Goal: Task Accomplishment & Management: Manage account settings

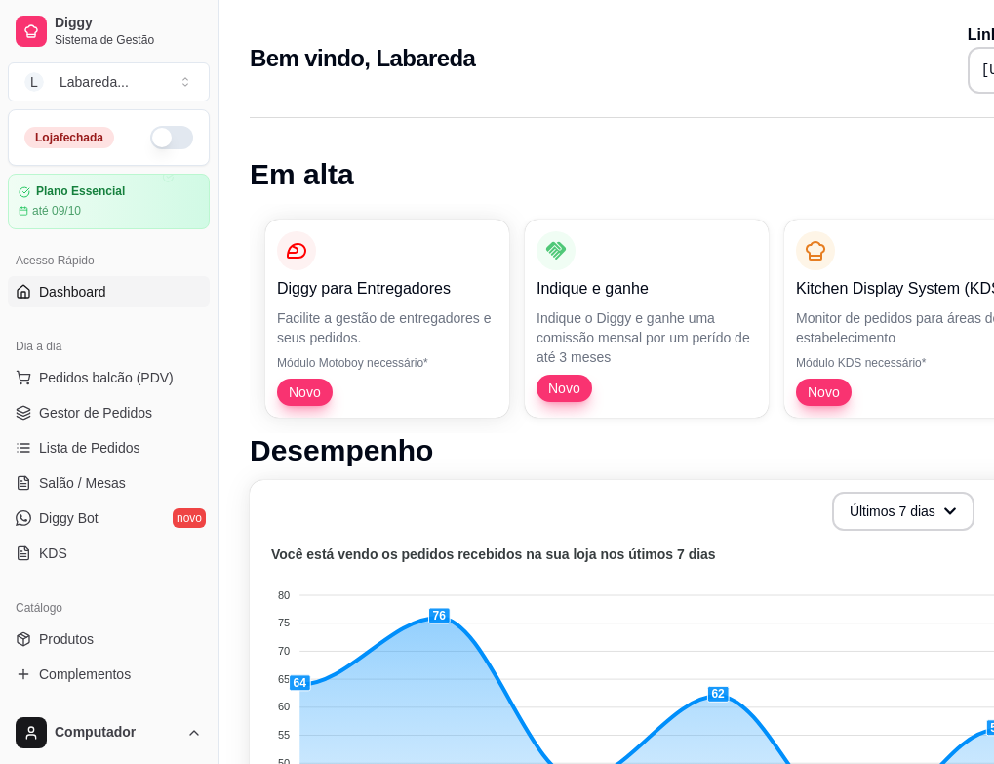
click at [161, 135] on button "button" at bounding box center [171, 137] width 43 height 23
click at [107, 443] on span "Lista de Pedidos" at bounding box center [89, 448] width 101 height 20
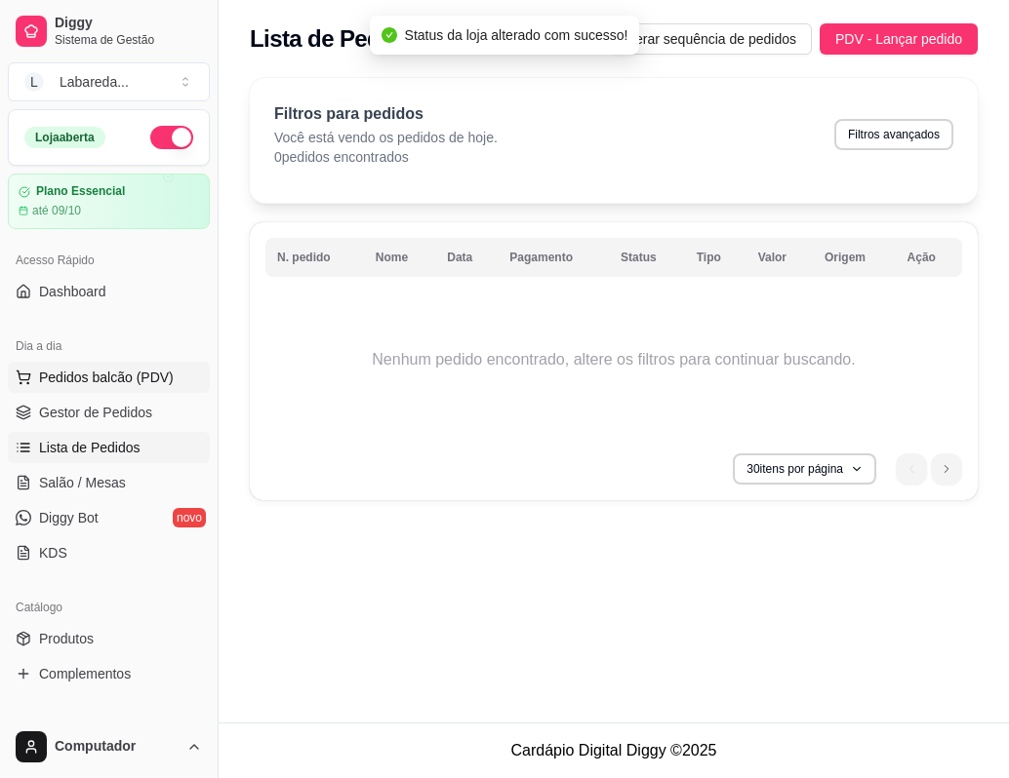
click at [111, 390] on button "Pedidos balcão (PDV)" at bounding box center [109, 377] width 202 height 31
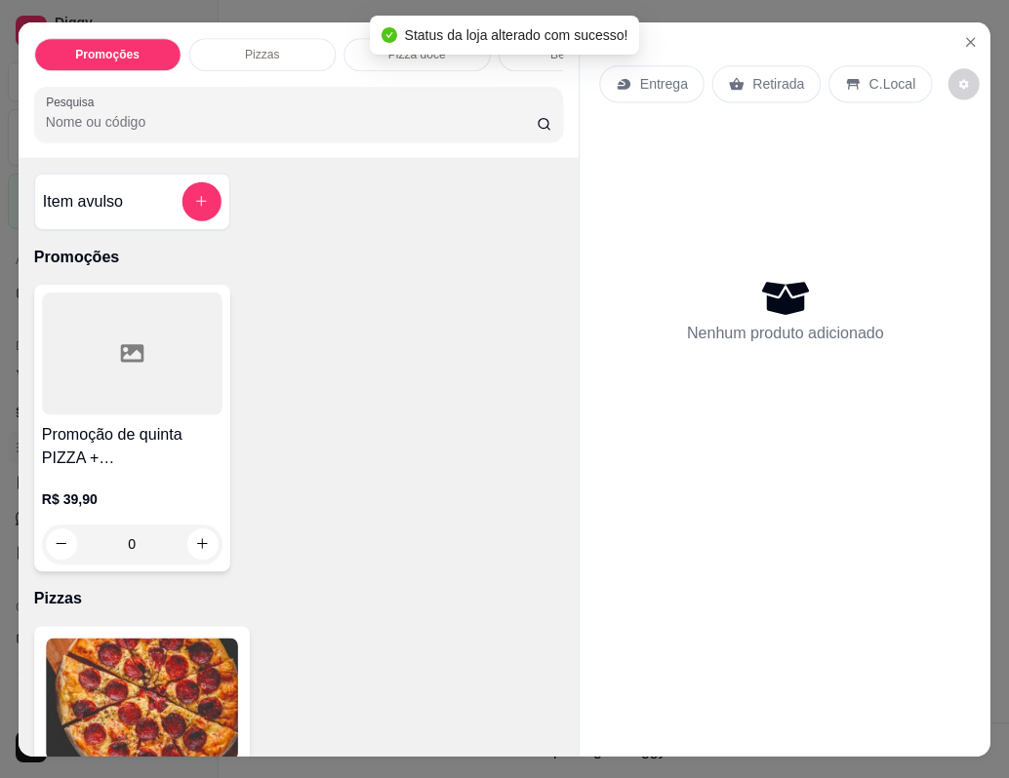
click at [111, 377] on div at bounding box center [132, 354] width 180 height 122
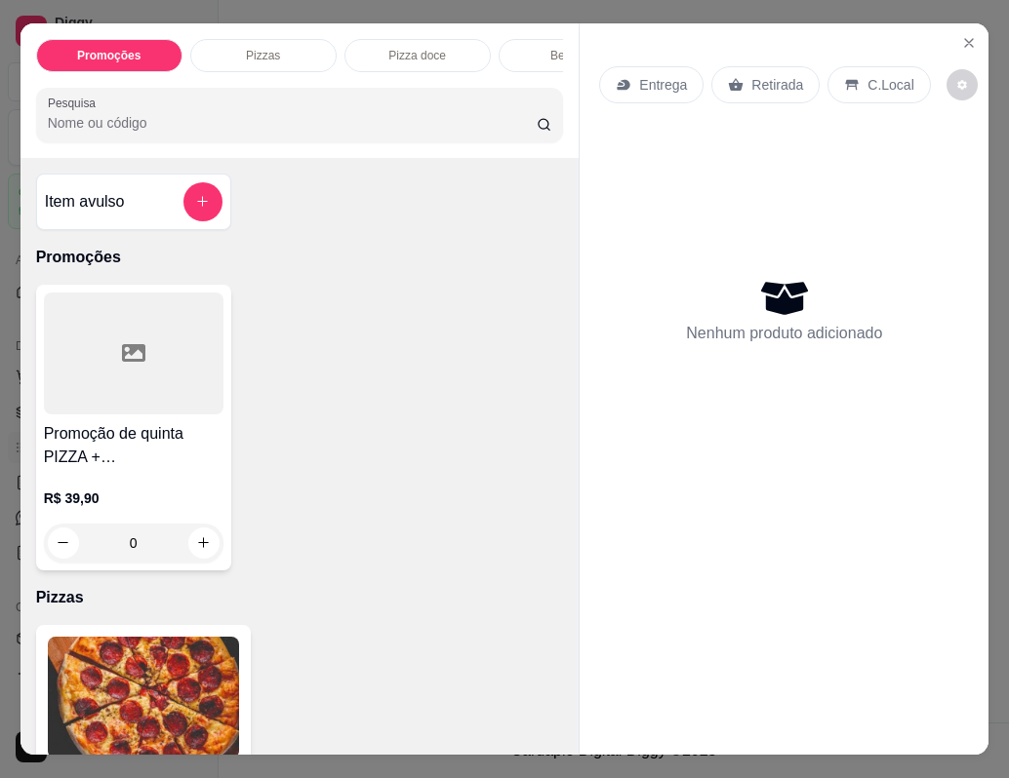
drag, startPoint x: 79, startPoint y: 399, endPoint x: 61, endPoint y: 408, distance: 19.6
click at [61, 408] on div at bounding box center [133, 354] width 179 height 122
click at [961, 35] on icon "Close" at bounding box center [969, 43] width 16 height 16
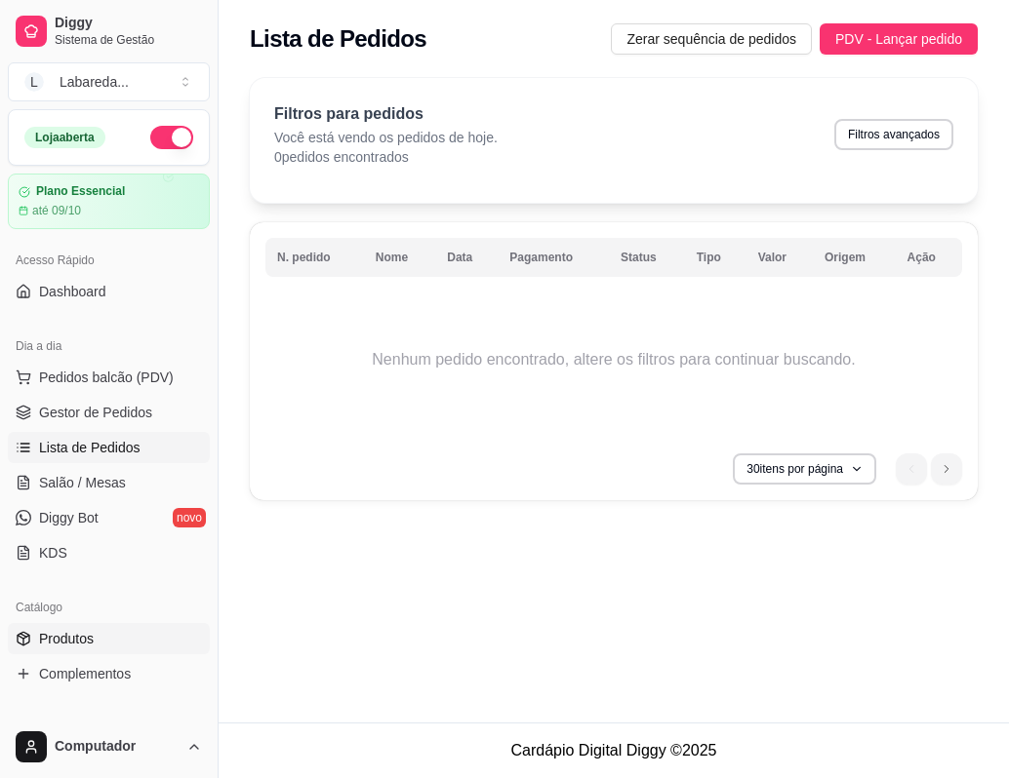
click at [47, 640] on span "Produtos" at bounding box center [66, 639] width 55 height 20
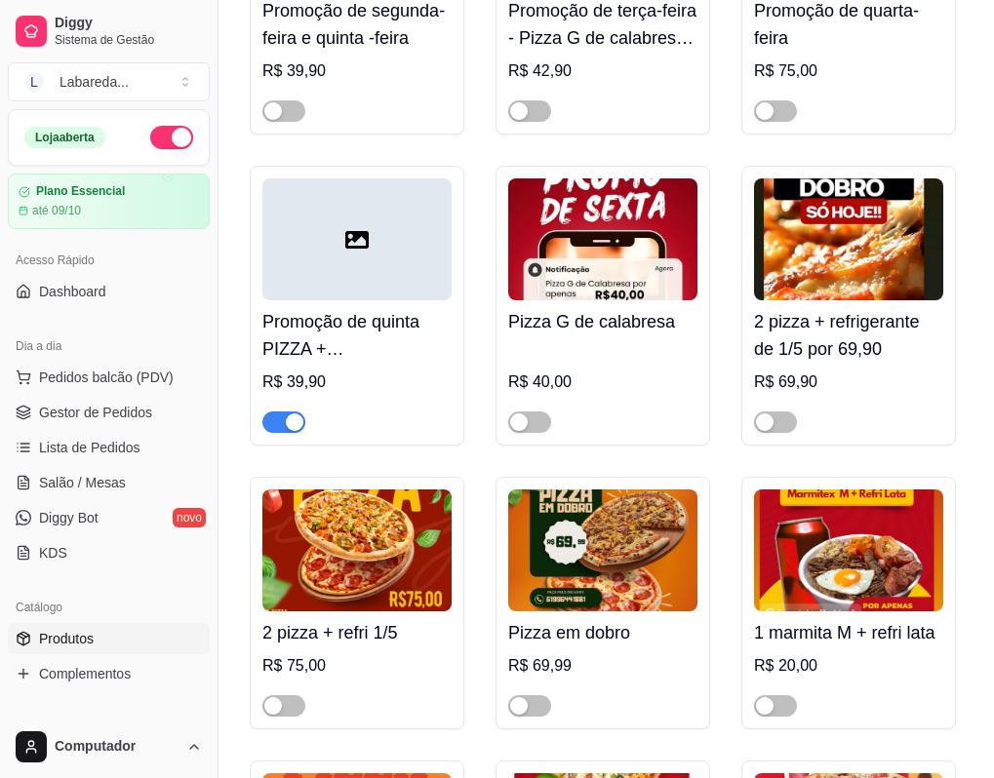
scroll to position [195, 0]
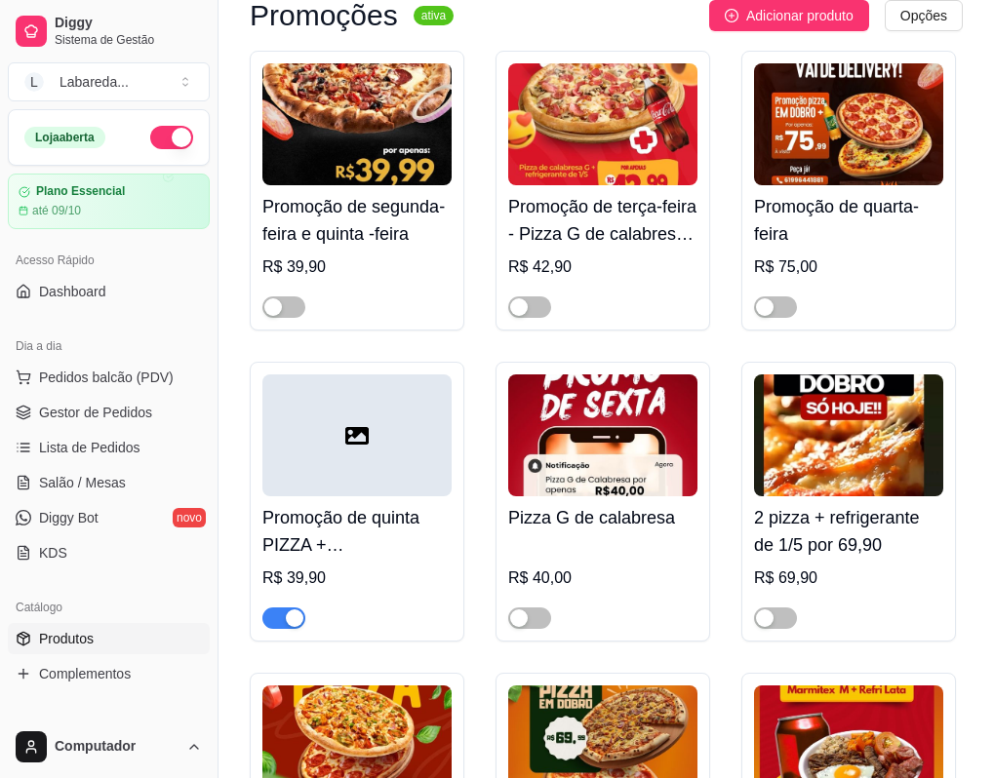
click at [275, 625] on span "button" at bounding box center [283, 618] width 43 height 21
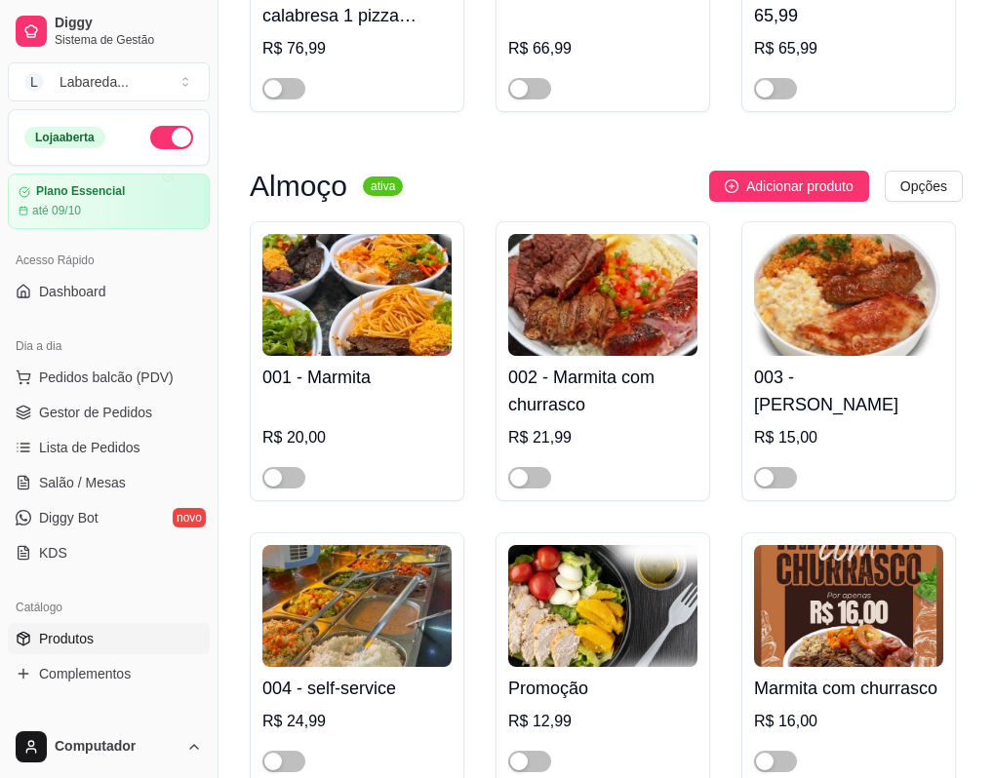
scroll to position [1658, 0]
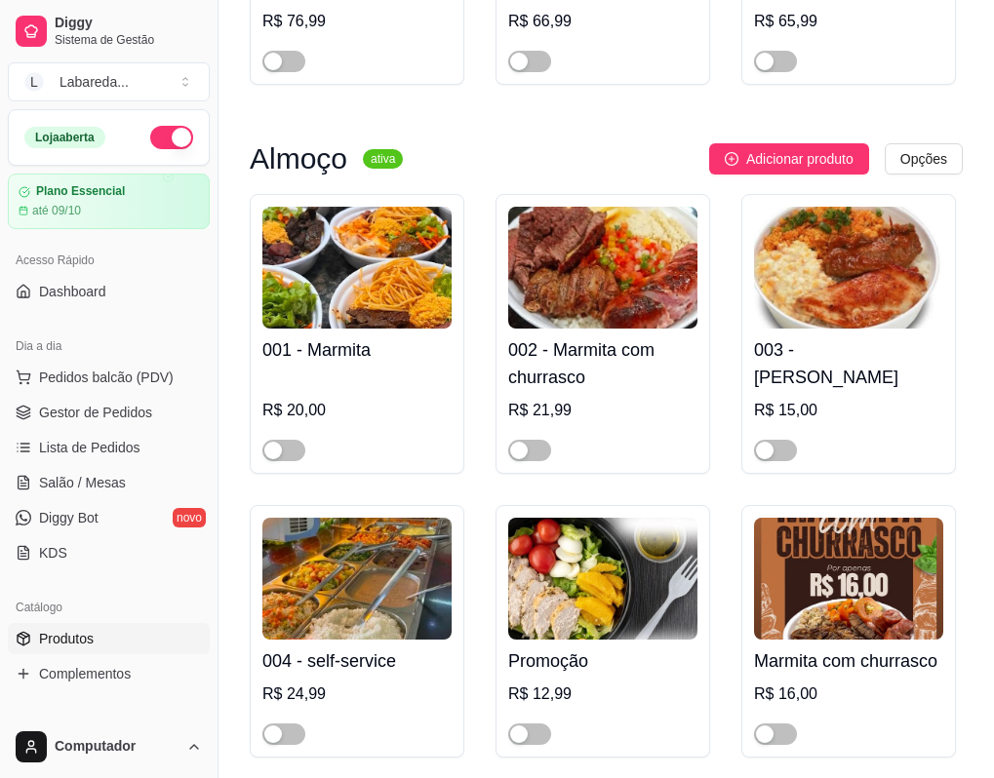
drag, startPoint x: 299, startPoint y: 459, endPoint x: 337, endPoint y: 444, distance: 41.1
click at [297, 459] on span "button" at bounding box center [283, 450] width 43 height 21
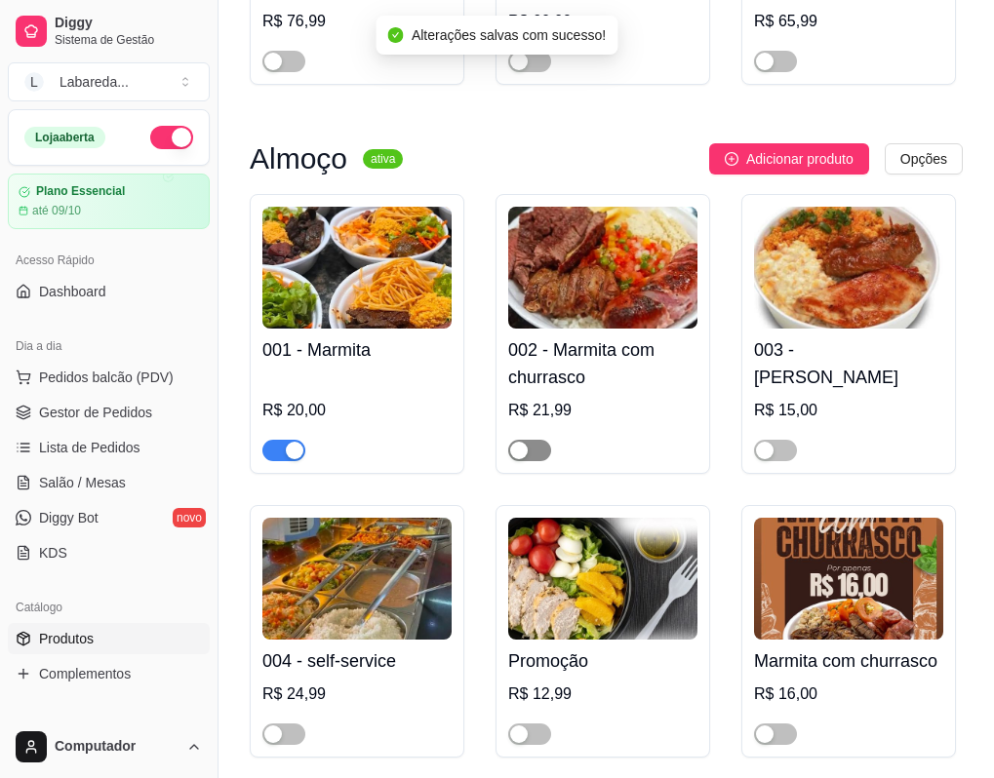
click at [538, 459] on span "button" at bounding box center [529, 450] width 43 height 21
click at [784, 453] on span "button" at bounding box center [775, 450] width 43 height 21
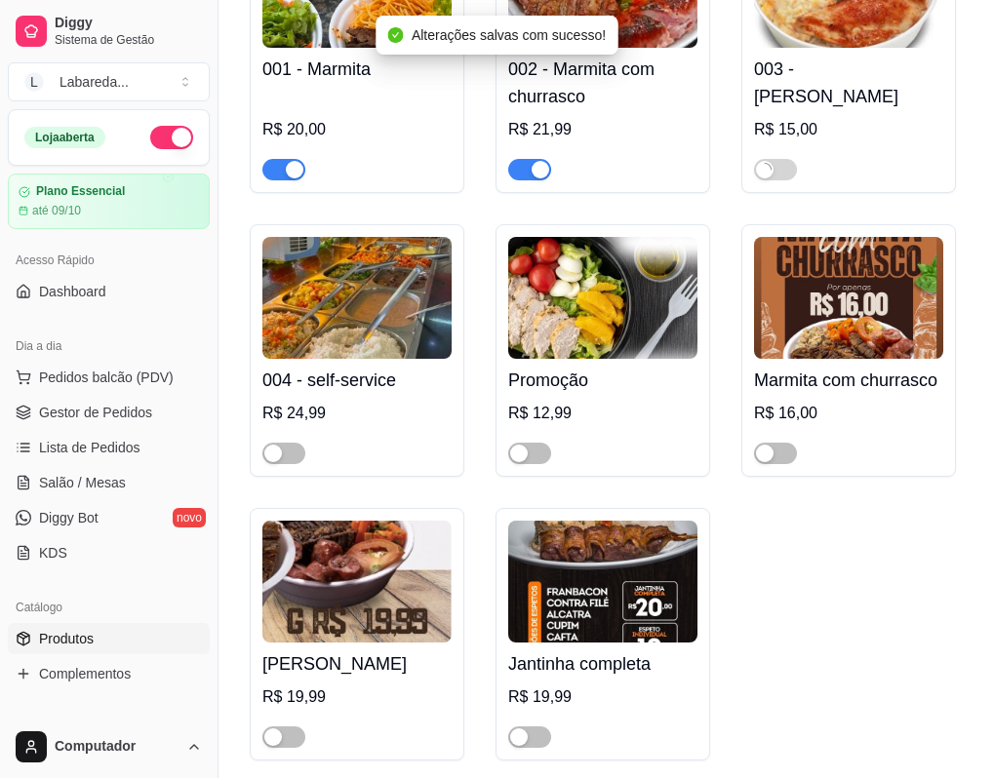
scroll to position [1951, 0]
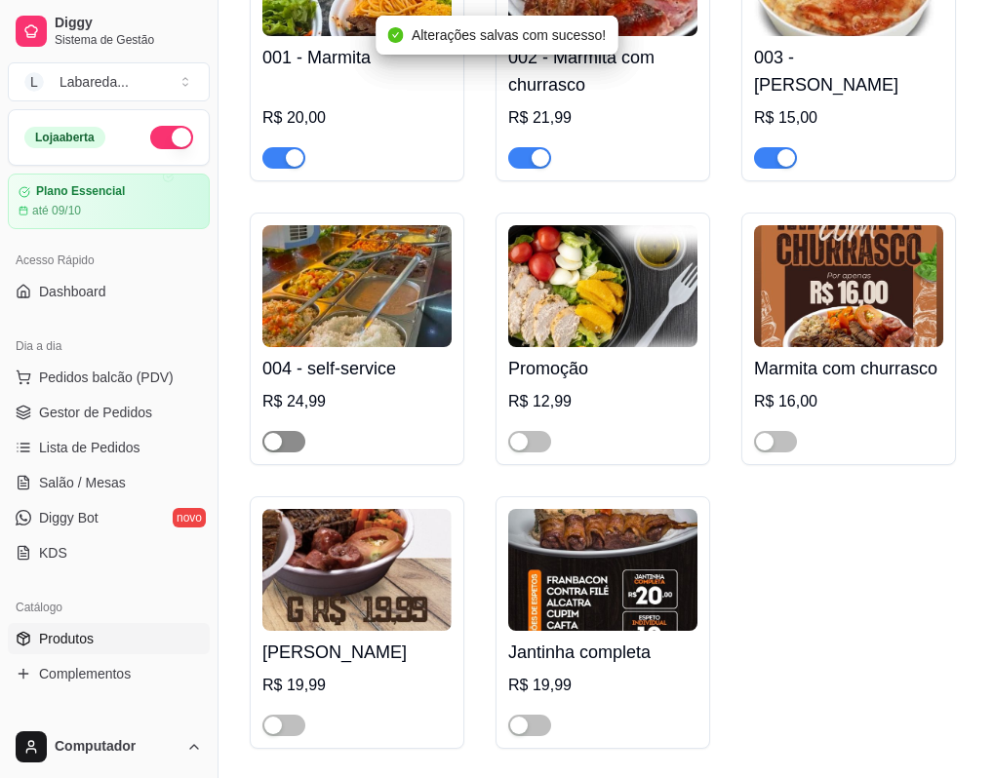
drag, startPoint x: 274, startPoint y: 449, endPoint x: 294, endPoint y: 449, distance: 19.5
click at [278, 449] on div "button" at bounding box center [273, 442] width 18 height 18
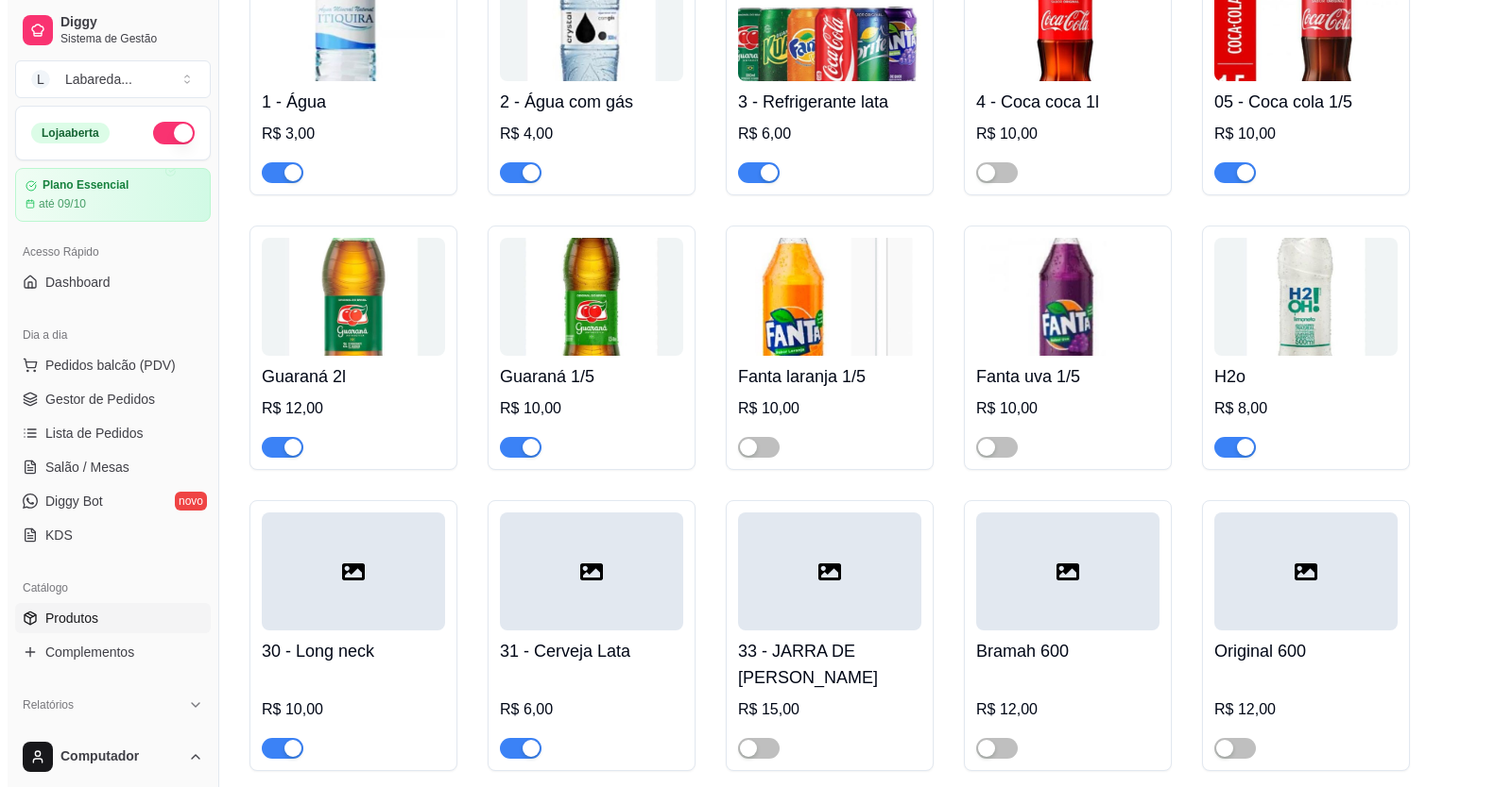
scroll to position [3630, 0]
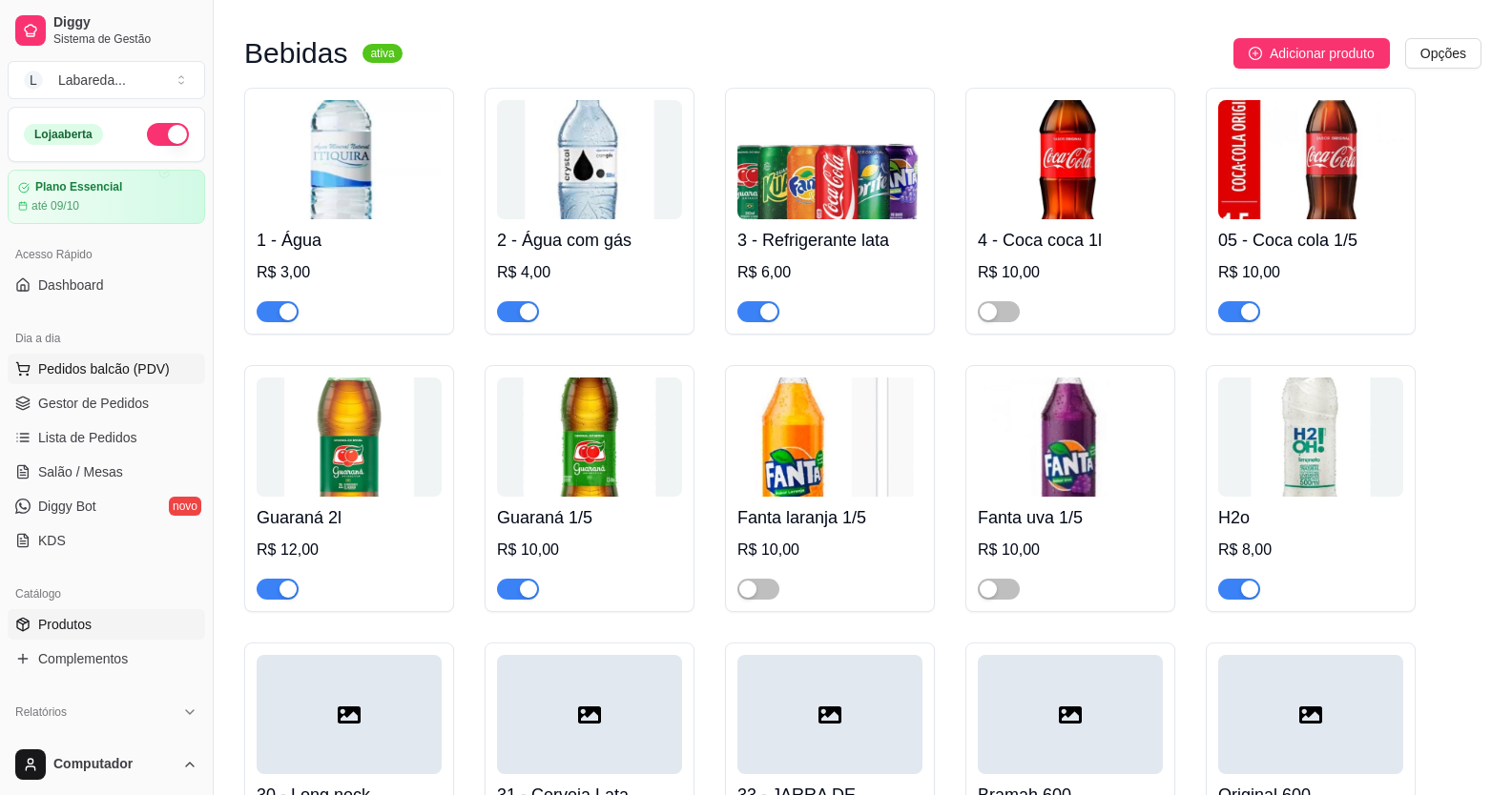
click at [94, 372] on span "Pedidos balcão (PDV)" at bounding box center [104, 370] width 132 height 20
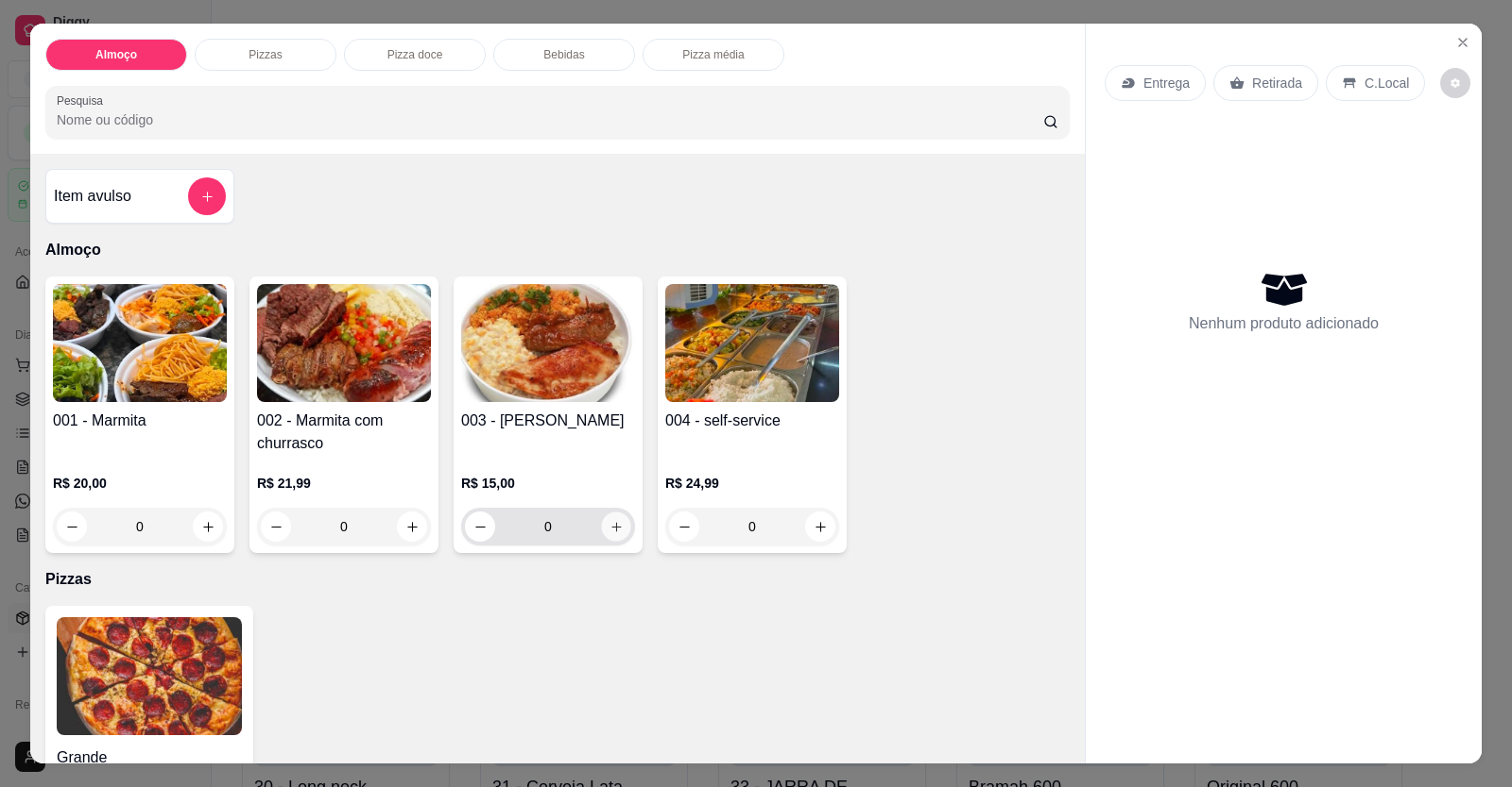
click at [601, 530] on button "increase-product-quantity" at bounding box center [615, 528] width 29 height 29
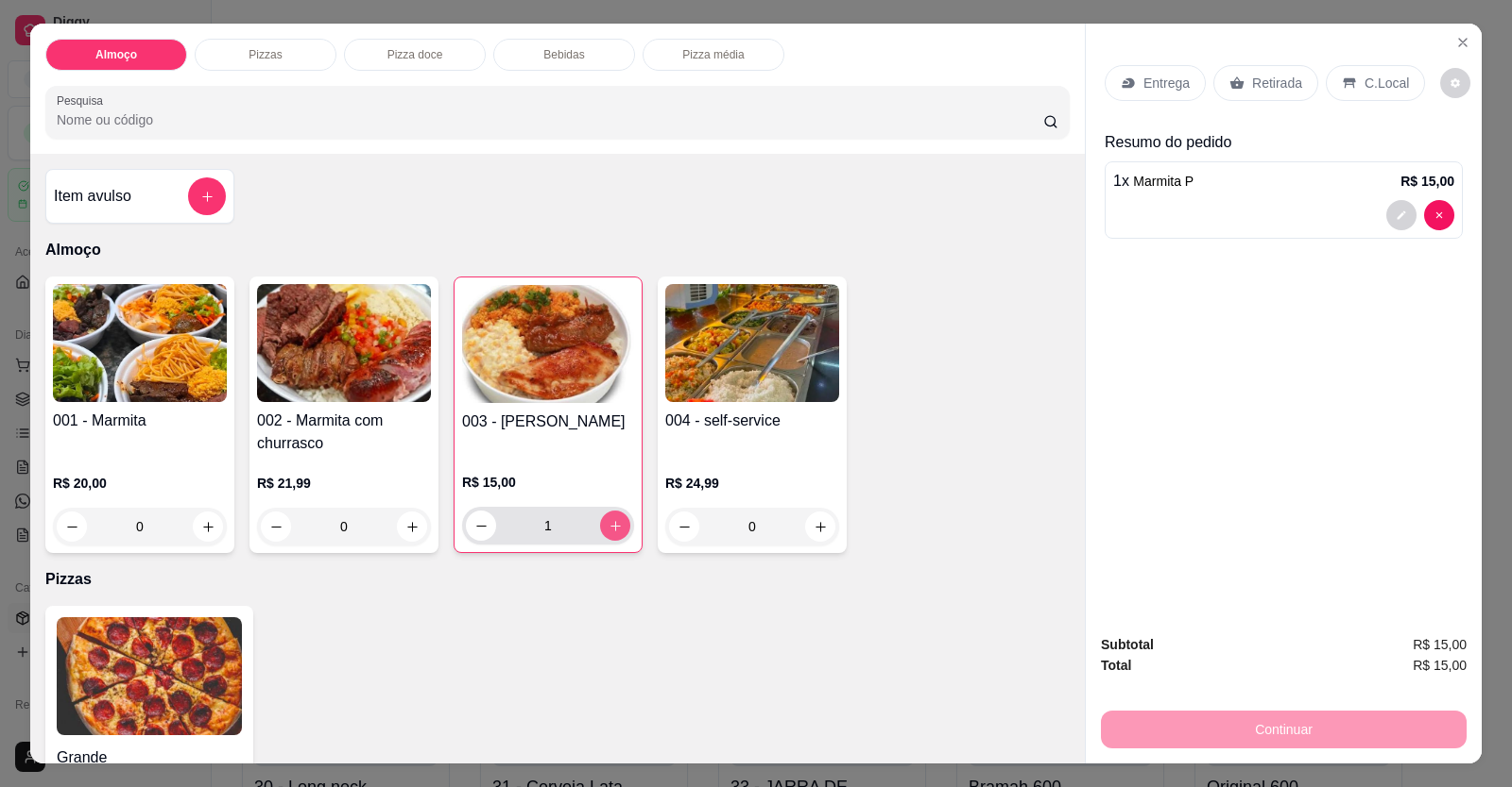
click at [608, 530] on icon "increase-product-quantity" at bounding box center [615, 526] width 15 height 15
type input "2"
click at [976, 226] on div at bounding box center [1283, 215] width 341 height 30
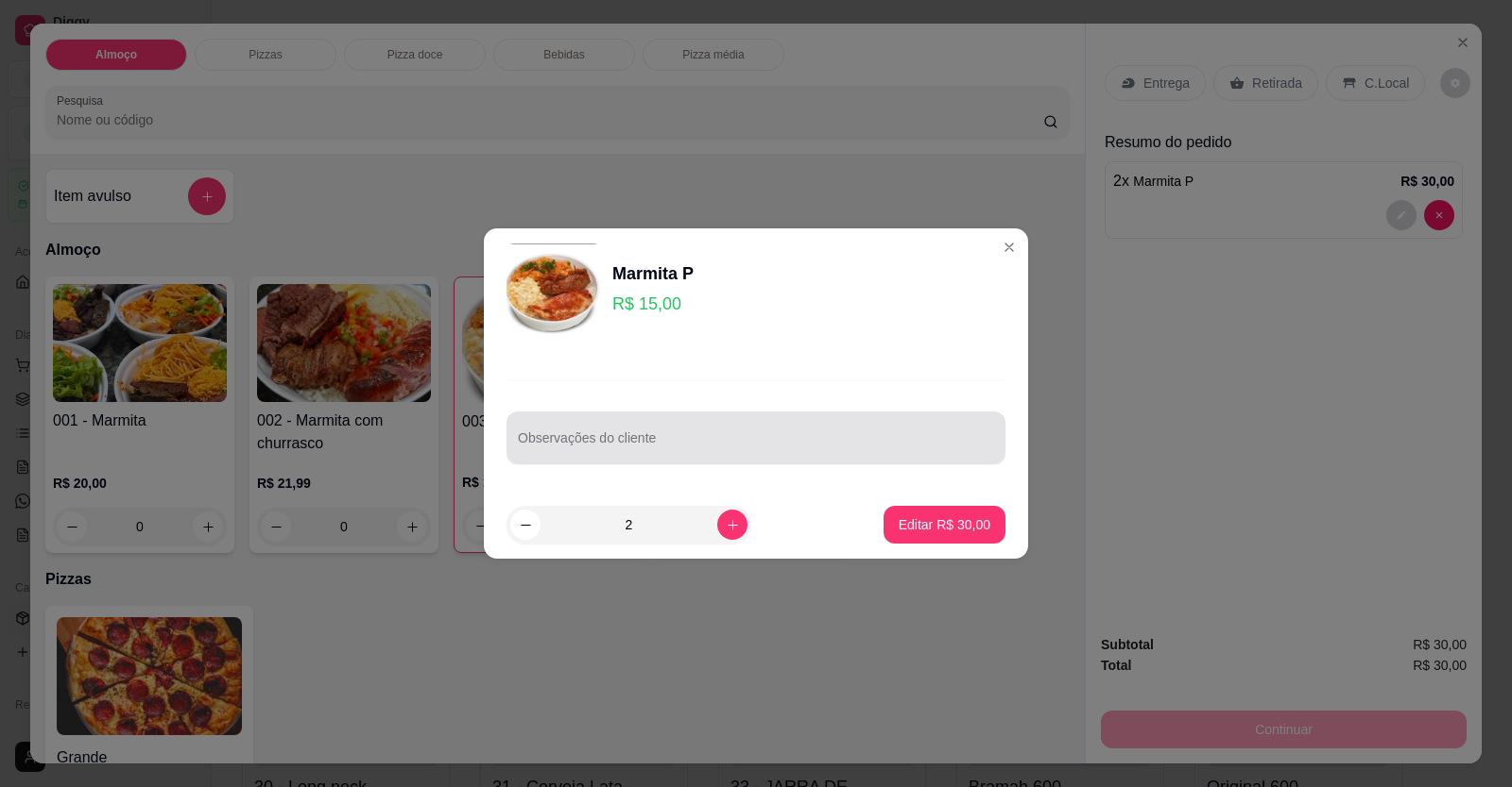
click at [745, 427] on div at bounding box center [756, 438] width 477 height 38
drag, startPoint x: 737, startPoint y: 436, endPoint x: 661, endPoint y: 458, distance: 79.1
click at [661, 458] on div "Observações do cliente" at bounding box center [756, 438] width 499 height 53
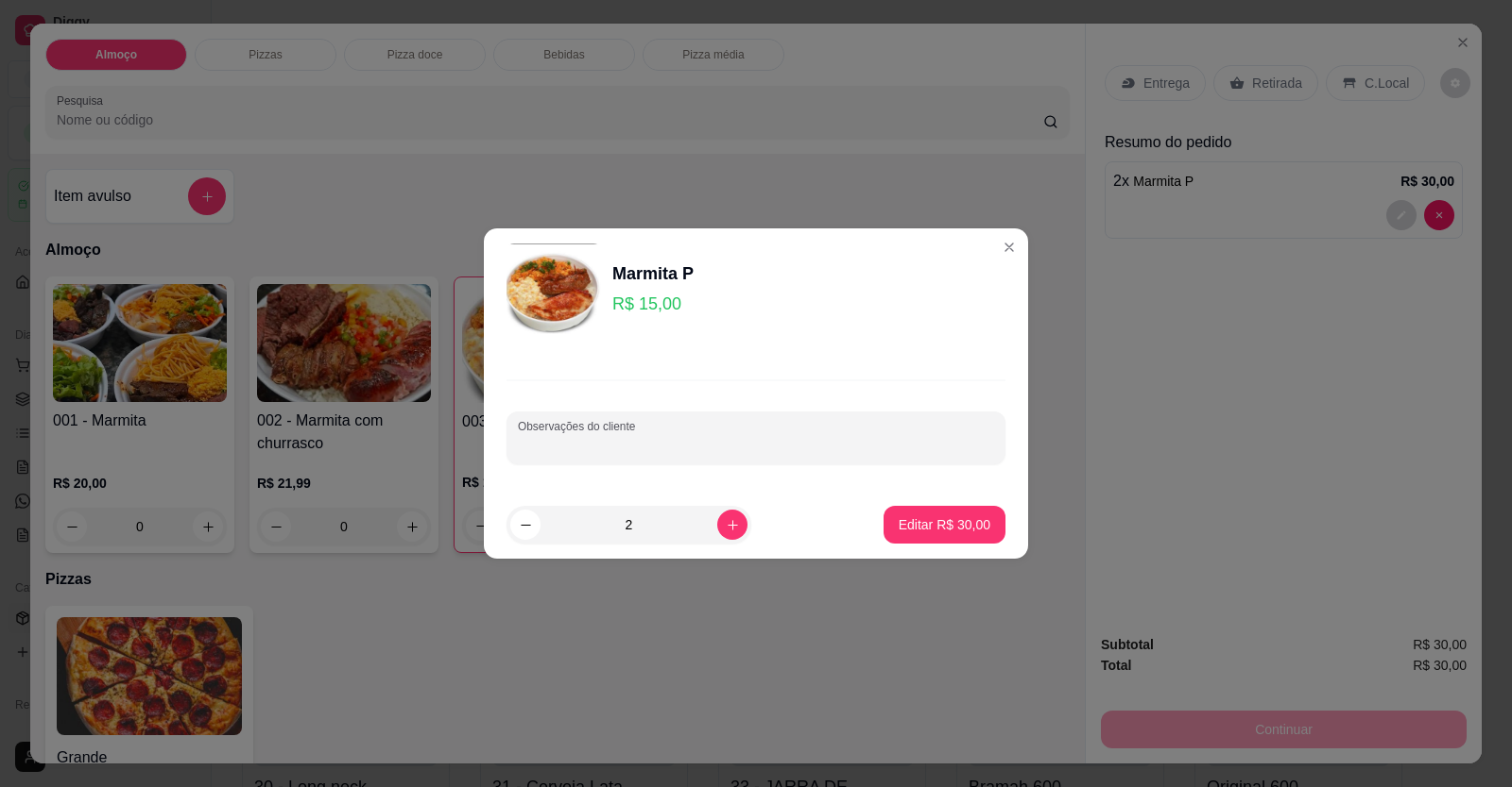
click at [653, 450] on input "Observações do cliente" at bounding box center [756, 446] width 477 height 19
paste input "Arroz, feijão de caldo ,panqueca , batata frita , churrasco e salada"
type input "Arroz, feijão de caldo ,panqueca , batata frita , churrasco e salada"
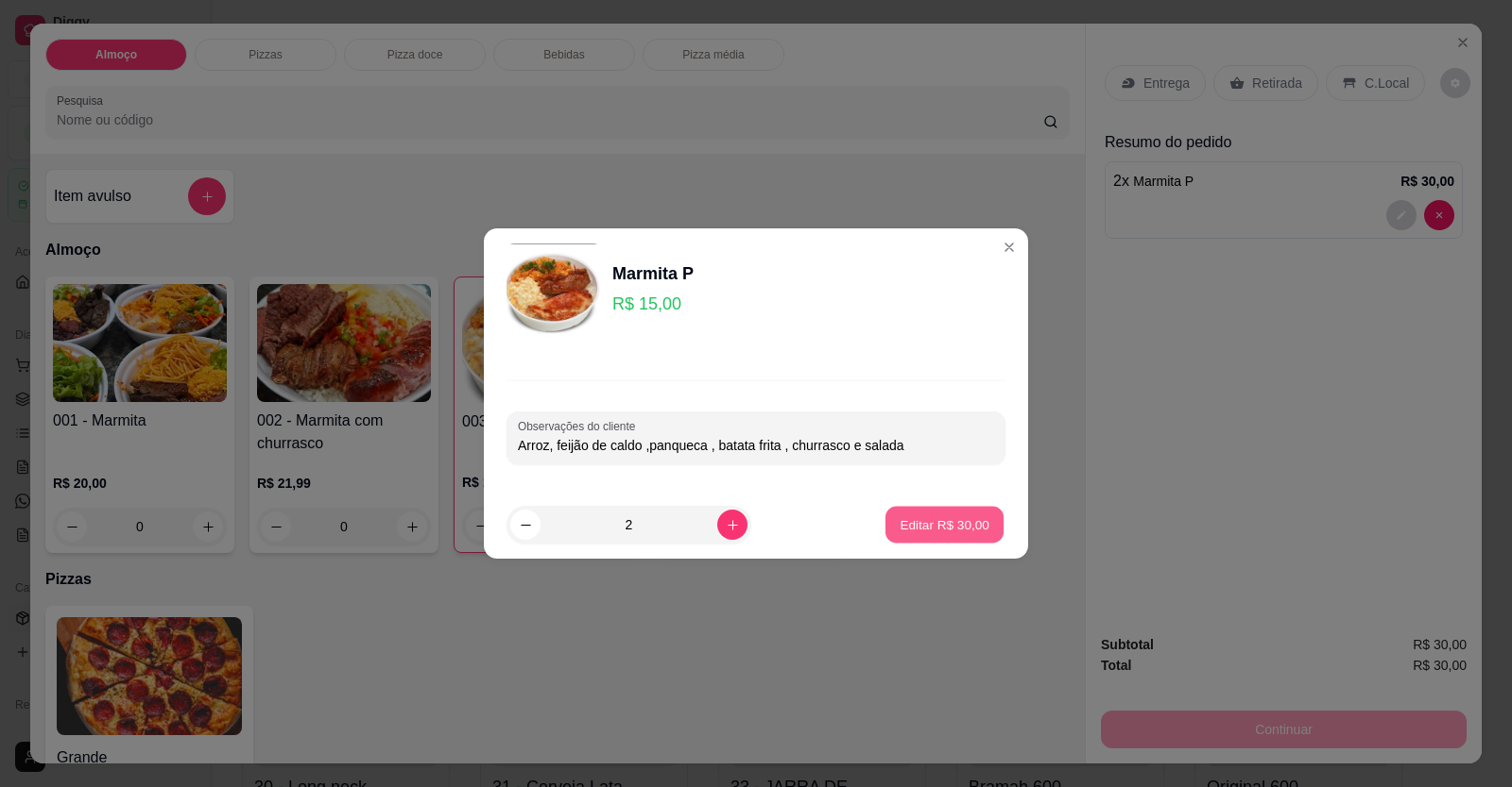
click at [928, 532] on p "Editar R$ 30,00" at bounding box center [944, 525] width 89 height 18
type input "0"
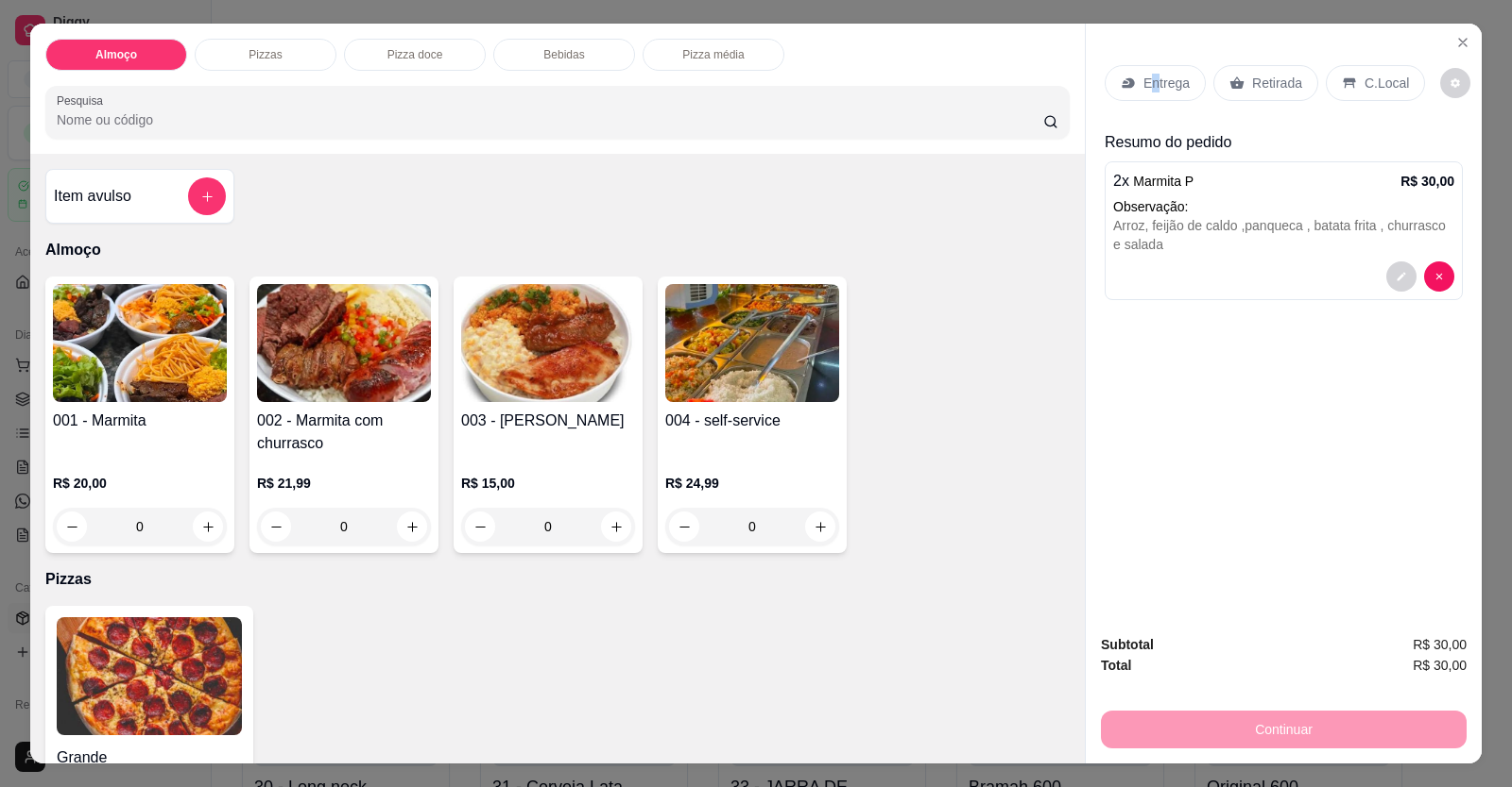
click at [976, 76] on p "Entrega" at bounding box center [1166, 83] width 46 height 19
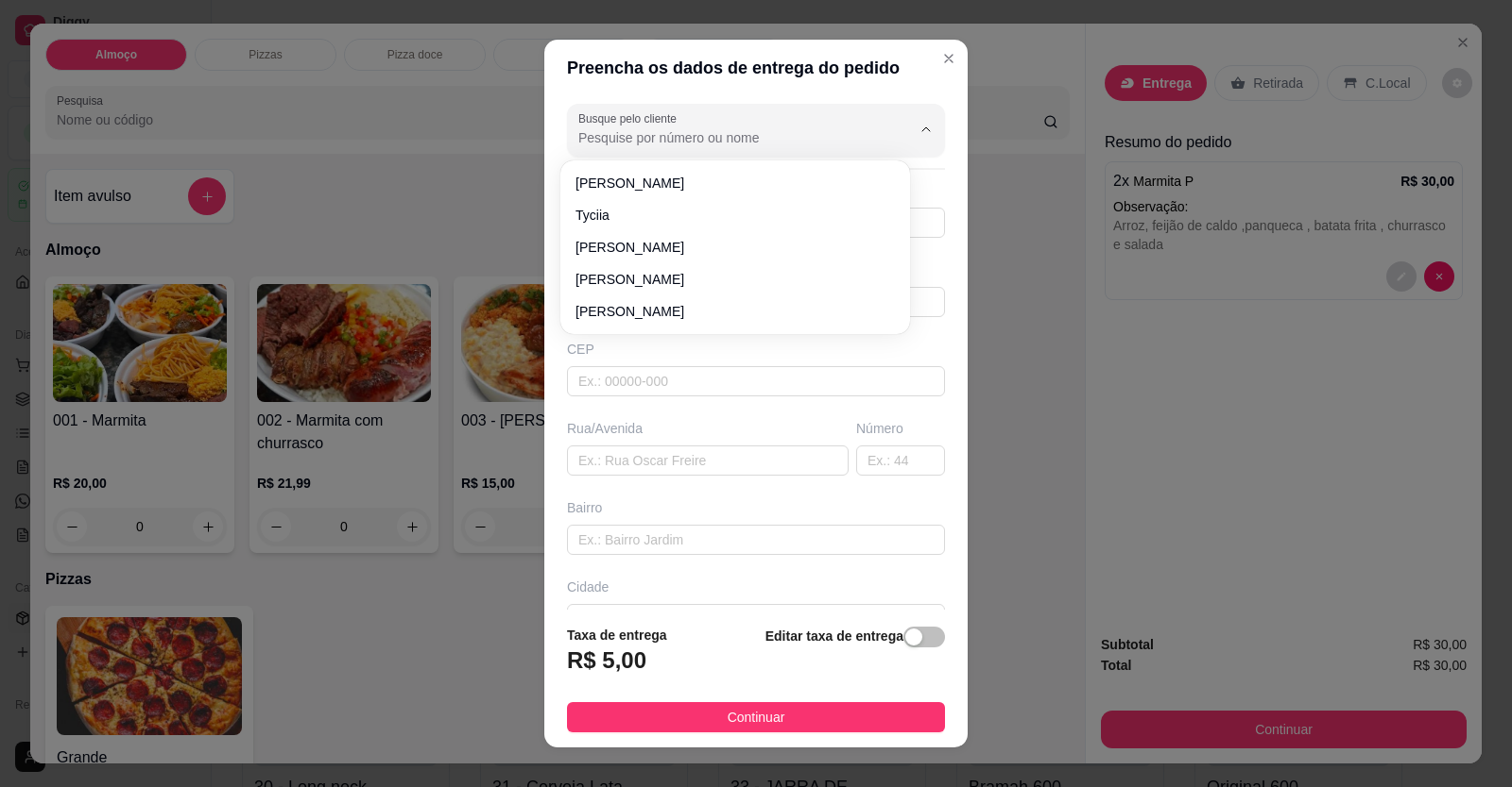
click at [756, 142] on input "Busque pelo cliente" at bounding box center [729, 138] width 302 height 19
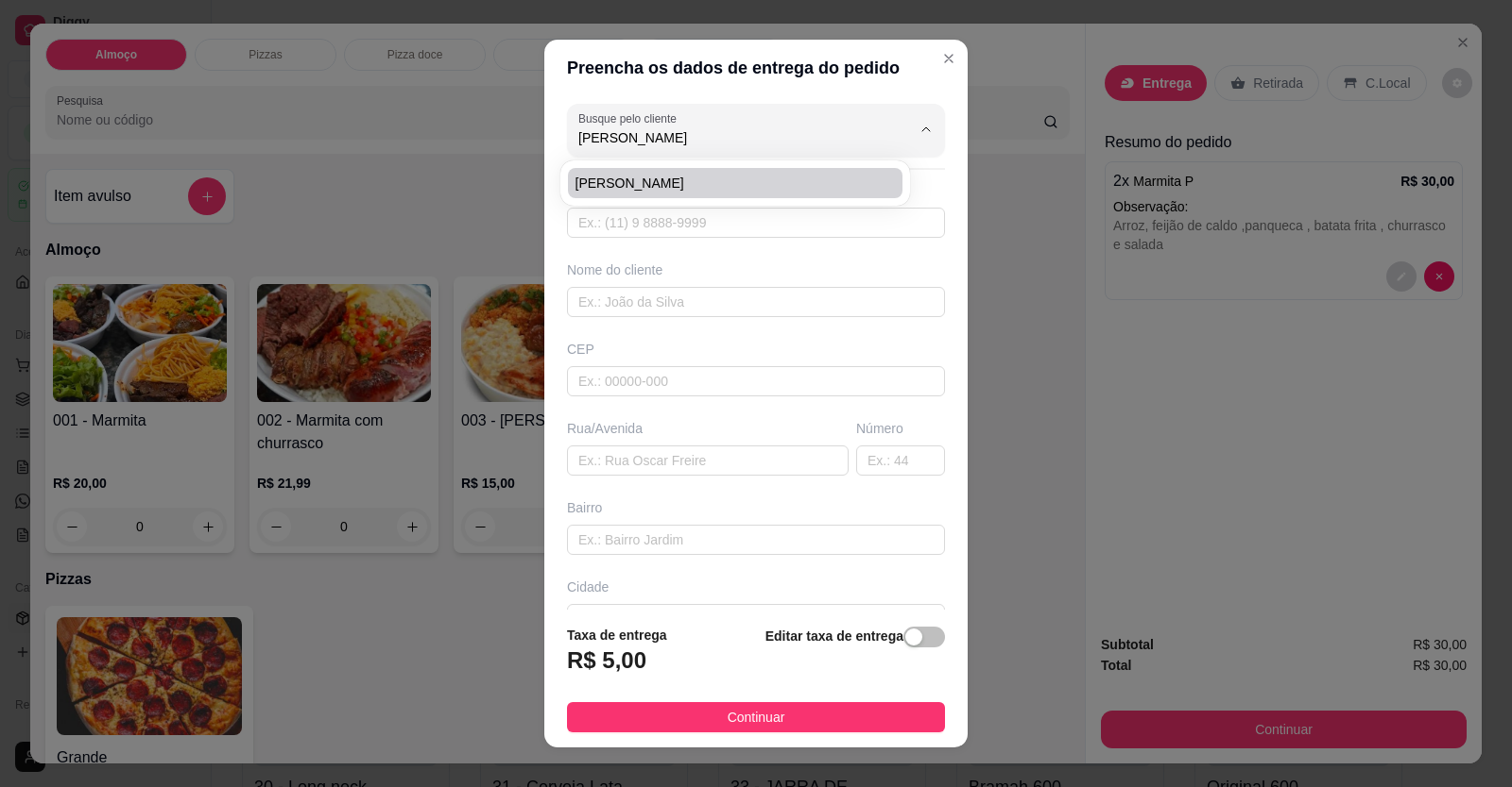
click at [677, 171] on li "[PERSON_NAME]" at bounding box center [734, 183] width 334 height 30
type input "[PERSON_NAME]"
type input "38998906566"
type input "[PERSON_NAME]"
type input "[STREET_ADDRESS]"
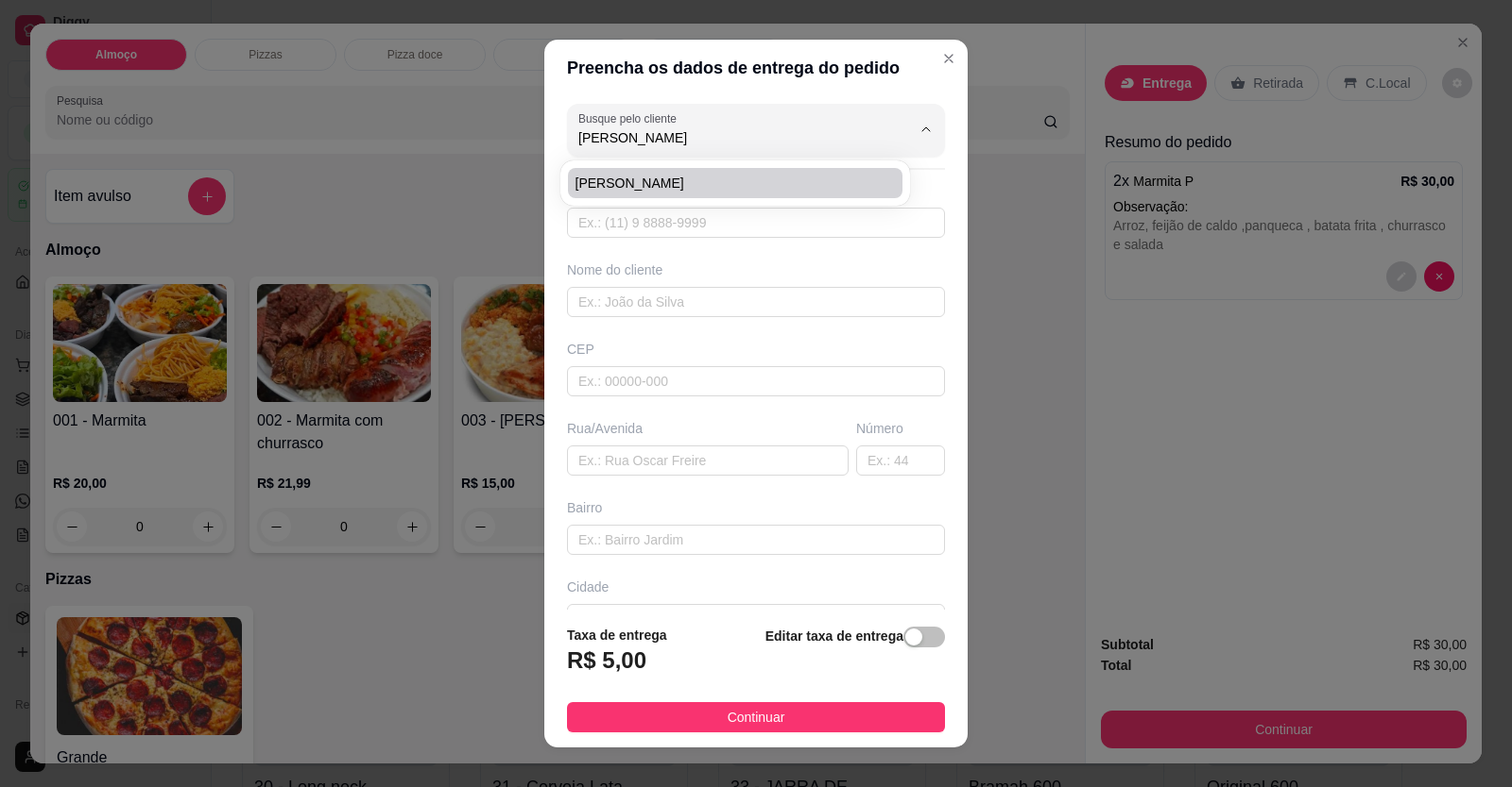
type input "AO LADO DO SUPER TATÃO"
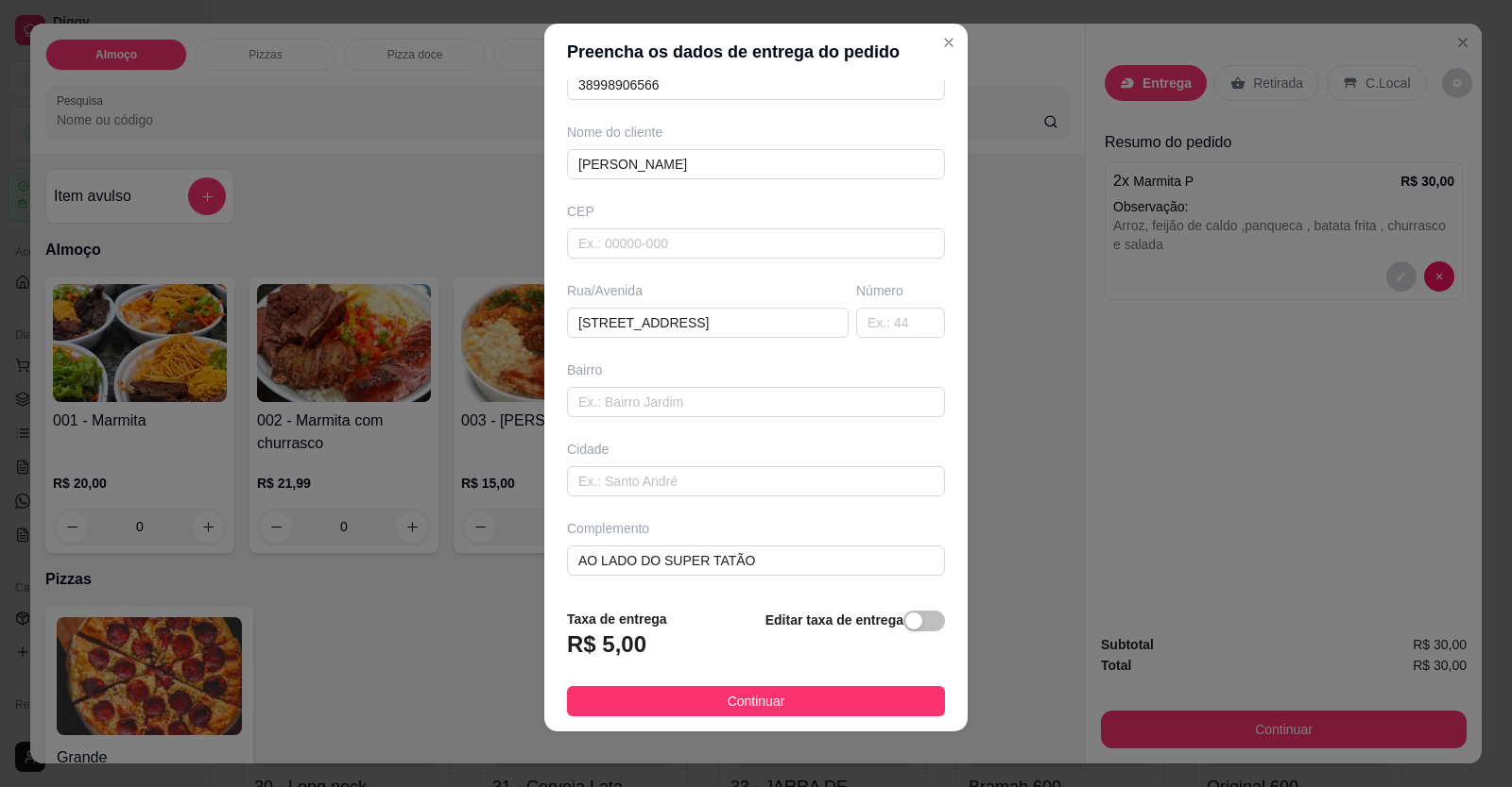
scroll to position [20, 0]
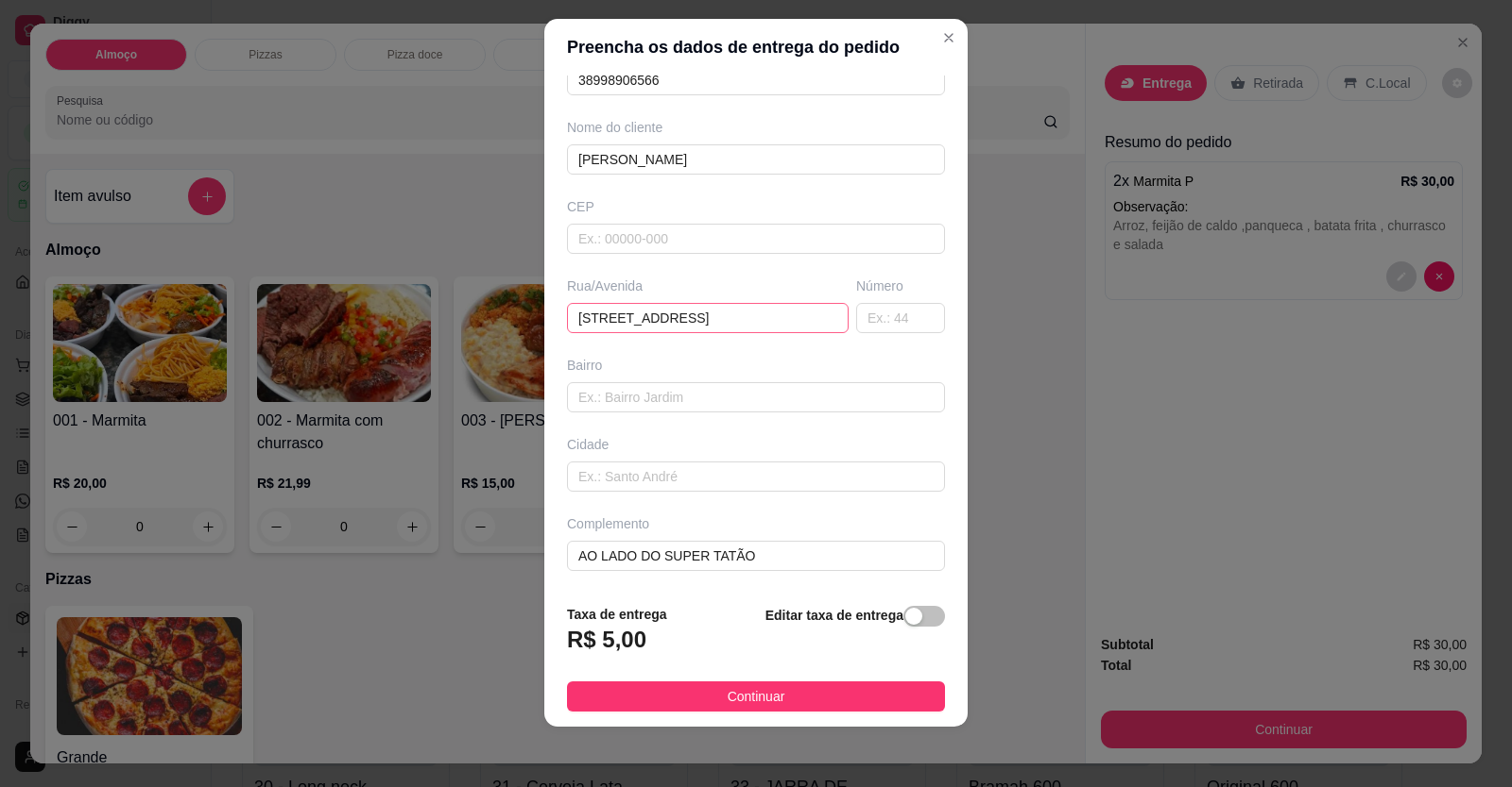
type input "[PERSON_NAME]"
drag, startPoint x: 816, startPoint y: 318, endPoint x: 498, endPoint y: 323, distance: 318.0
click at [499, 323] on div "Preencha os dados de entrega do pedido Busque pelo cliente [PERSON_NAME] Número…" at bounding box center [756, 393] width 1512 height 787
type input "ICAS"
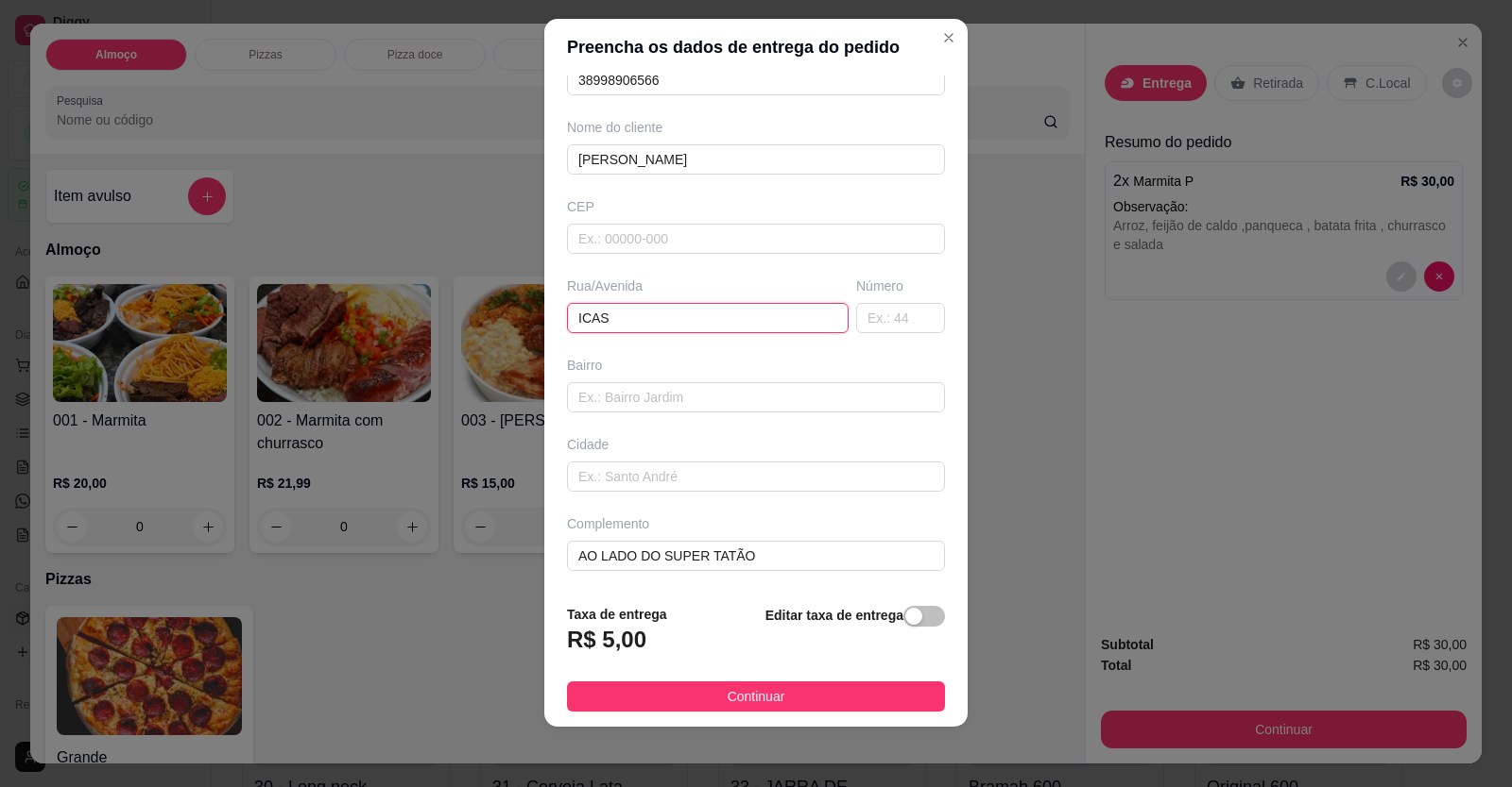
drag, startPoint x: 577, startPoint y: 319, endPoint x: 339, endPoint y: 325, distance: 238.1
click at [339, 325] on div "Preencha os dados de entrega do pedido Busque pelo cliente [PERSON_NAME] Número…" at bounding box center [756, 393] width 1512 height 787
drag, startPoint x: 752, startPoint y: 545, endPoint x: 59, endPoint y: 547, distance: 693.0
click at [60, 547] on div "Preencha os dados de entrega do pedido Busque pelo cliente [PERSON_NAME] Número…" at bounding box center [756, 393] width 1512 height 787
click at [618, 402] on input "text" at bounding box center [756, 397] width 378 height 30
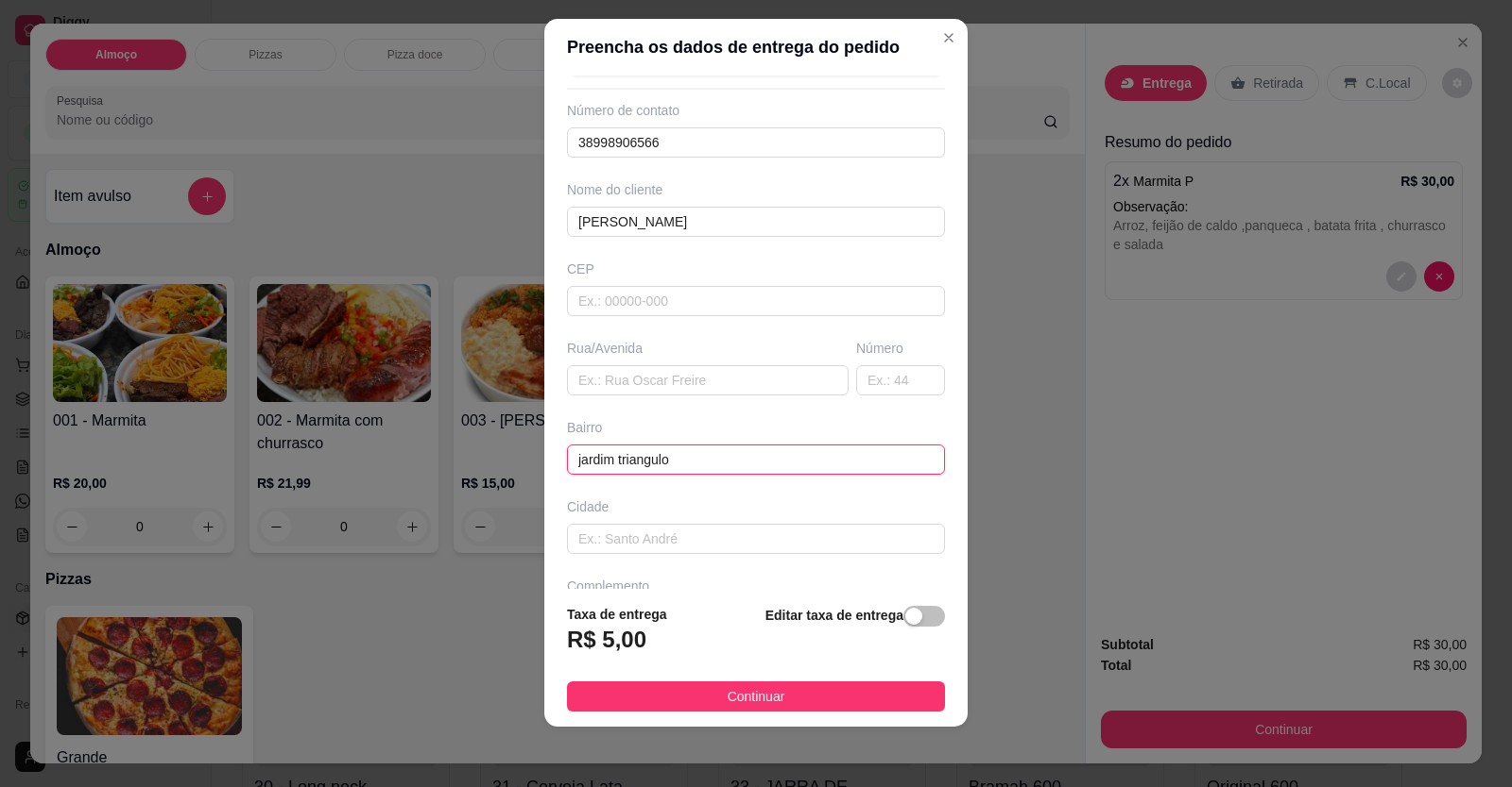
scroll to position [27, 0]
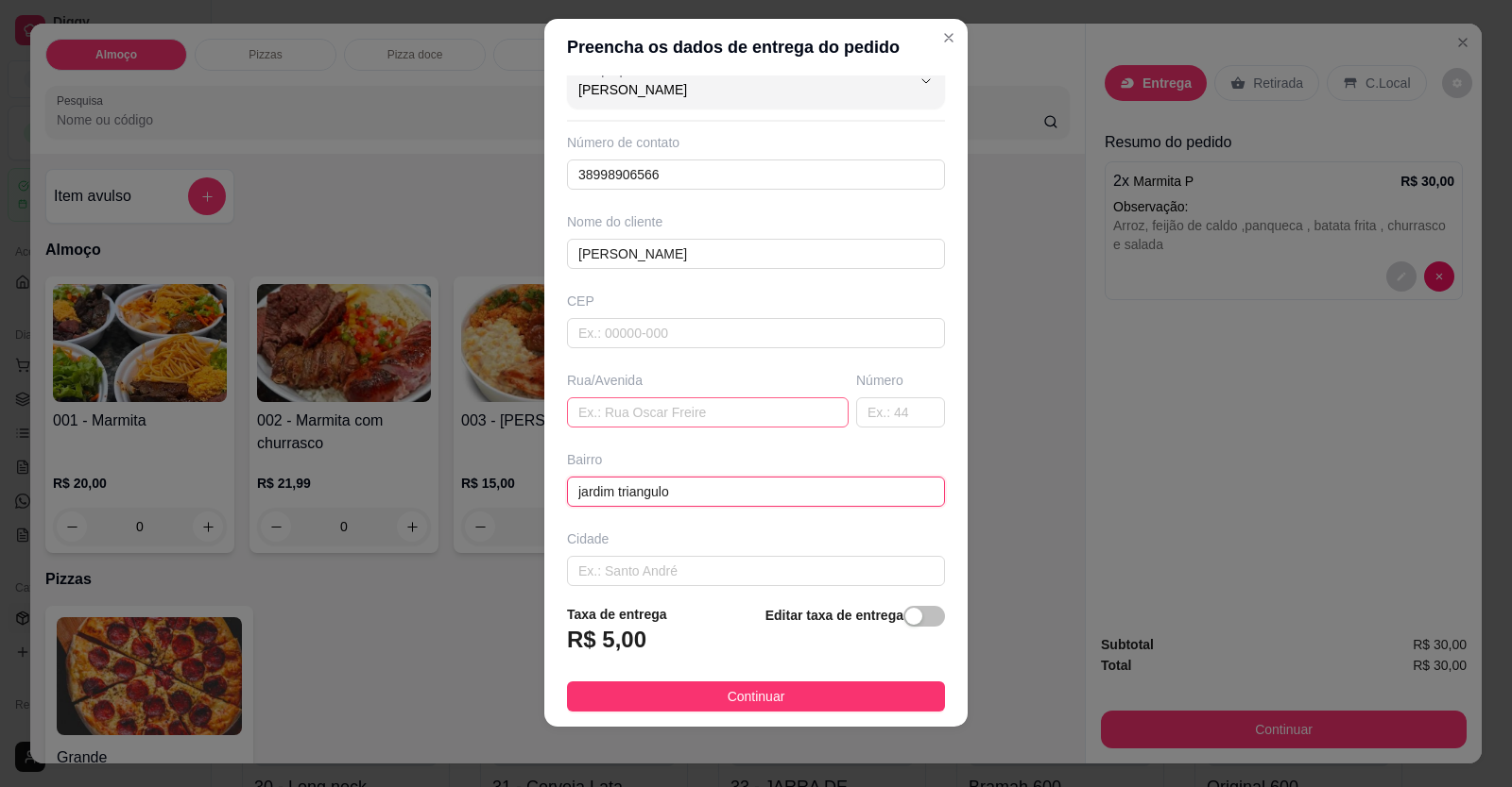
type input "jardim triangulo"
click at [671, 403] on input "text" at bounding box center [707, 412] width 282 height 30
type input "j"
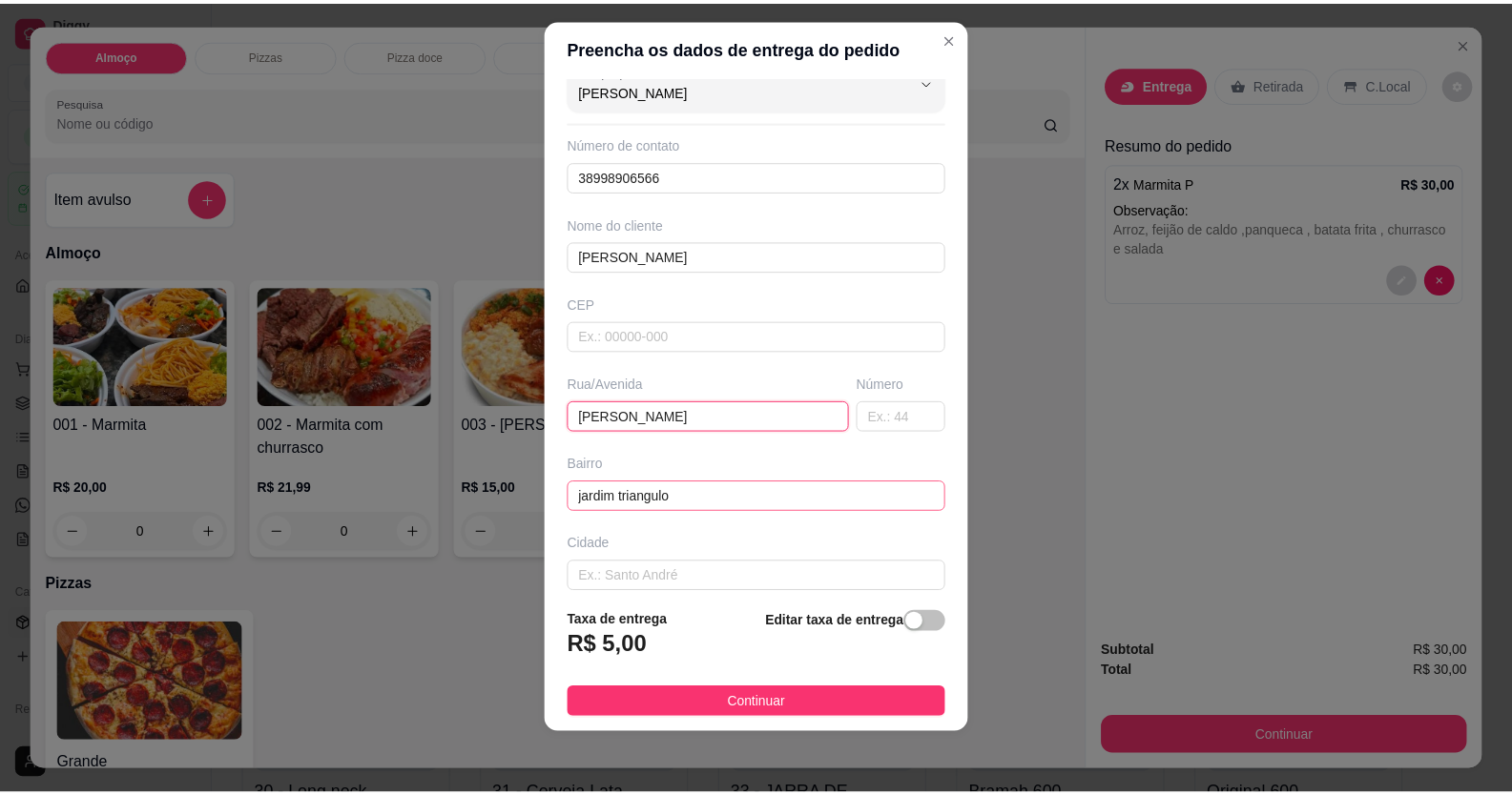
scroll to position [123, 0]
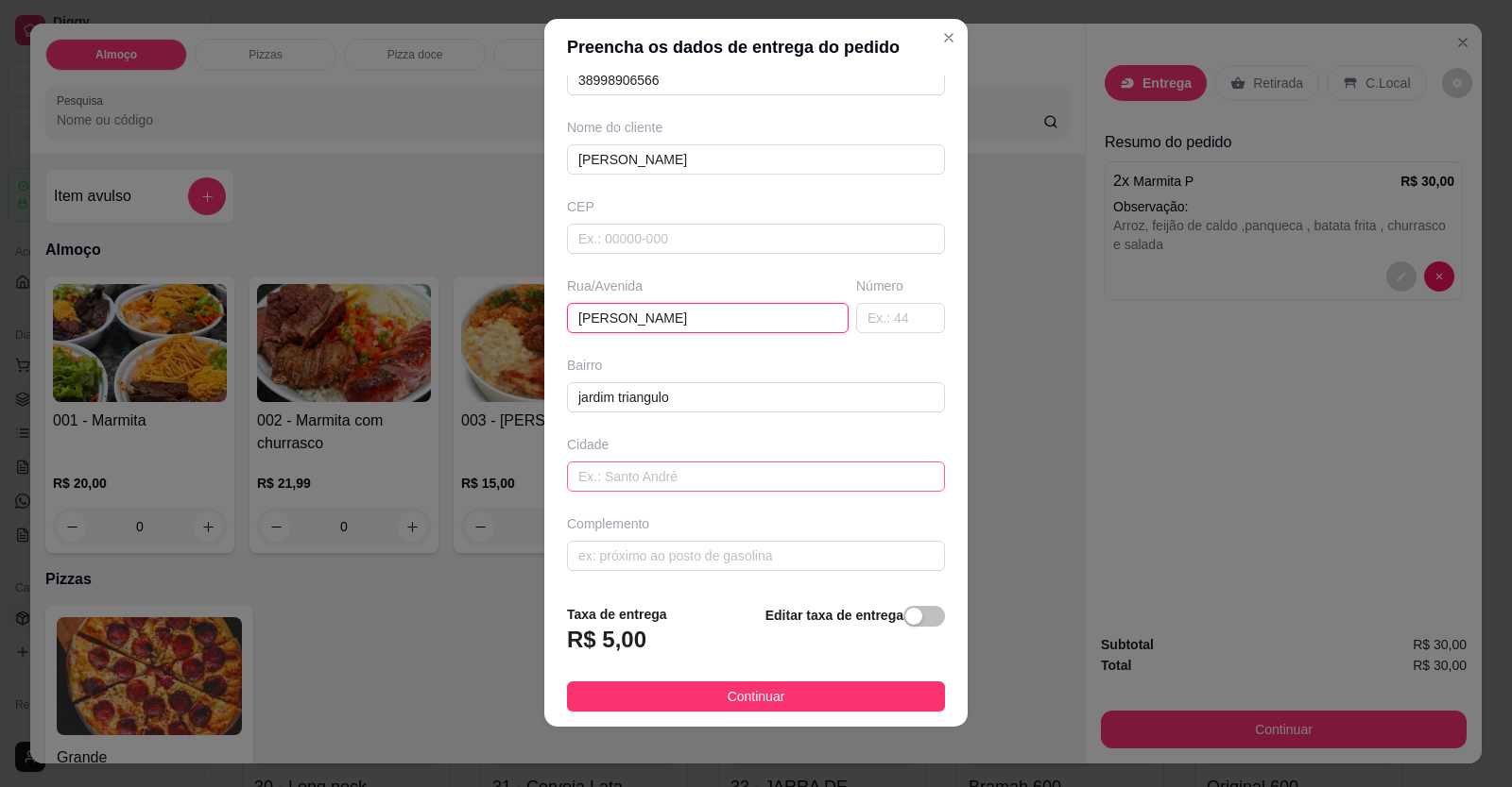
type input "[PERSON_NAME]"
click at [658, 467] on input "text" at bounding box center [756, 476] width 378 height 30
type input "RUA Z CS 22 QD 18 ESQ COM RUA 4"
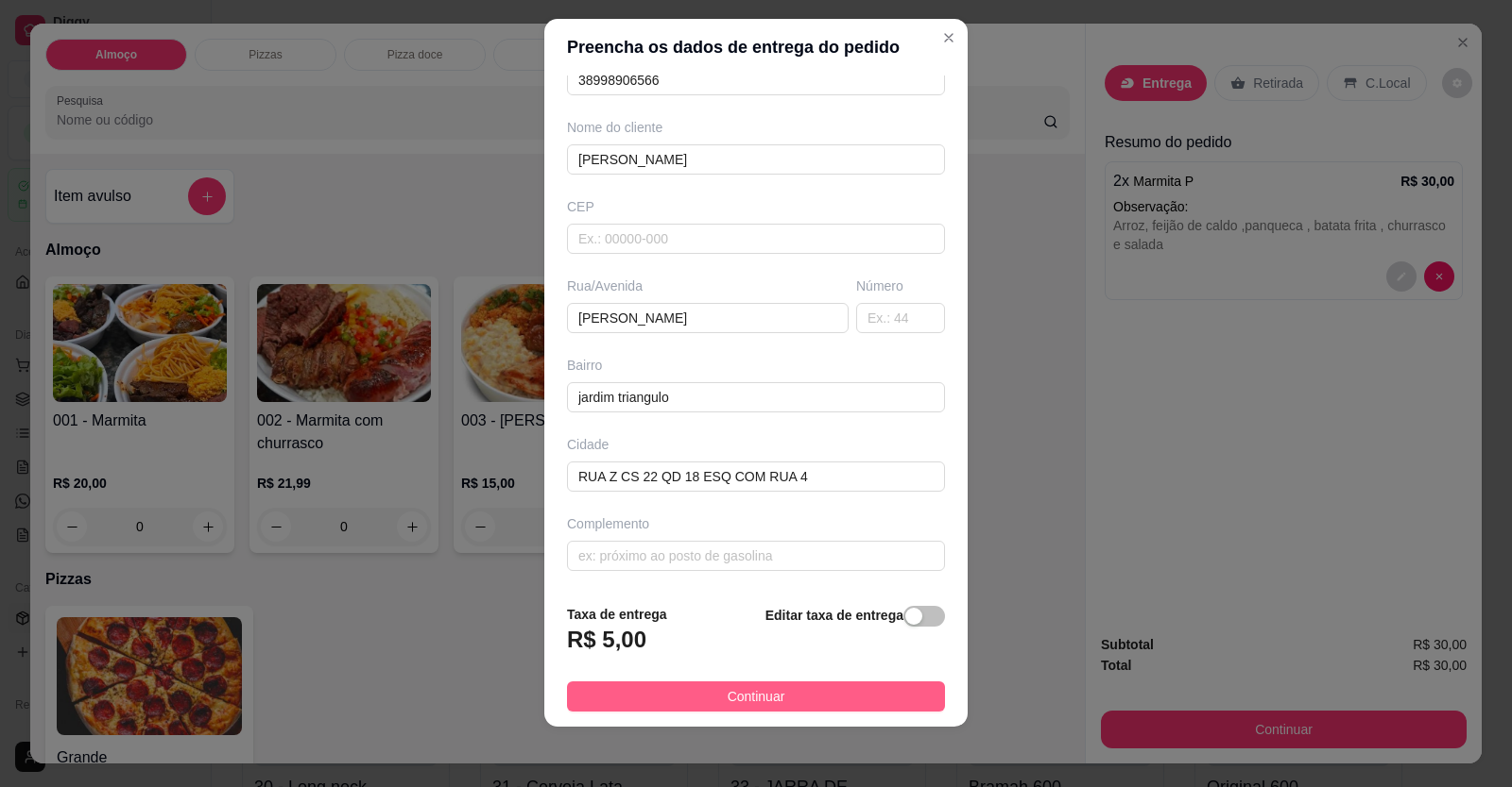
click at [653, 712] on footer "Taxa de entrega R$ 5,00 Editar taxa de entrega Continuar" at bounding box center [756, 658] width 423 height 137
click at [655, 698] on button "Continuar" at bounding box center [756, 696] width 378 height 30
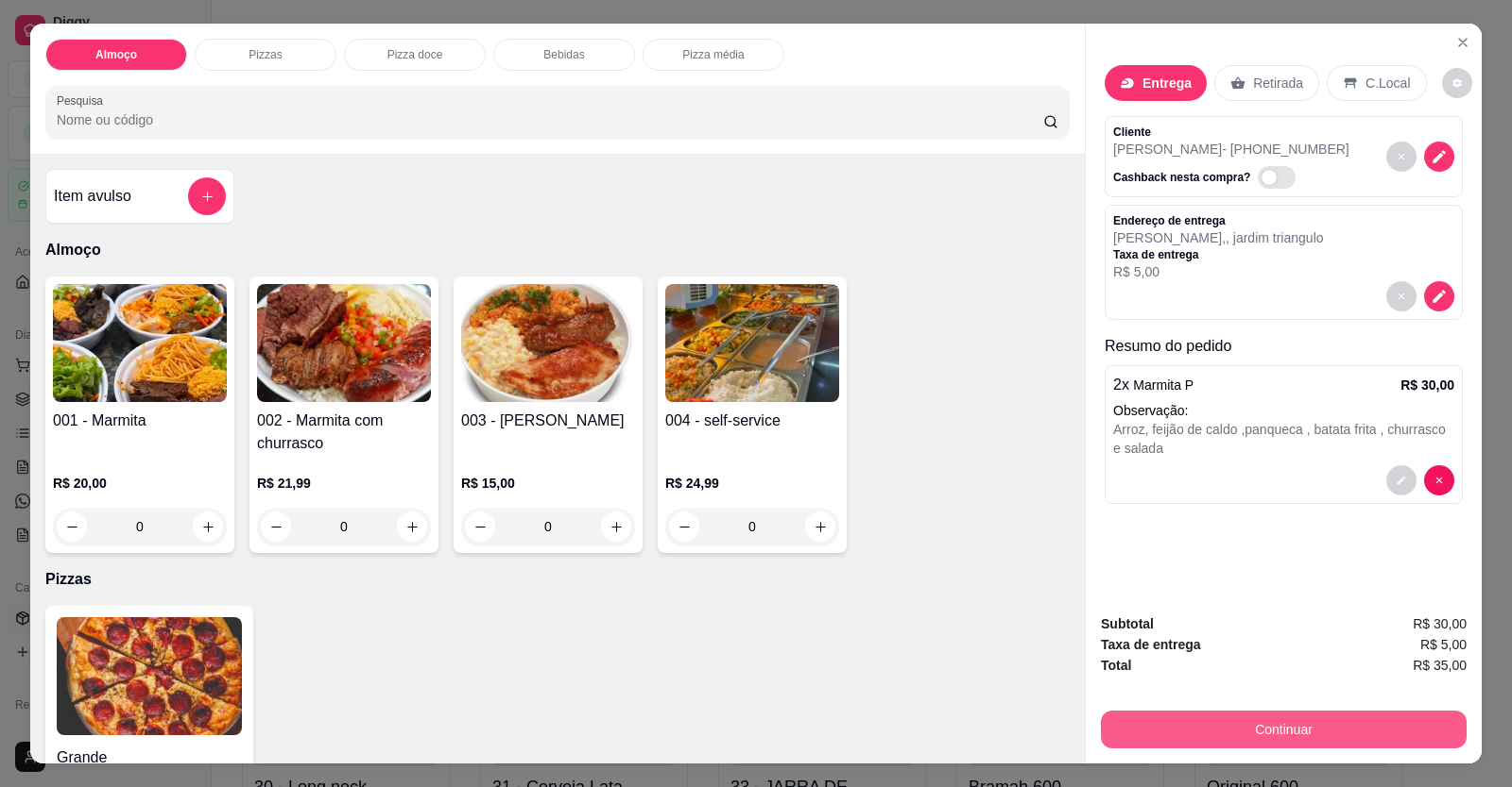
click at [976, 716] on button "Continuar" at bounding box center [1282, 729] width 365 height 38
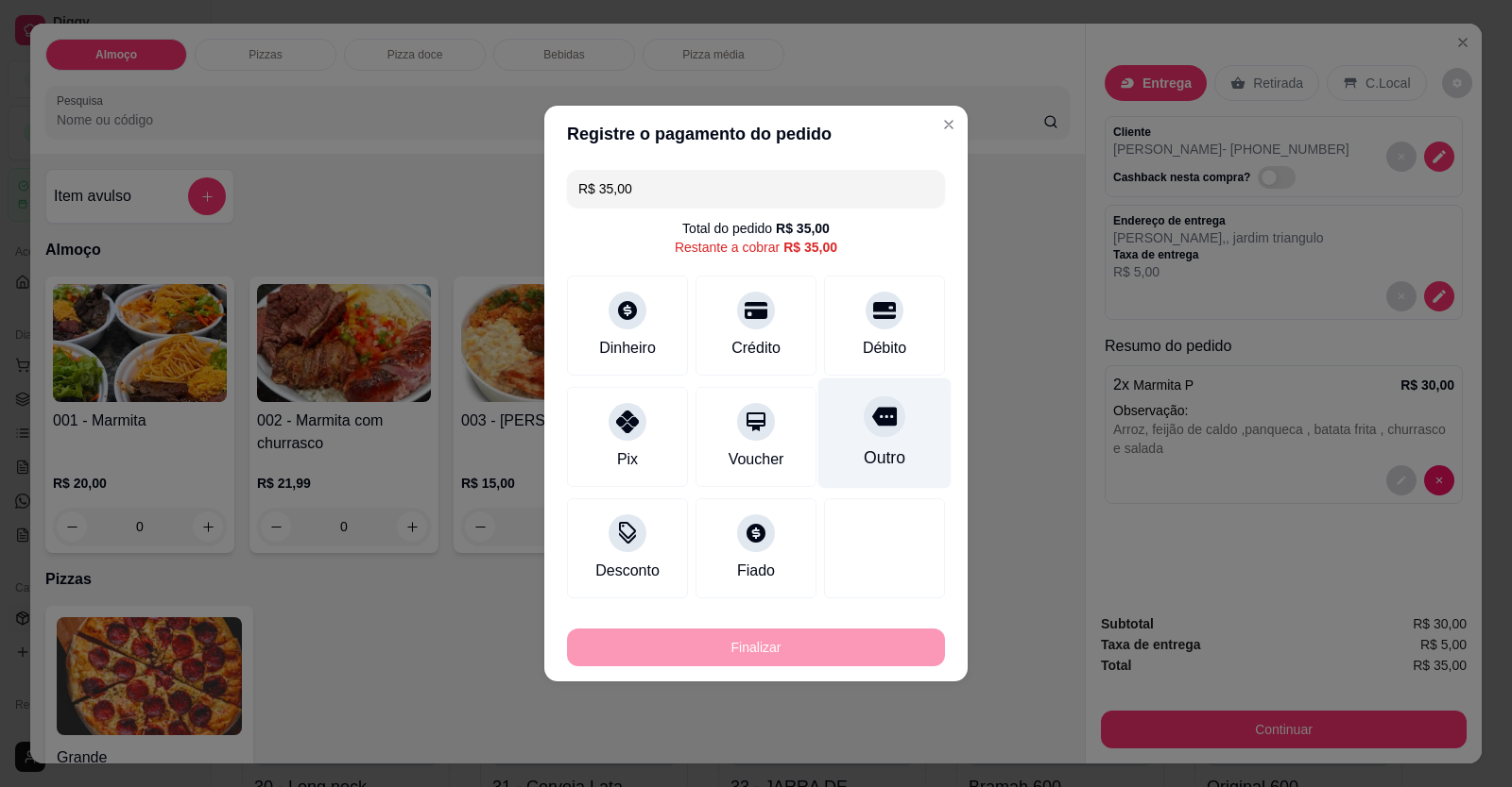
click at [869, 362] on div "Débito" at bounding box center [884, 325] width 121 height 100
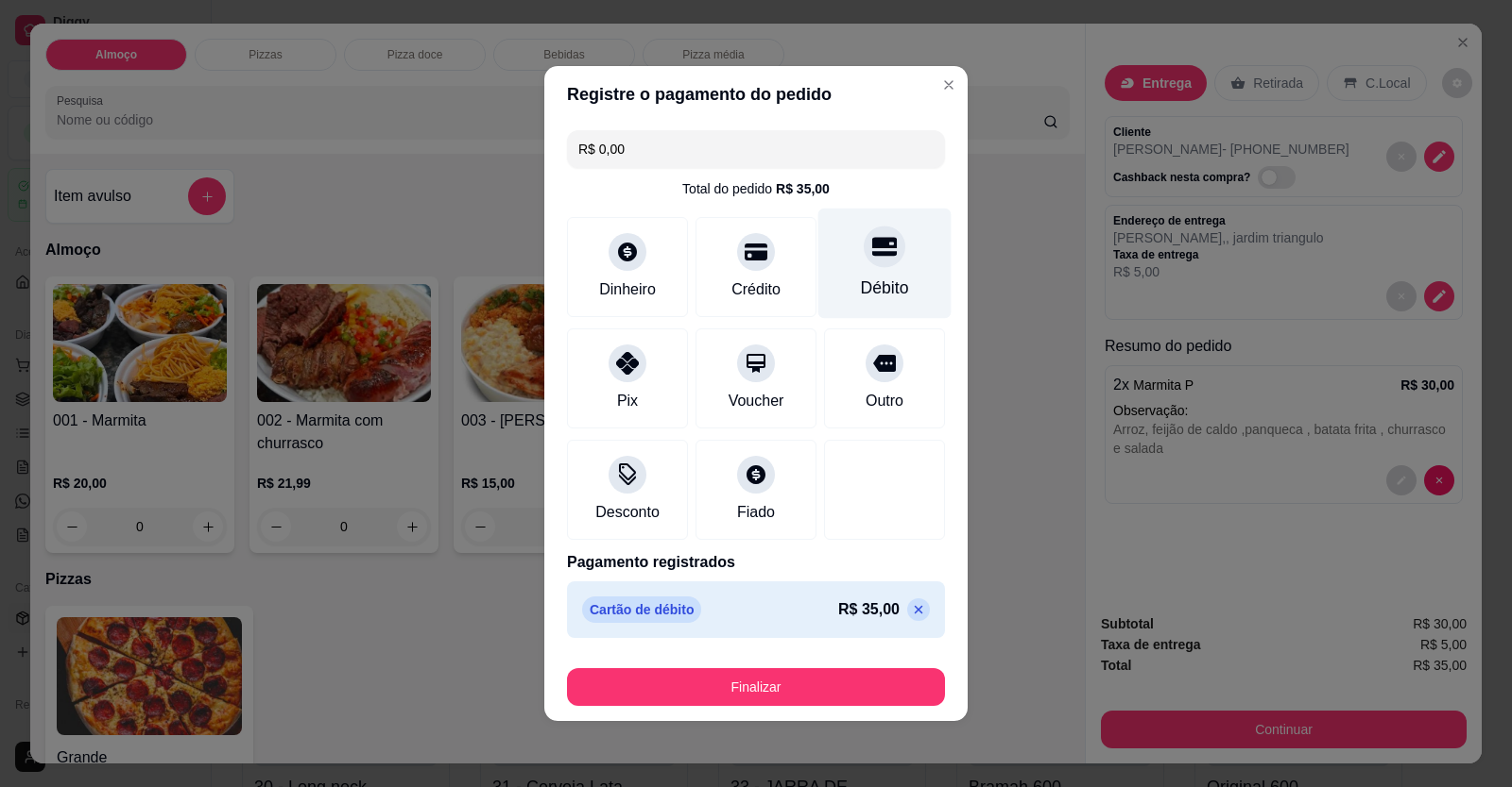
click at [868, 264] on div at bounding box center [884, 246] width 42 height 42
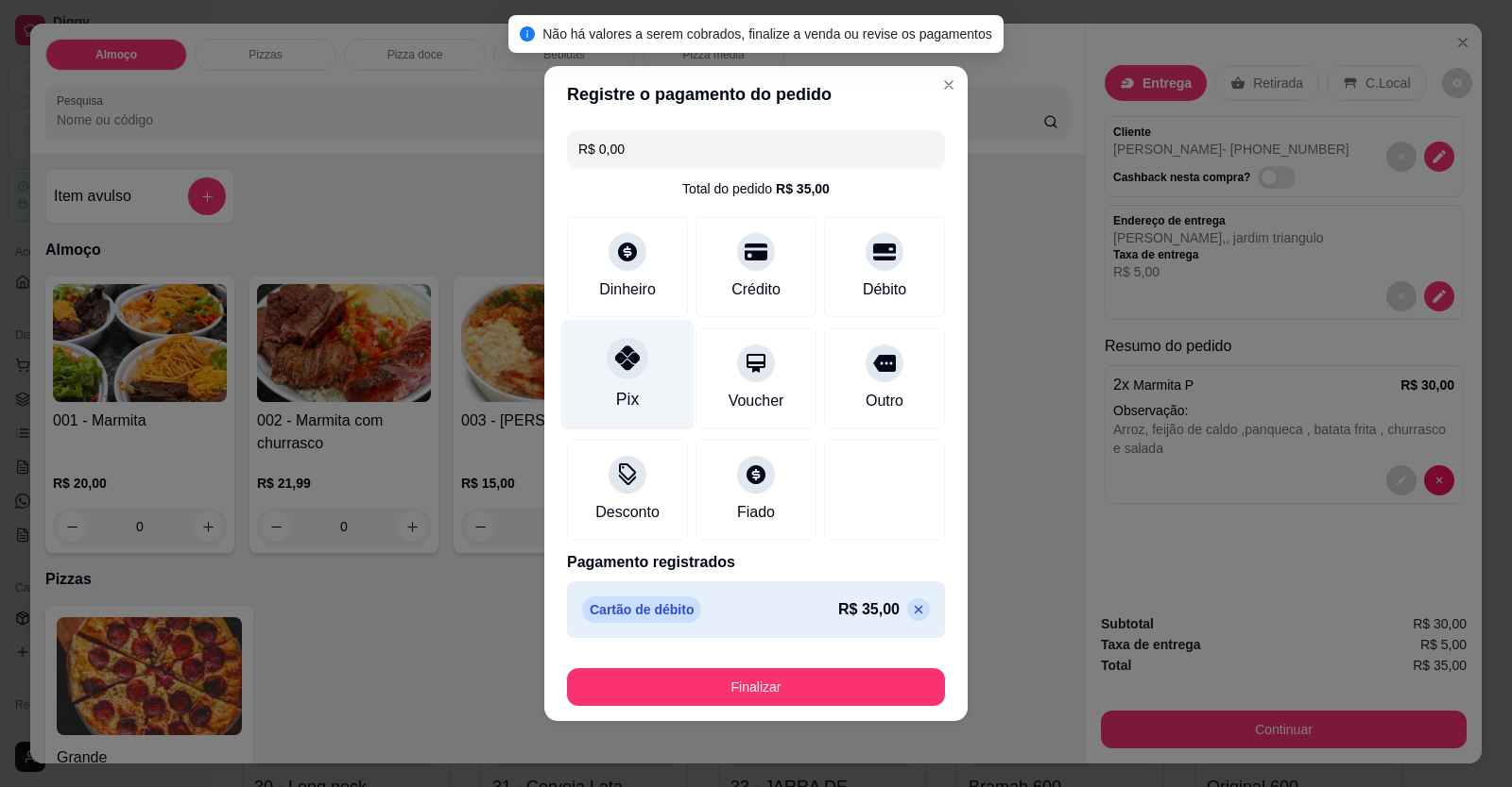
click at [618, 397] on div "Pix" at bounding box center [627, 399] width 22 height 24
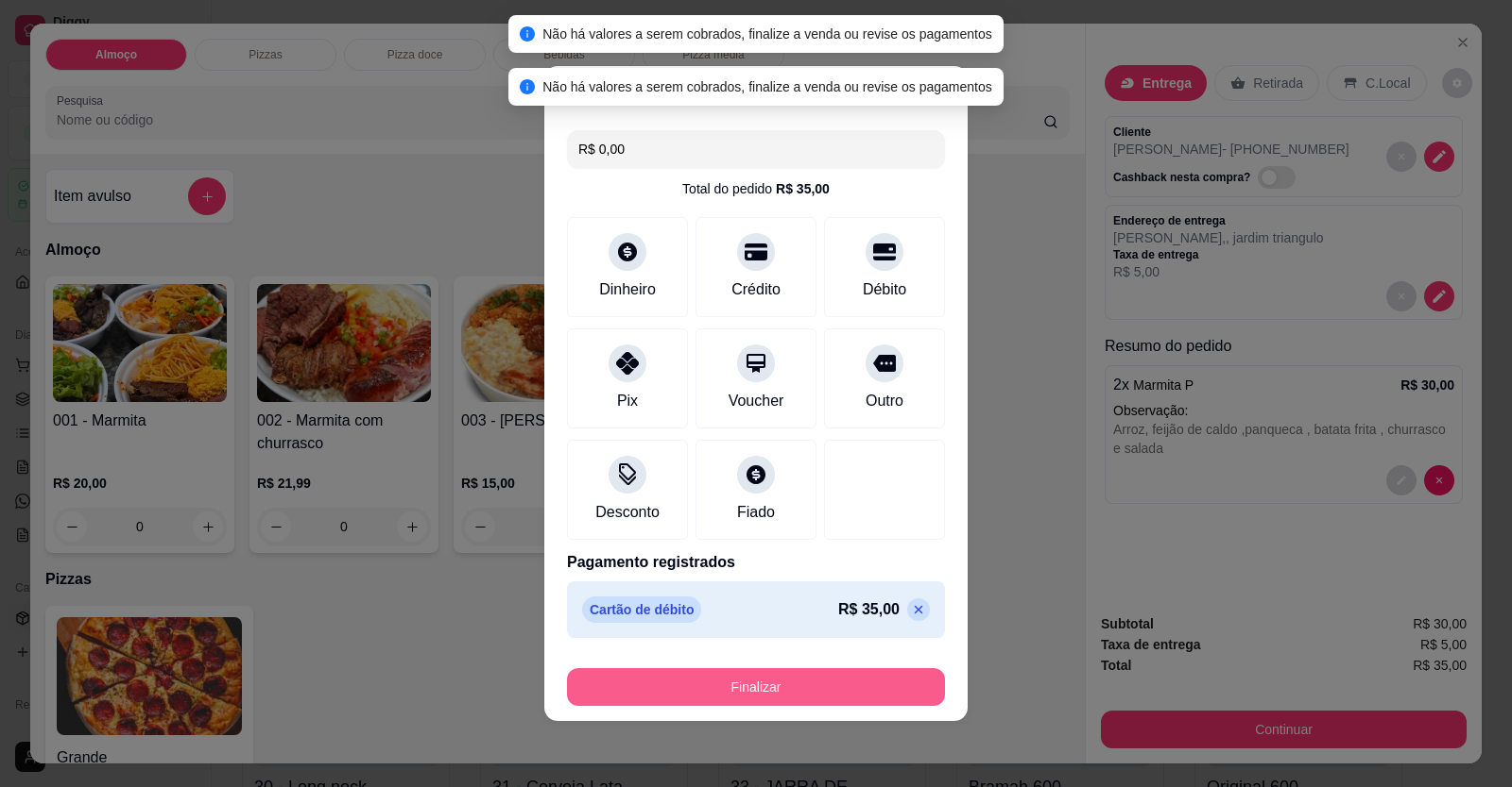
click at [759, 688] on button "Finalizar" at bounding box center [756, 687] width 378 height 38
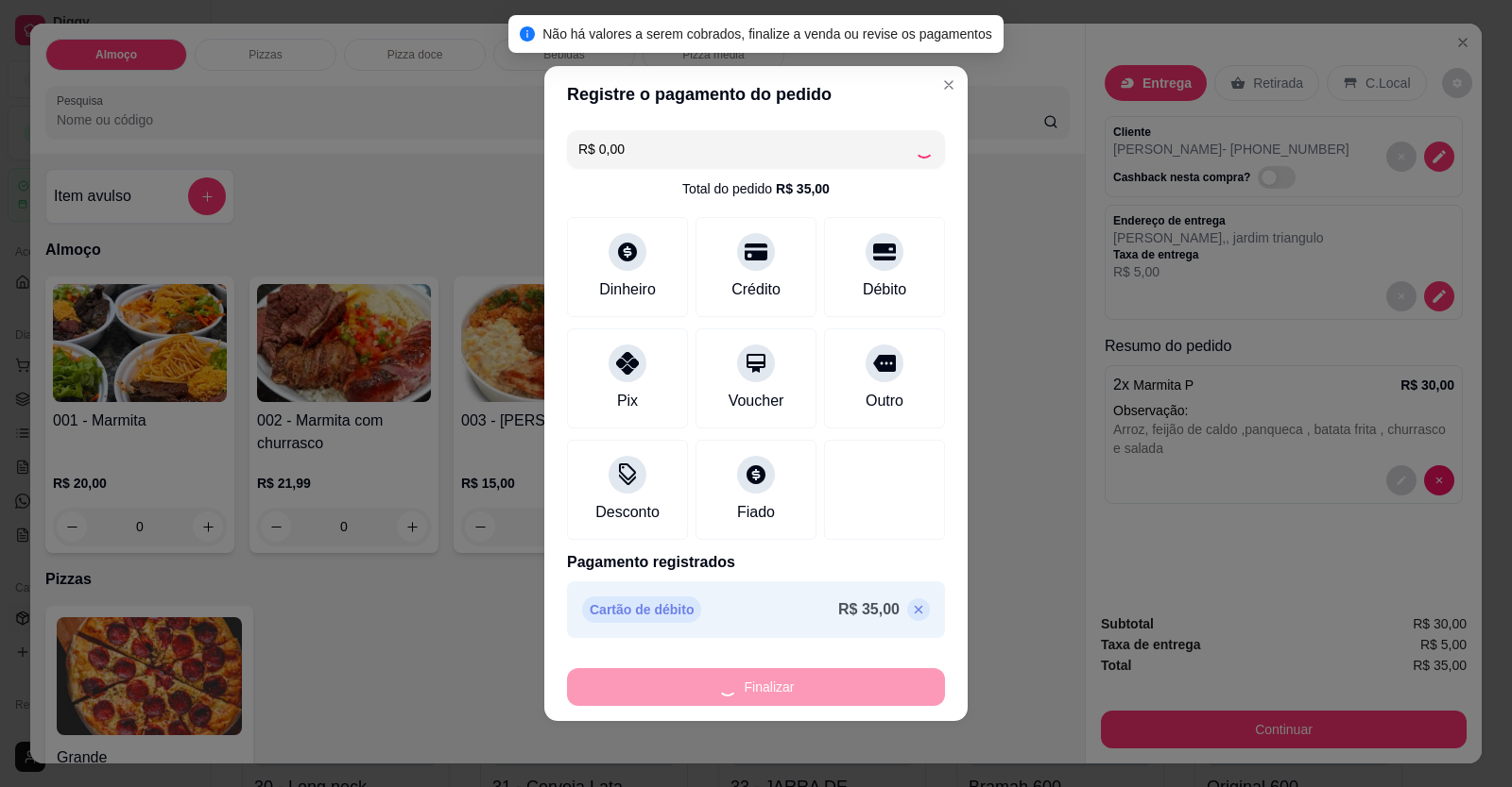
type input "-R$ 35,00"
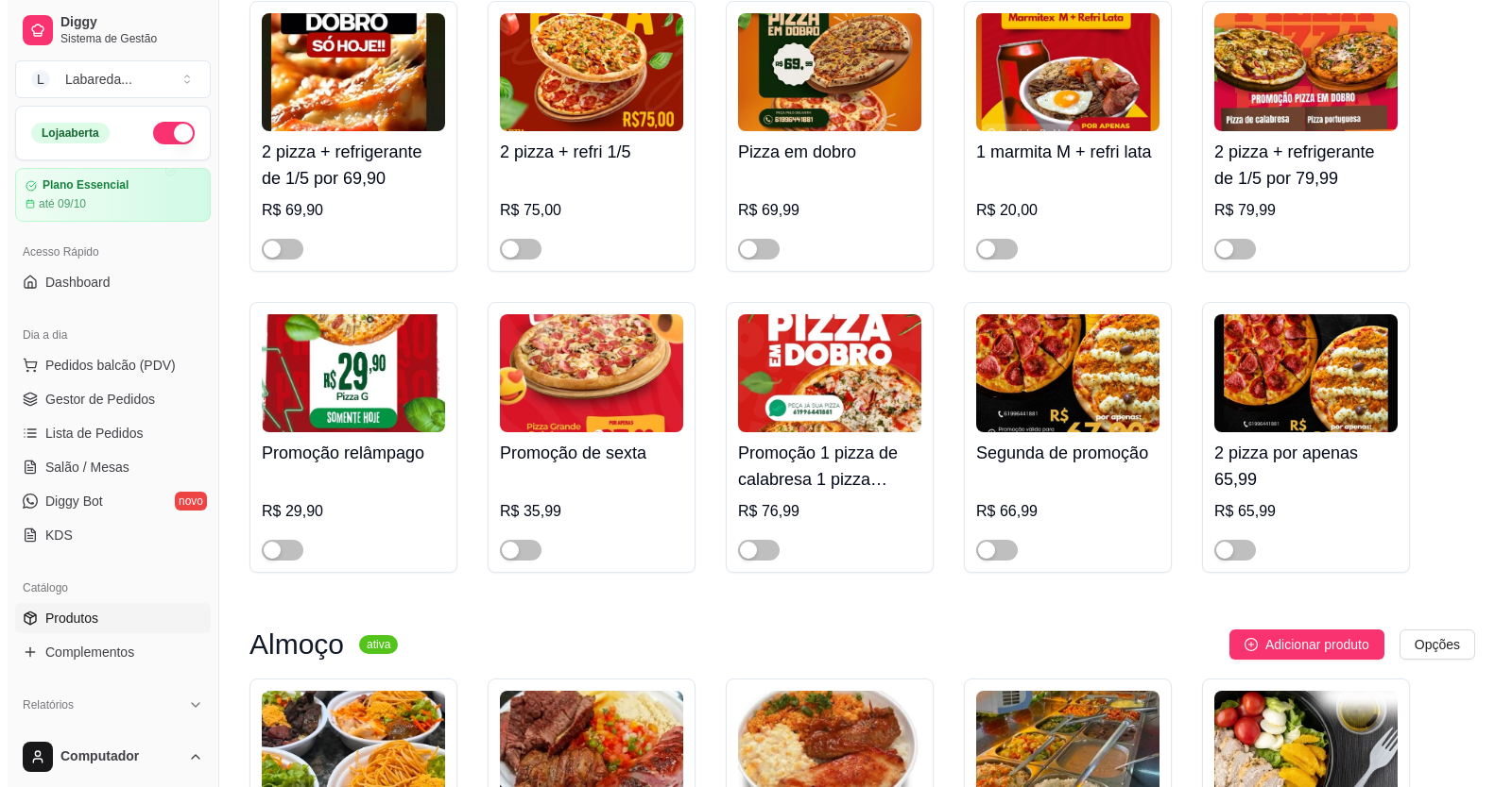
scroll to position [704, 0]
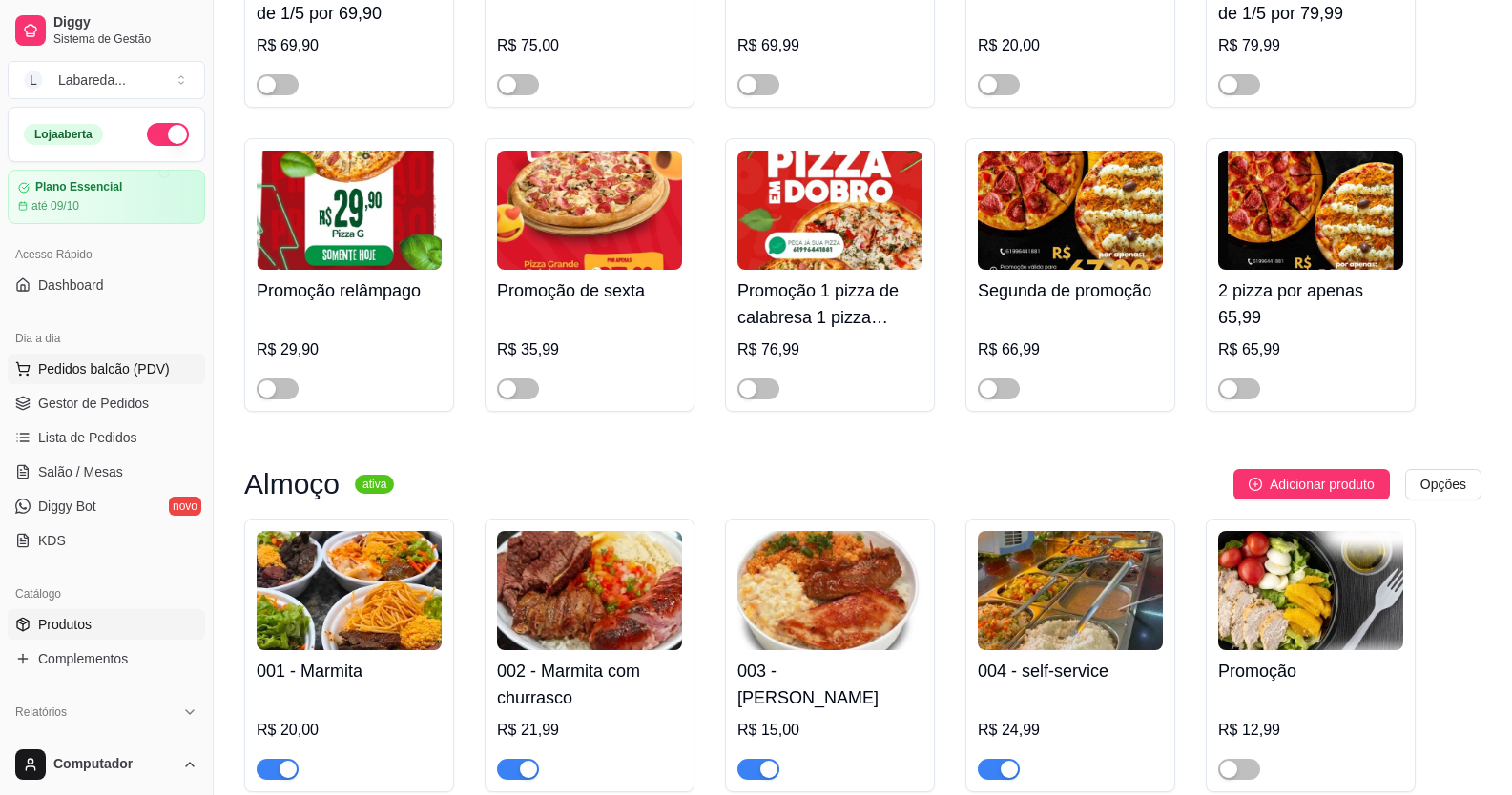
click at [91, 369] on span "Pedidos balcão (PDV)" at bounding box center [104, 370] width 132 height 20
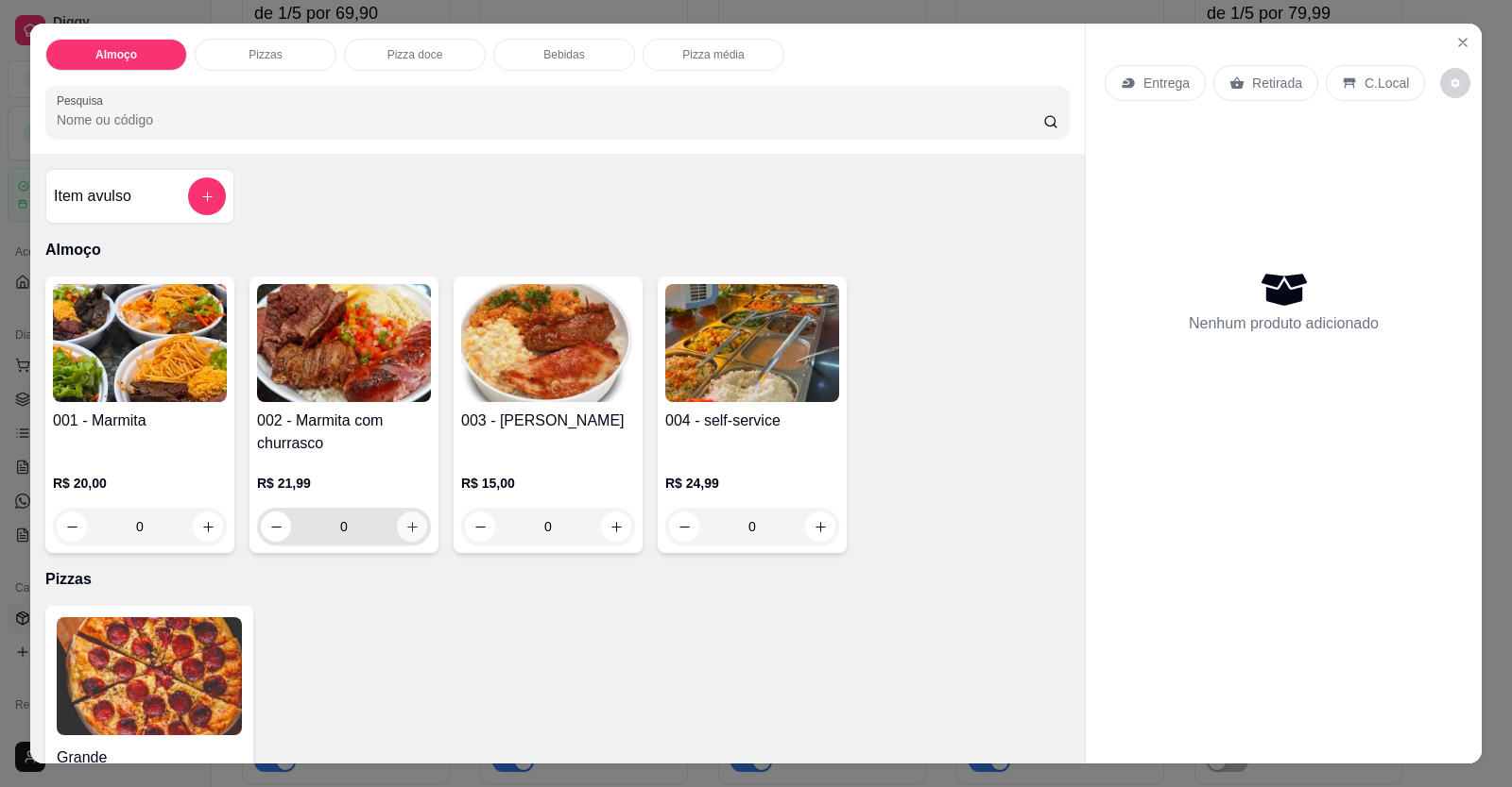
click at [405, 528] on icon "increase-product-quantity" at bounding box center [412, 527] width 15 height 15
type input "1"
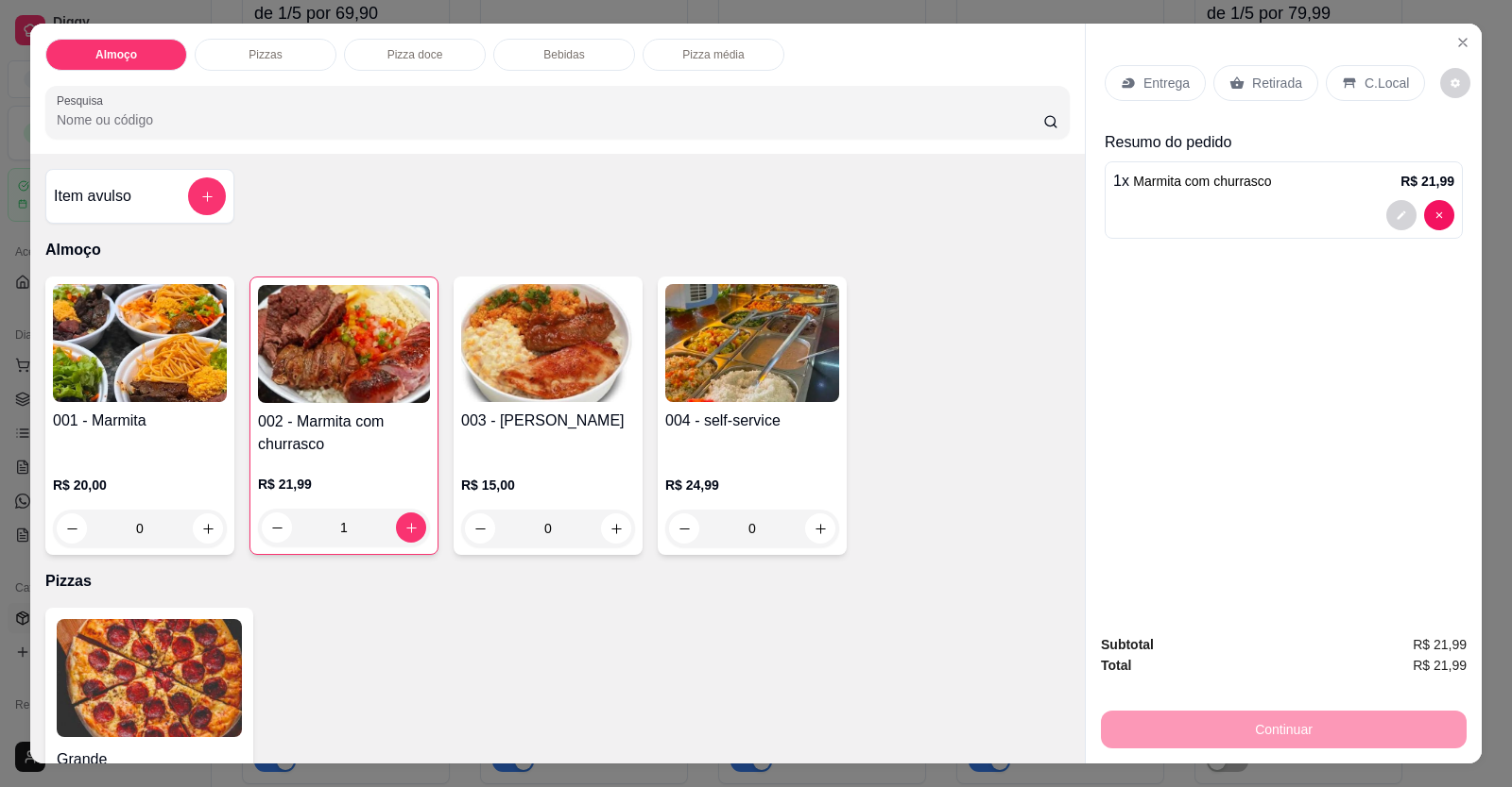
click at [976, 89] on p "Entrega" at bounding box center [1166, 83] width 46 height 19
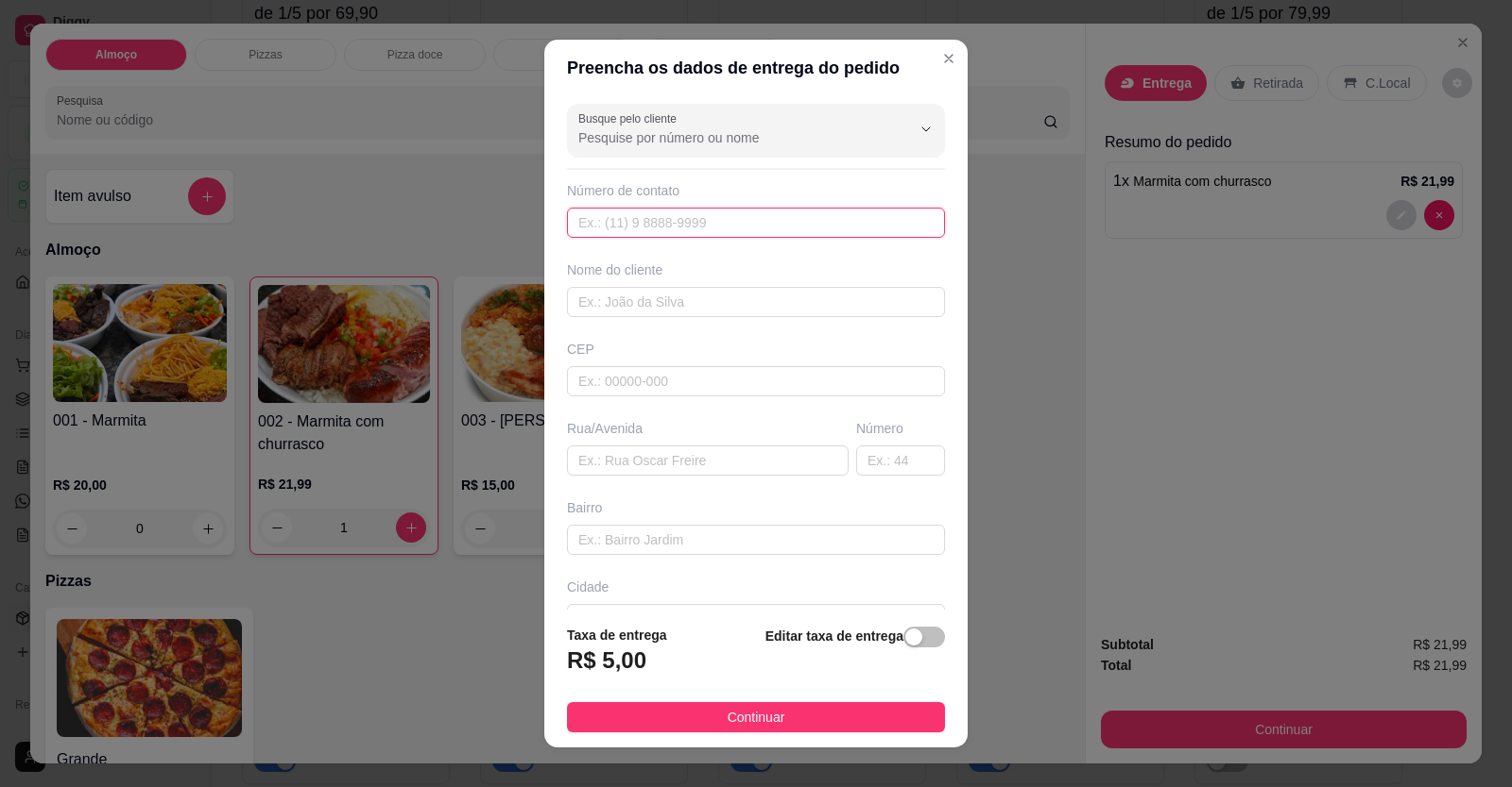
click at [727, 226] on input "text" at bounding box center [756, 223] width 378 height 30
type input "[PHONE_NUMBER]"
click at [802, 291] on input "text" at bounding box center [756, 302] width 378 height 30
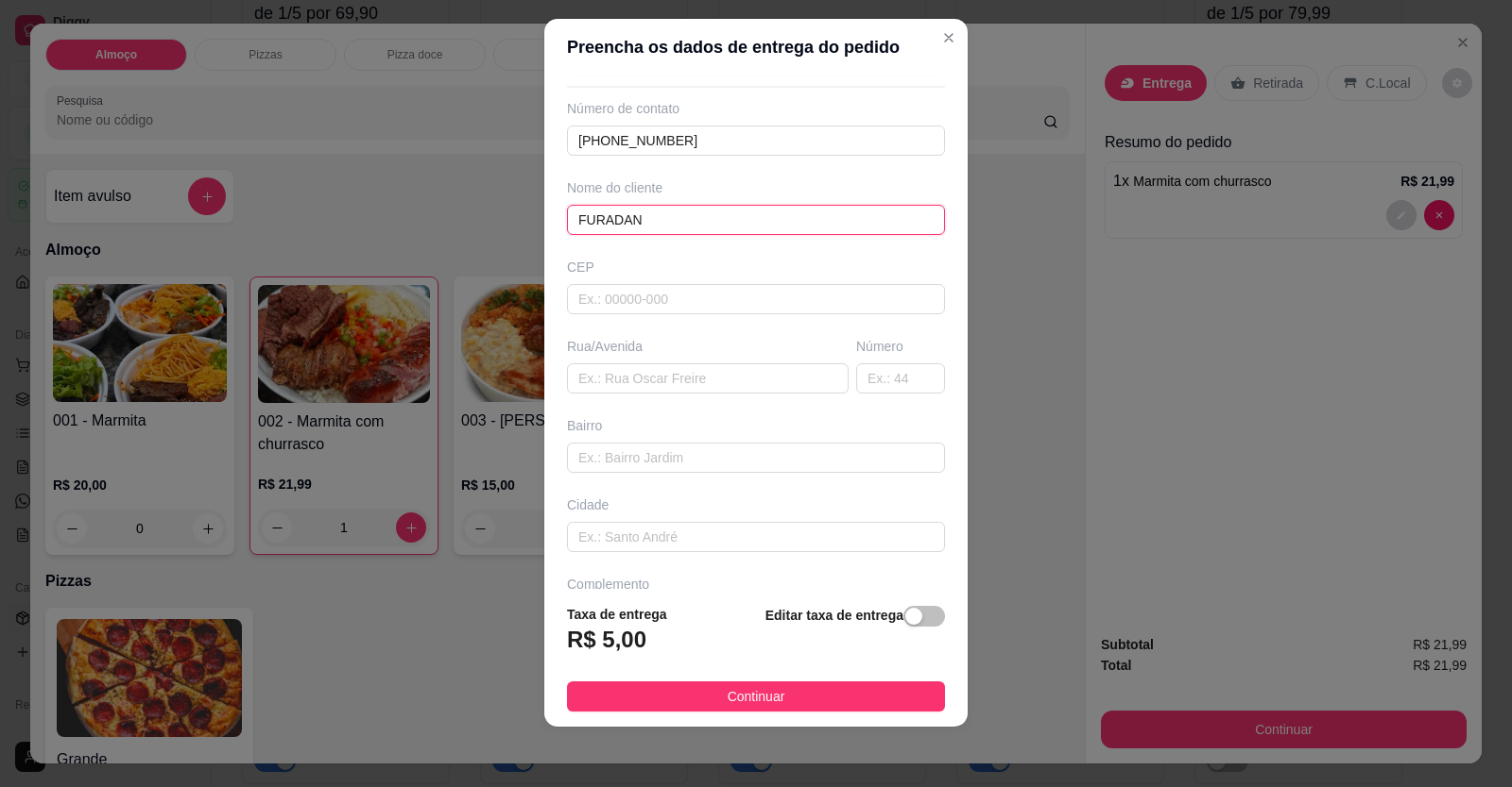
scroll to position [122, 0]
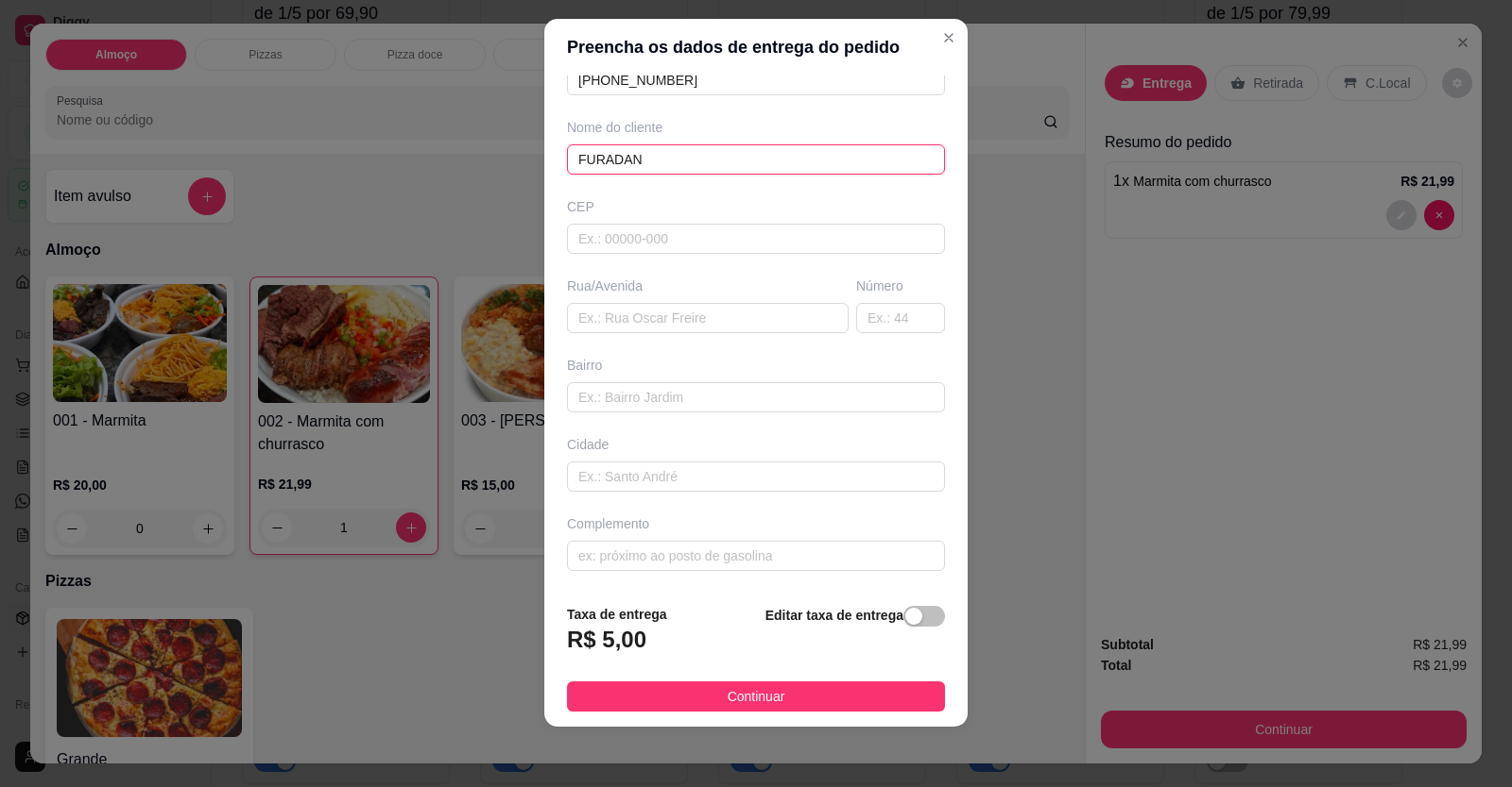
type input "FURADAN"
click at [602, 390] on input "text" at bounding box center [756, 397] width 378 height 30
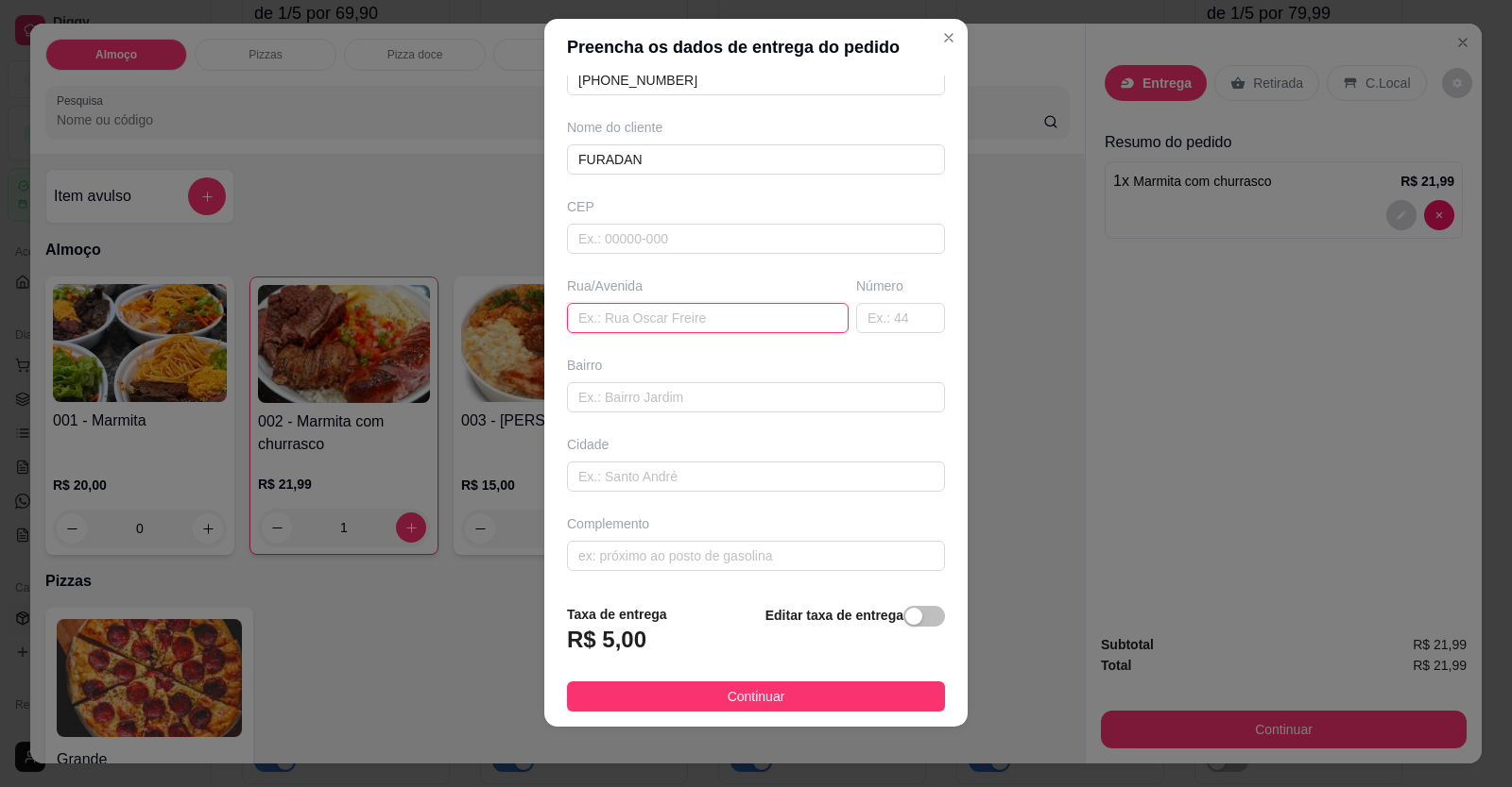
drag, startPoint x: 602, startPoint y: 390, endPoint x: 604, endPoint y: 325, distance: 65.0
click at [604, 325] on input "text" at bounding box center [707, 318] width 282 height 30
paste input "Rua 20 bairro [GEOGRAPHIC_DATA], próximo ao pneus machado/n 734"
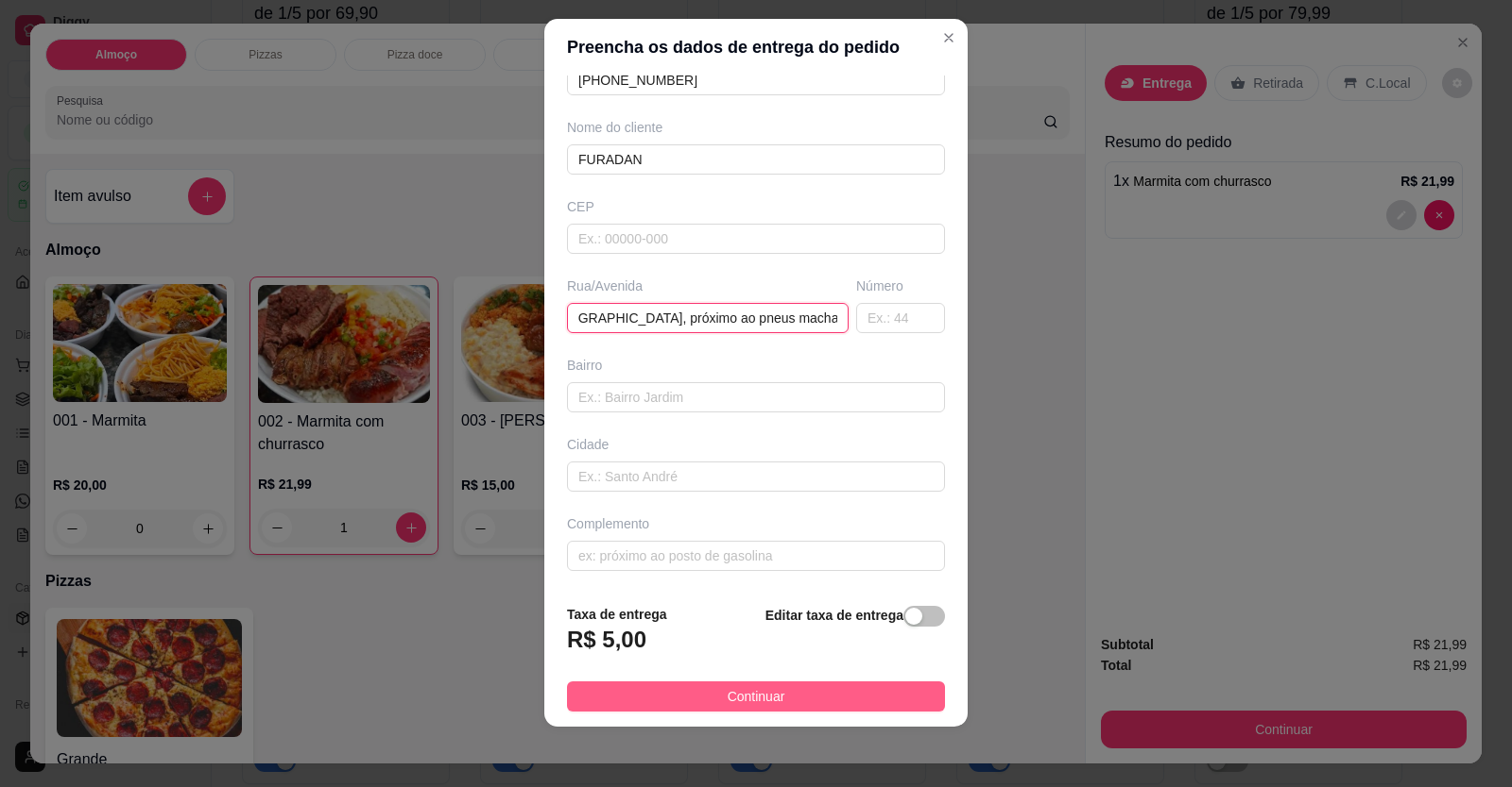
type input "Rua 20 bairro [GEOGRAPHIC_DATA], próximo ao pneus machado/n 734"
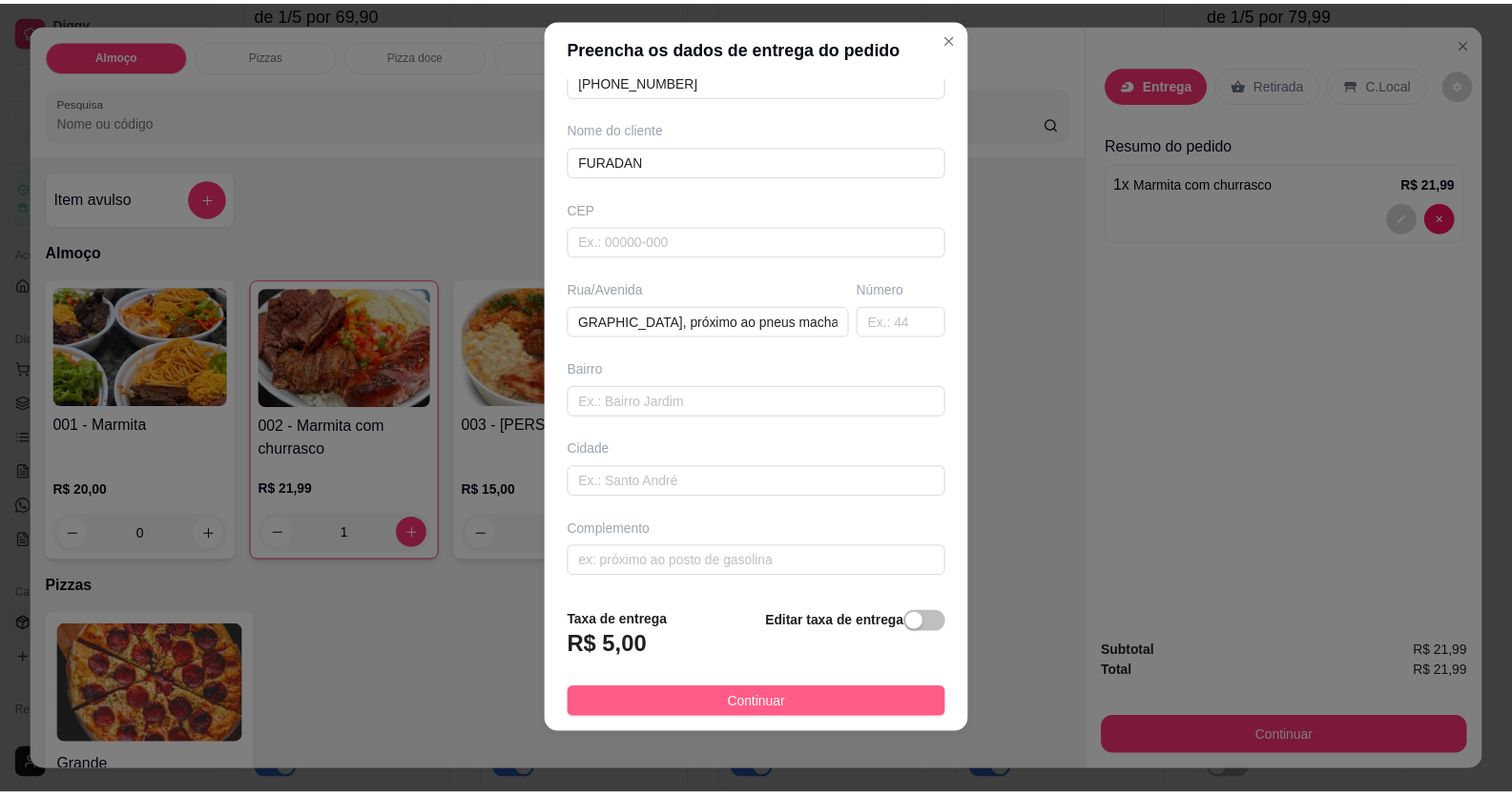
scroll to position [0, 0]
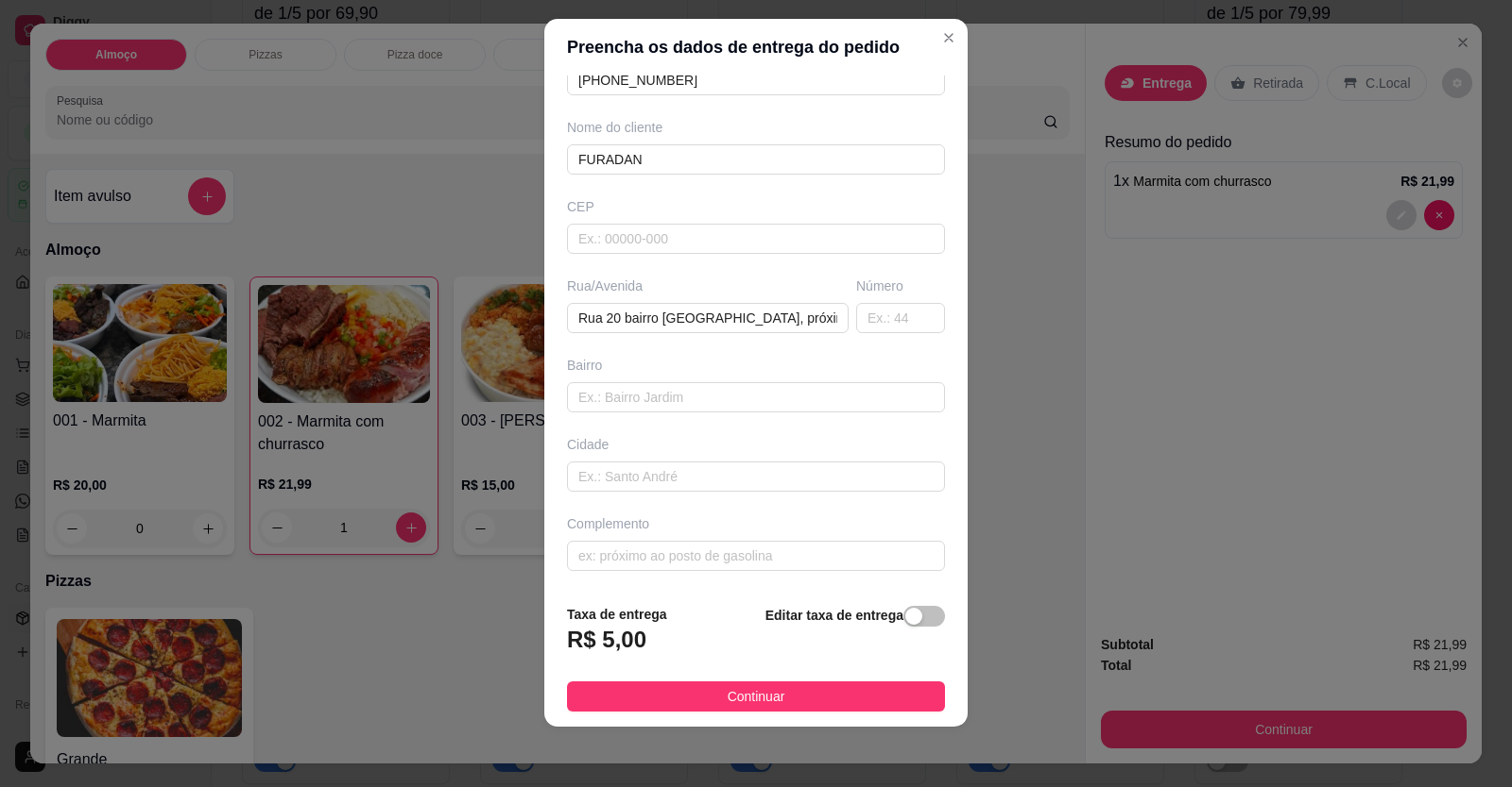
click at [690, 691] on button "Continuar" at bounding box center [756, 696] width 378 height 30
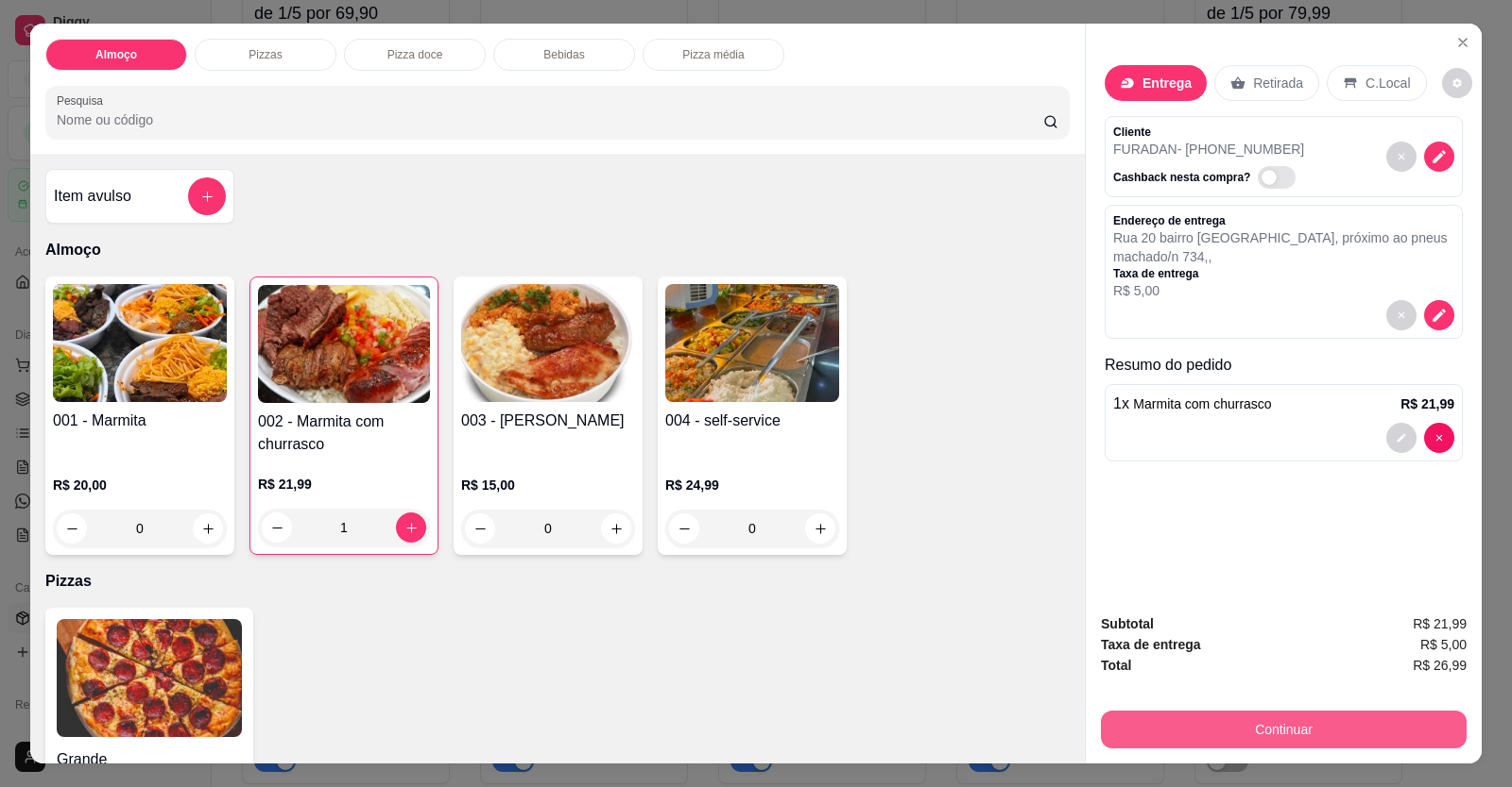
click at [976, 731] on button "Continuar" at bounding box center [1282, 729] width 365 height 38
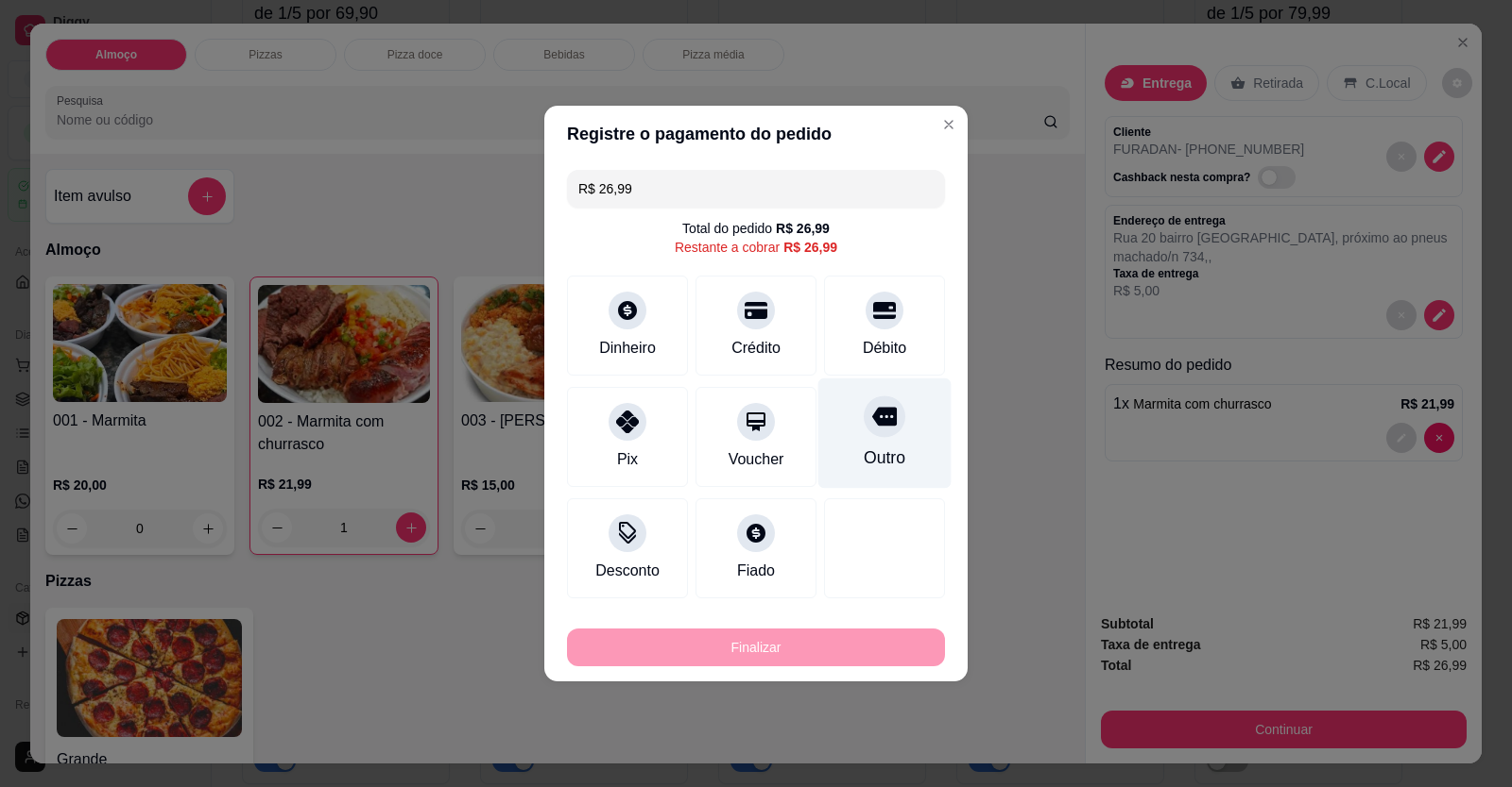
drag, startPoint x: 886, startPoint y: 341, endPoint x: 887, endPoint y: 381, distance: 40.0
click at [885, 339] on div "Débito" at bounding box center [884, 348] width 44 height 22
type input "R$ 0,00"
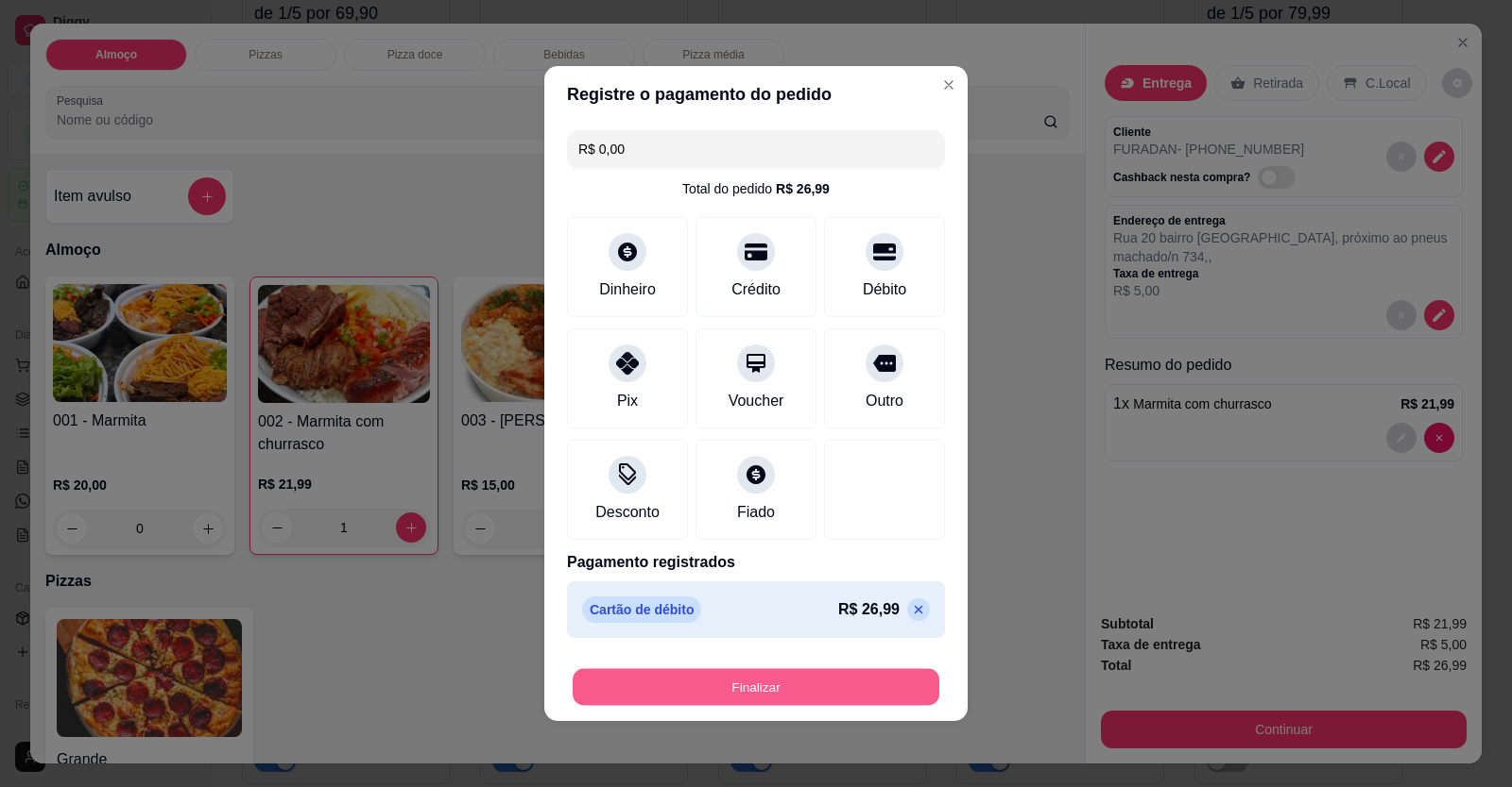
click at [847, 692] on button "Finalizar" at bounding box center [756, 688] width 366 height 37
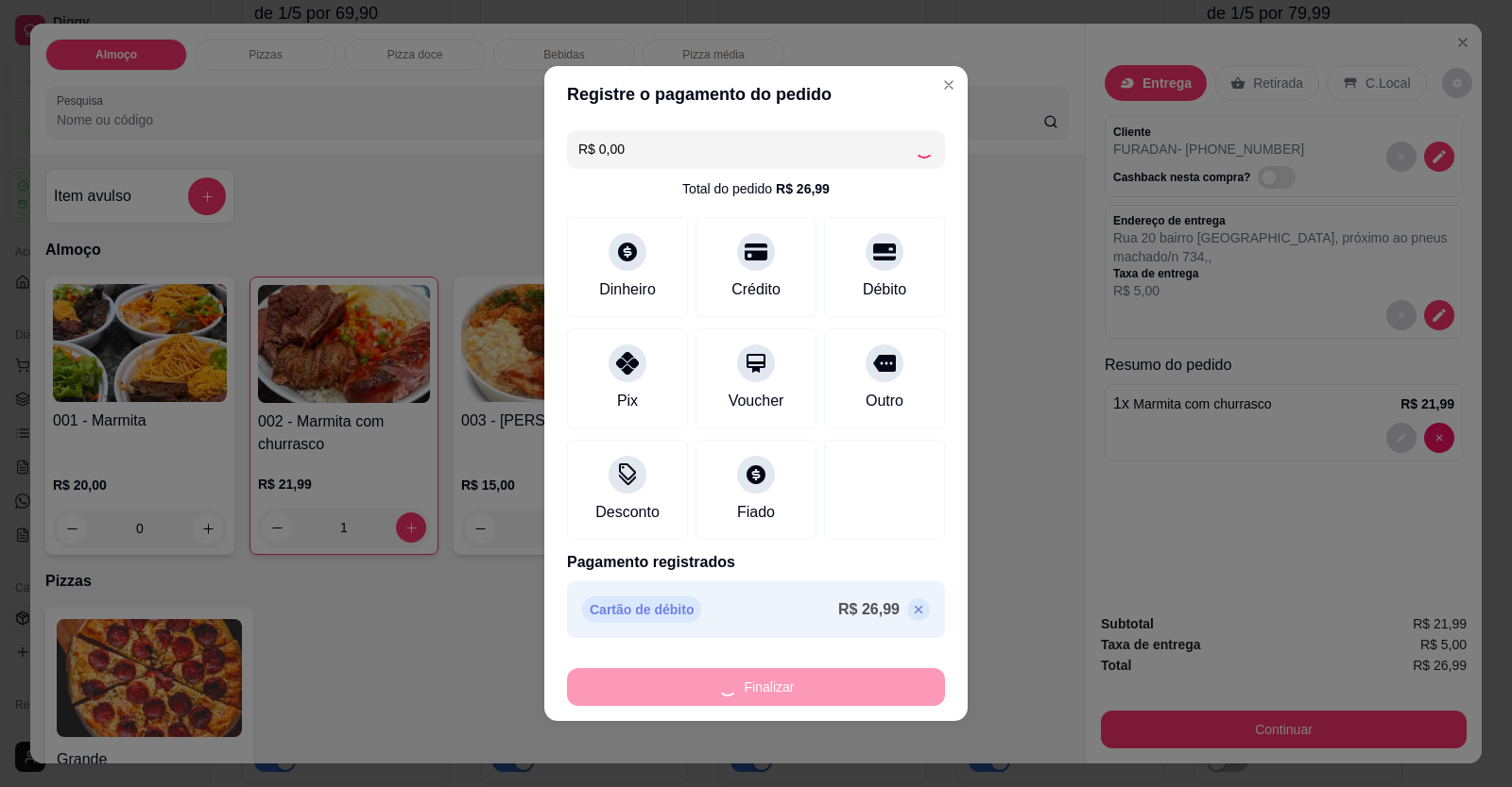
type input "0"
type input "-R$ 26,99"
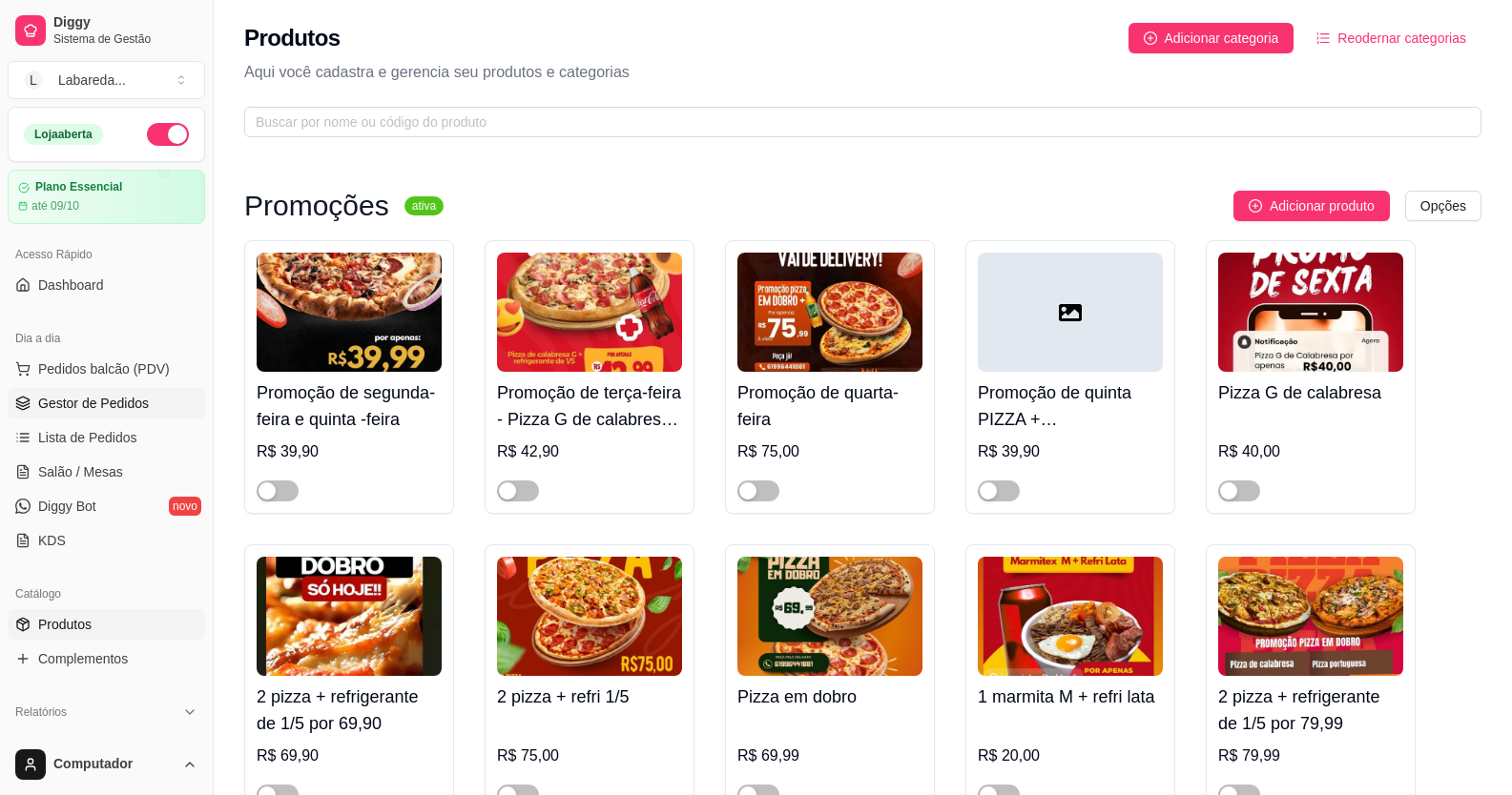
click at [94, 395] on span "Gestor de Pedidos" at bounding box center [93, 404] width 111 height 20
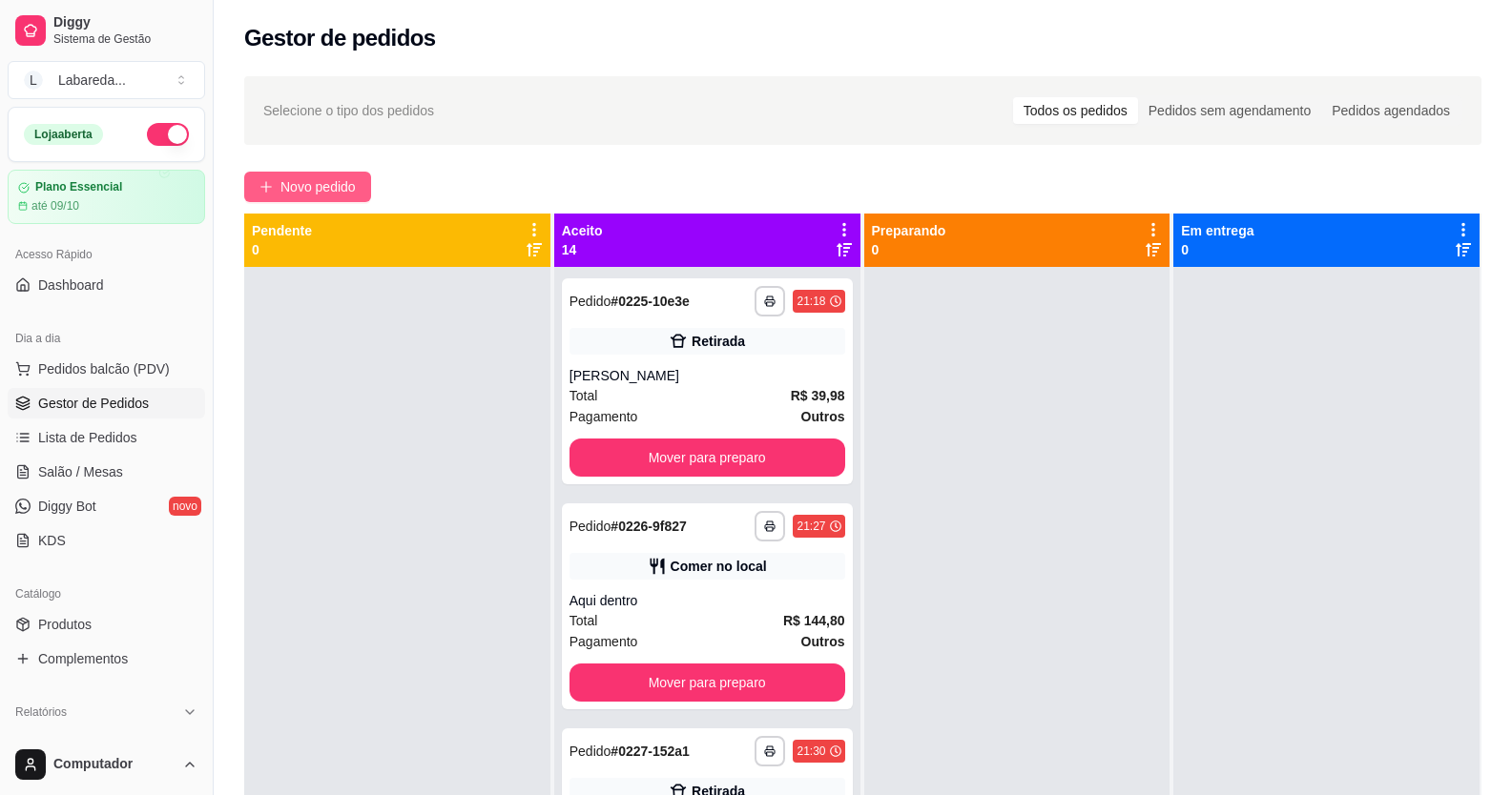
click at [318, 203] on div "**********" at bounding box center [863, 548] width 1299 height 967
click at [309, 184] on span "Novo pedido" at bounding box center [318, 186] width 75 height 21
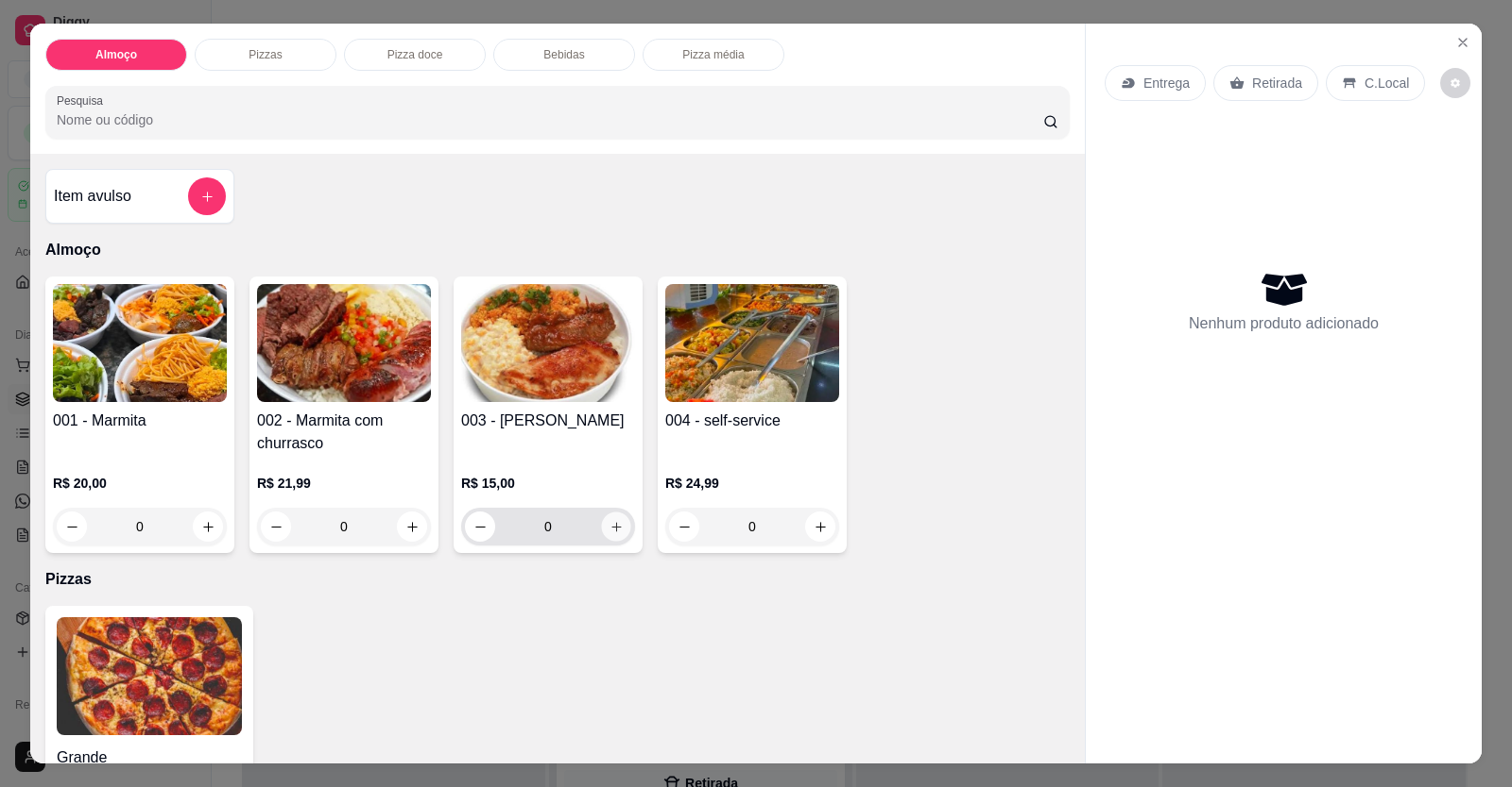
click at [612, 536] on button "increase-product-quantity" at bounding box center [615, 528] width 29 height 29
type input "1"
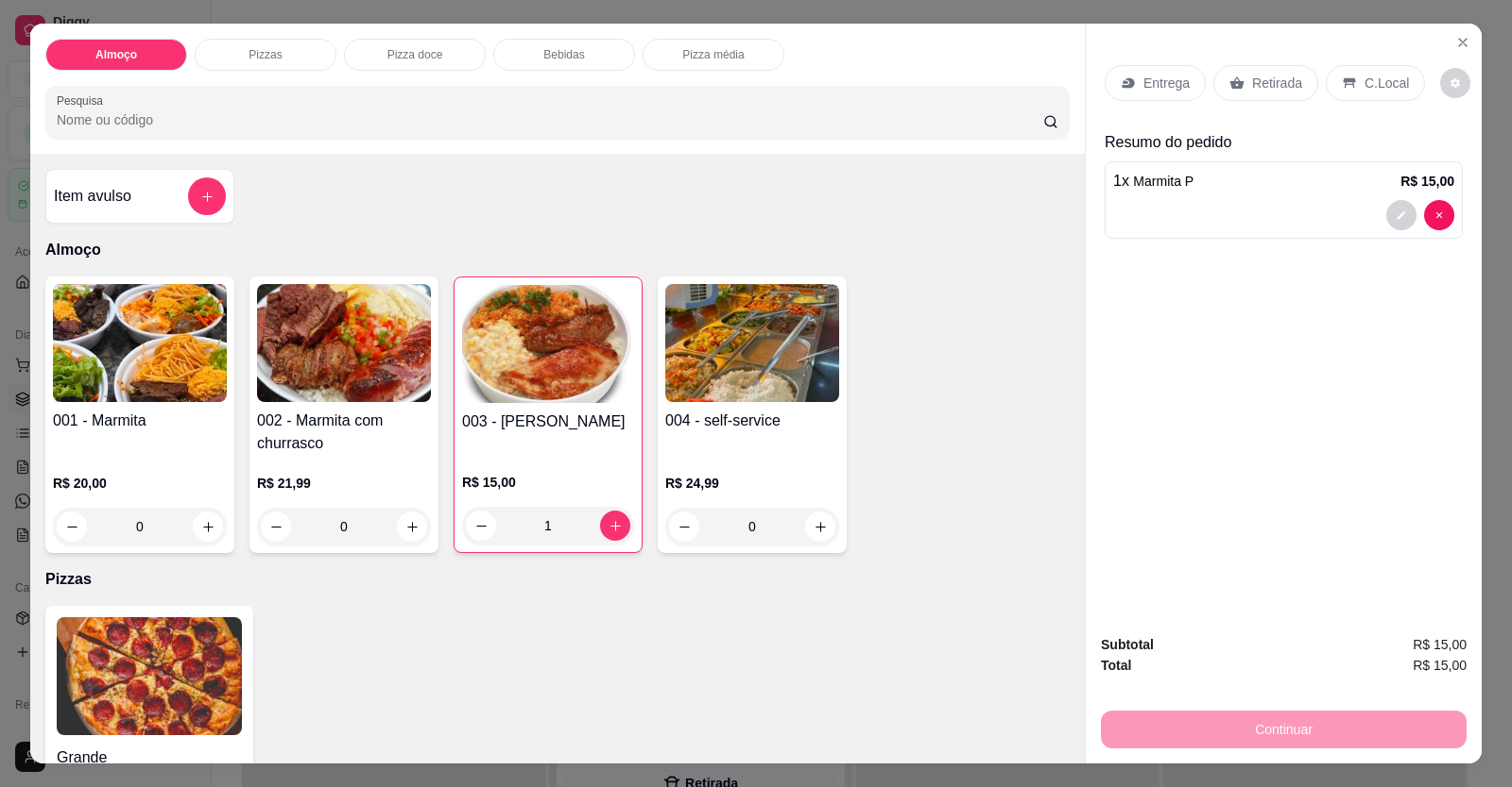
click at [976, 212] on div at bounding box center [1283, 215] width 341 height 30
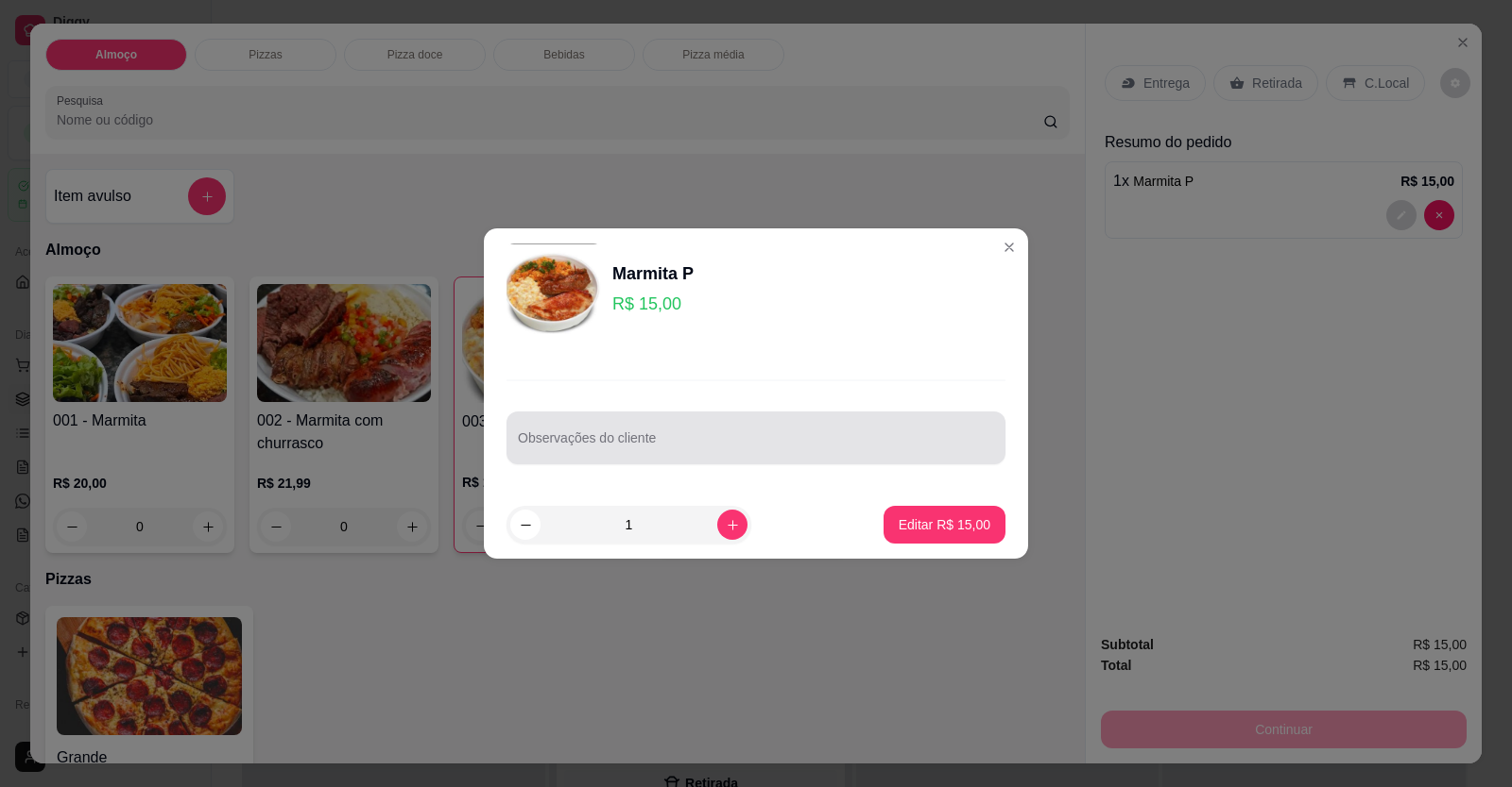
click at [791, 430] on div at bounding box center [756, 438] width 477 height 38
drag, startPoint x: 791, startPoint y: 430, endPoint x: 663, endPoint y: 451, distance: 129.7
click at [664, 456] on div "Observações do cliente" at bounding box center [756, 422] width 544 height 137
click at [661, 445] on input "Observações do cliente" at bounding box center [756, 446] width 477 height 19
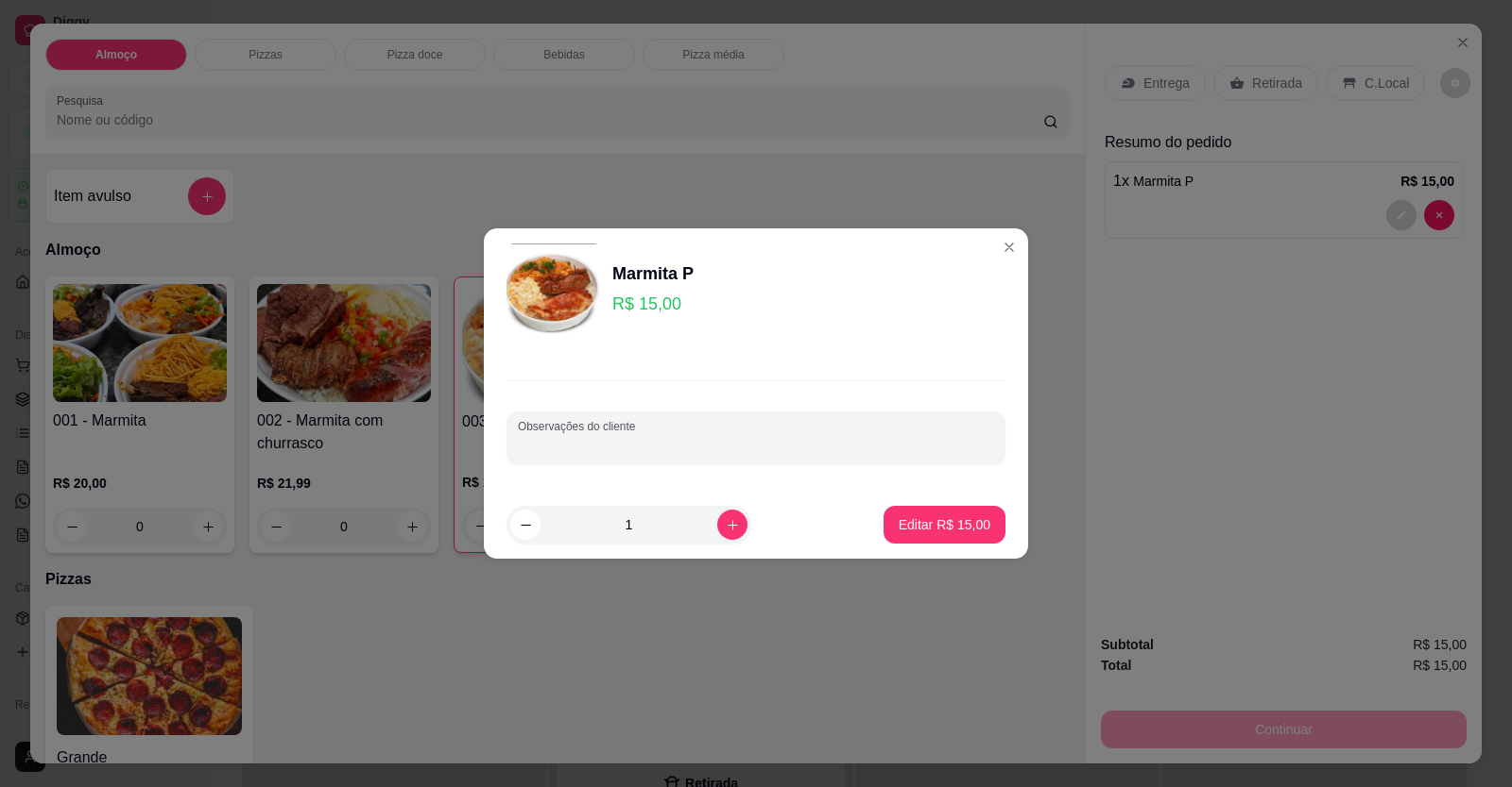
click at [661, 445] on input "Observações do cliente" at bounding box center [756, 446] width 477 height 19
paste input "Arroz, macarrão, quibe o, batata frita, churrasco e salada."
type input "Arroz, macarrão, quibe o, batata frita, churrasco e salada."
click at [918, 525] on p "Editar R$ 15,00" at bounding box center [944, 526] width 92 height 19
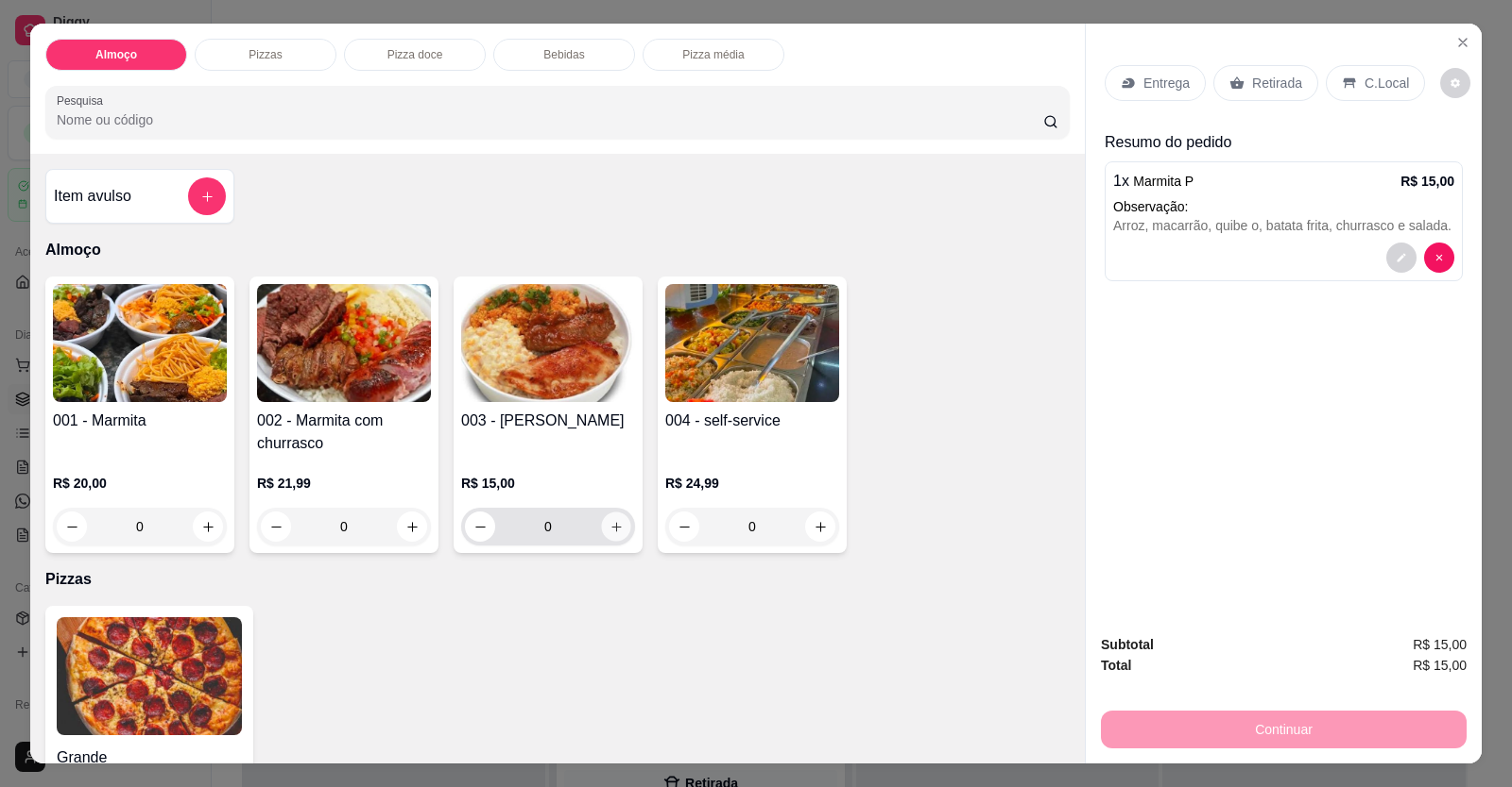
click at [619, 523] on button "increase-product-quantity" at bounding box center [615, 528] width 29 height 29
type input "1"
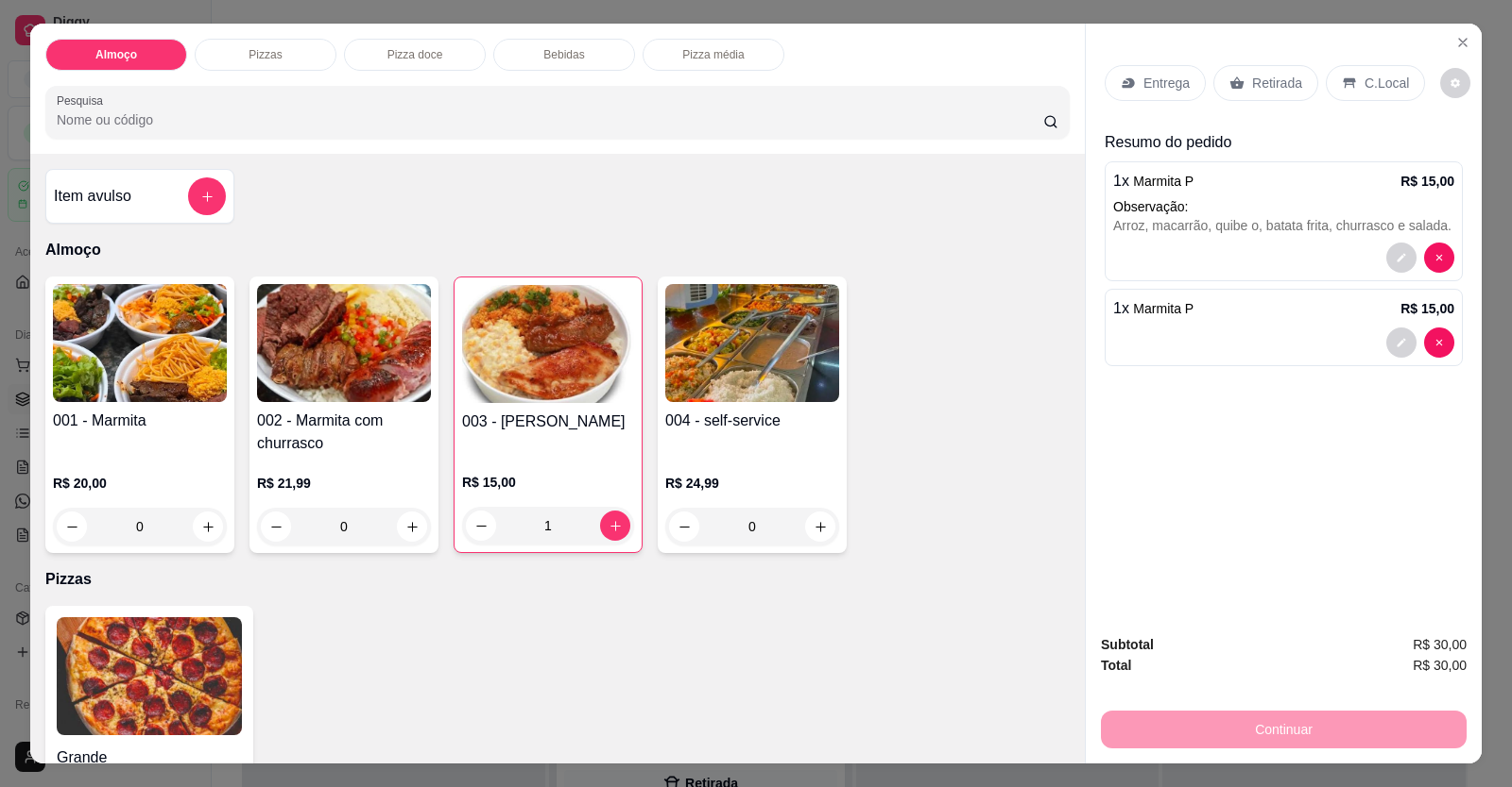
click at [976, 317] on span "Marmita P" at bounding box center [1163, 309] width 60 height 15
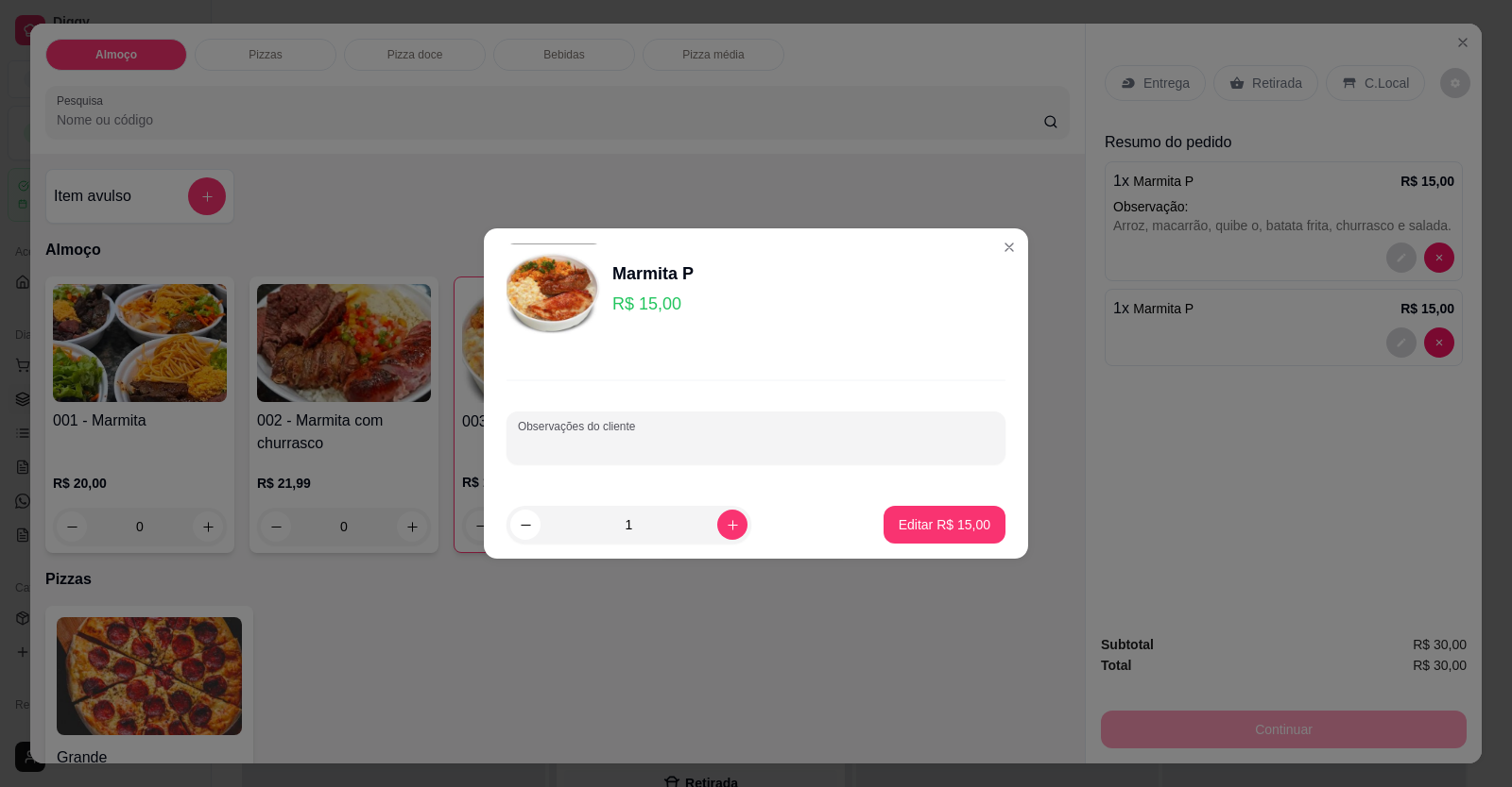
click at [745, 450] on input "Observações do cliente" at bounding box center [756, 446] width 477 height 19
paste input "Arroz, macarrão, panqueca, abobrinha, batata frita, carne de porco, churrasco e…"
type input "Arroz, macarrão, panqueca, abobrinha, batata frita, carne de porco, churrasco e…"
click at [961, 530] on p "Editar R$ 15,00" at bounding box center [944, 525] width 89 height 18
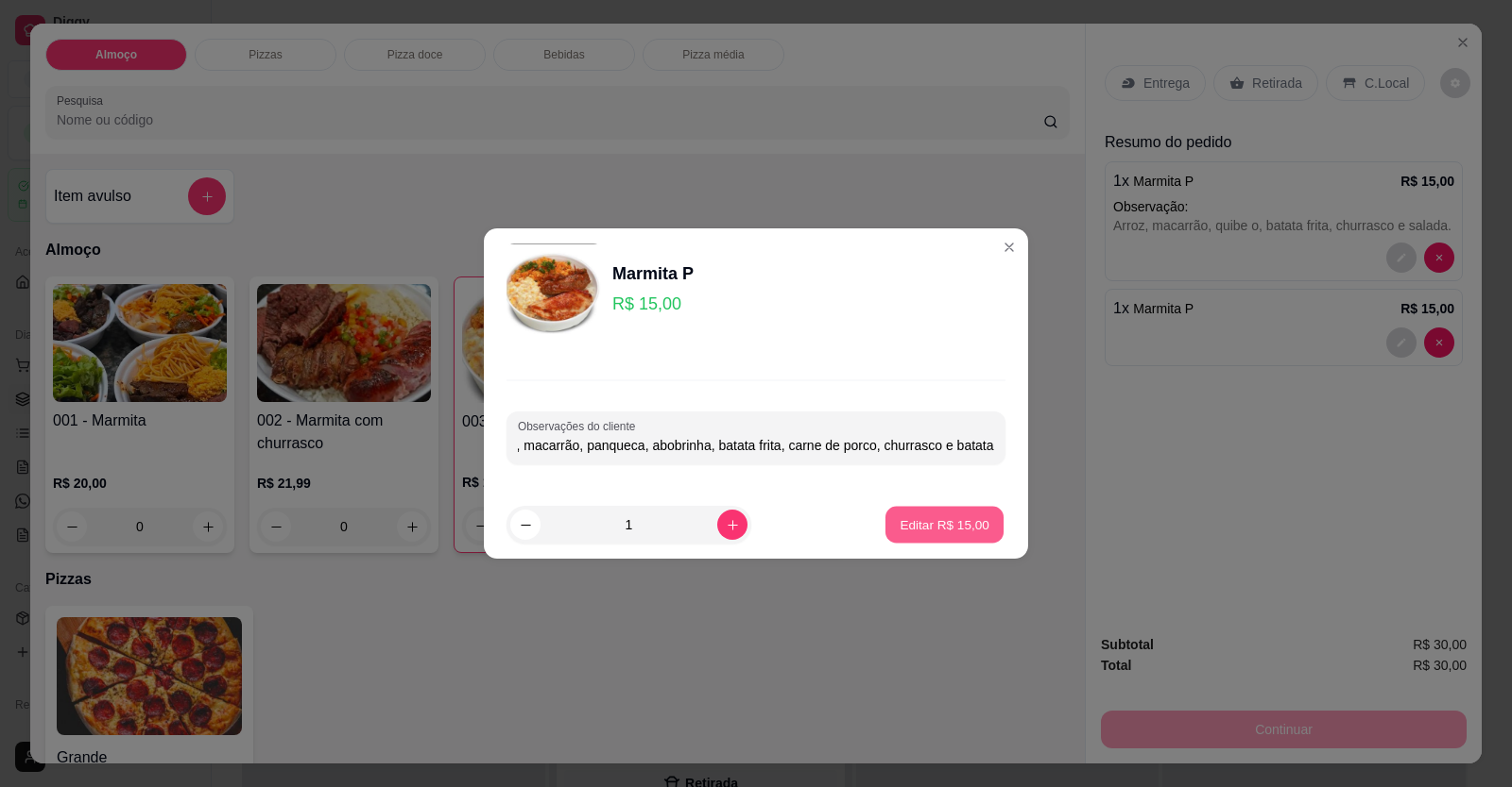
type input "0"
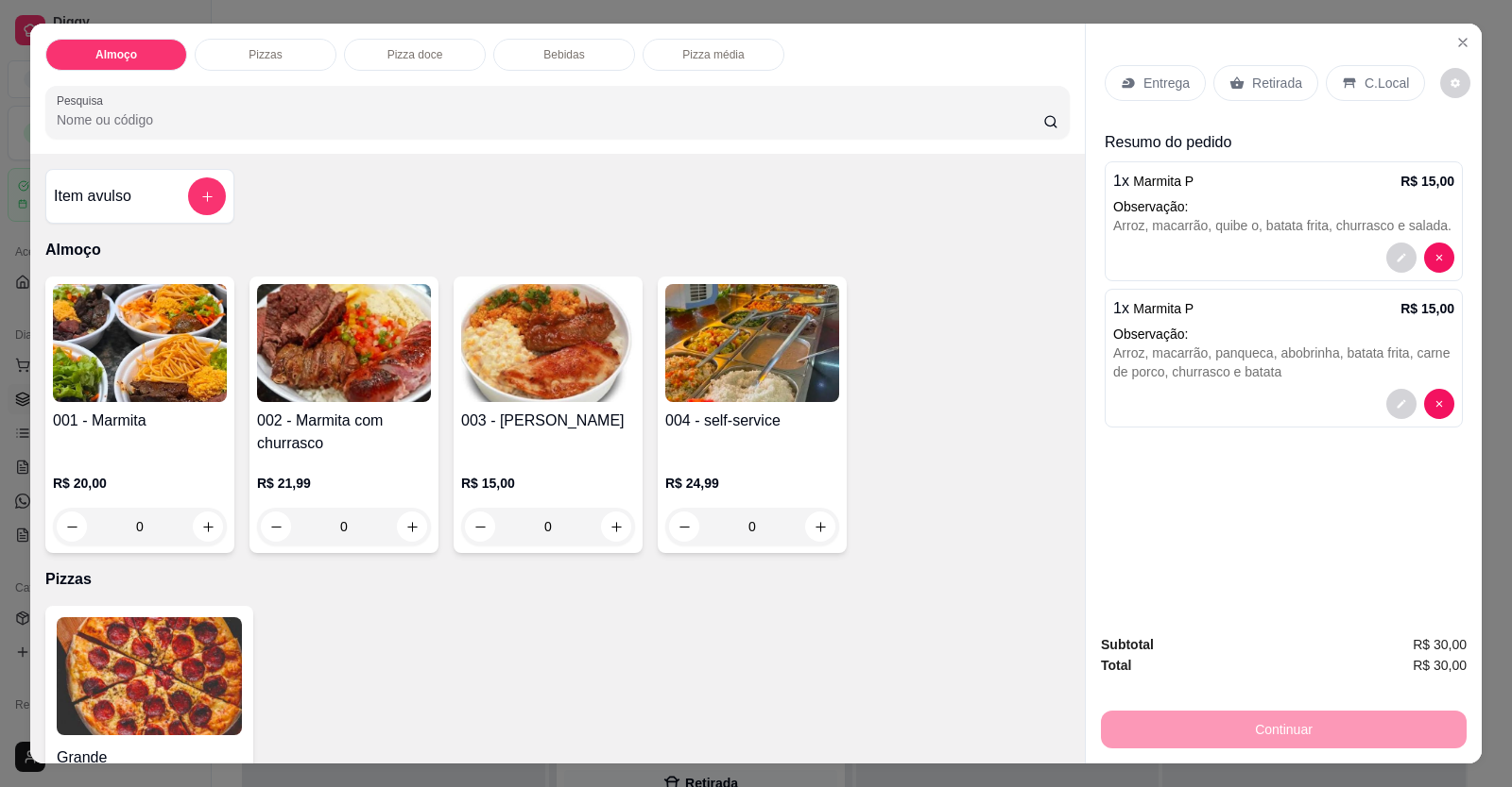
click at [976, 74] on p "Entrega" at bounding box center [1166, 83] width 46 height 19
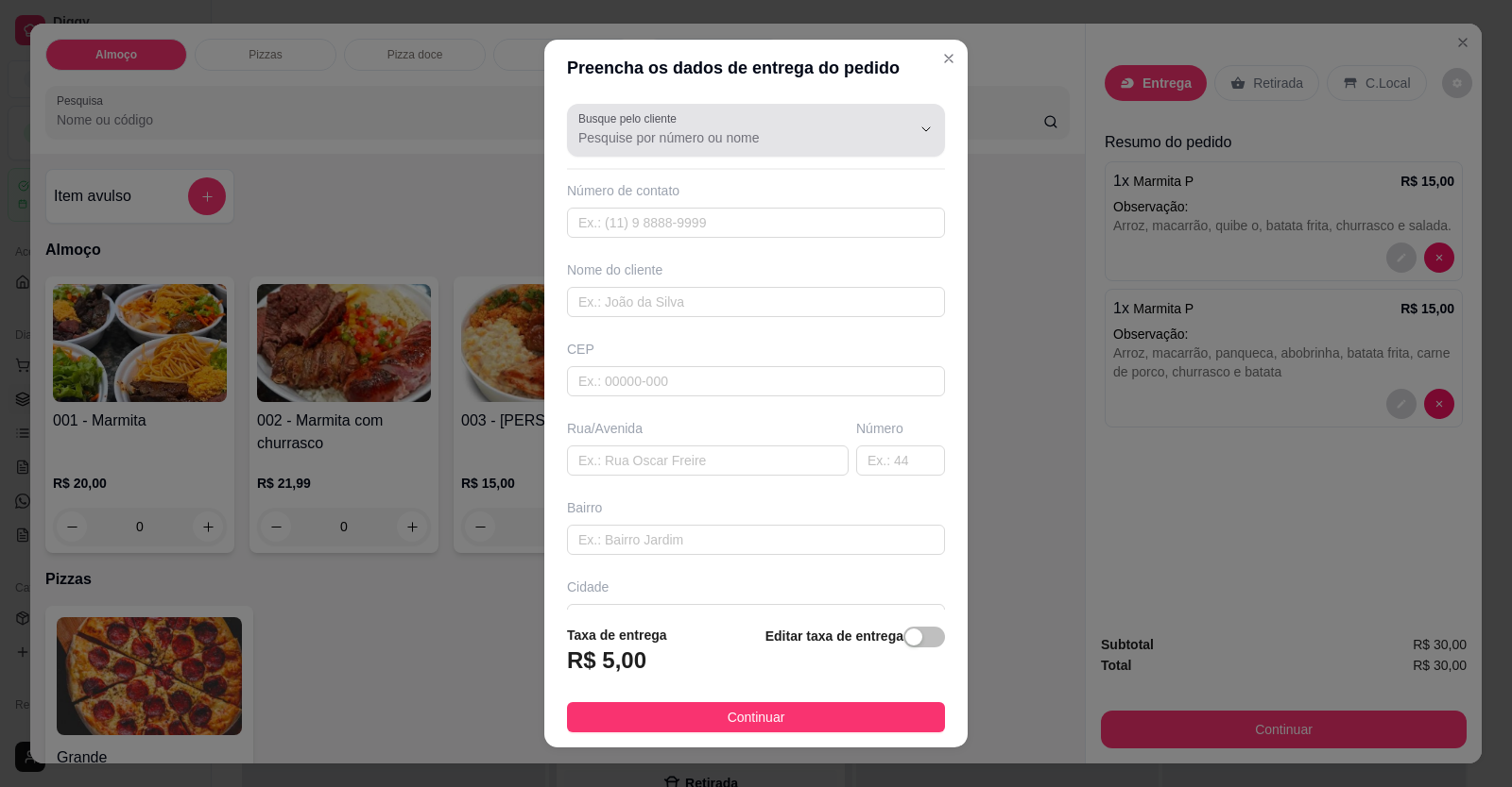
click at [752, 141] on input "Busque pelo cliente" at bounding box center [729, 138] width 302 height 19
type input "PAULINHA"
click at [652, 130] on input "PAULINHA" at bounding box center [729, 138] width 302 height 19
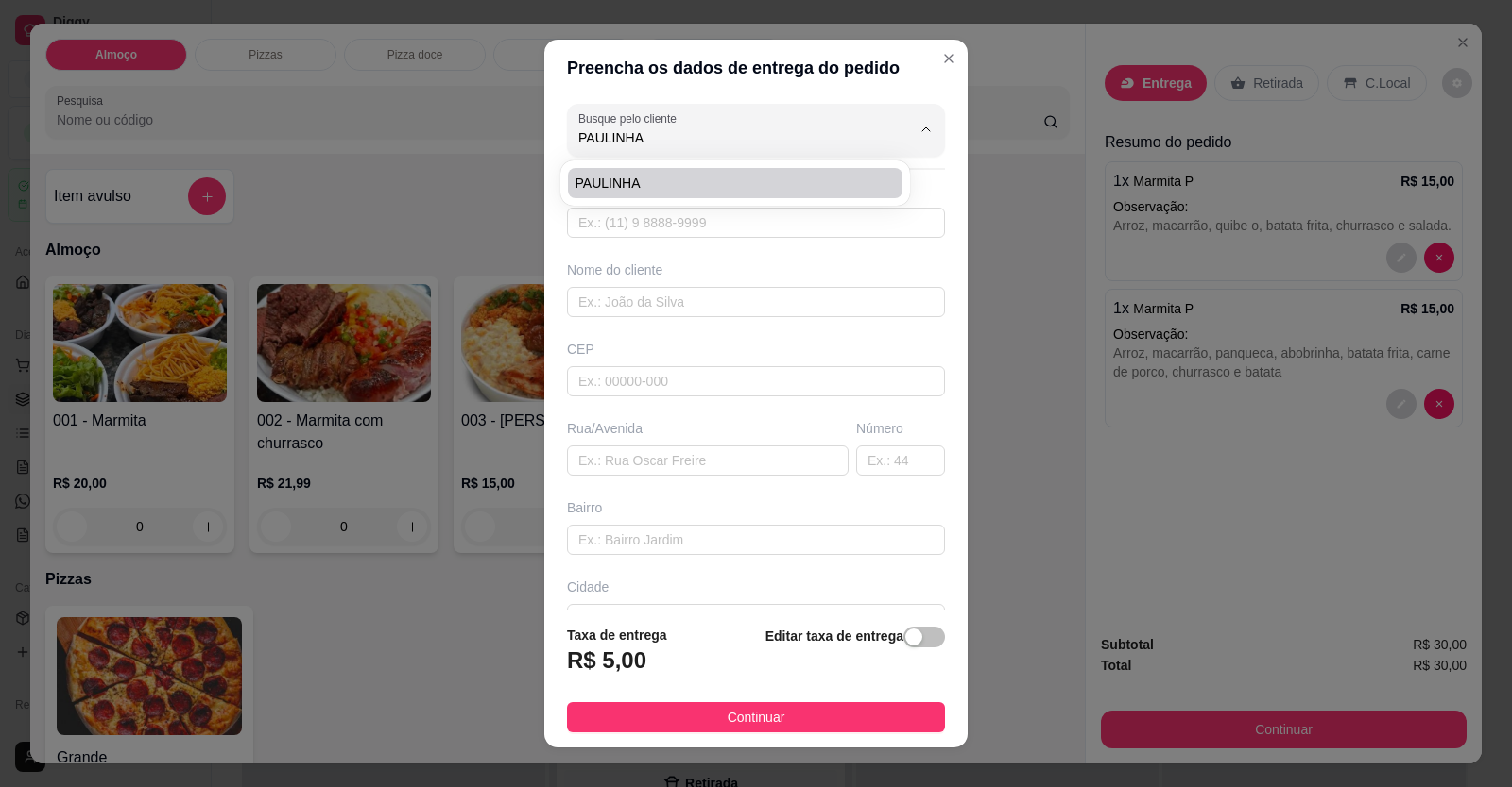
click at [645, 191] on span "PAULINHA" at bounding box center [725, 183] width 300 height 19
type input "61998116277"
type input "PAULINHA"
type input "AV LAGOUA FEIA"
type input "676"
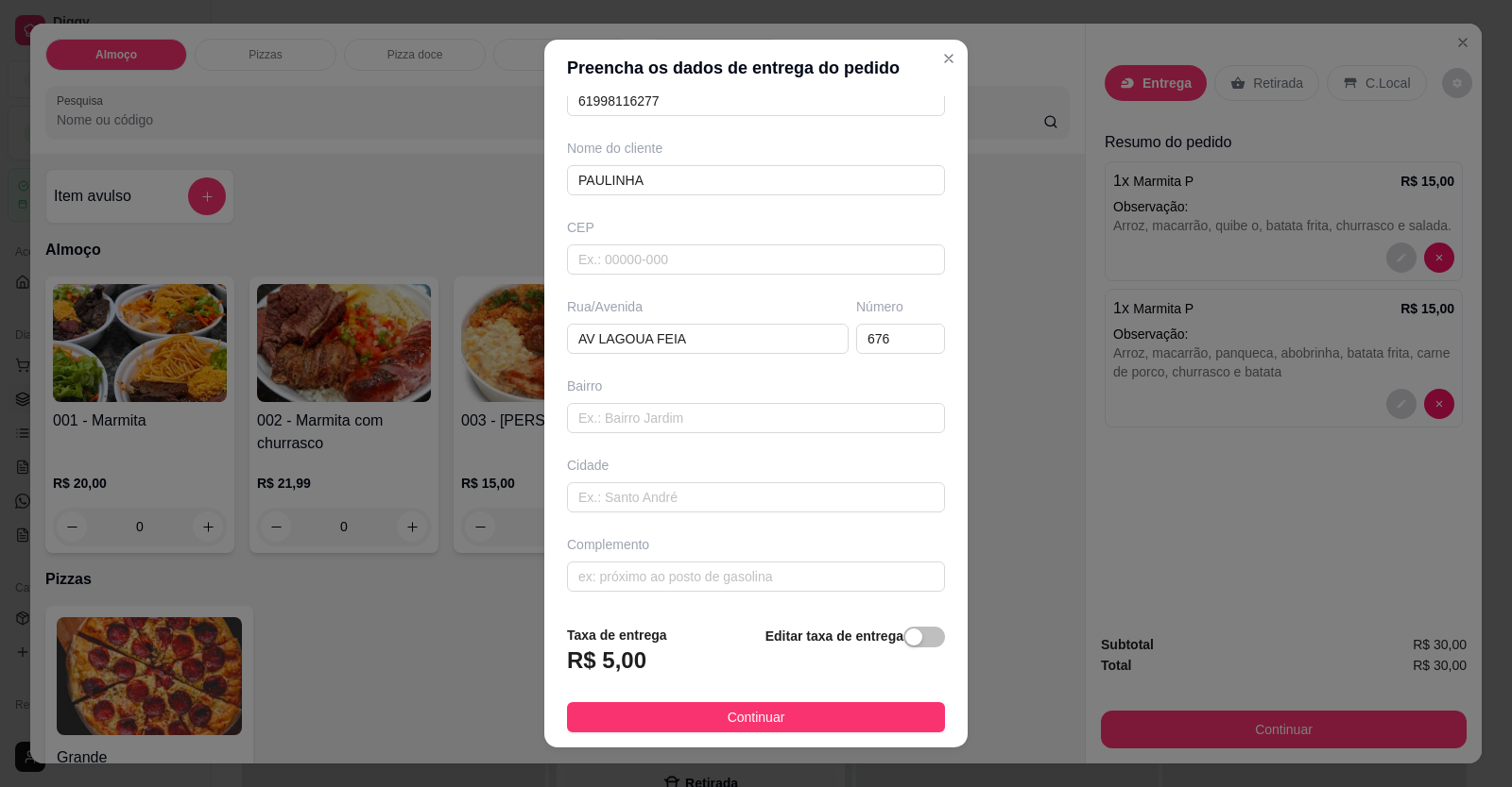
scroll to position [20, 0]
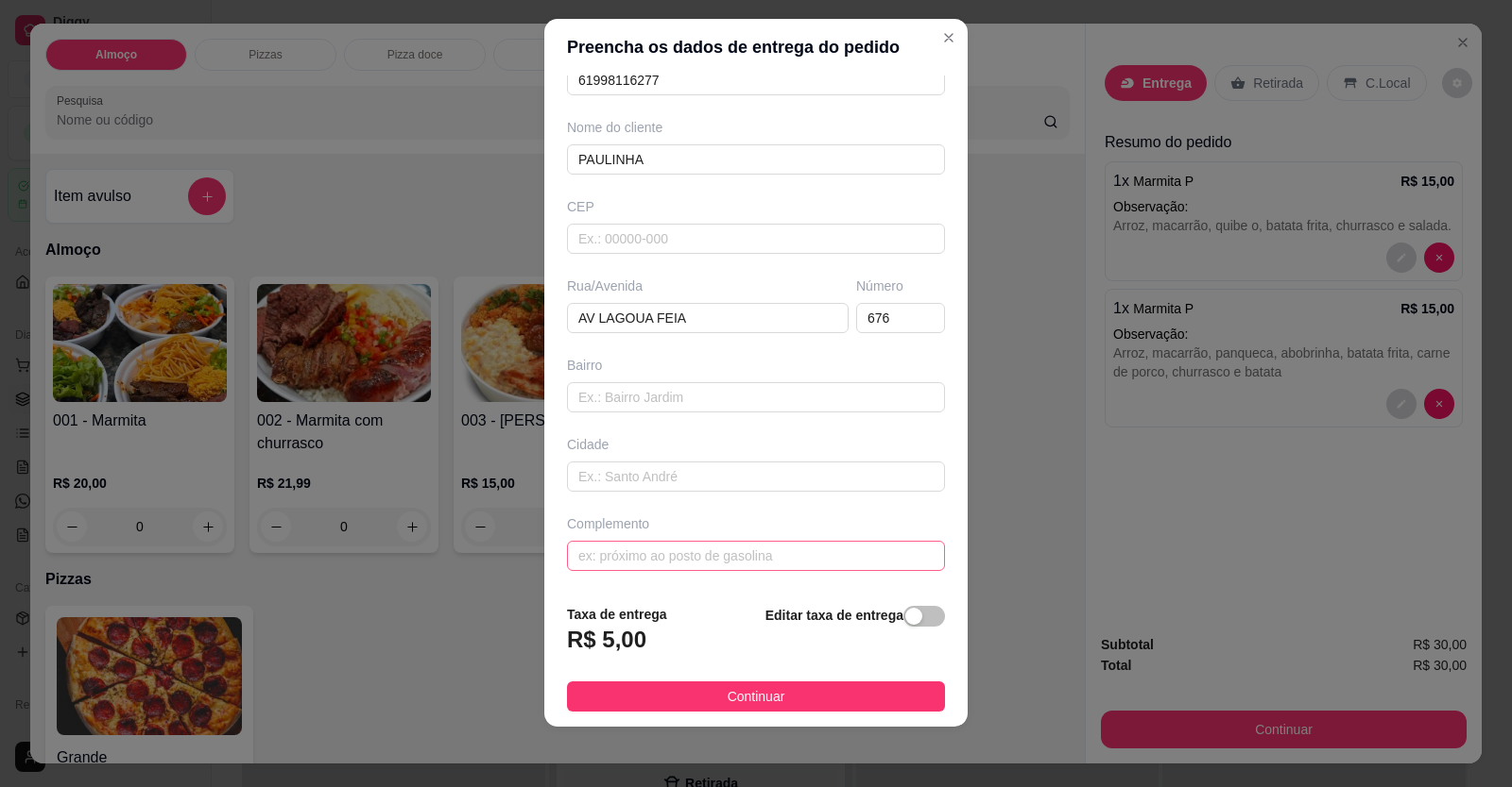
type input "PAULINHA"
click at [648, 567] on input "text" at bounding box center [756, 556] width 378 height 30
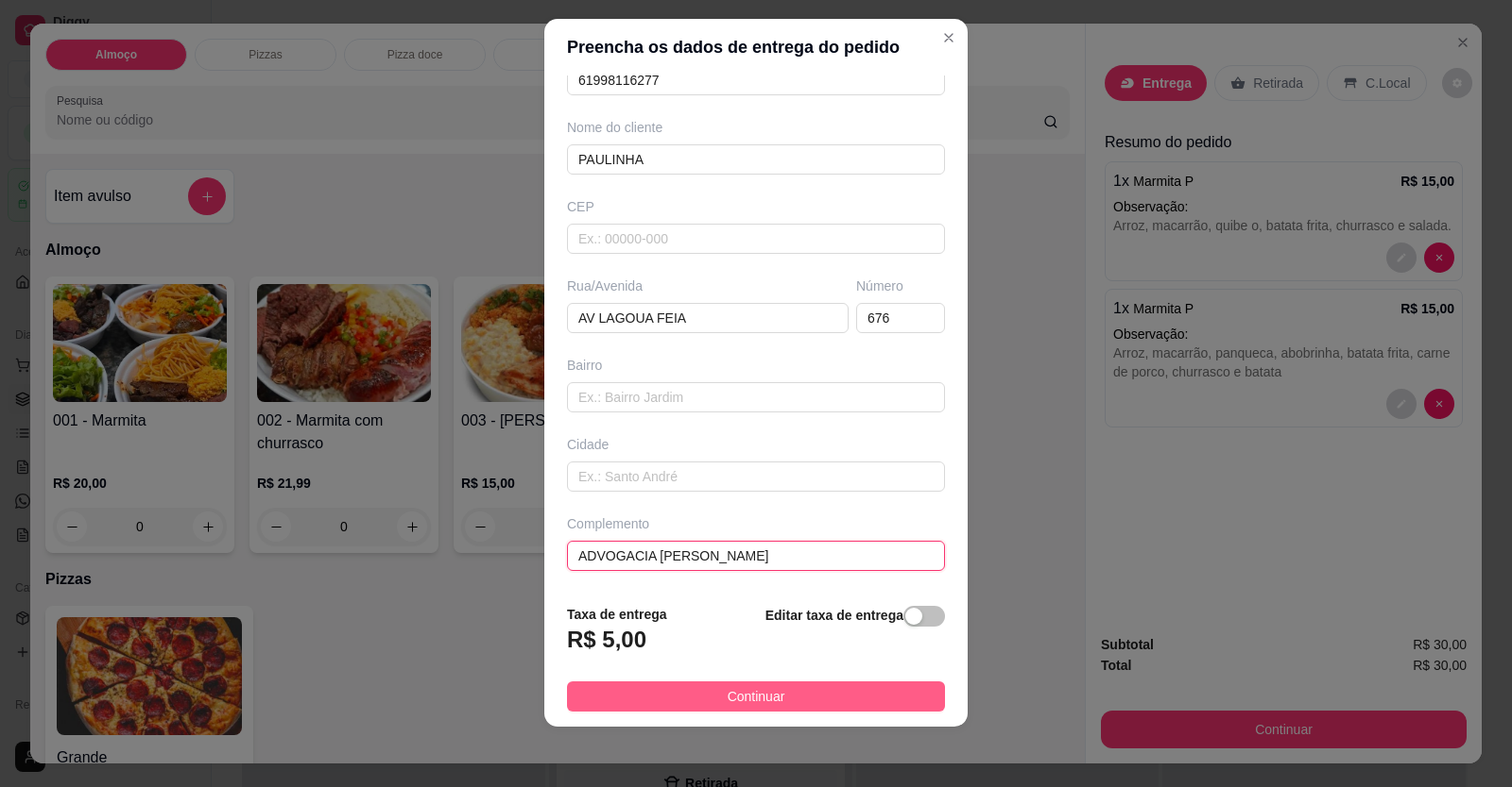
type input "ADVOGACIA [PERSON_NAME]"
click at [636, 702] on button "Continuar" at bounding box center [756, 696] width 378 height 30
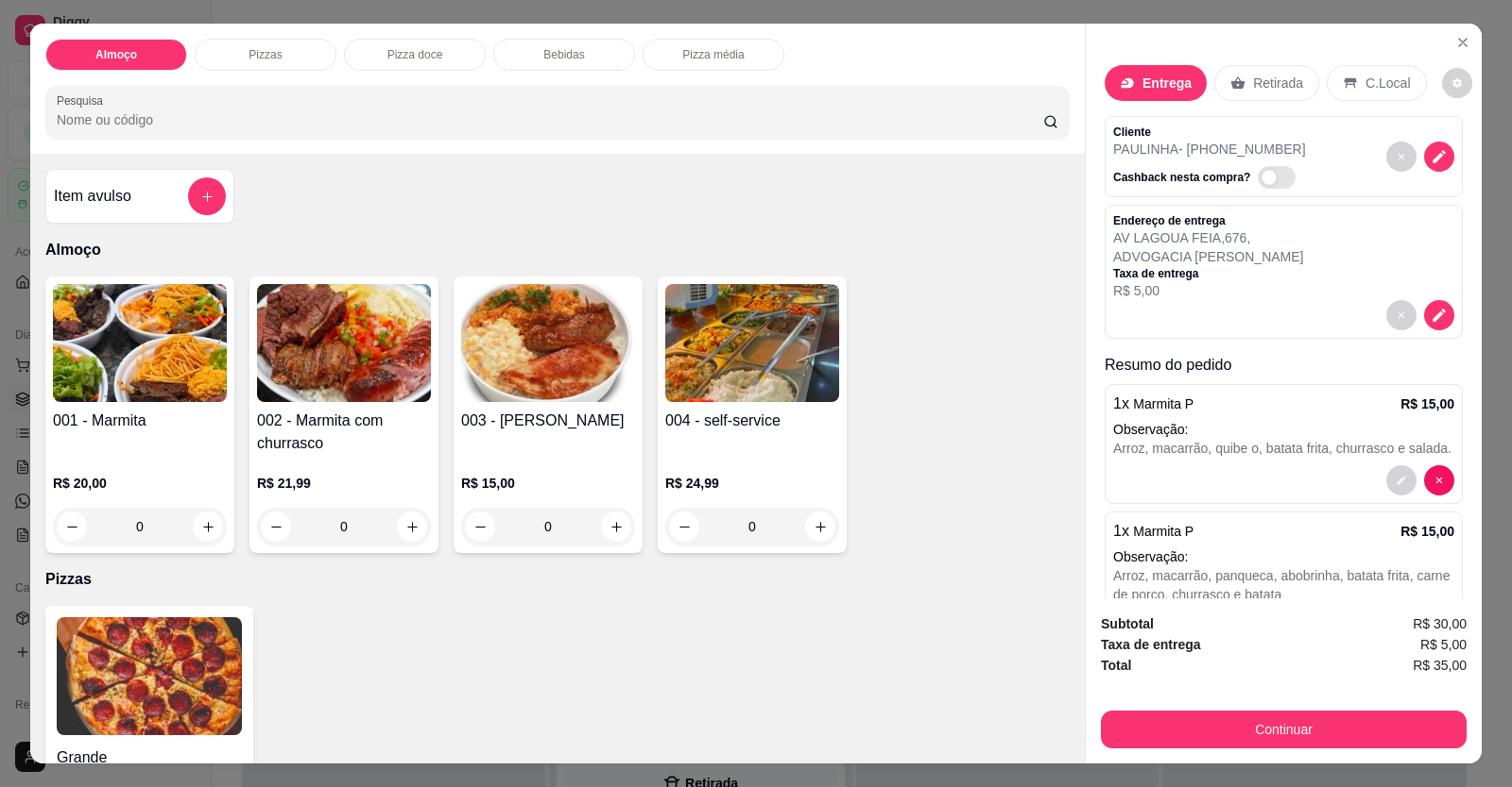
drag, startPoint x: 773, startPoint y: 638, endPoint x: 771, endPoint y: 668, distance: 30.1
drag, startPoint x: 771, startPoint y: 668, endPoint x: 1002, endPoint y: 684, distance: 231.6
click at [976, 684] on div "Grande a partir de R$ 0,00" at bounding box center [557, 727] width 1024 height 243
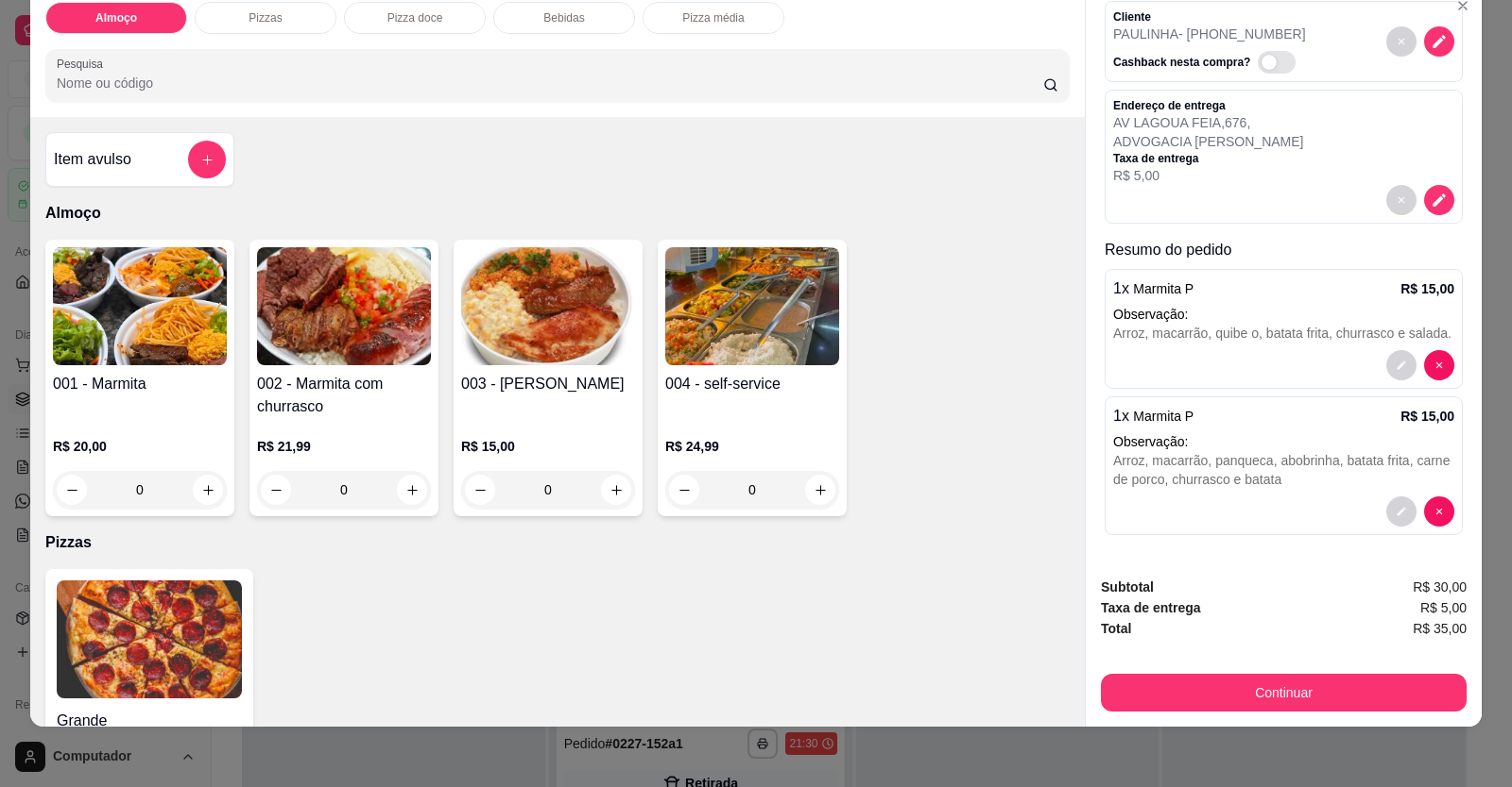
scroll to position [97, 0]
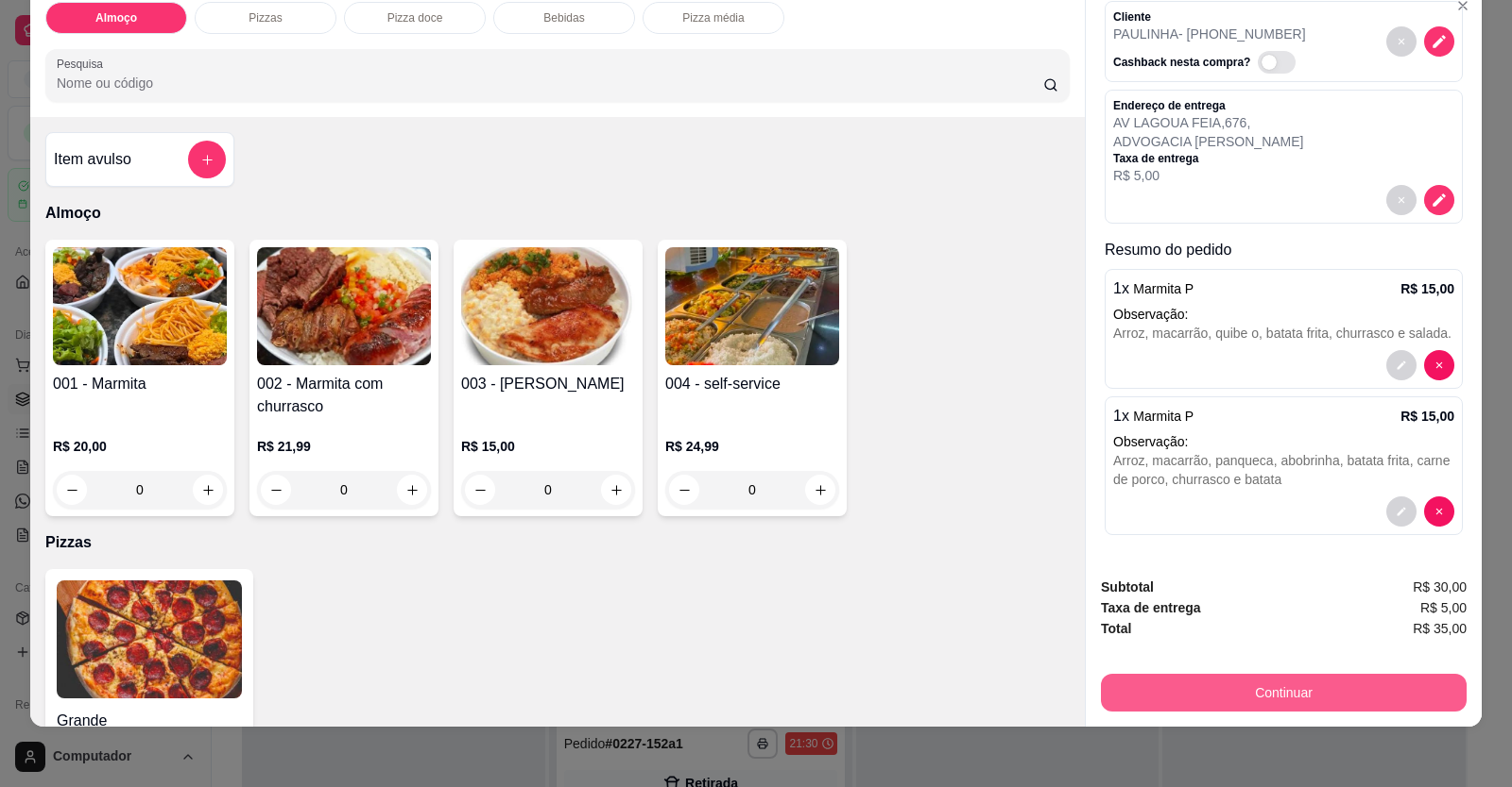
click at [976, 706] on button "Continuar" at bounding box center [1282, 692] width 365 height 38
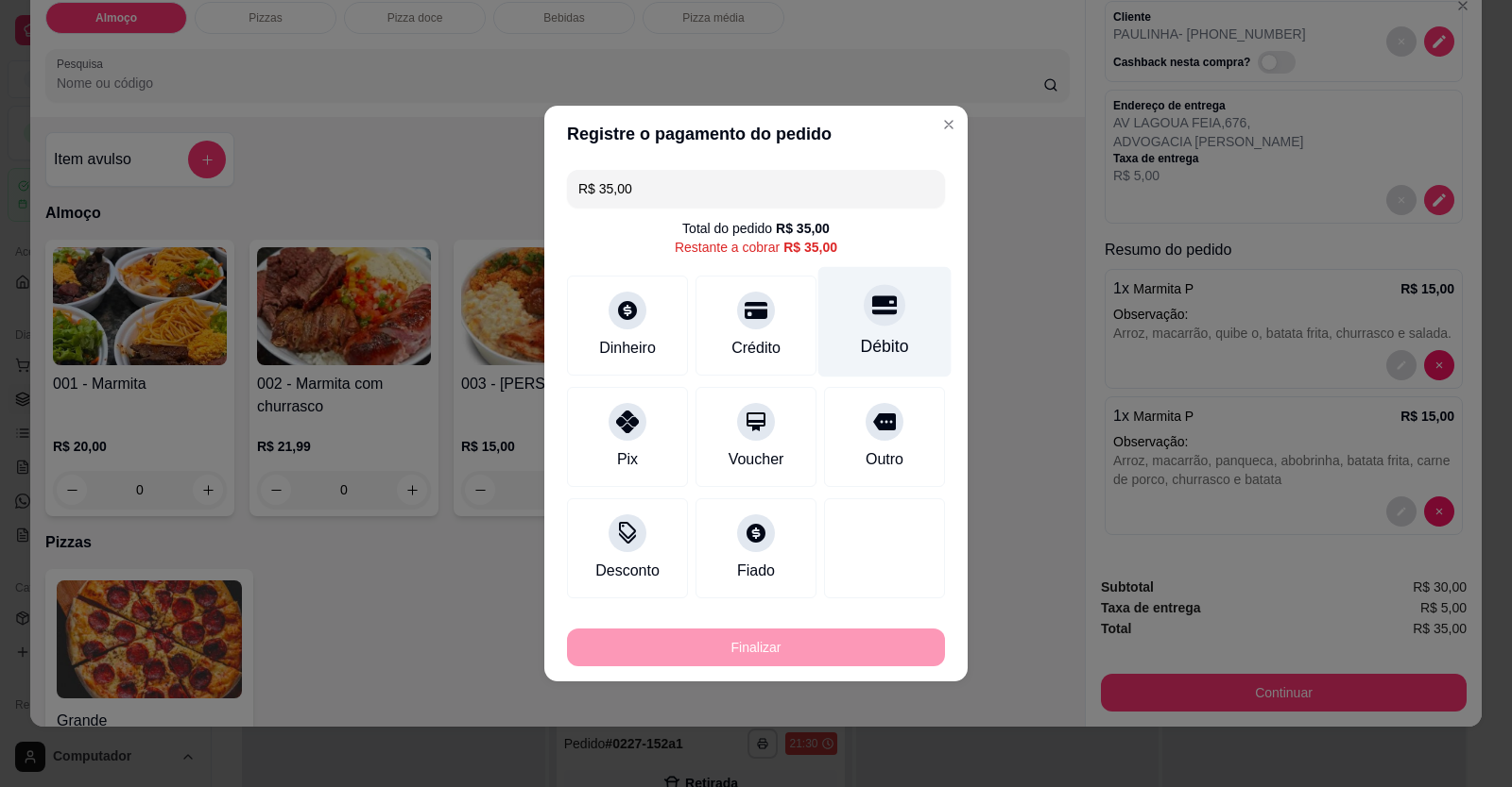
click at [870, 333] on div "Débito" at bounding box center [885, 322] width 134 height 110
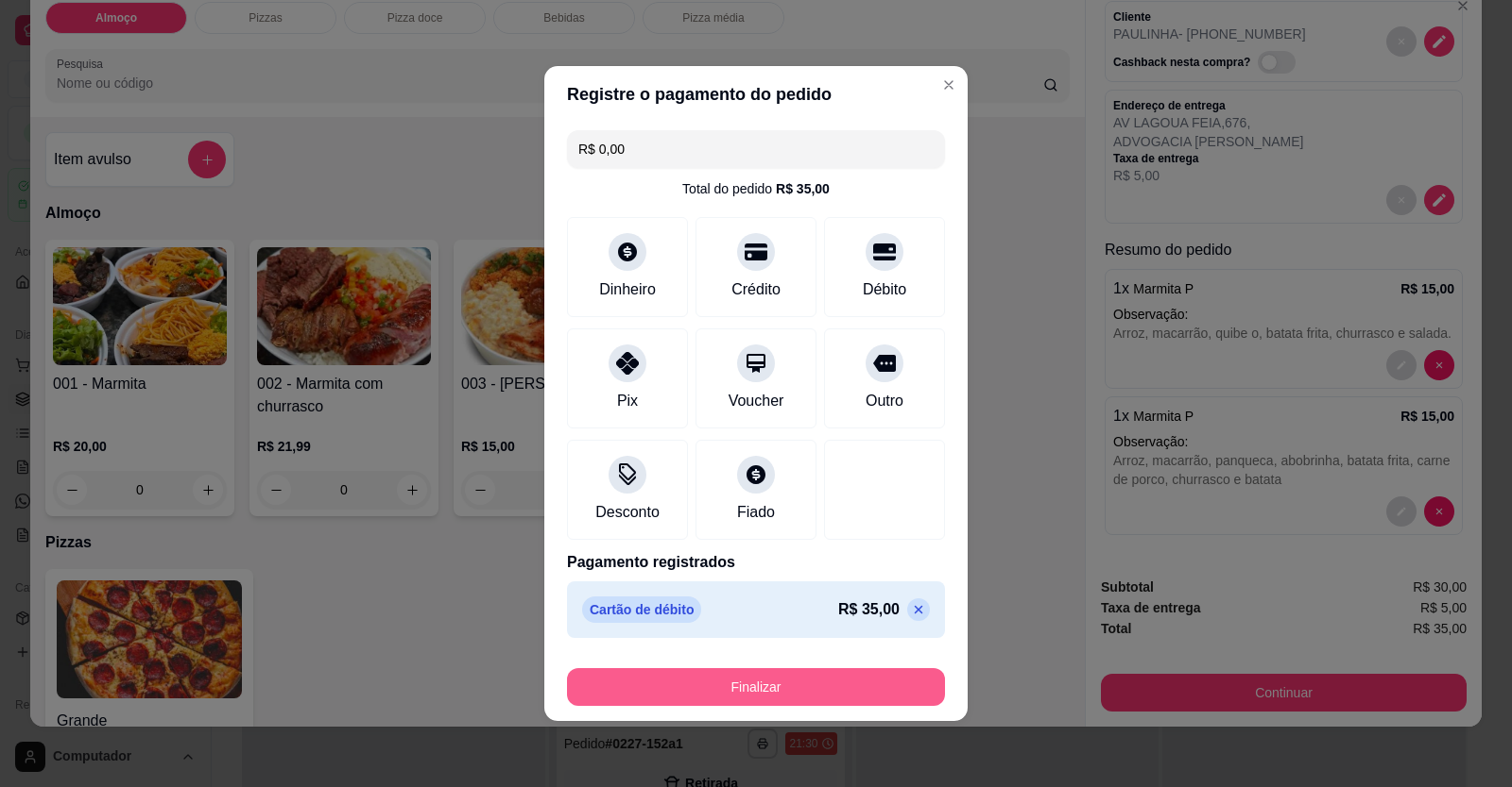
click at [871, 680] on button "Finalizar" at bounding box center [756, 687] width 378 height 38
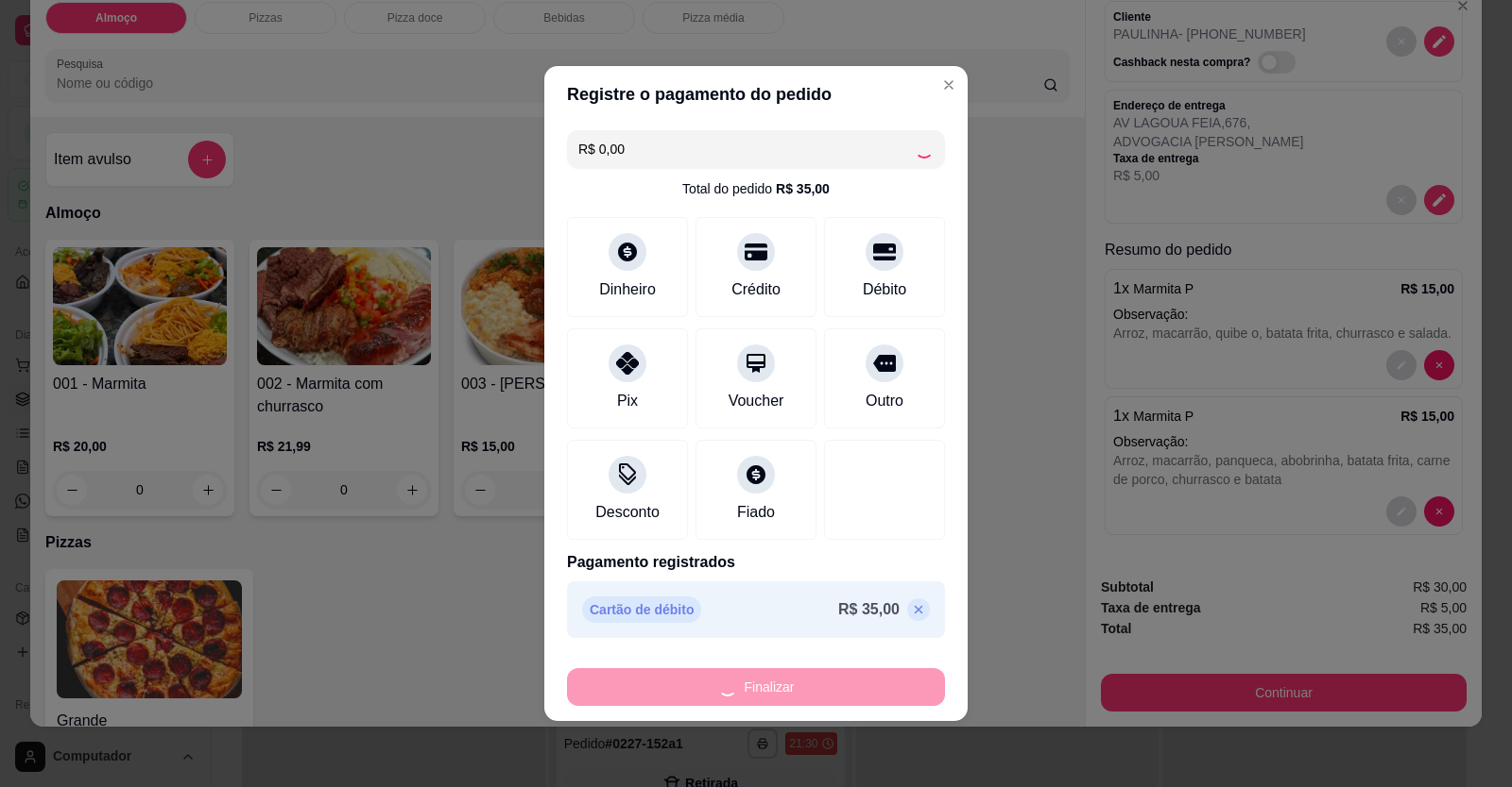
type input "-R$ 35,00"
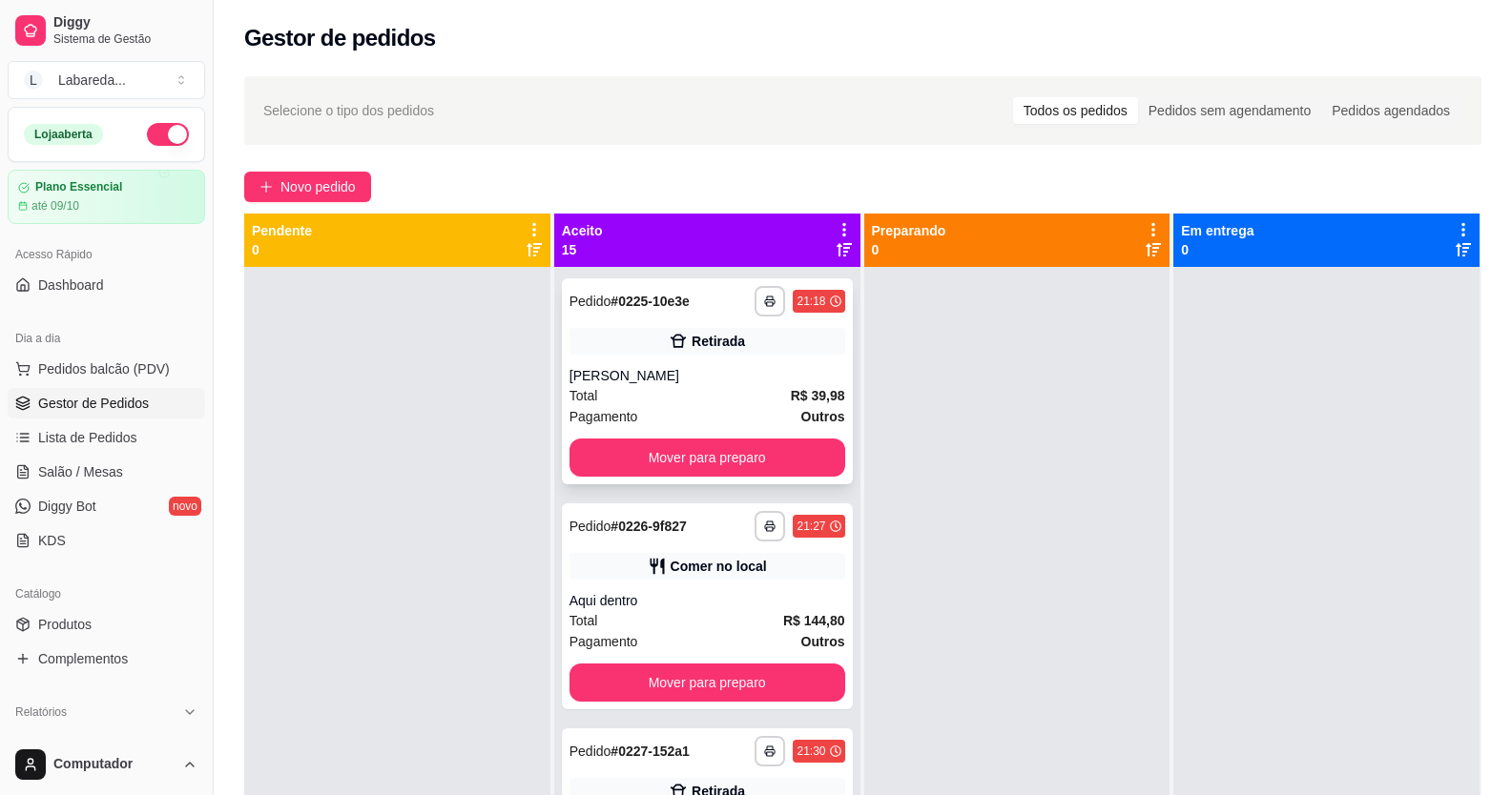
click at [747, 350] on div "Retirada" at bounding box center [707, 341] width 276 height 26
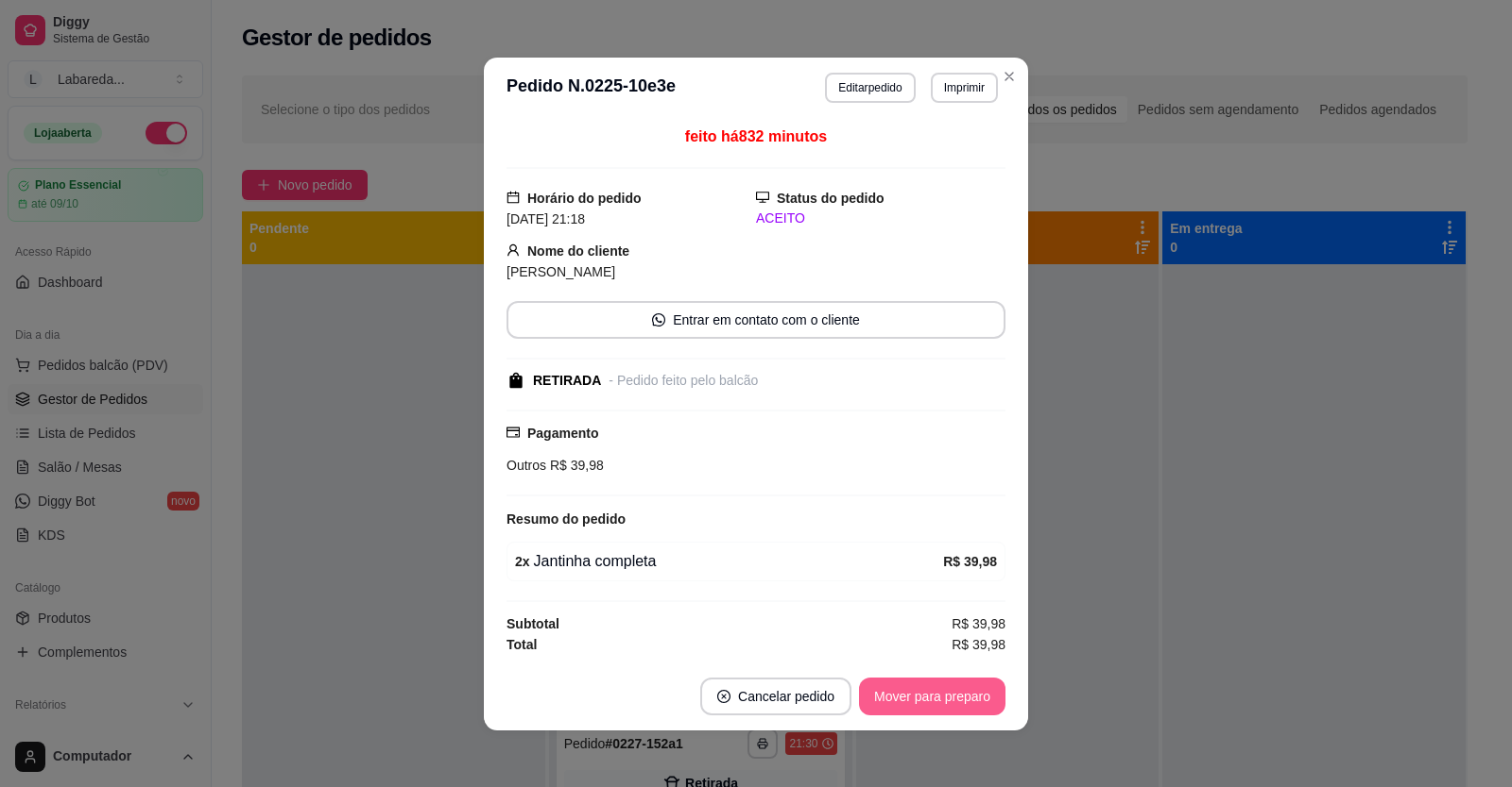
click at [900, 694] on button "Mover para preparo" at bounding box center [932, 696] width 146 height 38
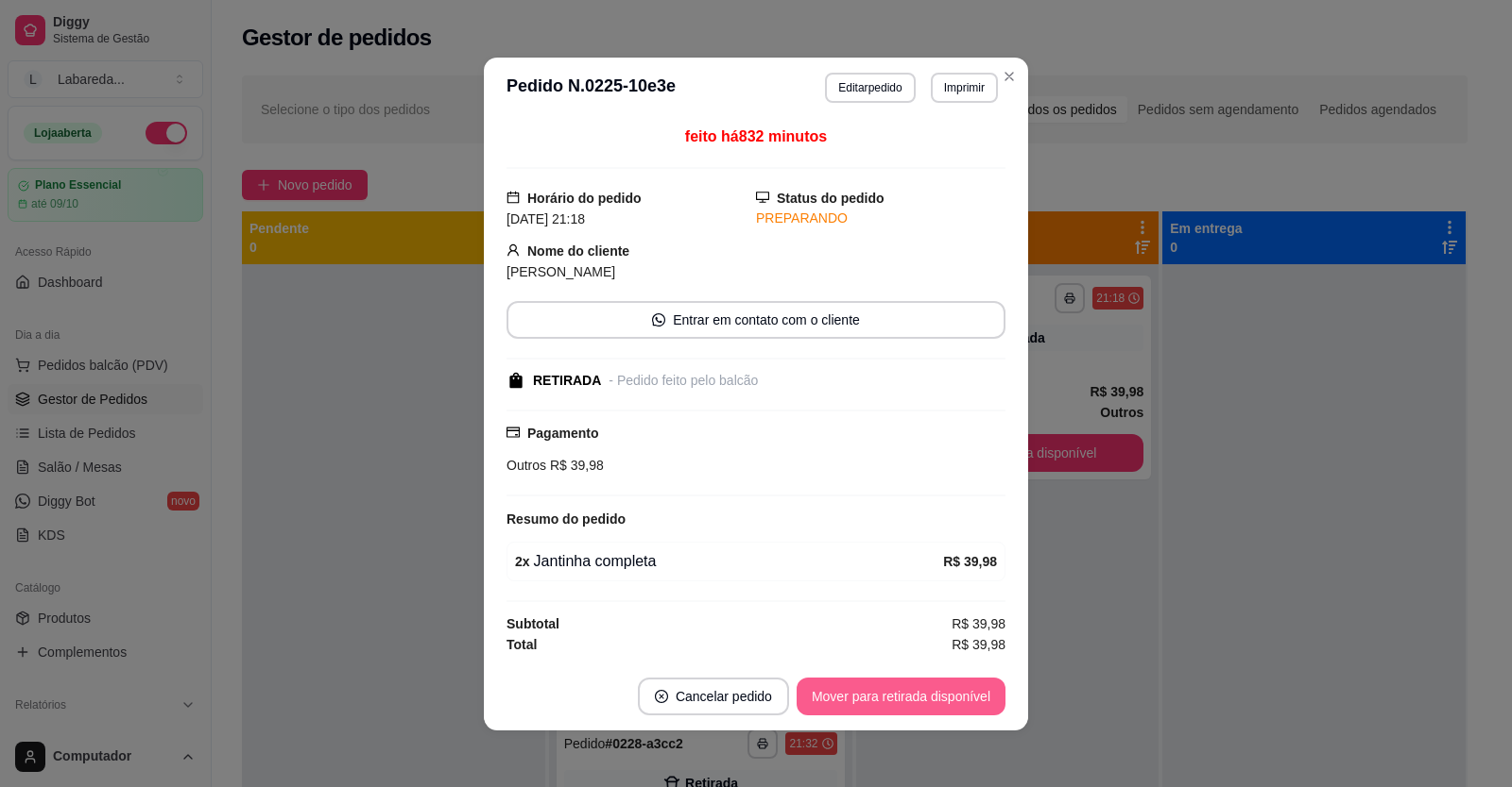
click at [900, 694] on button "Mover para retirada disponível" at bounding box center [901, 696] width 209 height 38
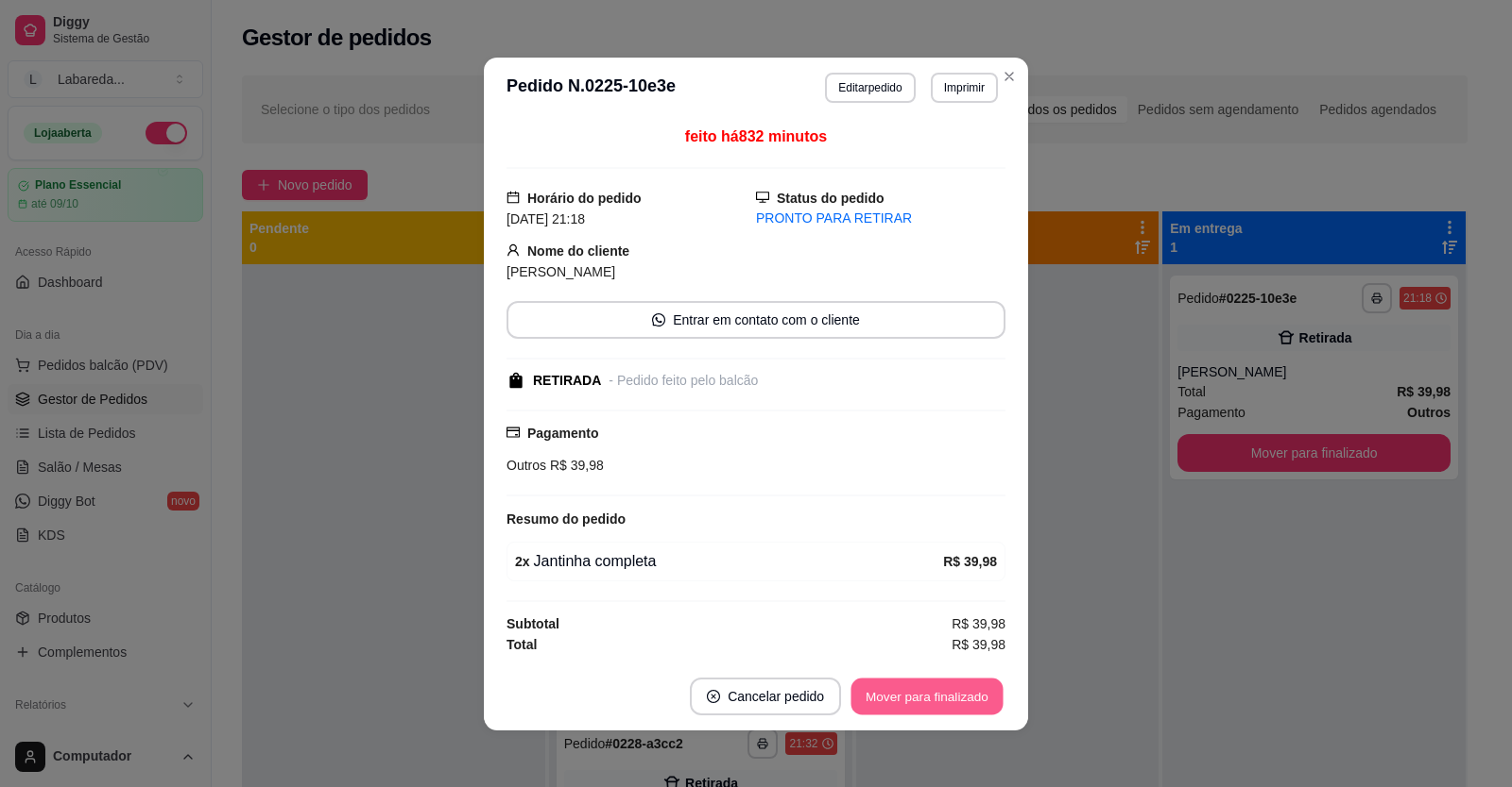
click at [901, 694] on button "Mover para finalizado" at bounding box center [927, 696] width 152 height 37
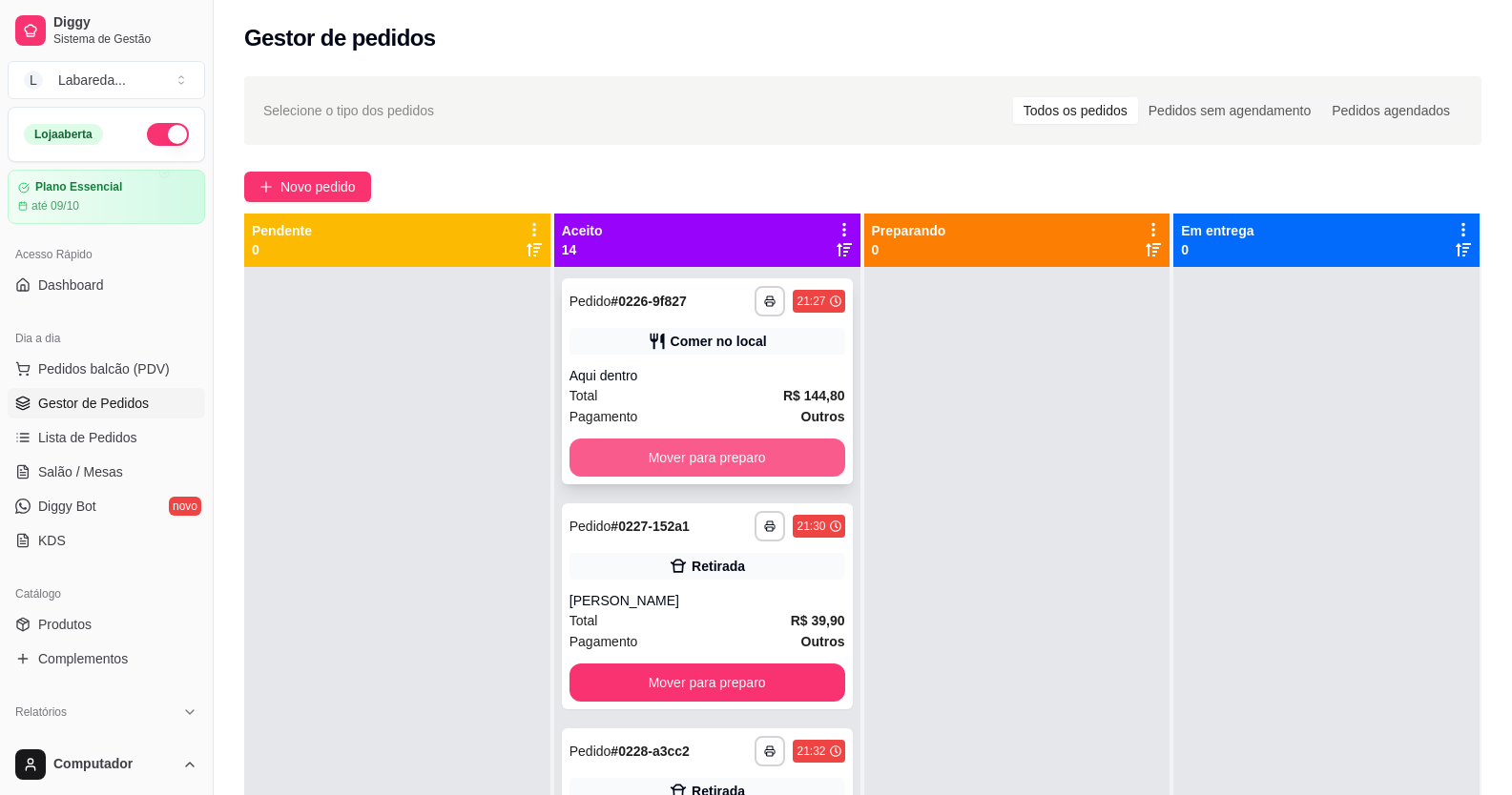
click at [734, 458] on button "Mover para preparo" at bounding box center [707, 458] width 276 height 38
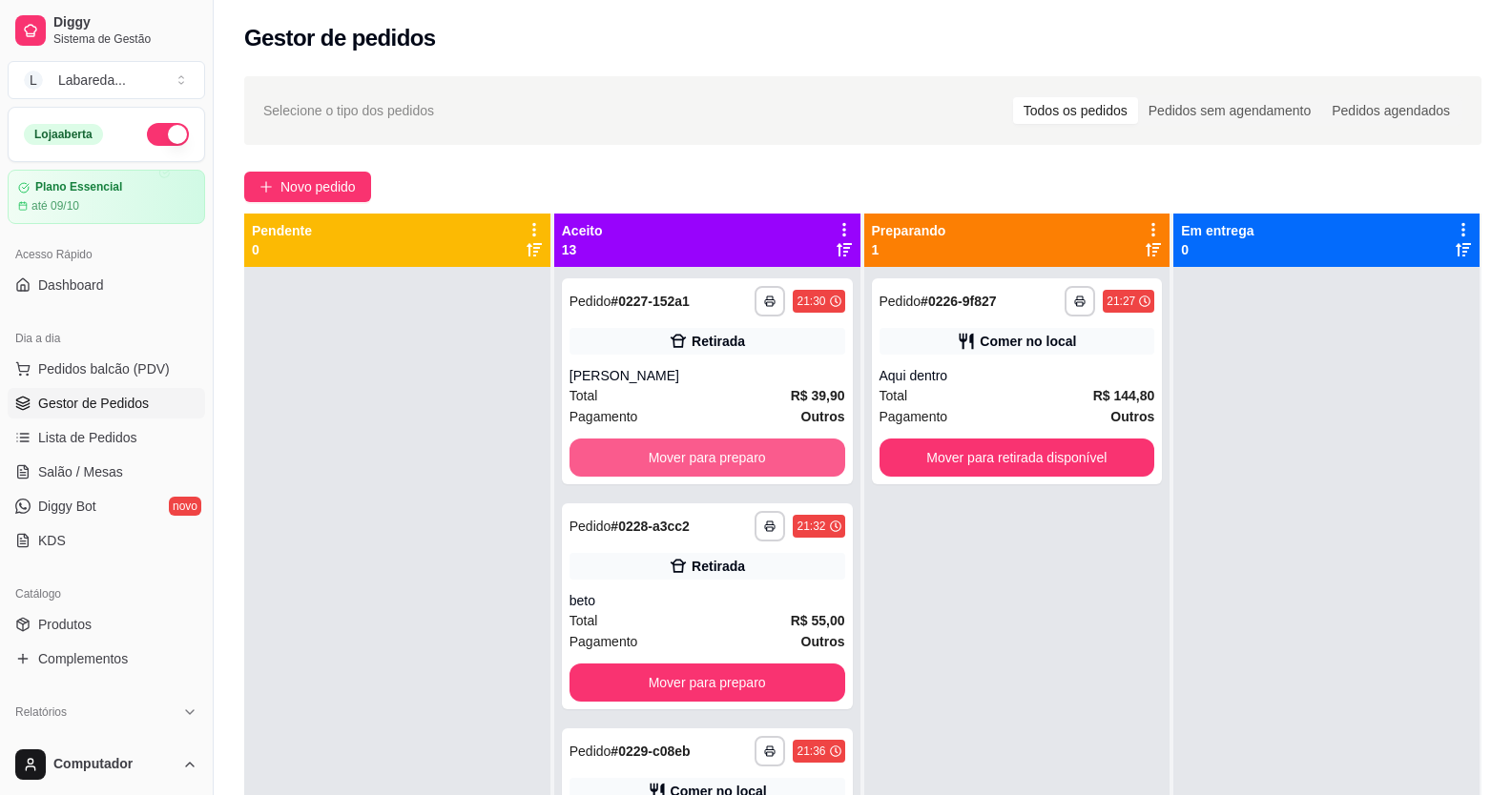
click at [737, 456] on button "Mover para preparo" at bounding box center [707, 458] width 276 height 38
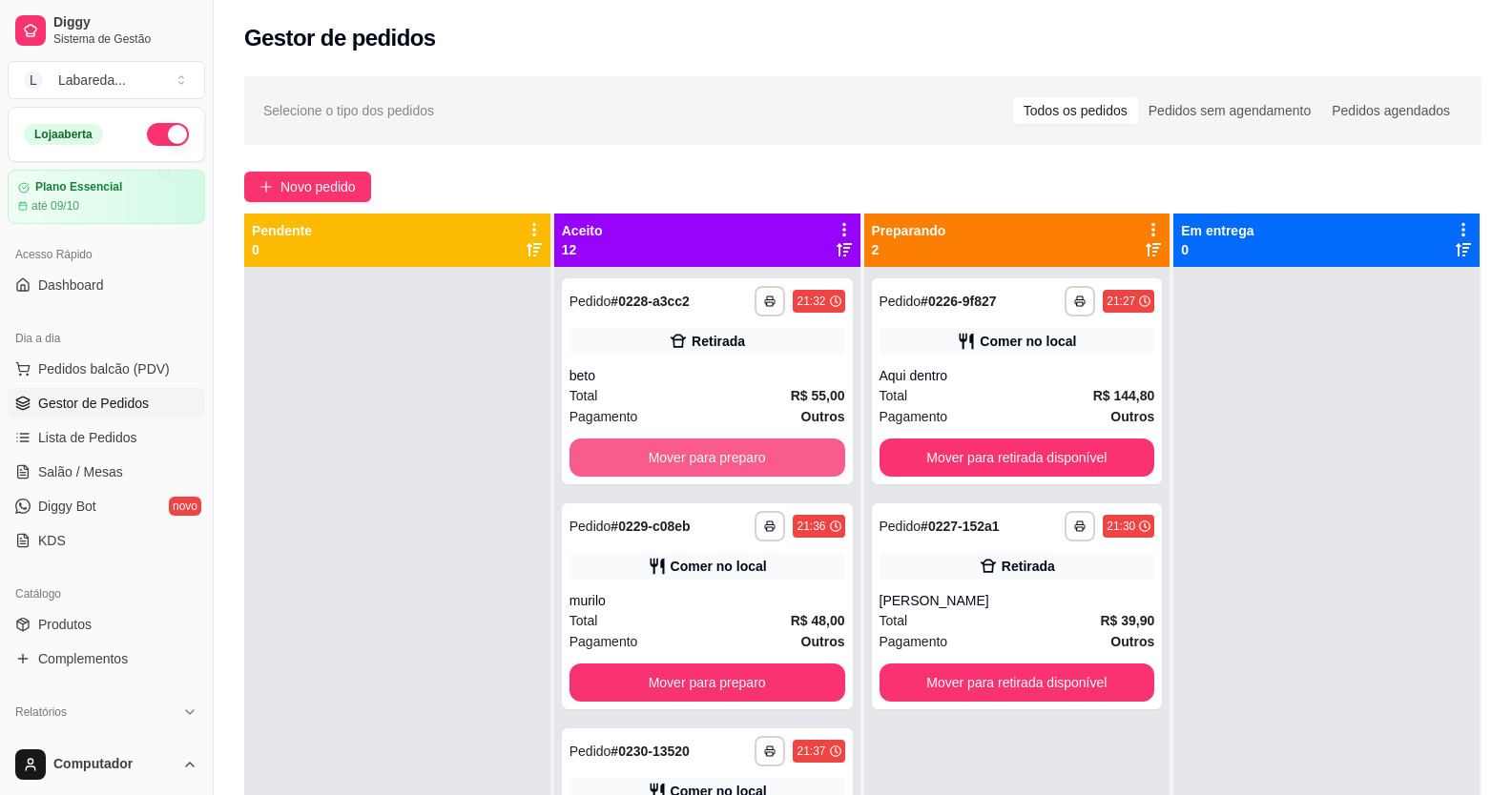
click at [737, 456] on button "Mover para preparo" at bounding box center [707, 458] width 276 height 38
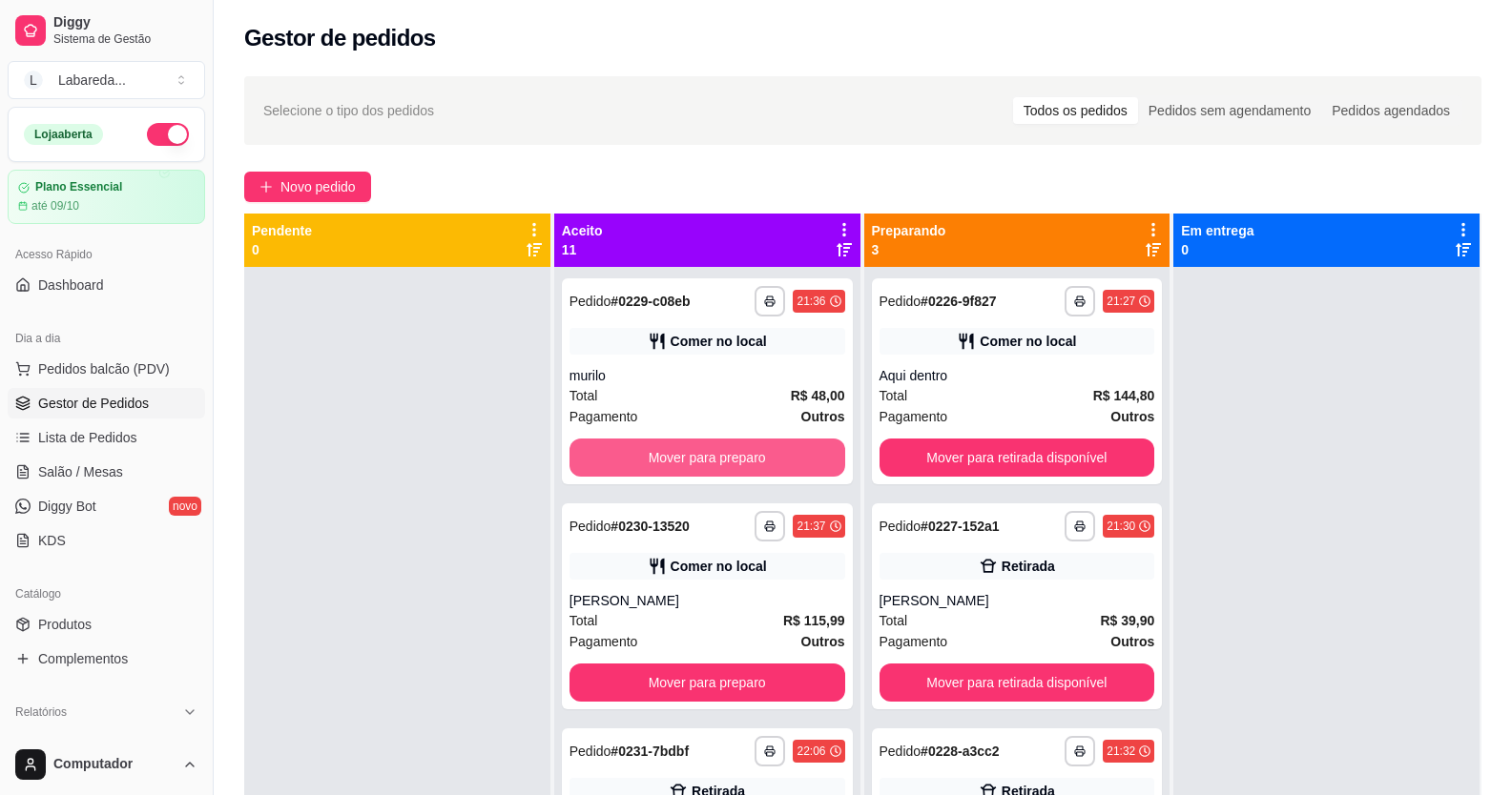
click at [737, 456] on button "Mover para preparo" at bounding box center [707, 458] width 276 height 38
click at [737, 456] on button "Mover para preparo" at bounding box center [706, 459] width 267 height 37
click at [737, 456] on button "Mover para preparo" at bounding box center [707, 458] width 276 height 38
click at [737, 456] on button "Mover para preparo" at bounding box center [706, 459] width 267 height 37
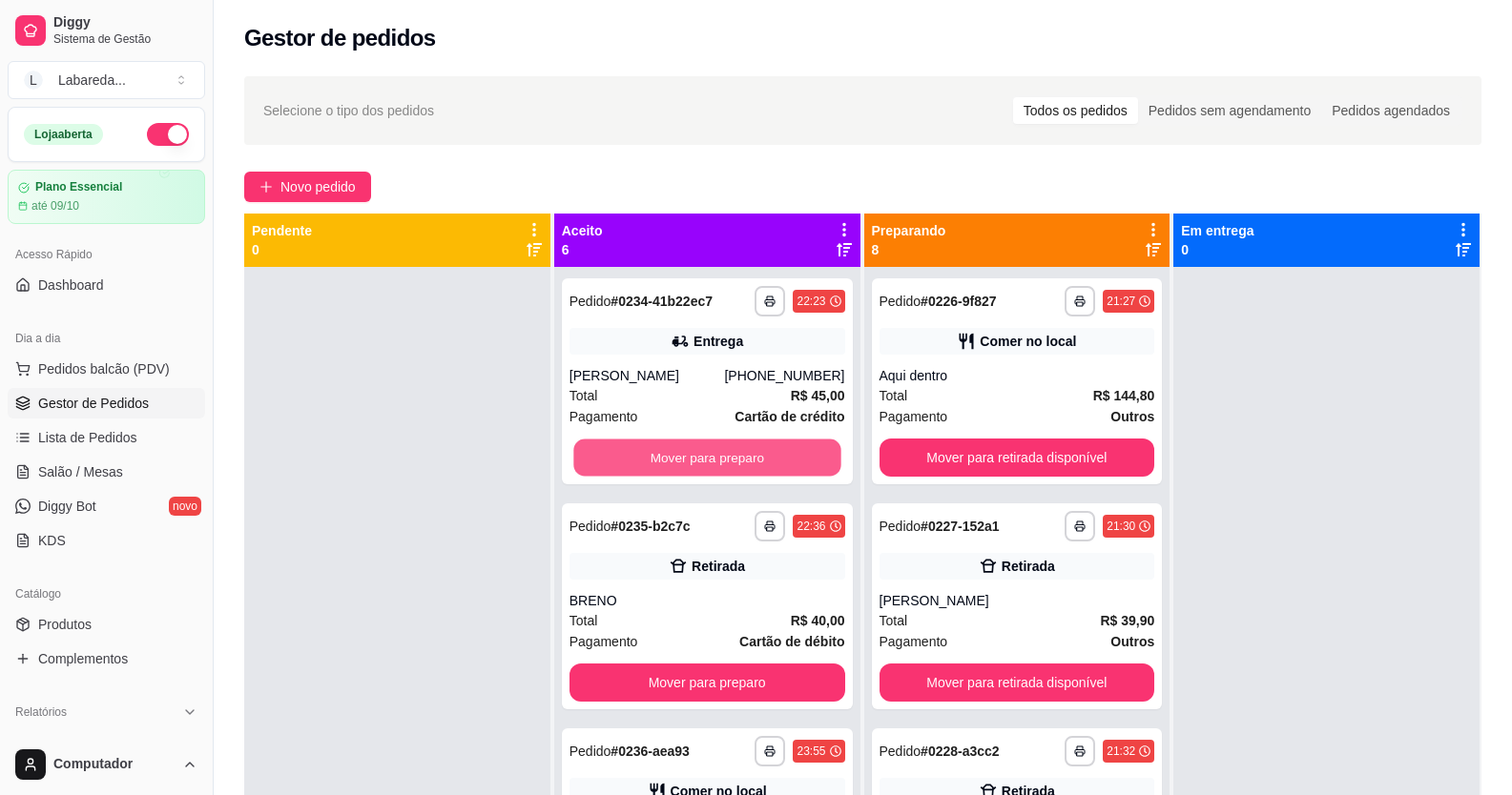
click at [737, 456] on button "Mover para preparo" at bounding box center [706, 459] width 267 height 37
click at [737, 456] on button "Mover para preparo" at bounding box center [707, 458] width 276 height 38
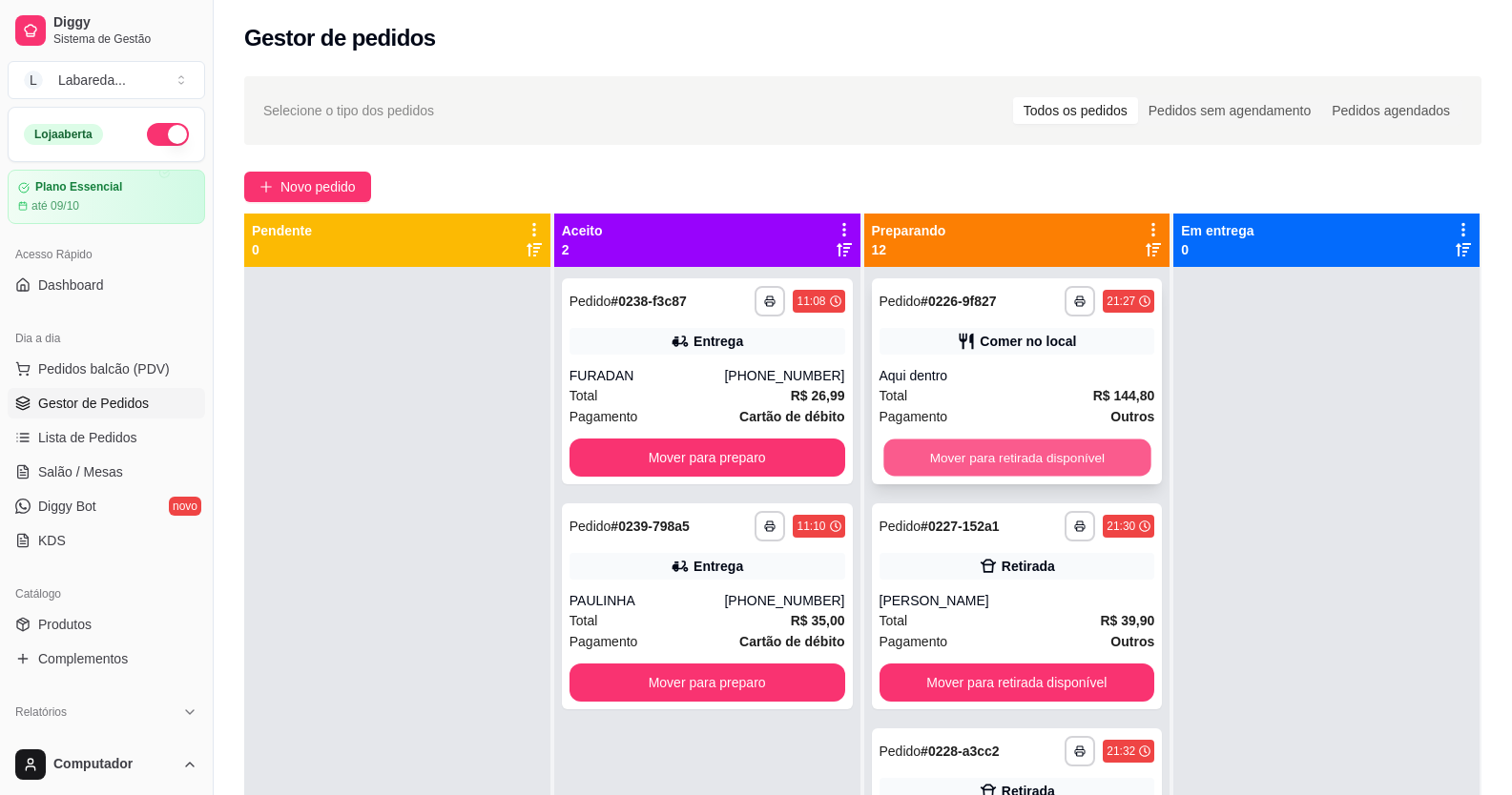
click at [986, 460] on button "Mover para retirada disponível" at bounding box center [1016, 459] width 267 height 37
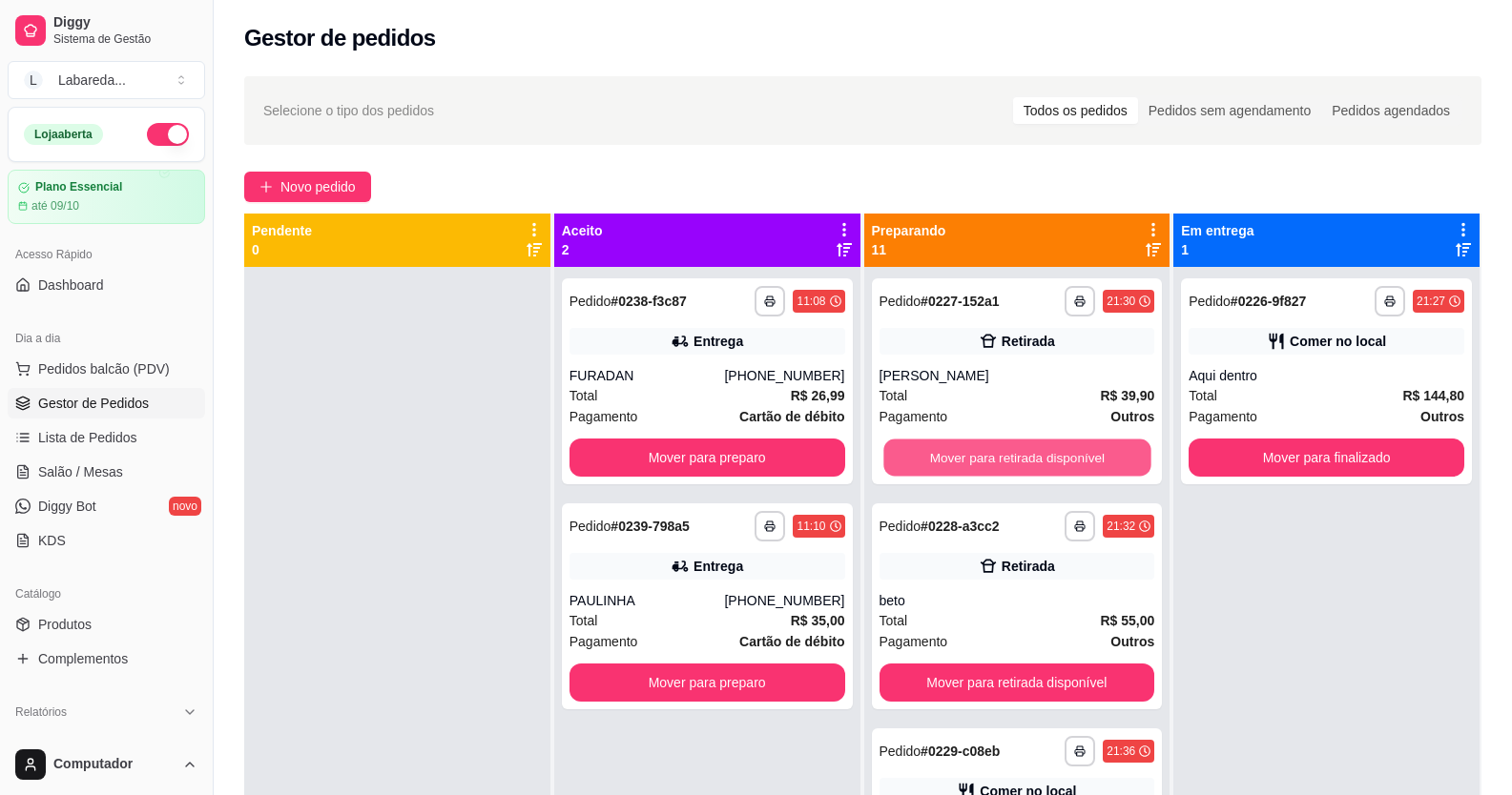
click at [986, 460] on button "Mover para retirada disponível" at bounding box center [1016, 459] width 267 height 37
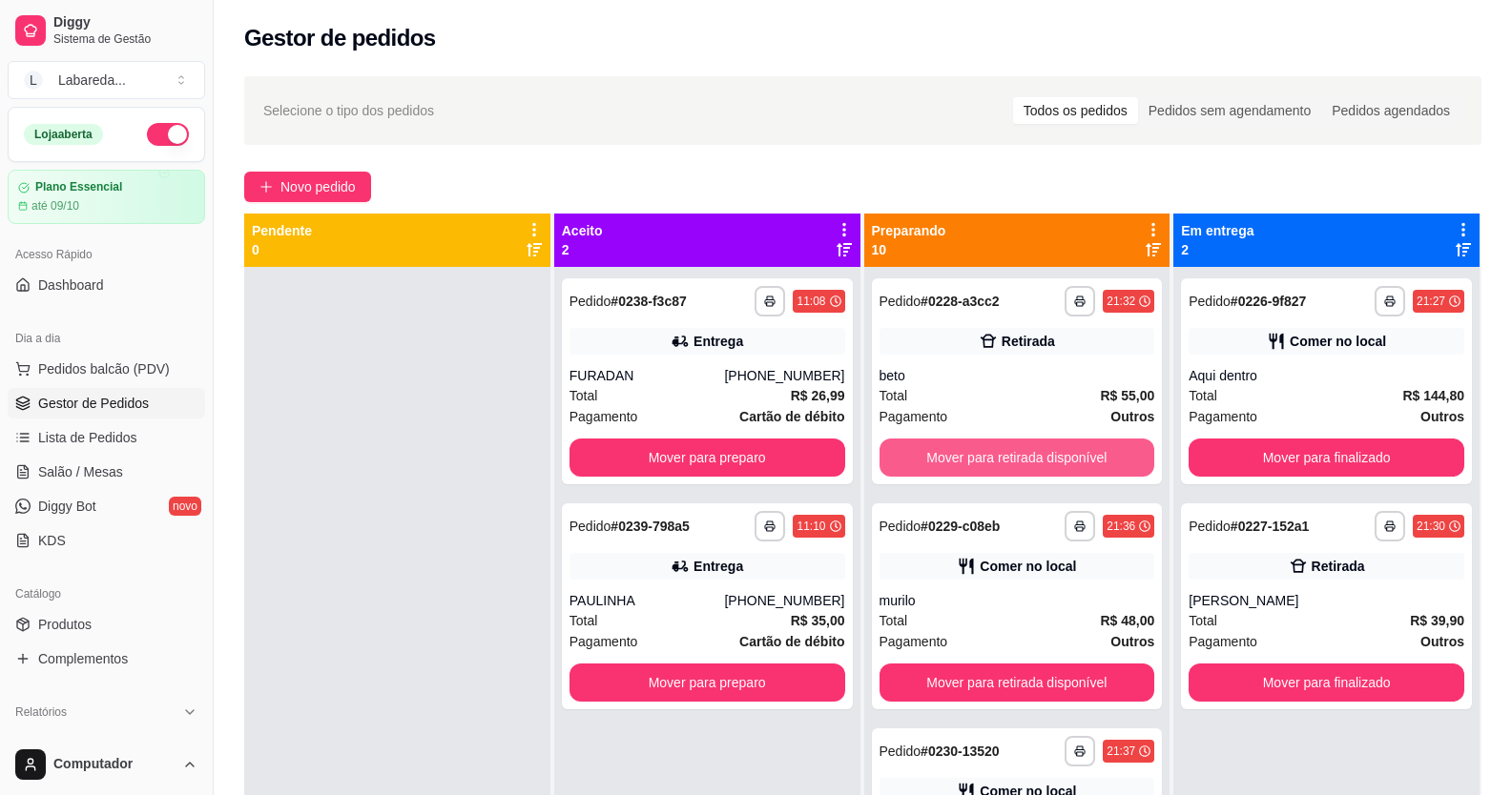
click at [986, 460] on button "Mover para retirada disponível" at bounding box center [1017, 458] width 276 height 38
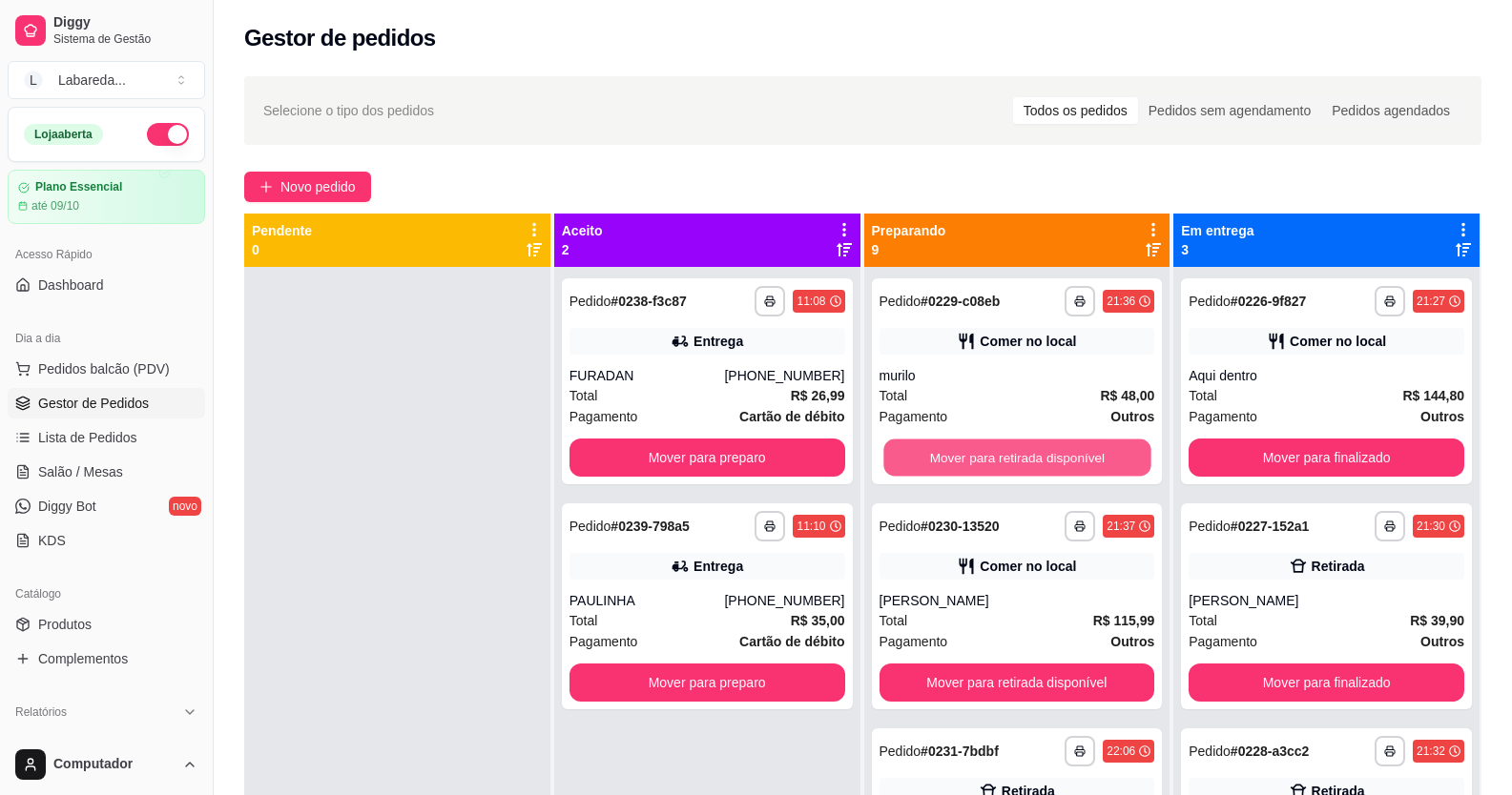
click at [986, 460] on button "Mover para retirada disponível" at bounding box center [1016, 459] width 267 height 37
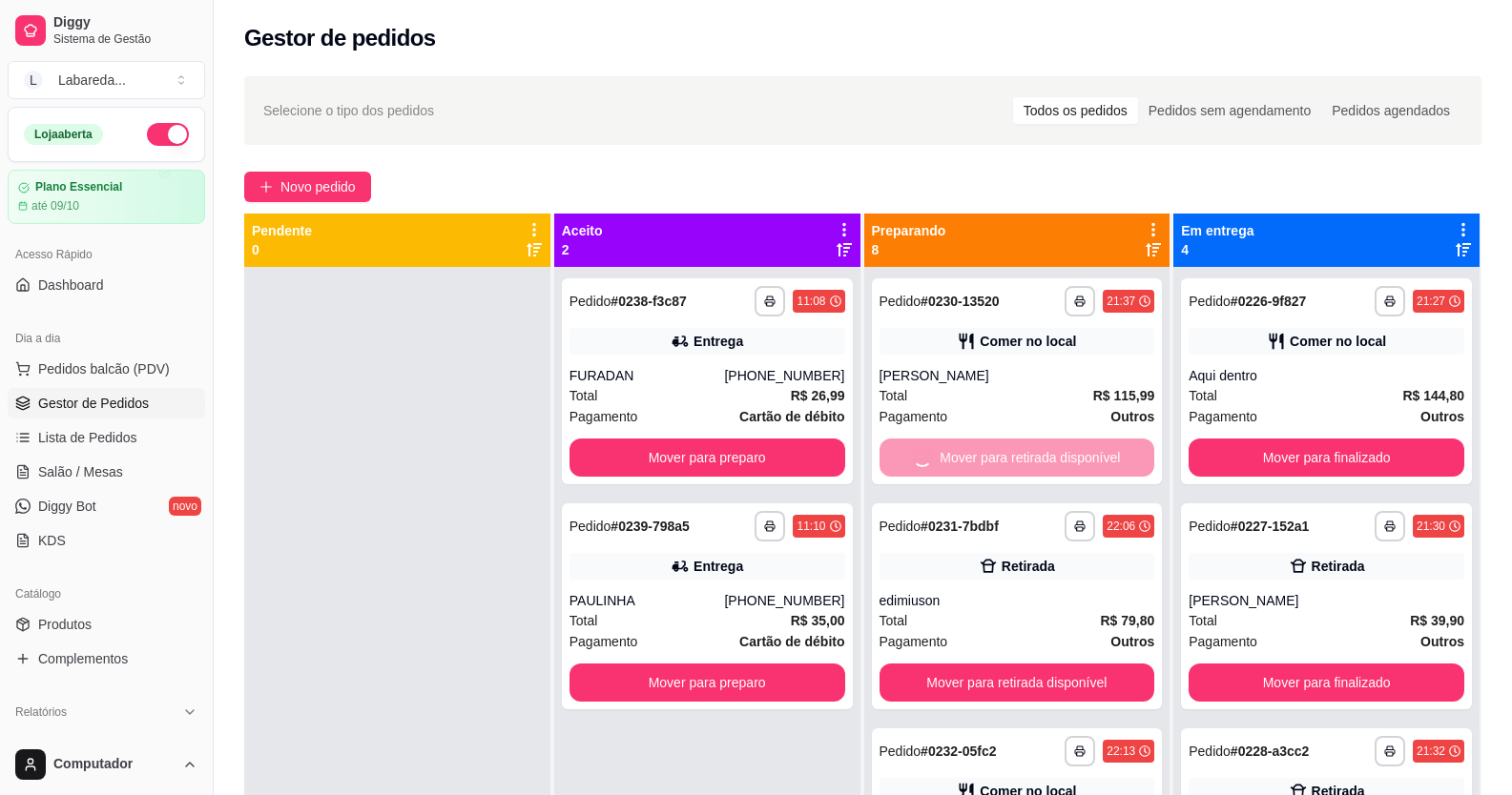
click at [986, 664] on button "Mover para retirada disponível" at bounding box center [1017, 683] width 276 height 38
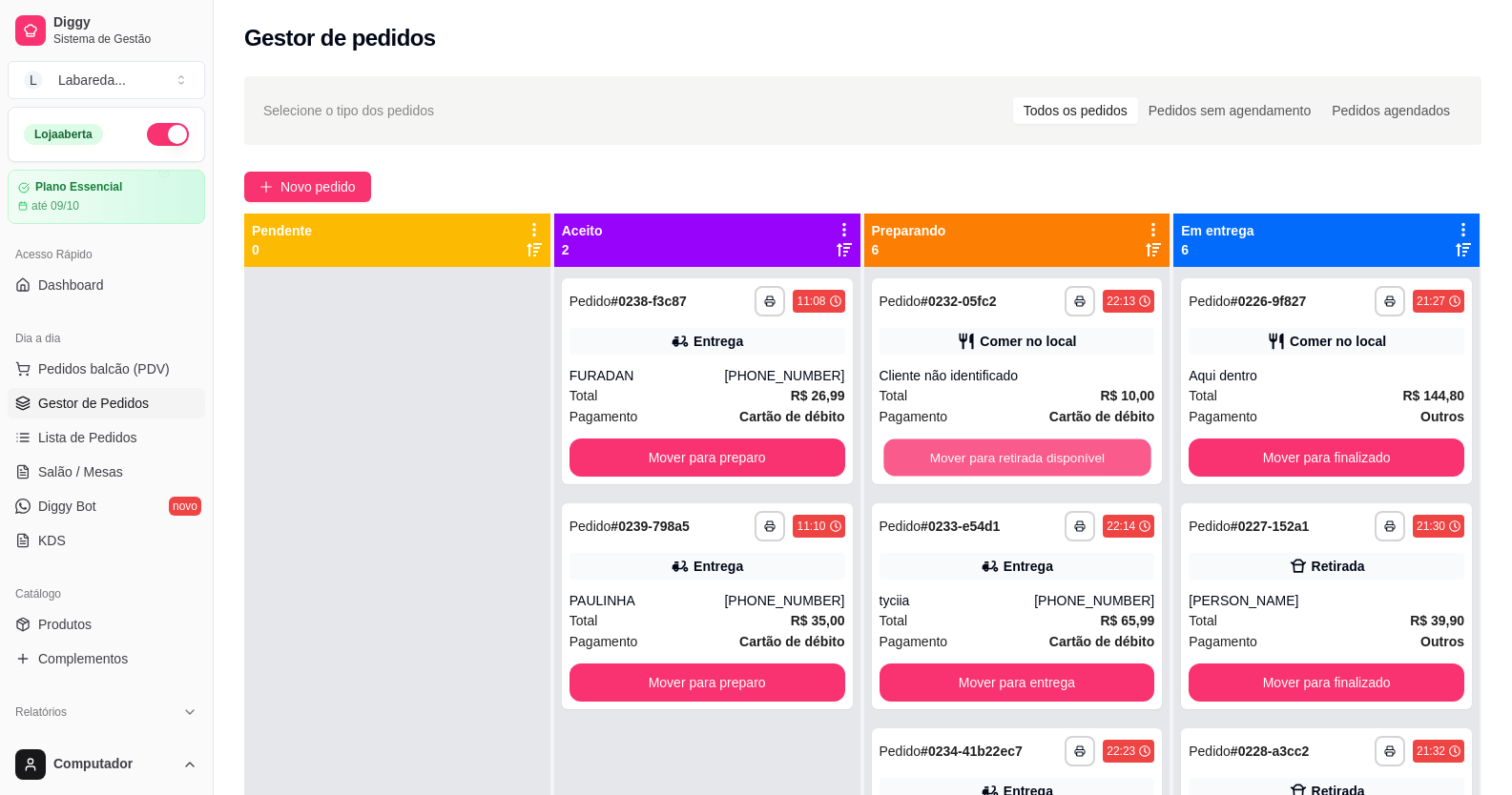
click at [986, 460] on button "Mover para retirada disponível" at bounding box center [1016, 459] width 267 height 37
click at [986, 460] on button "Mover para entrega" at bounding box center [1016, 459] width 267 height 37
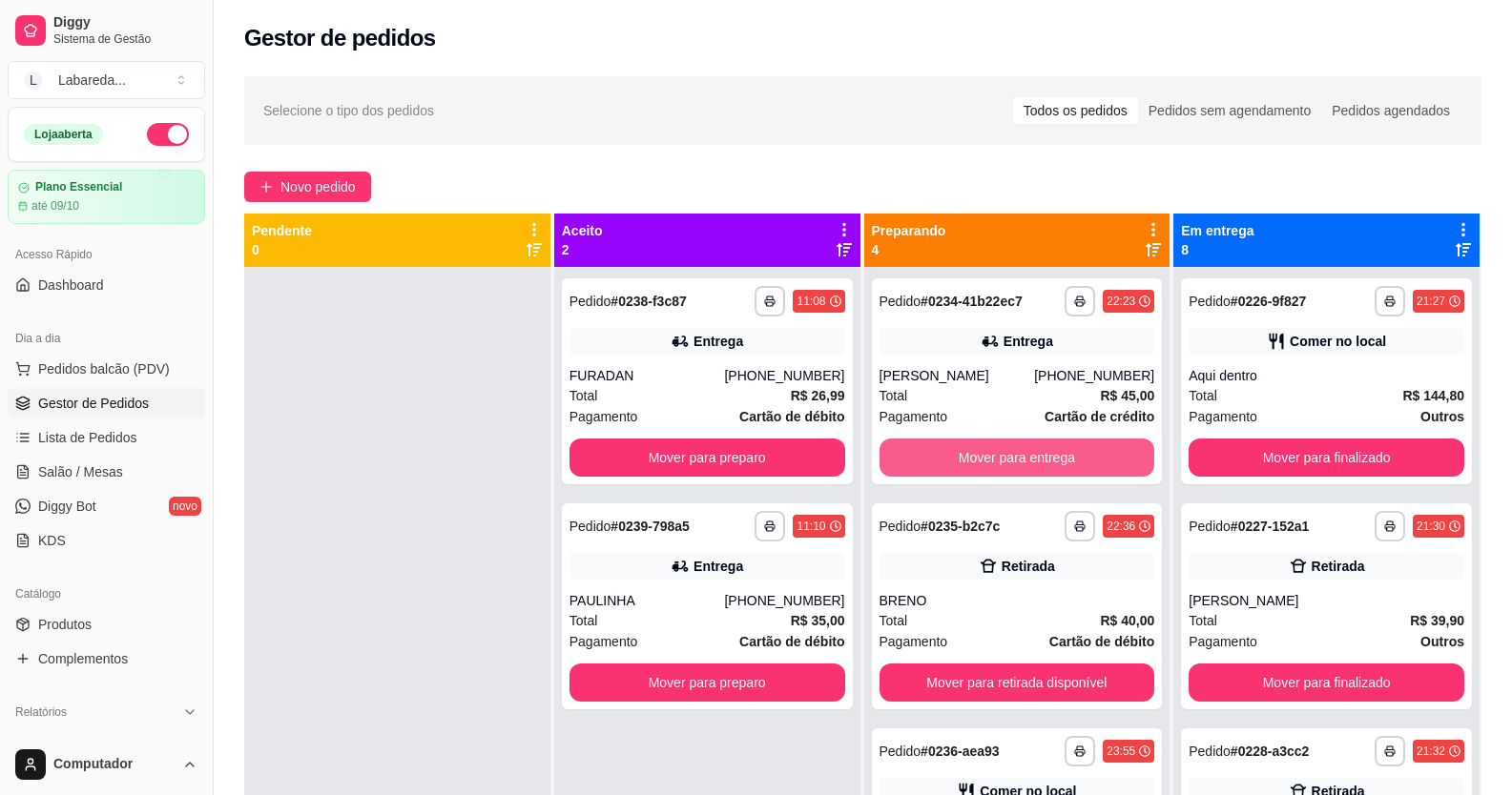
click at [986, 460] on button "Mover para entrega" at bounding box center [1017, 458] width 276 height 38
click at [986, 664] on button "Mover para retirada disponível" at bounding box center [1017, 683] width 276 height 38
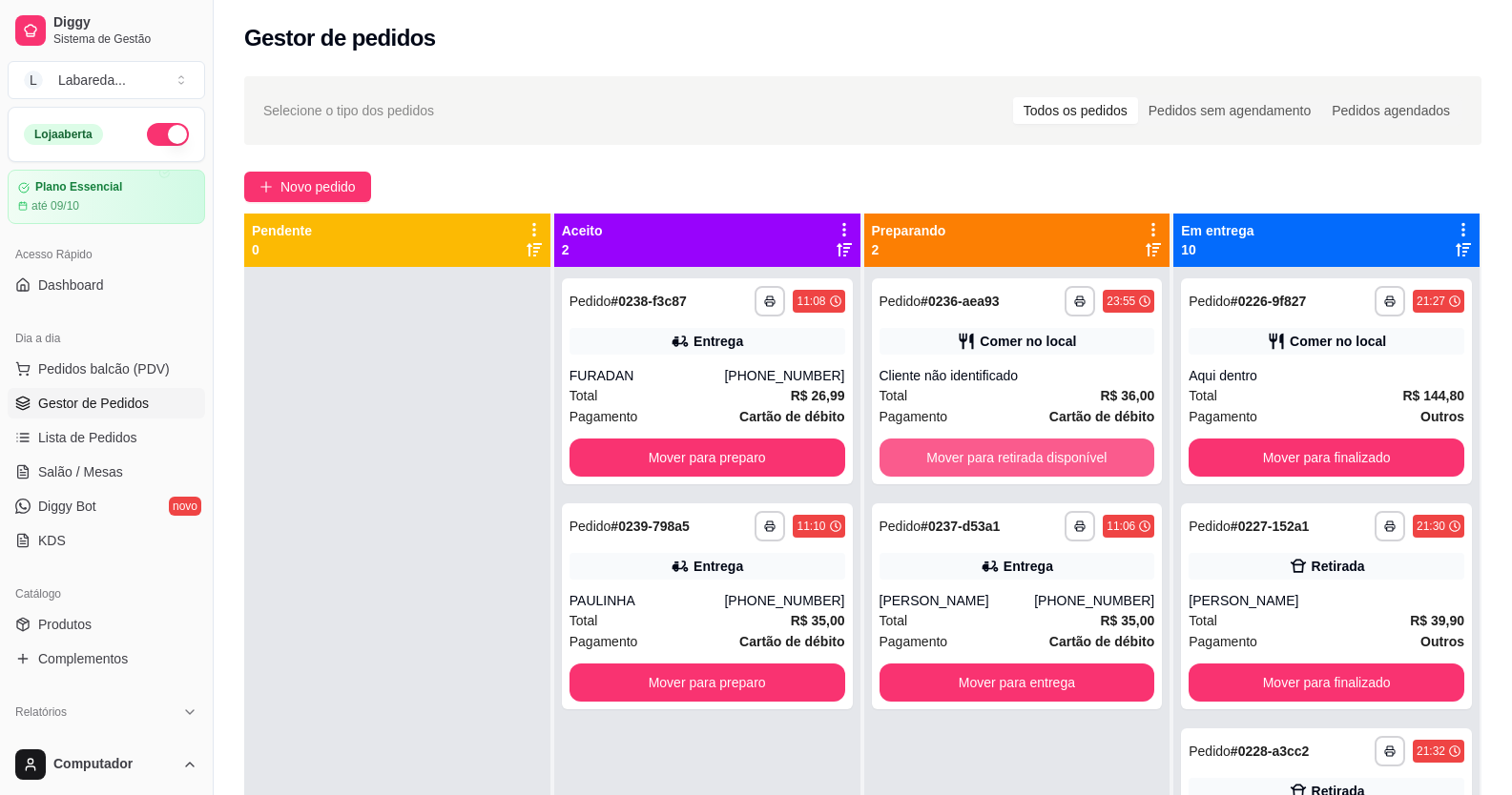
click at [986, 460] on button "Mover para retirada disponível" at bounding box center [1017, 458] width 276 height 38
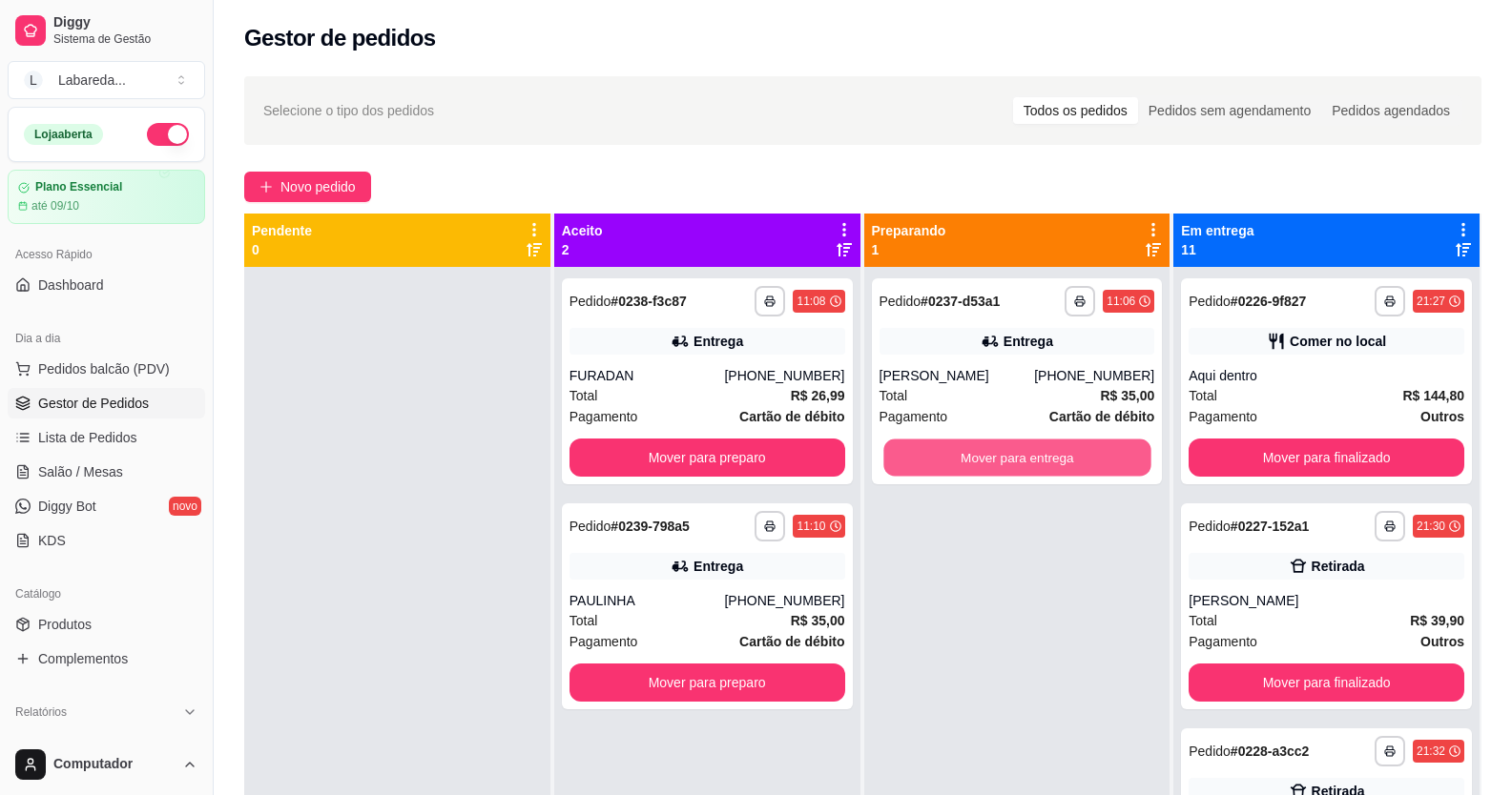
click at [986, 460] on button "Mover para entrega" at bounding box center [1016, 459] width 267 height 37
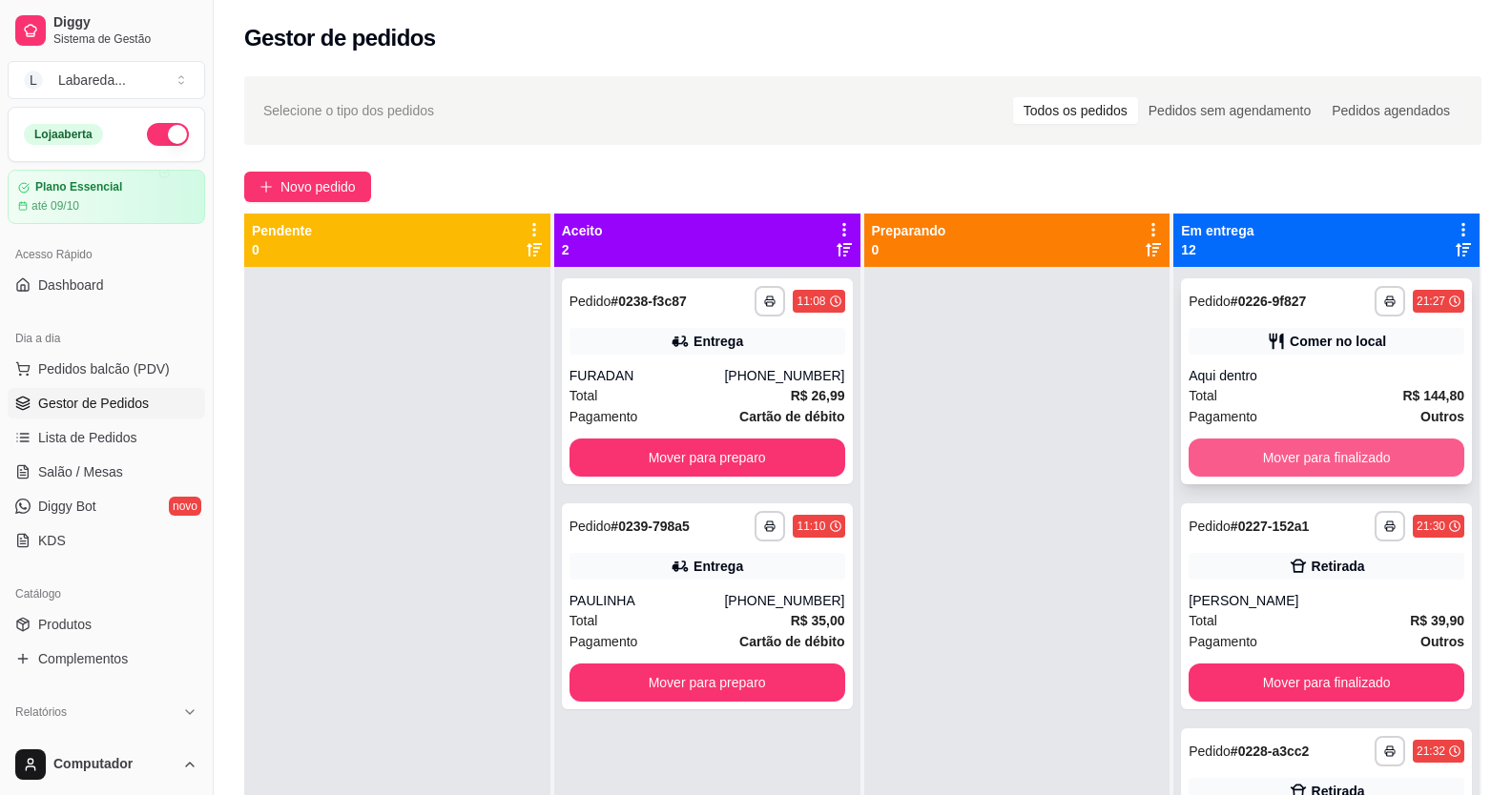
click at [986, 468] on button "Mover para finalizado" at bounding box center [1326, 458] width 276 height 38
click at [986, 468] on button "Mover para finalizado" at bounding box center [1326, 459] width 267 height 37
click at [986, 468] on button "Mover para finalizado" at bounding box center [1326, 458] width 276 height 38
click at [986, 468] on button "Mover para finalizado" at bounding box center [1326, 459] width 267 height 37
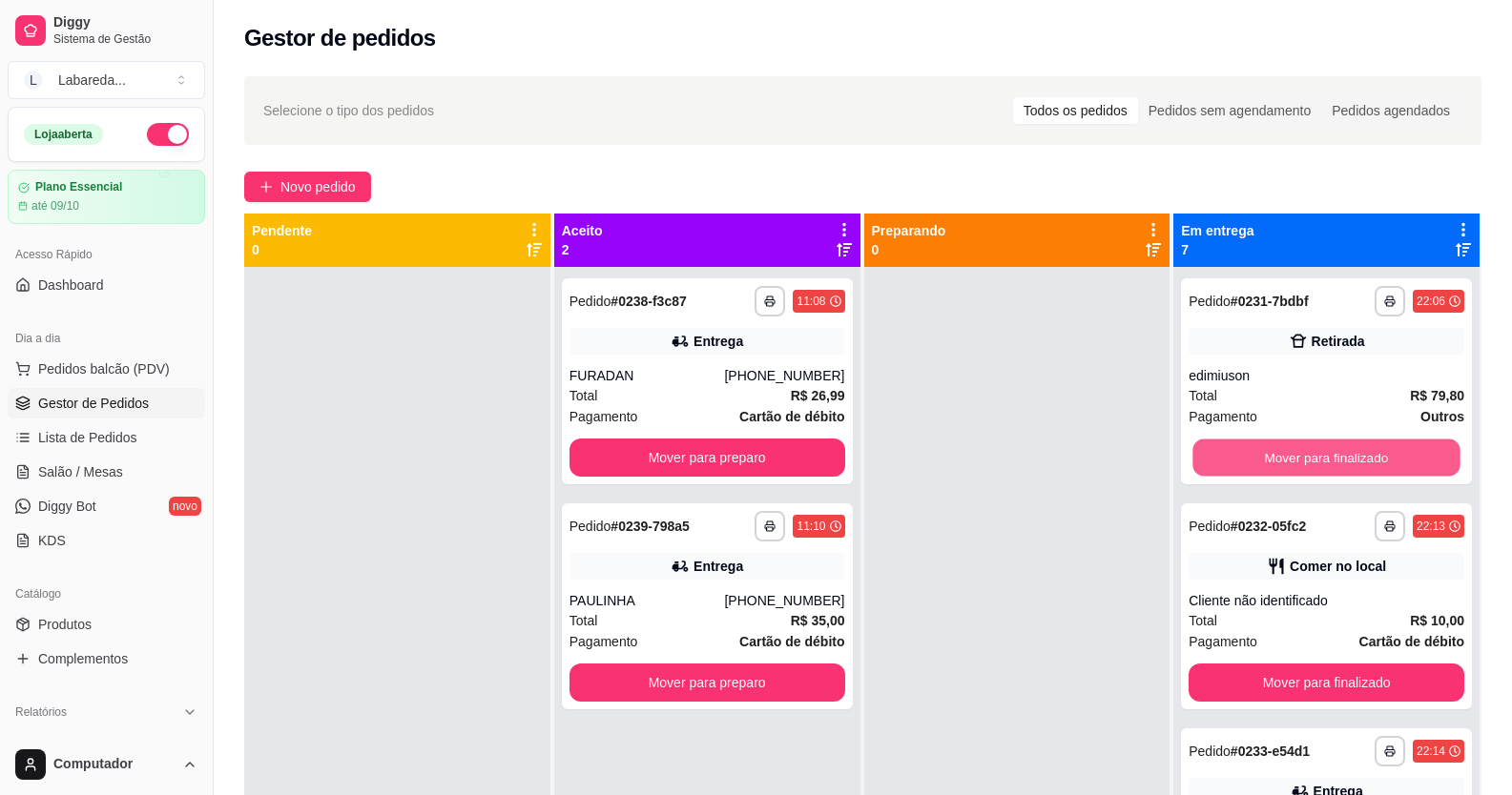
click at [986, 468] on button "Mover para finalizado" at bounding box center [1326, 459] width 267 height 37
click at [986, 468] on button "Mover para finalizado" at bounding box center [1326, 458] width 276 height 38
click at [986, 468] on button "Mover para finalizado" at bounding box center [1326, 459] width 267 height 37
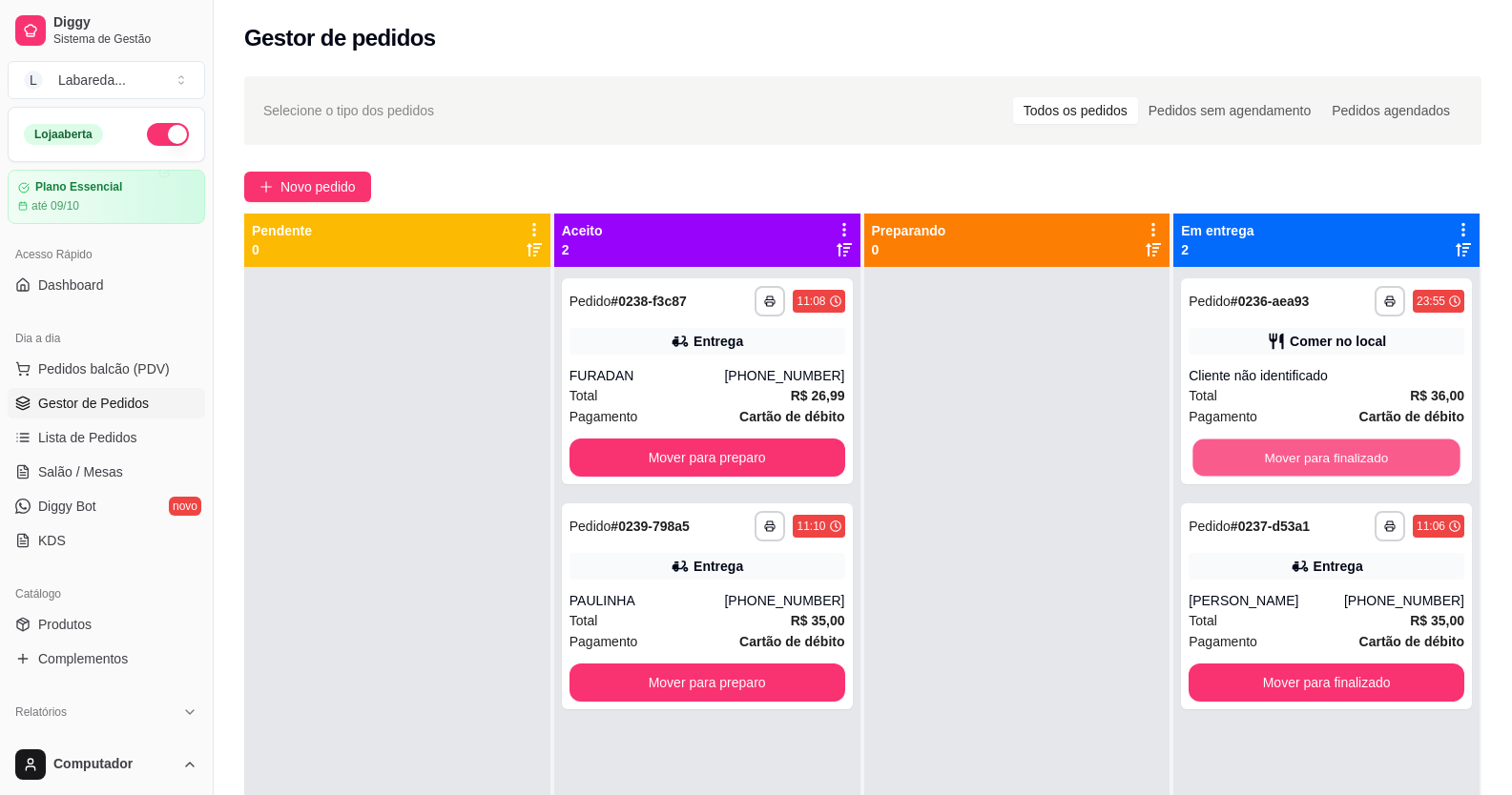
click at [986, 468] on button "Mover para finalizado" at bounding box center [1326, 459] width 267 height 37
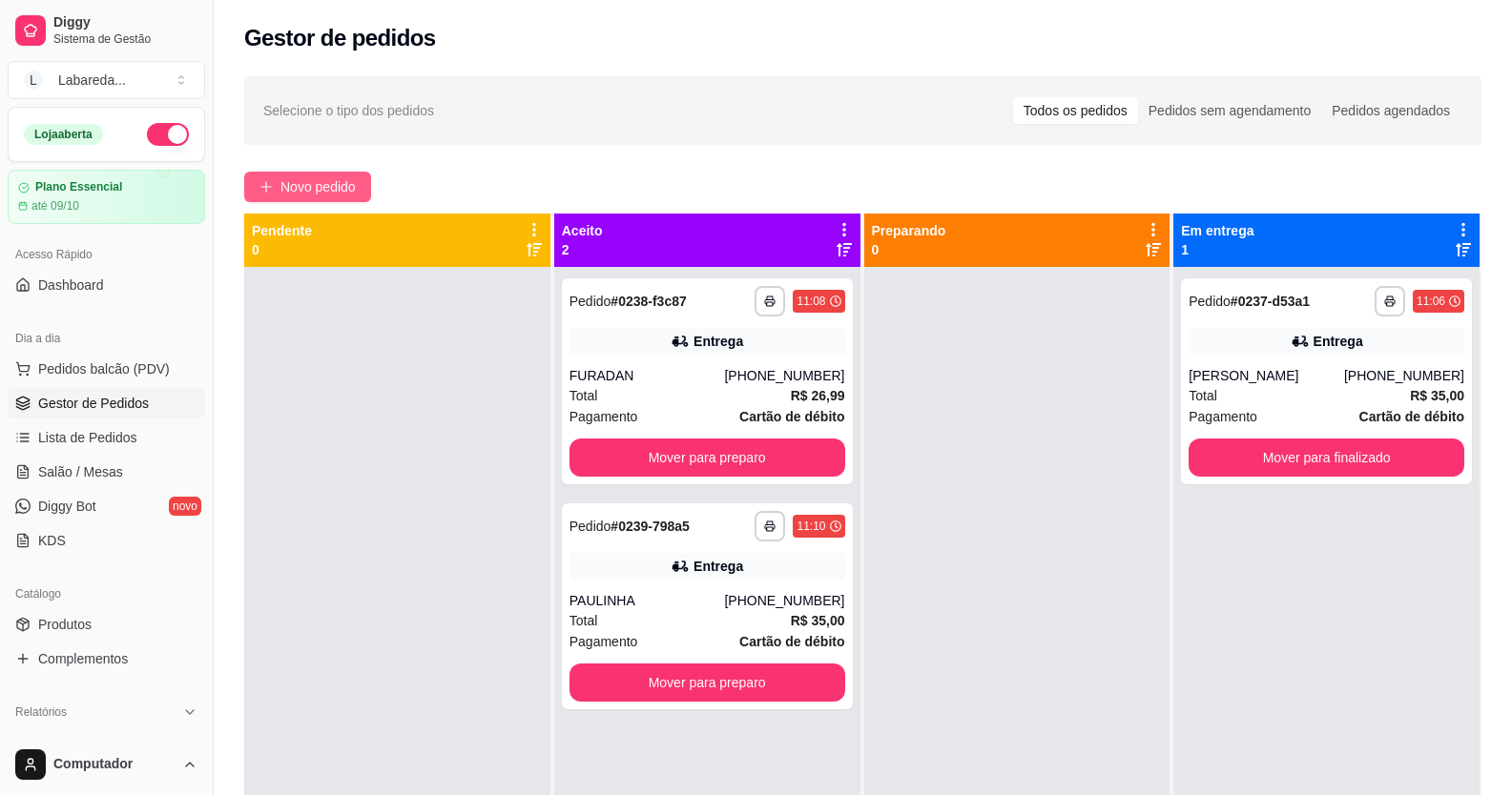
click at [305, 194] on span "Novo pedido" at bounding box center [318, 186] width 75 height 21
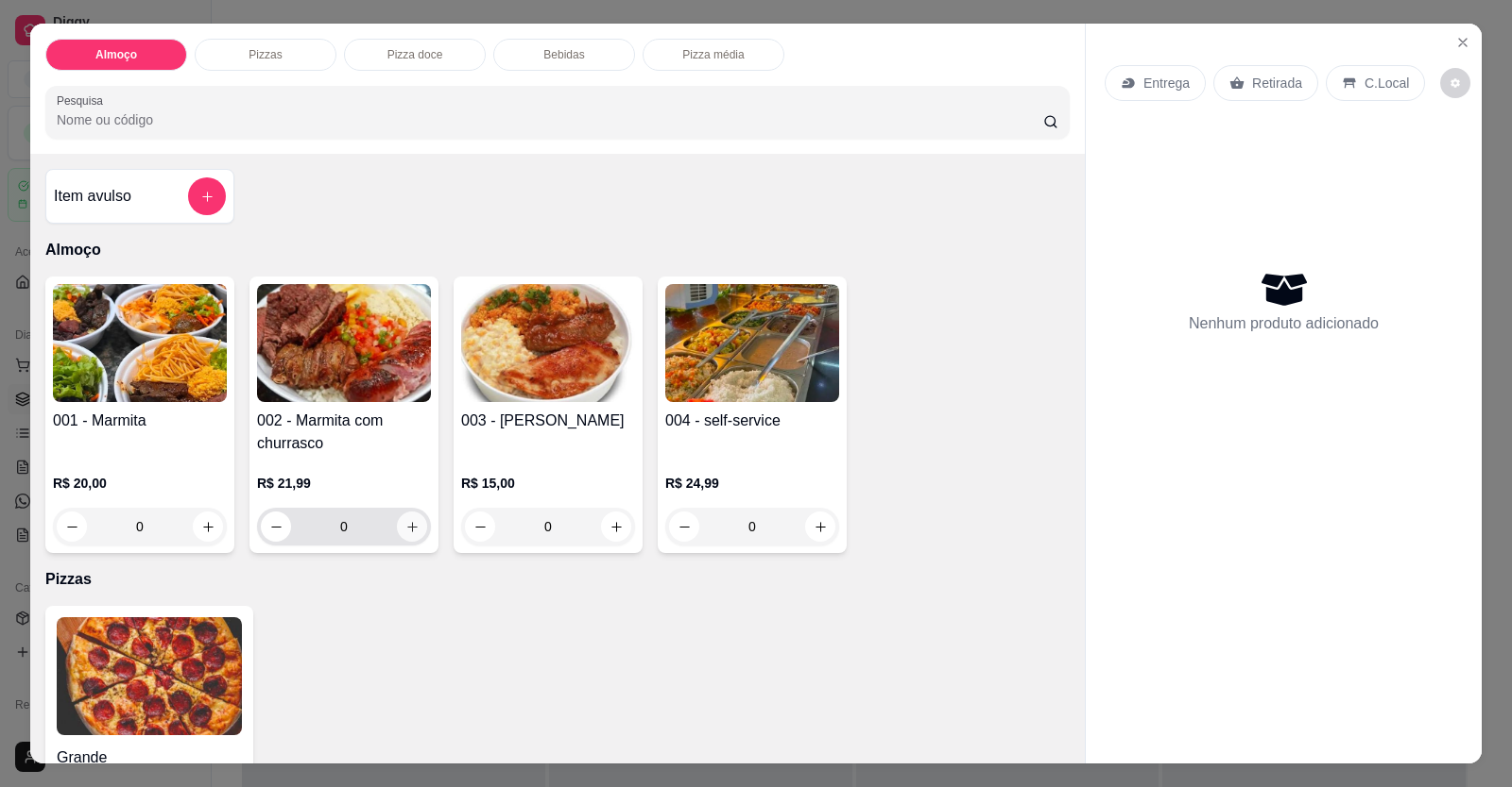
click at [405, 528] on icon "increase-product-quantity" at bounding box center [412, 527] width 15 height 15
type input "1"
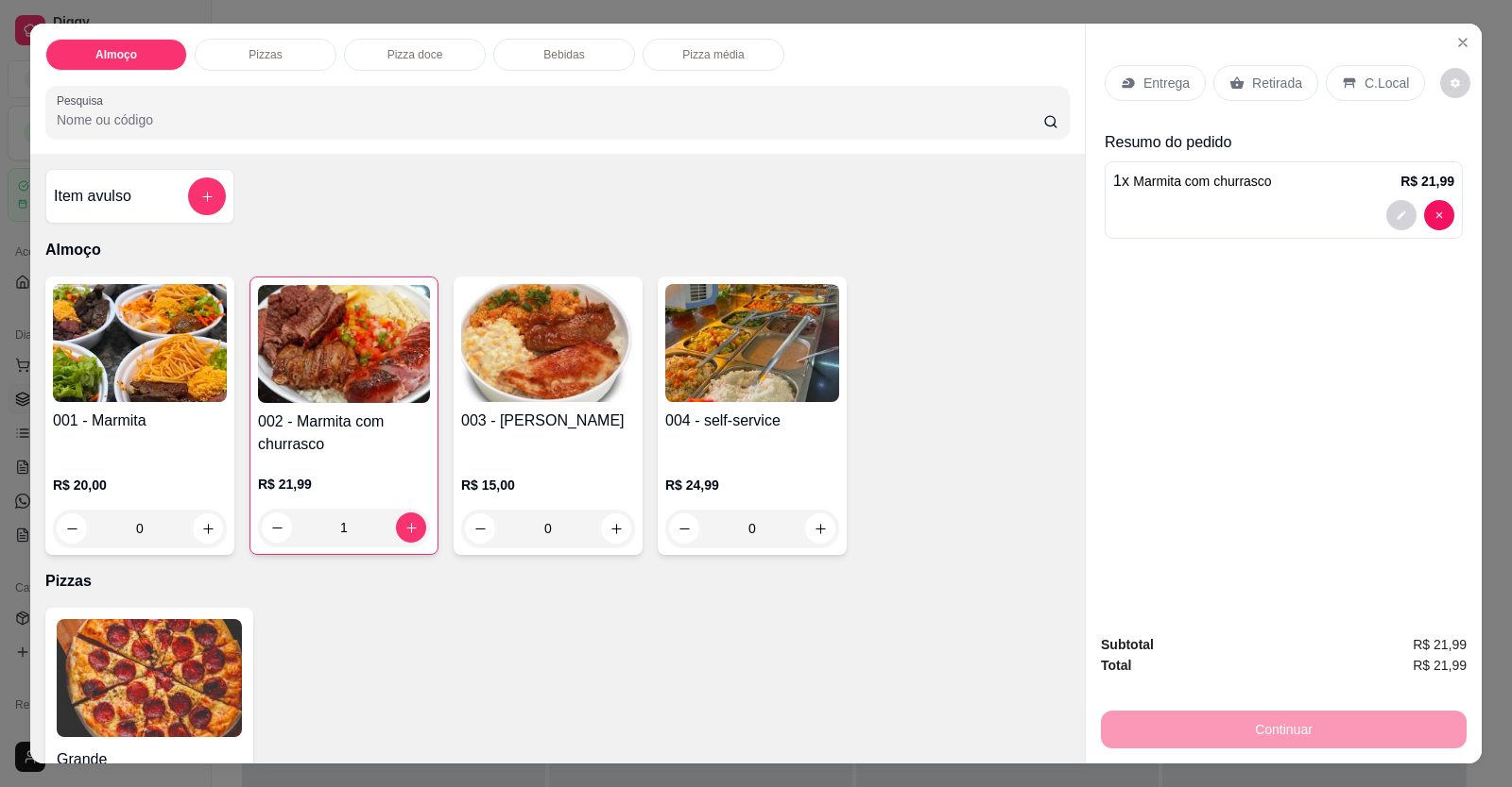
drag, startPoint x: 1278, startPoint y: 176, endPoint x: 1276, endPoint y: 189, distance: 13.2
click at [976, 189] on div "1 x Marmita com churrasco R$ 21,99" at bounding box center [1283, 181] width 341 height 22
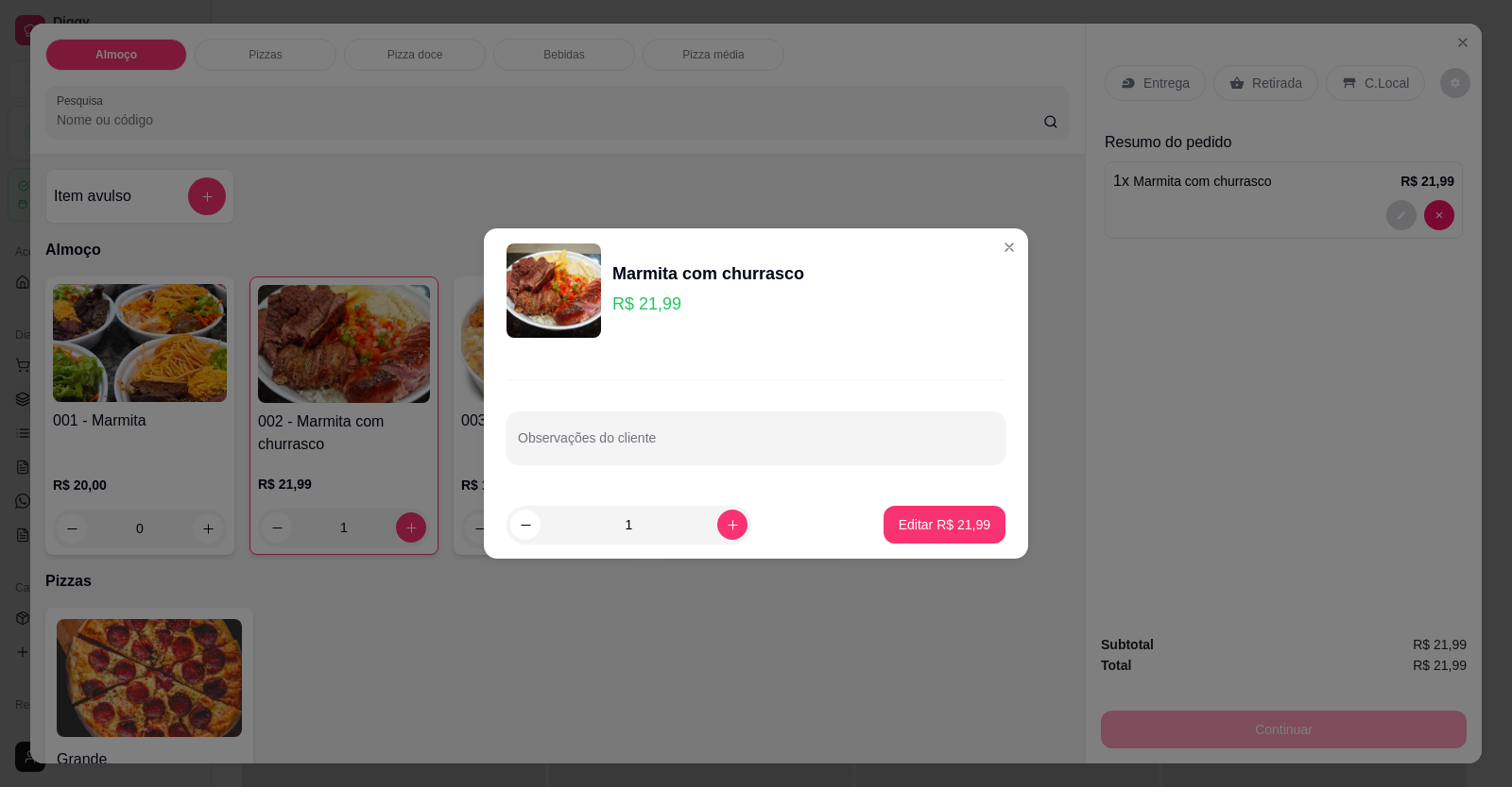
click at [850, 406] on div "Observações do cliente" at bounding box center [756, 422] width 544 height 137
click at [808, 454] on input "Observações do cliente" at bounding box center [756, 446] width 477 height 19
paste input "Arroz branco Macarrão Feijoada Batata frita Carne porco Churrasco e salada"
type input "Arroz branco Macarrão Feijoada Batata frita Carne porco Churrasco e salada"
click at [931, 533] on p "Editar R$ 21,99" at bounding box center [944, 526] width 92 height 19
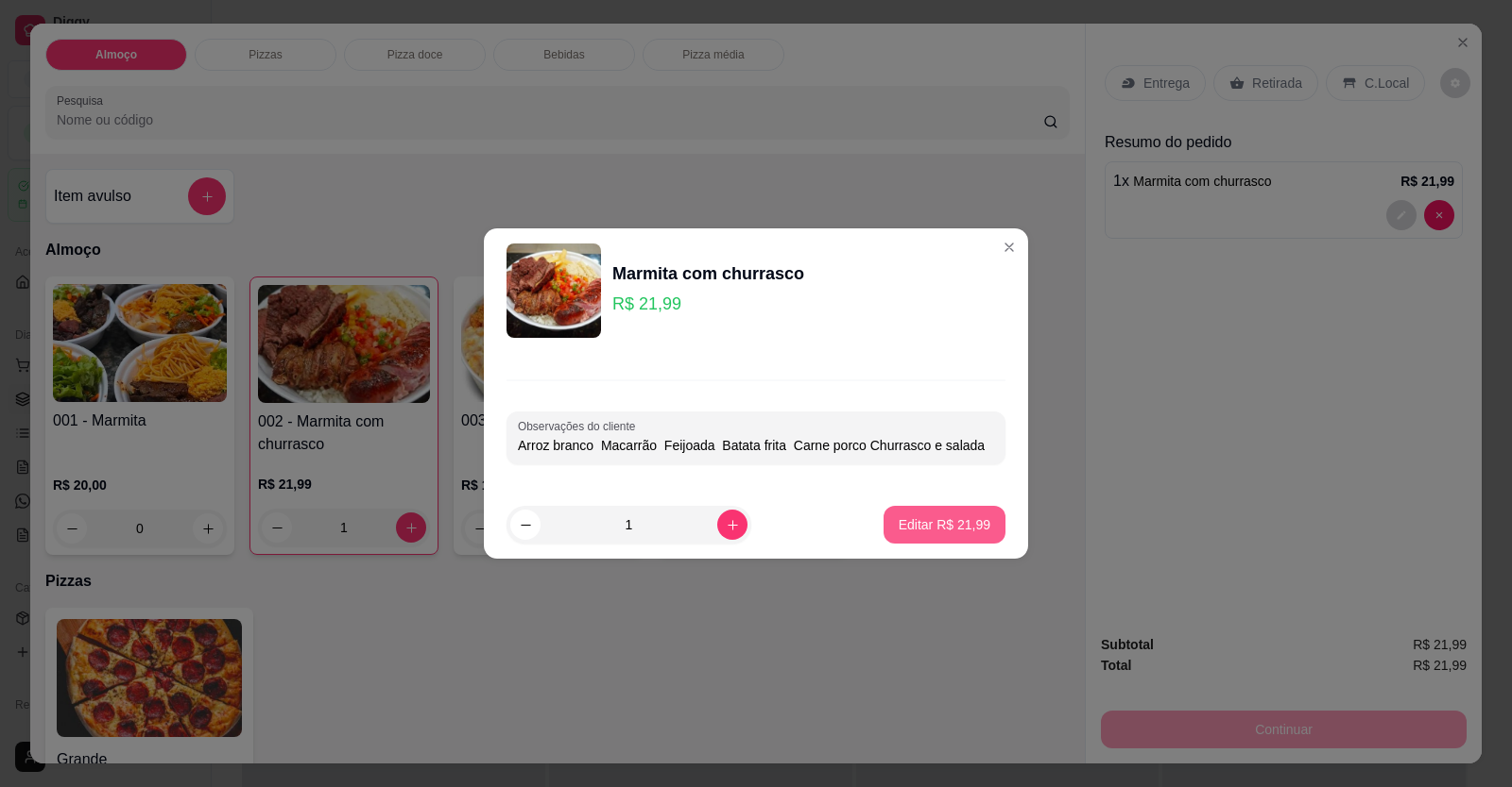
type input "0"
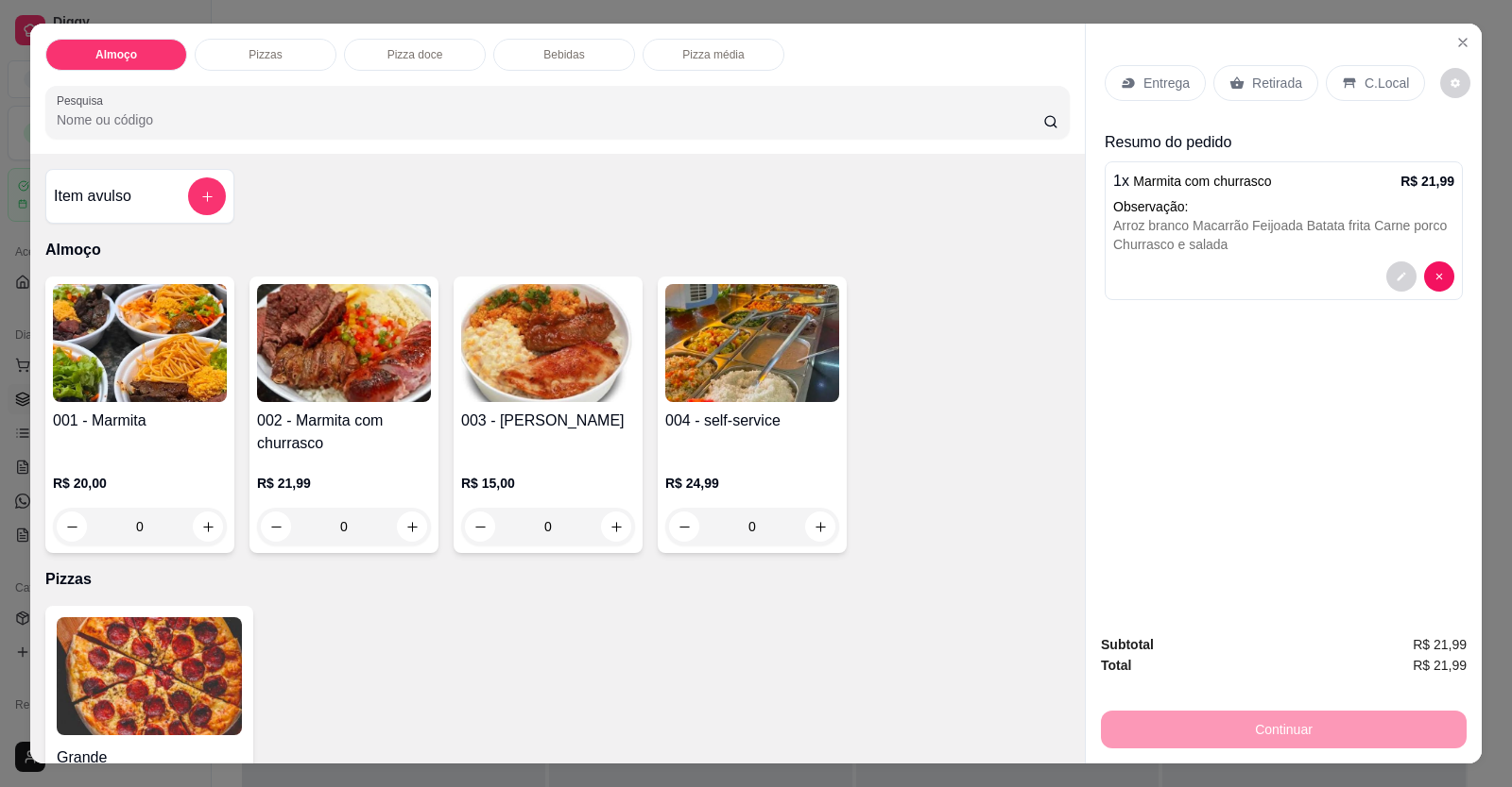
click at [976, 77] on icon at bounding box center [1128, 83] width 15 height 15
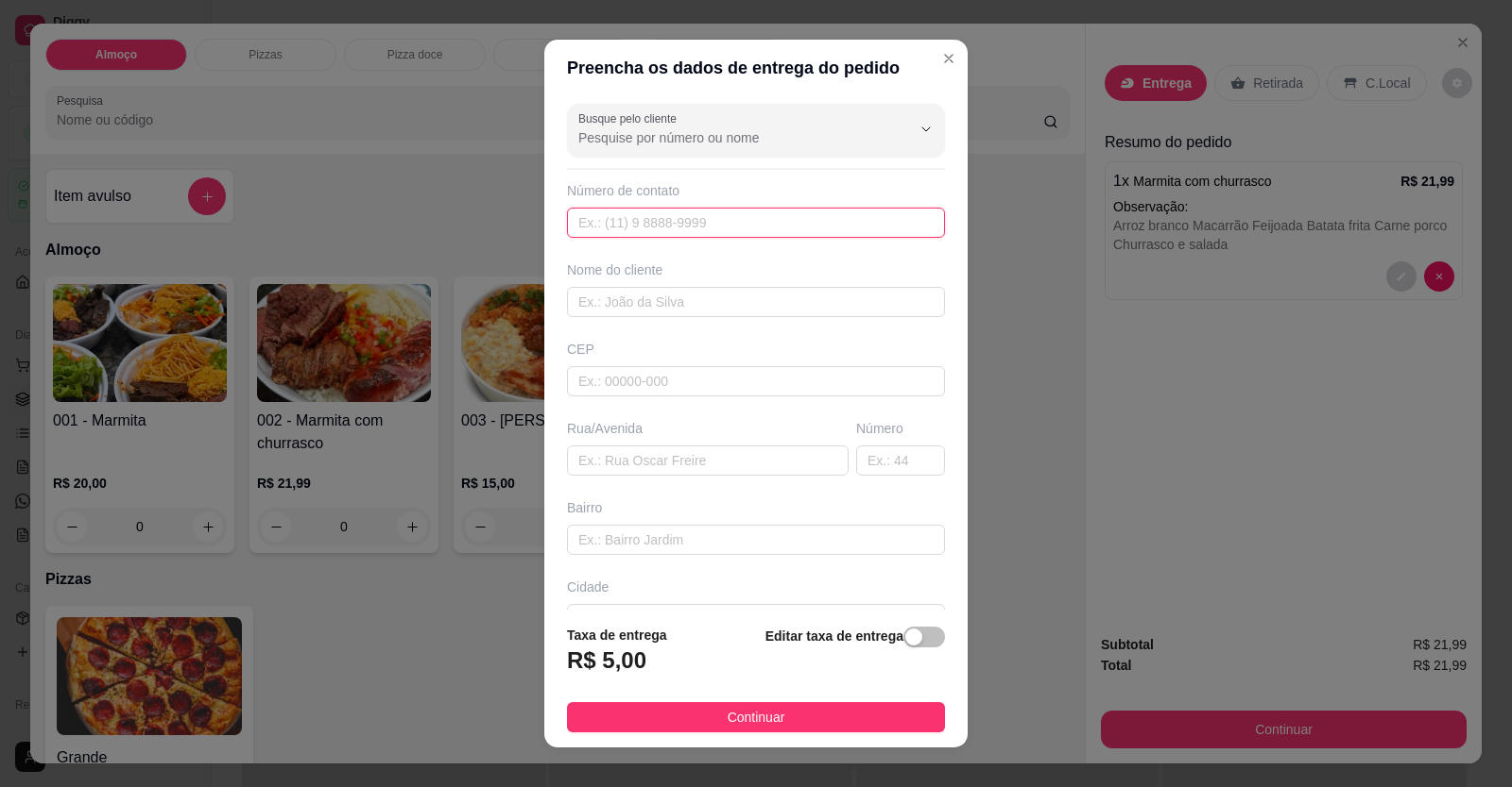
click at [704, 227] on input "text" at bounding box center [756, 223] width 378 height 30
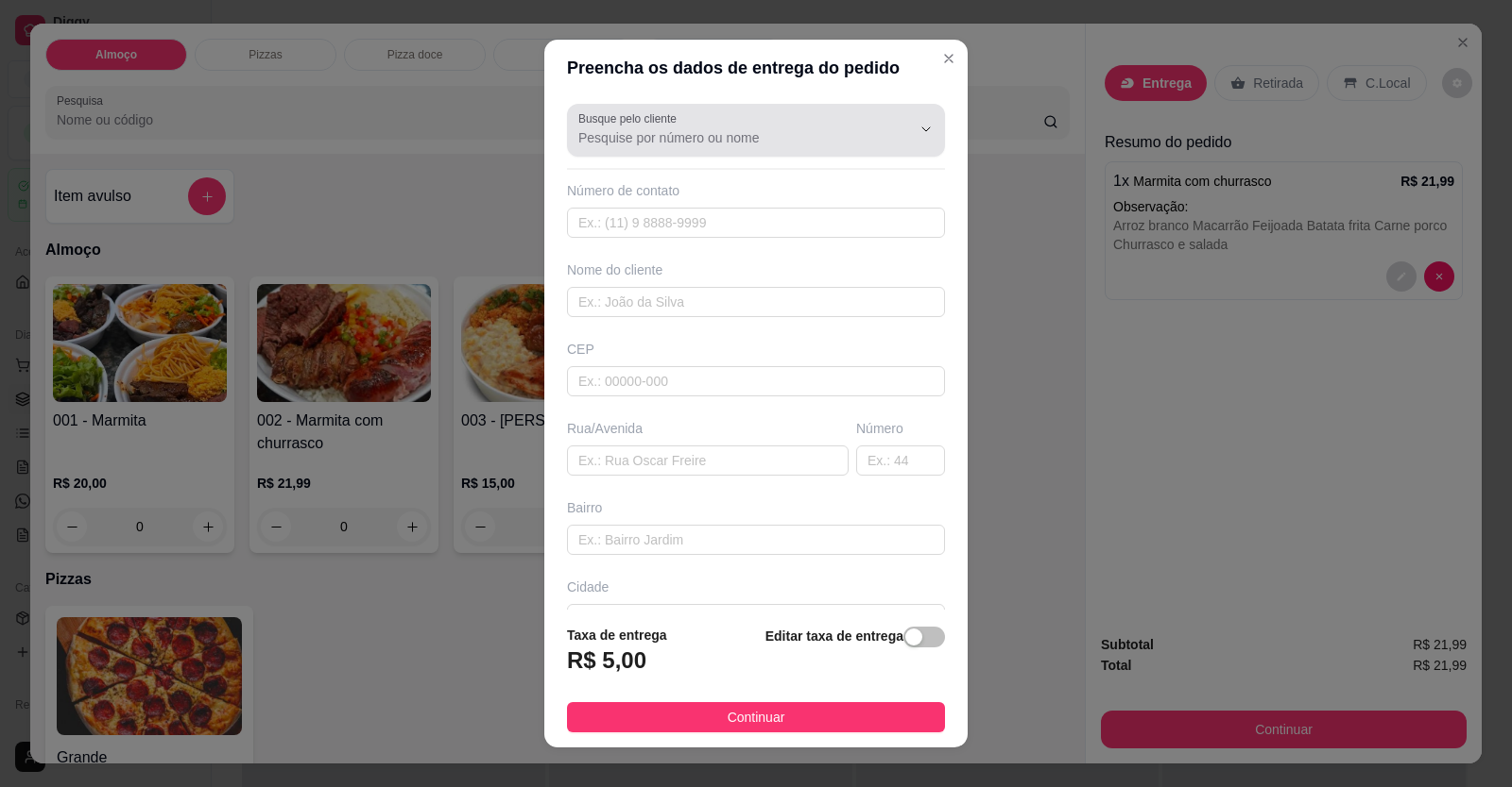
drag, startPoint x: 711, startPoint y: 156, endPoint x: 711, endPoint y: 144, distance: 12.0
click at [711, 151] on div "Busque pelo cliente" at bounding box center [756, 130] width 378 height 53
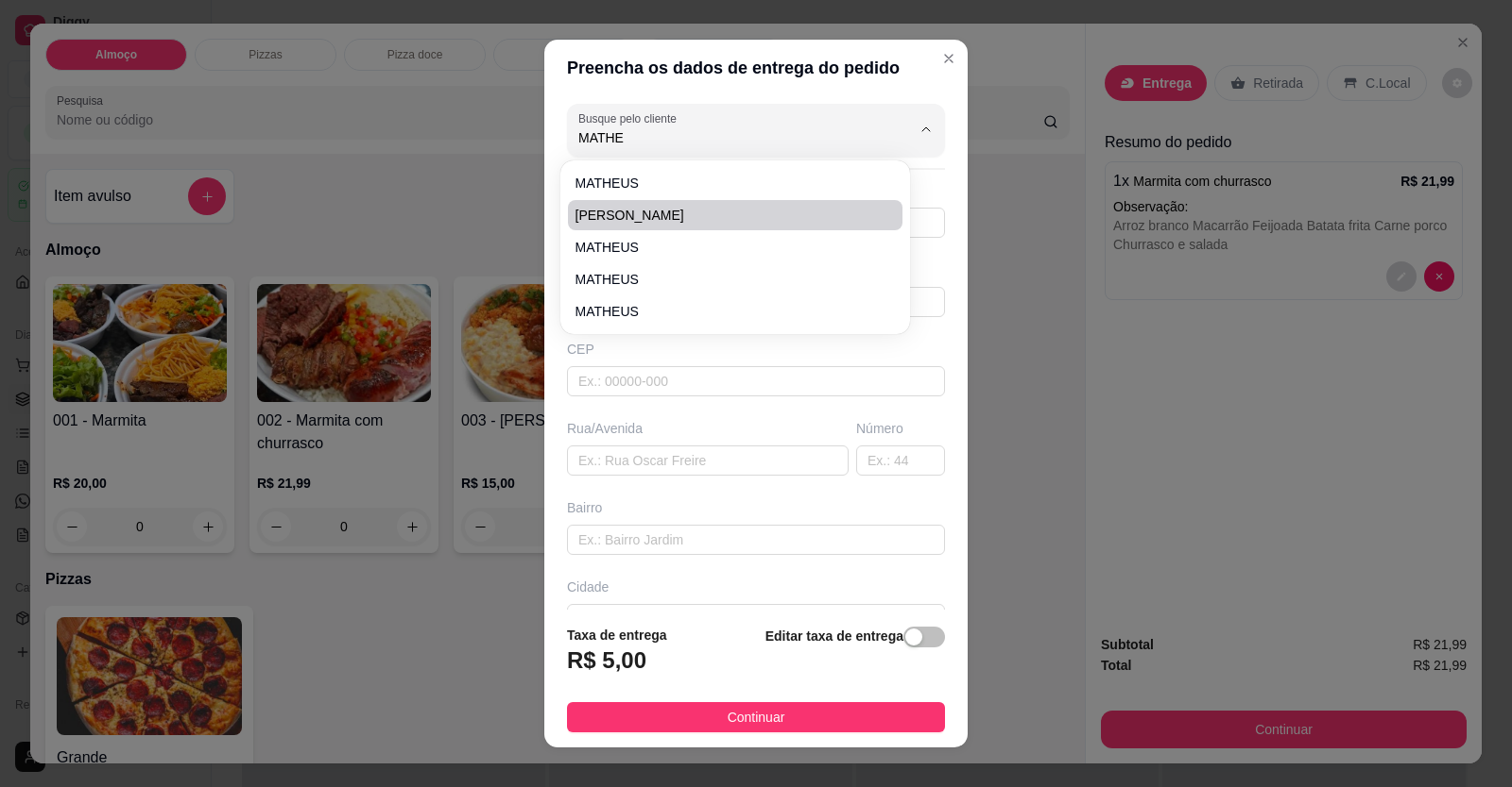
click at [575, 208] on span "[PERSON_NAME]" at bounding box center [725, 216] width 300 height 19
type input "[PERSON_NAME]"
type input "61996219530"
type input "[PERSON_NAME]"
type input "AV FLAMBOYANT Q5 LOTE 13 CASA A JD PLANALTO"
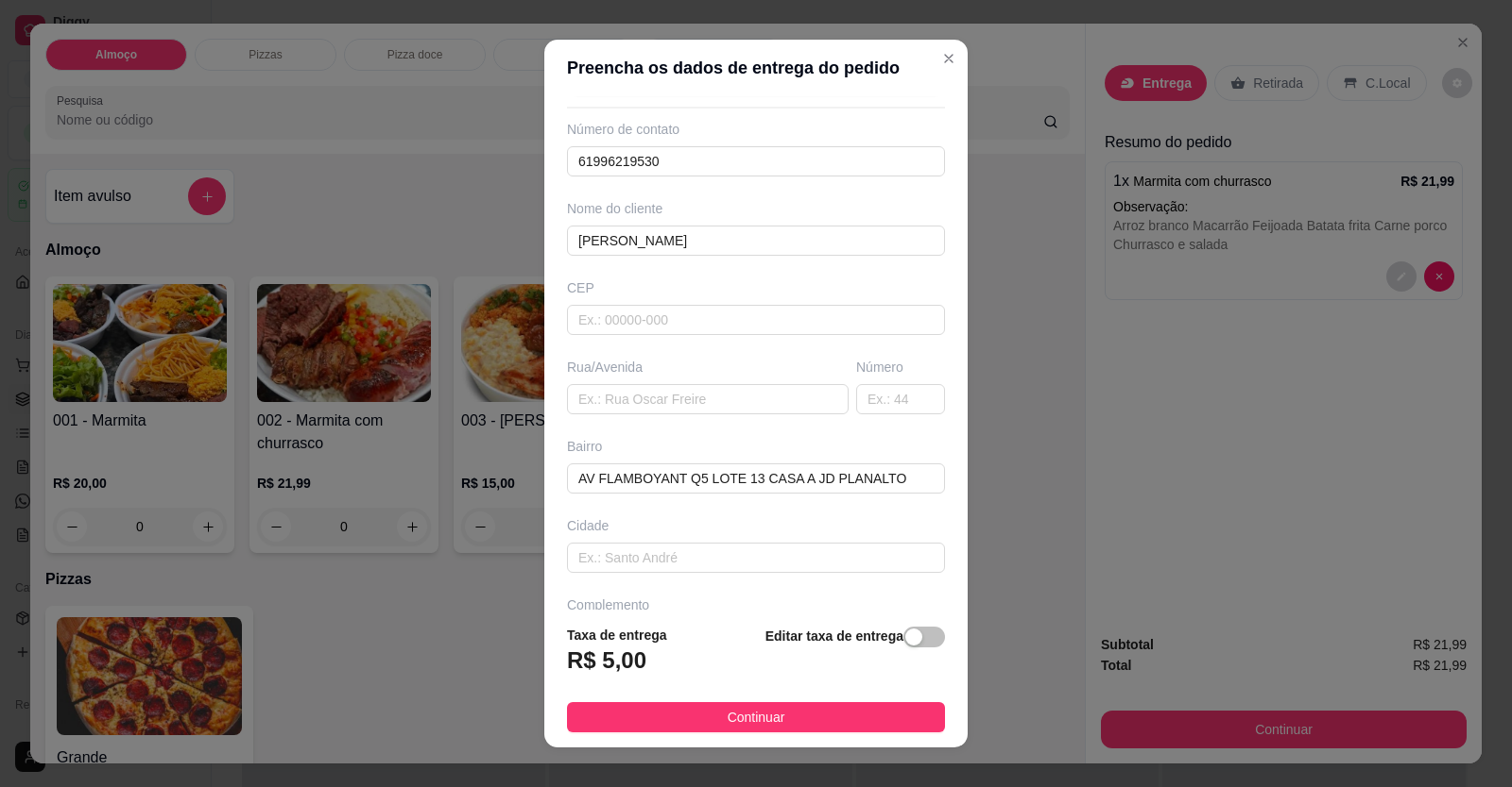
scroll to position [95, 0]
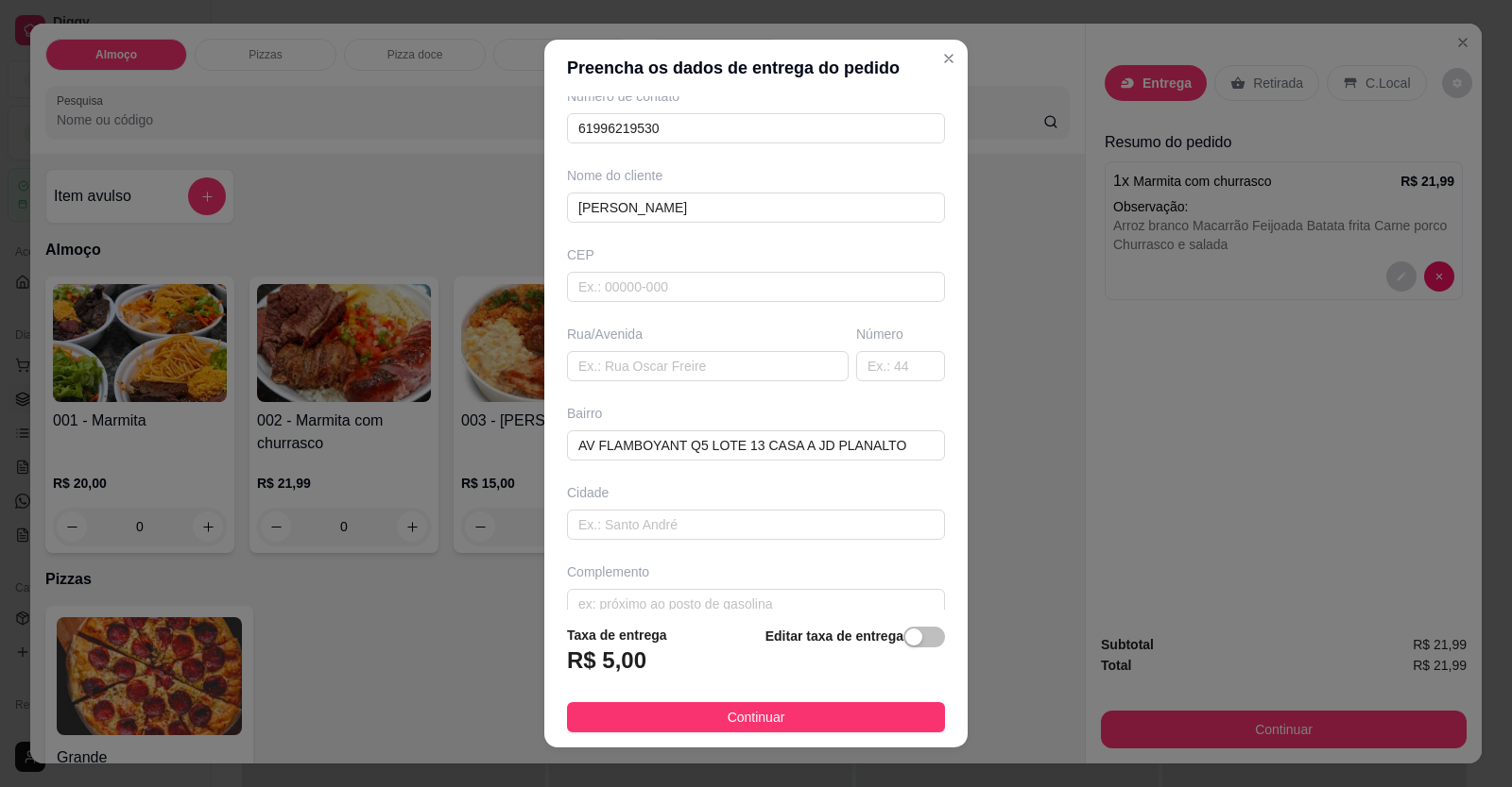
type input "[PERSON_NAME]"
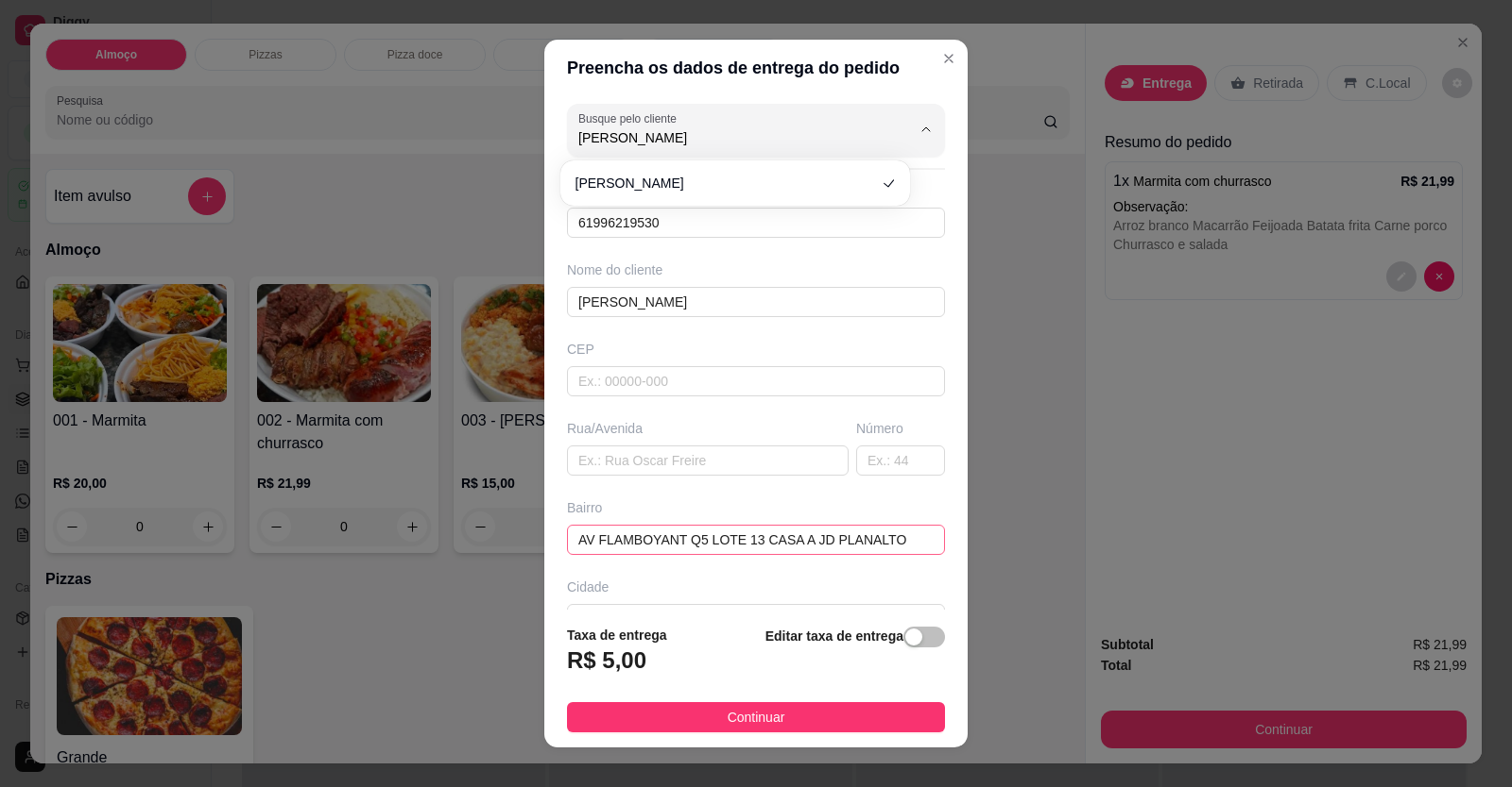
click at [453, 541] on div "Preencha os dados de entrega do pedido Busque pelo cliente [PERSON_NAME] SABINO…" at bounding box center [756, 393] width 1512 height 787
drag, startPoint x: 878, startPoint y: 535, endPoint x: 461, endPoint y: 514, distance: 417.5
click at [461, 514] on div "Preencha os dados de entrega do pedido Busque pelo cliente [PERSON_NAME] SABINO…" at bounding box center [756, 393] width 1512 height 787
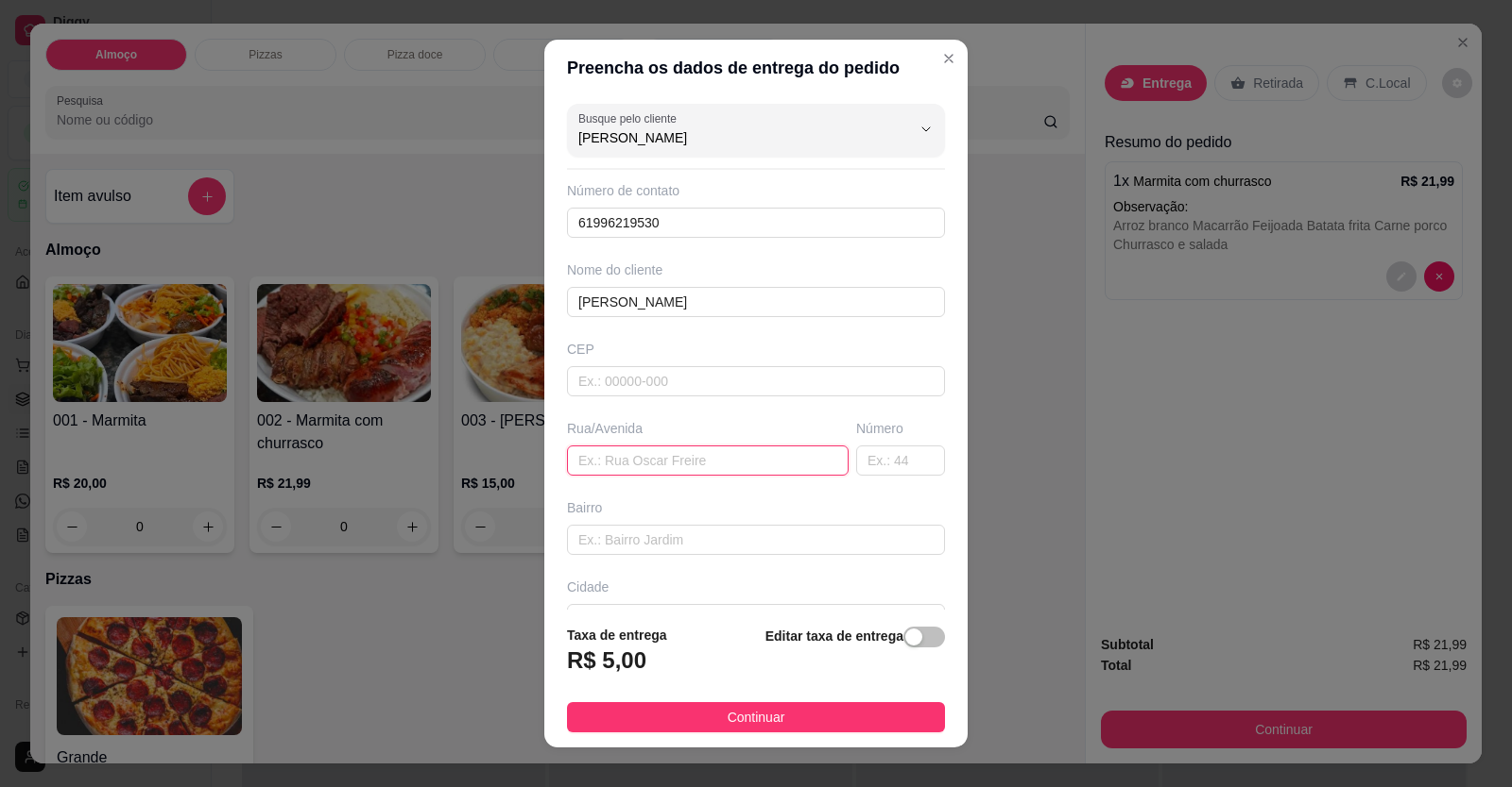
click at [596, 474] on input "text" at bounding box center [707, 460] width 282 height 30
paste input "[STREET_ADDRESS] loja agricampo"
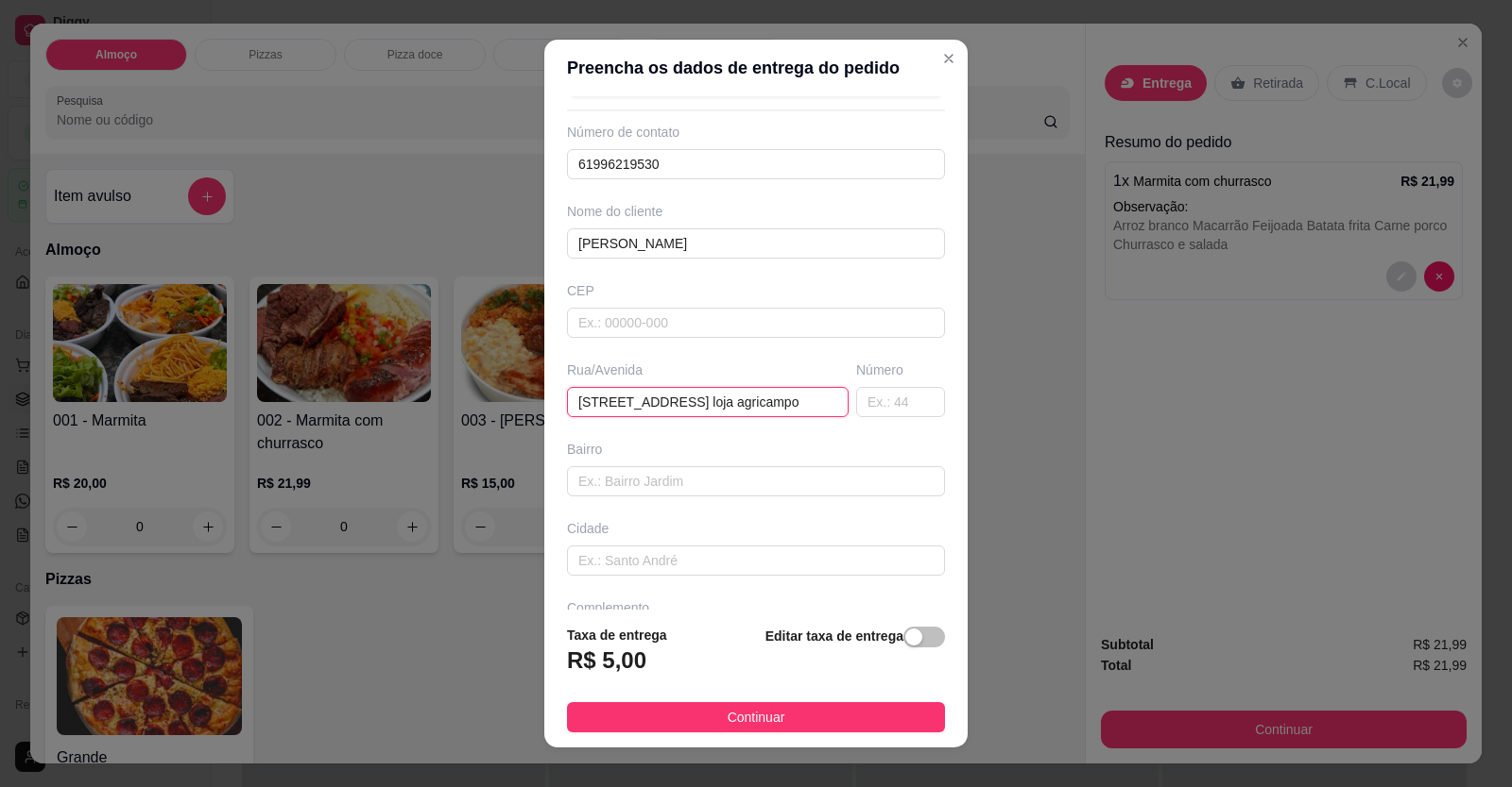
scroll to position [122, 0]
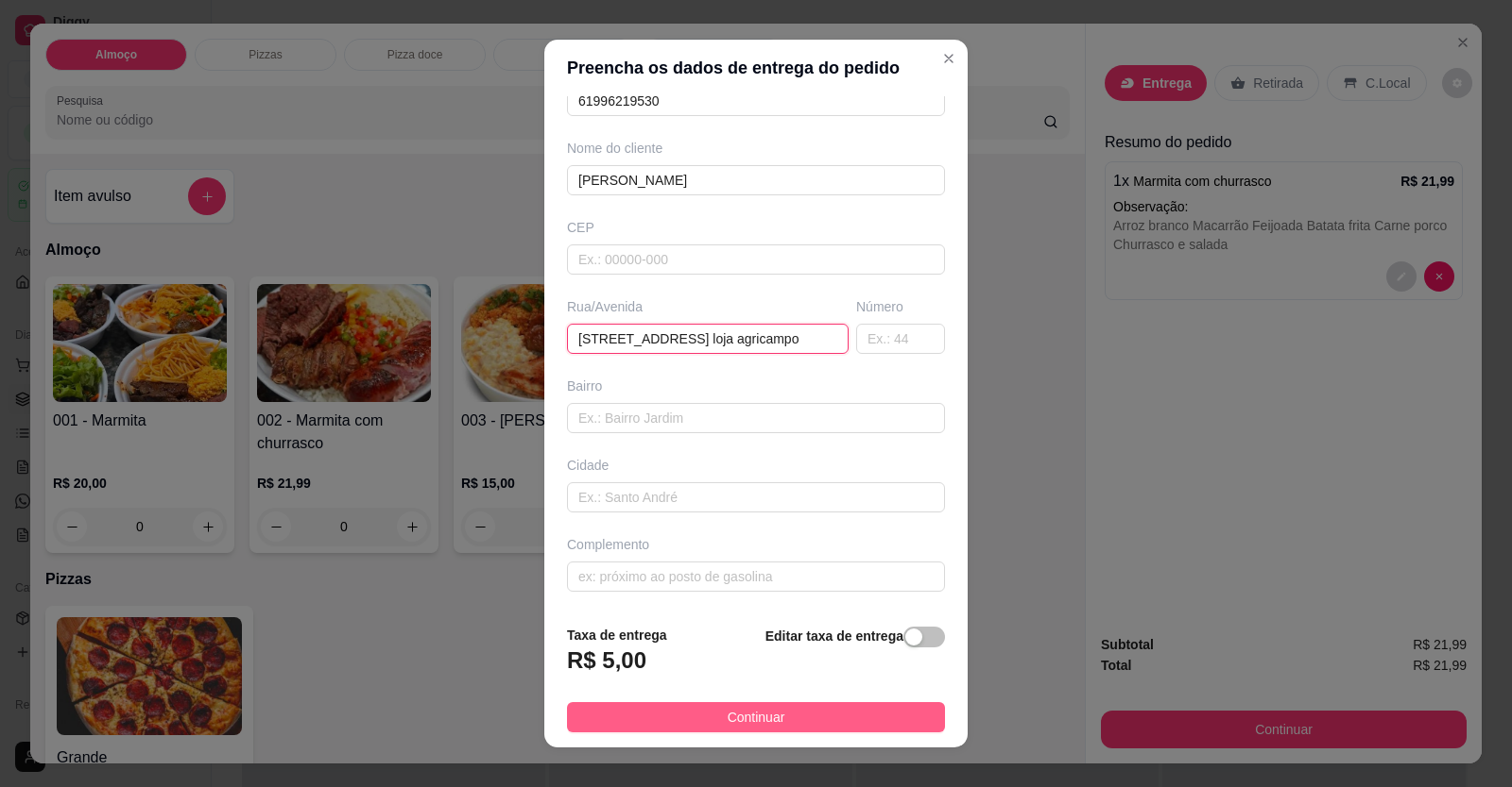
type input "[STREET_ADDRESS] loja agricampo"
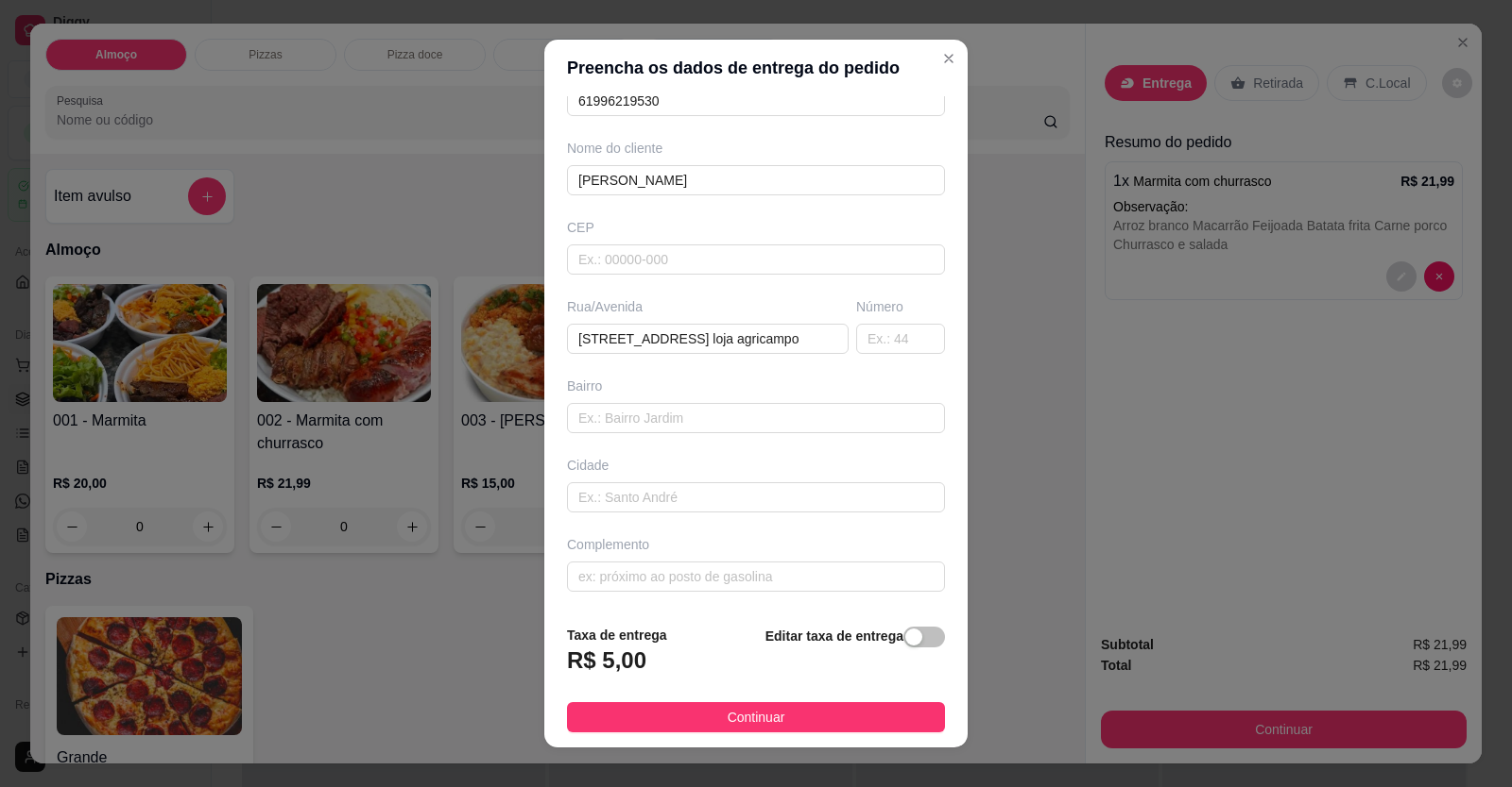
drag, startPoint x: 787, startPoint y: 705, endPoint x: 791, endPoint y: 714, distance: 9.8
click at [787, 709] on button "Continuar" at bounding box center [756, 717] width 378 height 30
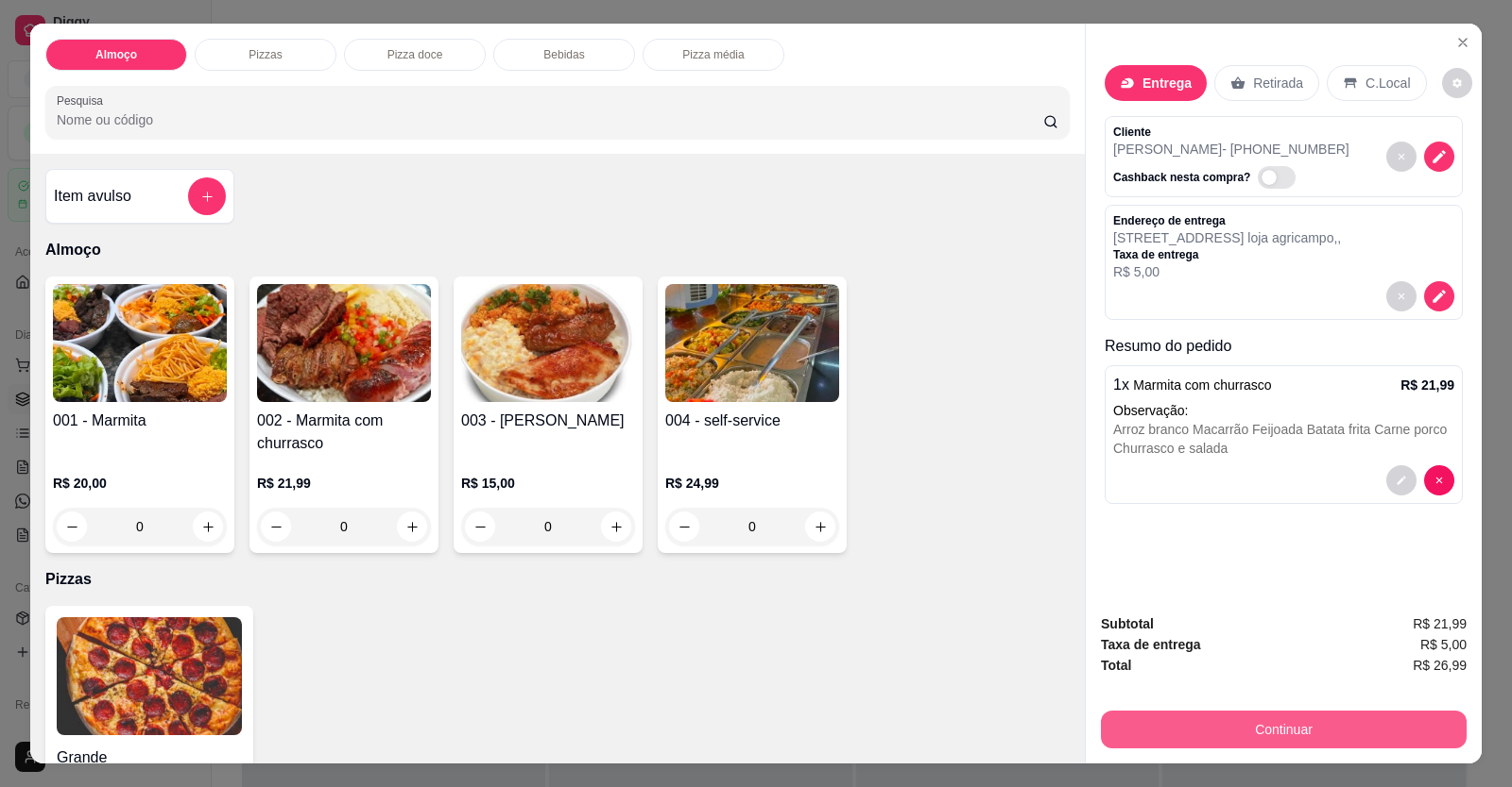
click at [976, 732] on button "Continuar" at bounding box center [1282, 729] width 365 height 38
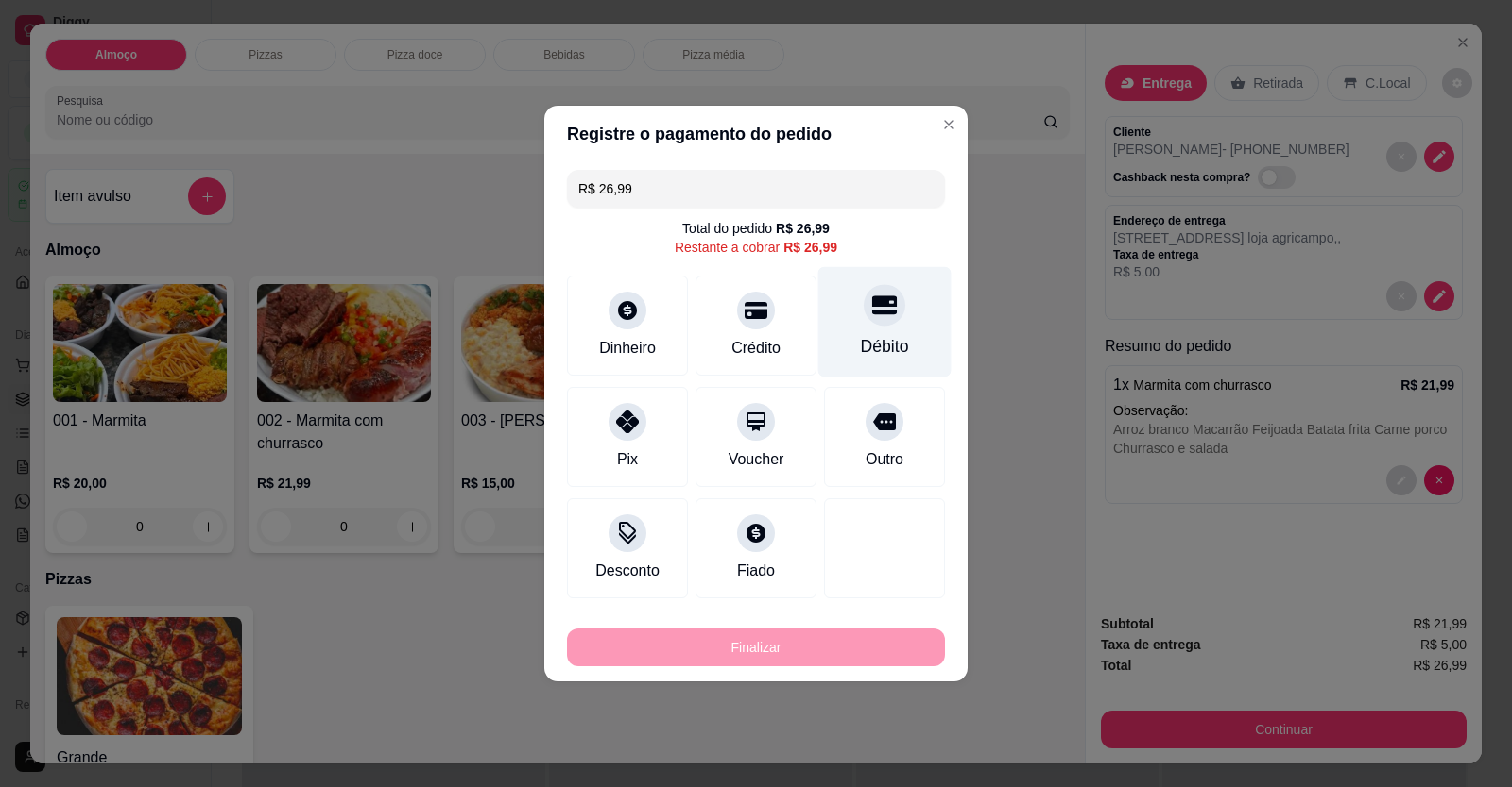
click at [884, 345] on div "Débito" at bounding box center [885, 346] width 48 height 24
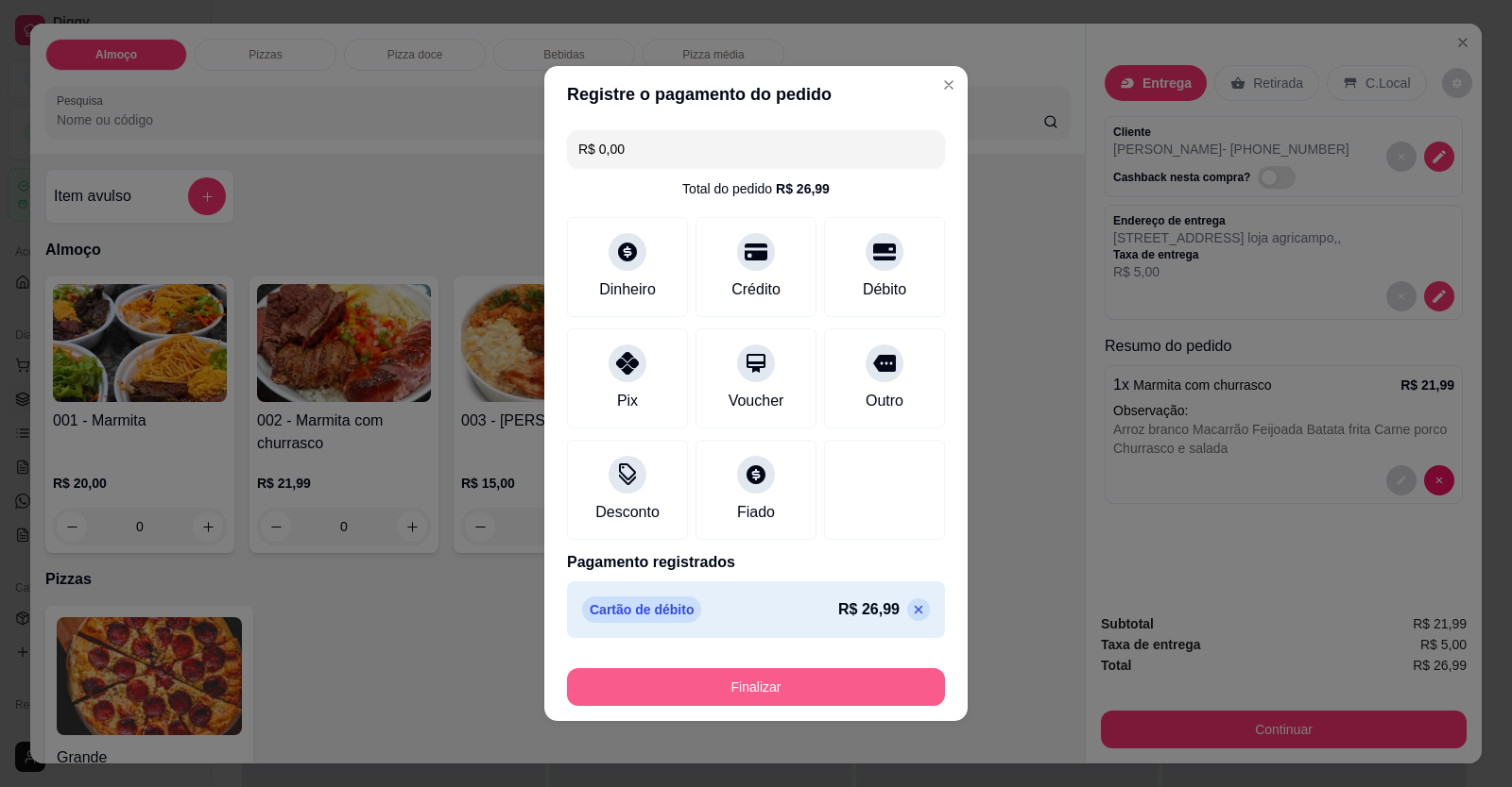
click at [831, 685] on button "Finalizar" at bounding box center [756, 687] width 378 height 38
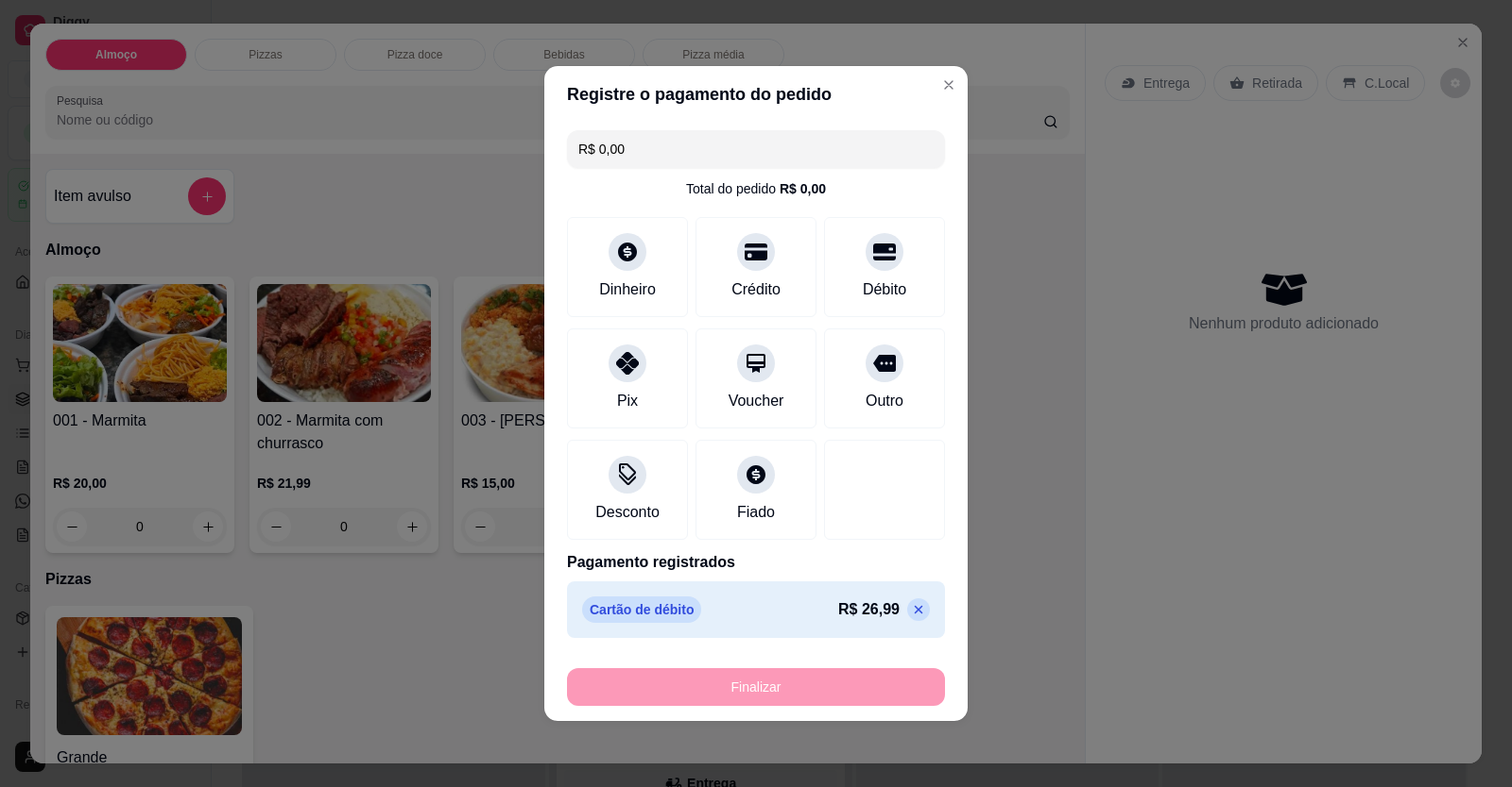
type input "-R$ 26,99"
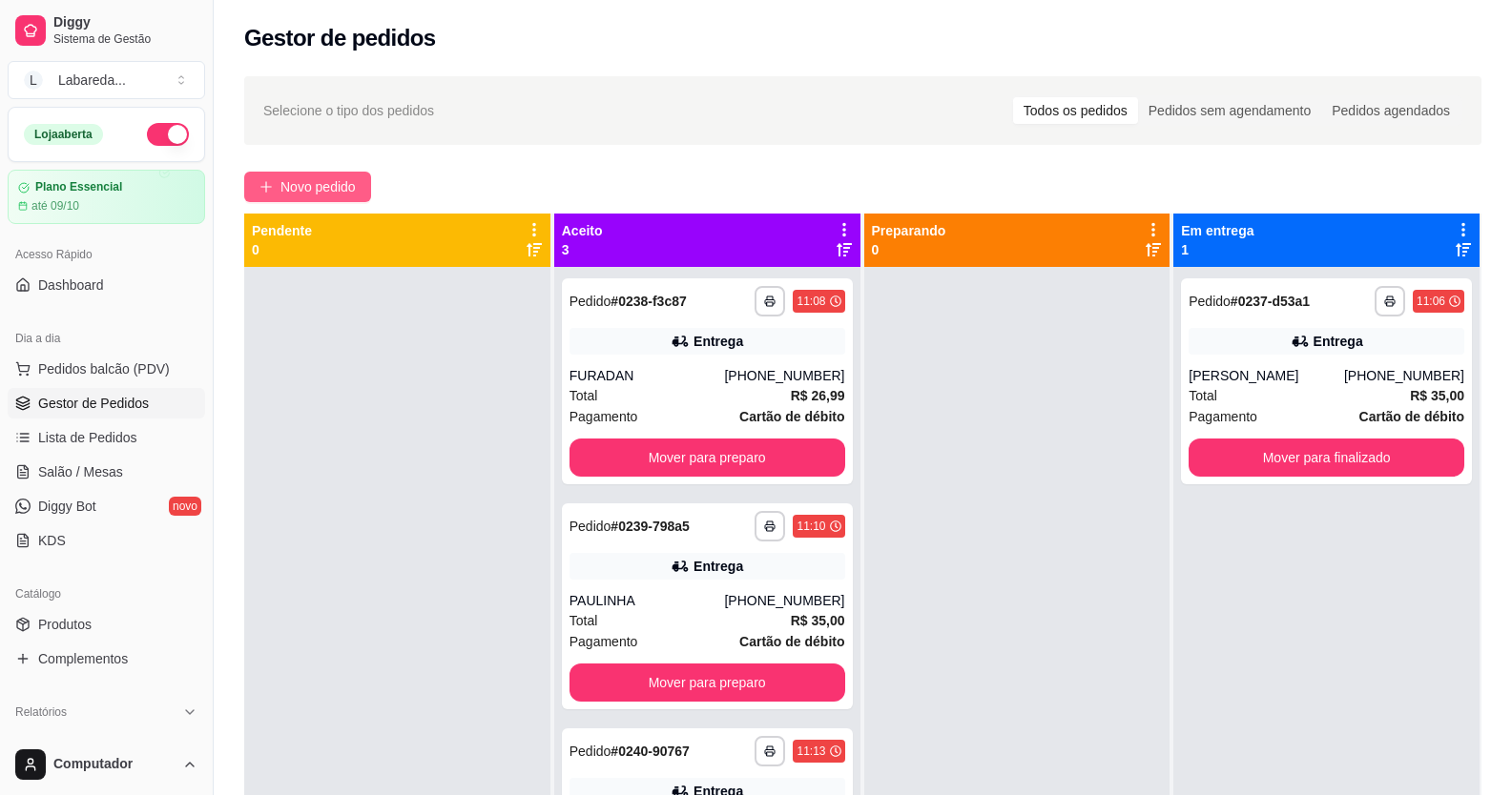
click at [343, 176] on span "Novo pedido" at bounding box center [318, 186] width 75 height 21
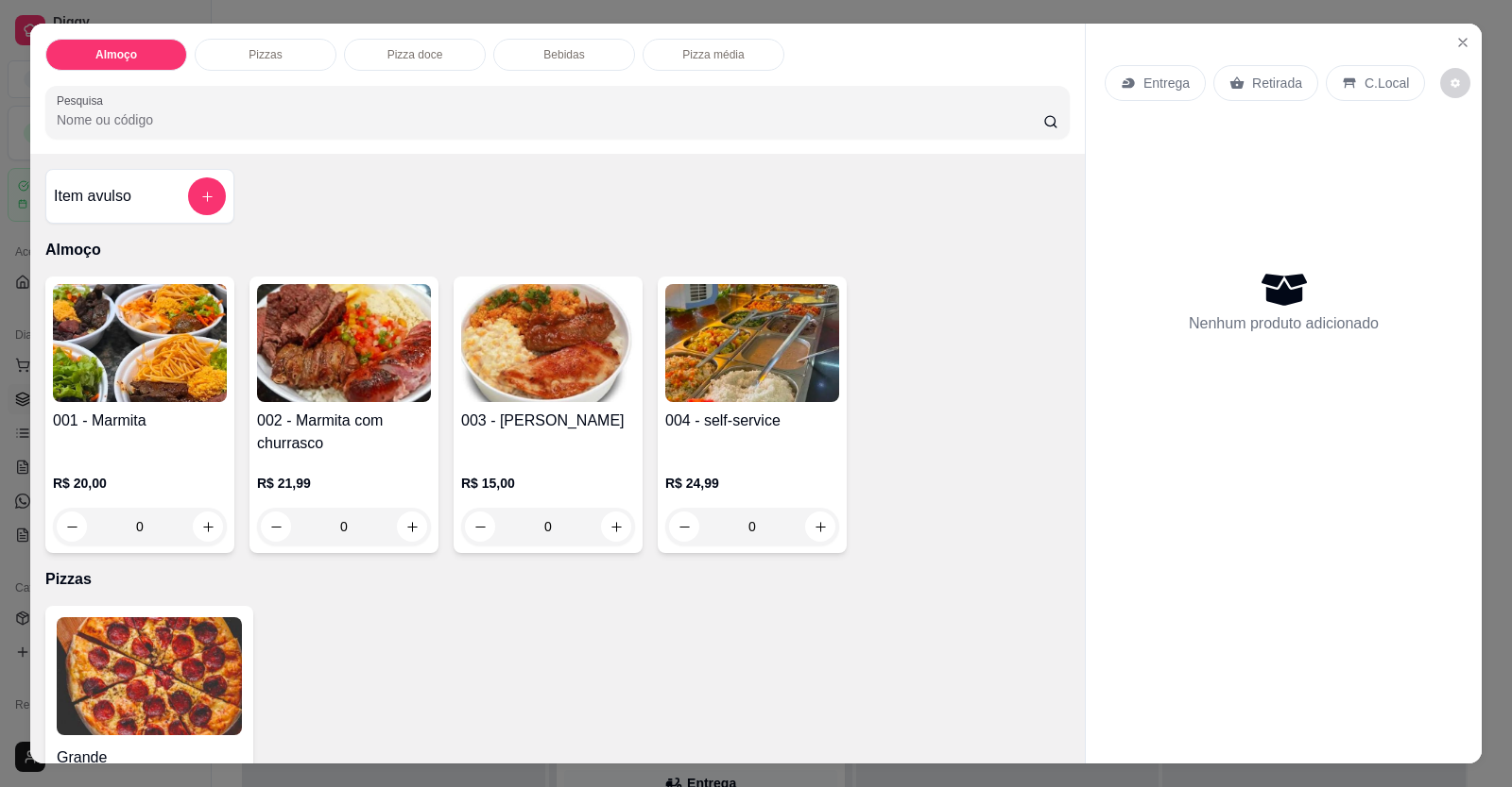
click at [348, 614] on div "Grande a partir de R$ 0,00" at bounding box center [557, 727] width 1024 height 243
click at [405, 530] on icon "increase-product-quantity" at bounding box center [412, 527] width 15 height 15
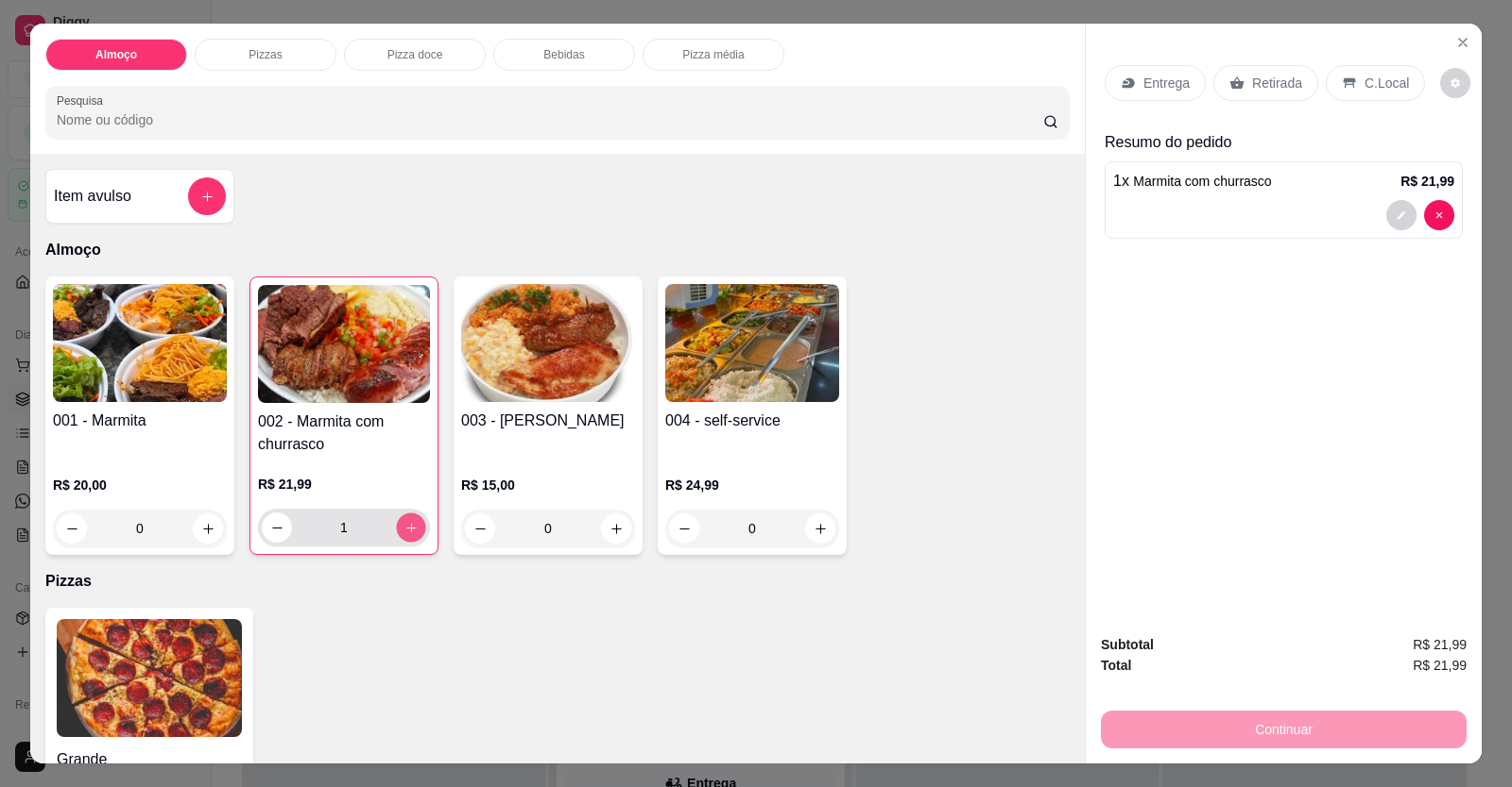
click at [404, 530] on icon "increase-product-quantity" at bounding box center [411, 528] width 15 height 15
click at [404, 531] on icon "increase-product-quantity" at bounding box center [411, 528] width 15 height 15
type input "3"
click at [976, 91] on p "Entrega" at bounding box center [1166, 83] width 46 height 19
click at [976, 86] on div "Retirada" at bounding box center [1265, 82] width 105 height 36
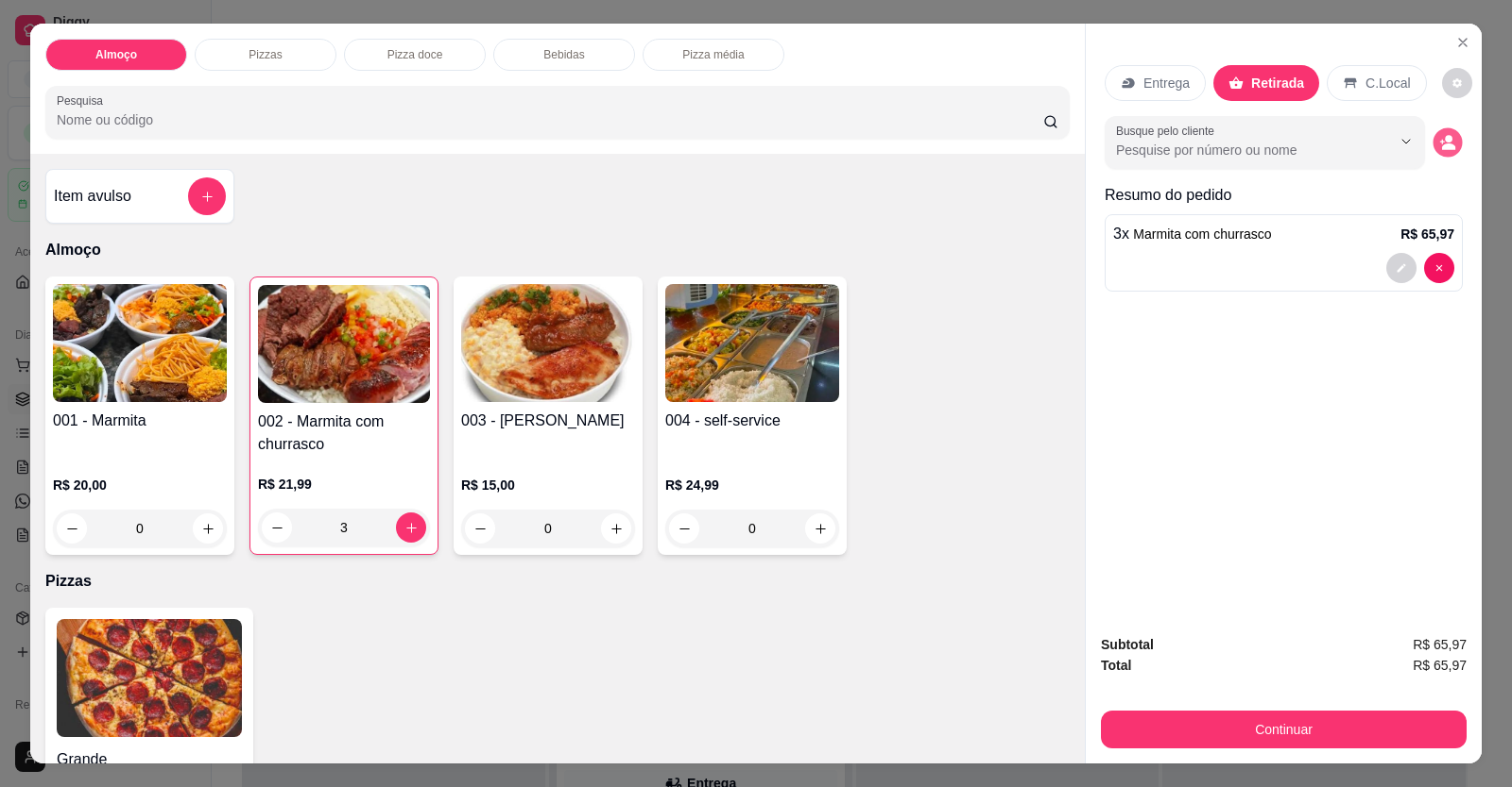
click at [976, 135] on button "decrease-product-quantity" at bounding box center [1447, 143] width 29 height 29
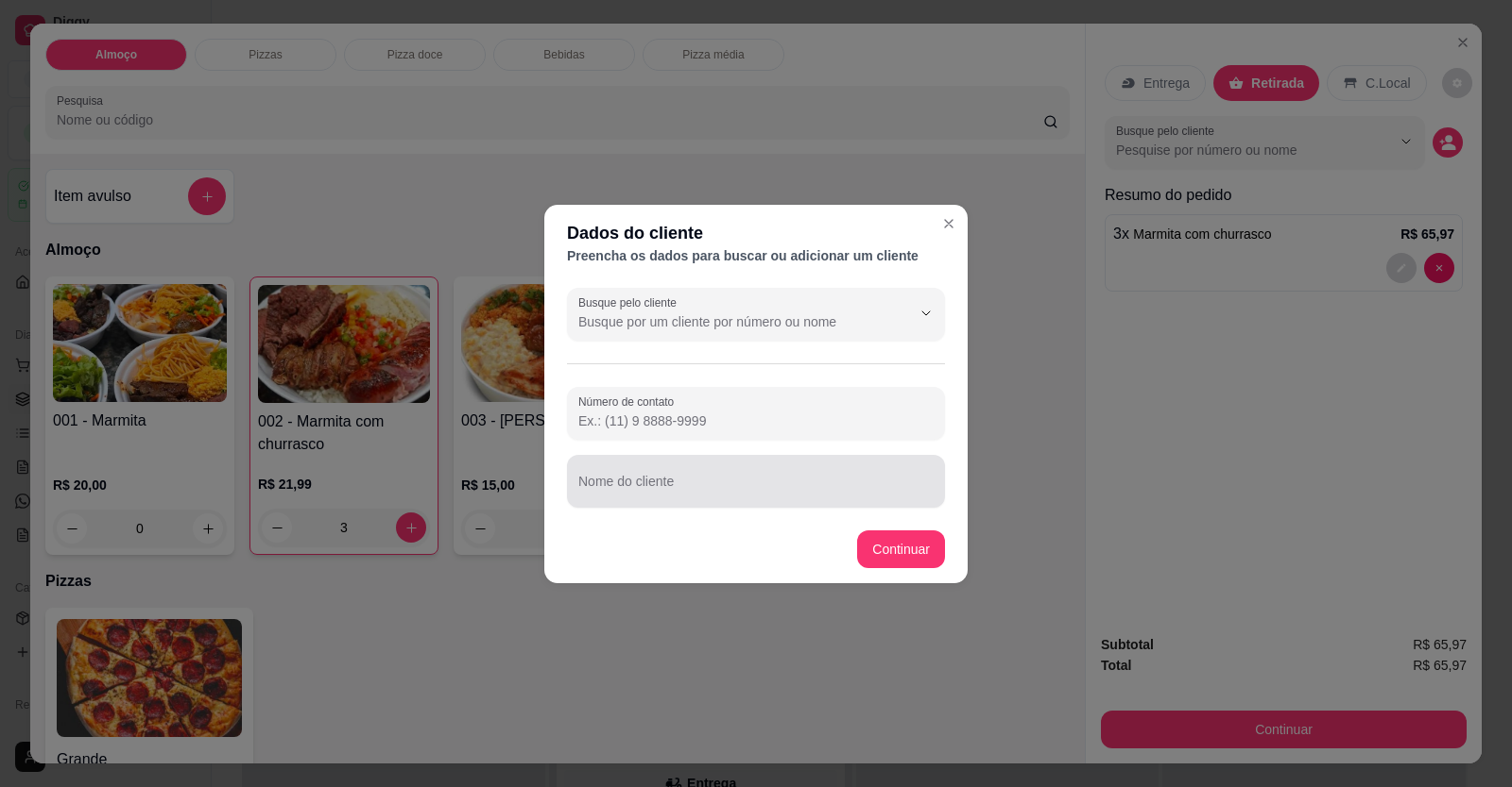
click at [670, 494] on input "Nome do cliente" at bounding box center [756, 490] width 355 height 19
type input "[PERSON_NAME]"
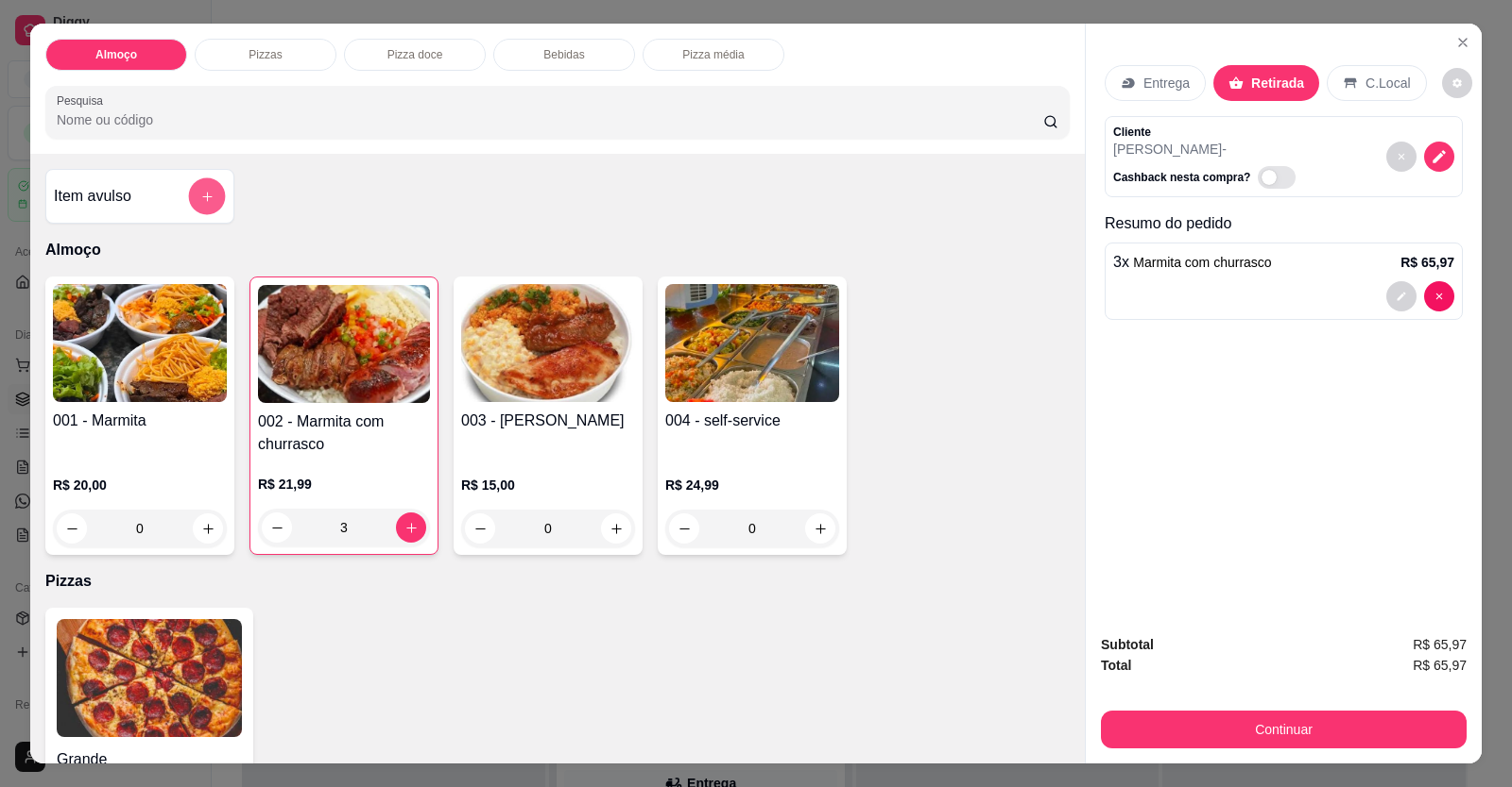
click at [211, 197] on button "add-separate-item" at bounding box center [207, 197] width 37 height 37
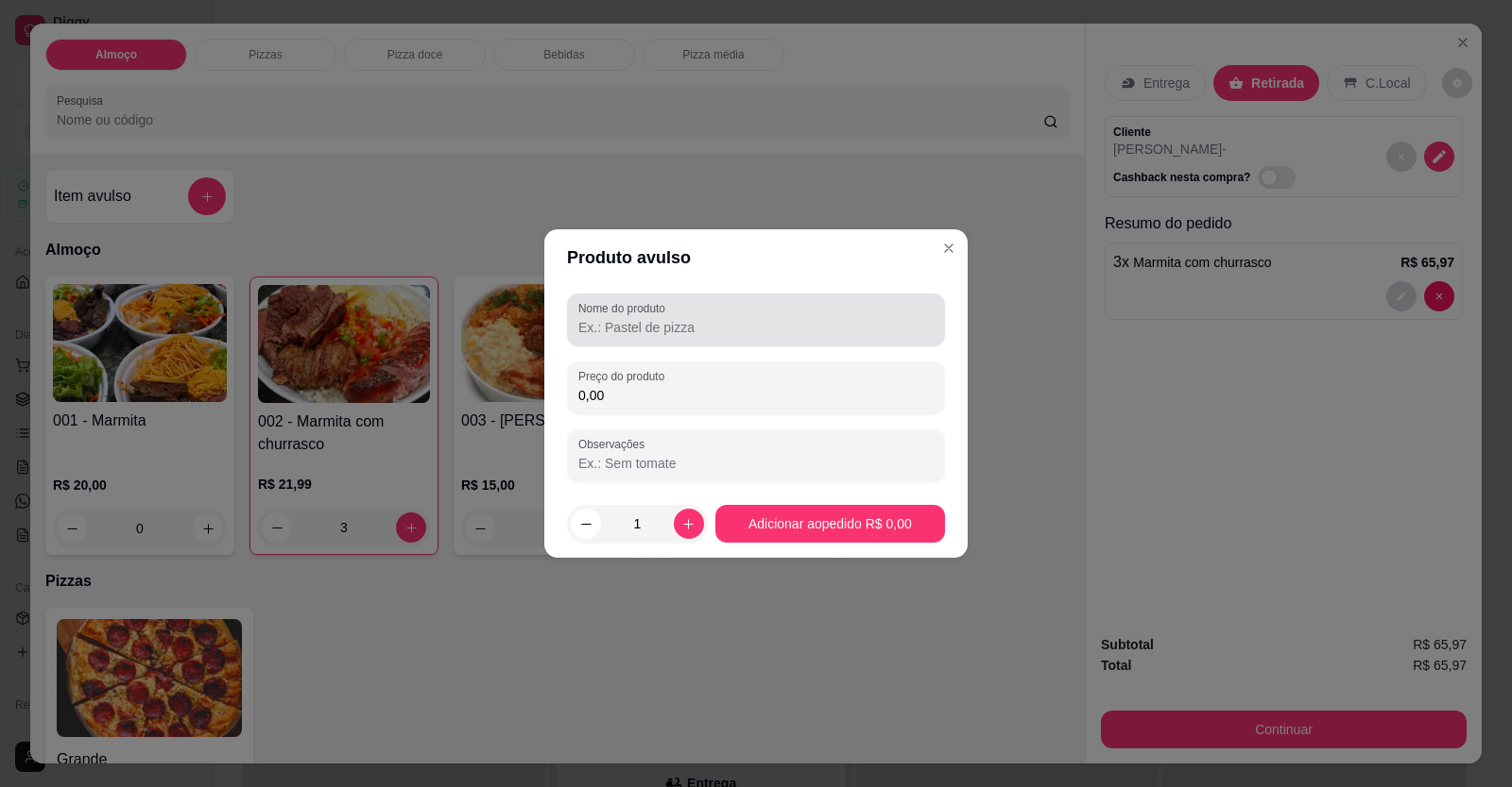
click at [605, 326] on input "Nome do produto" at bounding box center [756, 328] width 355 height 19
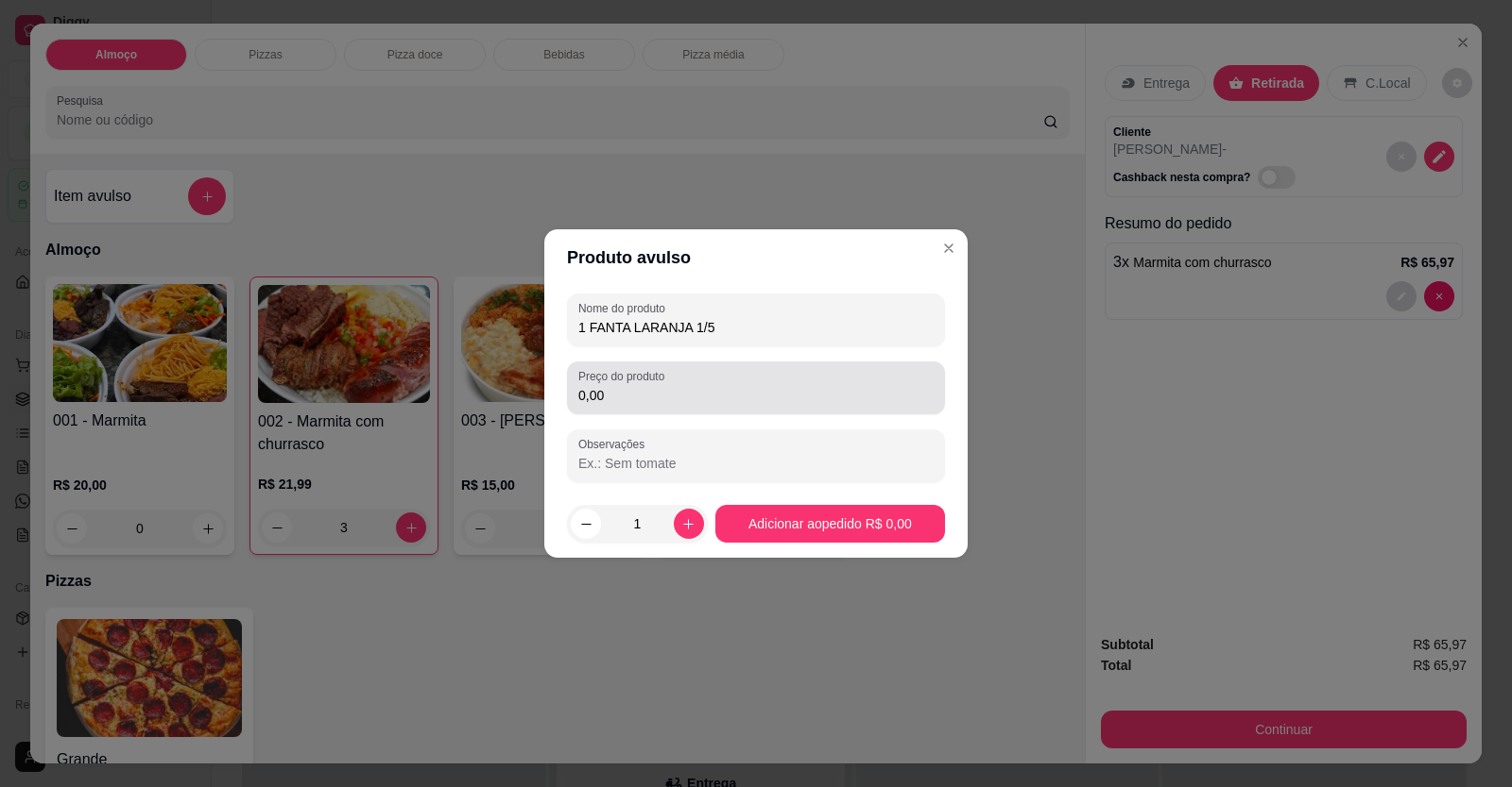
type input "1 FANTA LARANJA 1/5"
click at [757, 389] on input "0,00" at bounding box center [756, 396] width 355 height 19
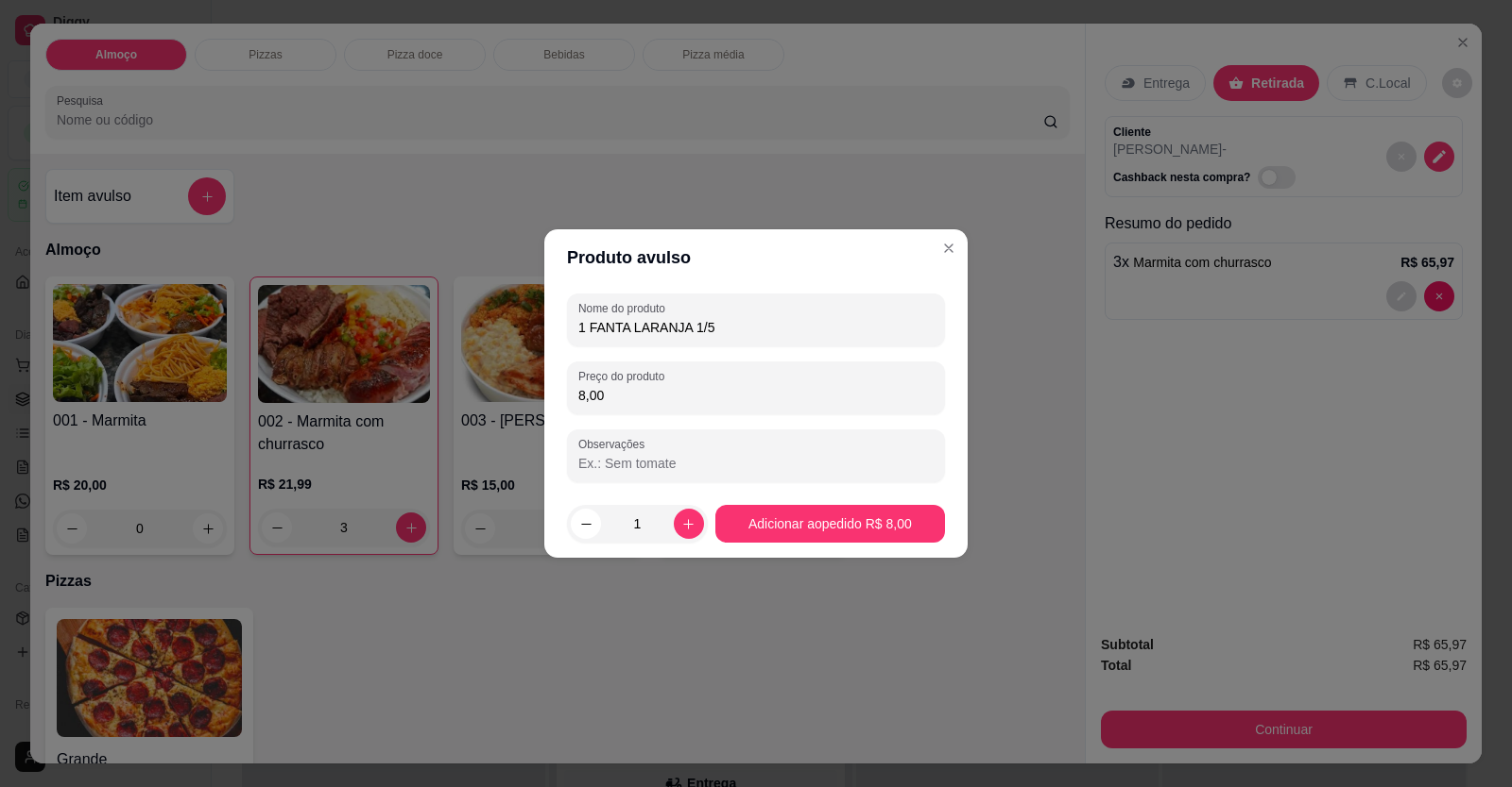
type input "8,00"
click at [826, 498] on footer "1 Adicionar ao pedido R$ 8,00" at bounding box center [756, 524] width 423 height 68
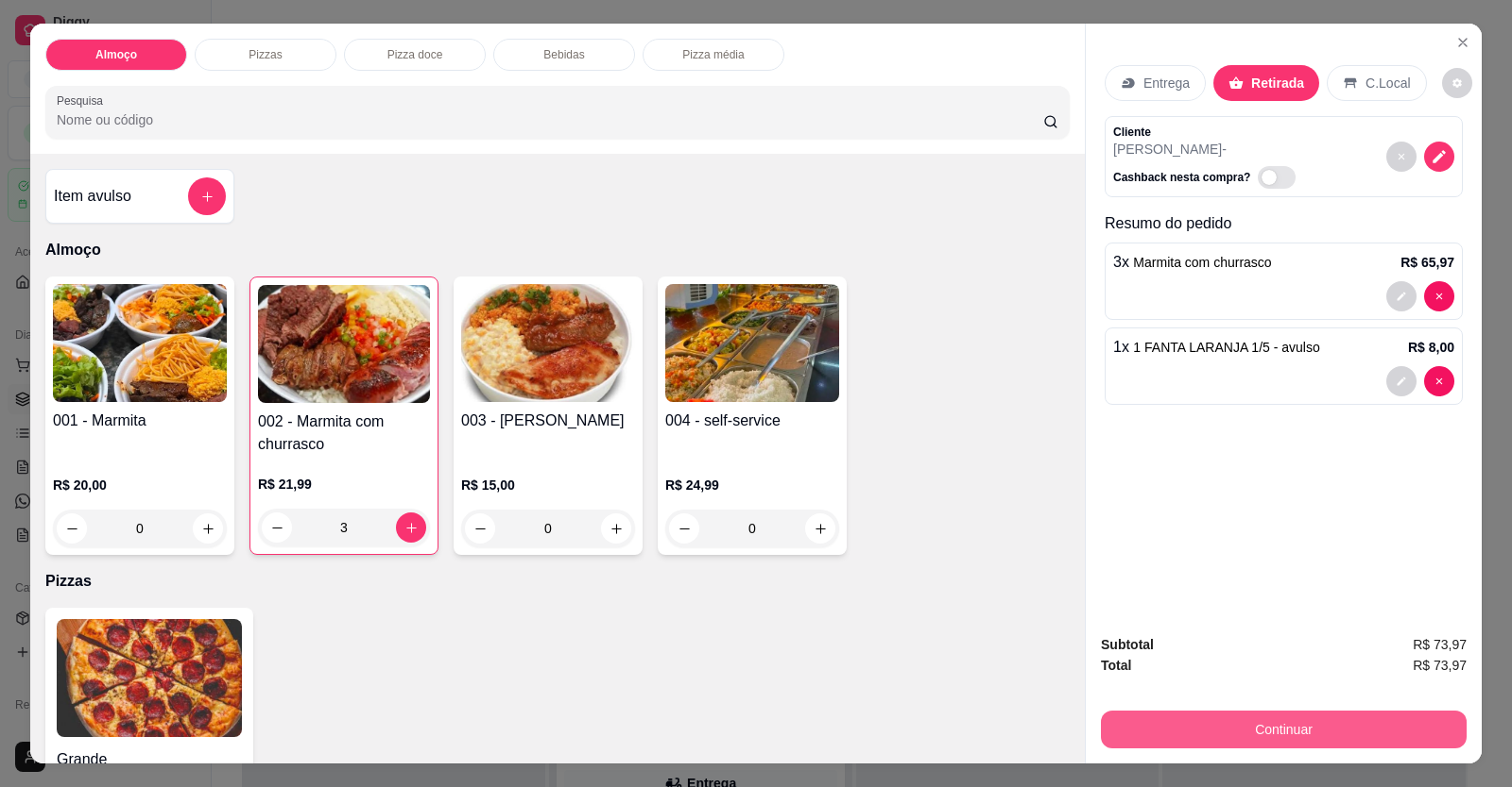
click at [976, 728] on button "Continuar" at bounding box center [1282, 729] width 365 height 38
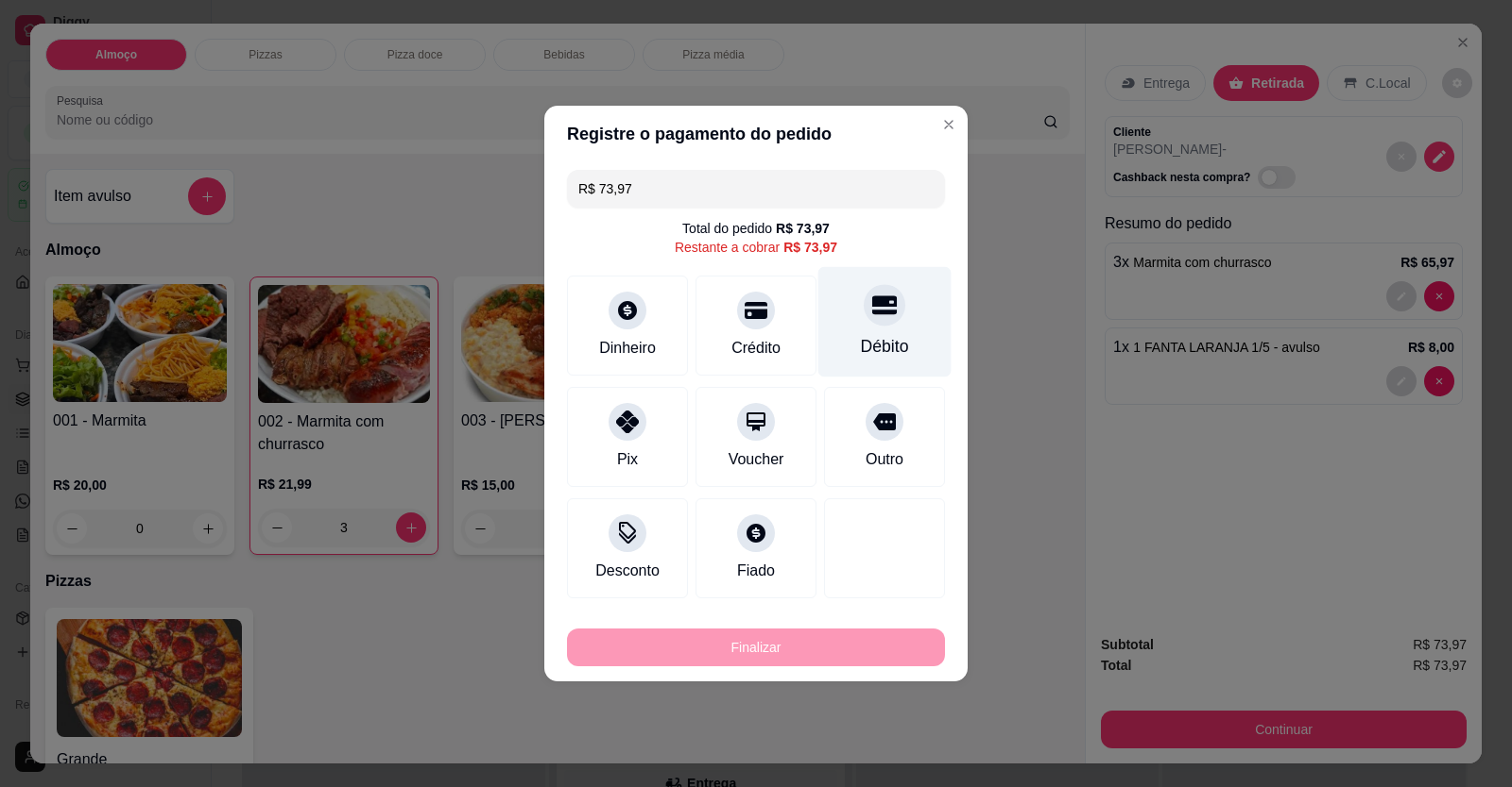
click at [892, 339] on div "Débito" at bounding box center [885, 346] width 48 height 24
type input "R$ 0,00"
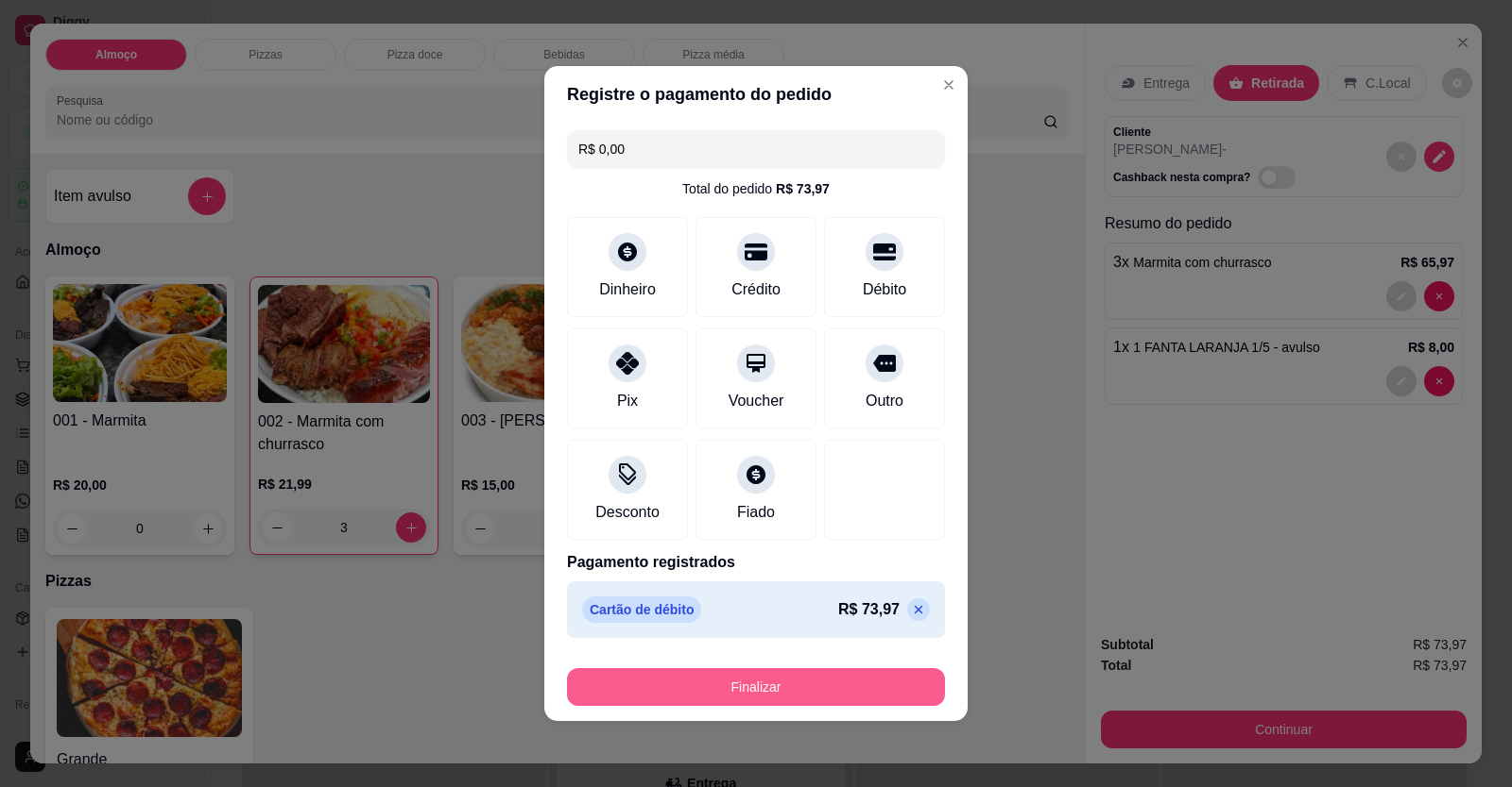
click at [784, 681] on button "Finalizar" at bounding box center [756, 687] width 378 height 38
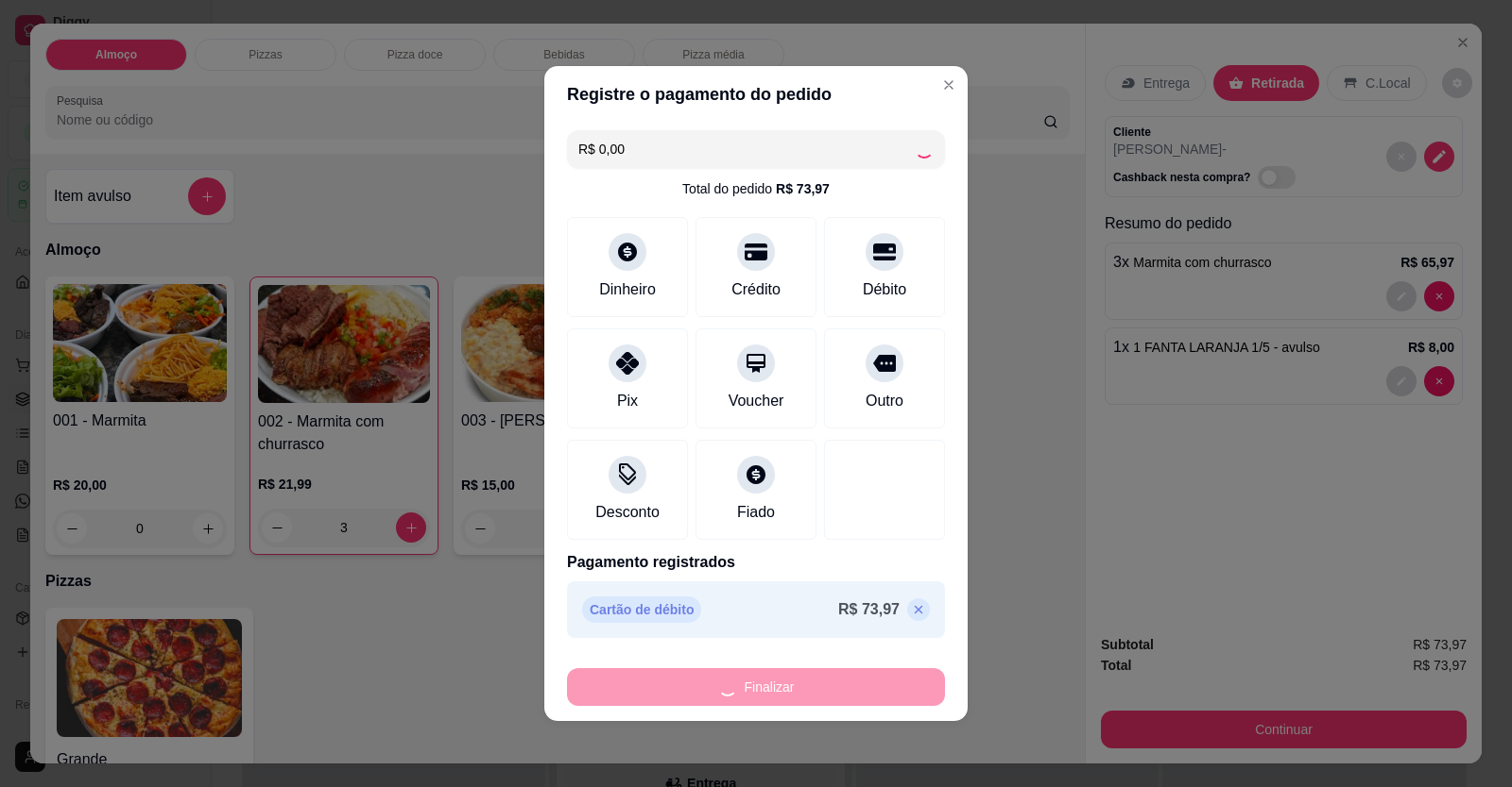
type input "0"
type input "-R$ 73,97"
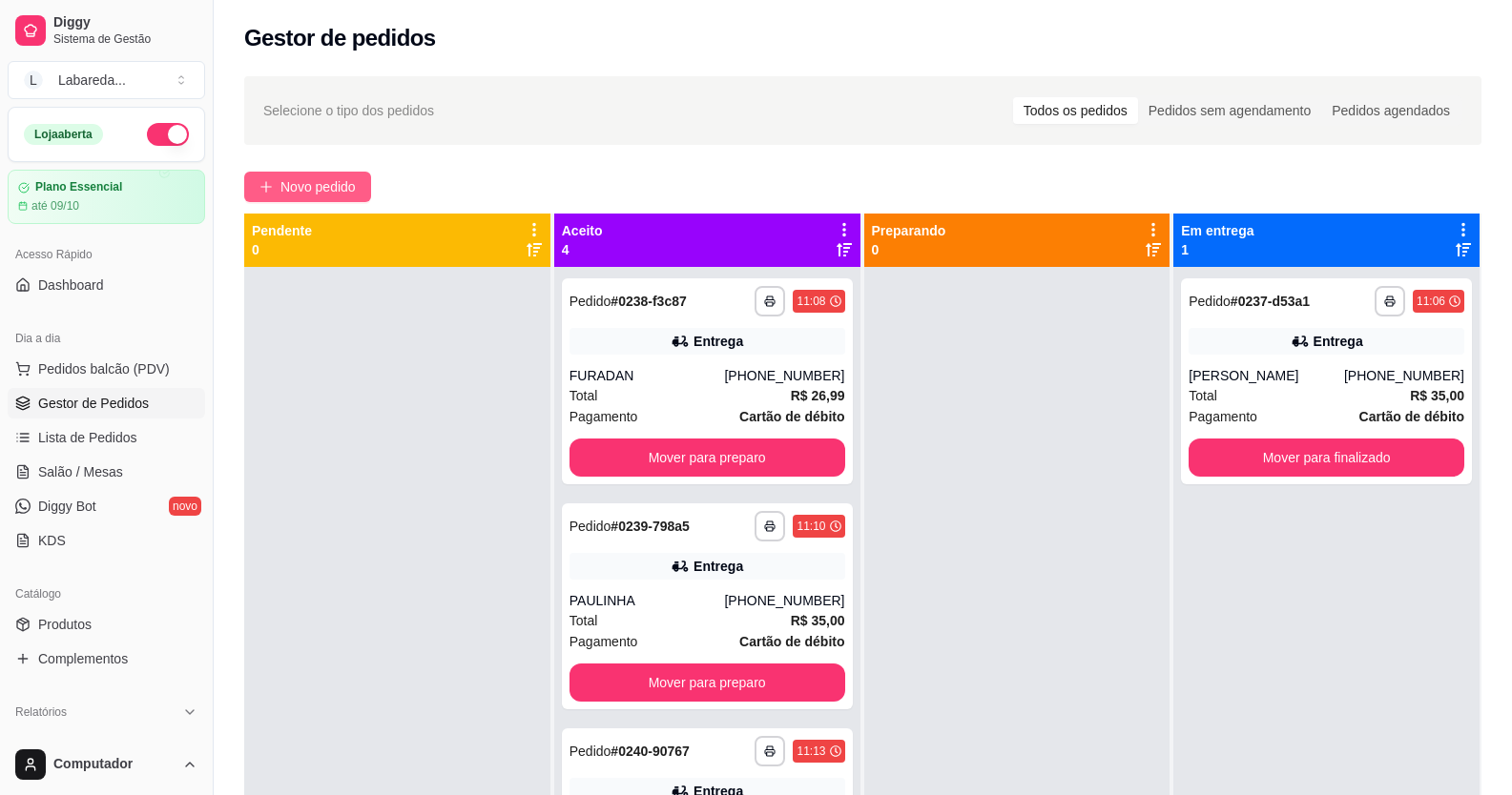
click at [295, 190] on span "Novo pedido" at bounding box center [318, 186] width 75 height 21
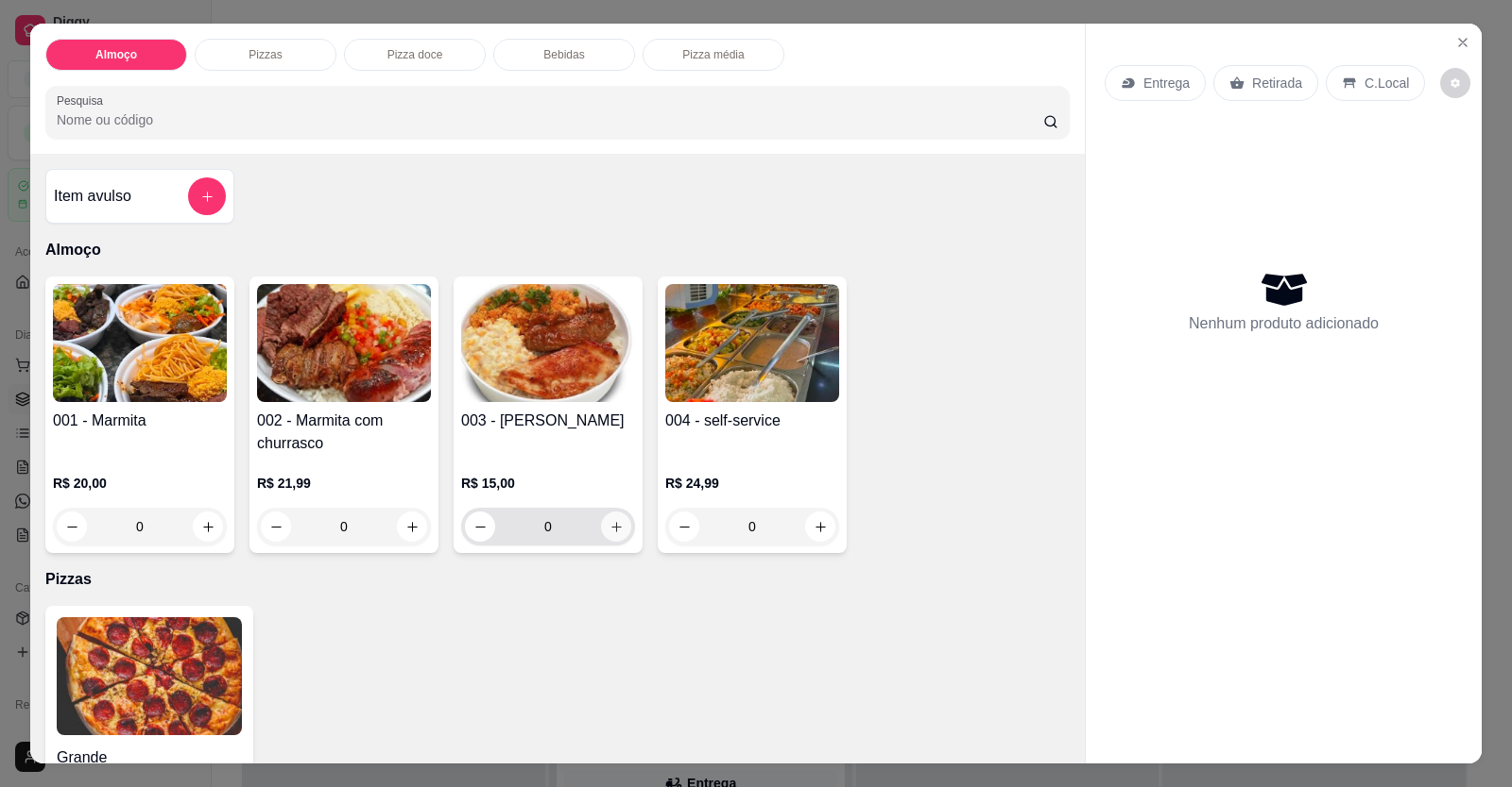
click at [618, 536] on button "increase-product-quantity" at bounding box center [615, 527] width 30 height 30
type input "1"
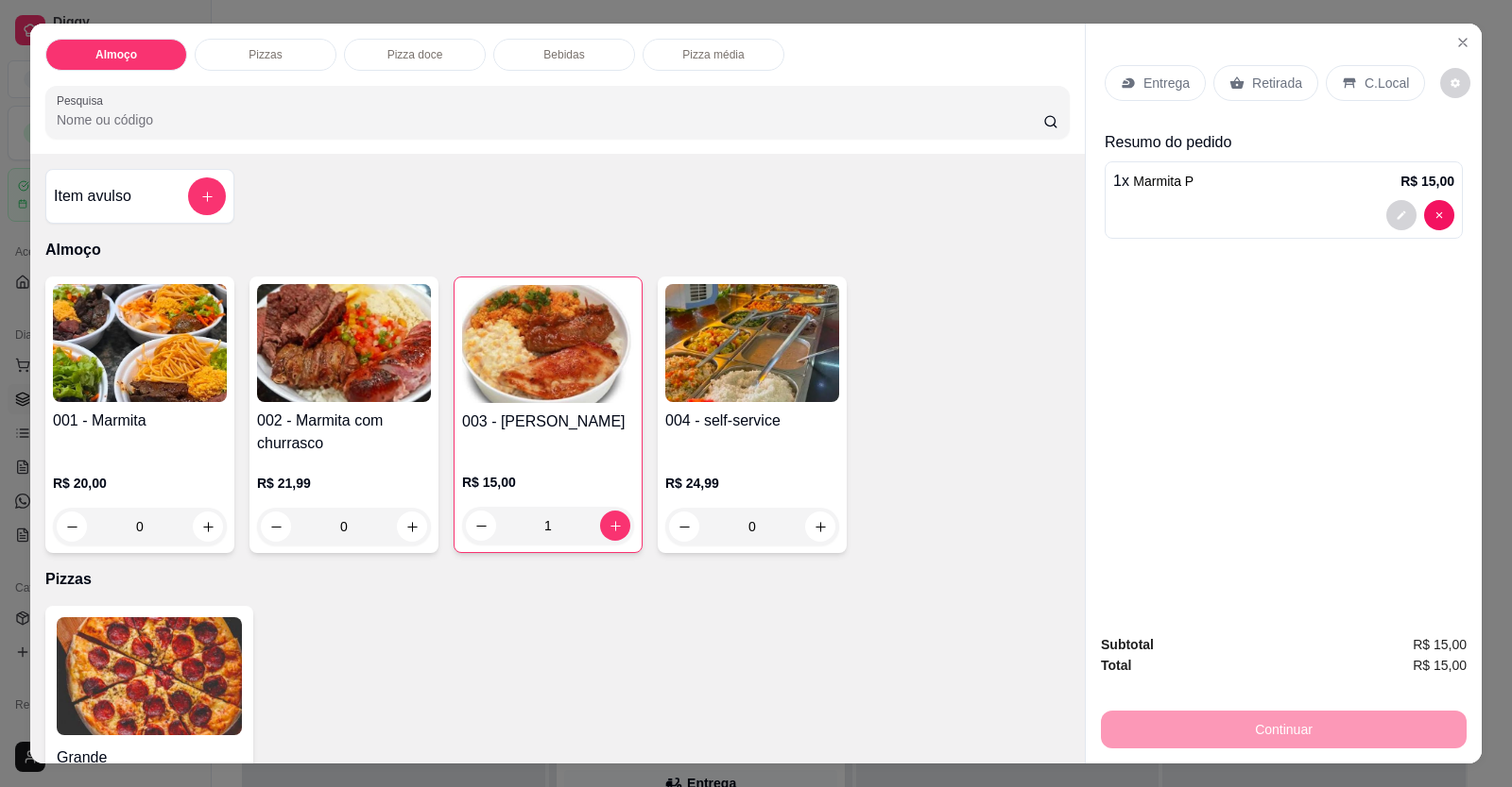
drag, startPoint x: 326, startPoint y: 61, endPoint x: 992, endPoint y: 657, distance: 893.7
click at [976, 657] on div "Grande a partir de R$ 0,00" at bounding box center [557, 727] width 1024 height 243
click at [976, 92] on p "Entrega" at bounding box center [1166, 83] width 46 height 19
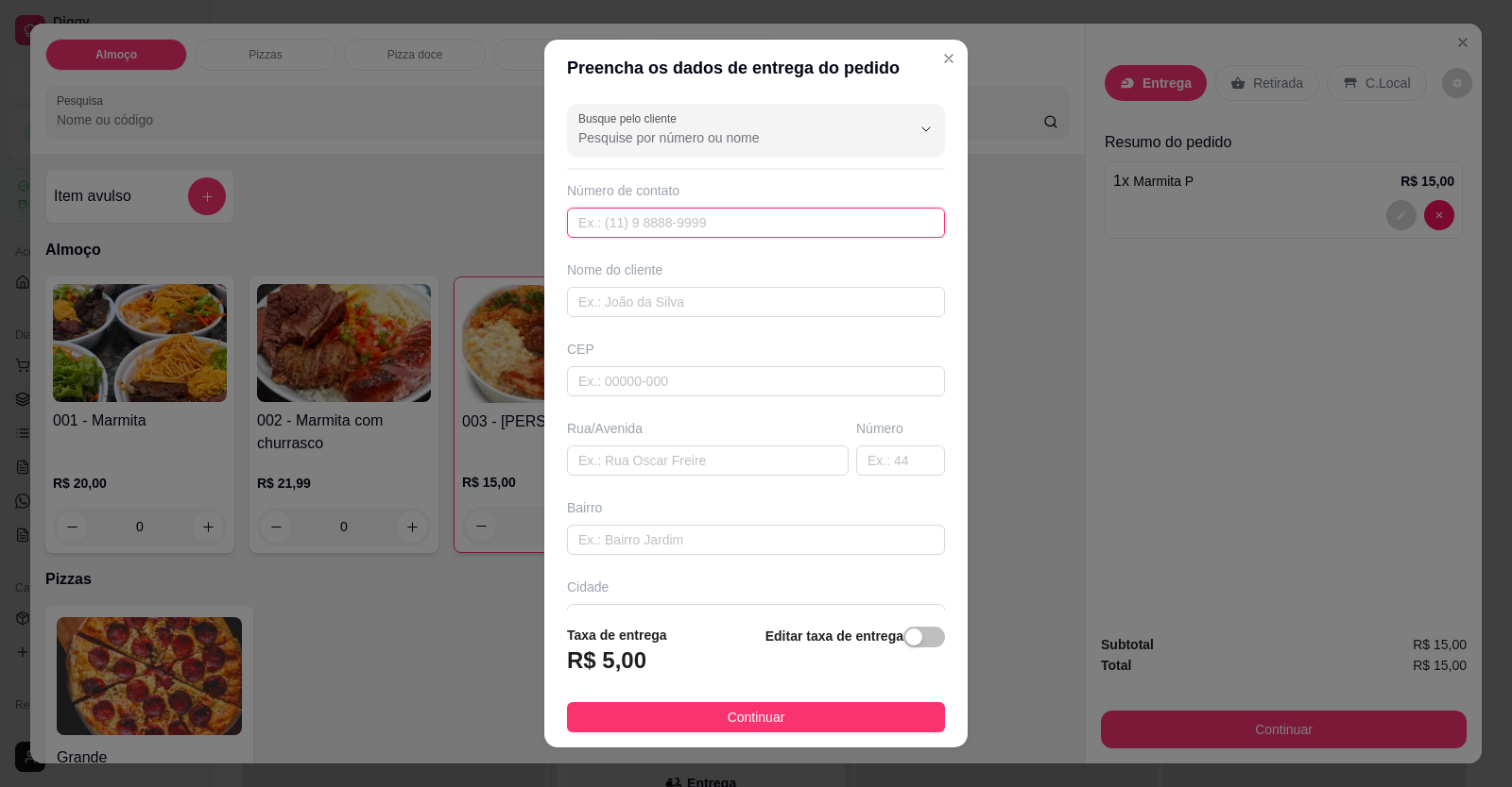
click at [756, 229] on input "text" at bounding box center [756, 223] width 378 height 30
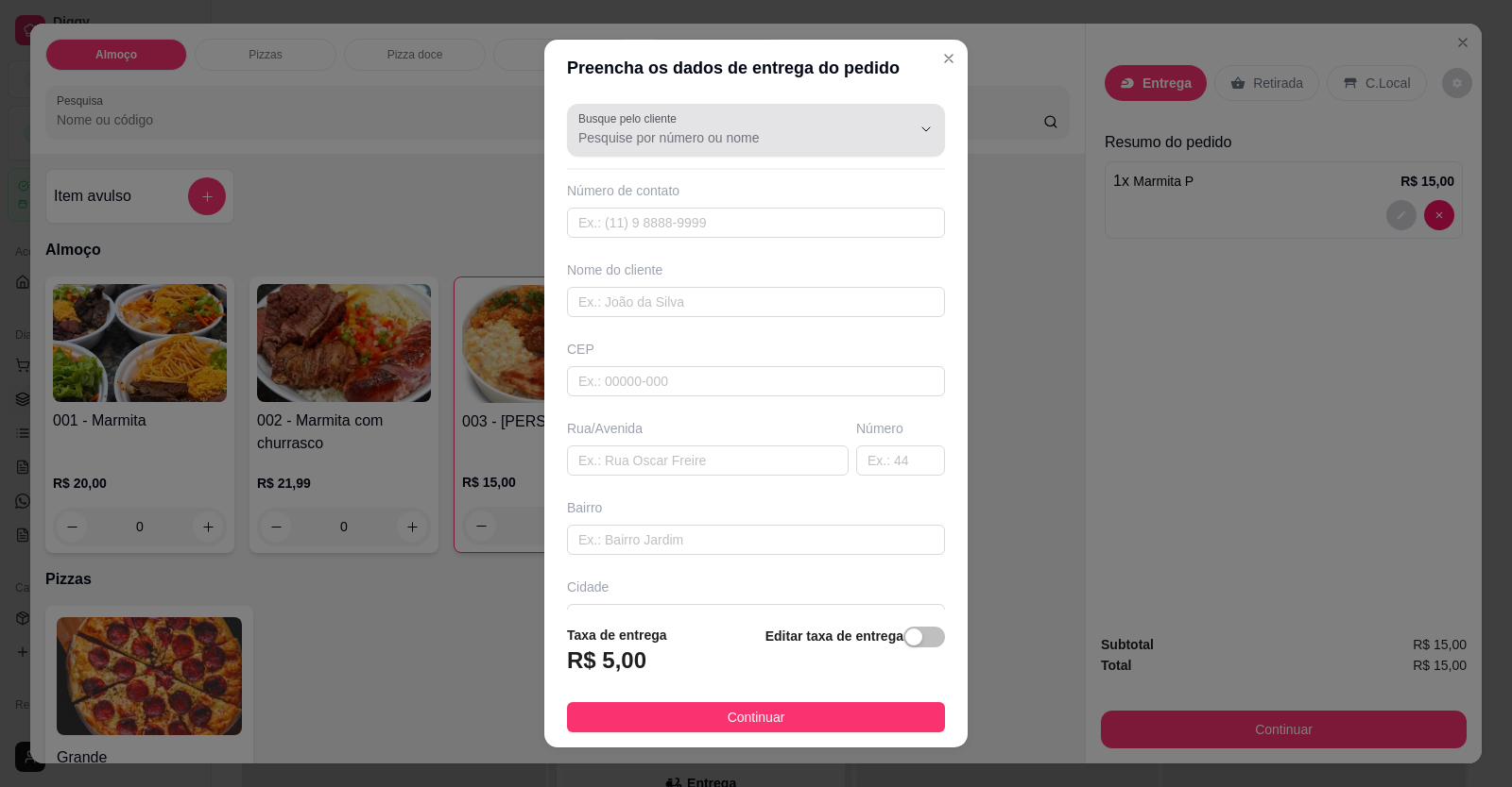
click at [761, 149] on div "Busque pelo cliente" at bounding box center [756, 130] width 378 height 53
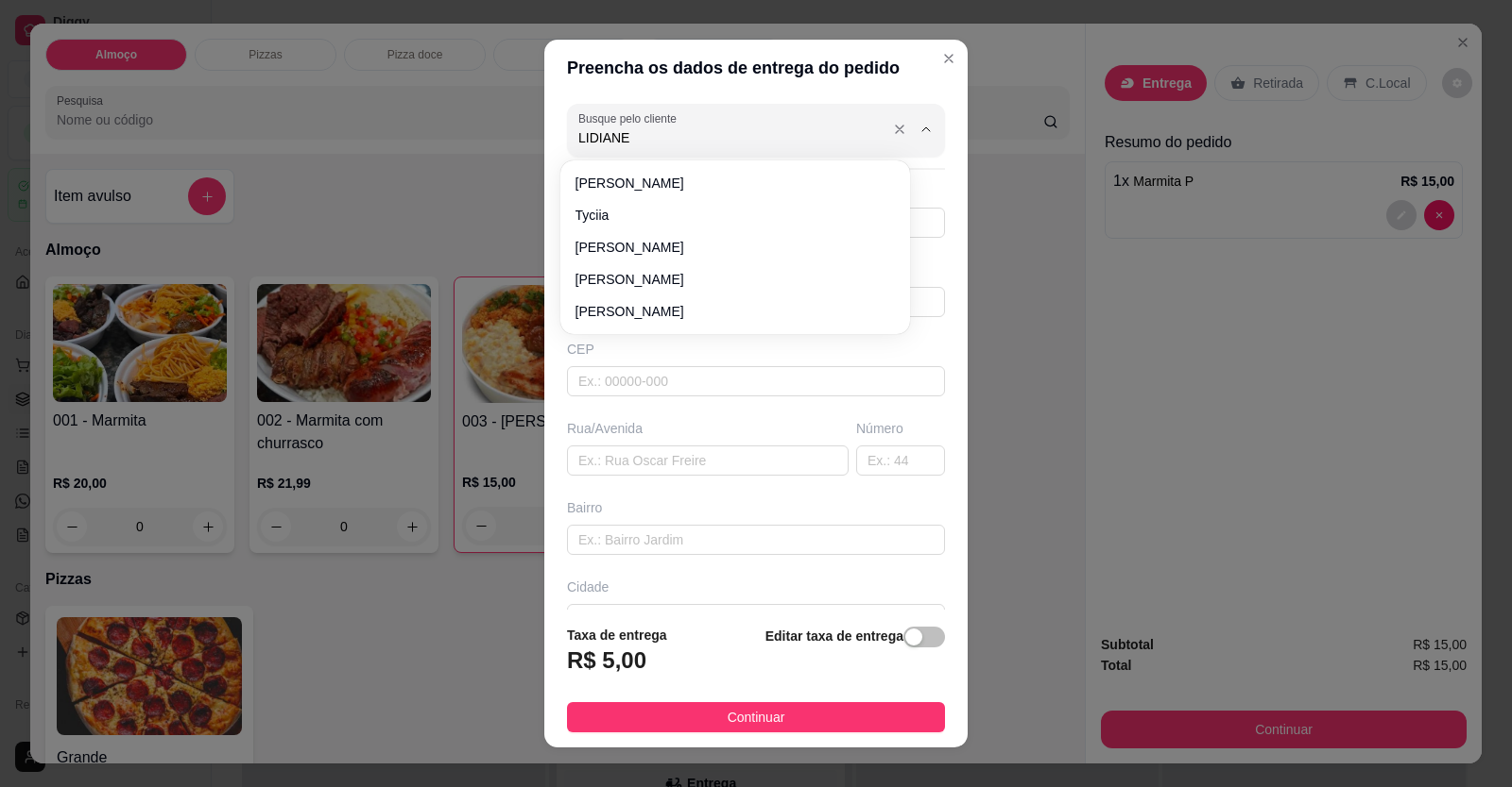
type input "LIDIANE"
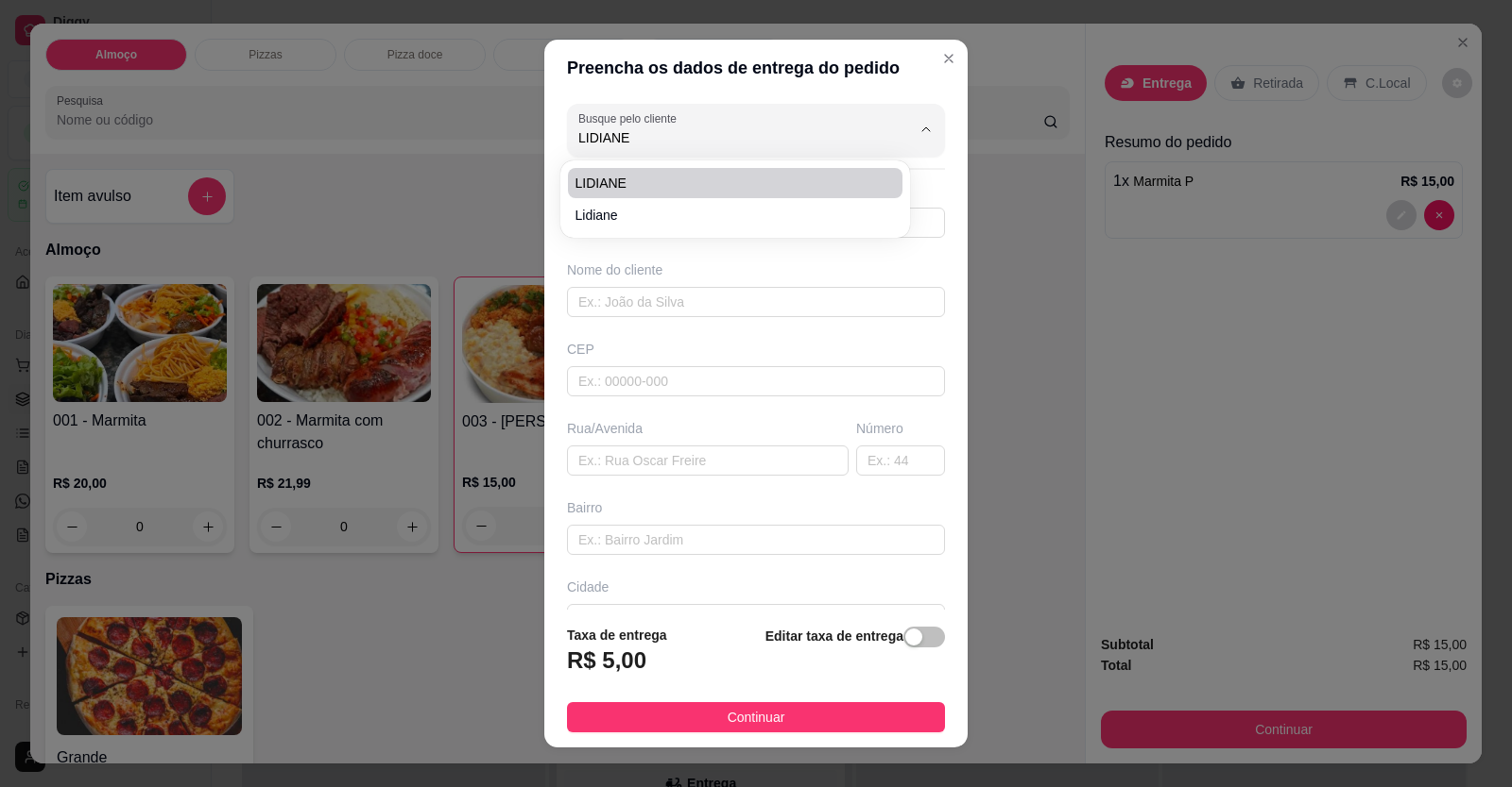
click at [675, 178] on span "LIDIANE" at bounding box center [725, 183] width 300 height 19
type input "61996301984"
type input "LIDIANE"
type input "[STREET_ADDRESS]"
type input "FORMOSINHA"
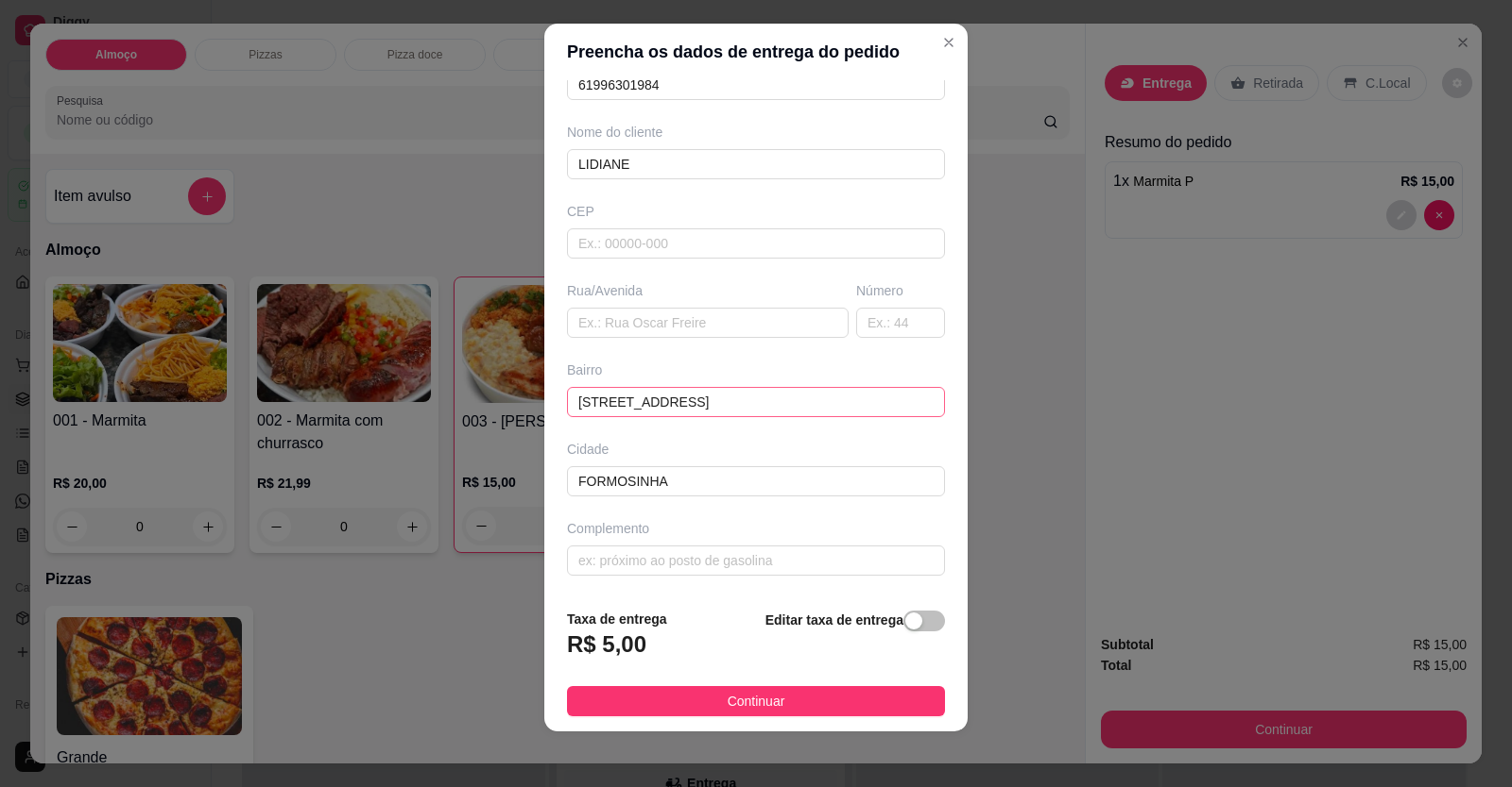
scroll to position [20, 0]
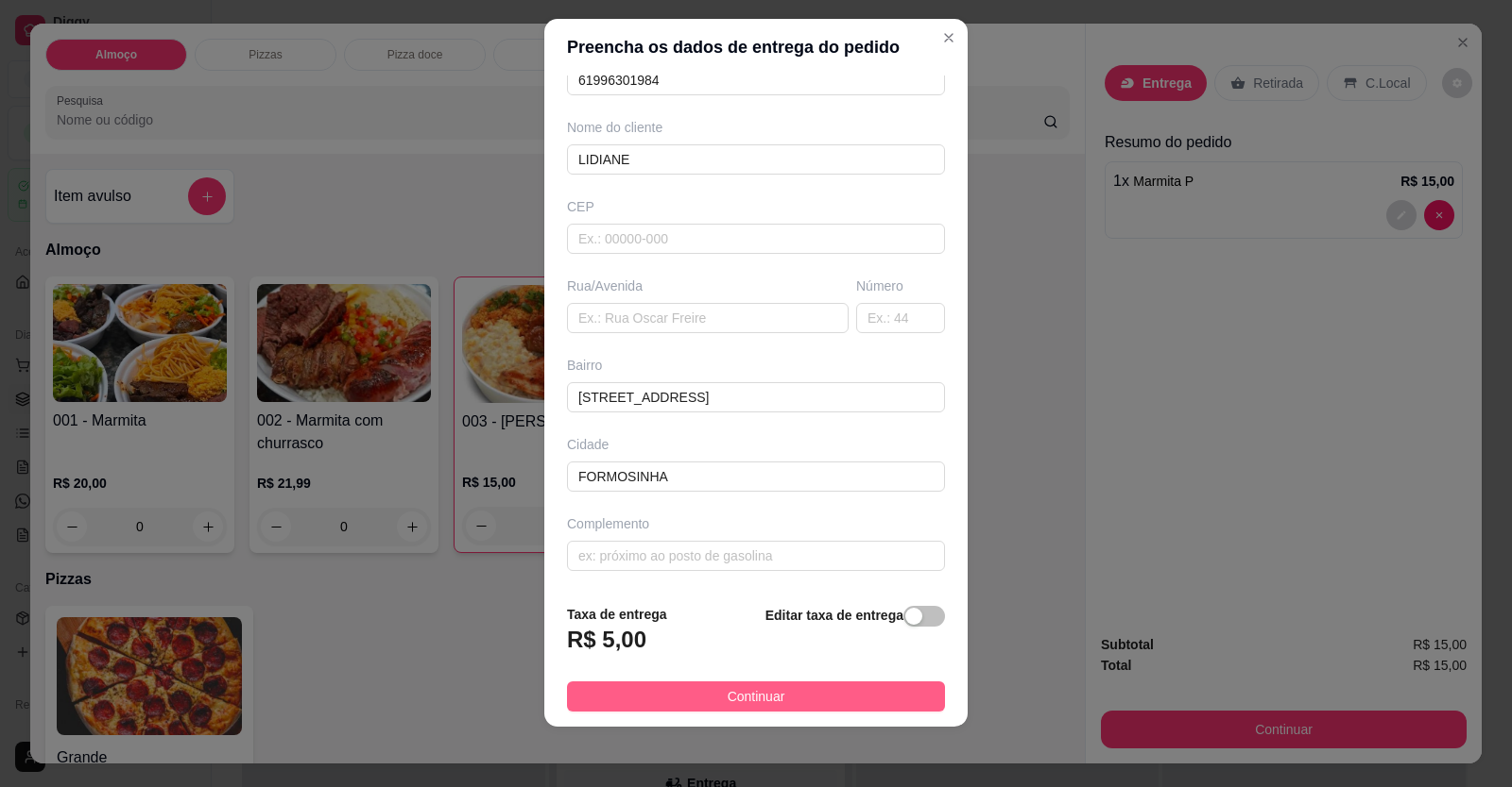
type input "LIDIANE"
click at [738, 705] on span "Continuar" at bounding box center [756, 696] width 57 height 20
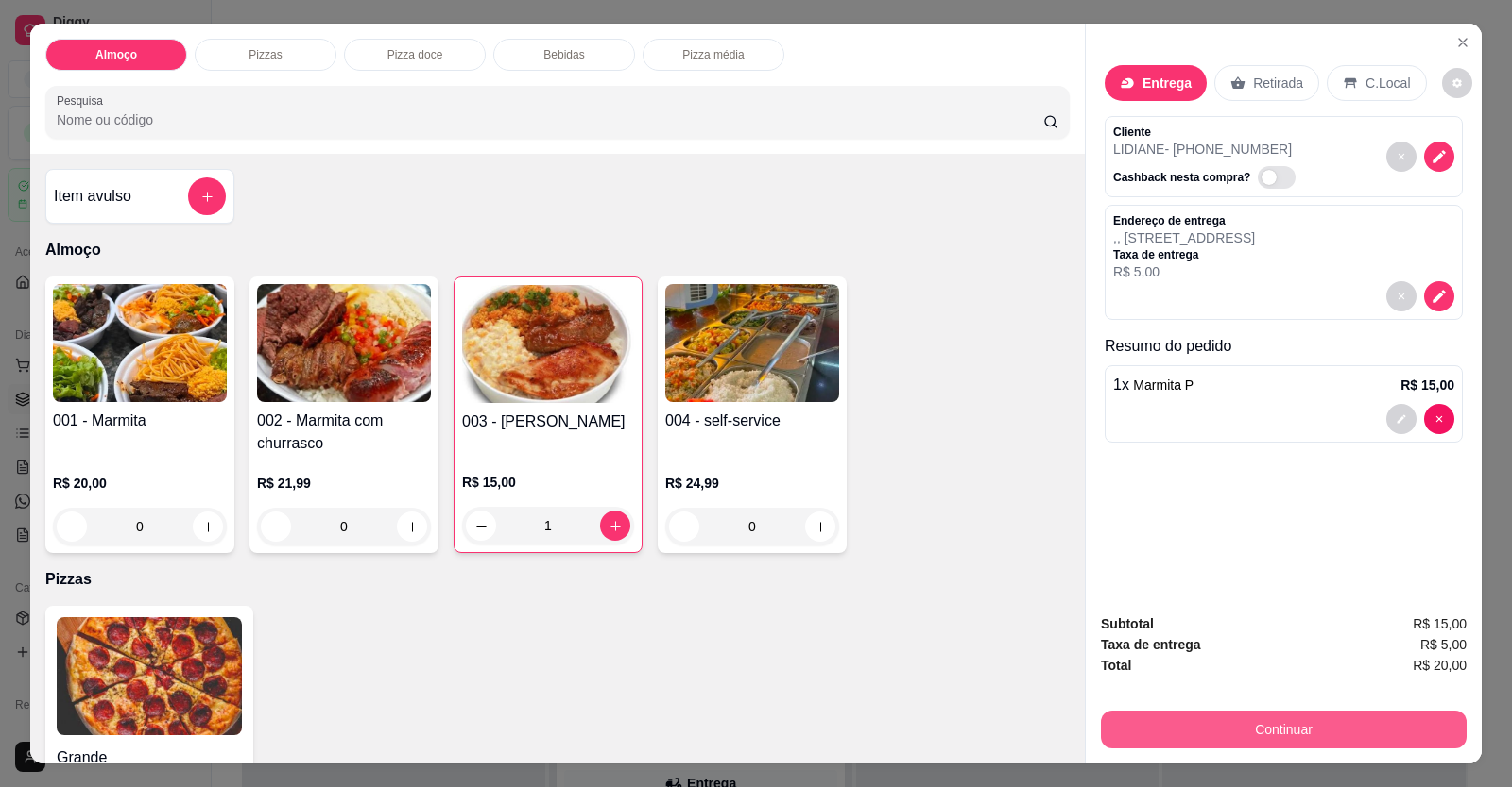
click at [976, 737] on button "Continuar" at bounding box center [1282, 729] width 365 height 38
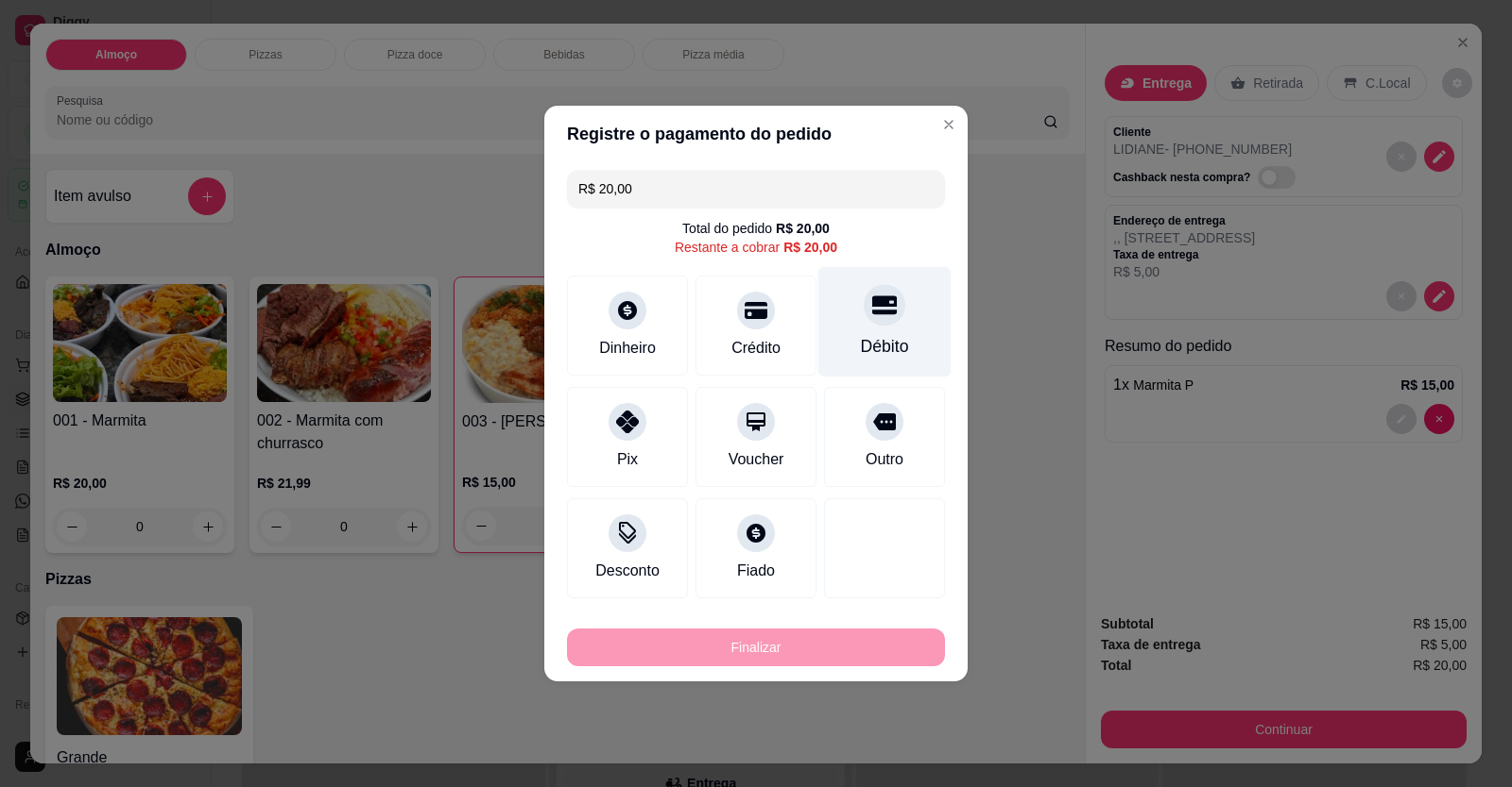
drag, startPoint x: 887, startPoint y: 309, endPoint x: 890, endPoint y: 330, distance: 21.2
click at [888, 309] on div at bounding box center [884, 305] width 42 height 42
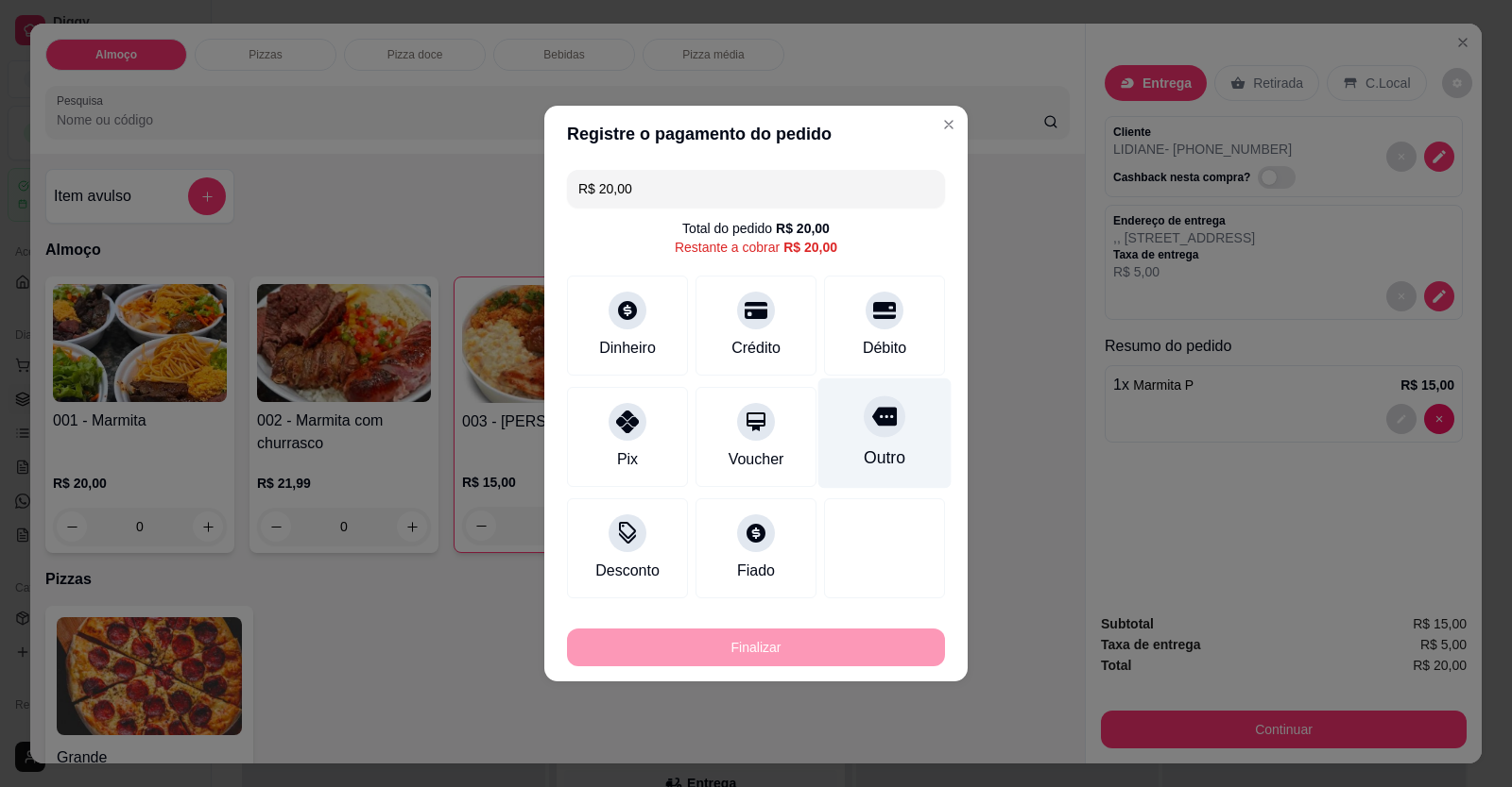
type input "R$ 0,00"
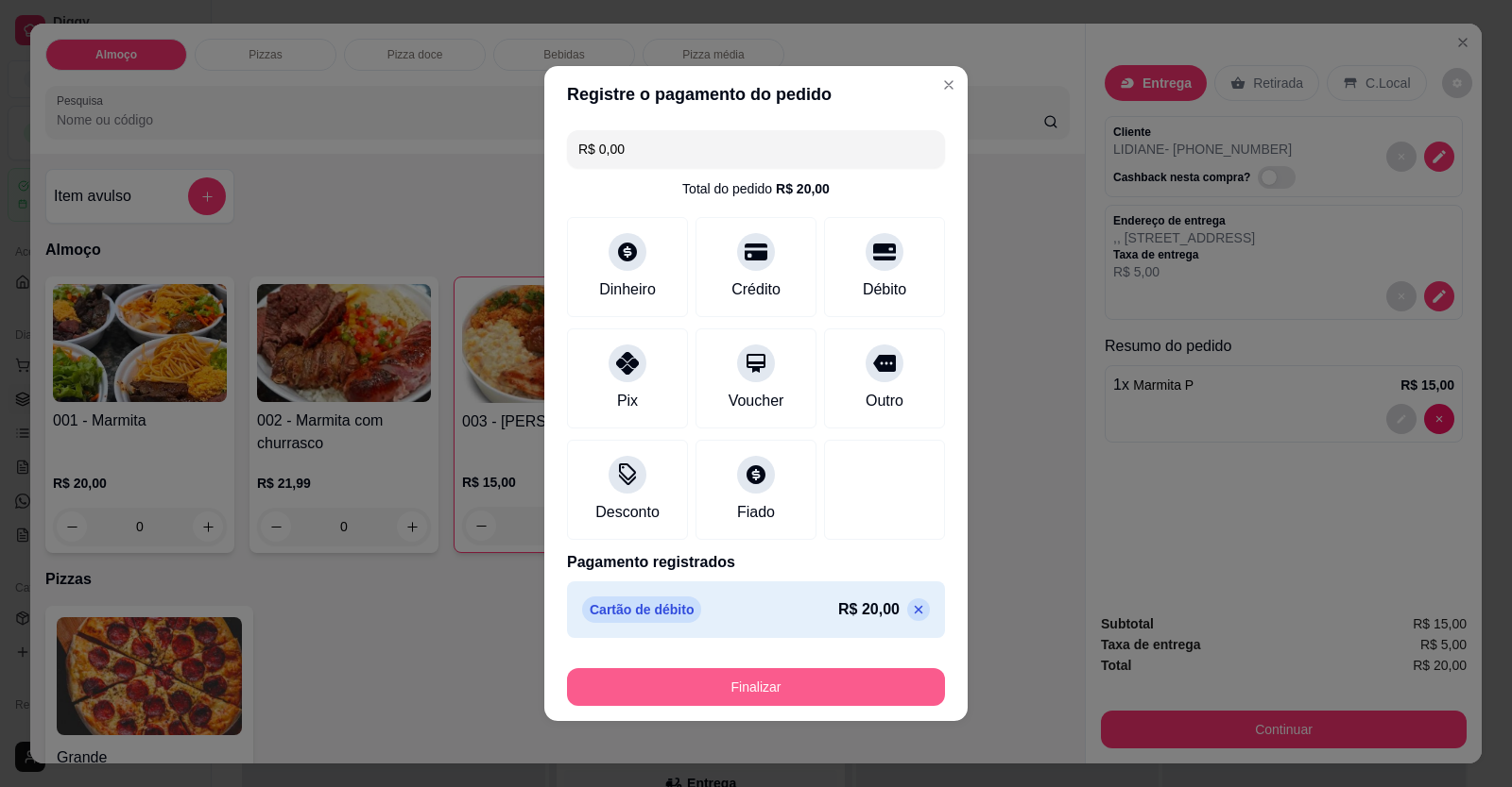
click at [833, 701] on button "Finalizar" at bounding box center [756, 687] width 378 height 38
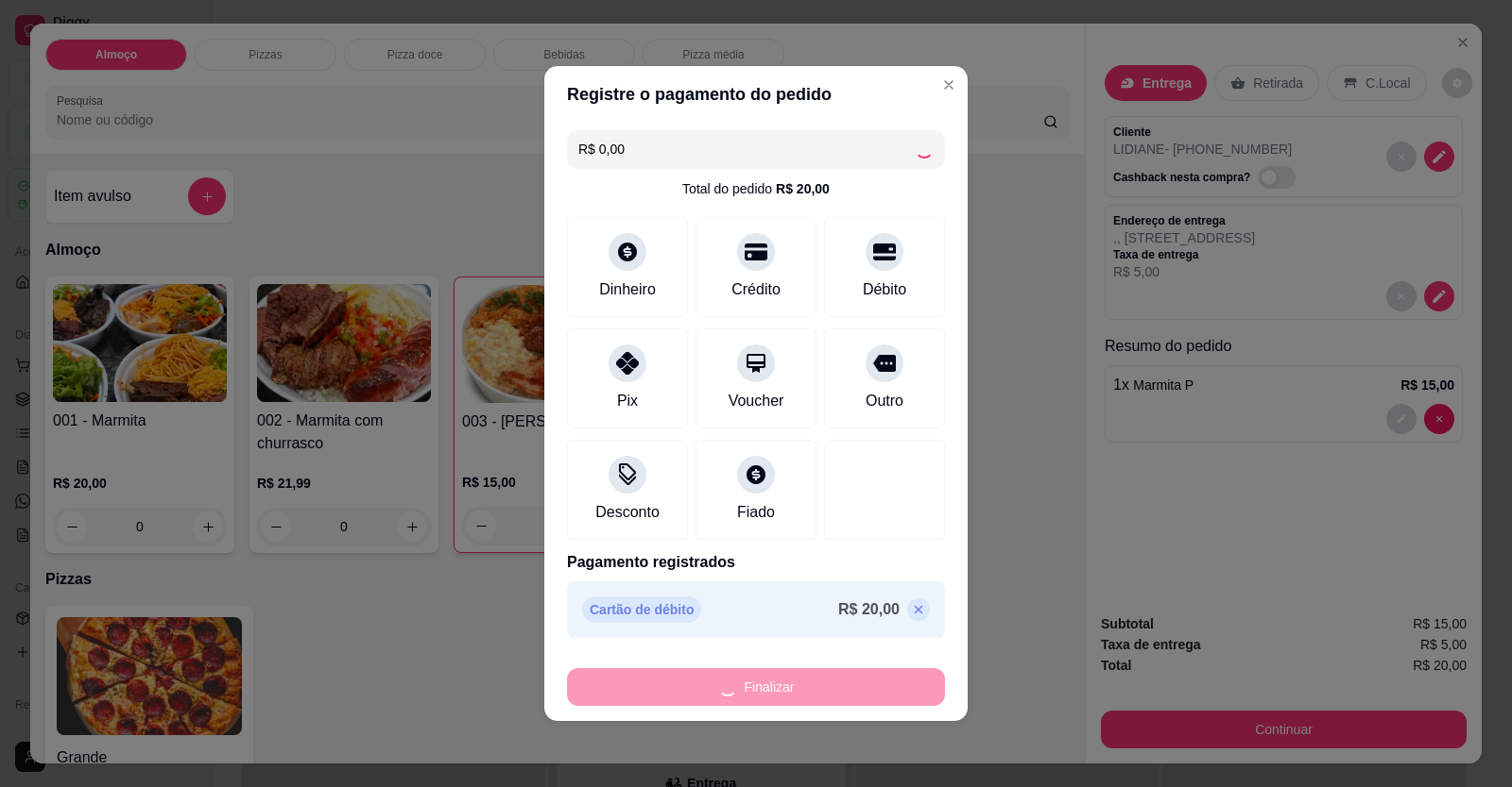
type input "0"
type input "-R$ 20,00"
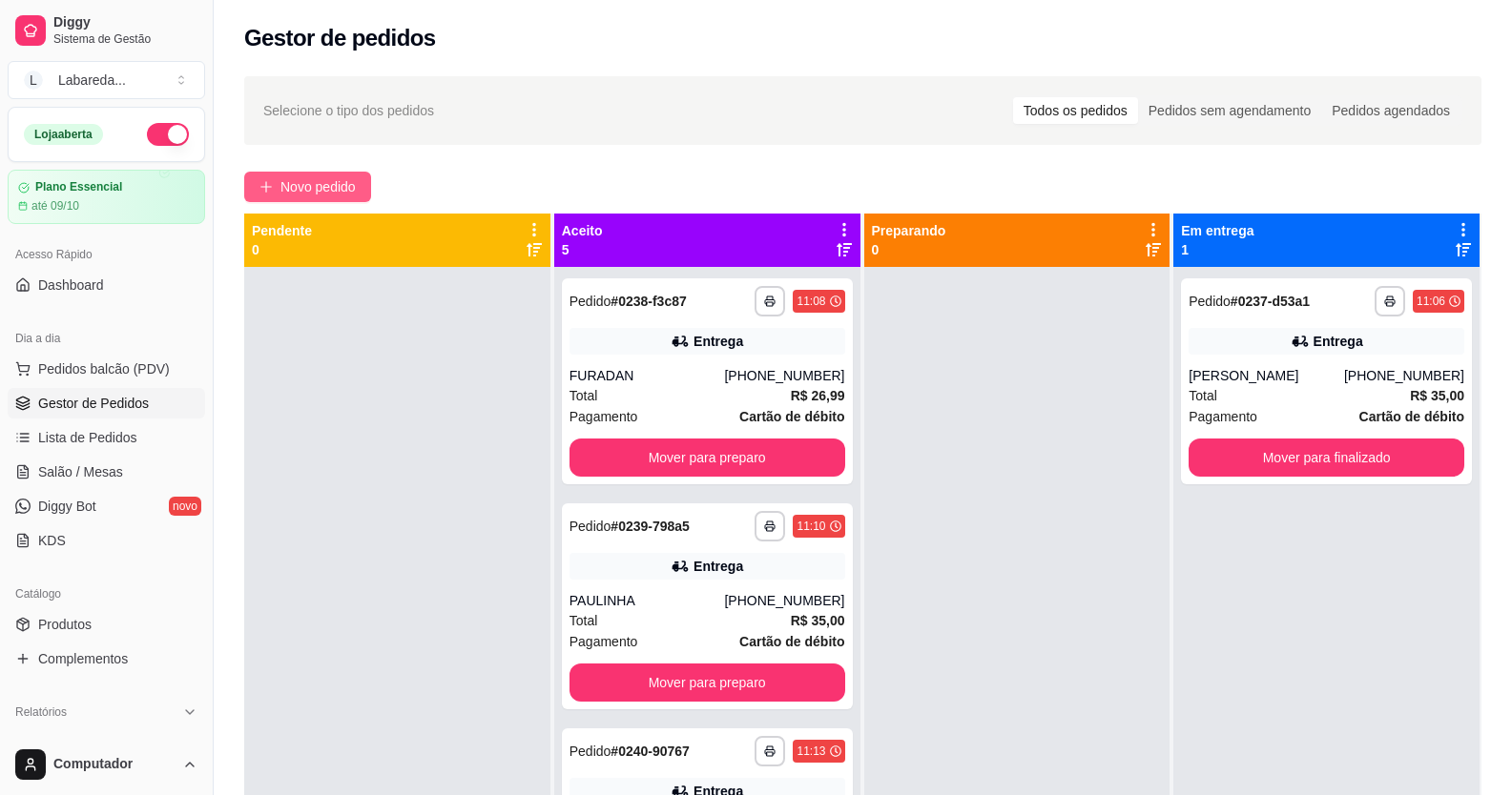
click at [336, 179] on span "Novo pedido" at bounding box center [318, 186] width 75 height 21
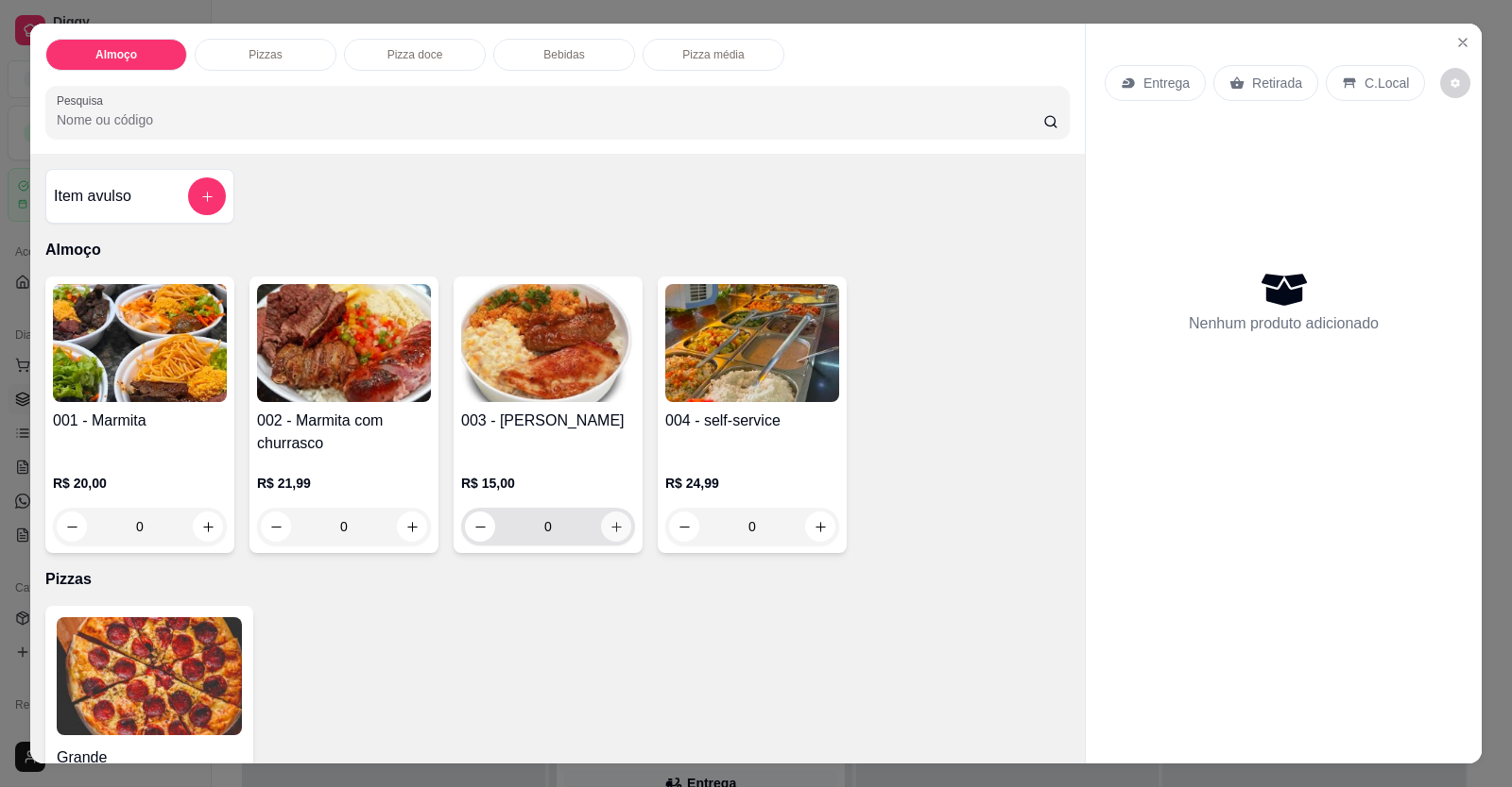
click at [609, 522] on icon "increase-product-quantity" at bounding box center [616, 527] width 15 height 15
type input "1"
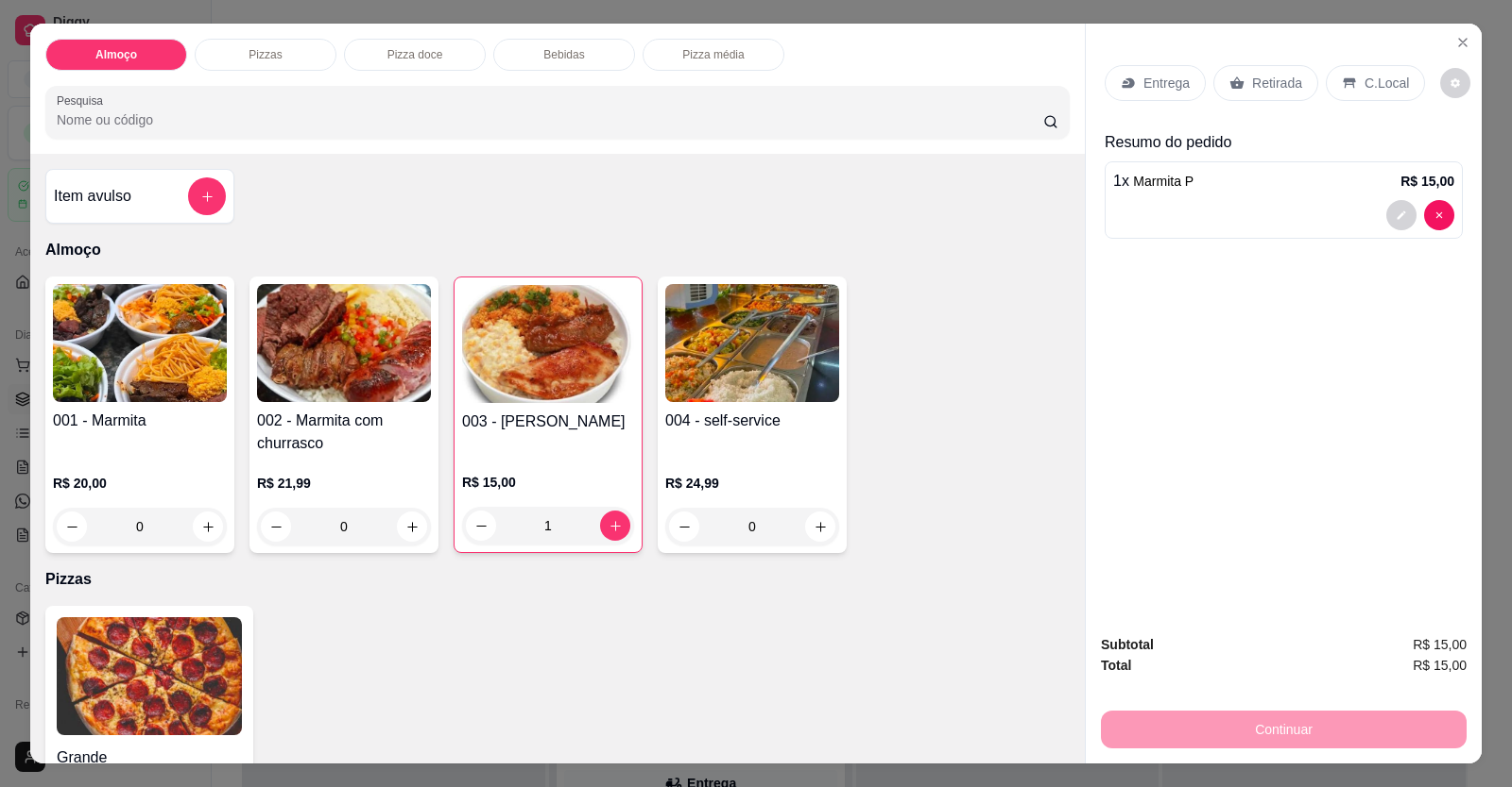
click at [976, 85] on p "Entrega" at bounding box center [1166, 83] width 46 height 19
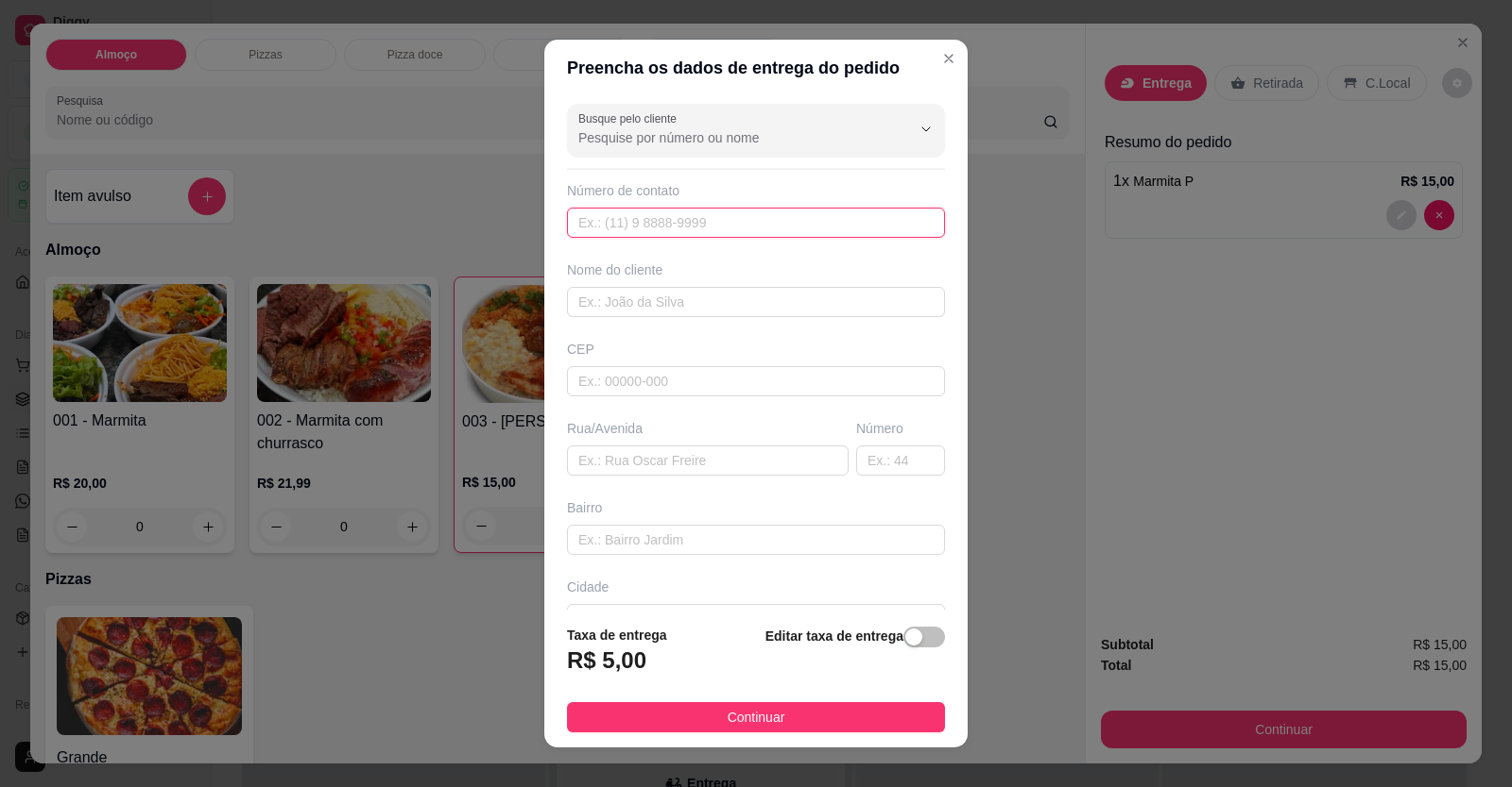
click at [757, 212] on input "text" at bounding box center [756, 223] width 378 height 30
click at [714, 306] on input "text" at bounding box center [756, 302] width 378 height 30
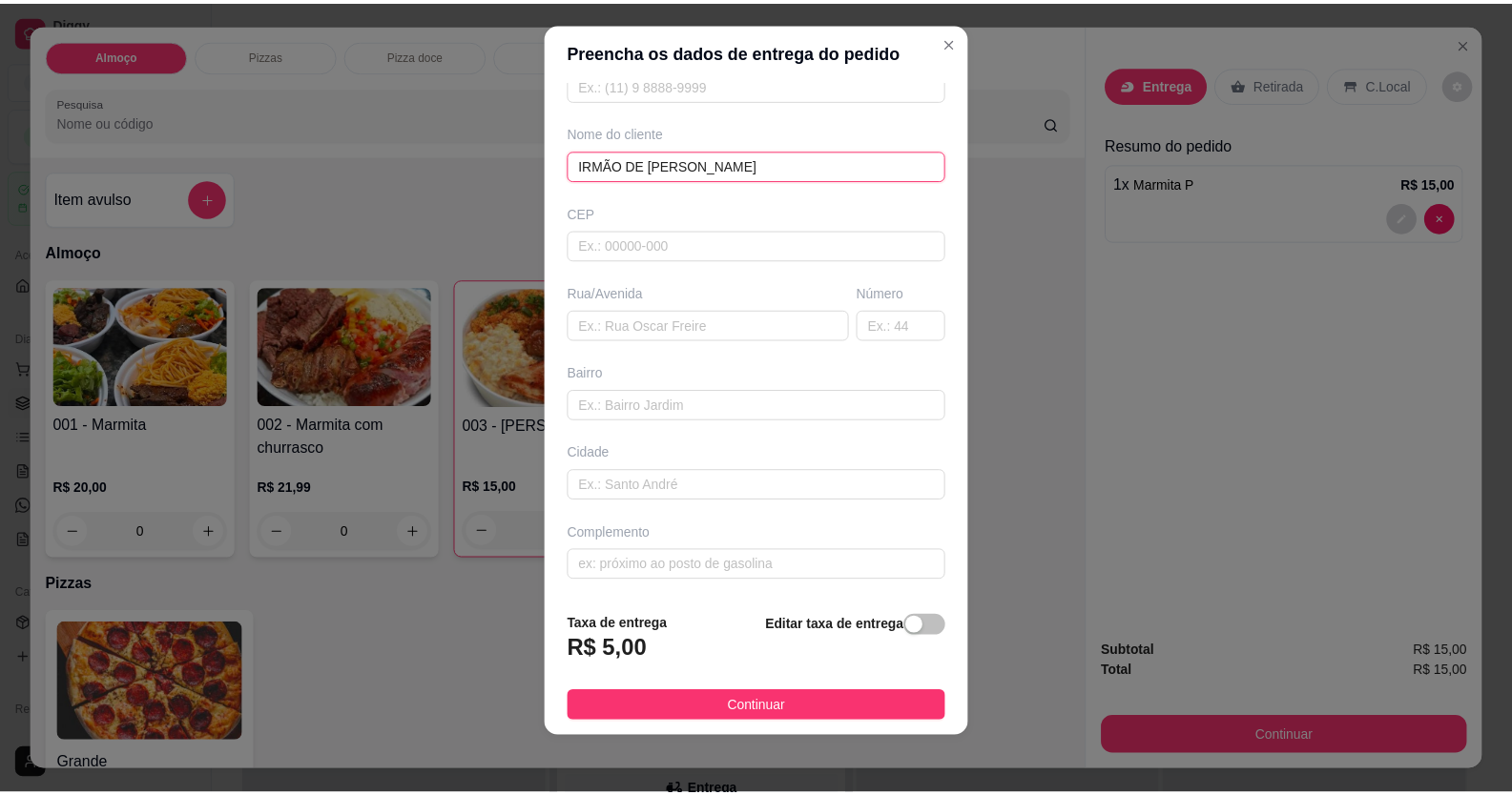
scroll to position [21, 0]
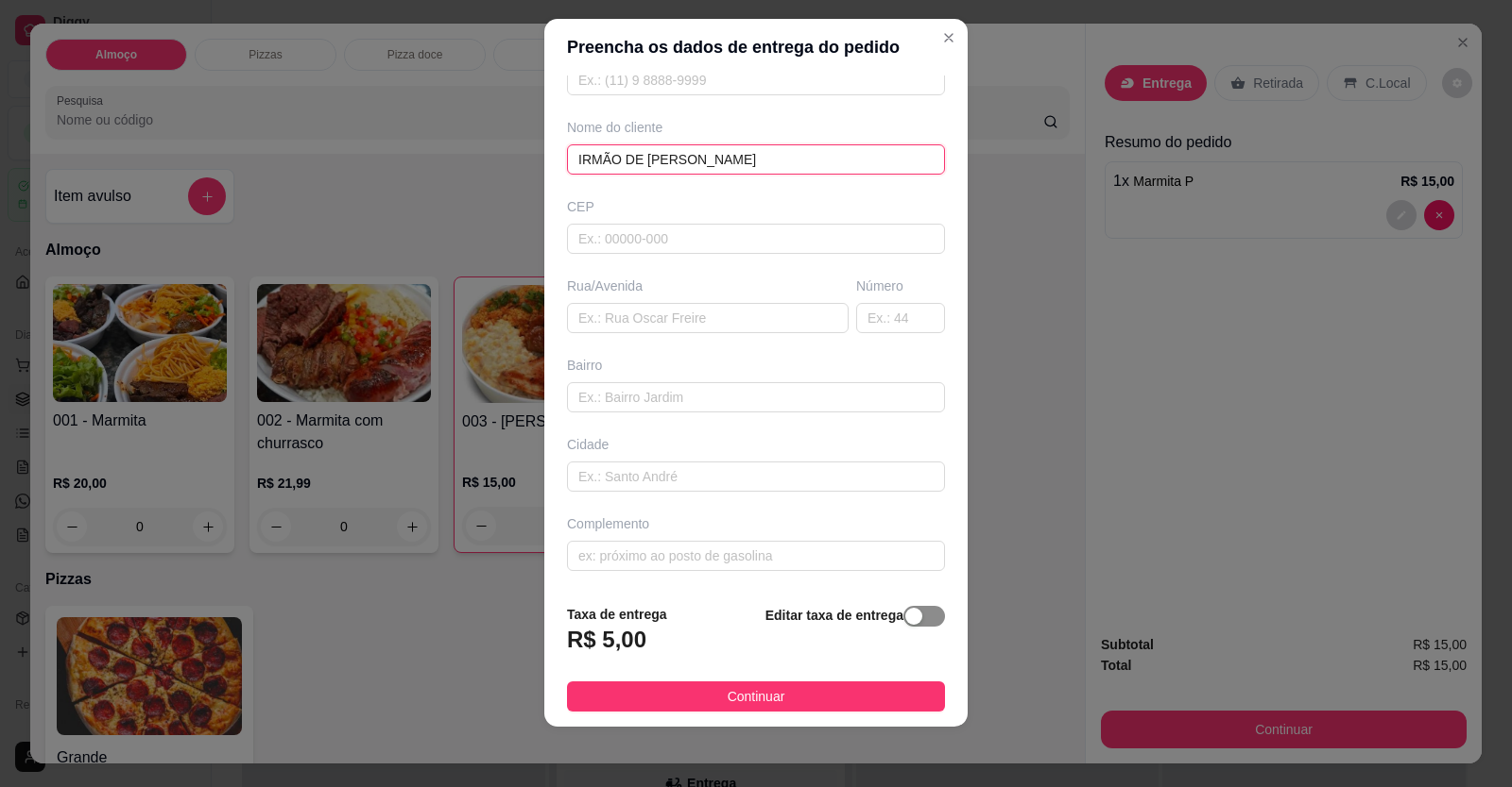
type input "IRMÃO DE [PERSON_NAME]"
click at [910, 627] on span "button" at bounding box center [923, 616] width 42 height 20
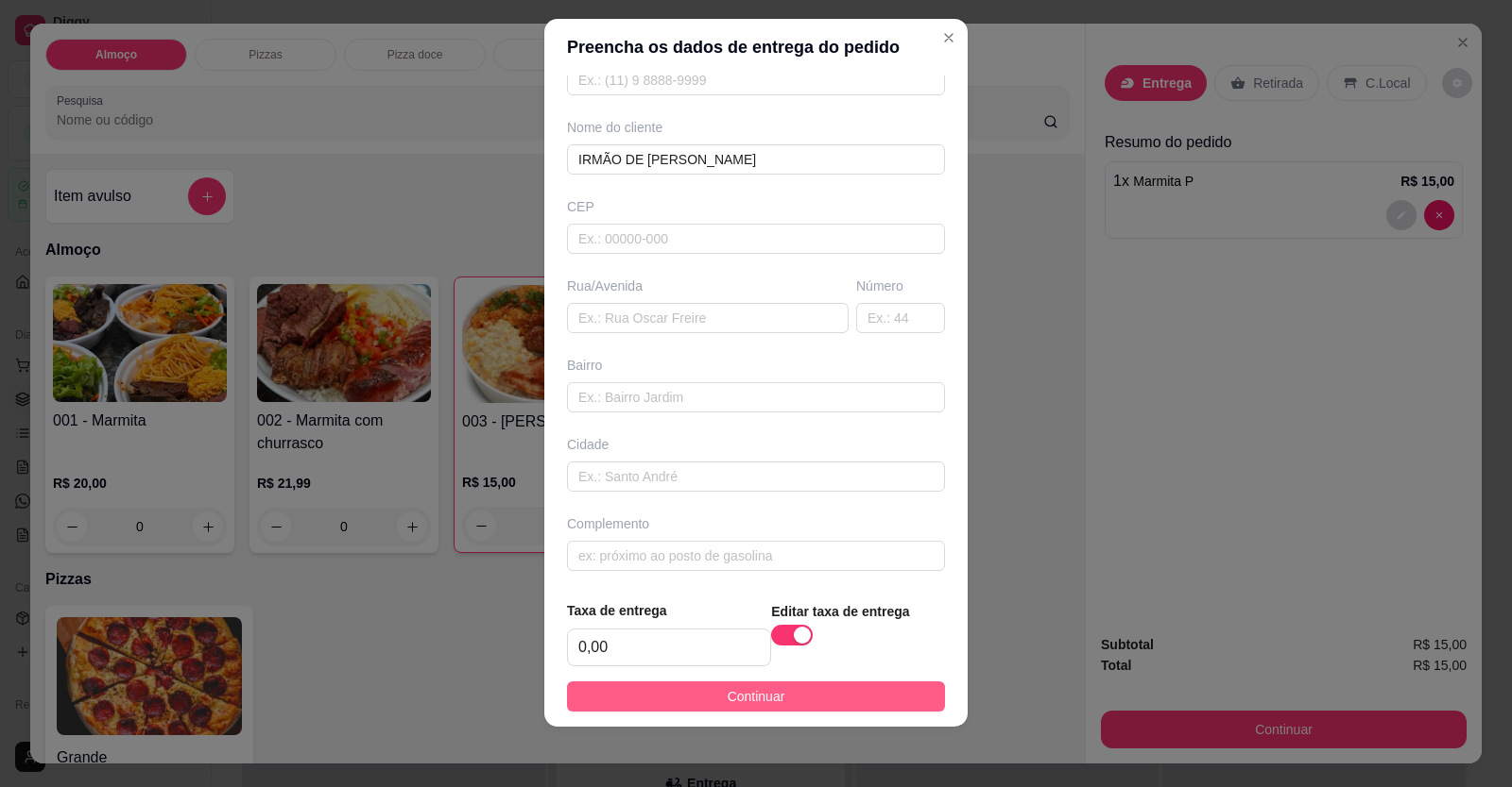
click at [840, 711] on button "Continuar" at bounding box center [756, 696] width 378 height 30
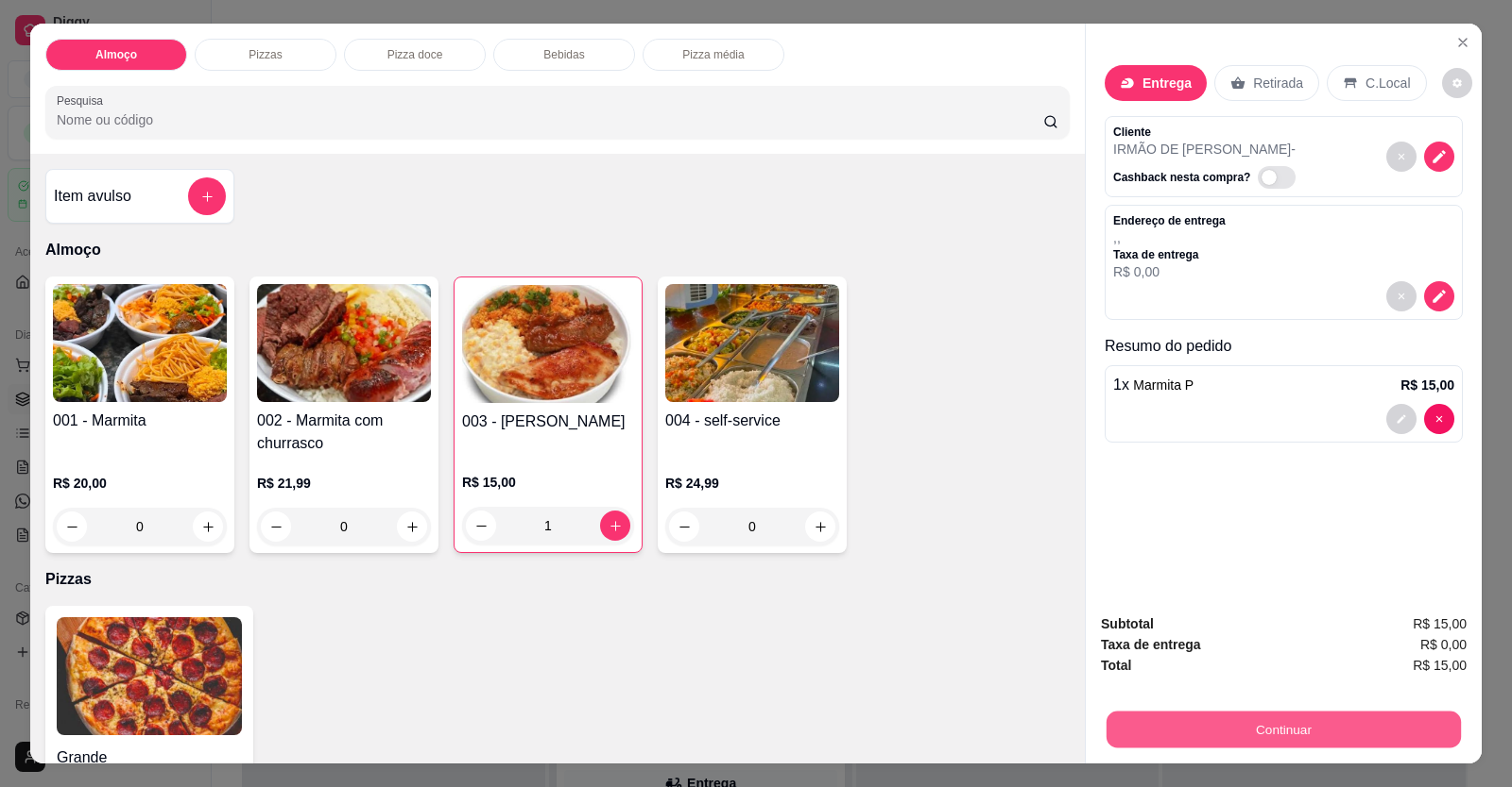
click at [976, 729] on button "Continuar" at bounding box center [1283, 730] width 355 height 37
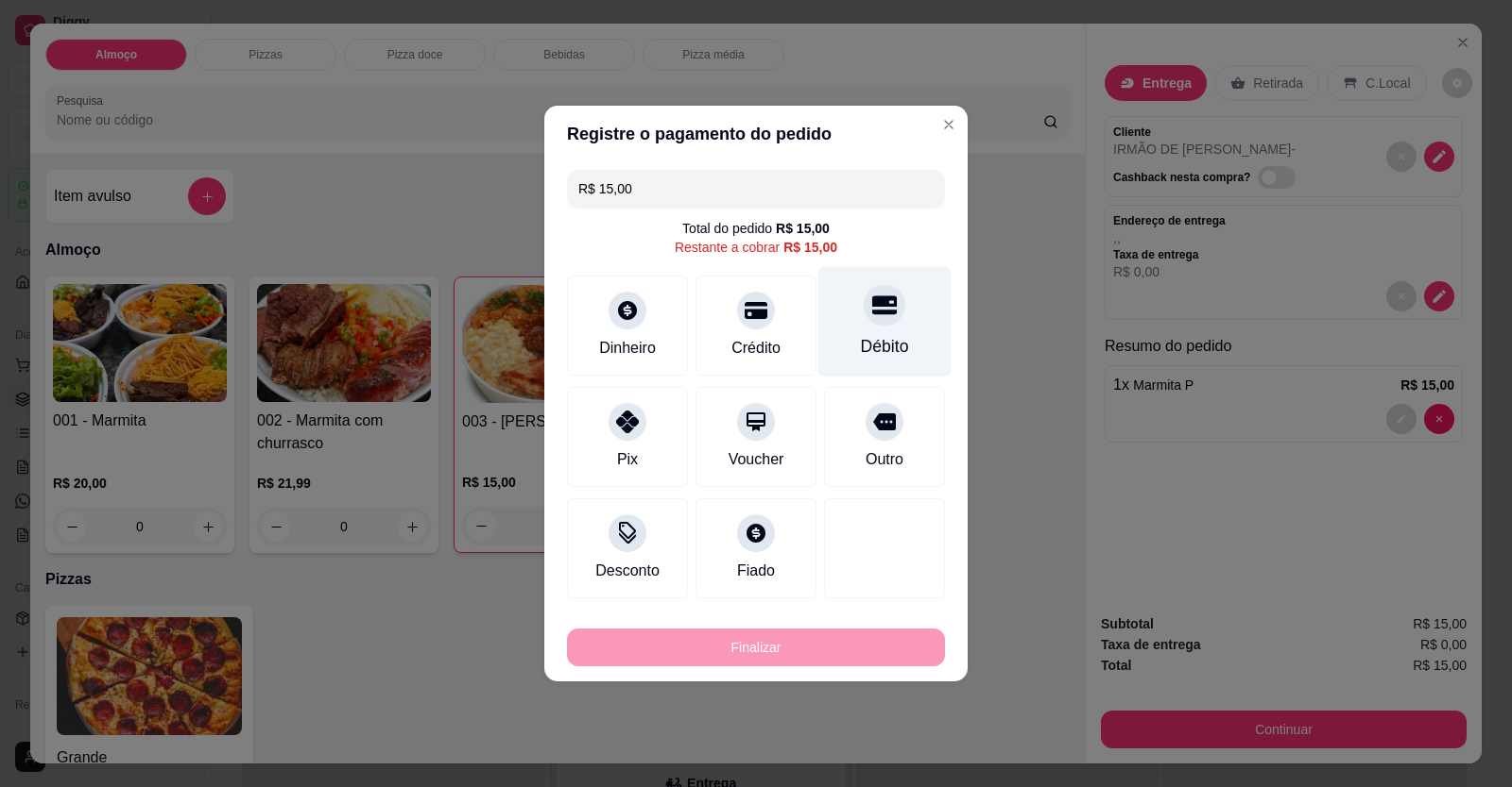
click at [879, 343] on div "Débito" at bounding box center [885, 346] width 48 height 24
type input "R$ 0,00"
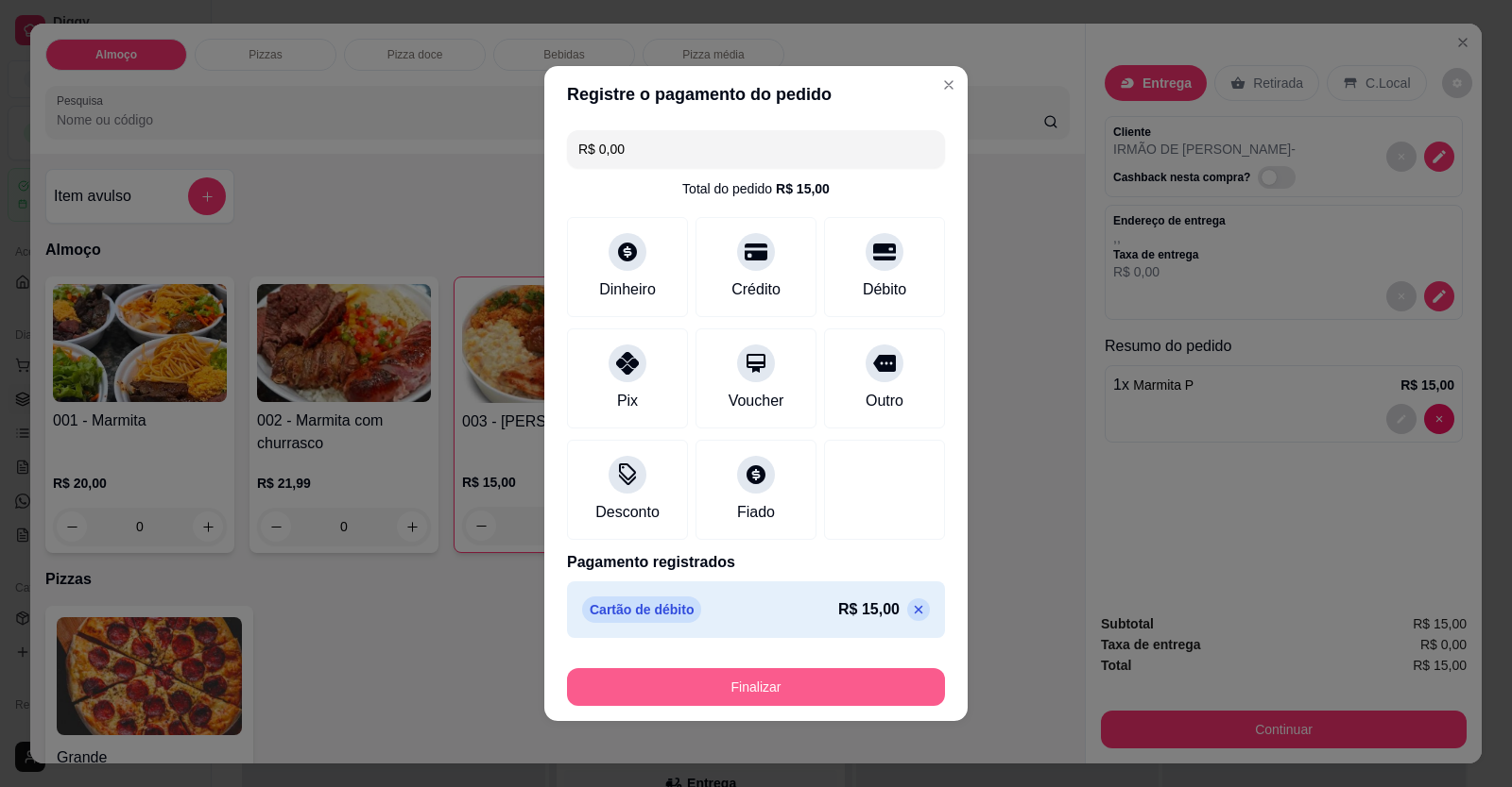
click at [851, 698] on button "Finalizar" at bounding box center [756, 687] width 378 height 38
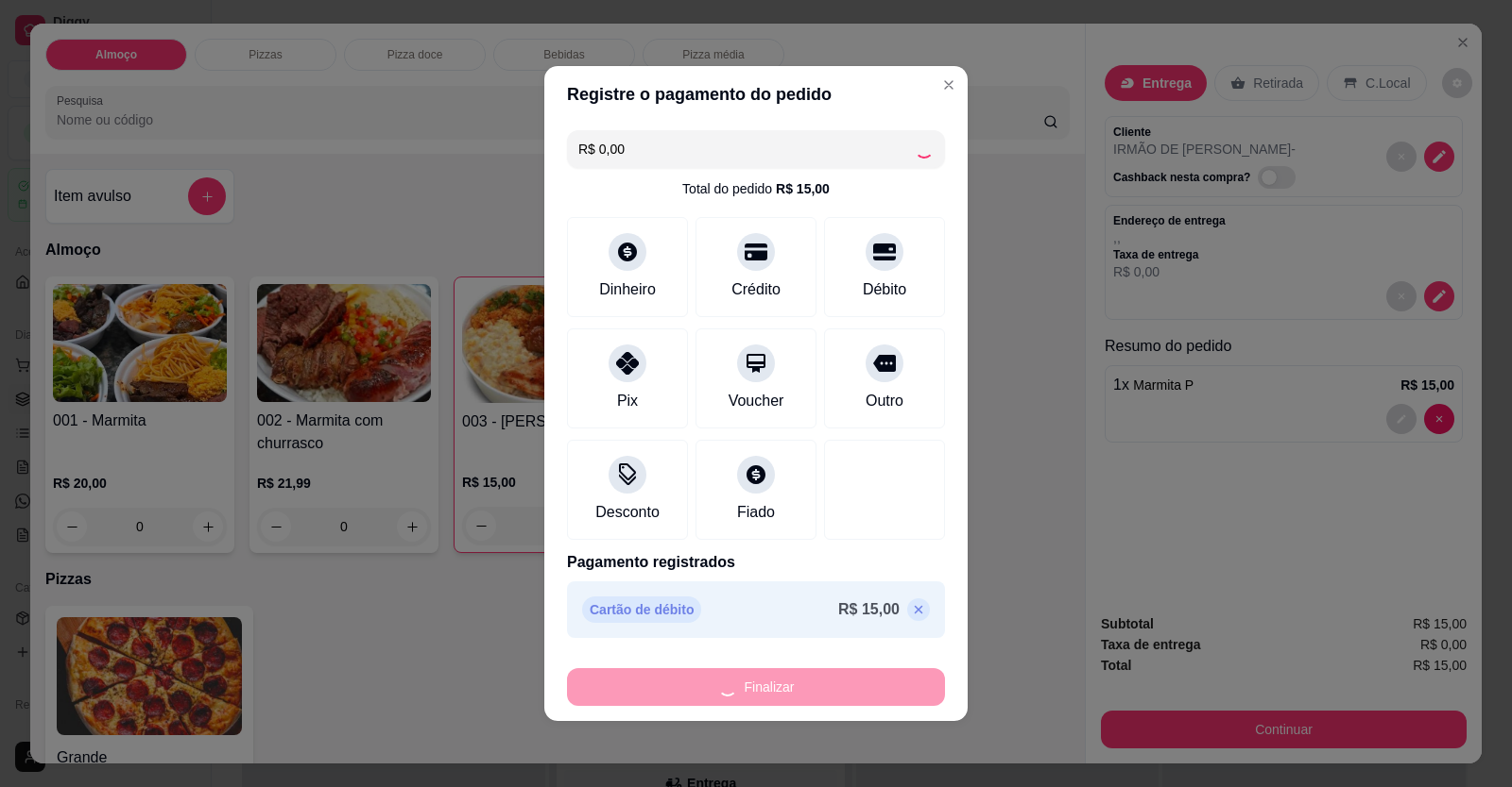
type input "0"
type input "-R$ 15,00"
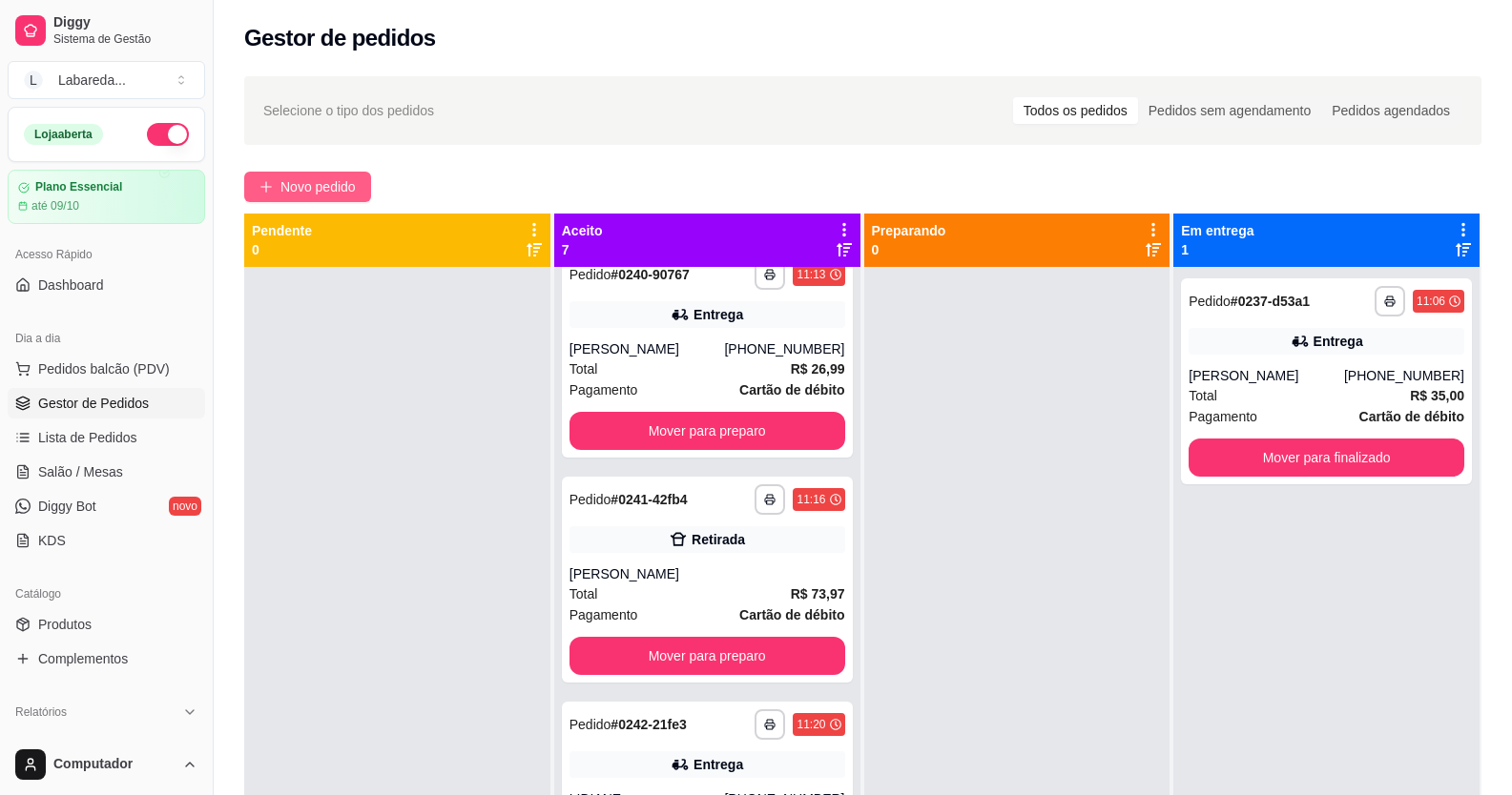
click at [338, 179] on span "Novo pedido" at bounding box center [318, 186] width 75 height 21
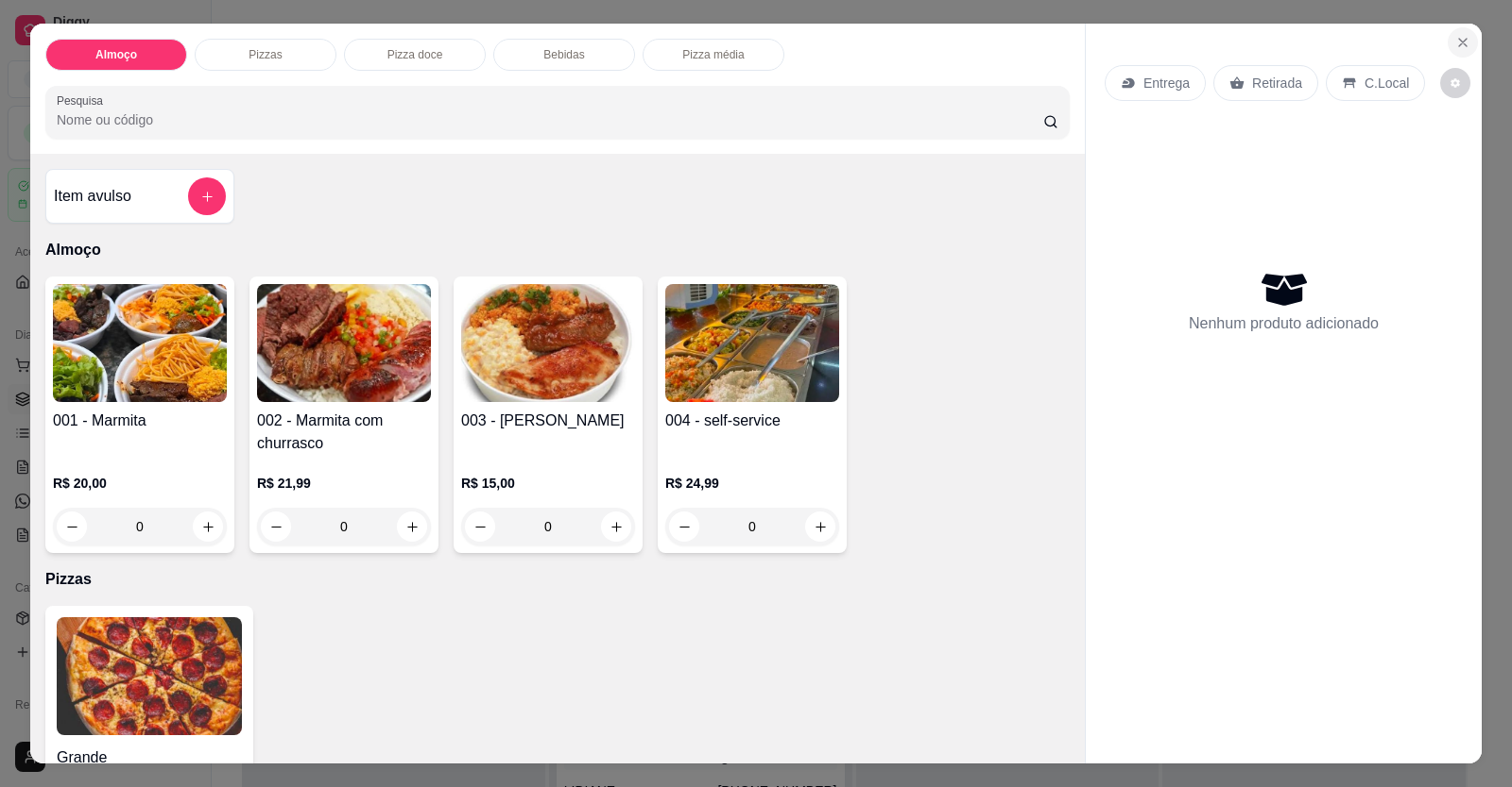
click at [976, 42] on icon "Close" at bounding box center [1463, 43] width 15 height 15
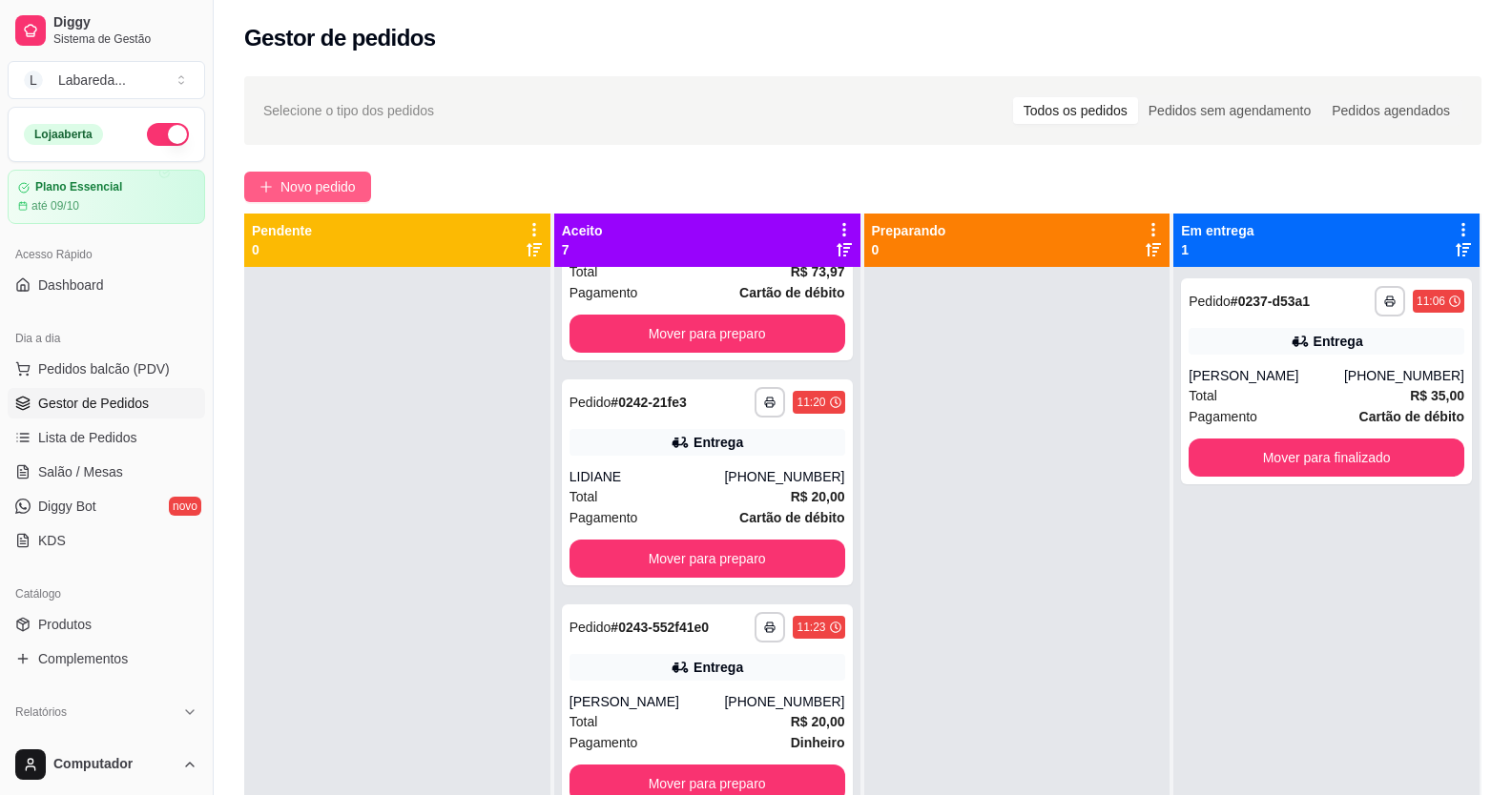
click at [356, 181] on span "Novo pedido" at bounding box center [318, 186] width 75 height 21
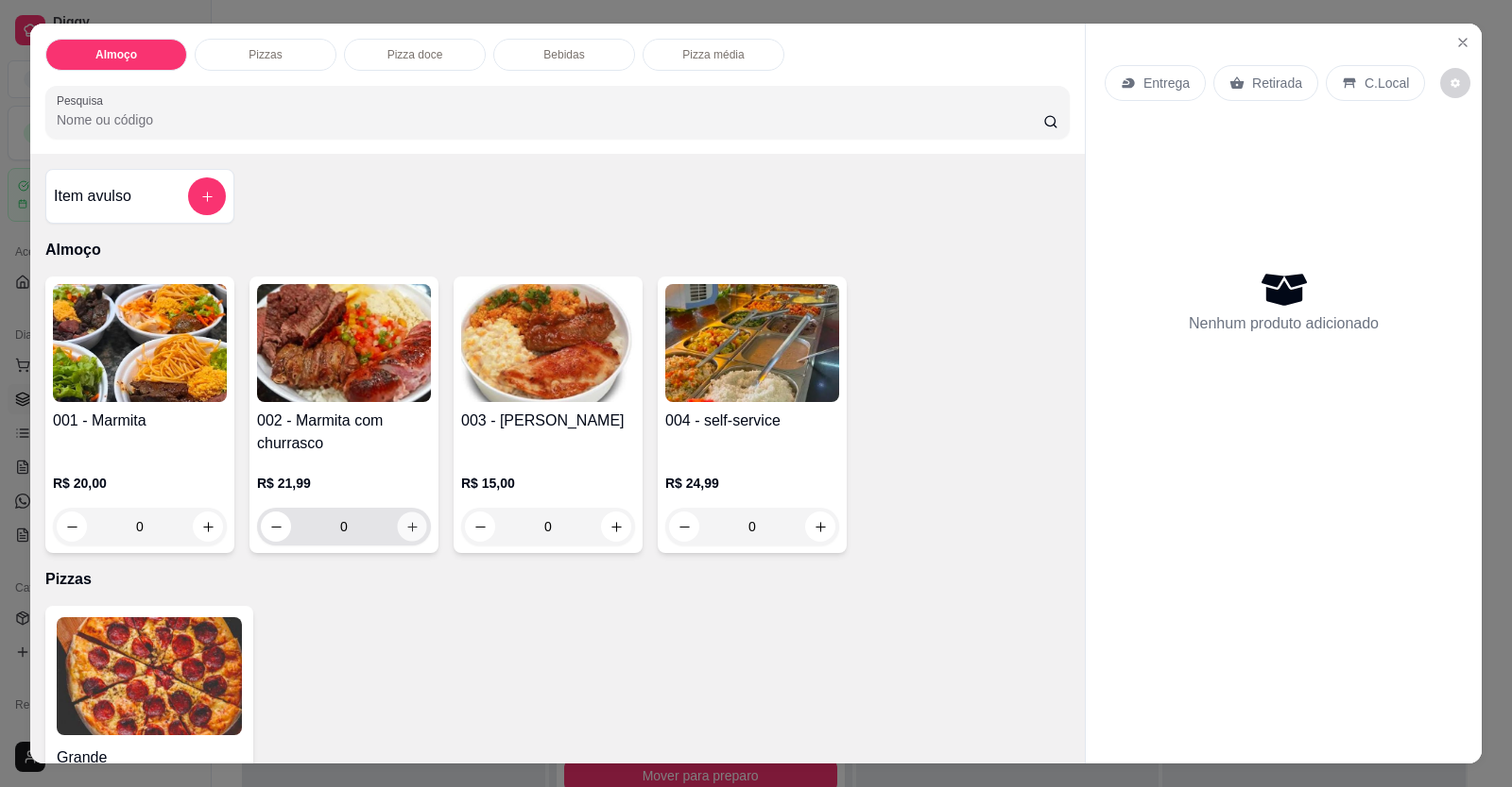
click at [404, 536] on button "increase-product-quantity" at bounding box center [412, 528] width 29 height 29
type input "1"
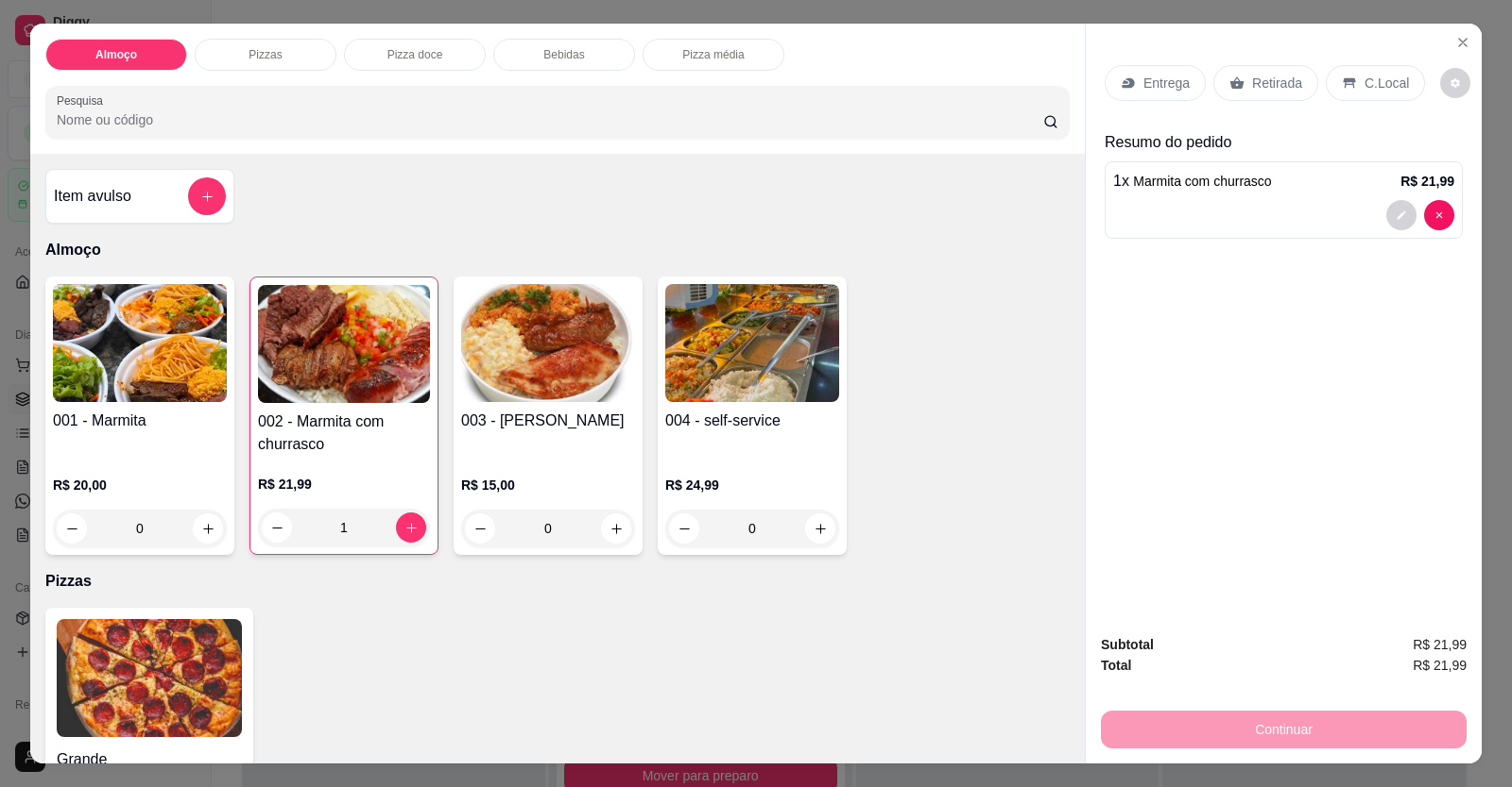
click at [976, 212] on div at bounding box center [1283, 215] width 341 height 30
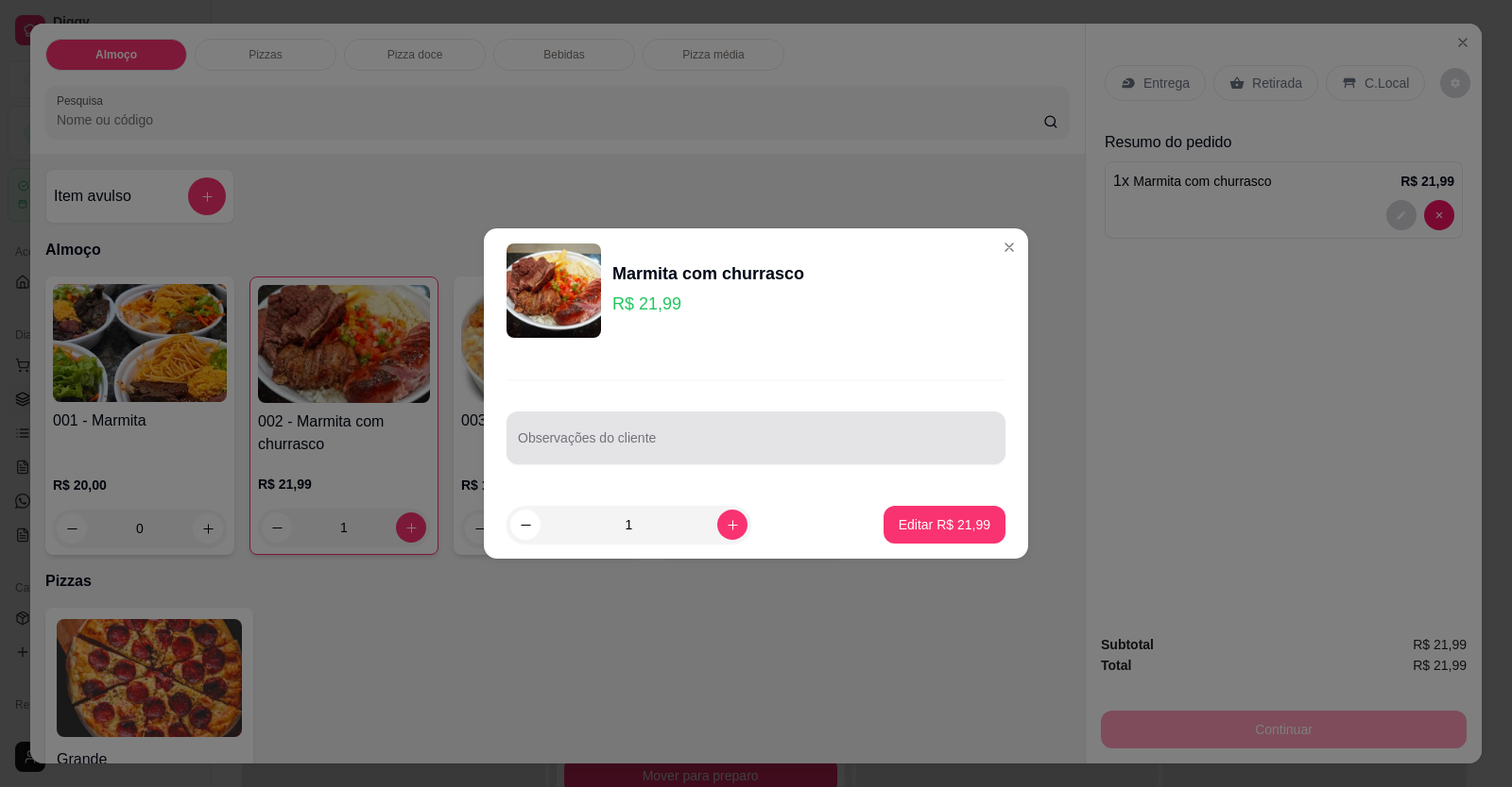
click at [877, 475] on div "Observações do cliente" at bounding box center [756, 422] width 544 height 137
click at [870, 443] on input "Observações do cliente" at bounding box center [756, 446] width 477 height 19
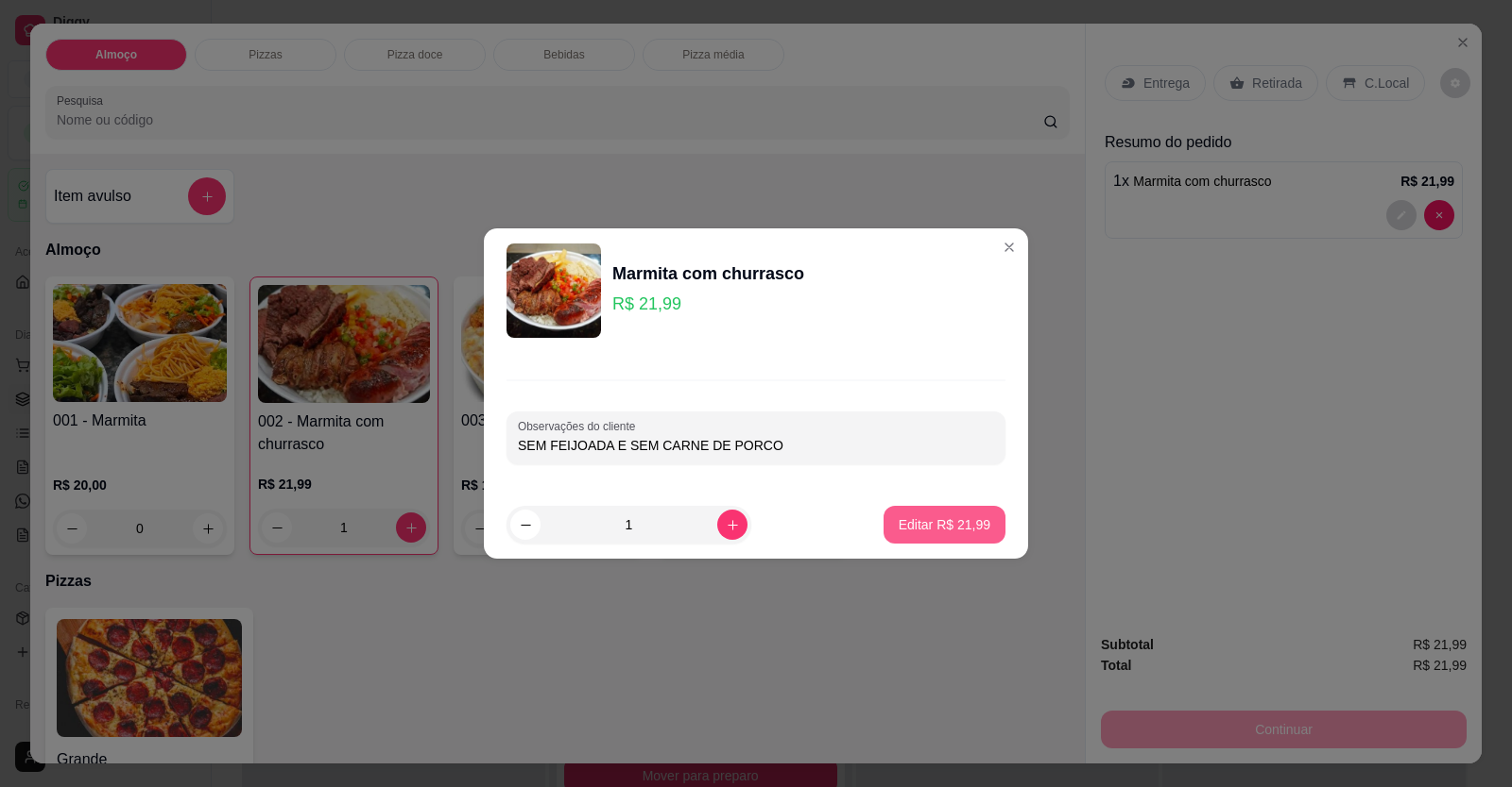
type input "SEM FEIJOADA E SEM CARNE DE PORCO"
click at [949, 536] on button "Editar R$ 21,99" at bounding box center [944, 525] width 122 height 38
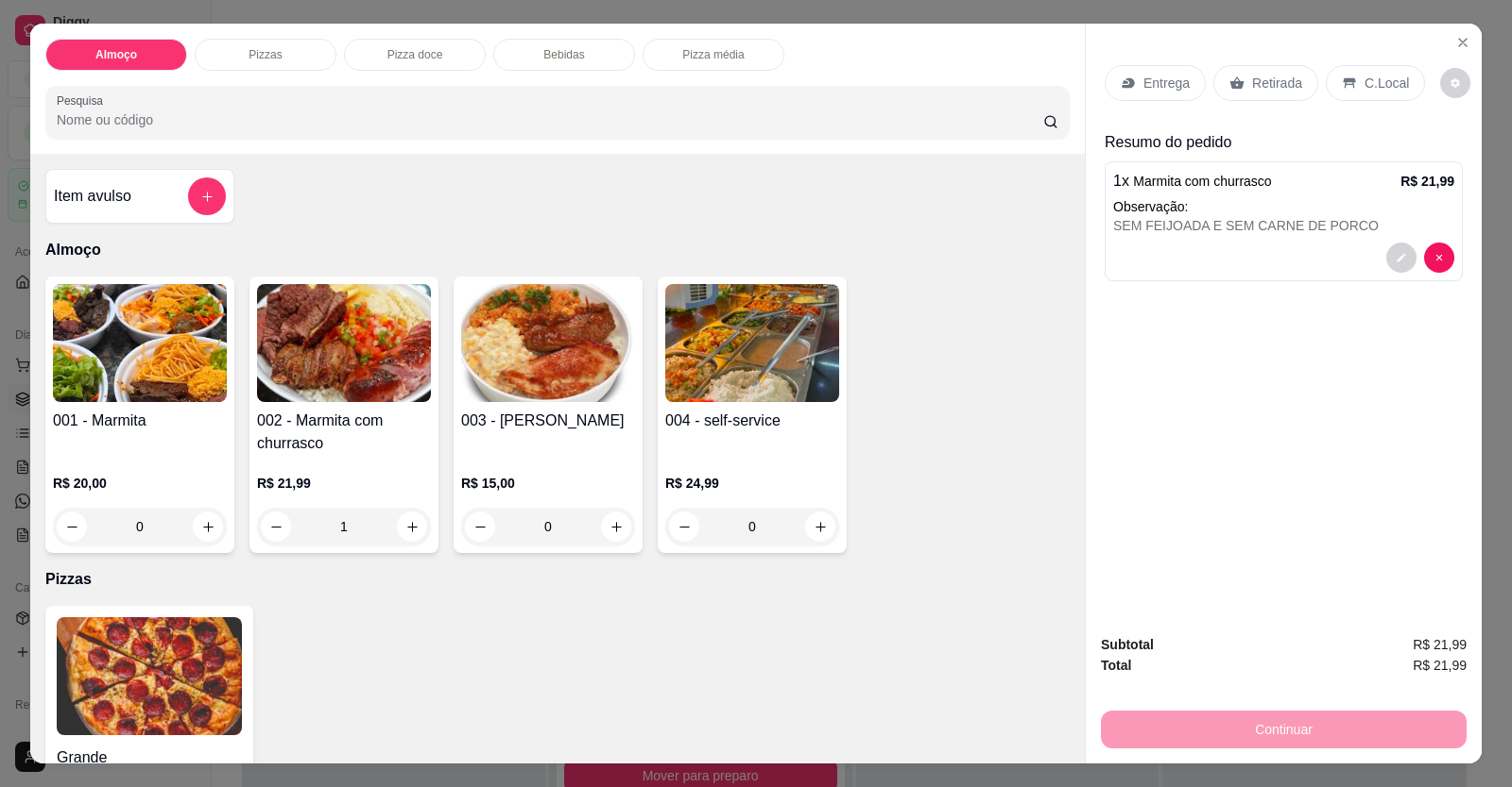
type input "0"
click at [976, 94] on div "Entrega" at bounding box center [1155, 82] width 101 height 36
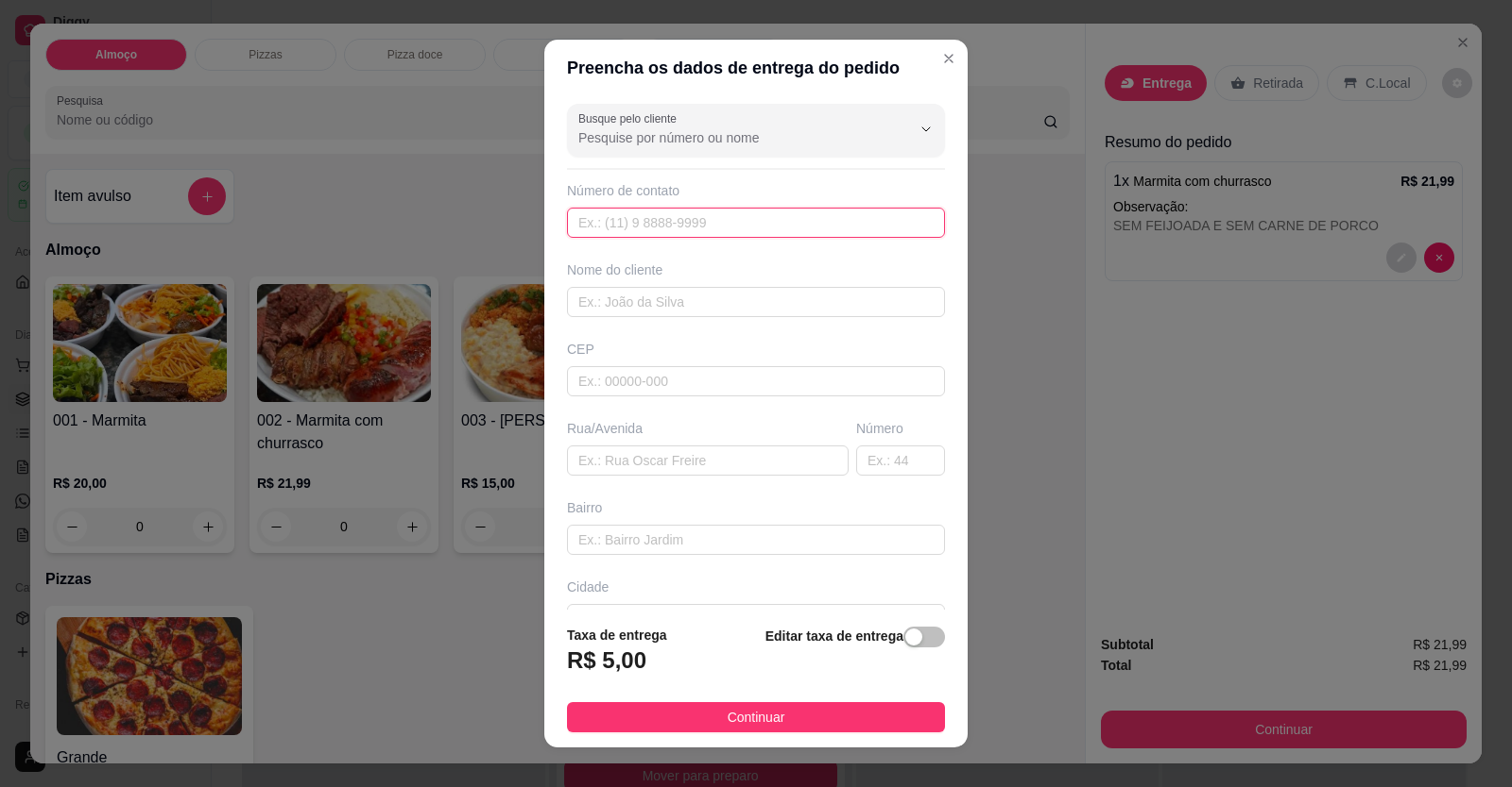
click at [759, 223] on input "text" at bounding box center [756, 223] width 378 height 30
type input "[PHONE_NUMBER]"
drag, startPoint x: 730, startPoint y: 302, endPoint x: 690, endPoint y: 333, distance: 50.6
click at [724, 305] on input "text" at bounding box center [756, 302] width 378 height 30
type input "[PERSON_NAME]"
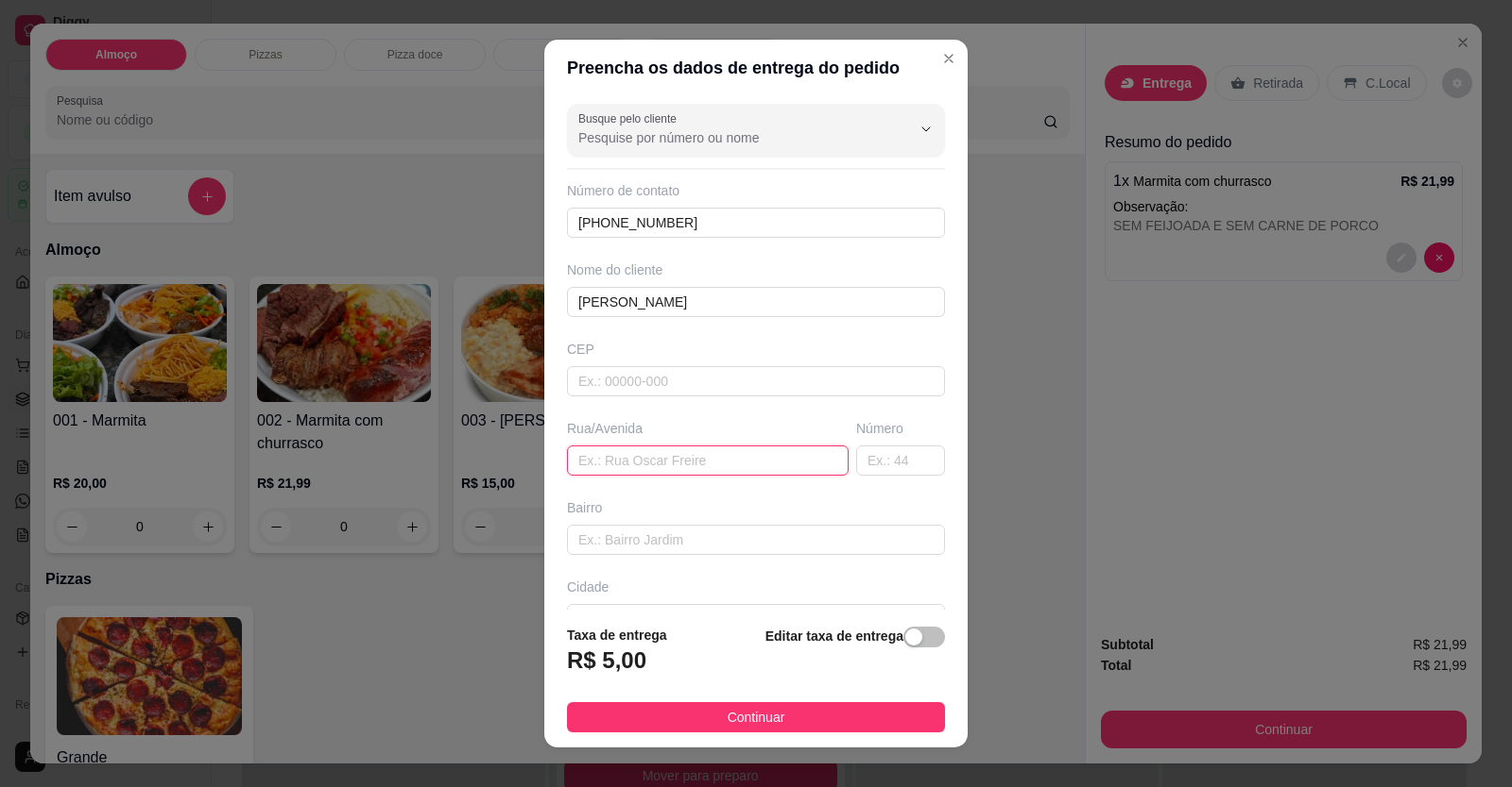
click at [608, 451] on input "text" at bounding box center [707, 460] width 282 height 30
paste input "[11:27[DATE]] [PERSON_NAME]: Via 4 [GEOGRAPHIC_DATA] [11:27[DATE]] [PERSON_NAME…"
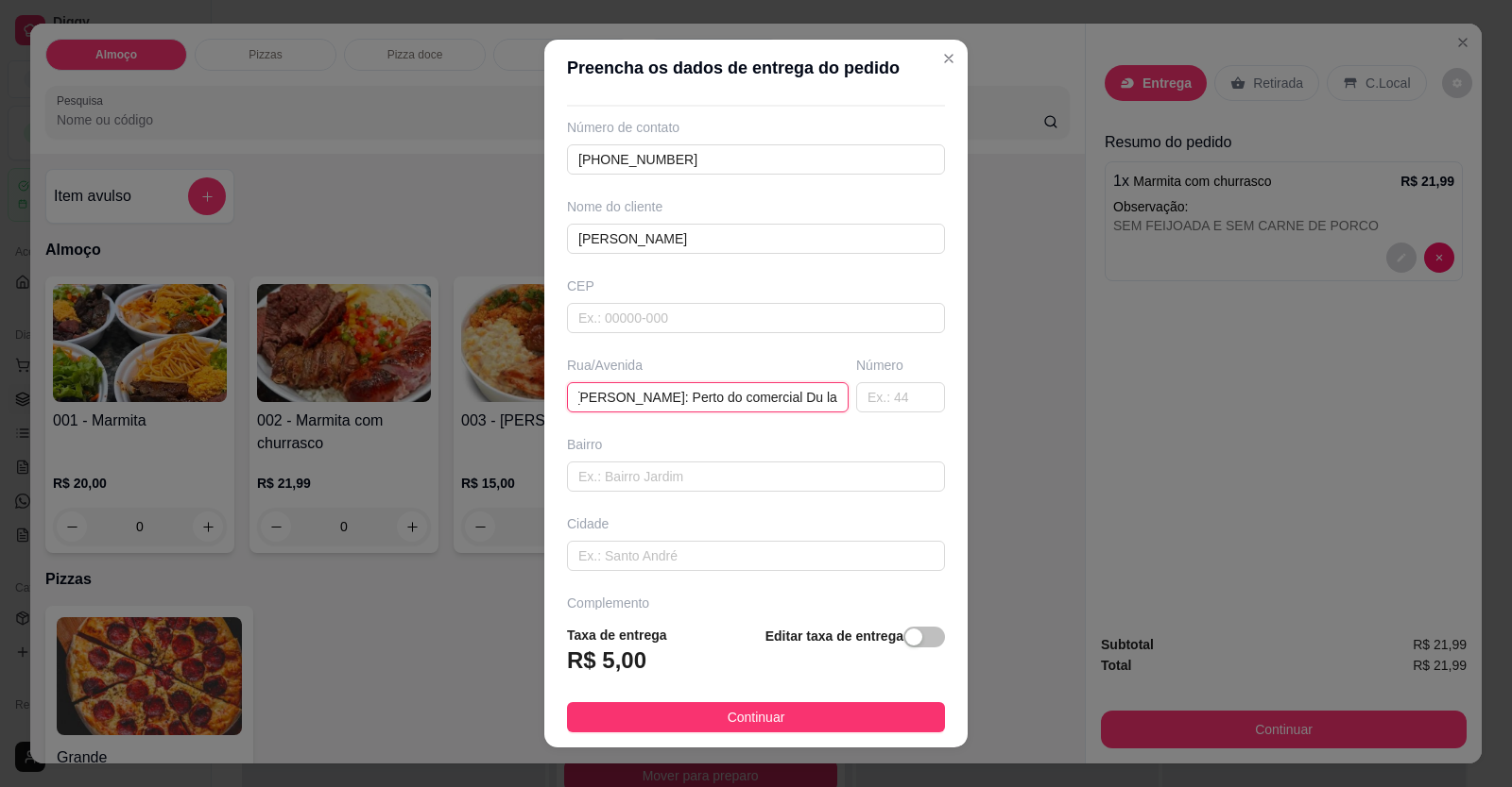
scroll to position [122, 0]
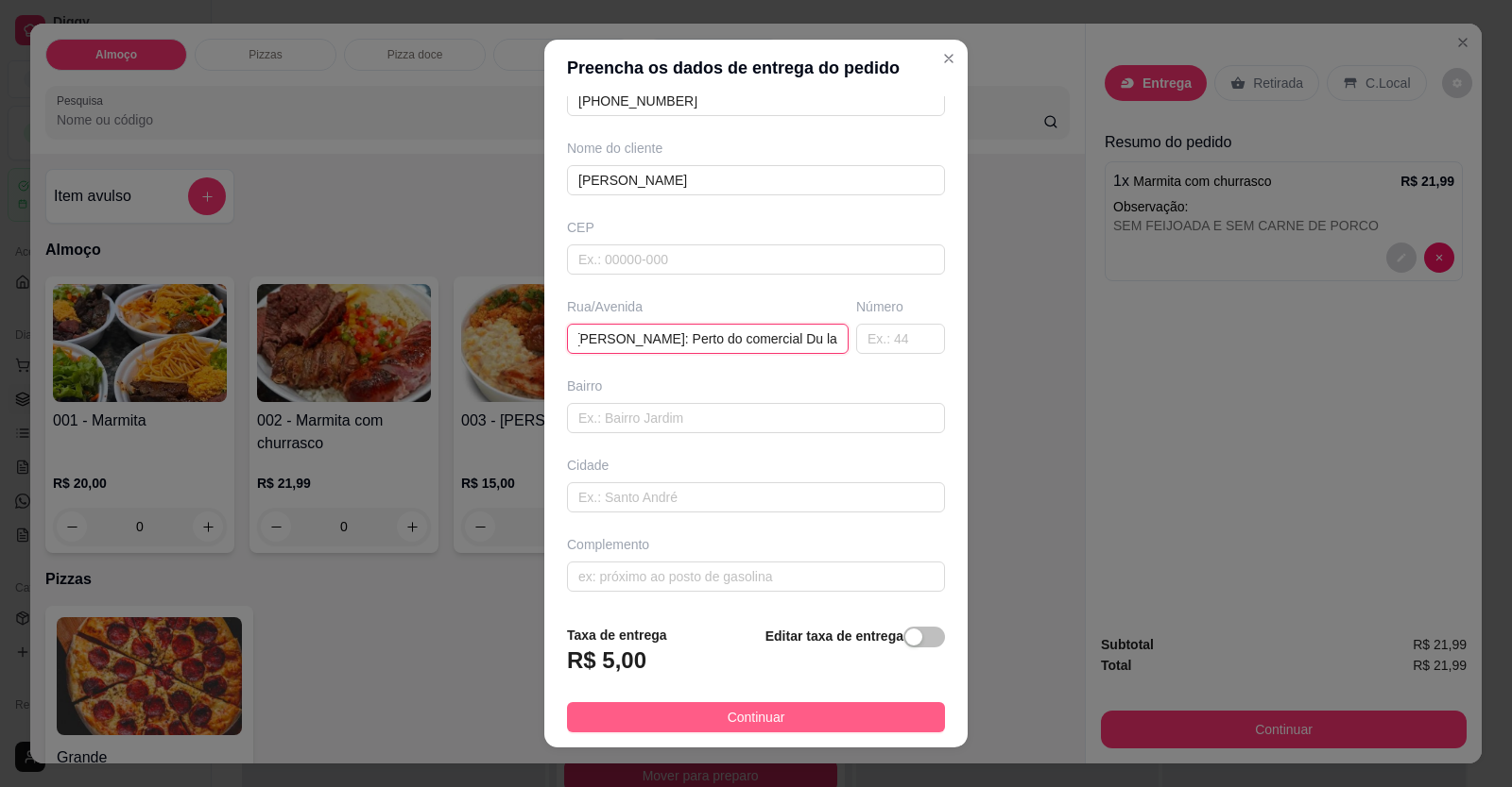
type input "[11:27[DATE]] [PERSON_NAME]: Via 4 [GEOGRAPHIC_DATA] [11:27[DATE]] [PERSON_NAME…"
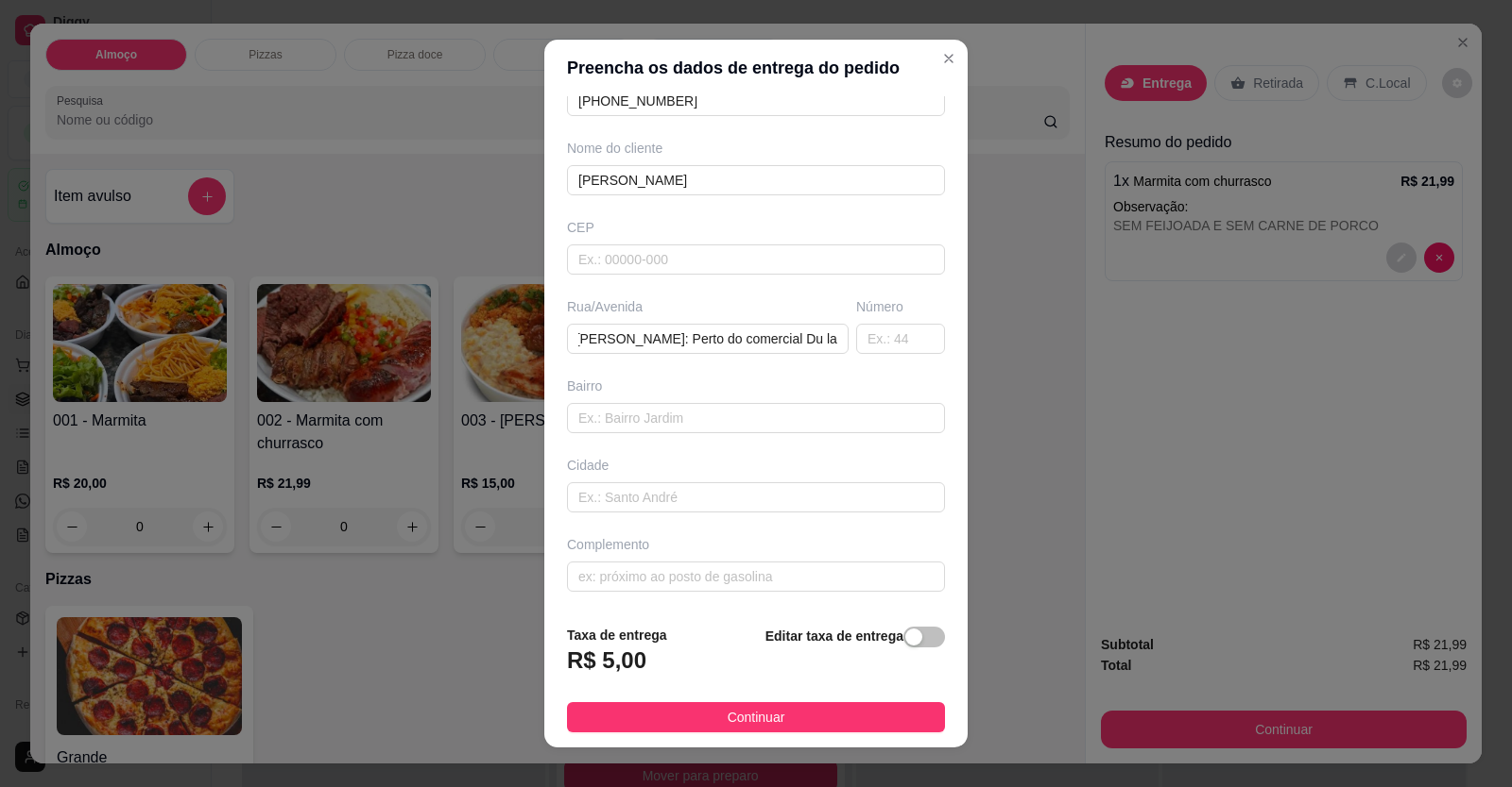
click at [734, 718] on span "Continuar" at bounding box center [756, 717] width 57 height 20
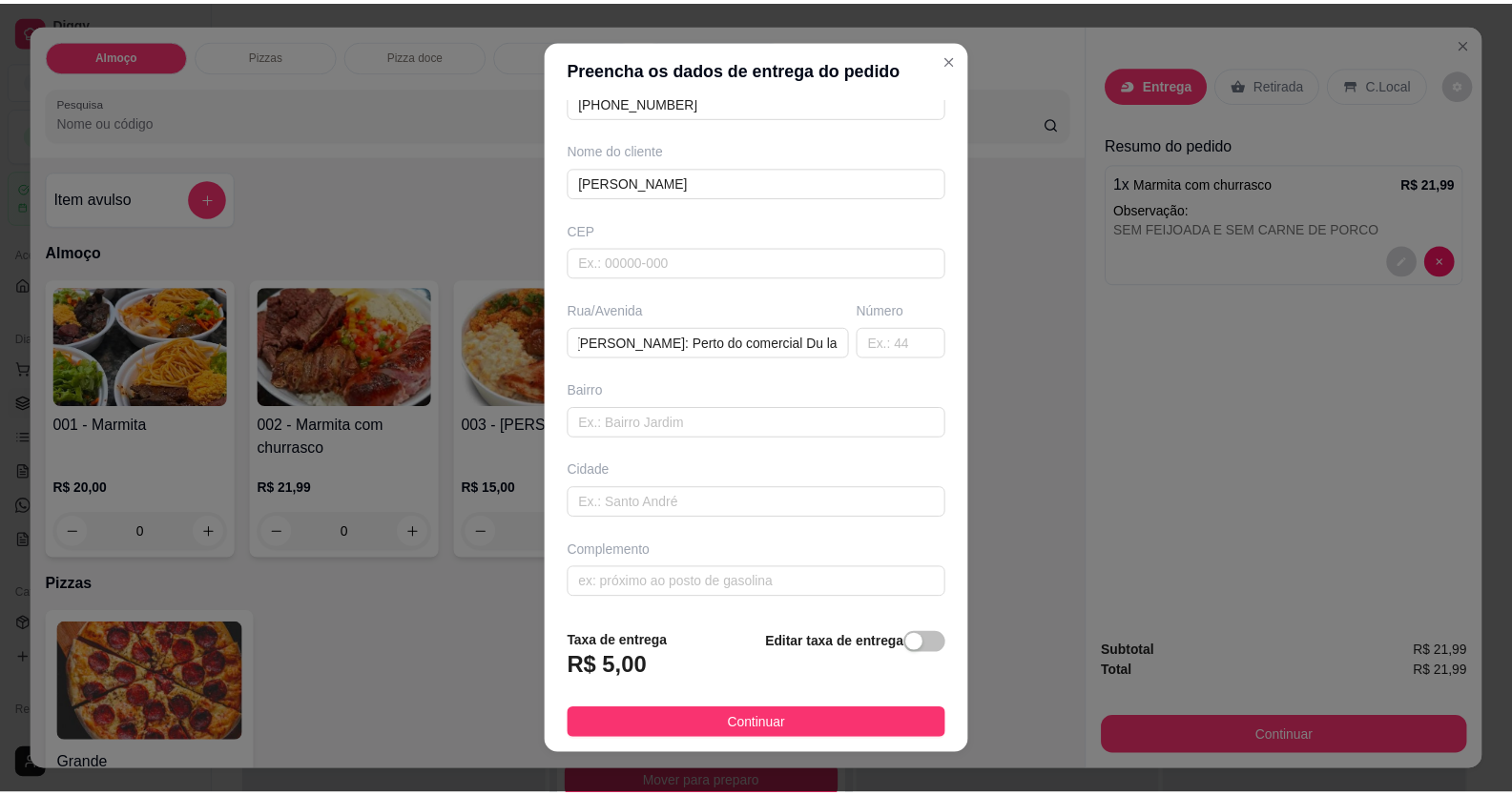
scroll to position [0, 0]
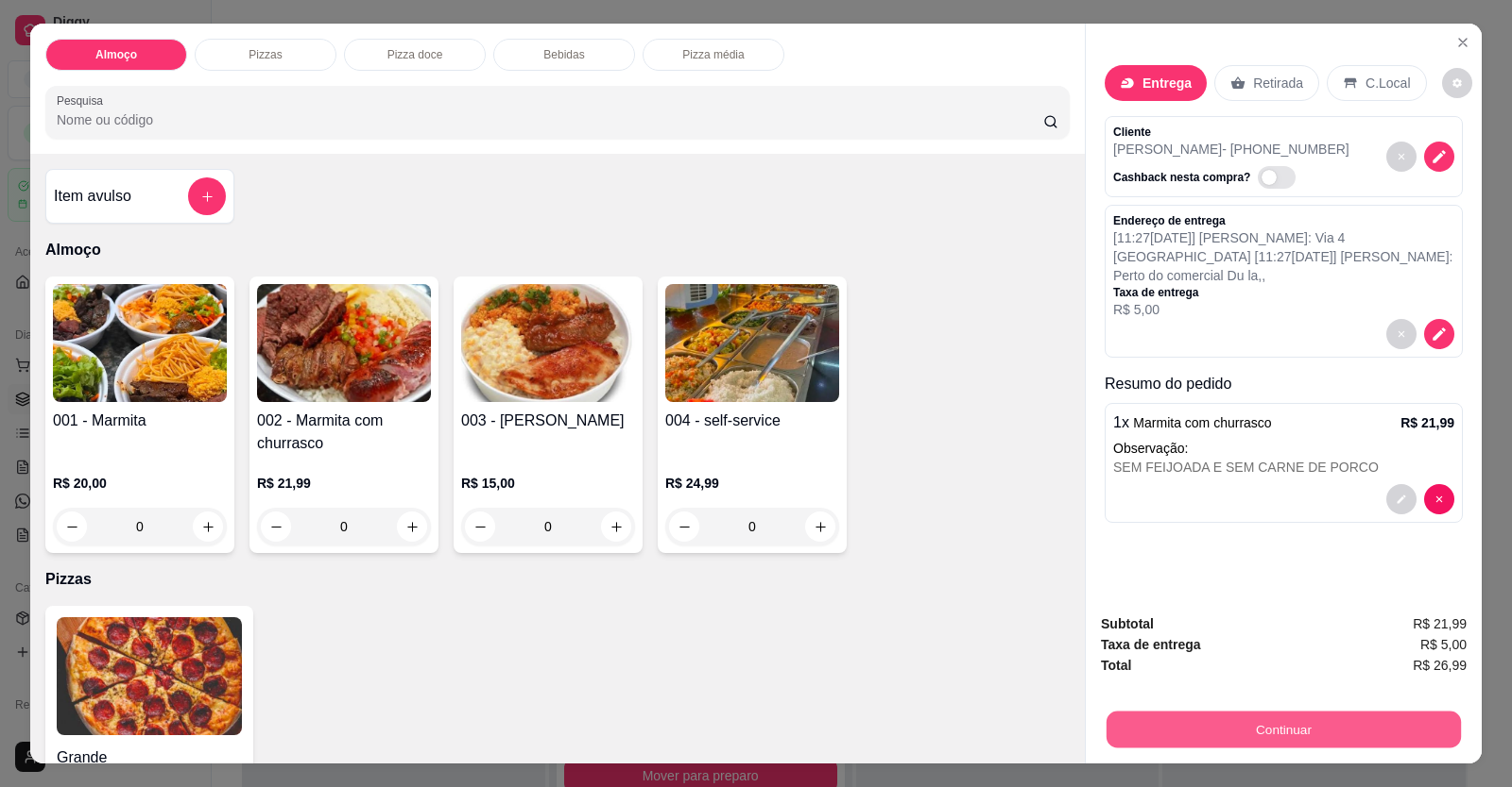
click at [976, 726] on button "Continuar" at bounding box center [1283, 730] width 355 height 37
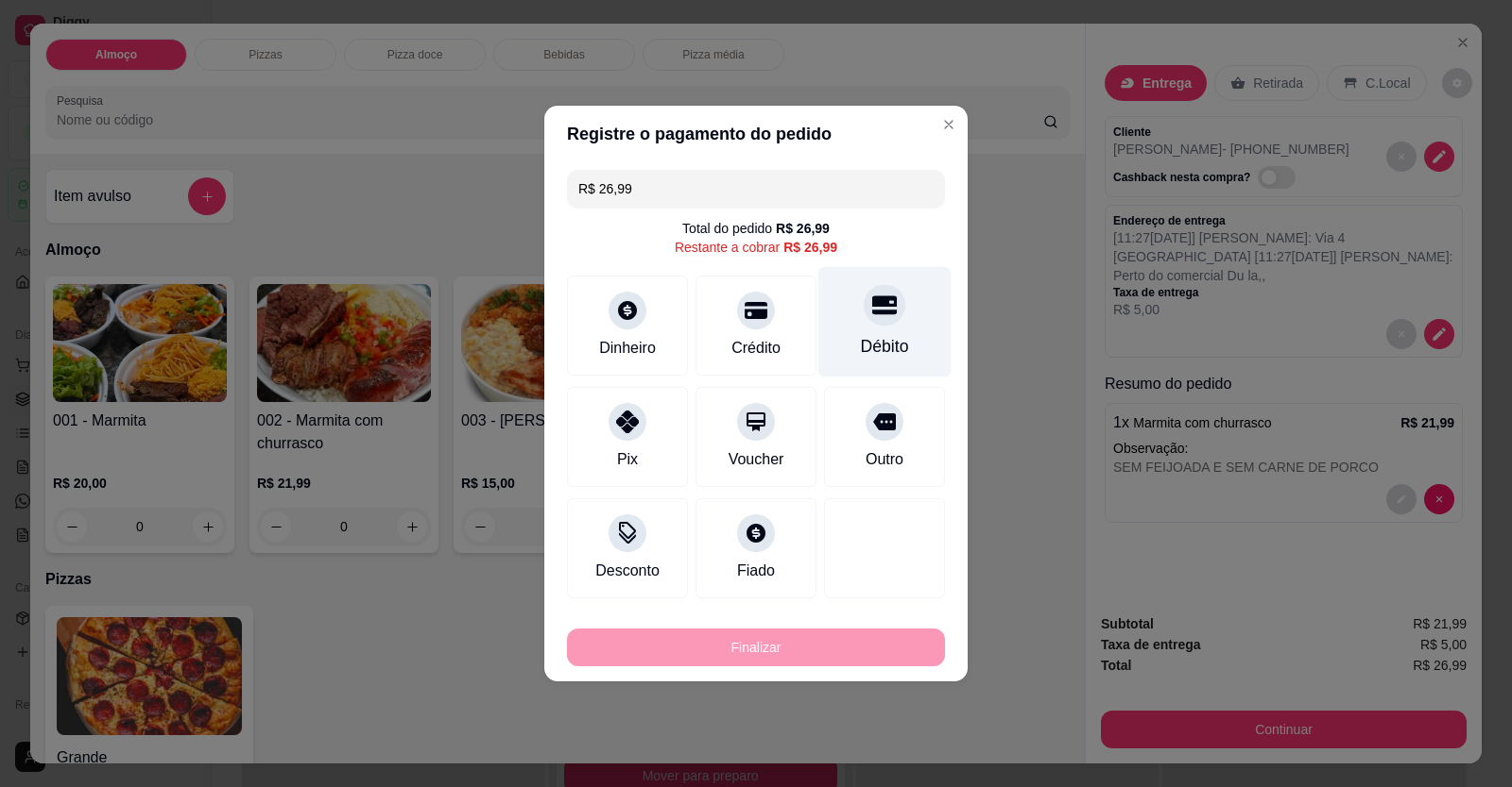
click at [866, 354] on div "Débito" at bounding box center [885, 346] width 48 height 24
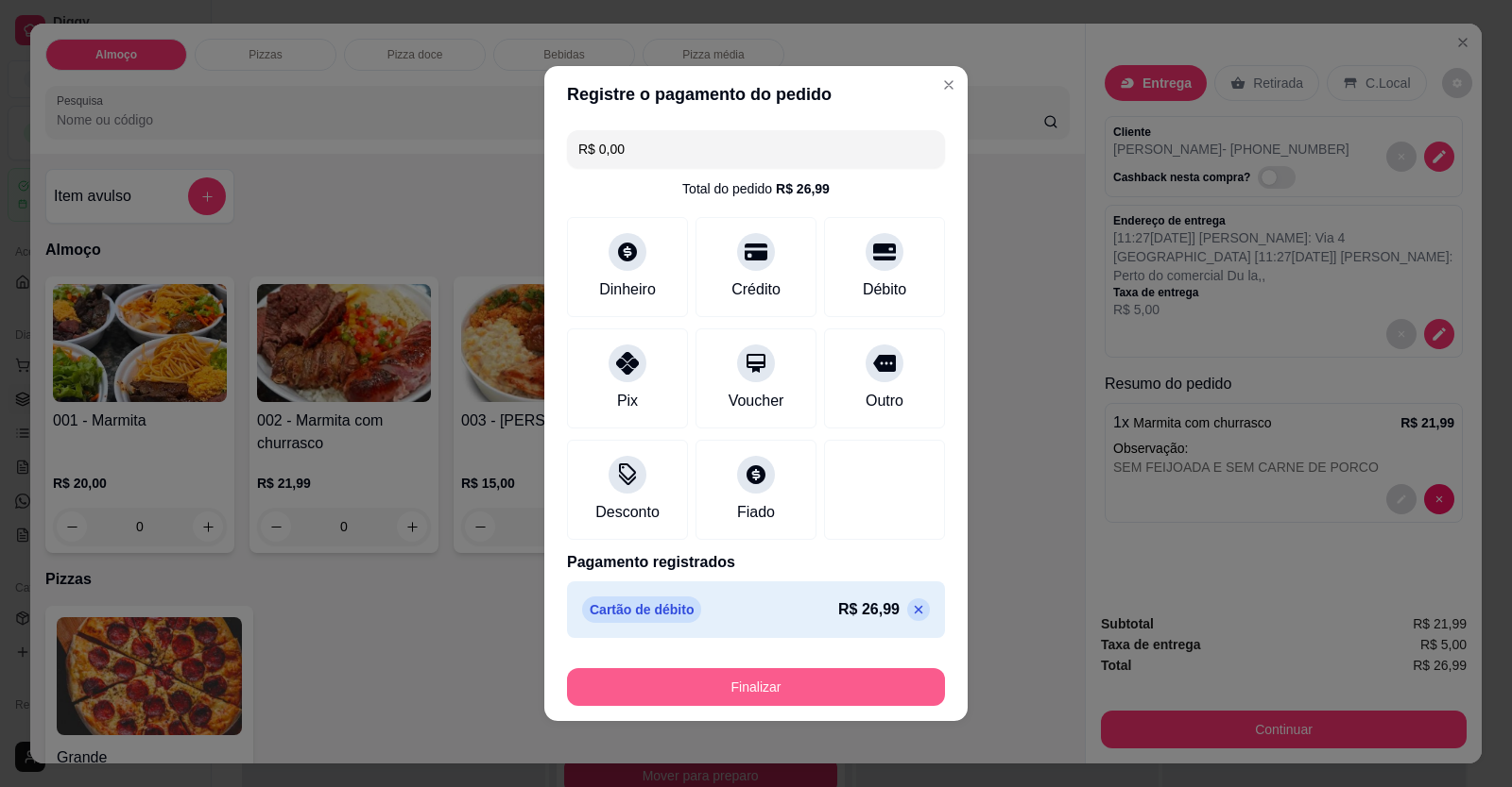
click at [820, 684] on button "Finalizar" at bounding box center [756, 687] width 378 height 38
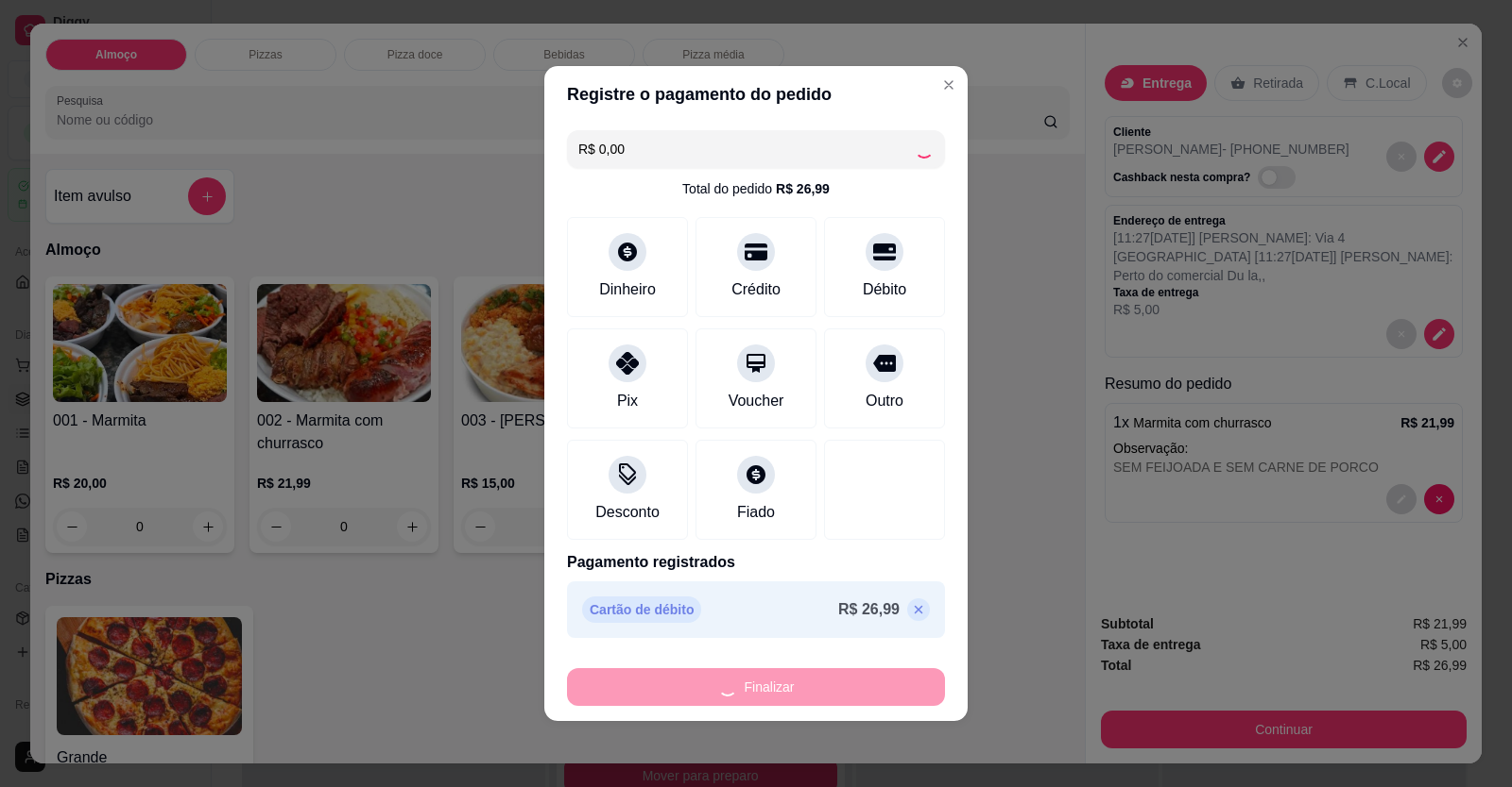
type input "-R$ 26,99"
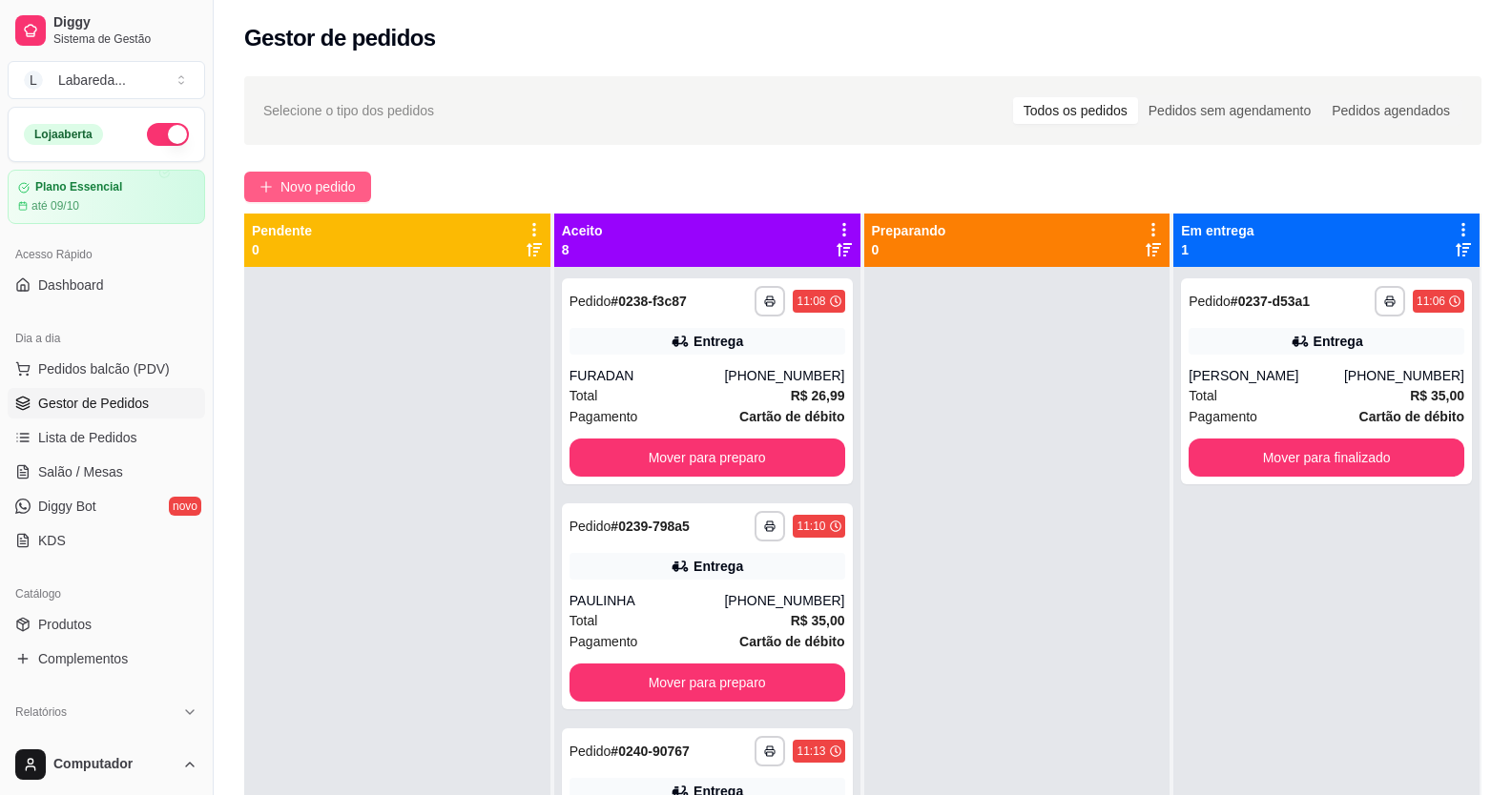
click at [364, 189] on button "Novo pedido" at bounding box center [308, 187] width 127 height 30
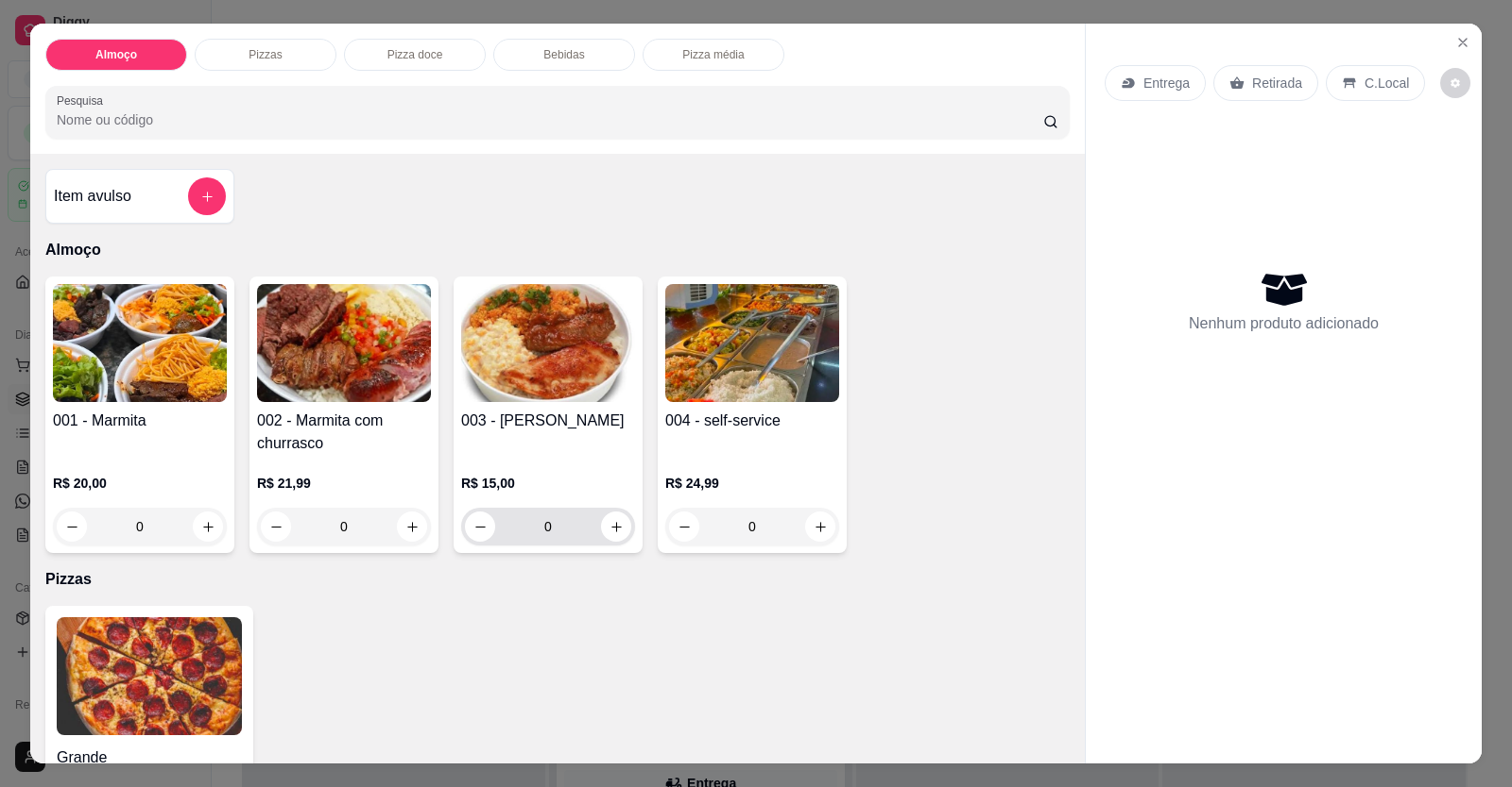
click at [628, 531] on div "0" at bounding box center [547, 527] width 173 height 38
click at [609, 530] on icon "increase-product-quantity" at bounding box center [616, 527] width 15 height 15
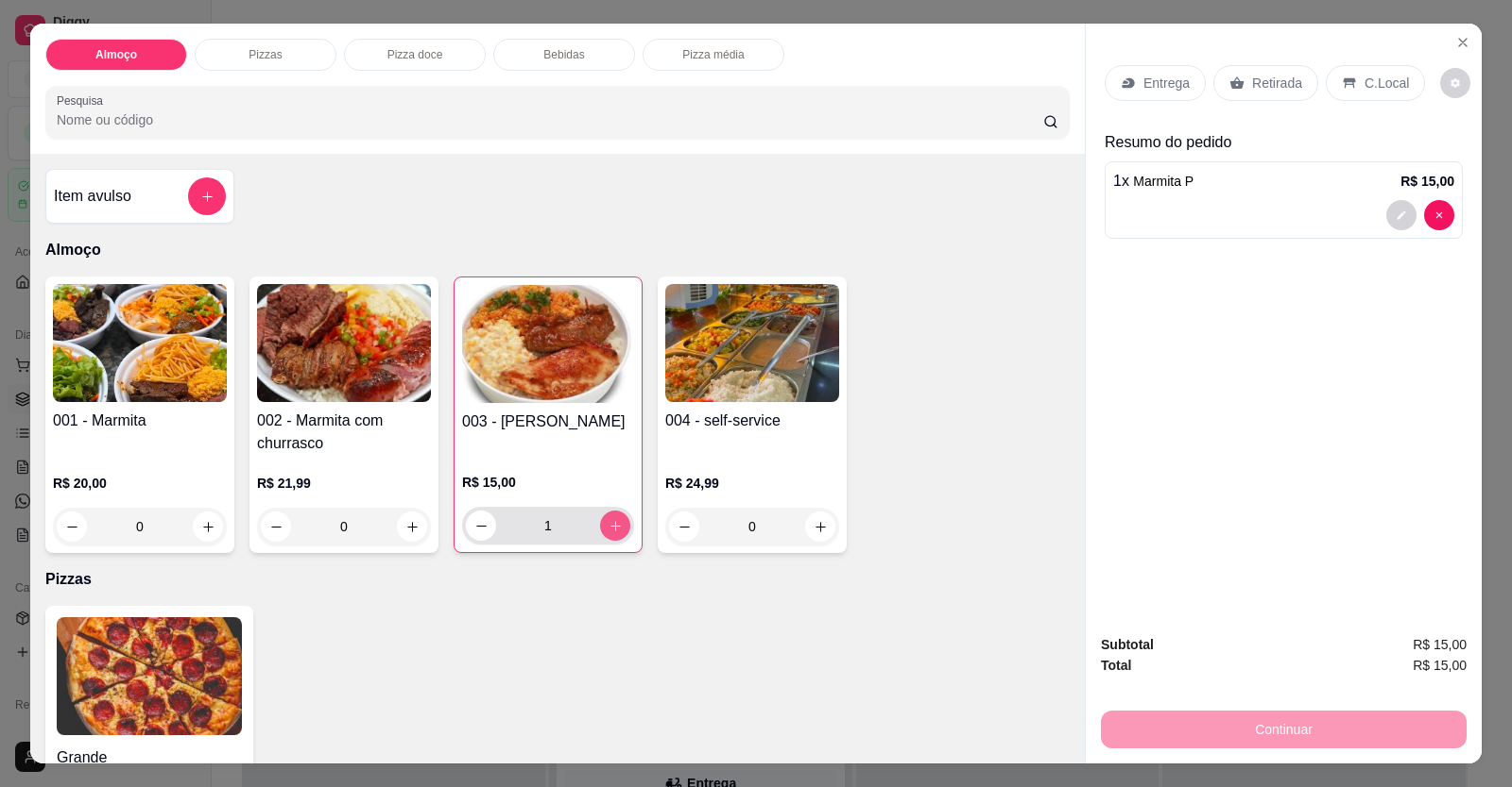
type input "1"
click at [976, 81] on p "Entrega" at bounding box center [1166, 83] width 46 height 19
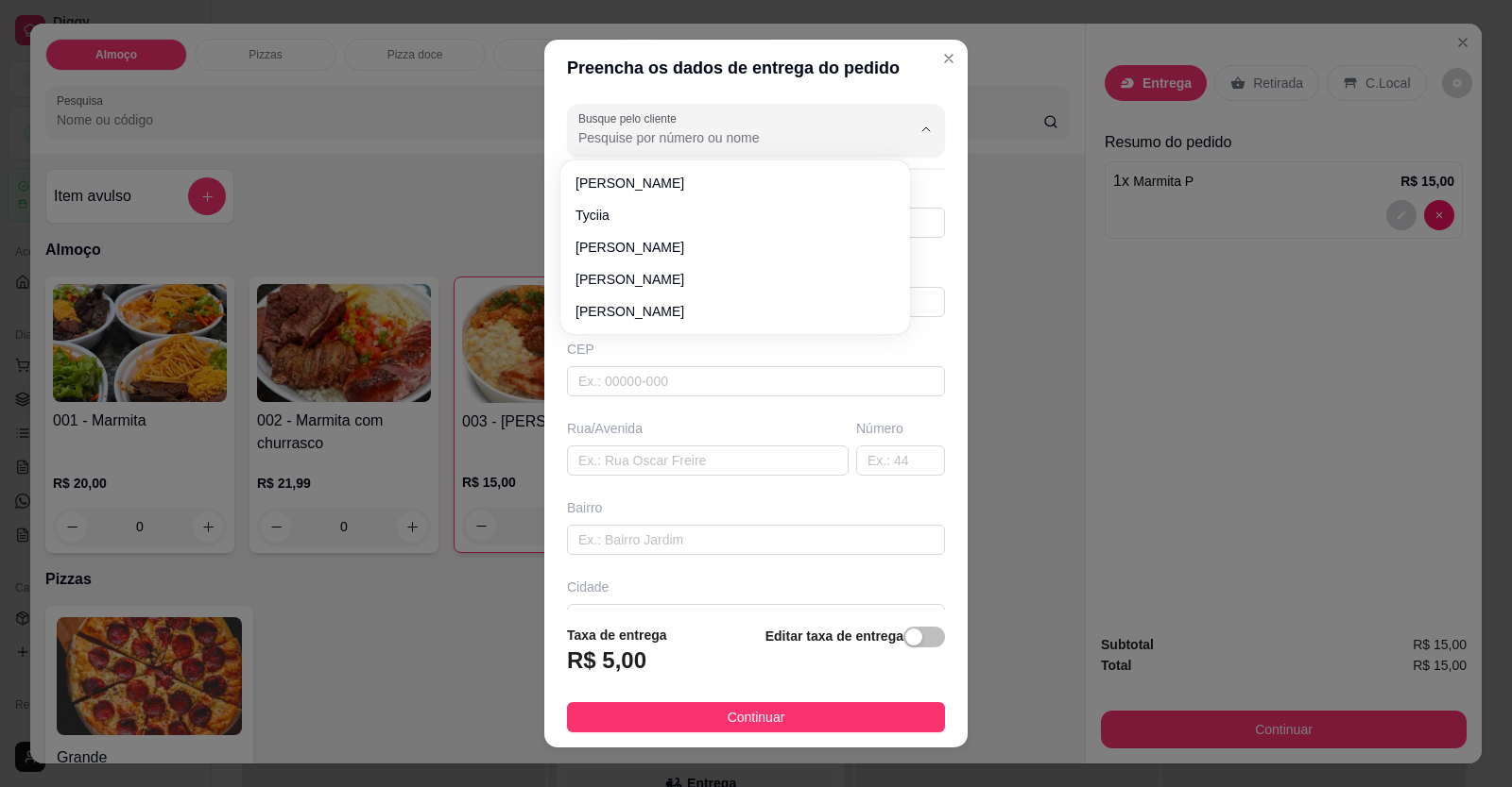
drag, startPoint x: 645, startPoint y: 140, endPoint x: 778, endPoint y: 220, distance: 155.2
click at [645, 138] on input "Busque pelo cliente" at bounding box center [729, 138] width 302 height 19
click at [706, 136] on input "MARKIN" at bounding box center [729, 138] width 302 height 19
type input "M"
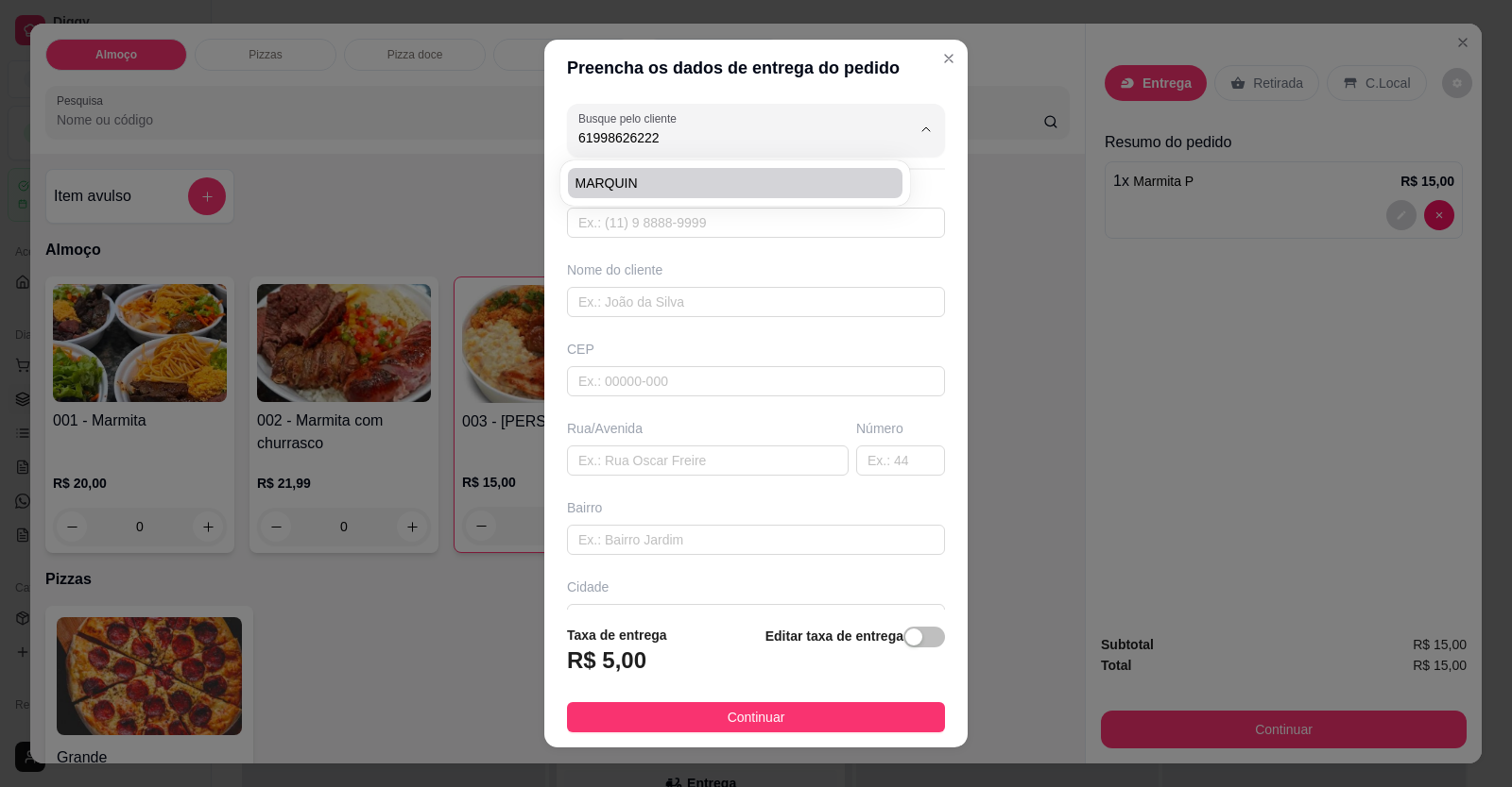
click at [727, 193] on li "MARQUIN" at bounding box center [734, 183] width 334 height 30
type input "MARQUIN"
type input "61998626222"
type input "MARQUIN"
type input "FOFO AMBEV EM FRENTE DO DIA DIA"
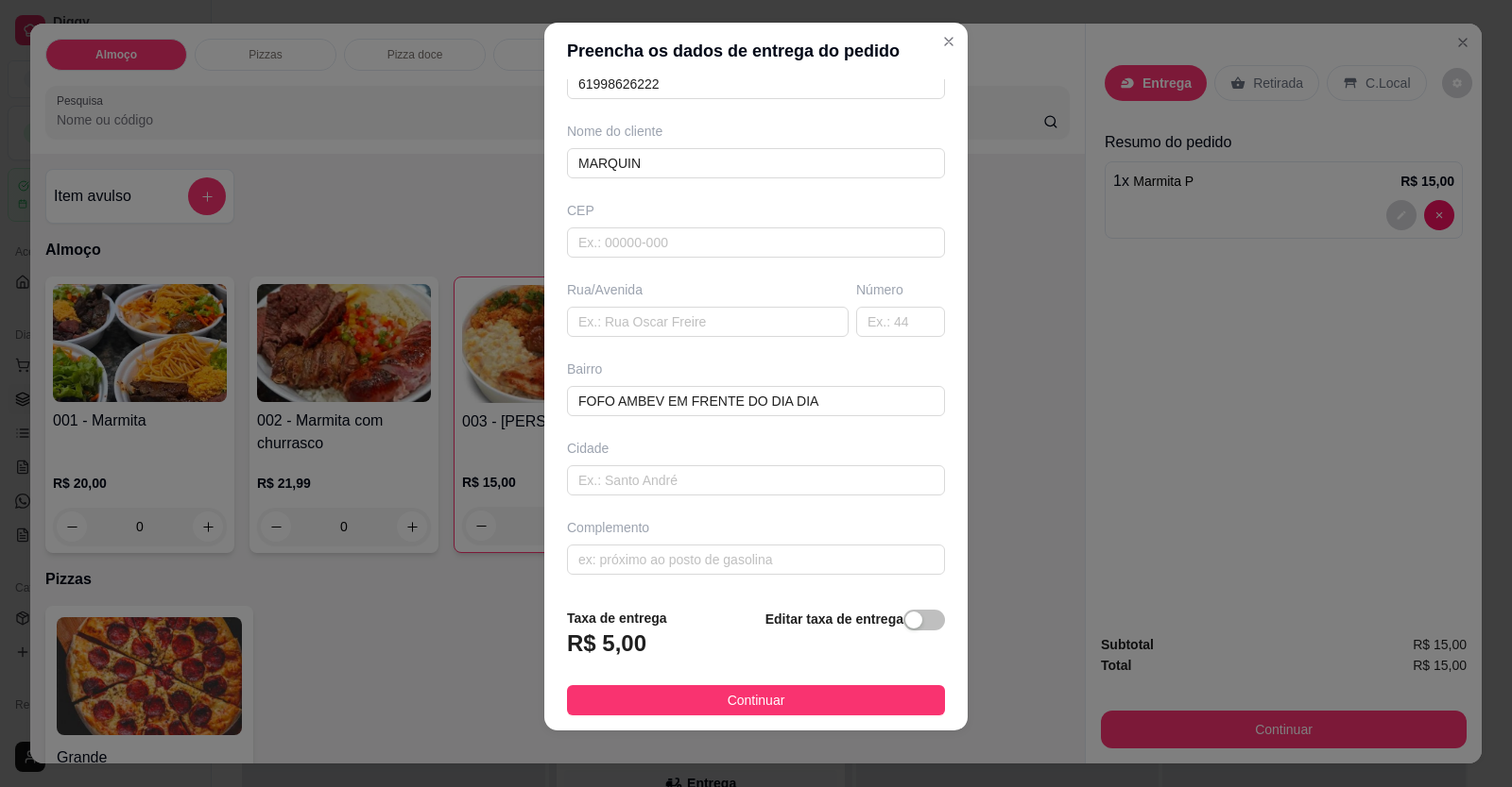
scroll to position [20, 0]
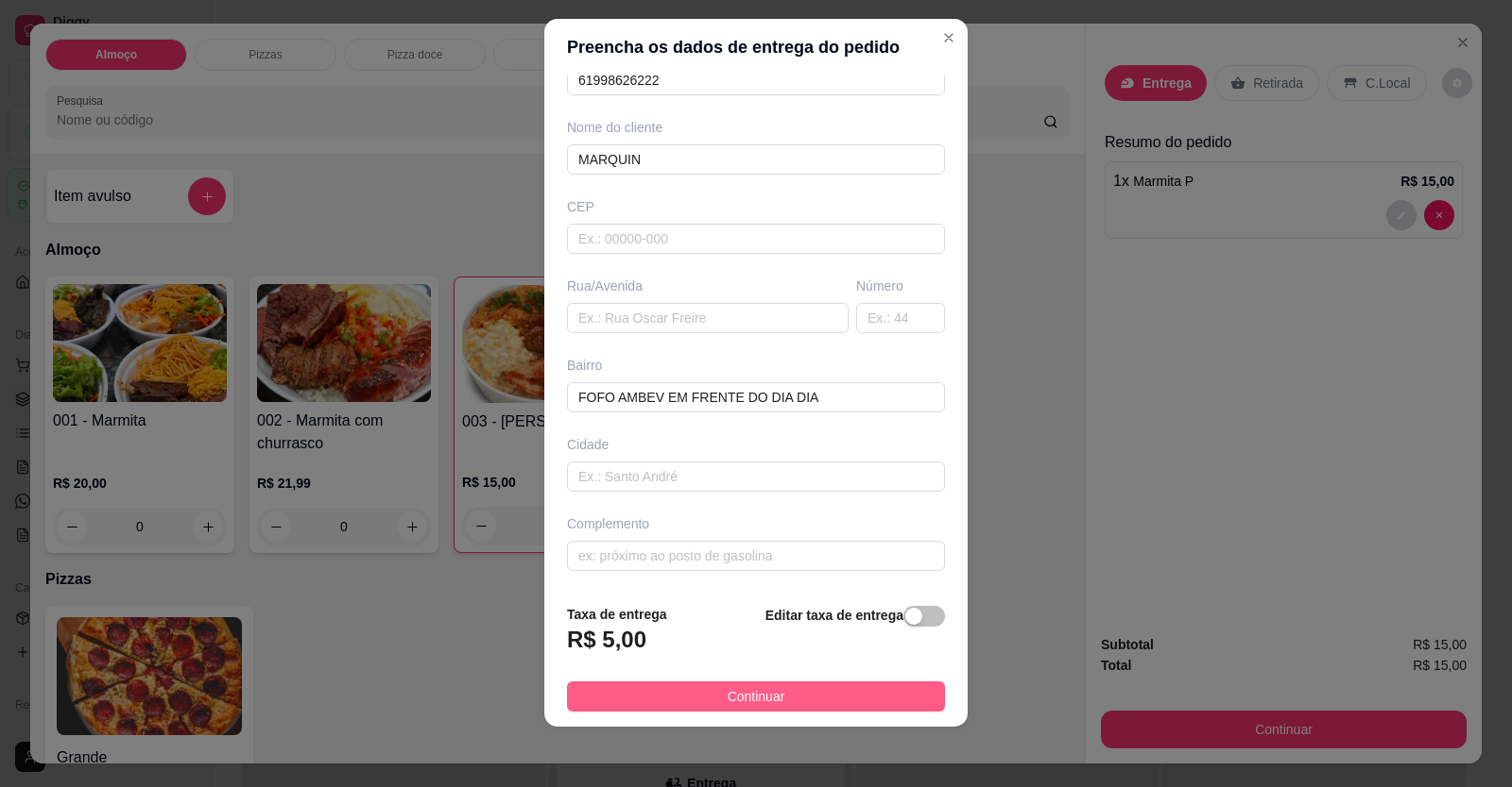
type input "MARQUIN"
click at [727, 700] on span "Continuar" at bounding box center [756, 696] width 57 height 20
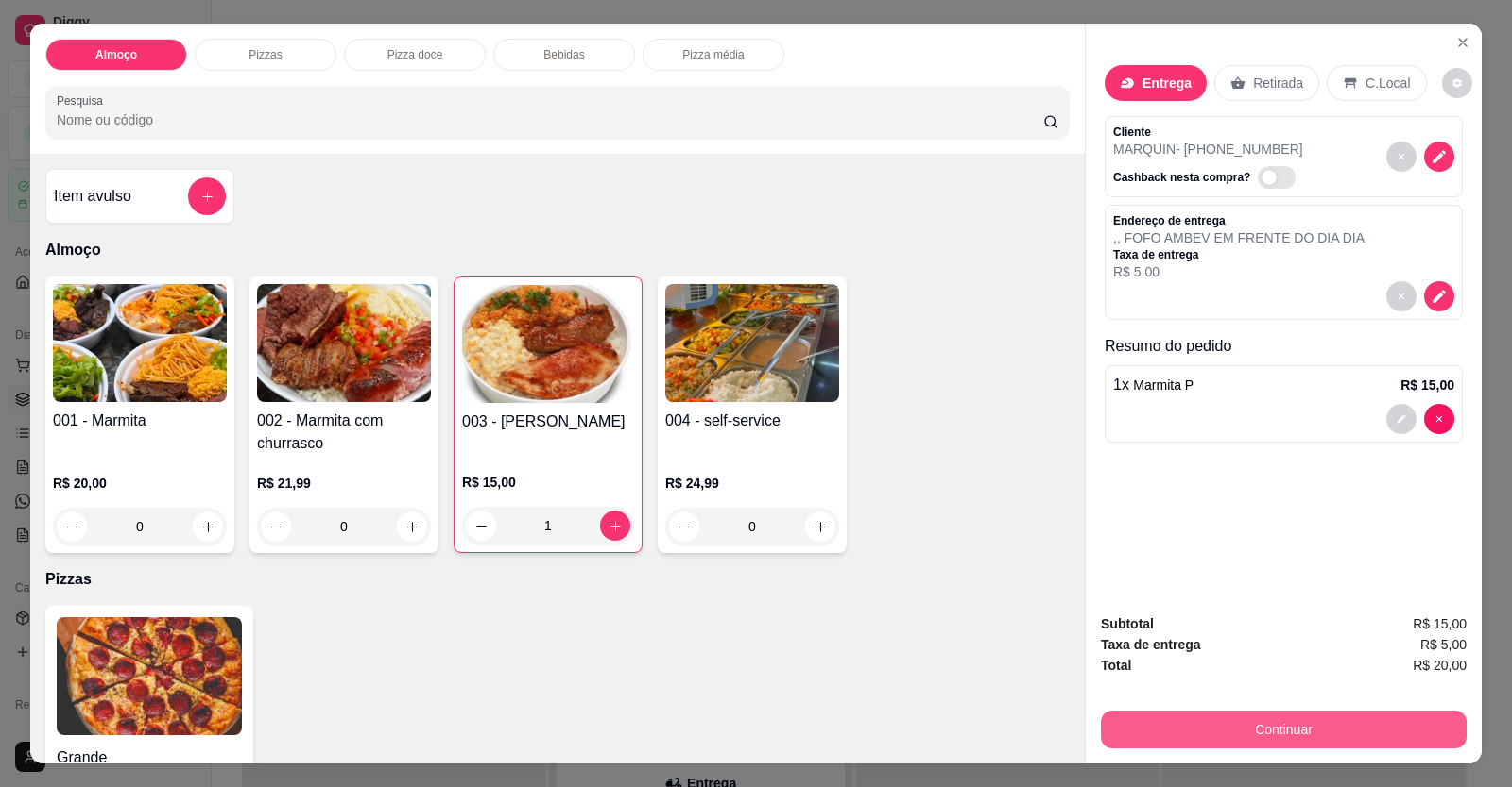
click at [976, 734] on button "Continuar" at bounding box center [1282, 729] width 365 height 38
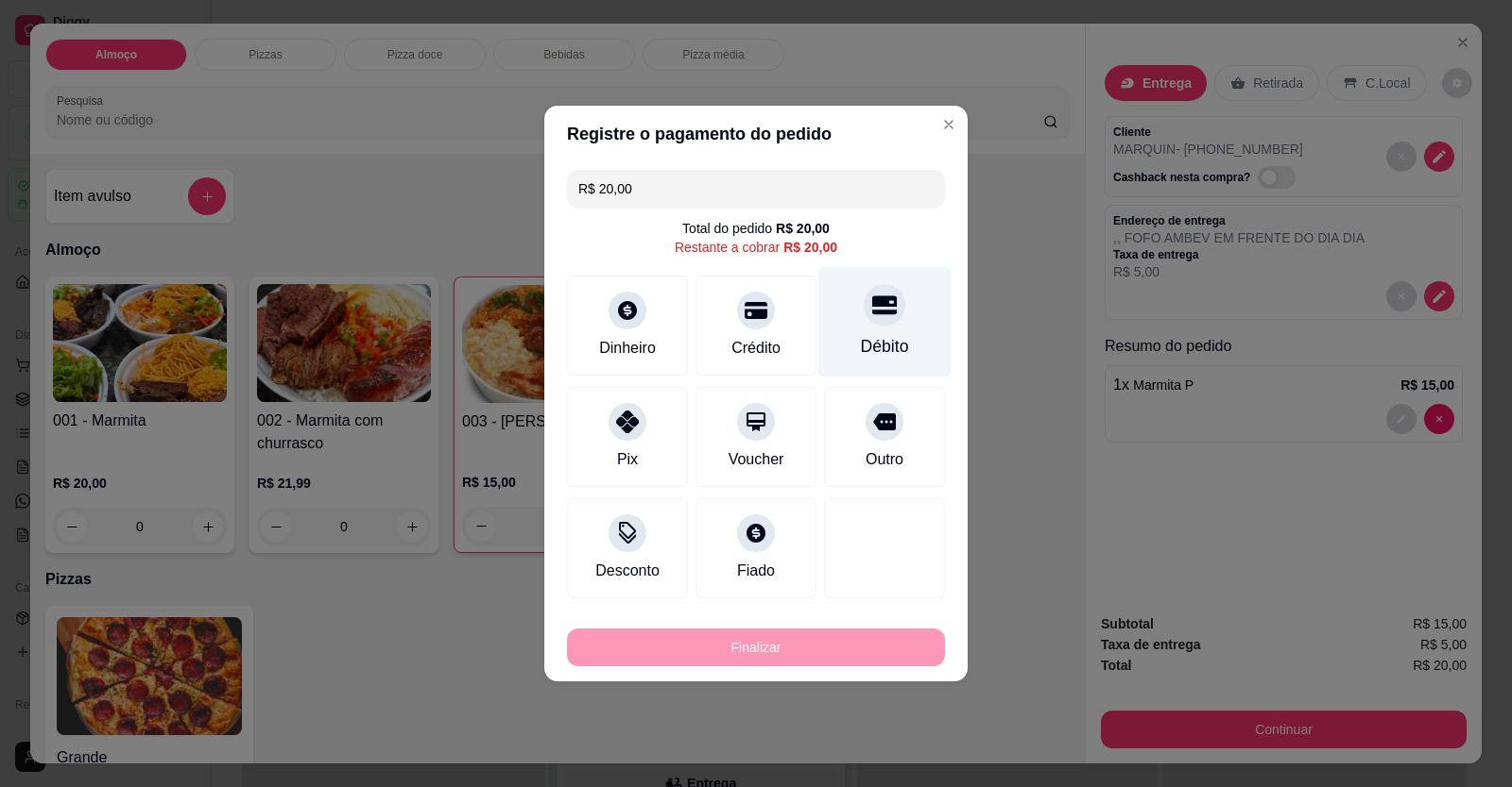
drag, startPoint x: 880, startPoint y: 327, endPoint x: 880, endPoint y: 357, distance: 30.0
click at [880, 326] on div "Débito" at bounding box center [885, 322] width 134 height 110
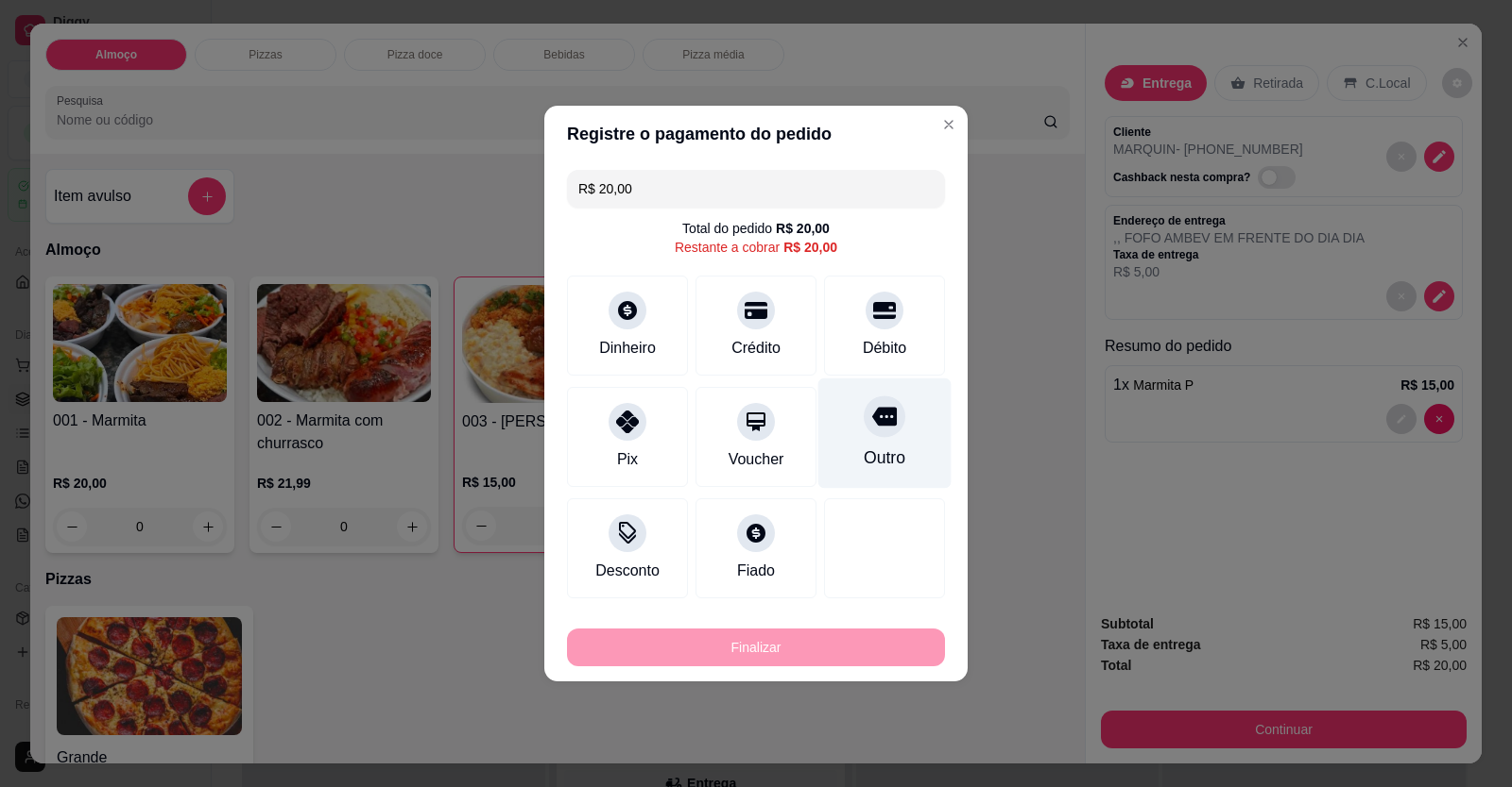
type input "R$ 0,00"
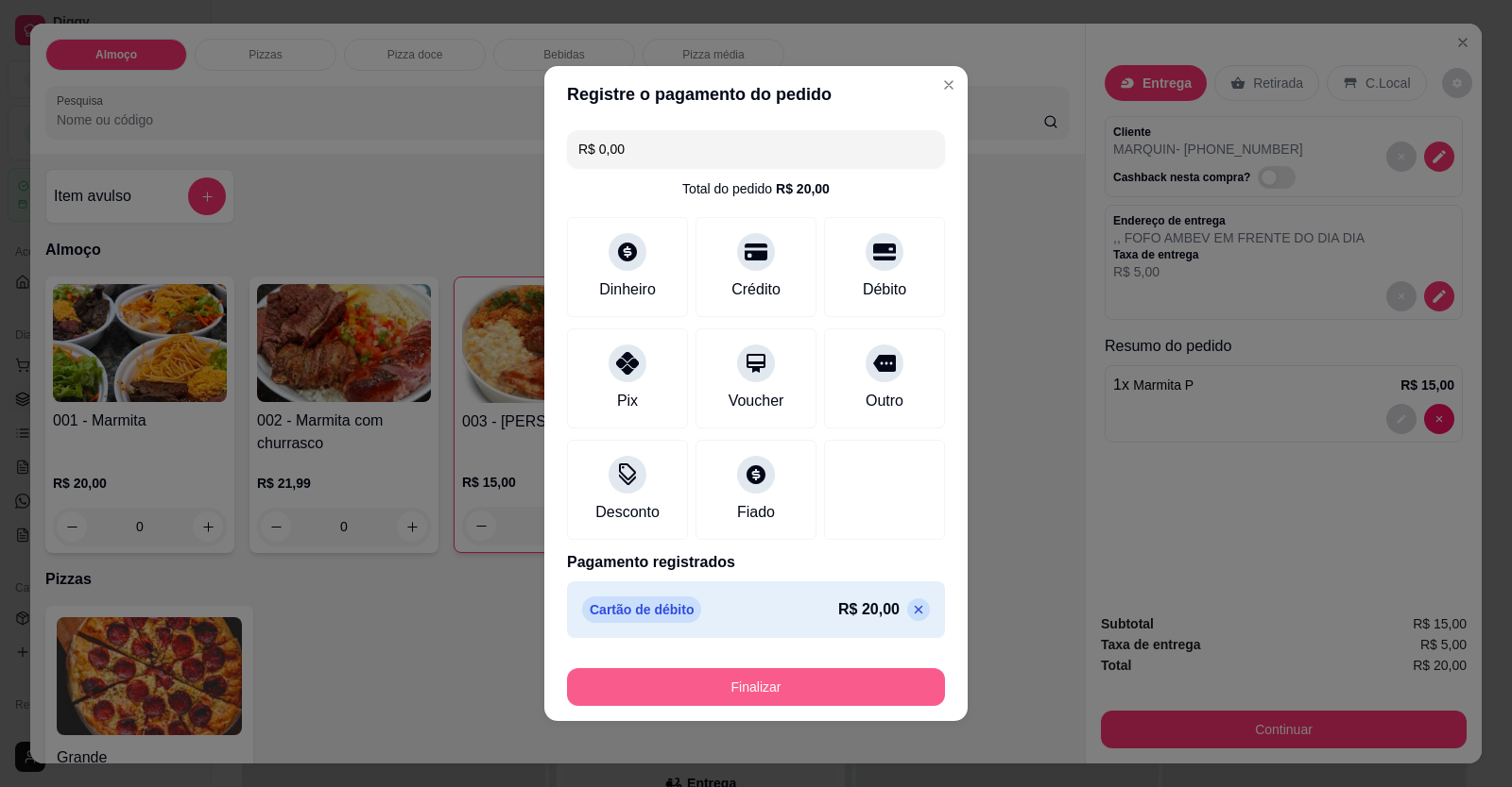
click at [805, 681] on button "Finalizar" at bounding box center [756, 687] width 378 height 38
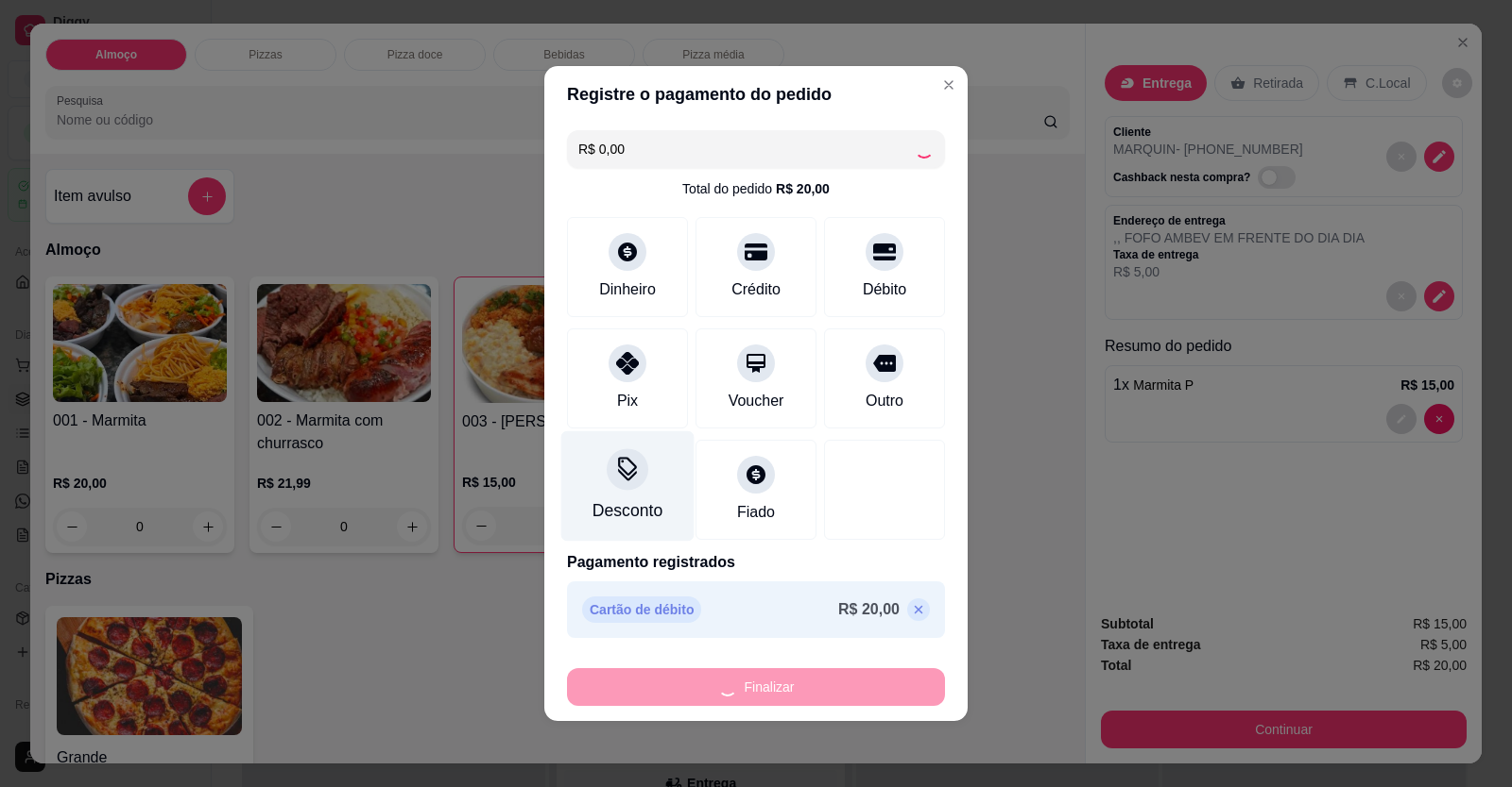
type input "0"
type input "-R$ 20,00"
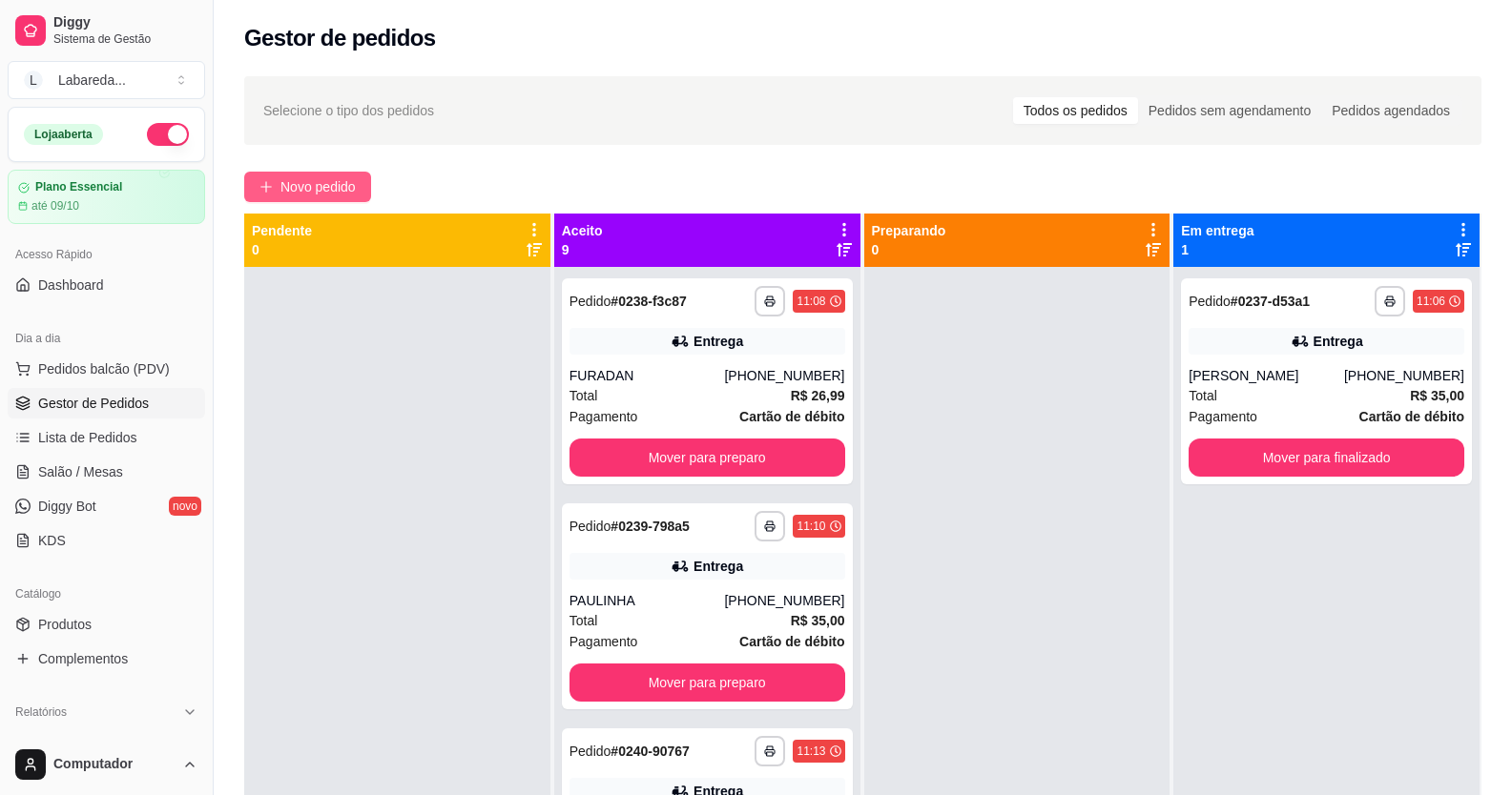
click at [344, 187] on span "Novo pedido" at bounding box center [318, 186] width 75 height 21
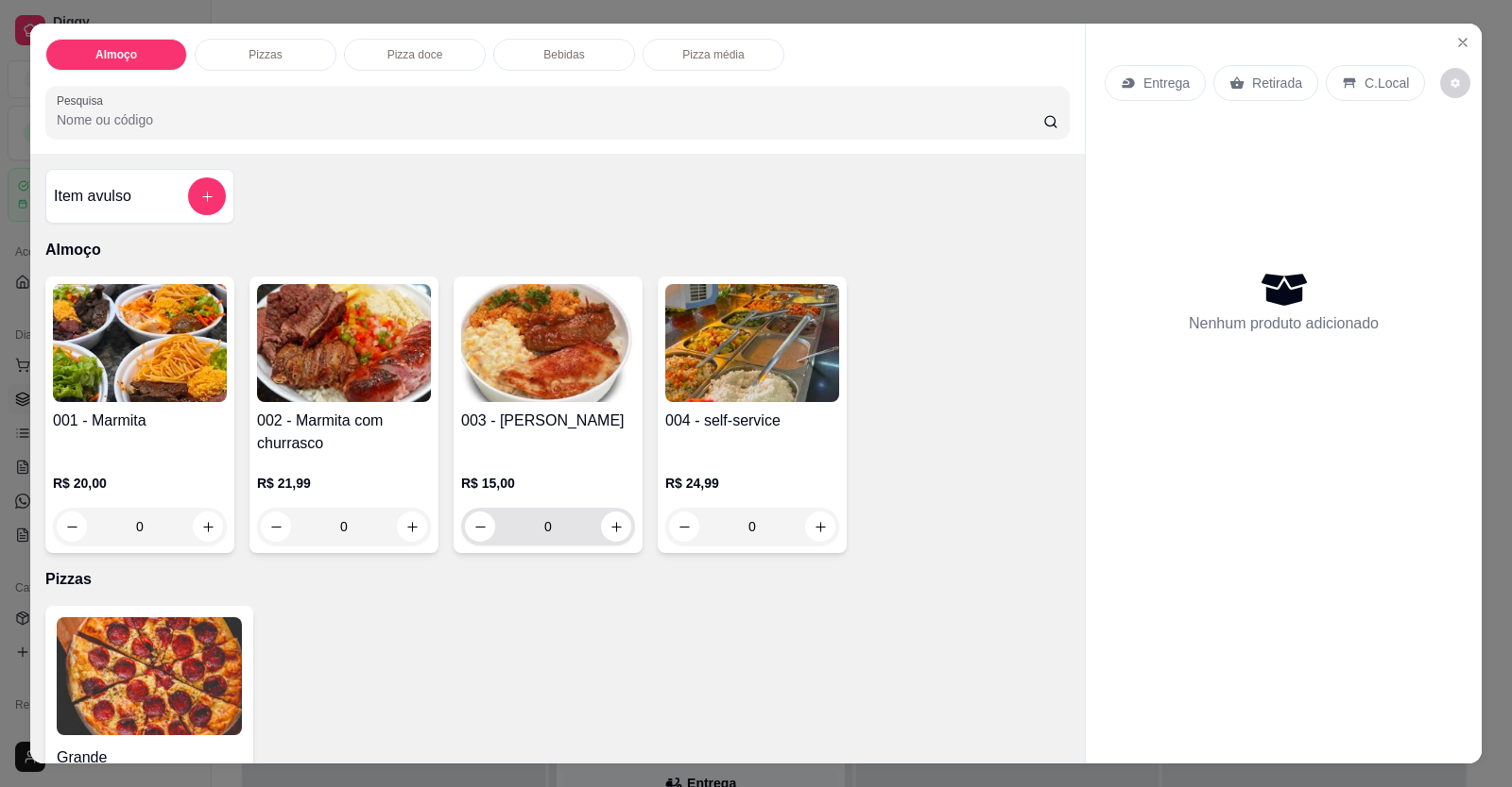
click at [626, 524] on div "0" at bounding box center [547, 527] width 173 height 38
click at [613, 528] on icon "increase-product-quantity" at bounding box center [616, 527] width 15 height 15
type input "1"
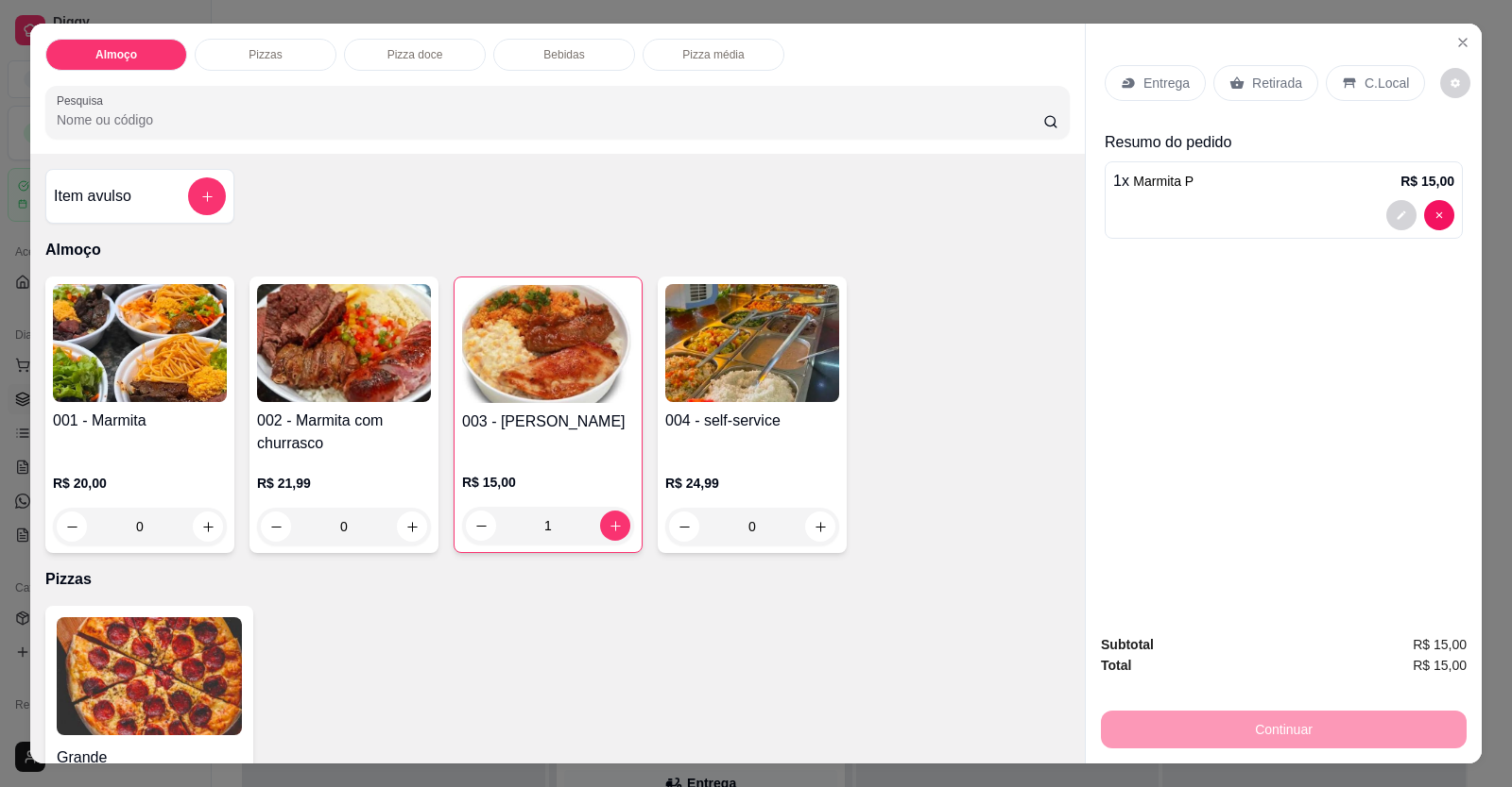
click at [976, 82] on icon at bounding box center [1127, 83] width 13 height 11
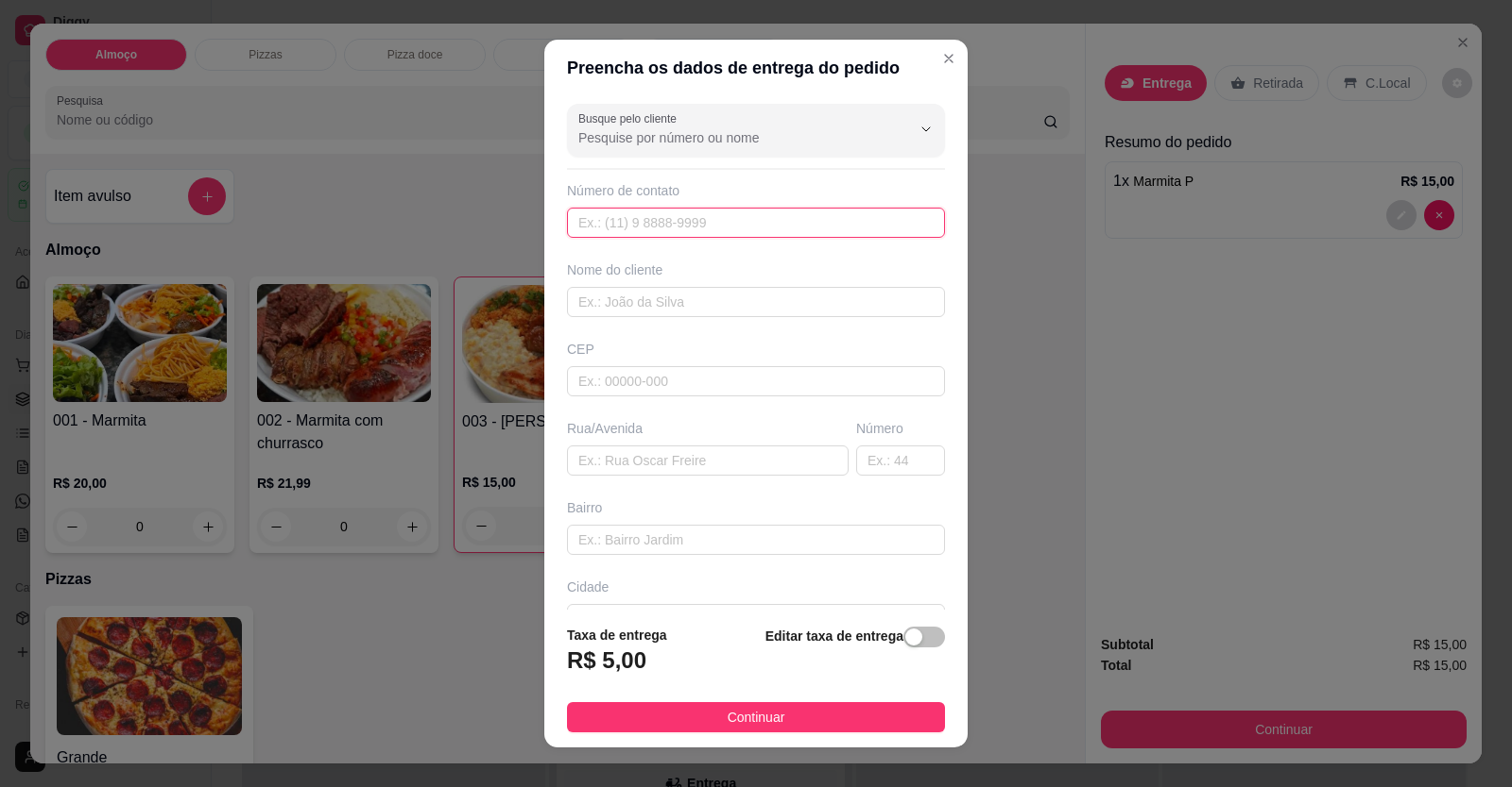
click at [704, 233] on input "text" at bounding box center [756, 223] width 378 height 30
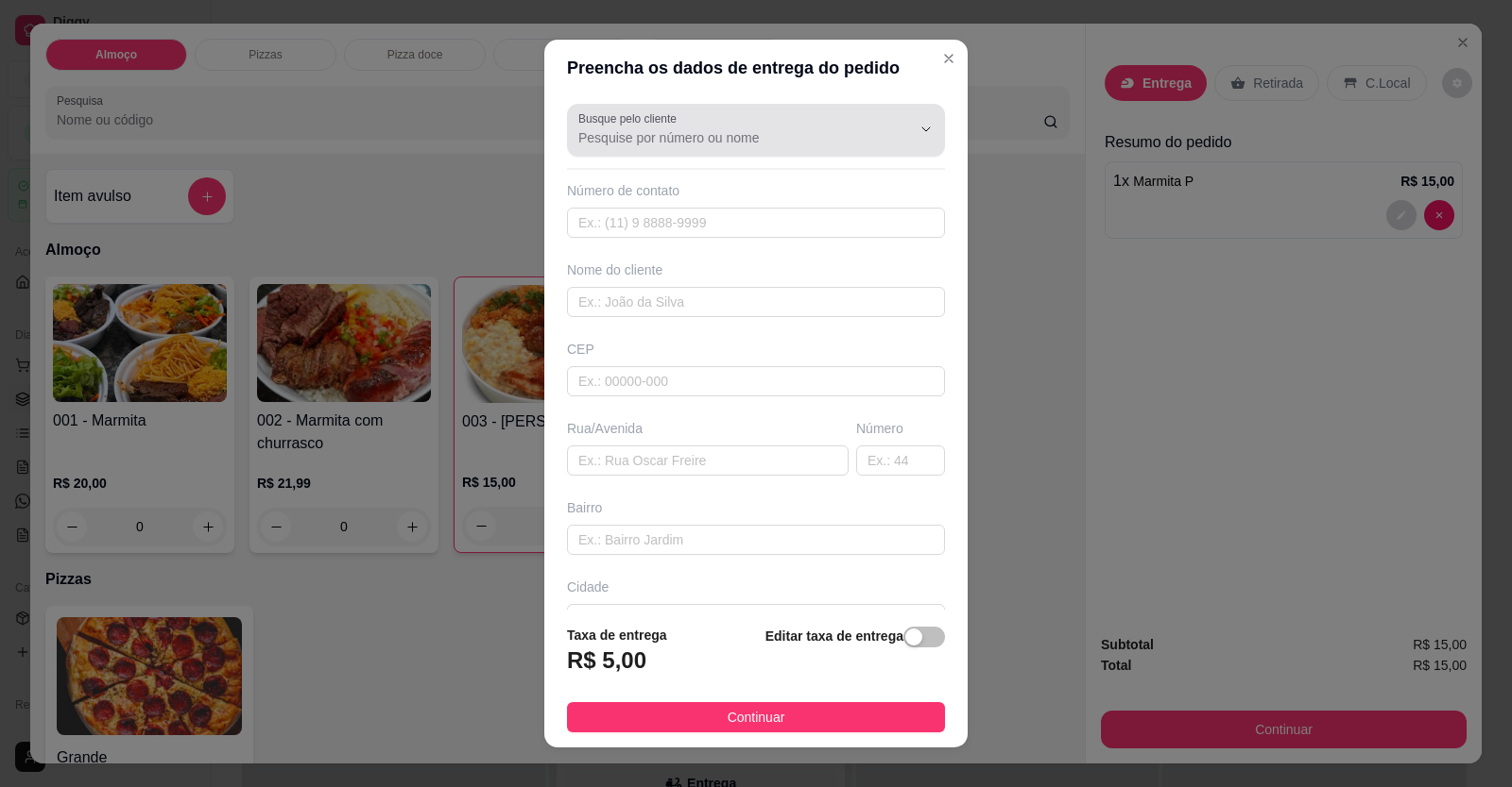
click at [691, 147] on div at bounding box center [756, 130] width 355 height 38
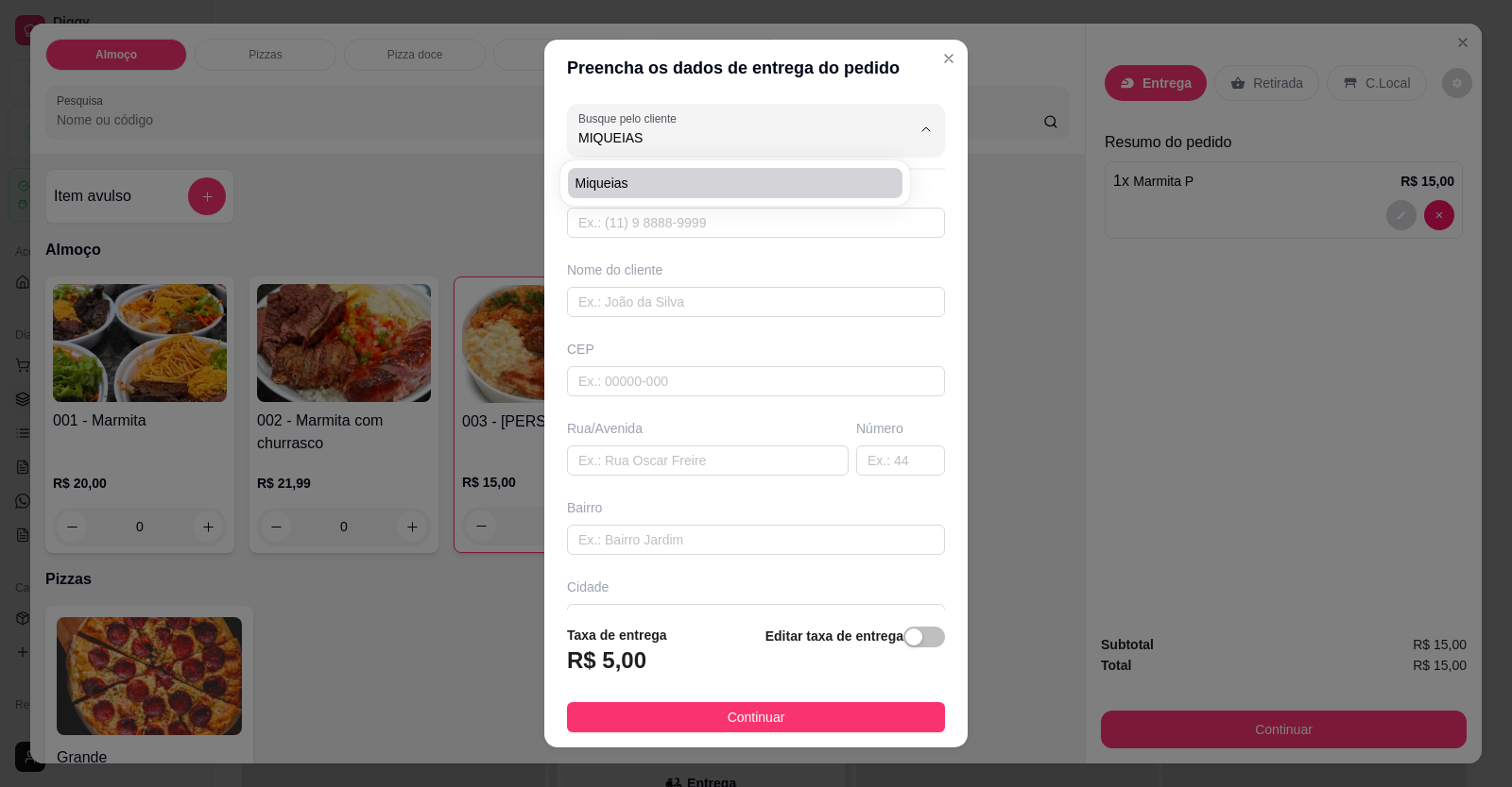
click at [693, 184] on span "miqueias" at bounding box center [725, 183] width 300 height 19
type input "miqueias"
type input "61998299853"
type input "miqueias"
type input "BOCAYUVA"
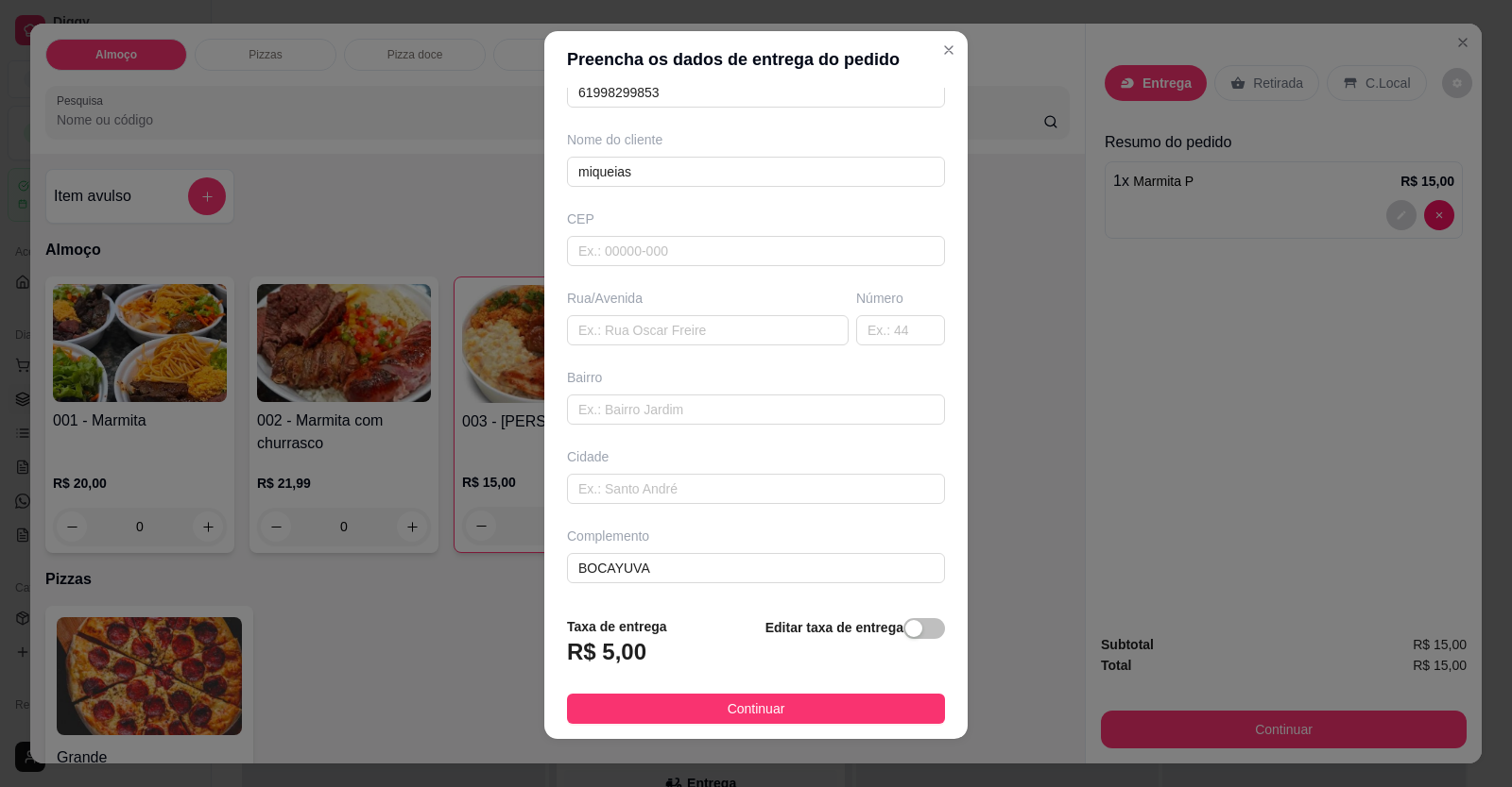
scroll to position [20, 0]
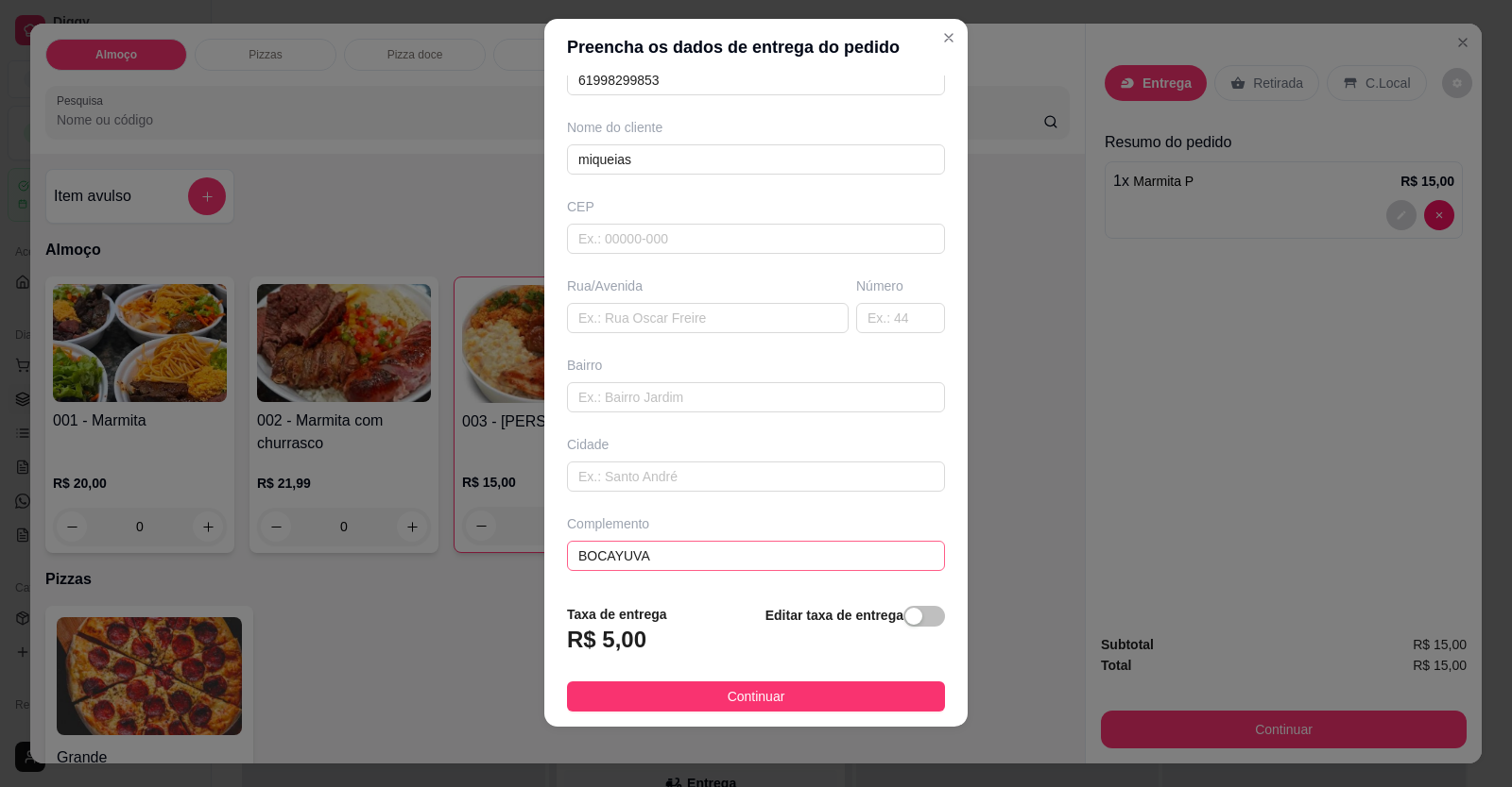
type input "miqueias"
drag, startPoint x: 712, startPoint y: 554, endPoint x: 322, endPoint y: 551, distance: 390.0
click at [322, 553] on div "Preencha os dados de entrega do pedido Busque pelo cliente miqueias Número de c…" at bounding box center [756, 393] width 1512 height 787
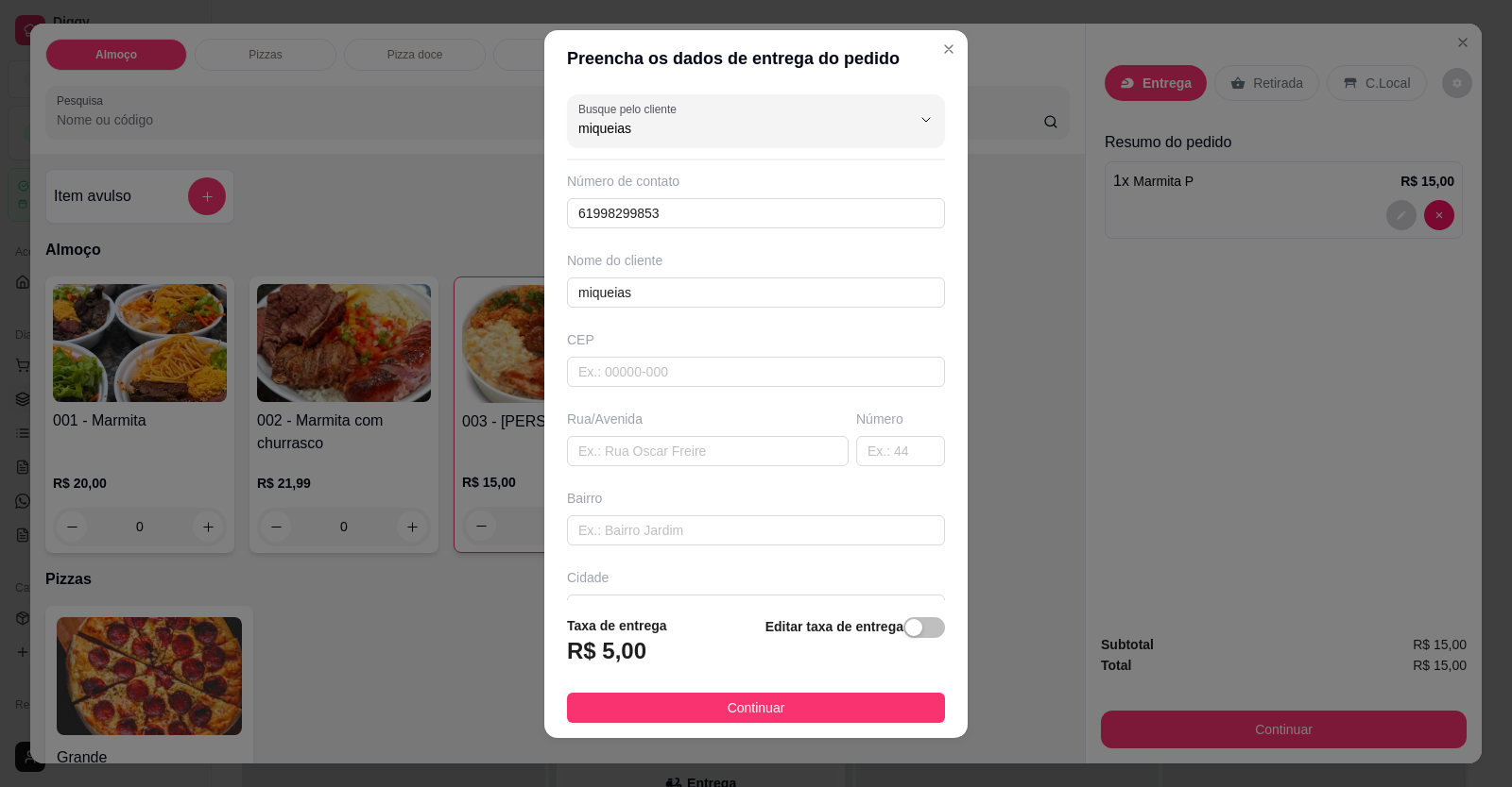
scroll to position [0, 0]
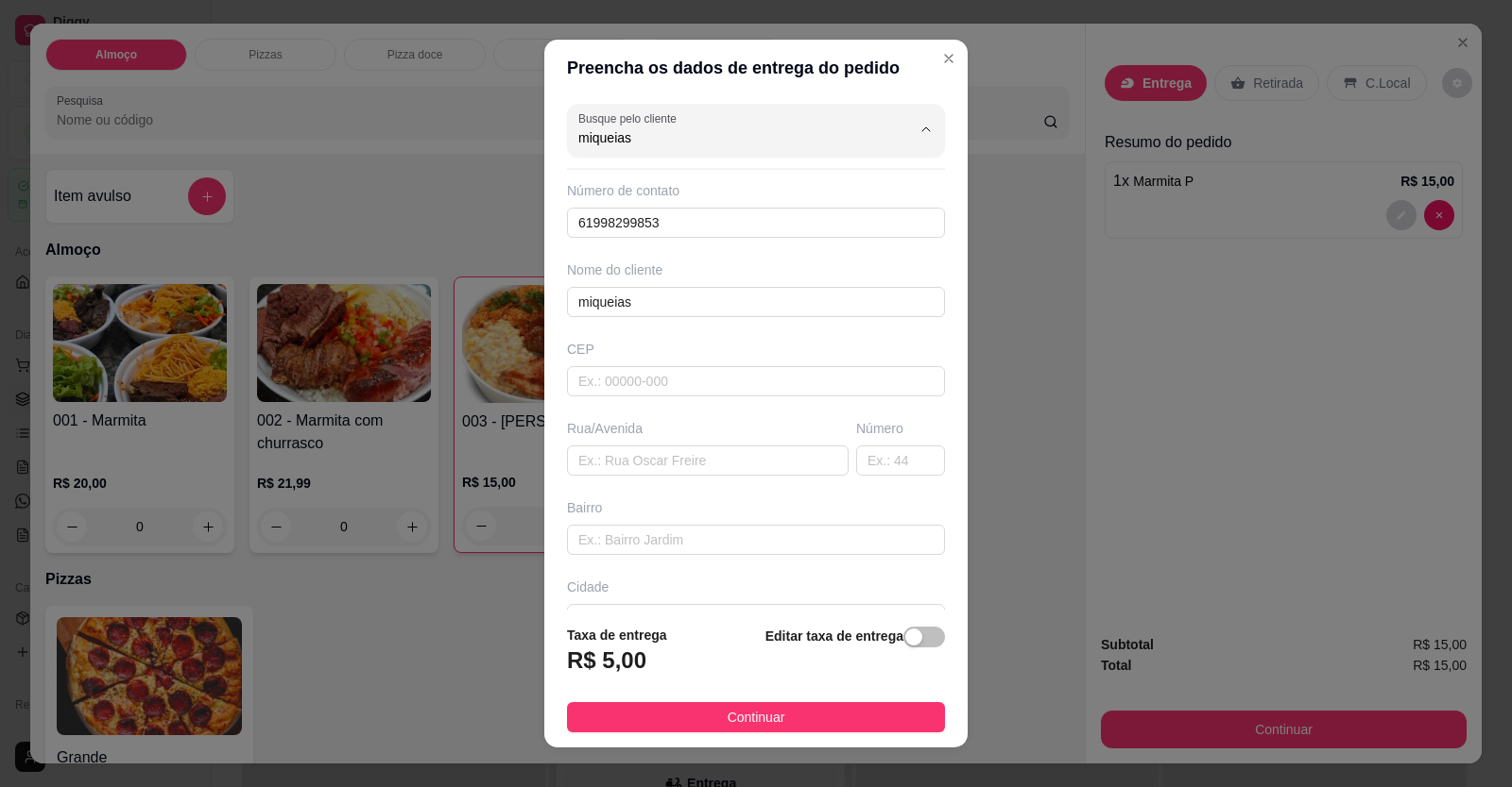
drag, startPoint x: 636, startPoint y: 133, endPoint x: 472, endPoint y: 204, distance: 178.7
click at [288, 177] on div "Preencha os dados de entrega do pedido Busque pelo cliente miqueias Número de c…" at bounding box center [756, 393] width 1512 height 787
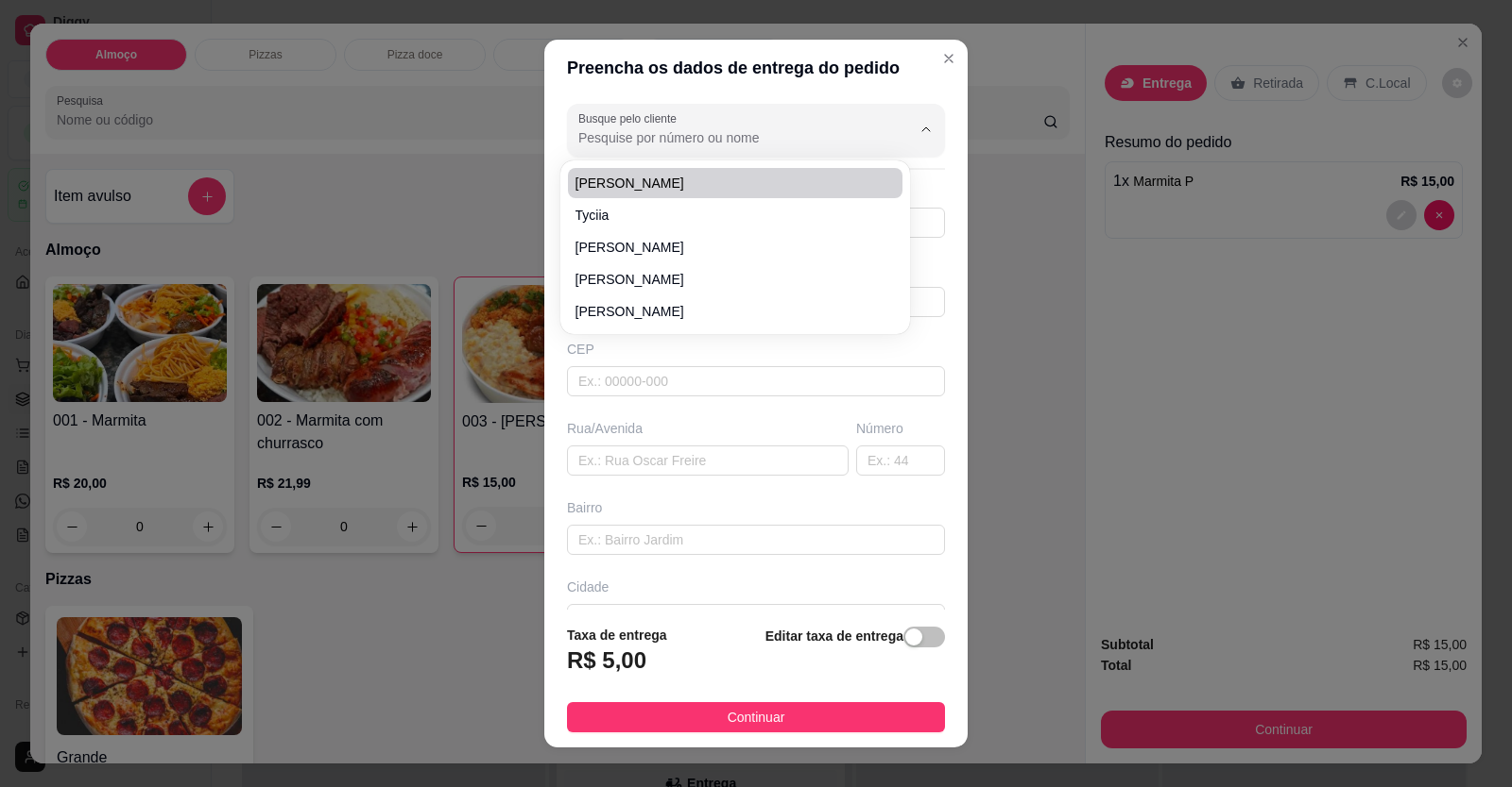
click at [690, 135] on input "Busque pelo cliente" at bounding box center [729, 138] width 302 height 19
click at [685, 123] on div at bounding box center [756, 130] width 355 height 38
click at [663, 172] on li "miqueias" at bounding box center [734, 183] width 334 height 30
type input "miqueias"
type input "BOCAYUVA"
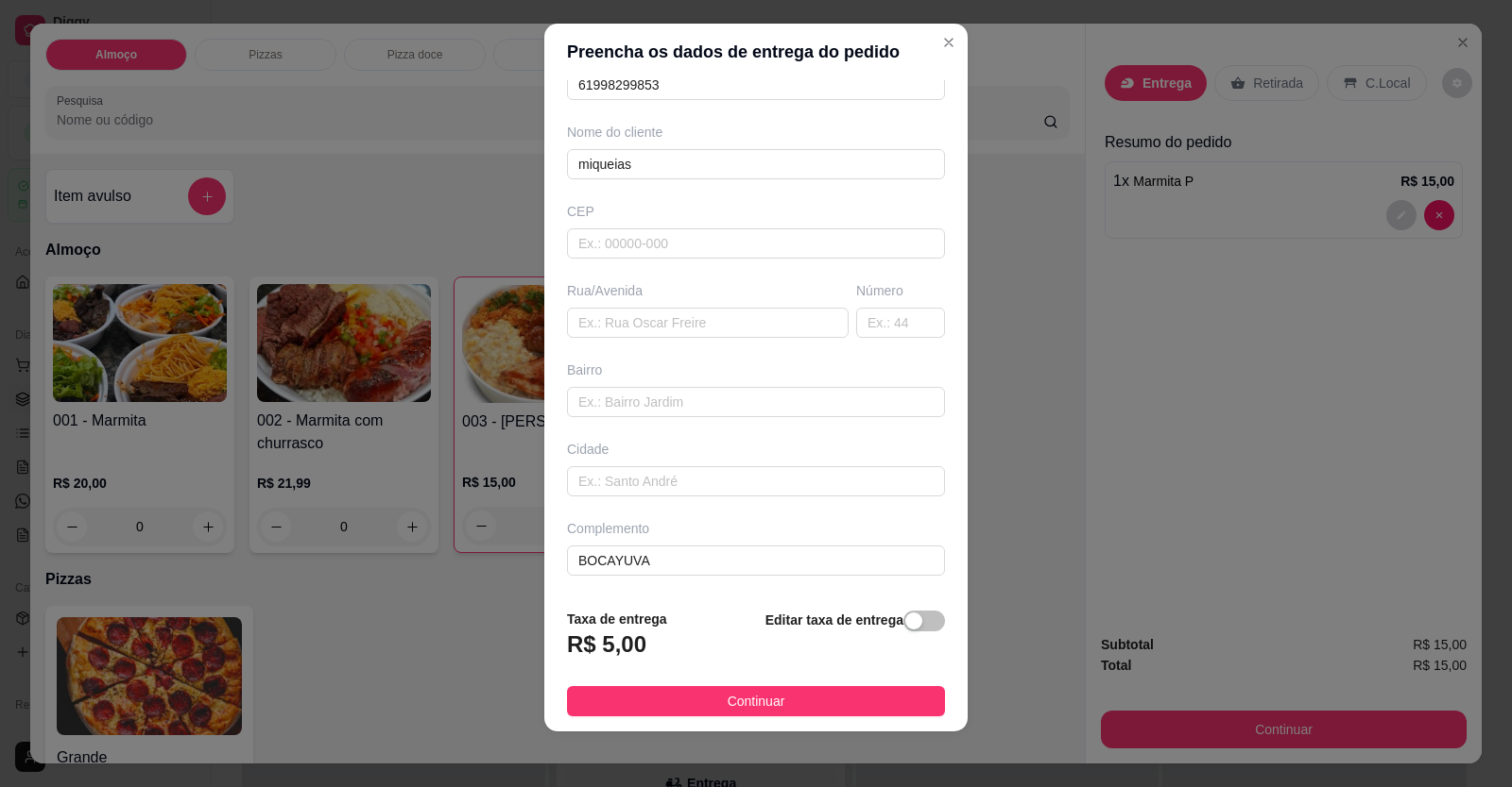
scroll to position [20, 0]
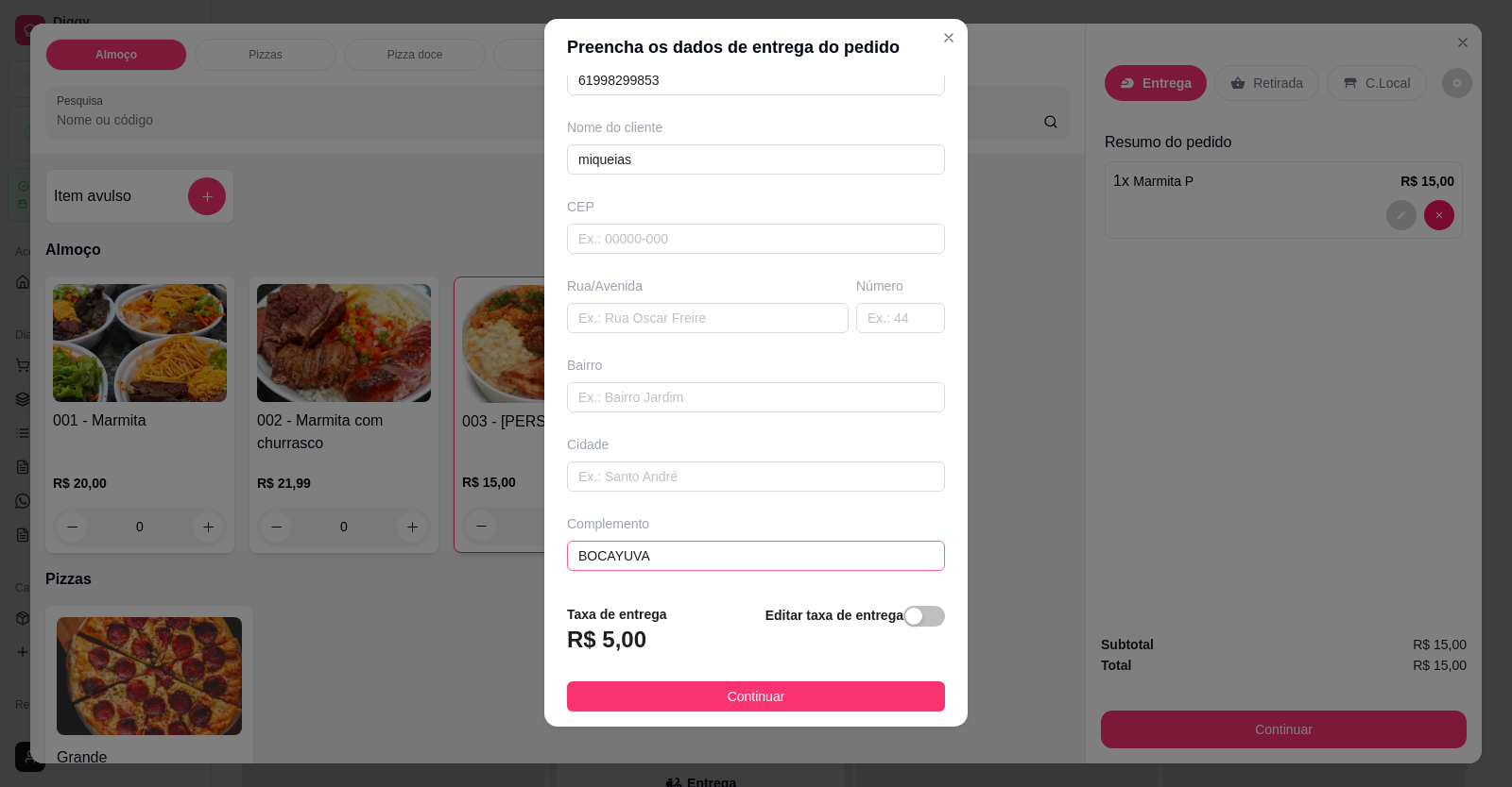
type input "miqueias"
drag, startPoint x: 667, startPoint y: 565, endPoint x: 415, endPoint y: 555, distance: 252.2
click at [415, 555] on div "Preencha os dados de entrega do pedido Busque pelo cliente miqueias Número de c…" at bounding box center [756, 393] width 1512 height 787
drag, startPoint x: 502, startPoint y: 526, endPoint x: 415, endPoint y: 530, distance: 87.1
click at [415, 530] on div "Preencha os dados de entrega do pedido Busque pelo cliente miqueias Número de c…" at bounding box center [756, 393] width 1512 height 787
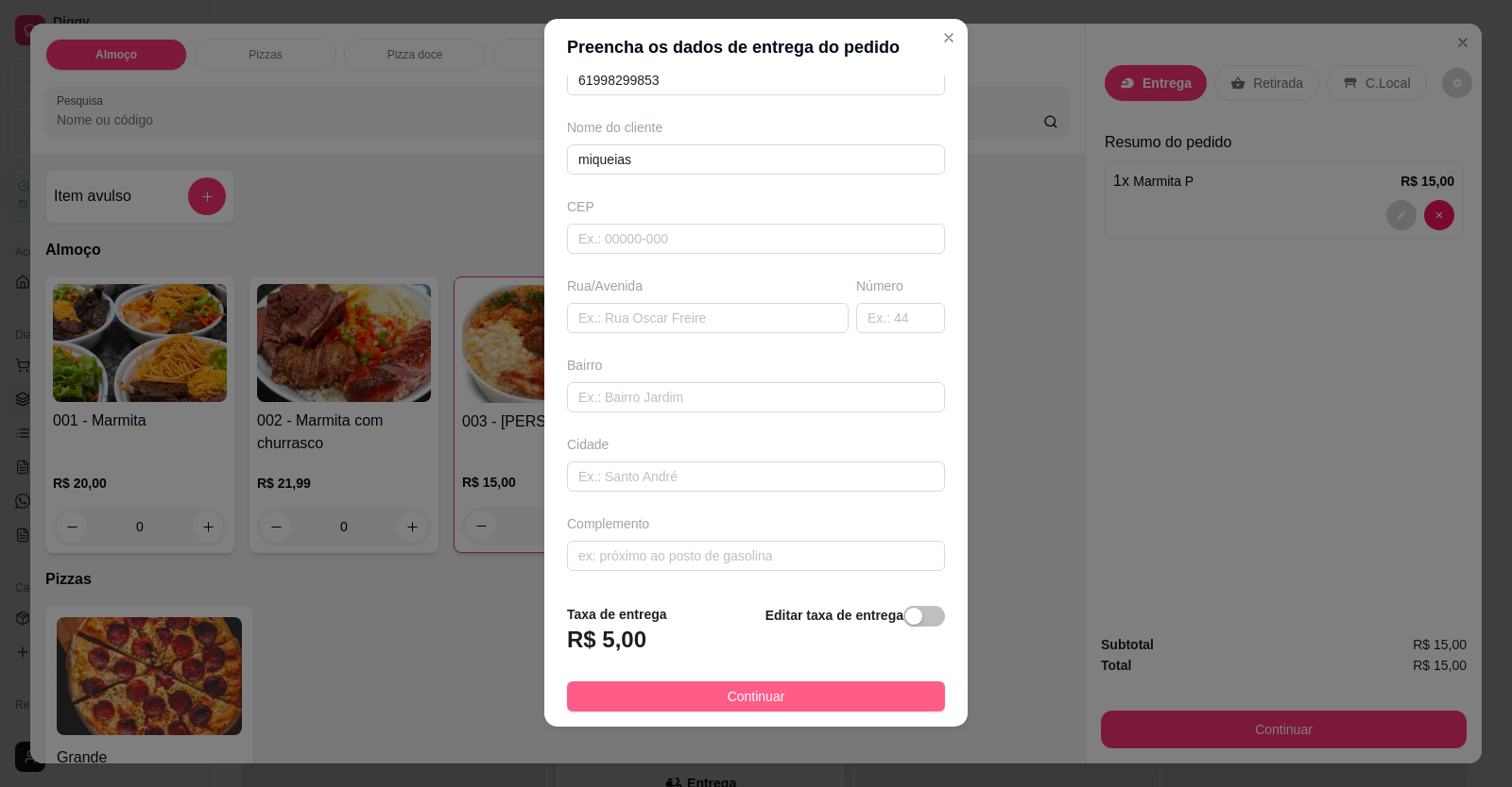
click at [727, 696] on span "Continuar" at bounding box center [756, 696] width 57 height 20
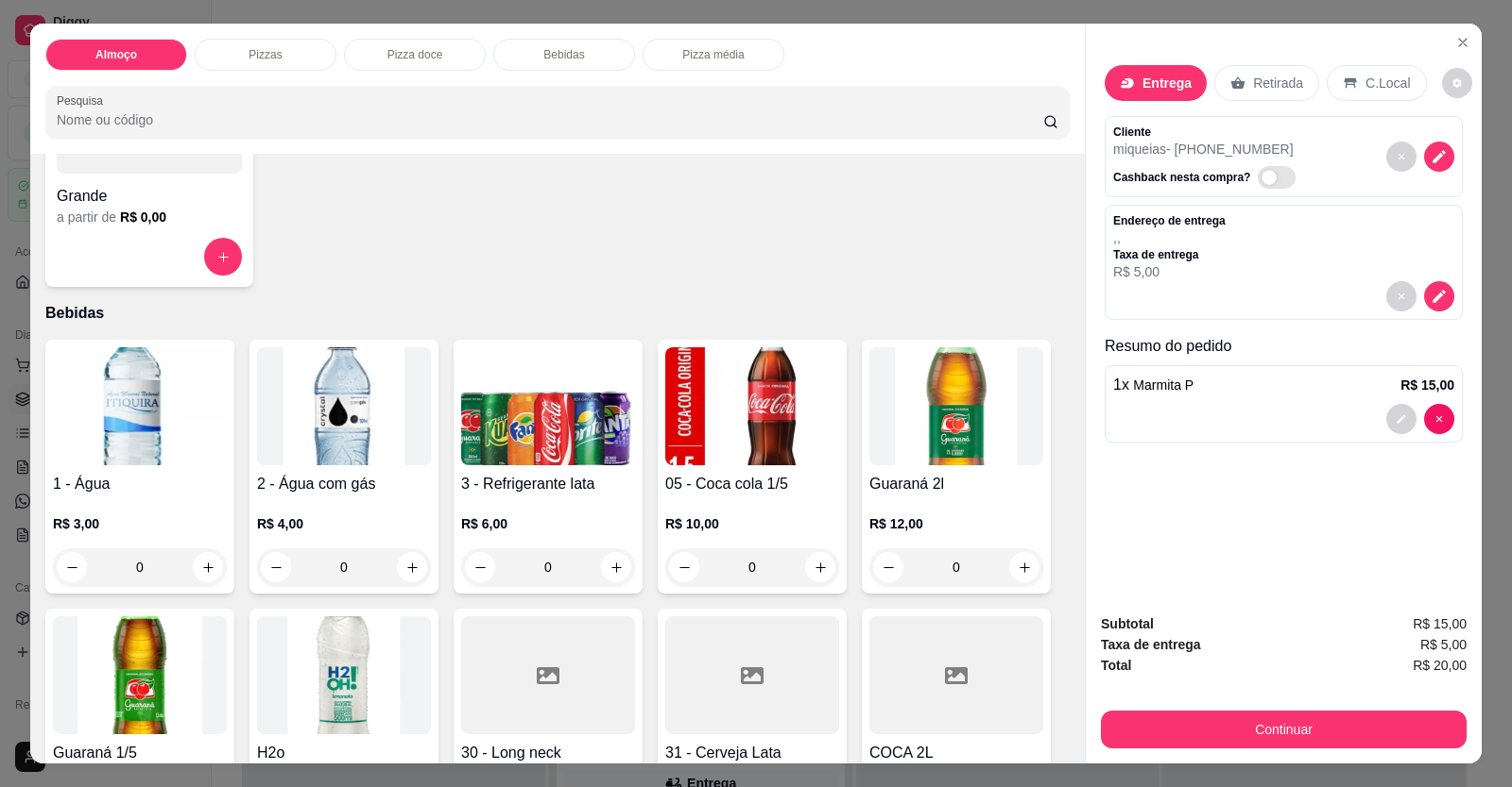
scroll to position [850, 0]
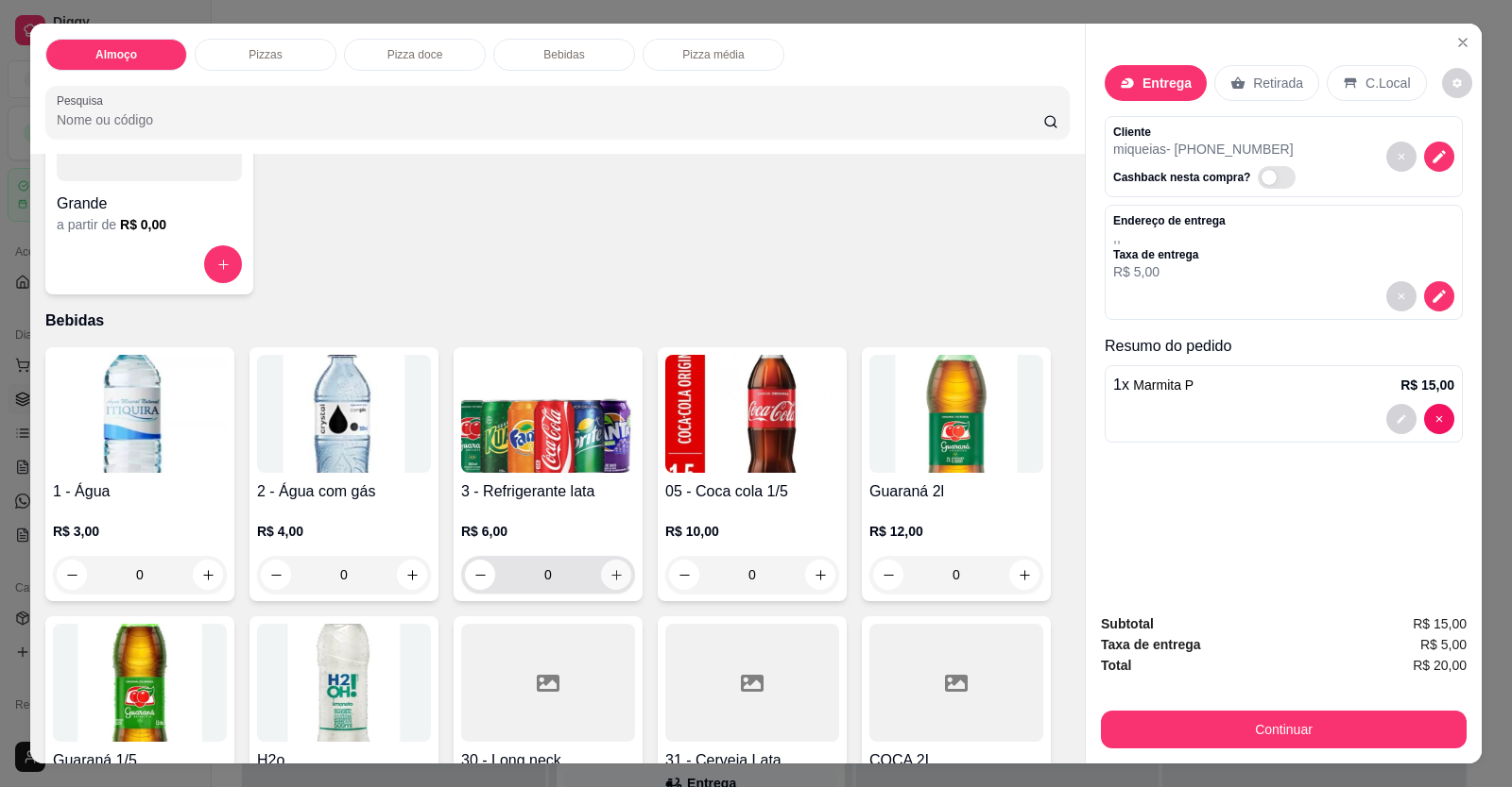
click at [609, 582] on icon "increase-product-quantity" at bounding box center [616, 575] width 15 height 15
type input "1"
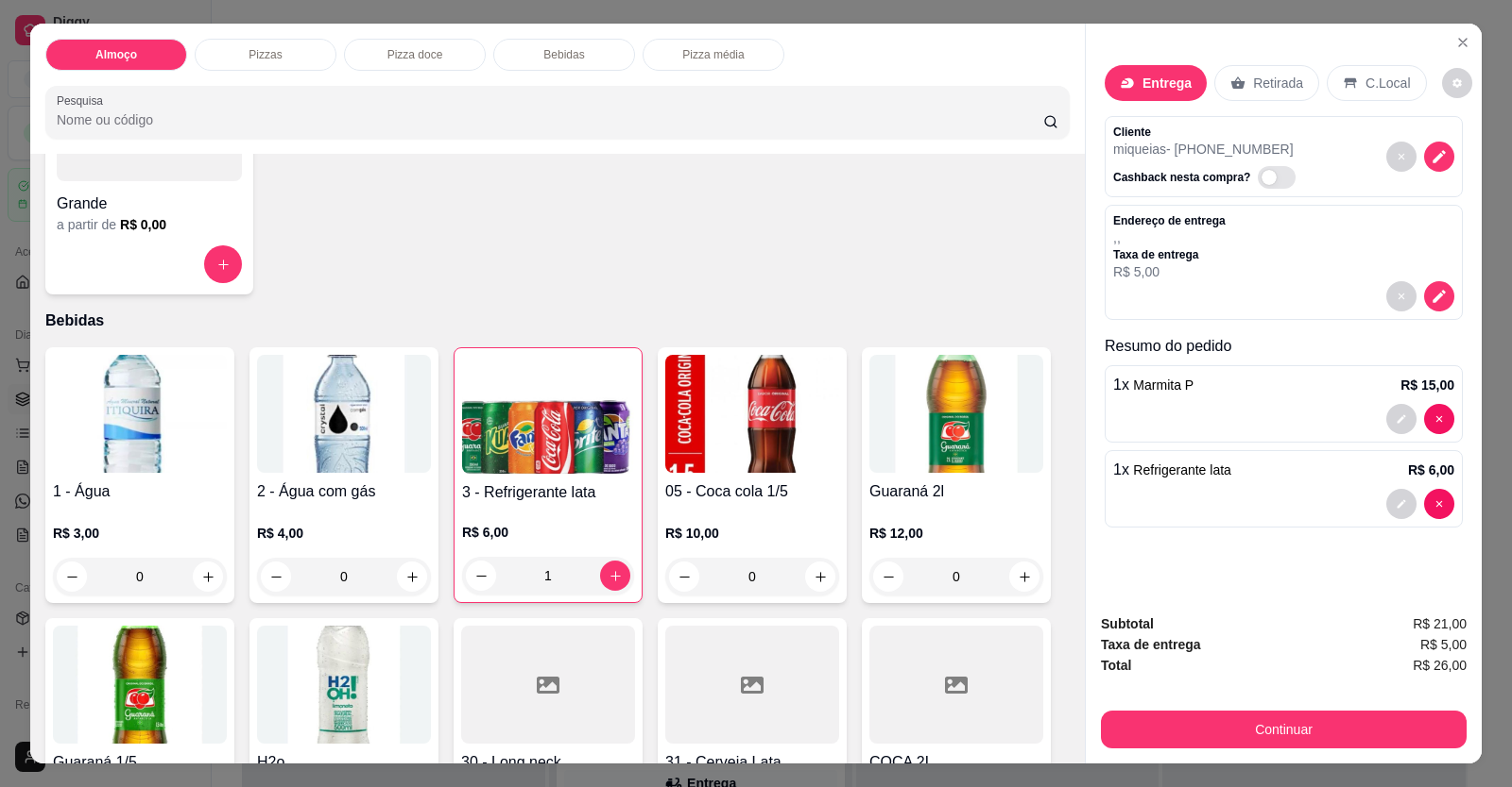
scroll to position [37, 0]
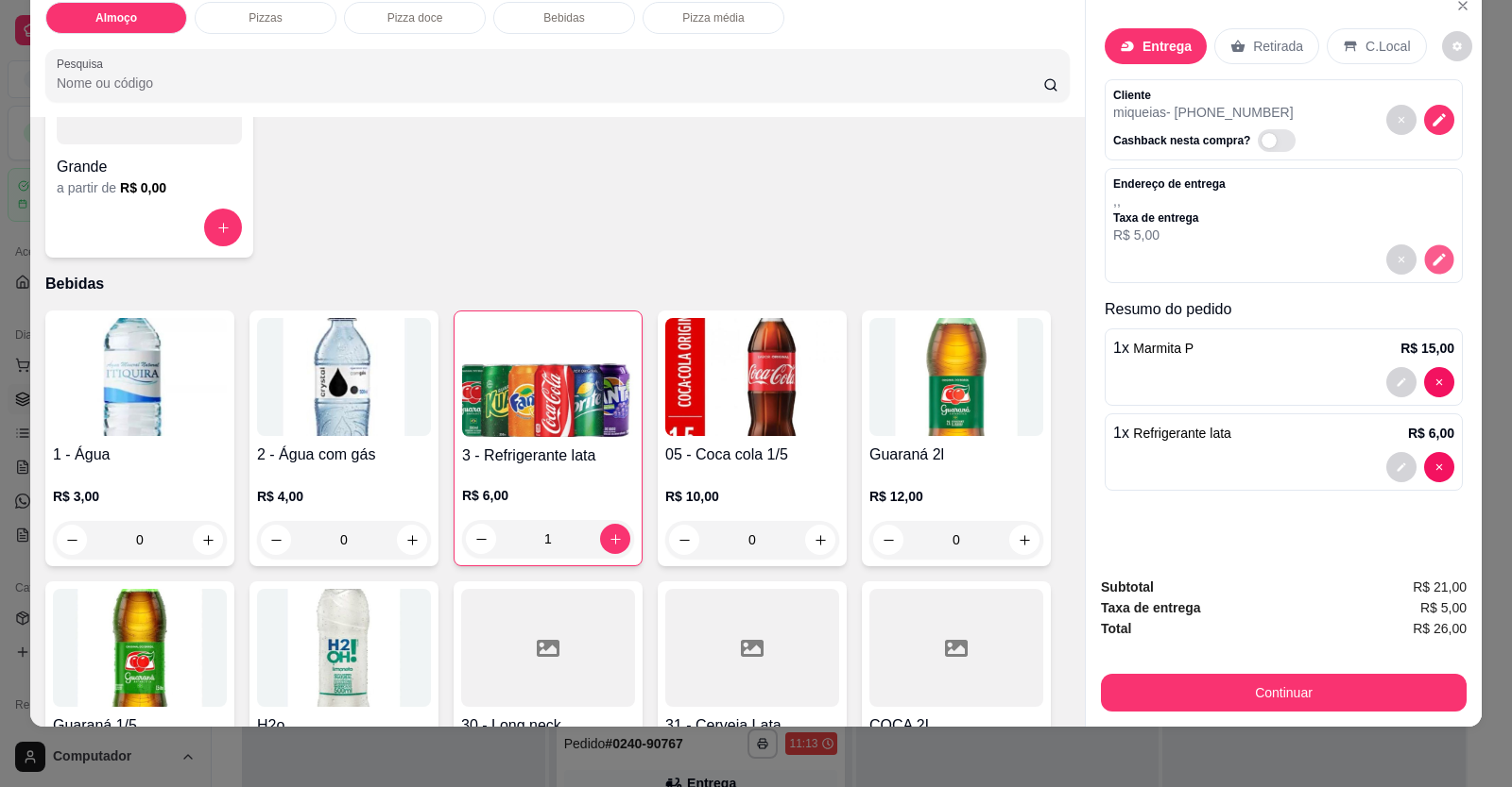
click at [976, 269] on button "decrease-product-quantity" at bounding box center [1438, 260] width 29 height 29
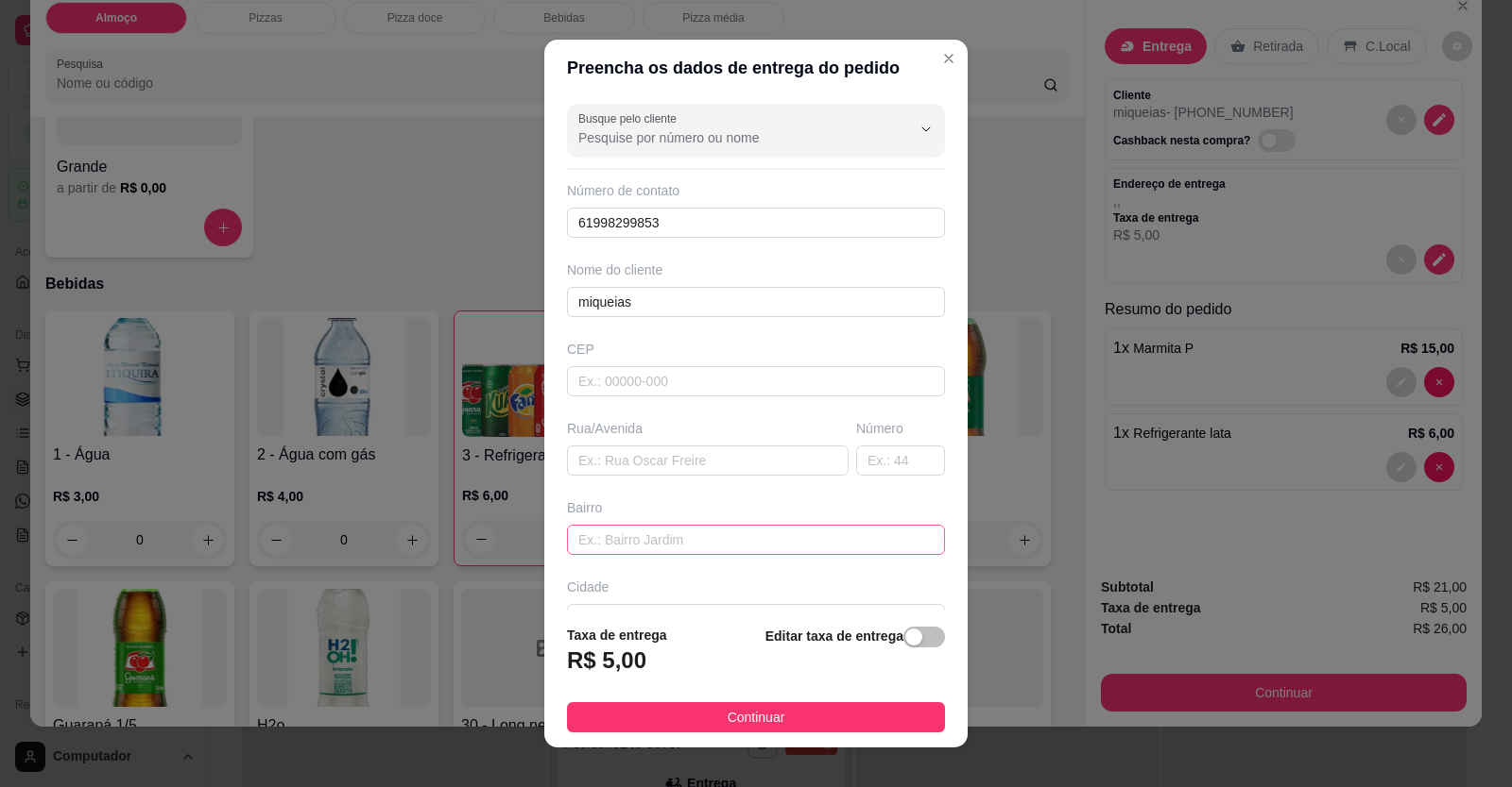
click at [669, 525] on div "Bairro" at bounding box center [756, 527] width 386 height 57
click at [670, 529] on input "text" at bounding box center [756, 539] width 378 height 30
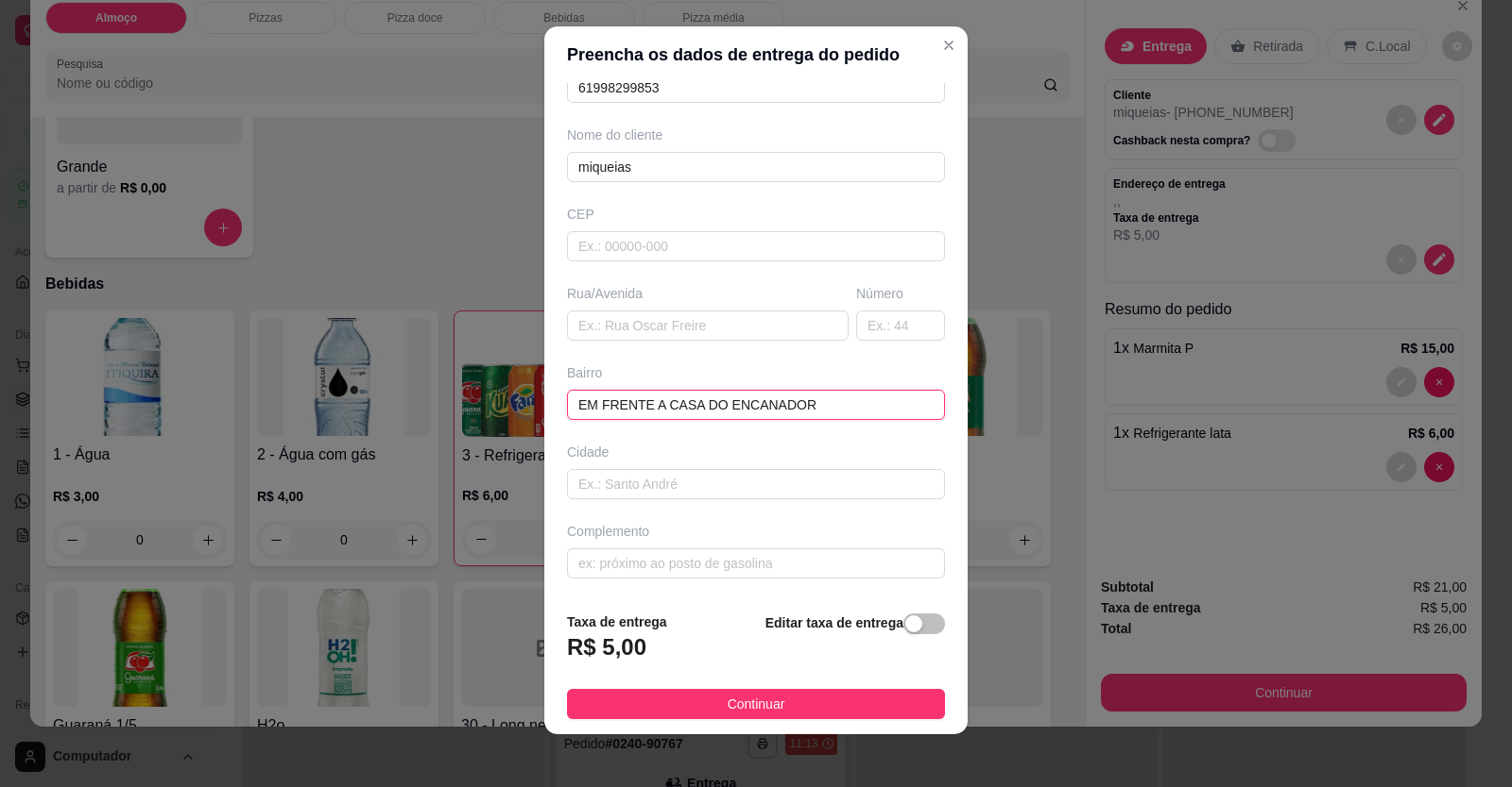
scroll to position [20, 0]
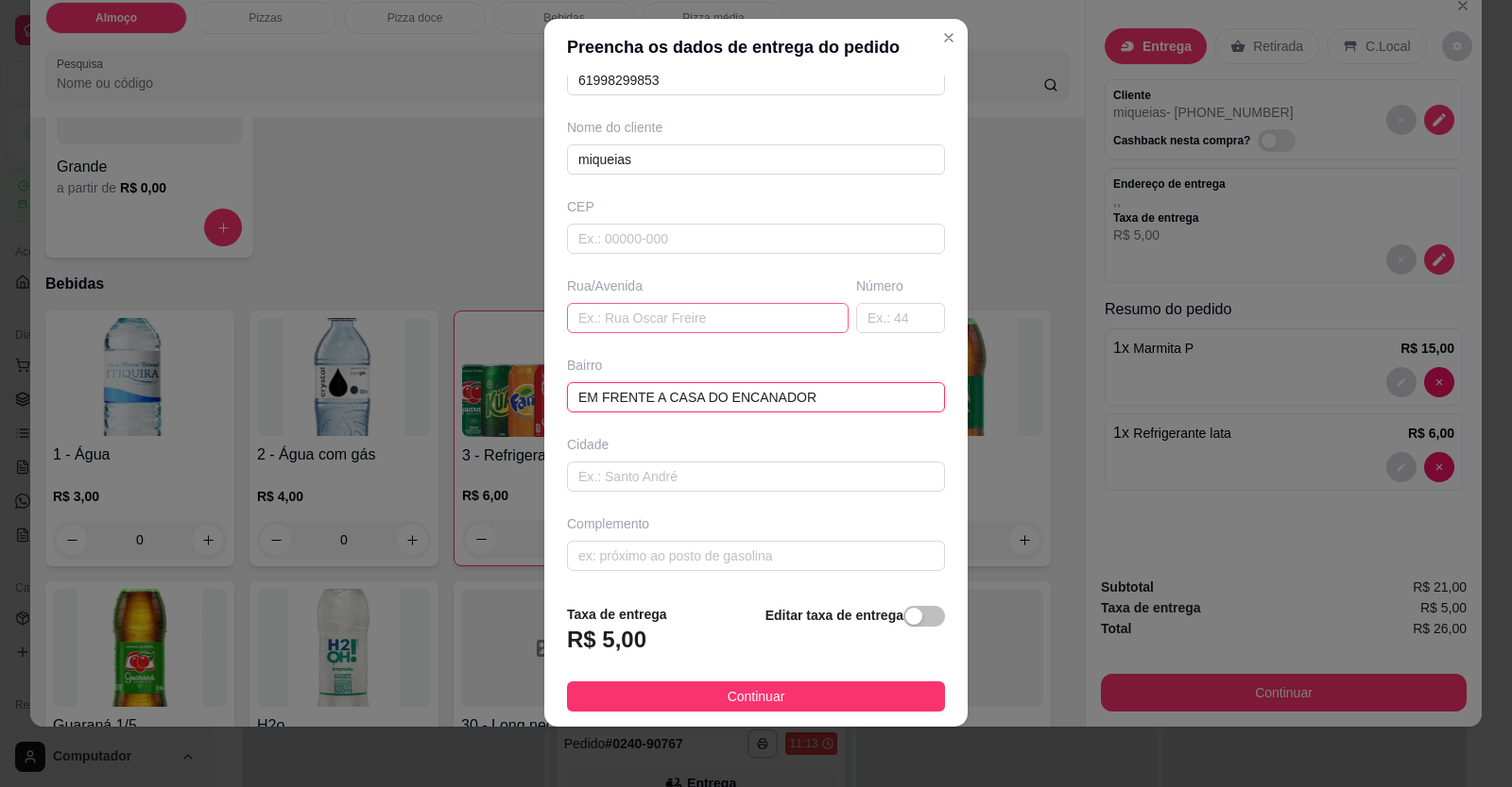
type input "EM FRENTE A CASA DO ENCANADOR"
click at [615, 321] on input "text" at bounding box center [707, 318] width 282 height 30
type input "AV 6"
click at [657, 565] on input "text" at bounding box center [756, 556] width 378 height 30
click at [576, 546] on input "EMPERIO TINTAS" at bounding box center [756, 556] width 378 height 30
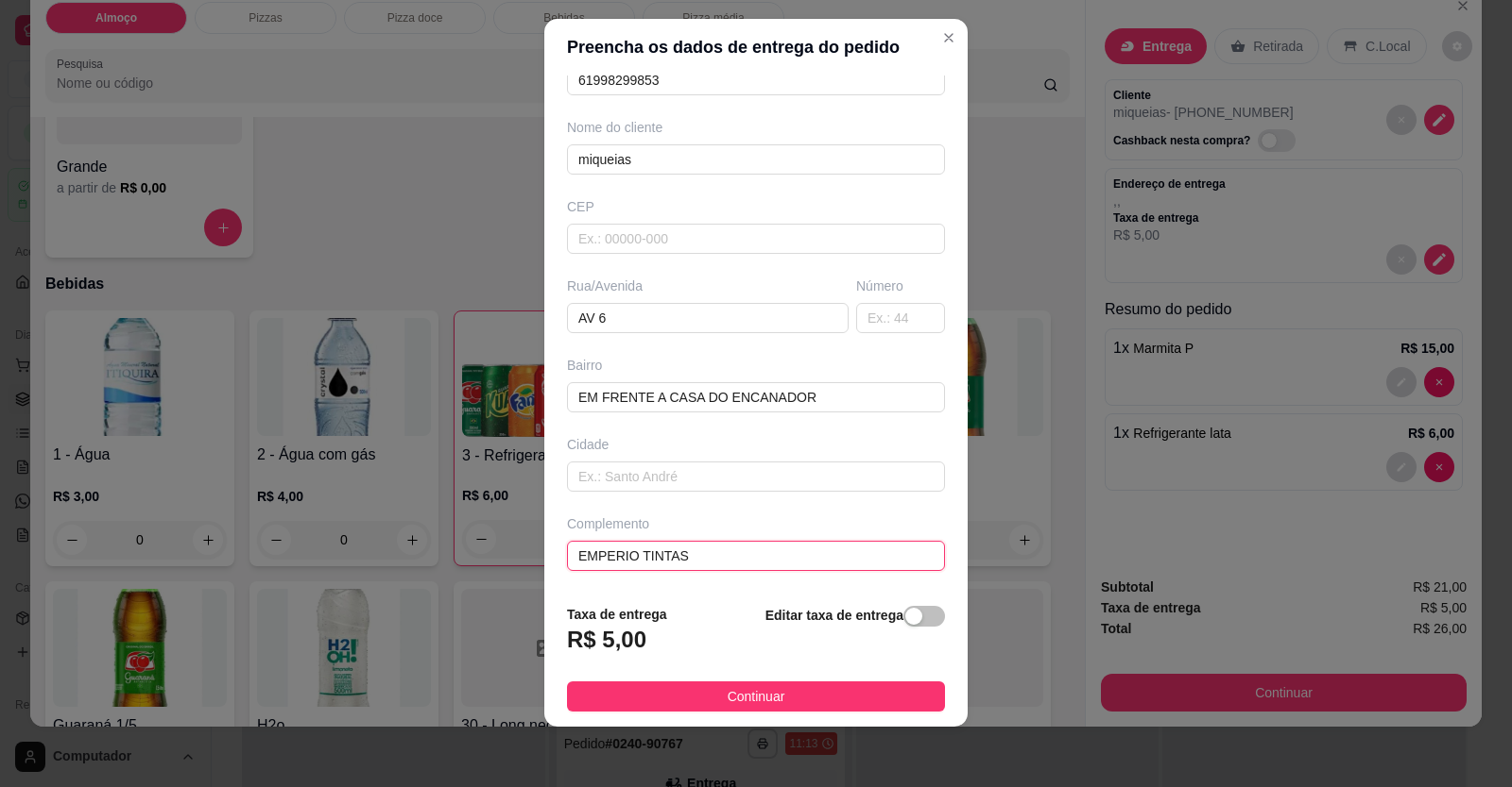
click at [571, 550] on input "EMPERIO TINTAS" at bounding box center [756, 556] width 378 height 30
type input "EM CIMA DA EMPERIO TINTAS"
drag, startPoint x: 770, startPoint y: 714, endPoint x: 782, endPoint y: 693, distance: 24.2
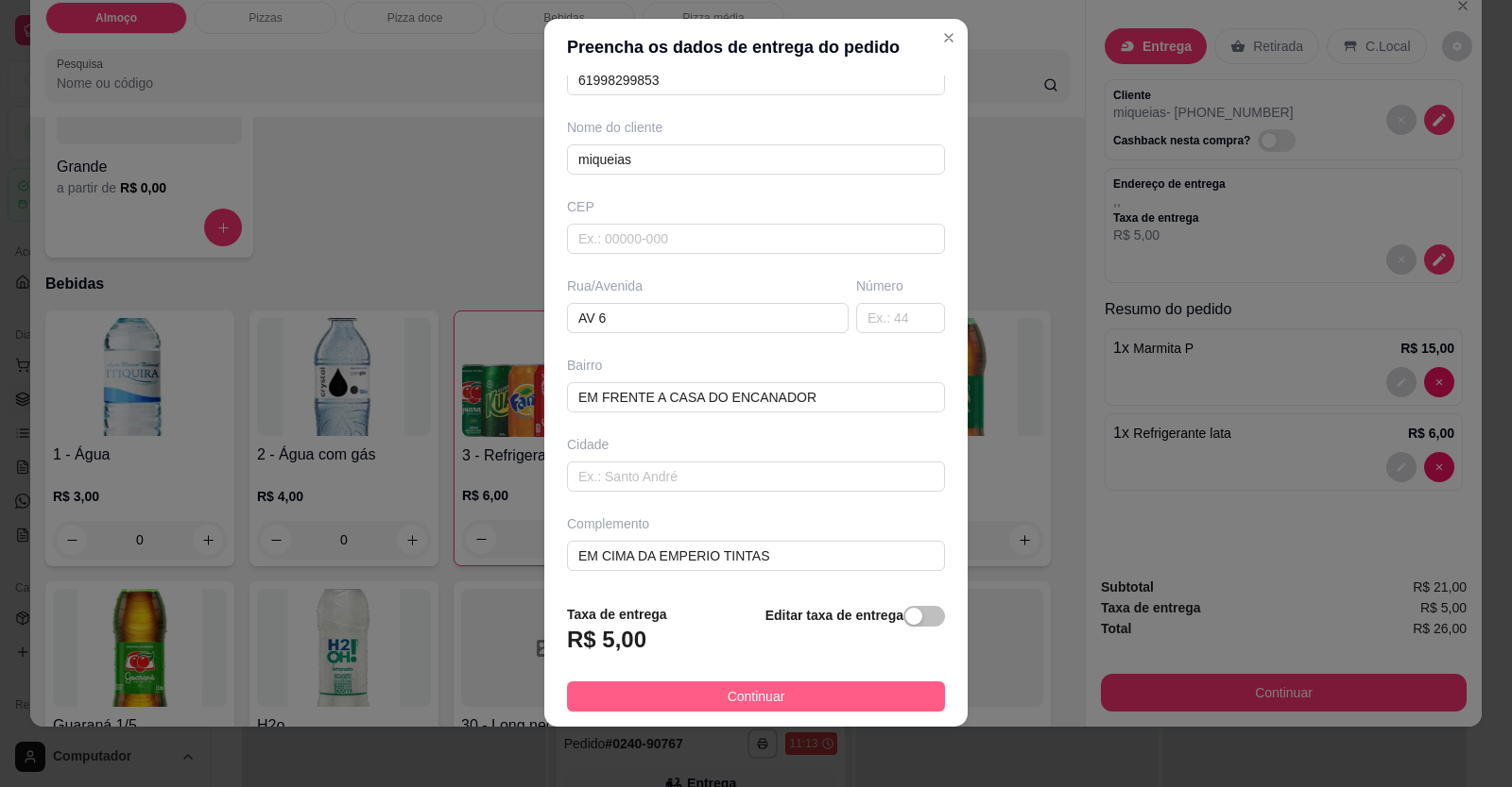
click at [771, 713] on footer "Taxa de entrega R$ 5,00 Editar taxa de entrega Continuar" at bounding box center [756, 658] width 423 height 137
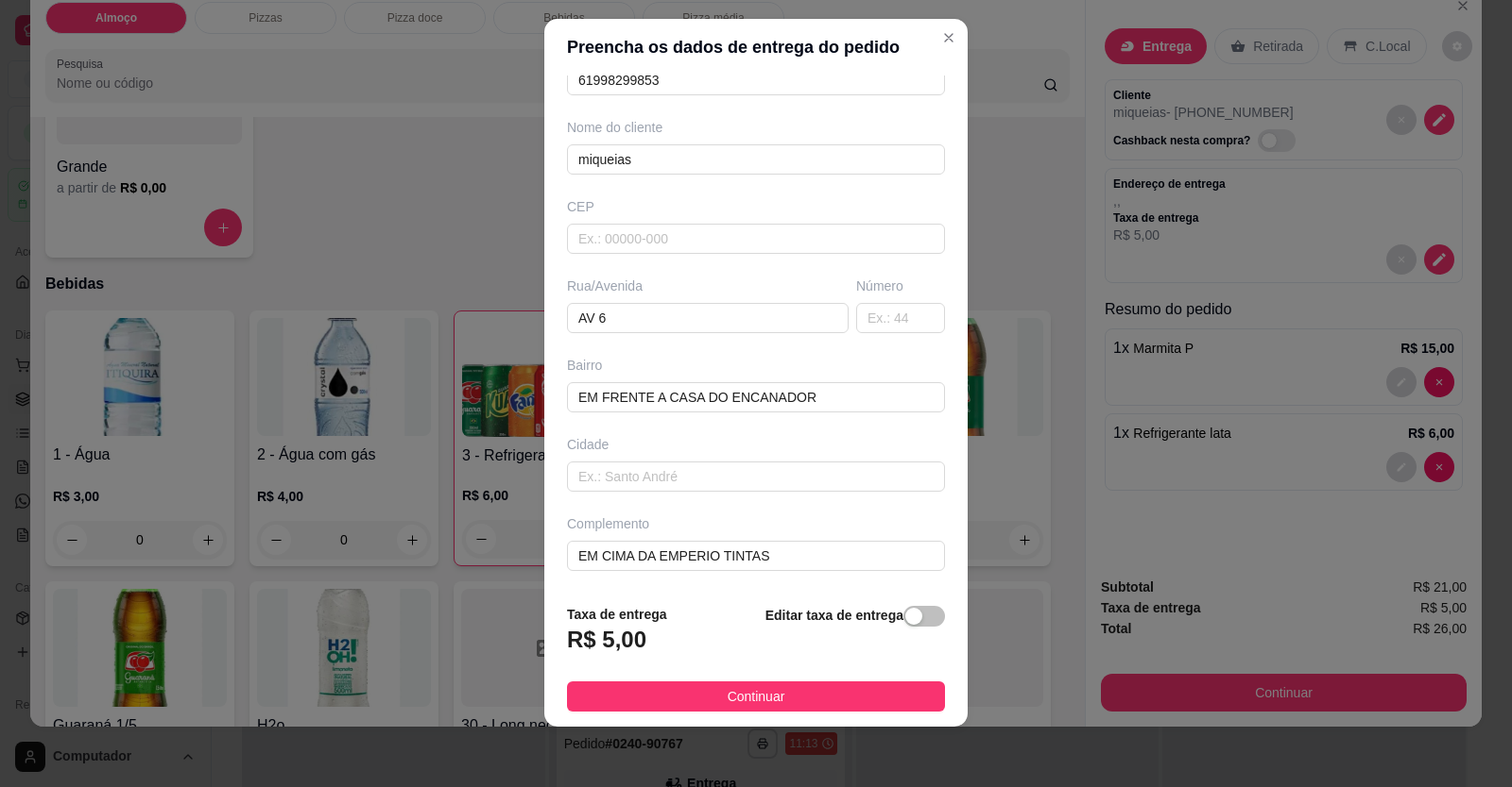
click at [783, 689] on button "Continuar" at bounding box center [756, 696] width 378 height 30
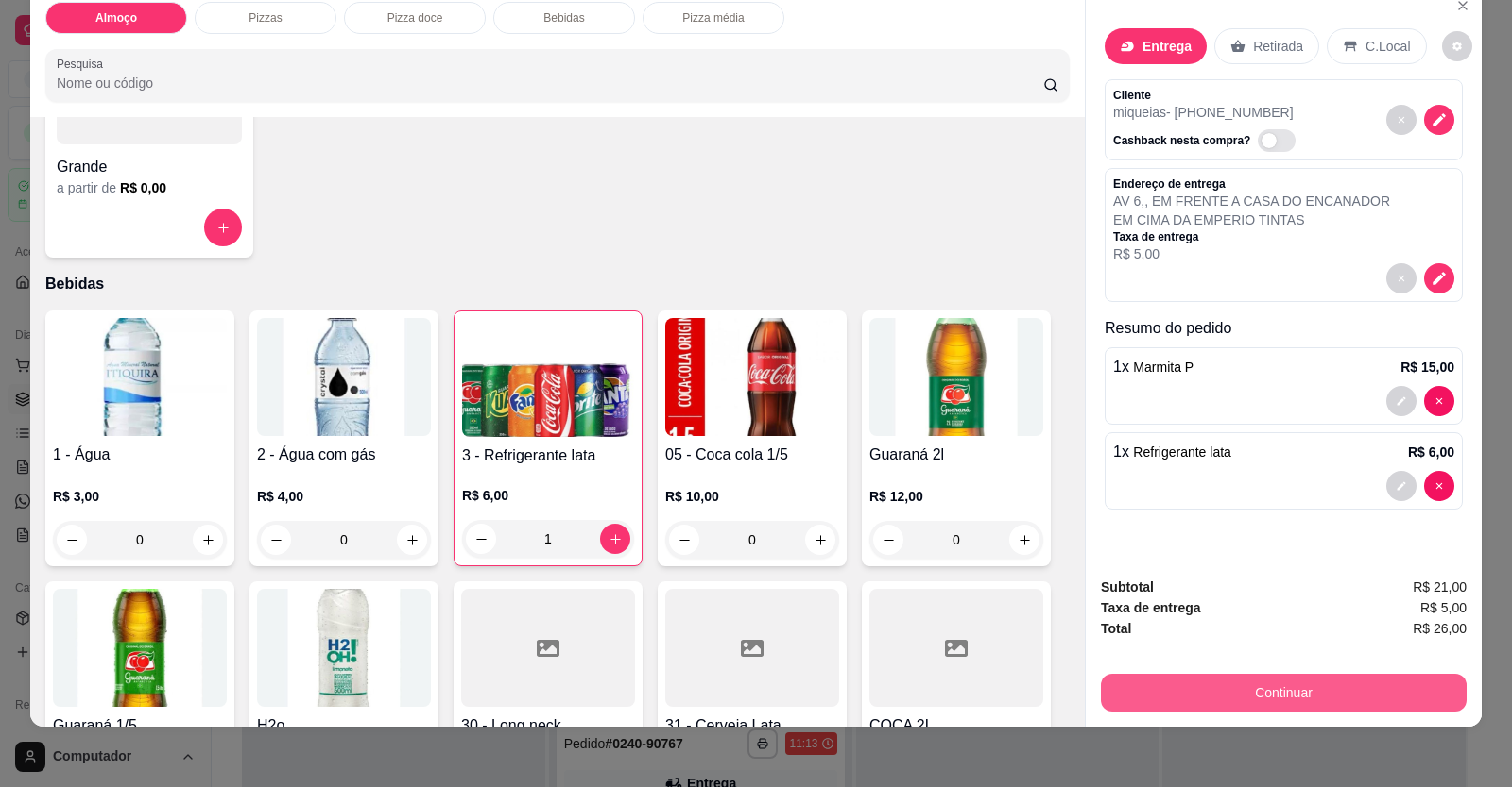
click at [976, 691] on button "Continuar" at bounding box center [1282, 692] width 365 height 38
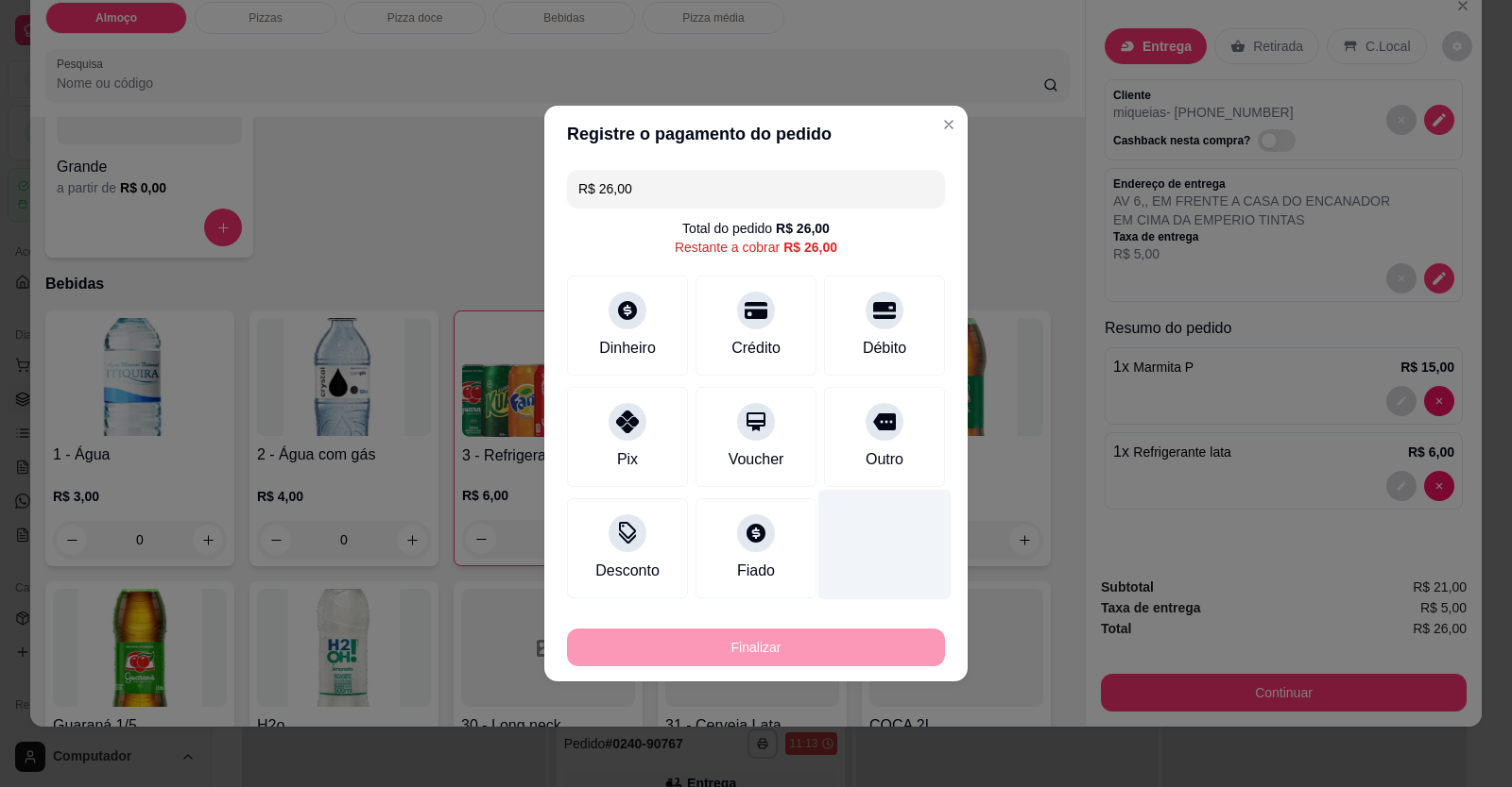
drag, startPoint x: 883, startPoint y: 330, endPoint x: 848, endPoint y: 511, distance: 184.4
click at [883, 329] on div "Débito" at bounding box center [884, 325] width 121 height 100
type input "R$ 0,00"
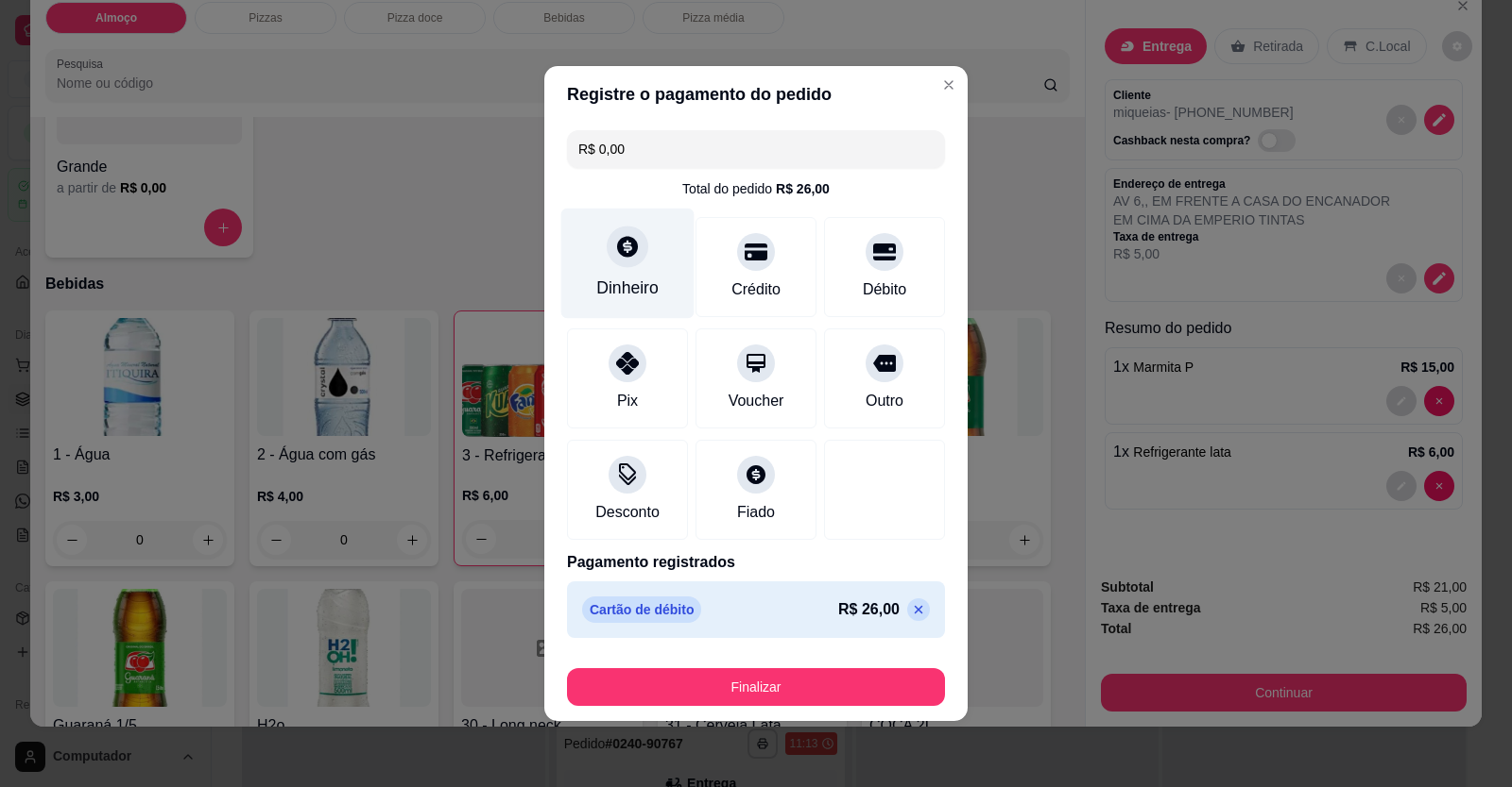
click at [656, 286] on div "Dinheiro" at bounding box center [627, 288] width 62 height 24
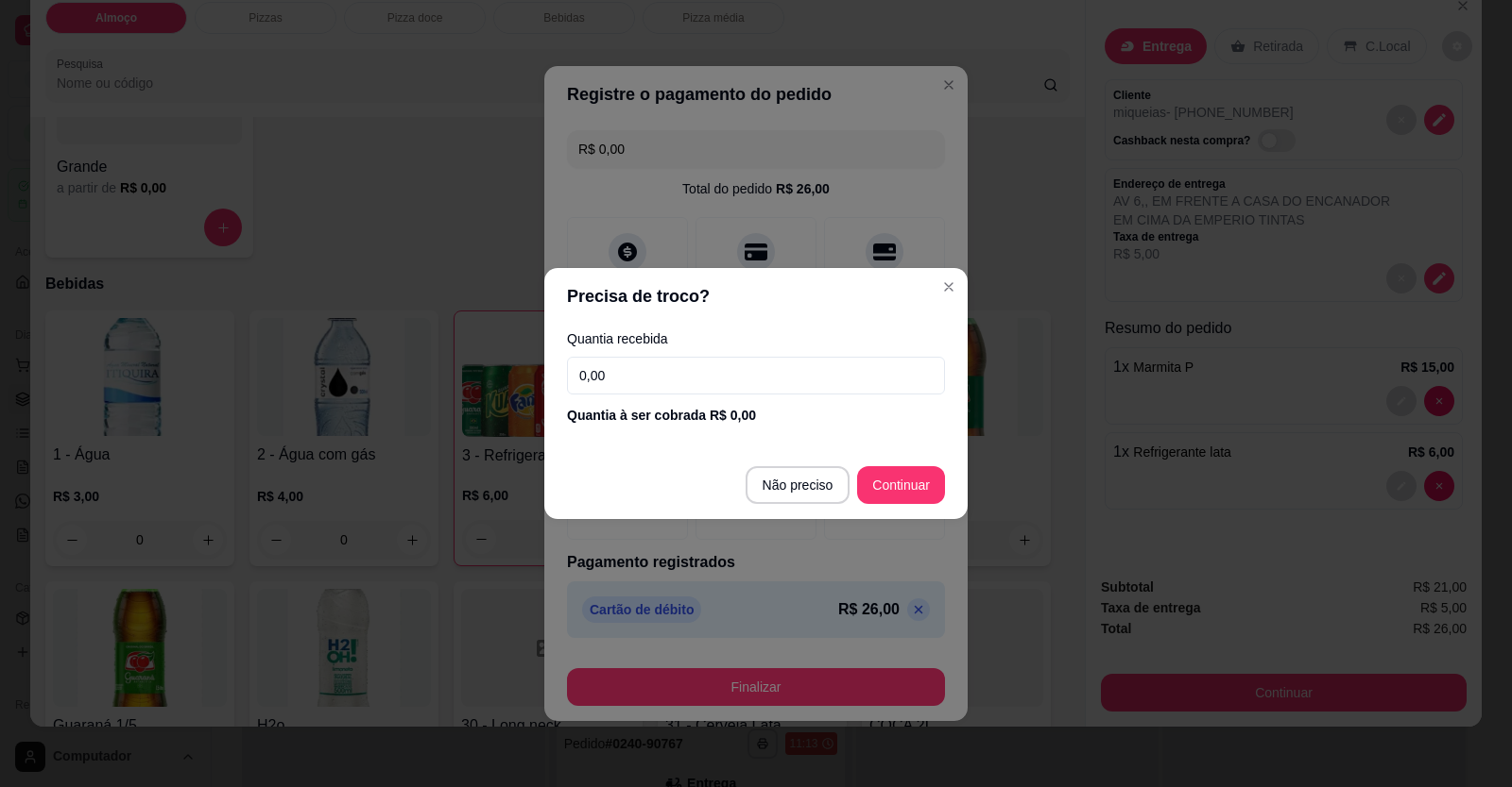
click at [757, 365] on input "0,00" at bounding box center [756, 376] width 378 height 38
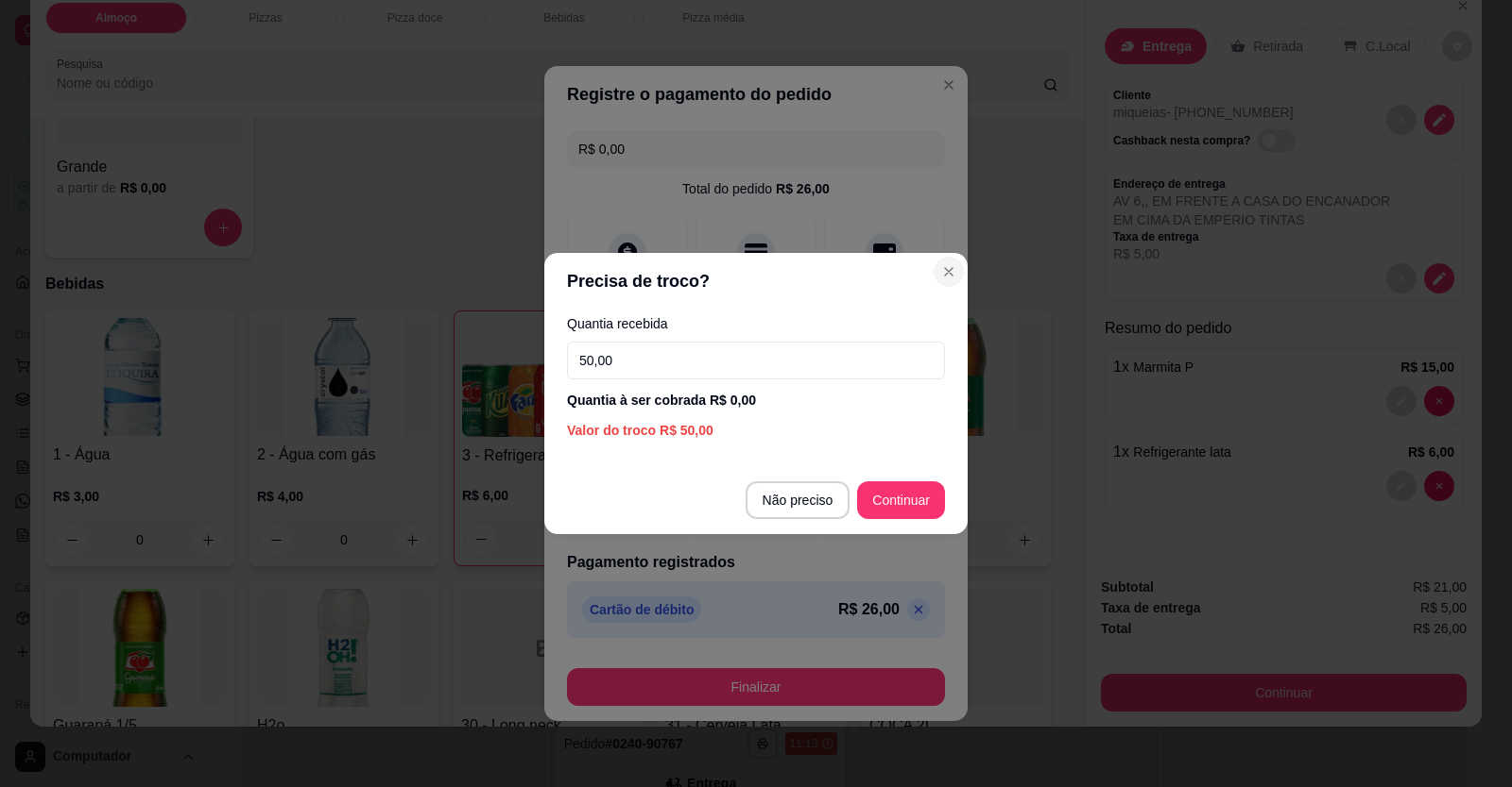
type input "50,00"
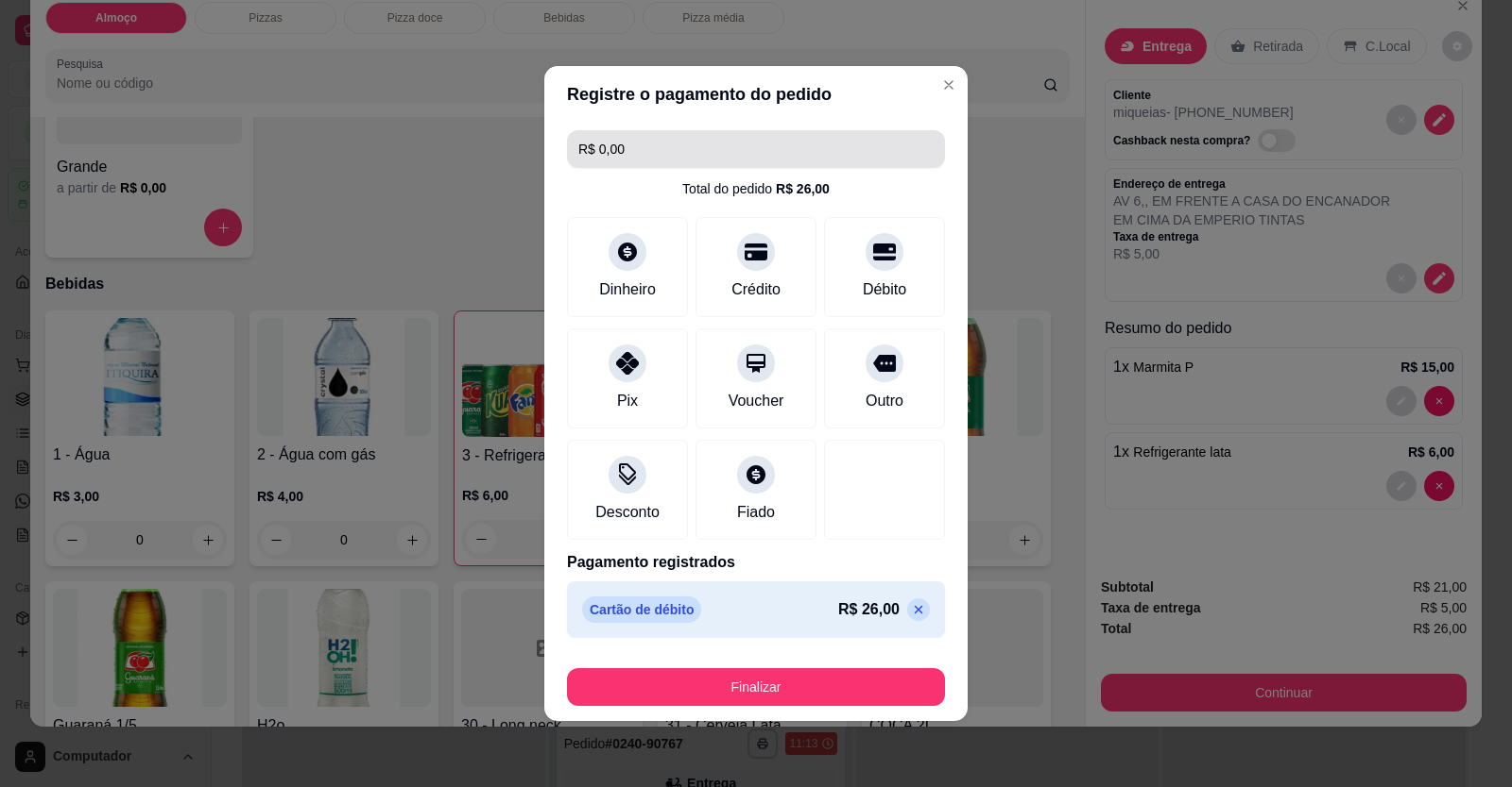
drag, startPoint x: 783, startPoint y: 137, endPoint x: 815, endPoint y: 171, distance: 46.7
click at [795, 146] on input "R$ 0,00" at bounding box center [756, 149] width 355 height 38
drag, startPoint x: 826, startPoint y: 185, endPoint x: 802, endPoint y: 171, distance: 27.8
click at [827, 185] on div "Total do pedido R$ 26,00" at bounding box center [756, 189] width 378 height 19
drag, startPoint x: 715, startPoint y: 147, endPoint x: 699, endPoint y: 145, distance: 16.1
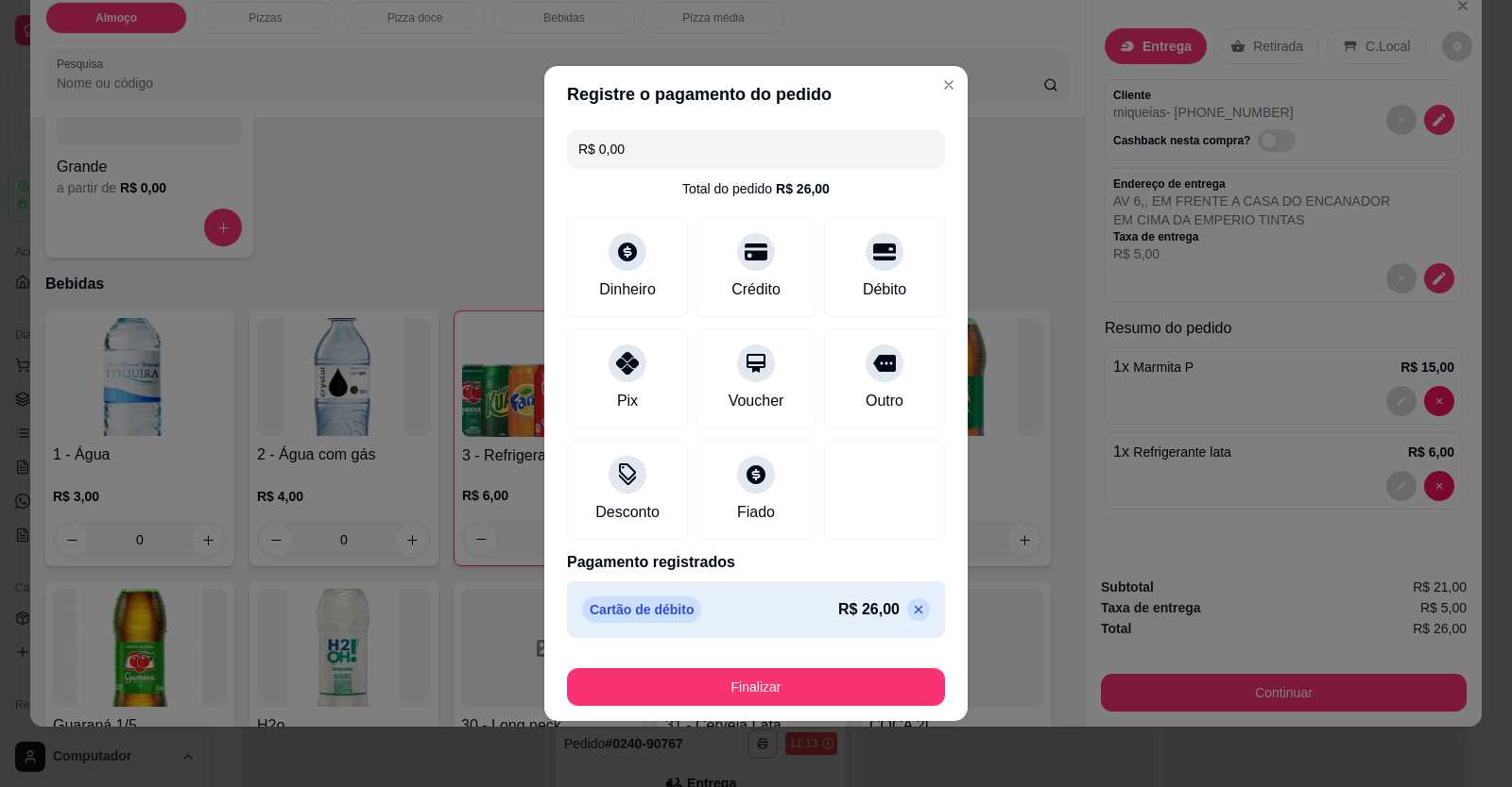
click at [706, 143] on input "R$ 0,00" at bounding box center [756, 149] width 355 height 38
type input "R$ 26,00"
click at [639, 266] on div "Dinheiro" at bounding box center [628, 264] width 134 height 110
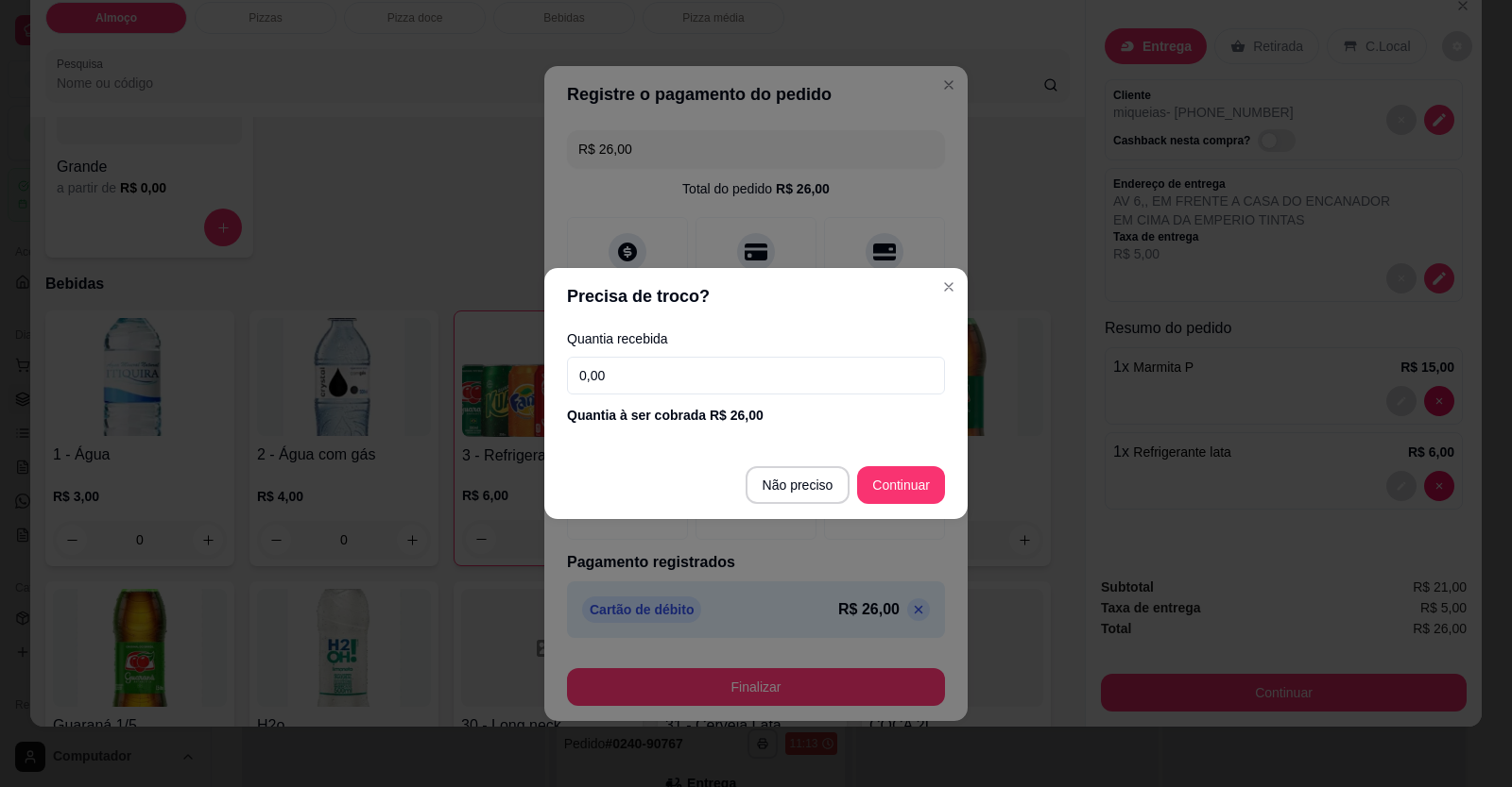
click at [754, 386] on input "0,00" at bounding box center [756, 376] width 378 height 38
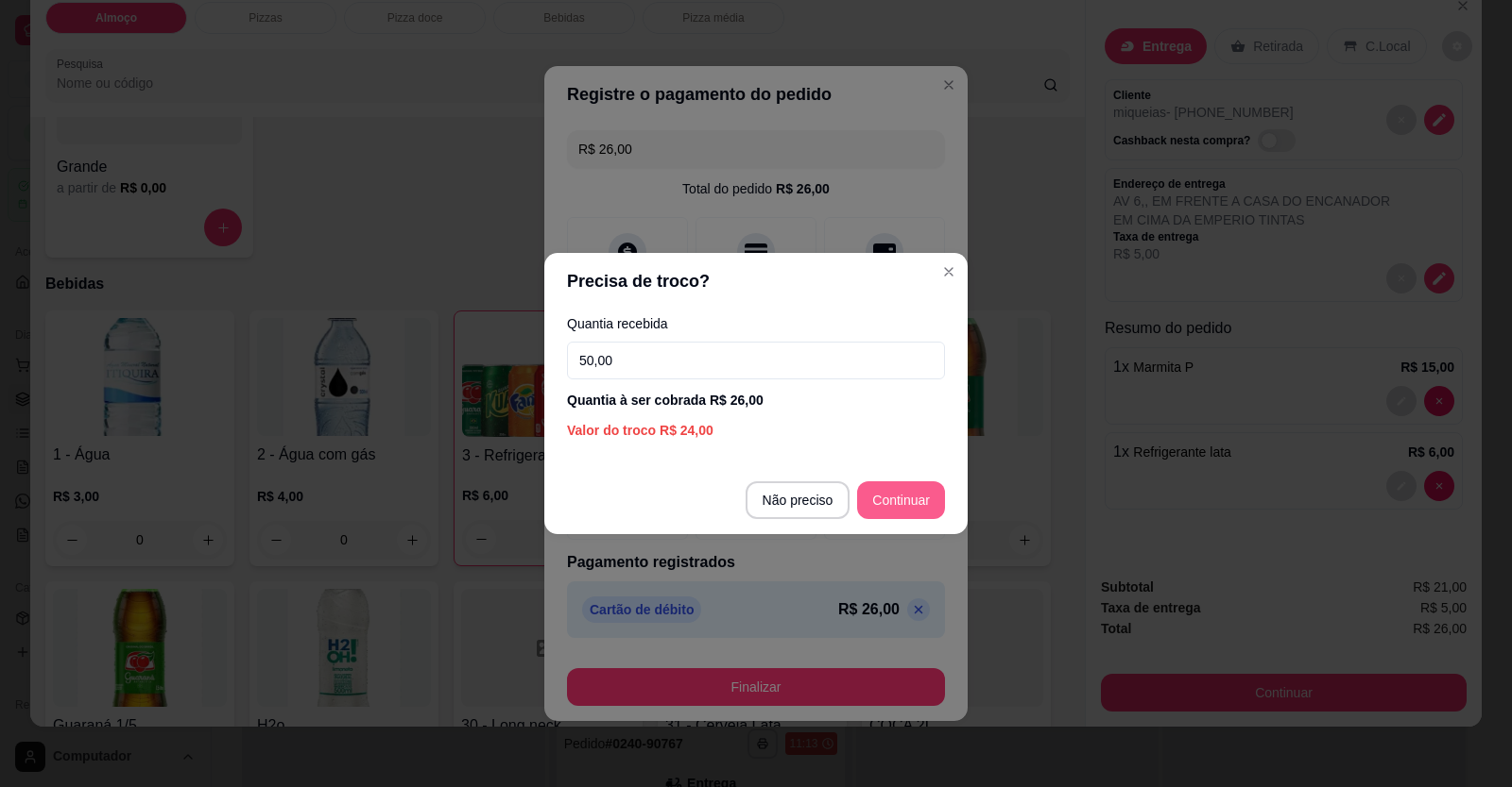
type input "50,00"
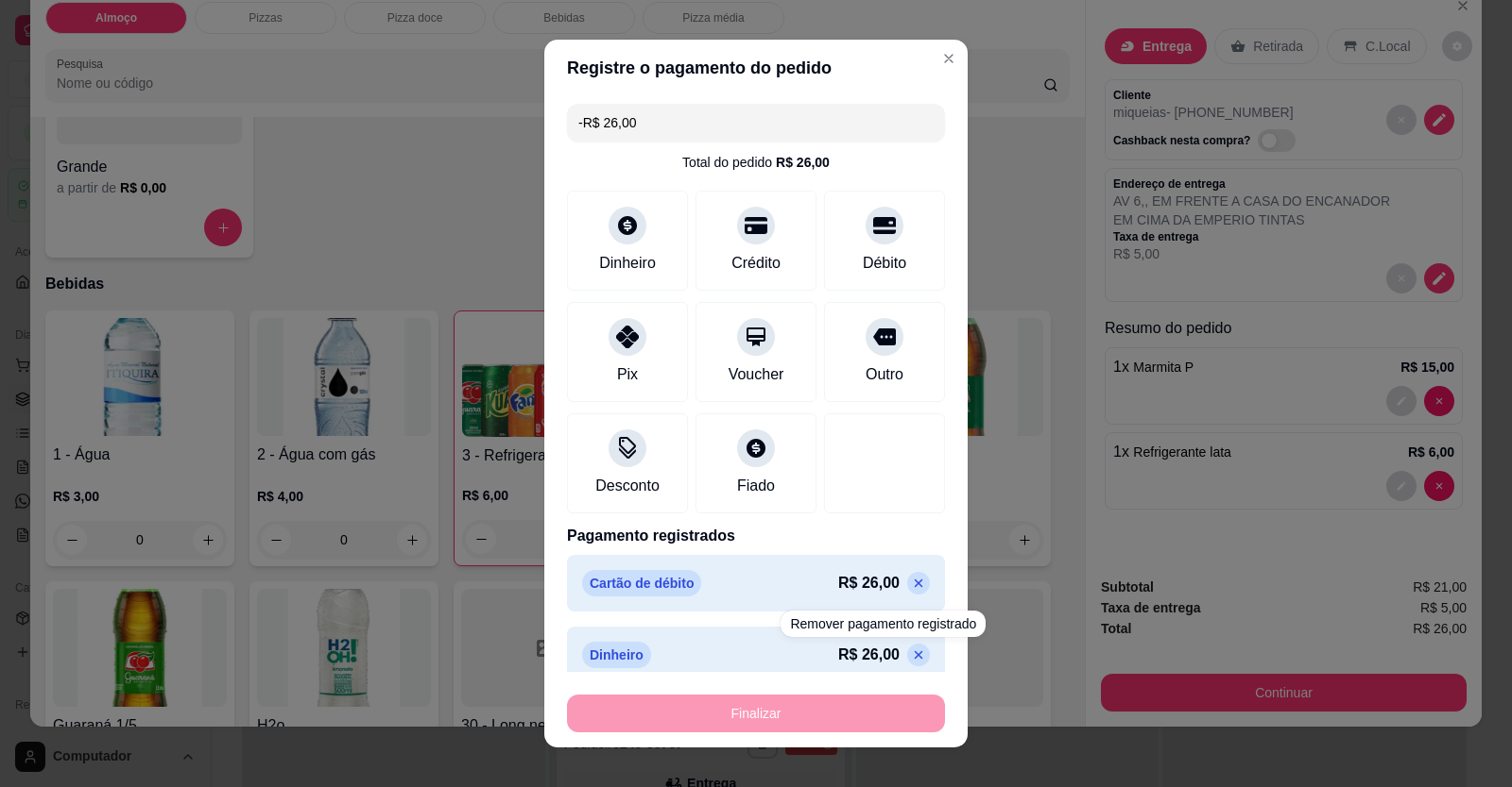
click at [869, 711] on div "Finalizar" at bounding box center [756, 713] width 378 height 38
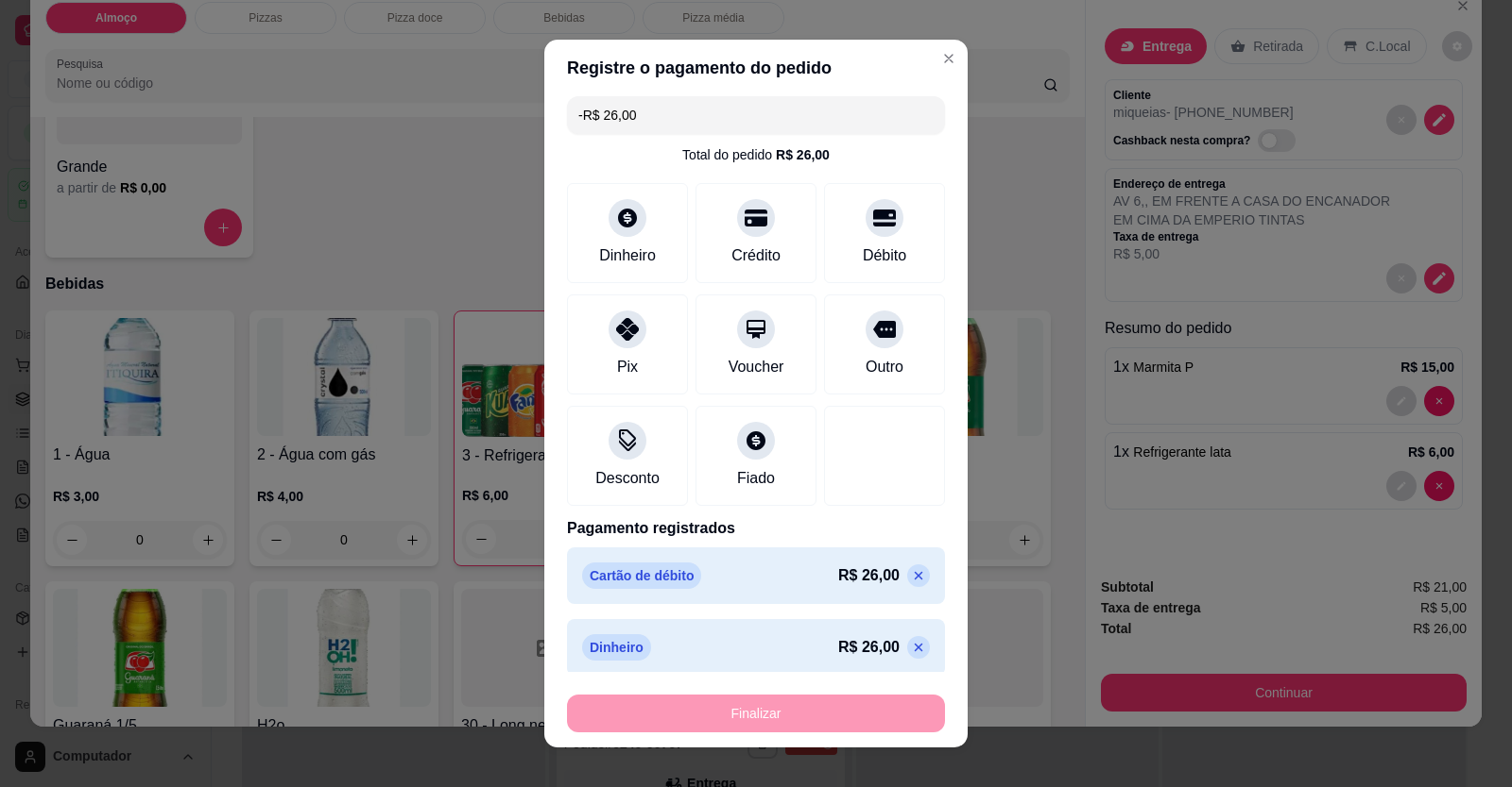
scroll to position [18, 0]
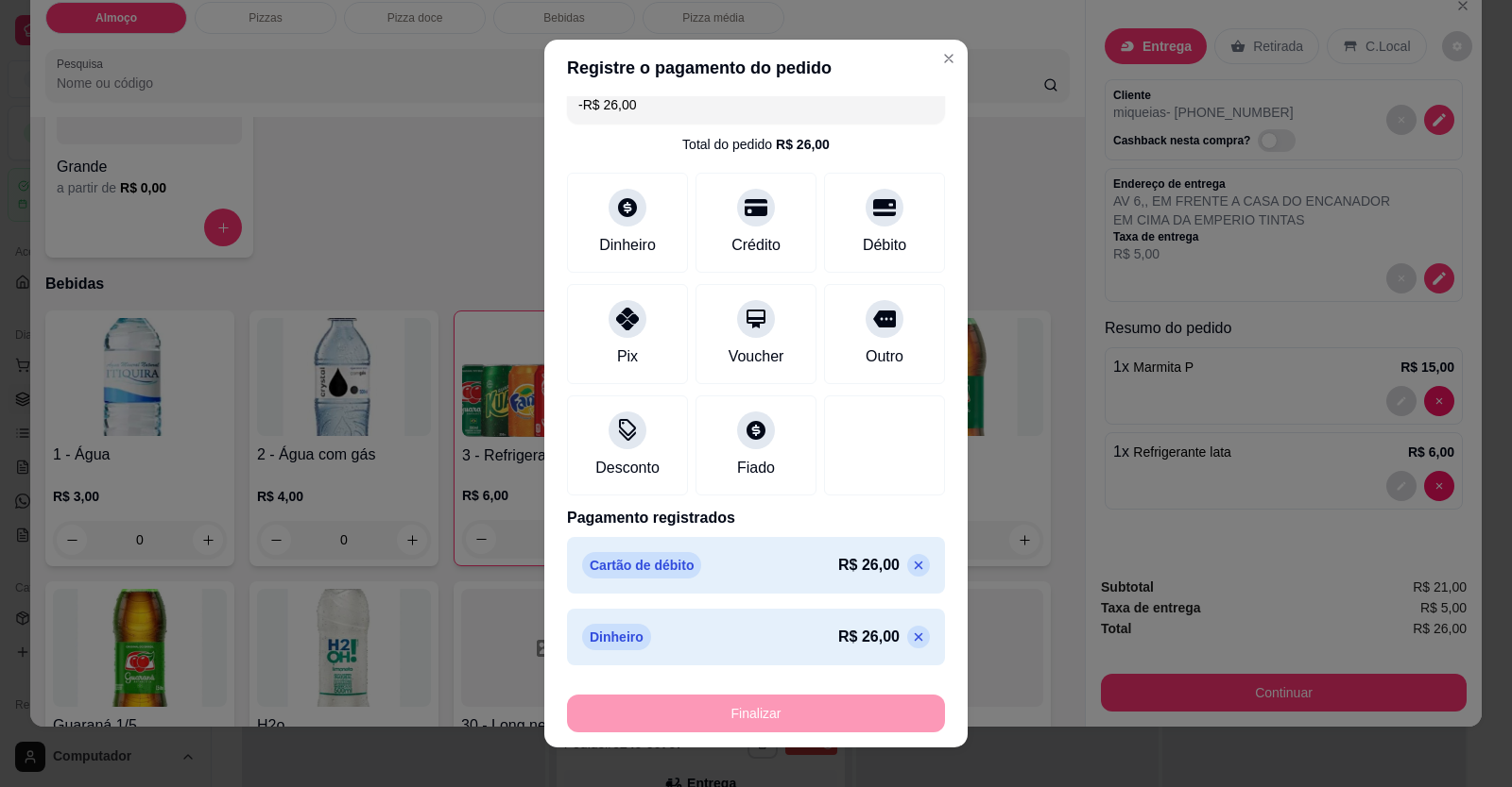
click at [910, 570] on icon at bounding box center [918, 565] width 15 height 15
type input "R$ 0,00"
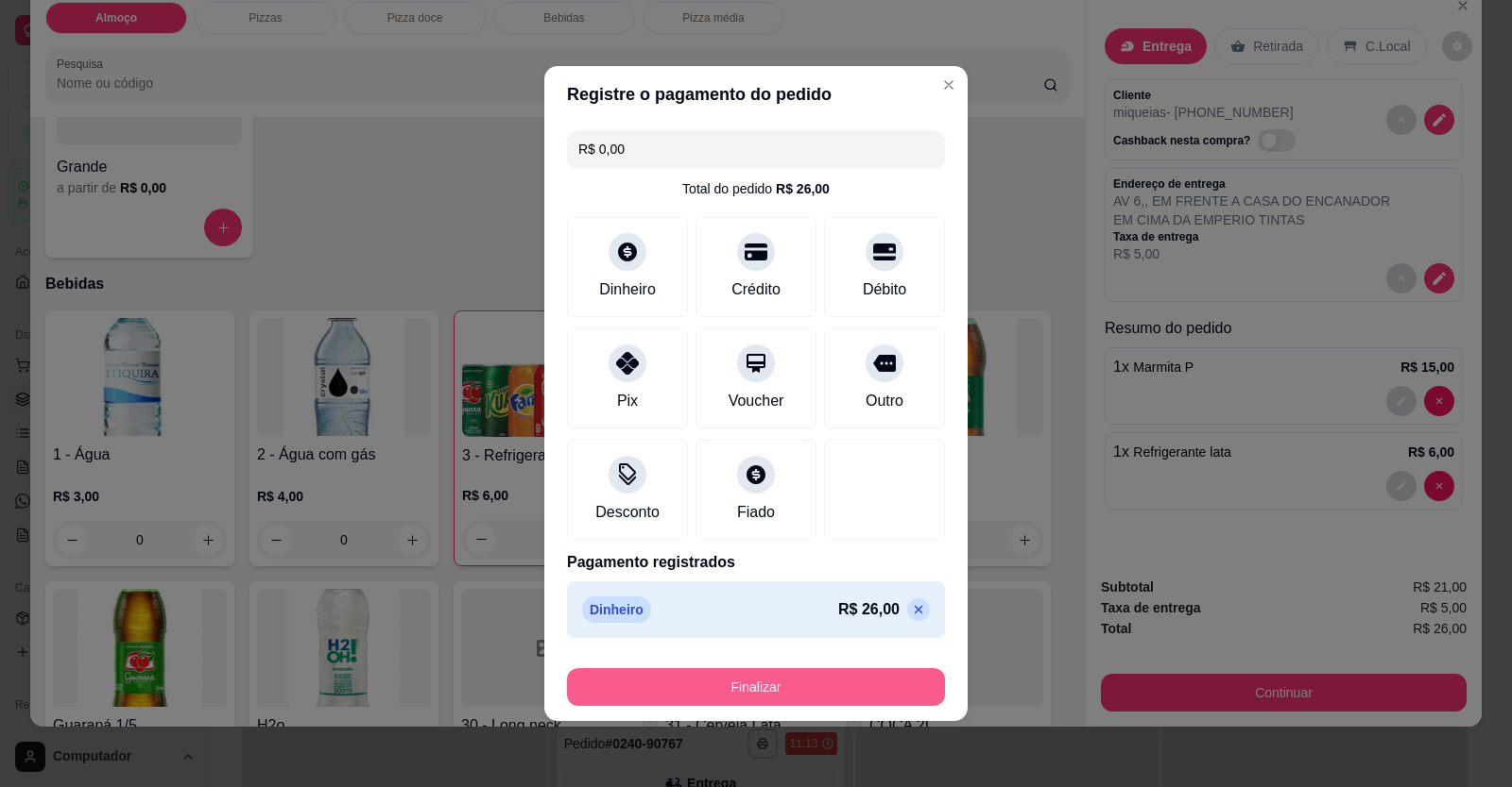
click at [852, 678] on button "Finalizar" at bounding box center [756, 687] width 378 height 38
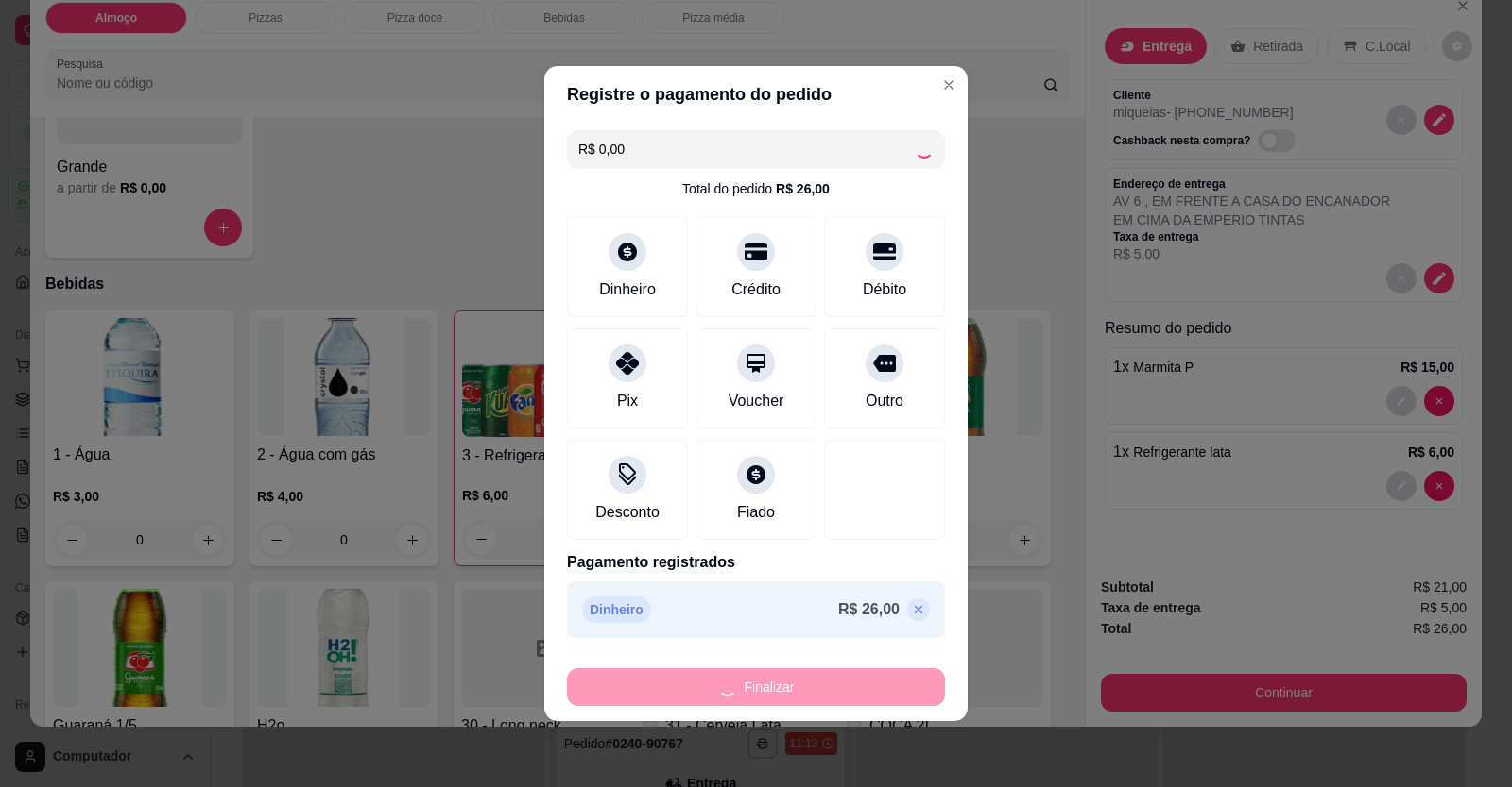
type input "0"
type input "-R$ 26,00"
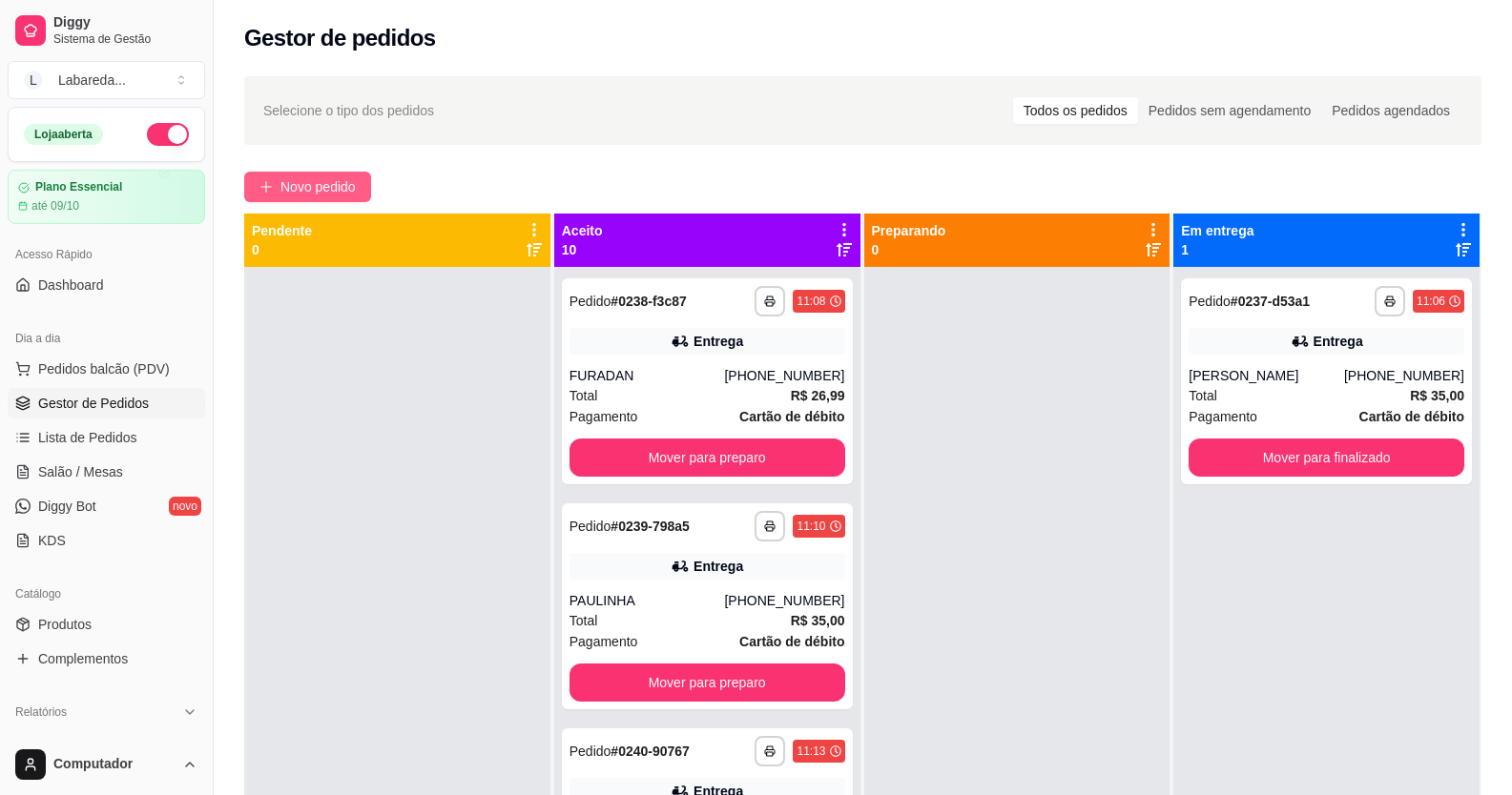
click at [345, 190] on span "Novo pedido" at bounding box center [318, 186] width 75 height 21
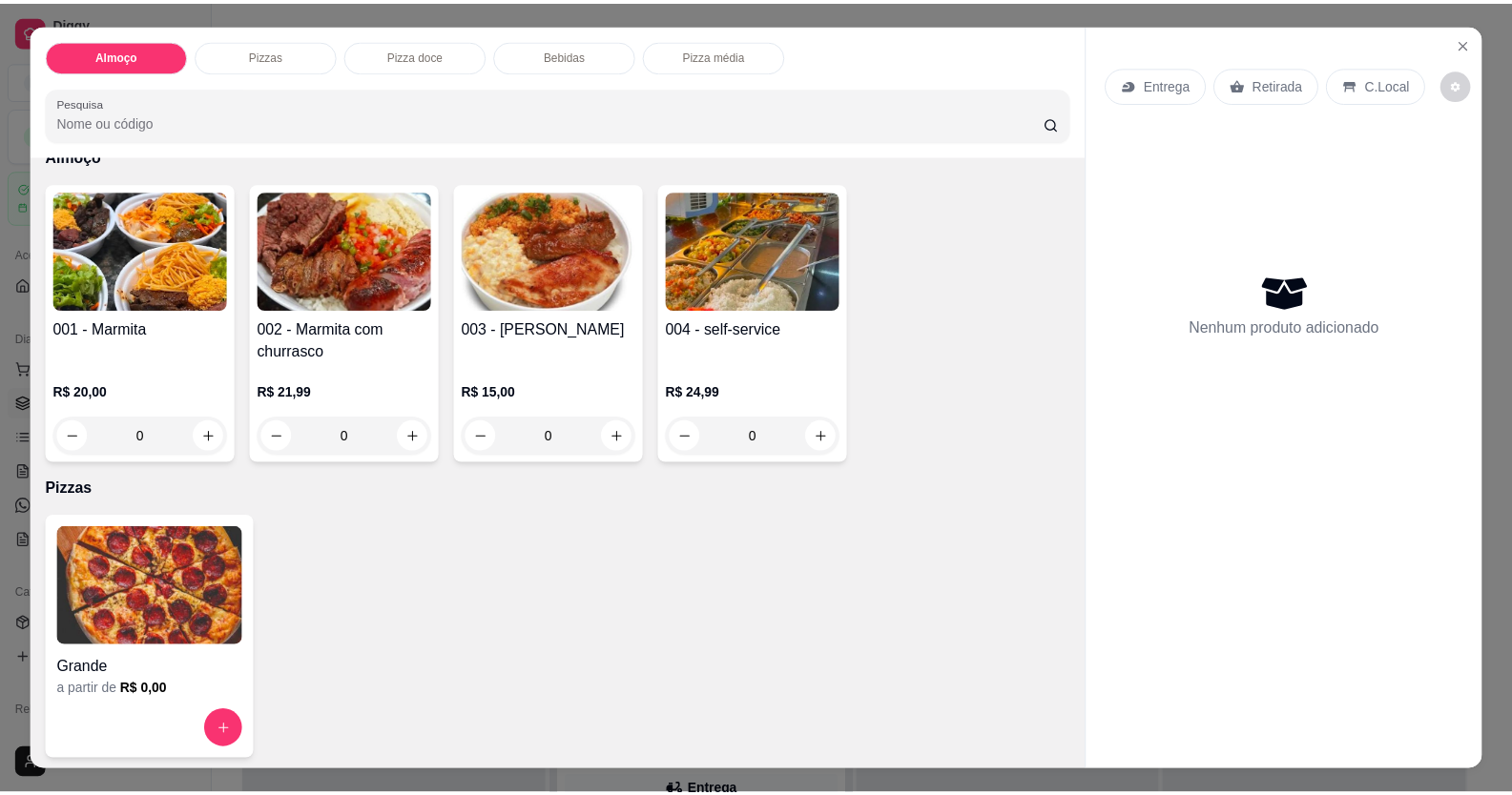
scroll to position [96, 0]
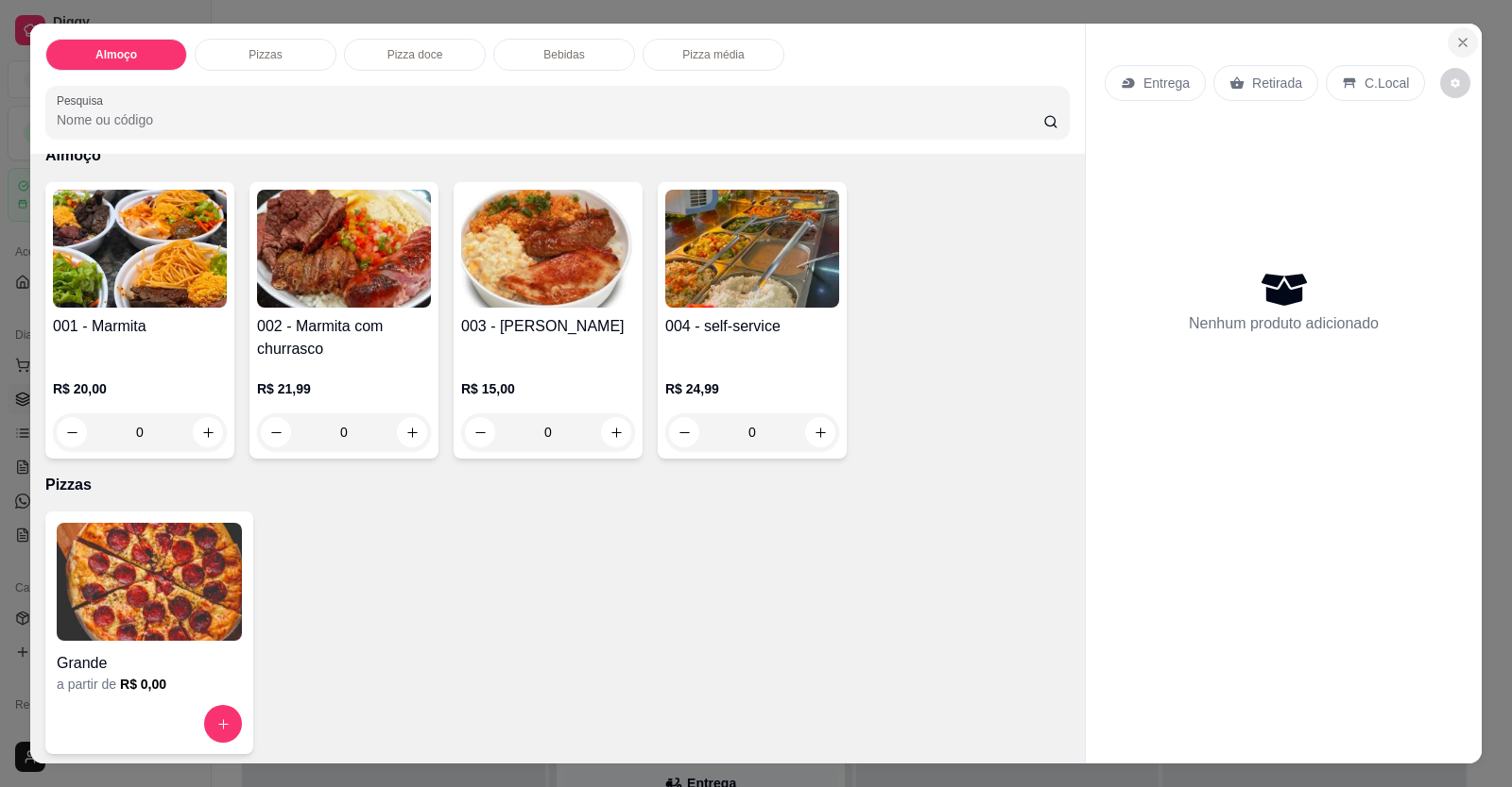
click at [976, 38] on icon "Close" at bounding box center [1463, 43] width 15 height 15
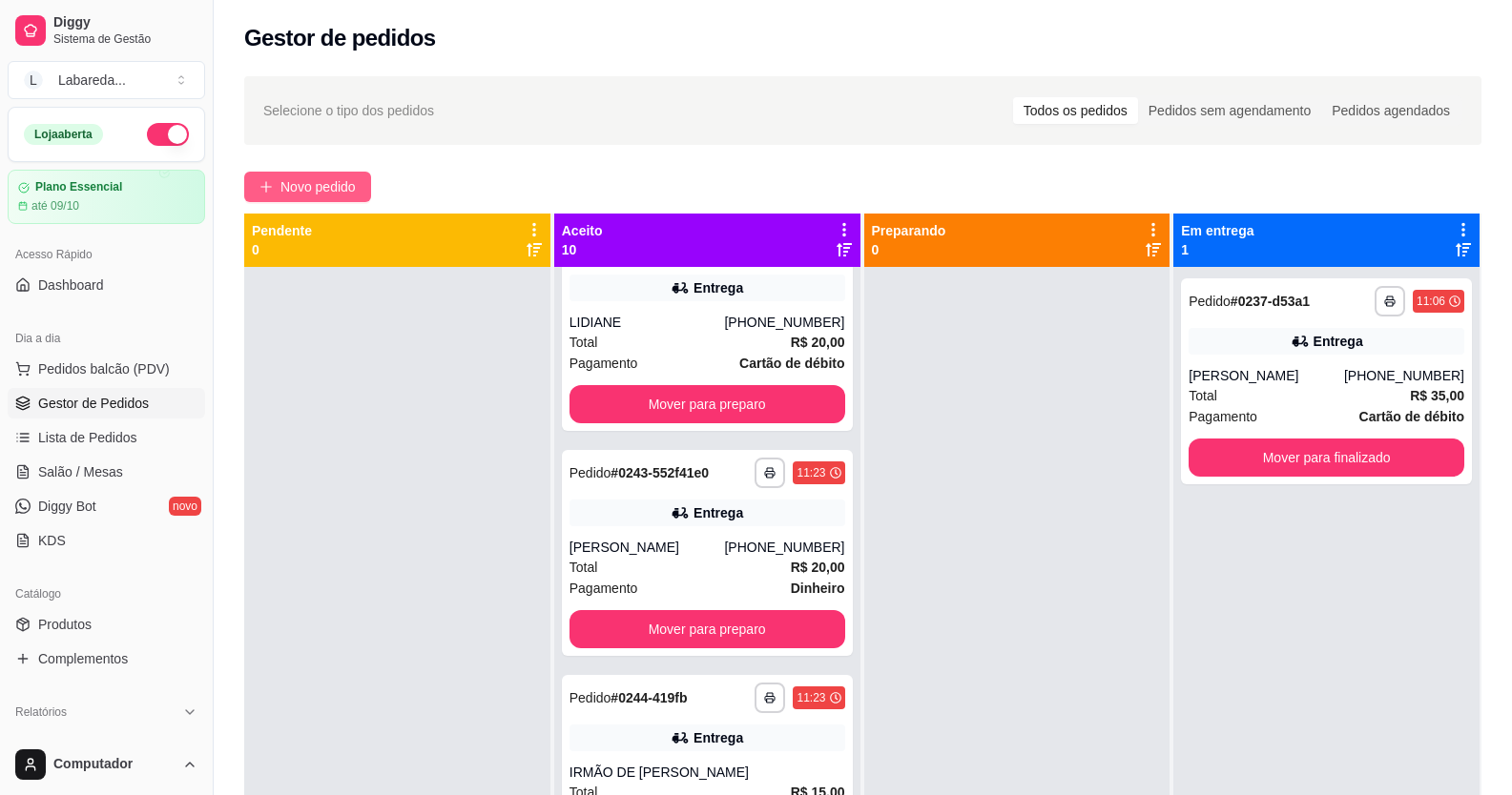
click at [336, 191] on span "Novo pedido" at bounding box center [318, 186] width 75 height 21
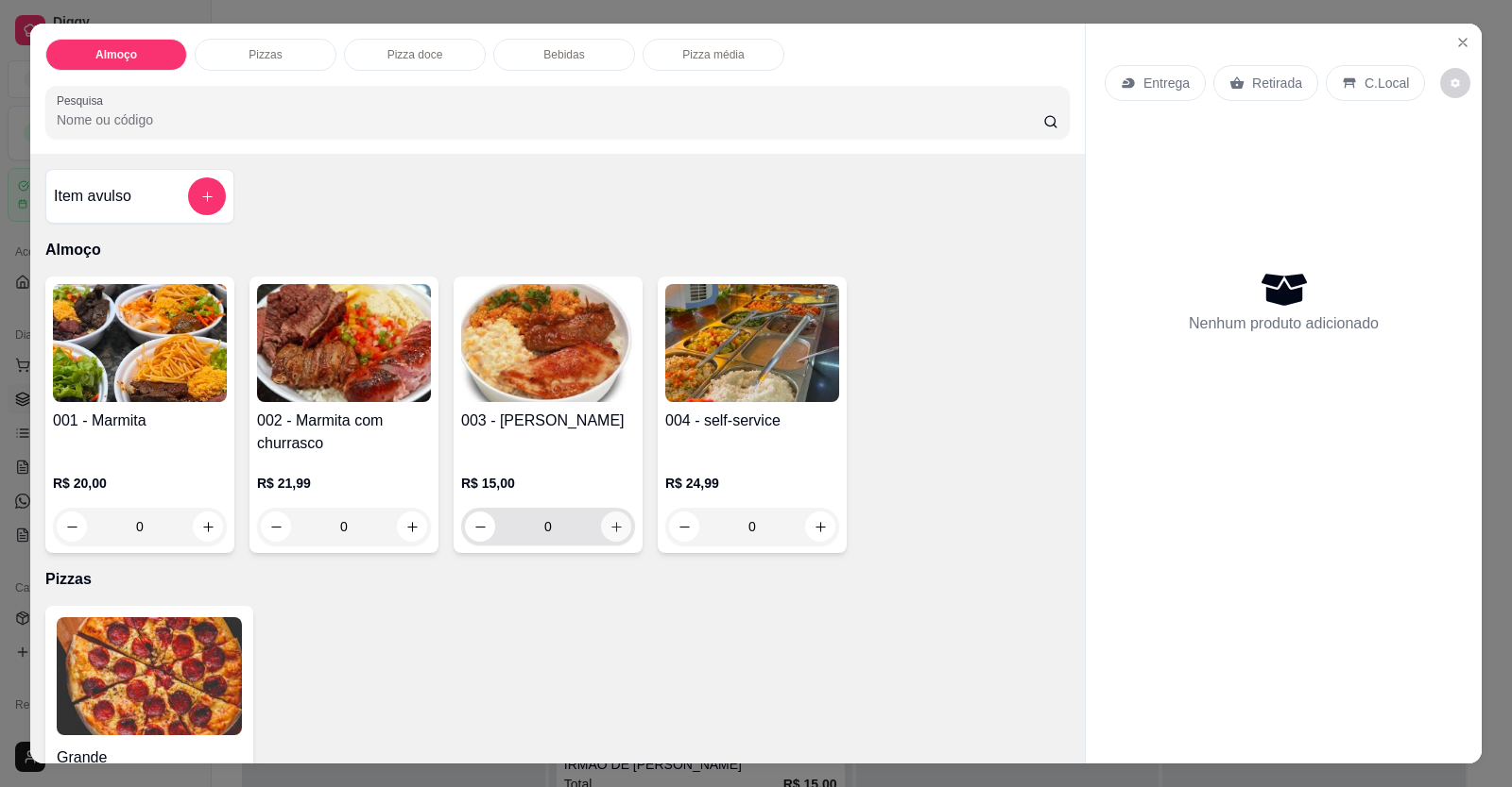
click at [609, 533] on icon "increase-product-quantity" at bounding box center [616, 527] width 15 height 15
type input "1"
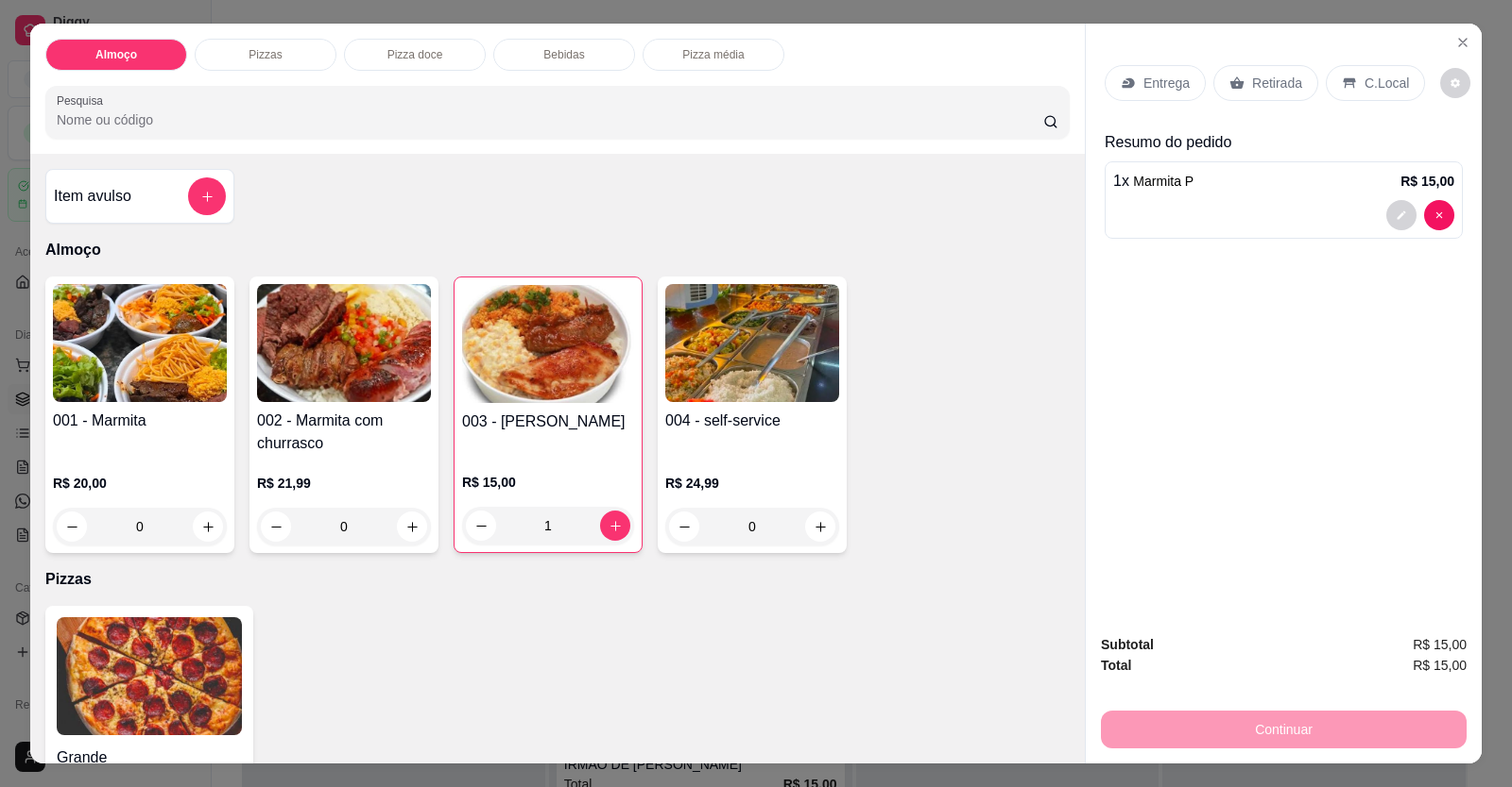
click at [976, 76] on p "Entrega" at bounding box center [1166, 83] width 46 height 19
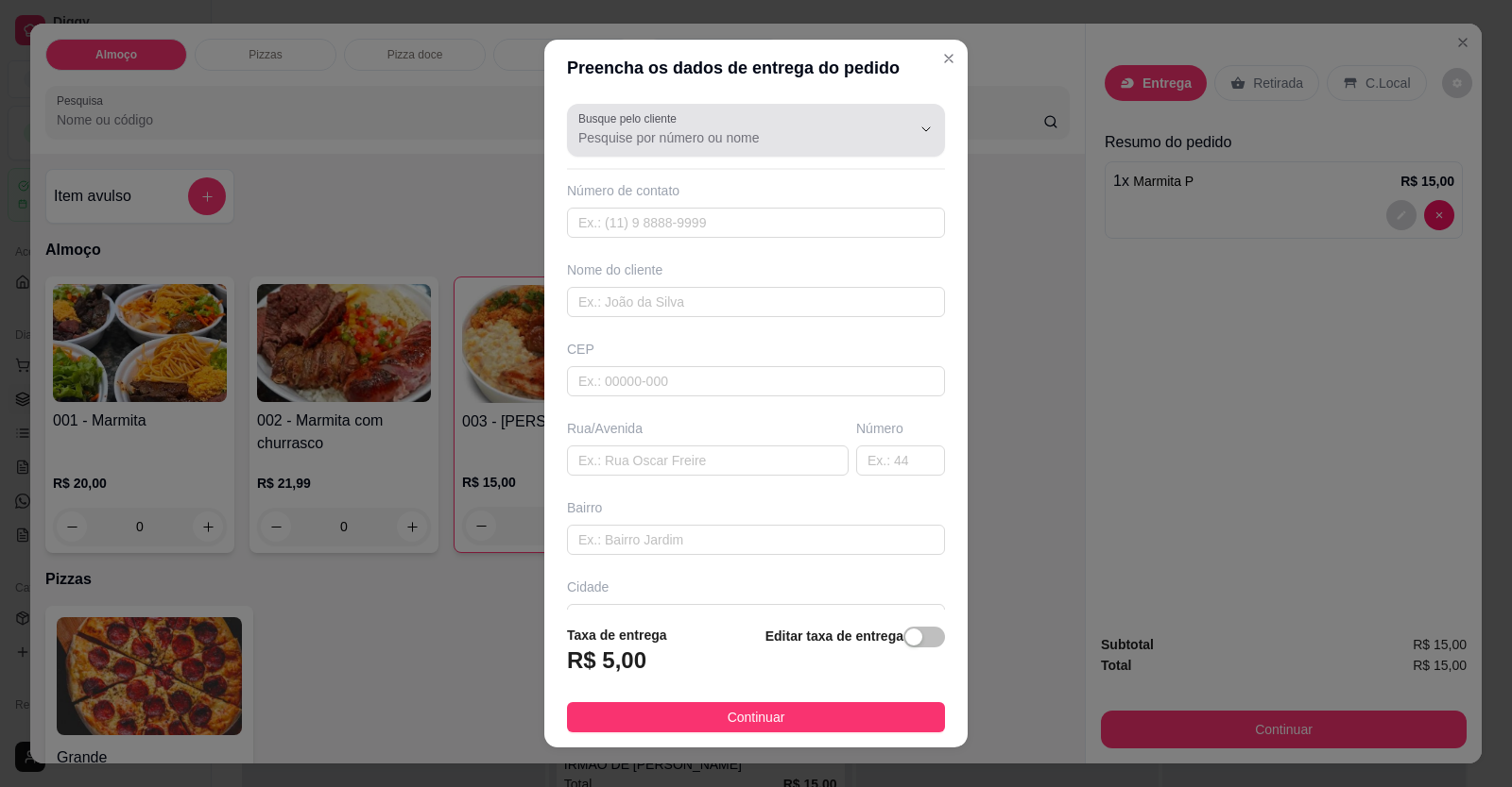
click at [666, 121] on label "Busque pelo cliente" at bounding box center [631, 118] width 105 height 16
click at [666, 129] on input "Busque pelo cliente" at bounding box center [729, 138] width 302 height 19
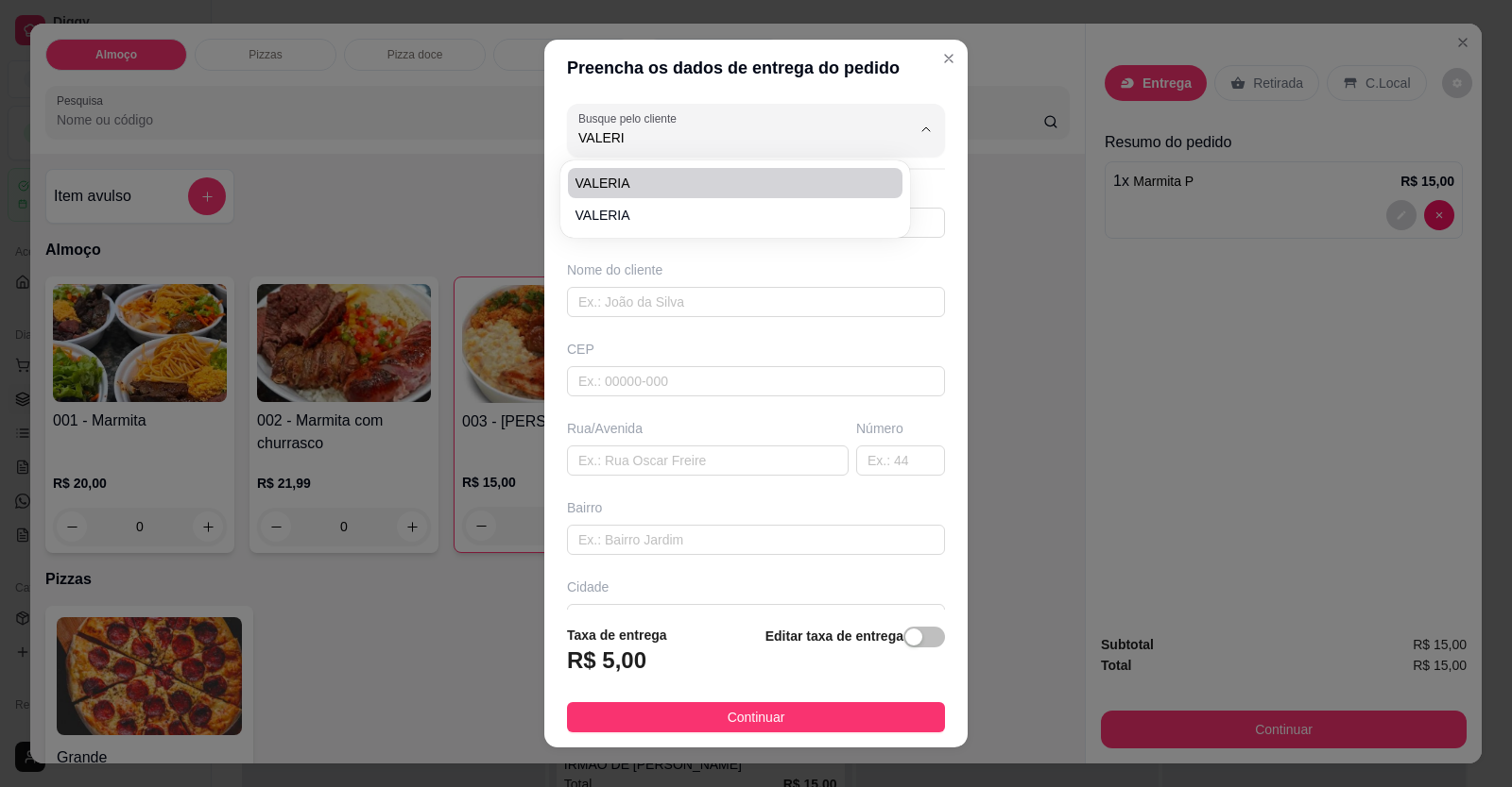
click at [762, 195] on li "VALERIA" at bounding box center [734, 183] width 334 height 30
type input "VALERIA"
type input "61996849934"
type input "VALERIA"
type input "[GEOGRAPHIC_DATA] setor industrial, saída pra [GEOGRAPHIC_DATA]"
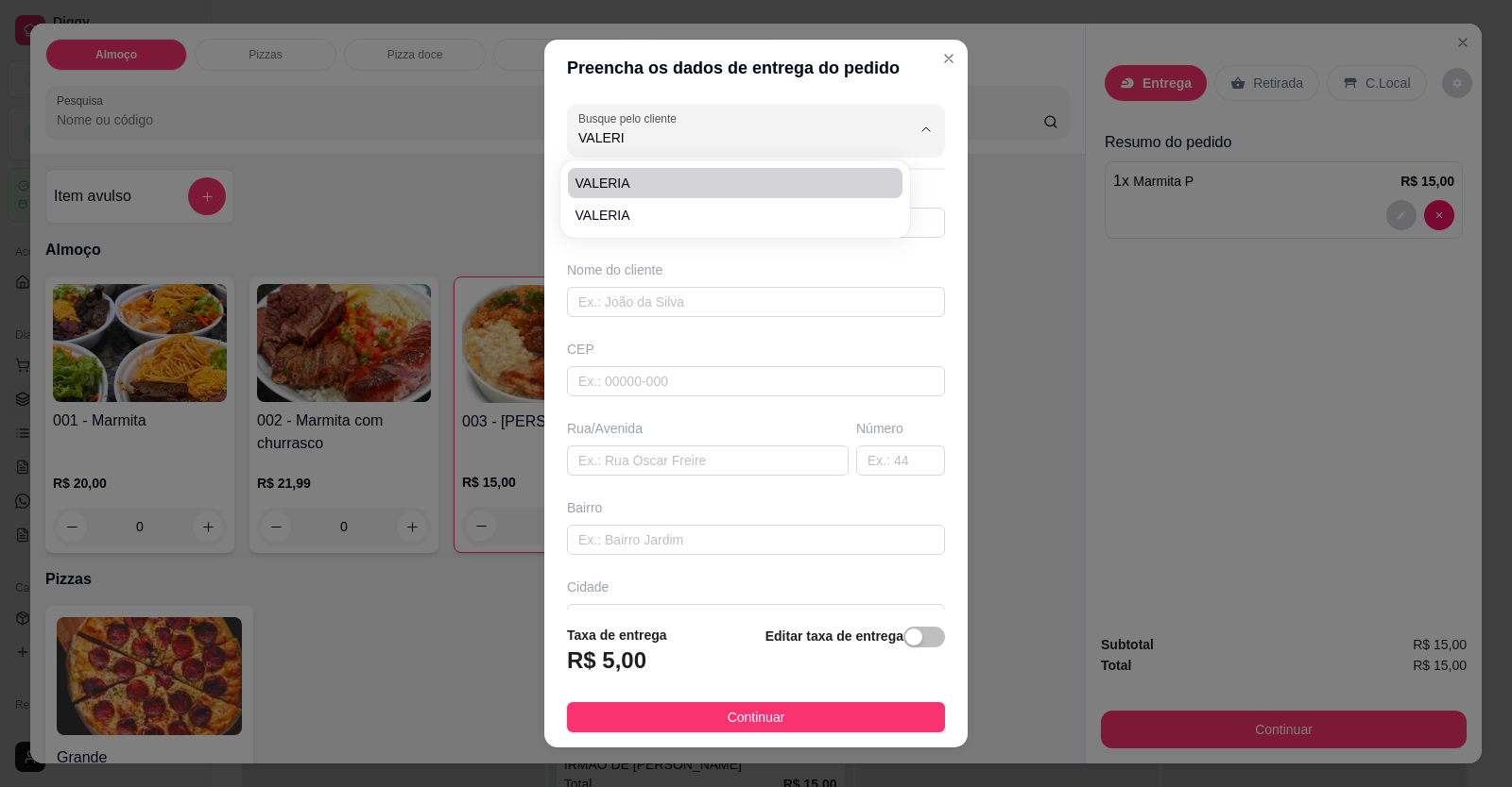
type input "LOCALIZAÇÃO"
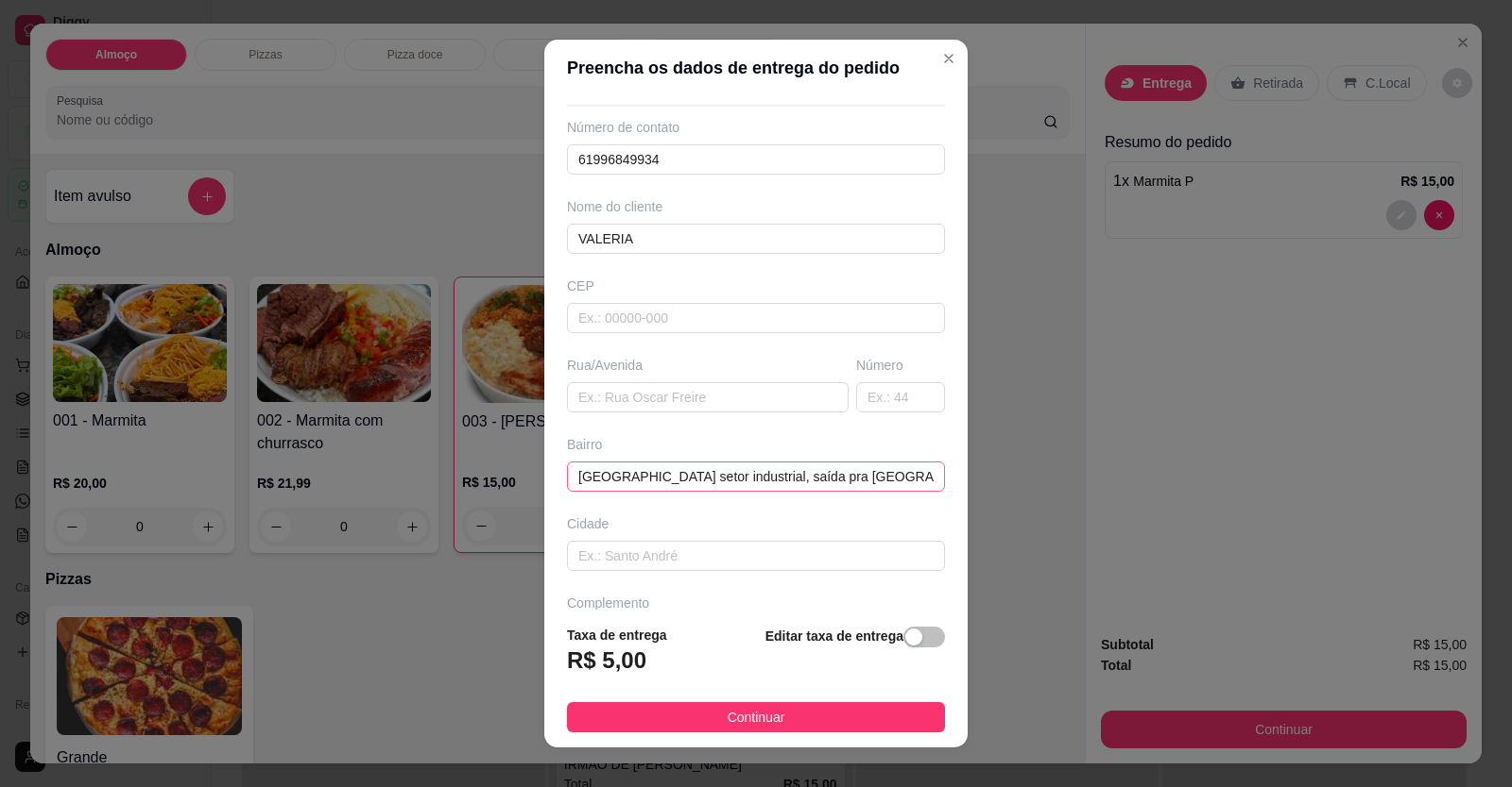
scroll to position [122, 0]
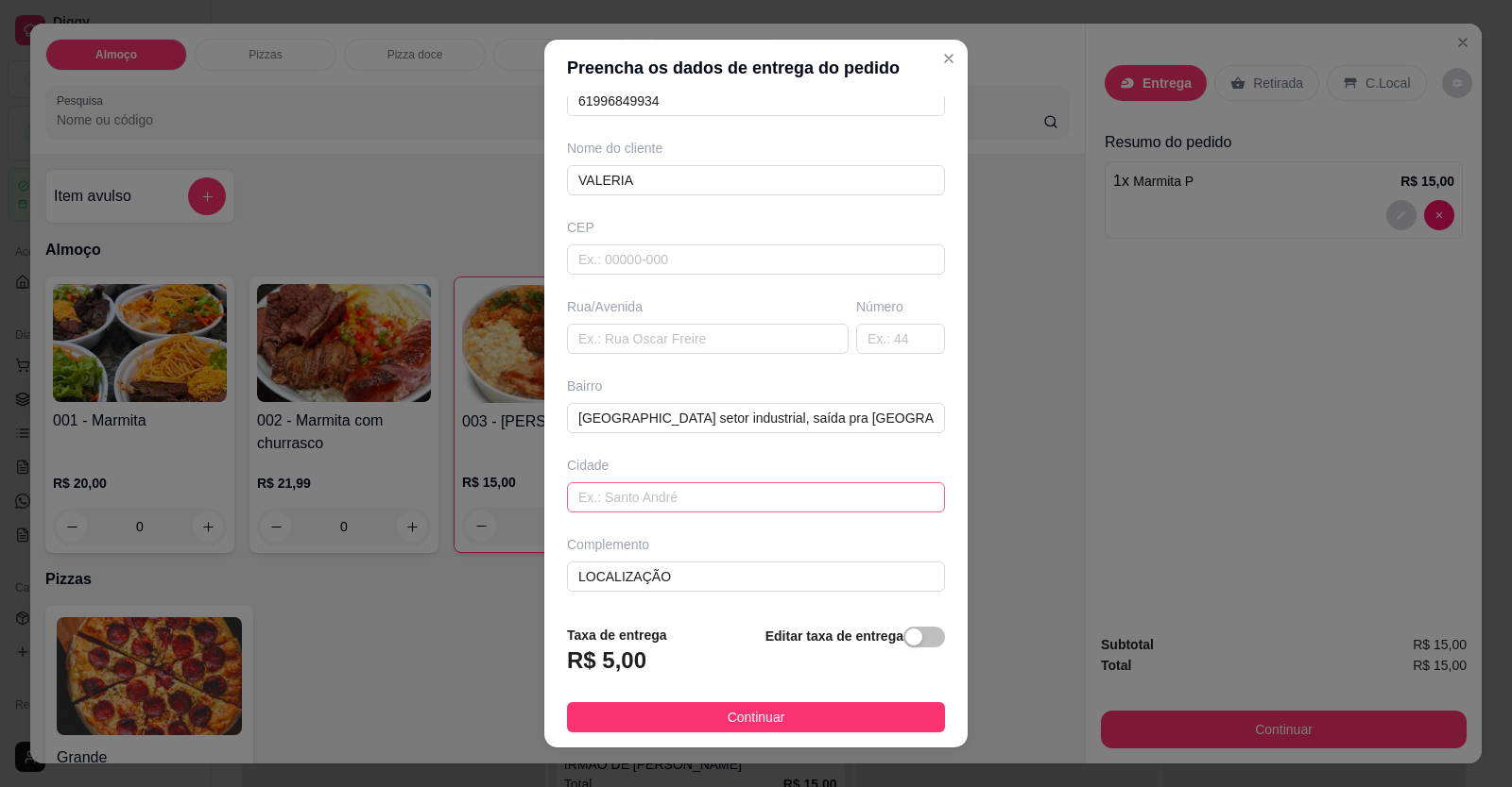
type input "VALERIA"
click at [669, 495] on input "text" at bounding box center [756, 497] width 378 height 30
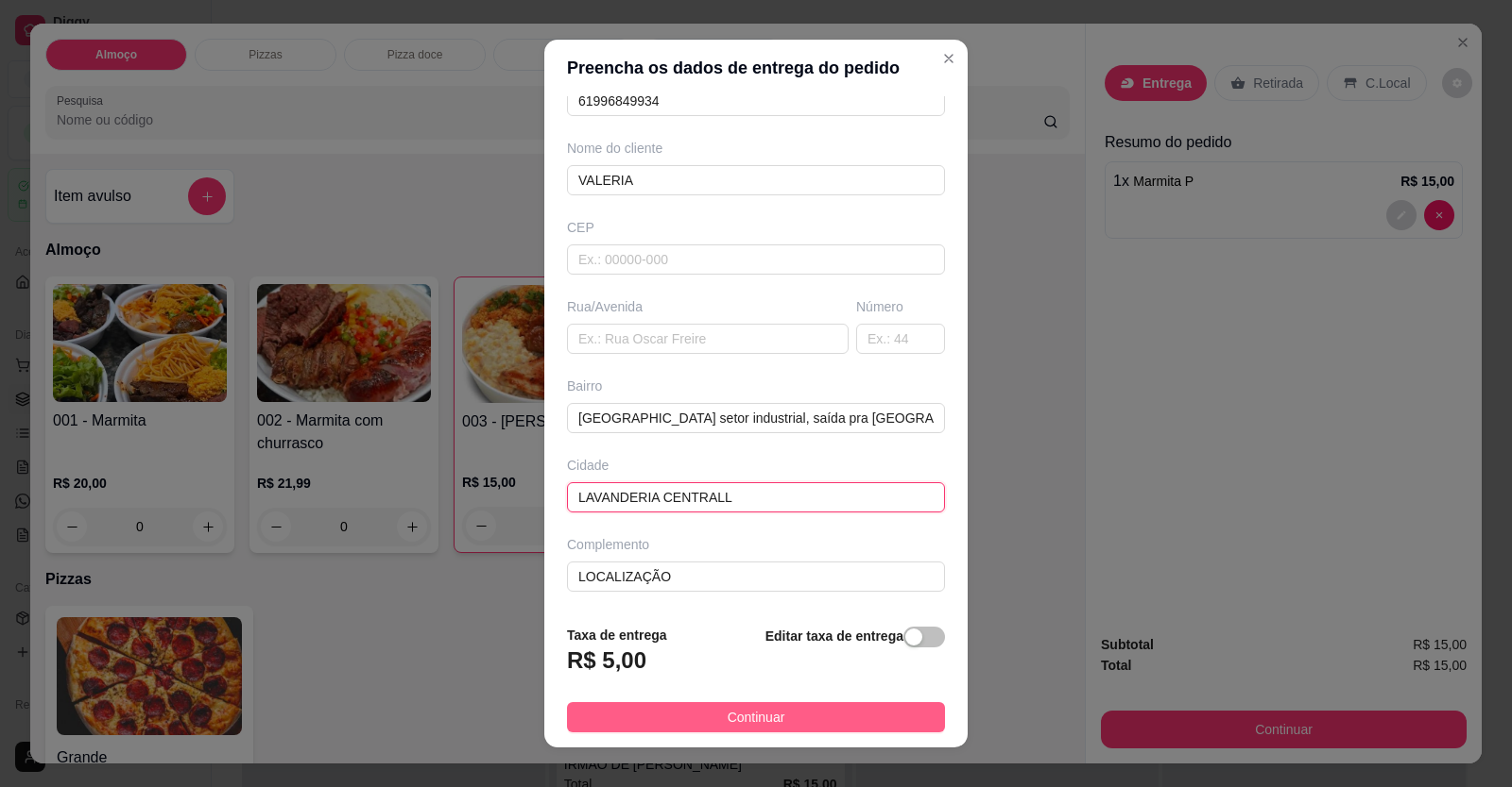
type input "LAVANDERIA CENTRALL"
click at [788, 727] on button "Continuar" at bounding box center [756, 717] width 378 height 30
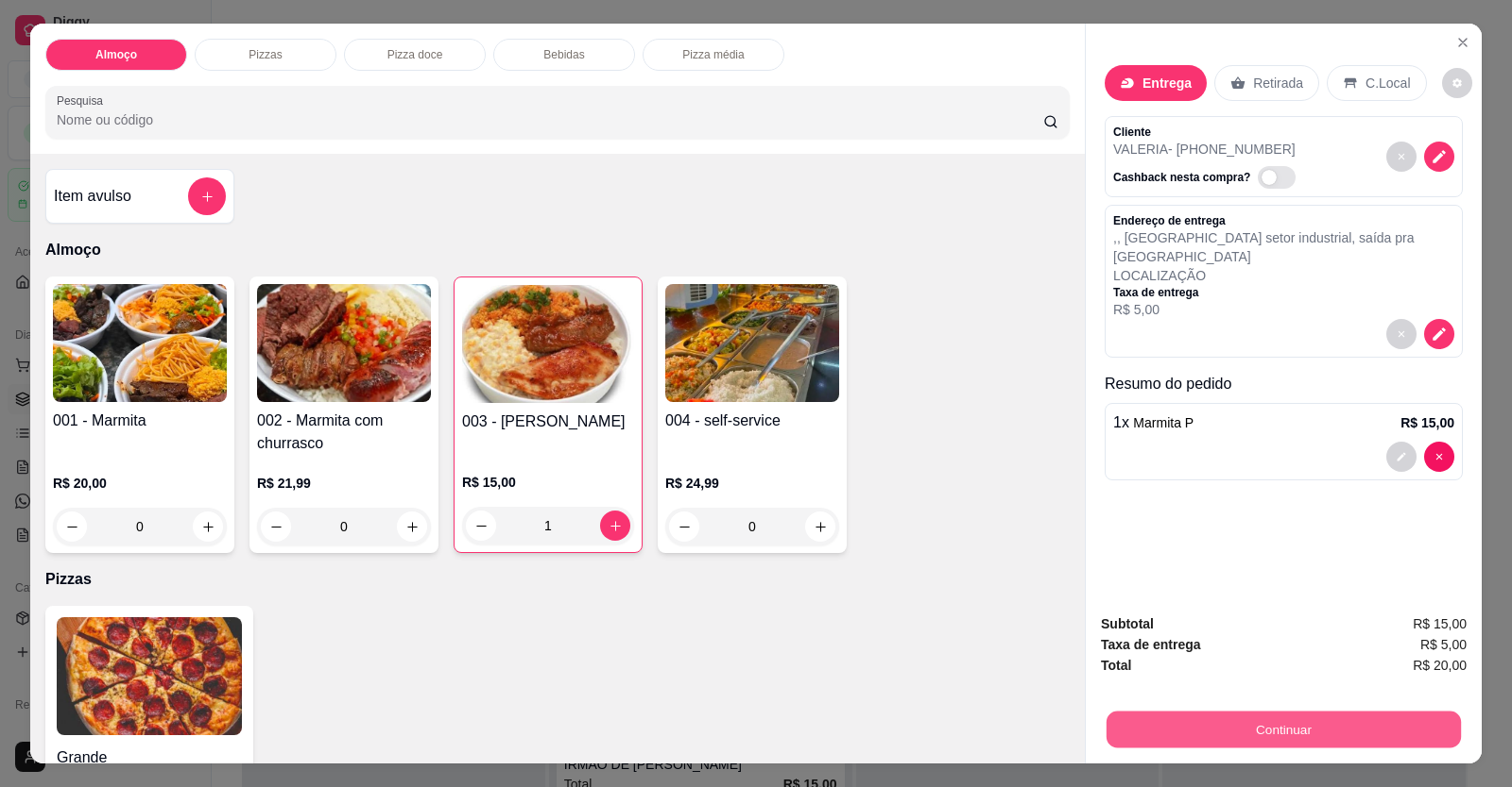
click at [976, 722] on button "Continuar" at bounding box center [1283, 730] width 355 height 37
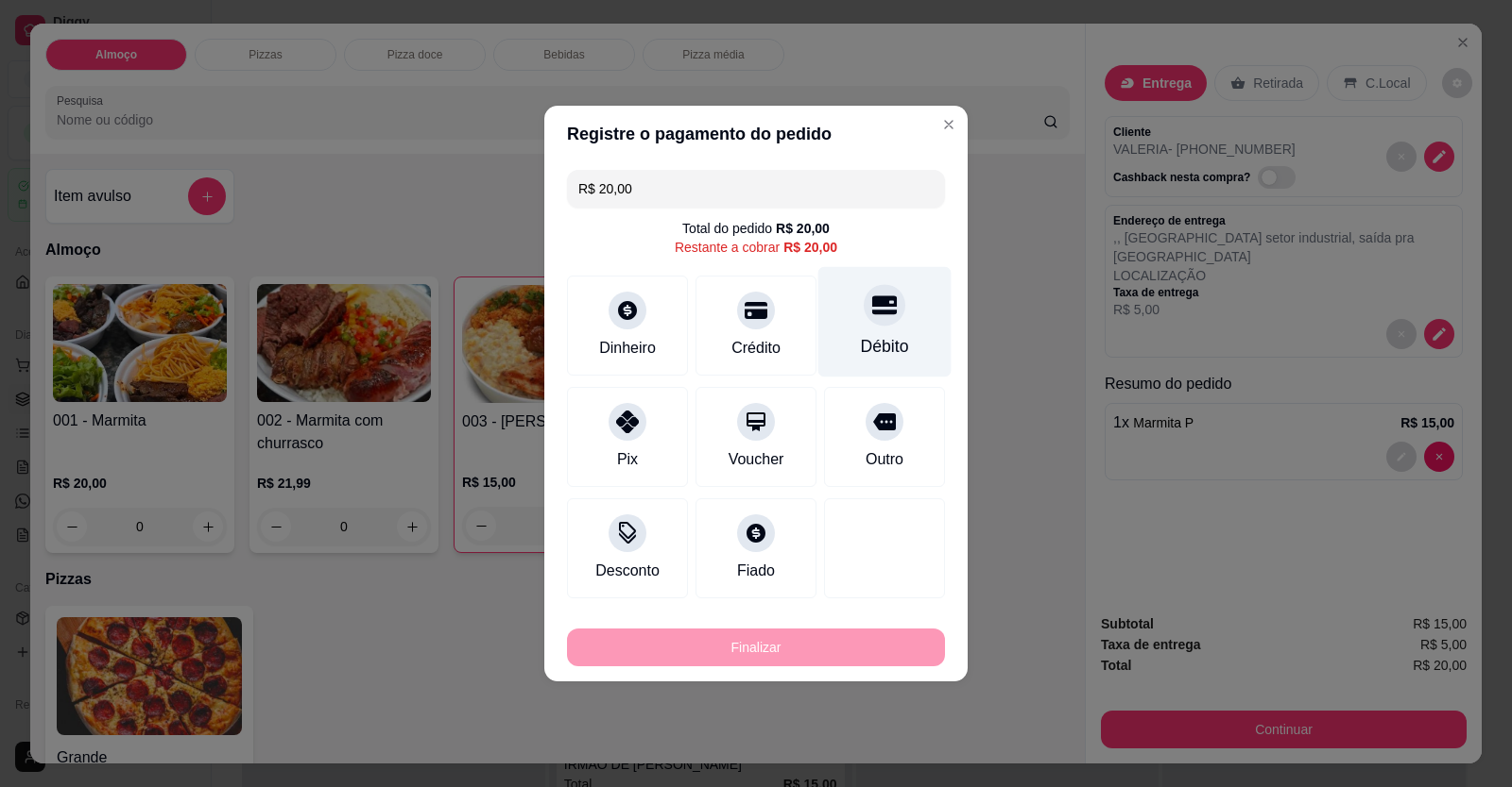
click at [884, 322] on div at bounding box center [884, 305] width 42 height 42
type input "R$ 0,00"
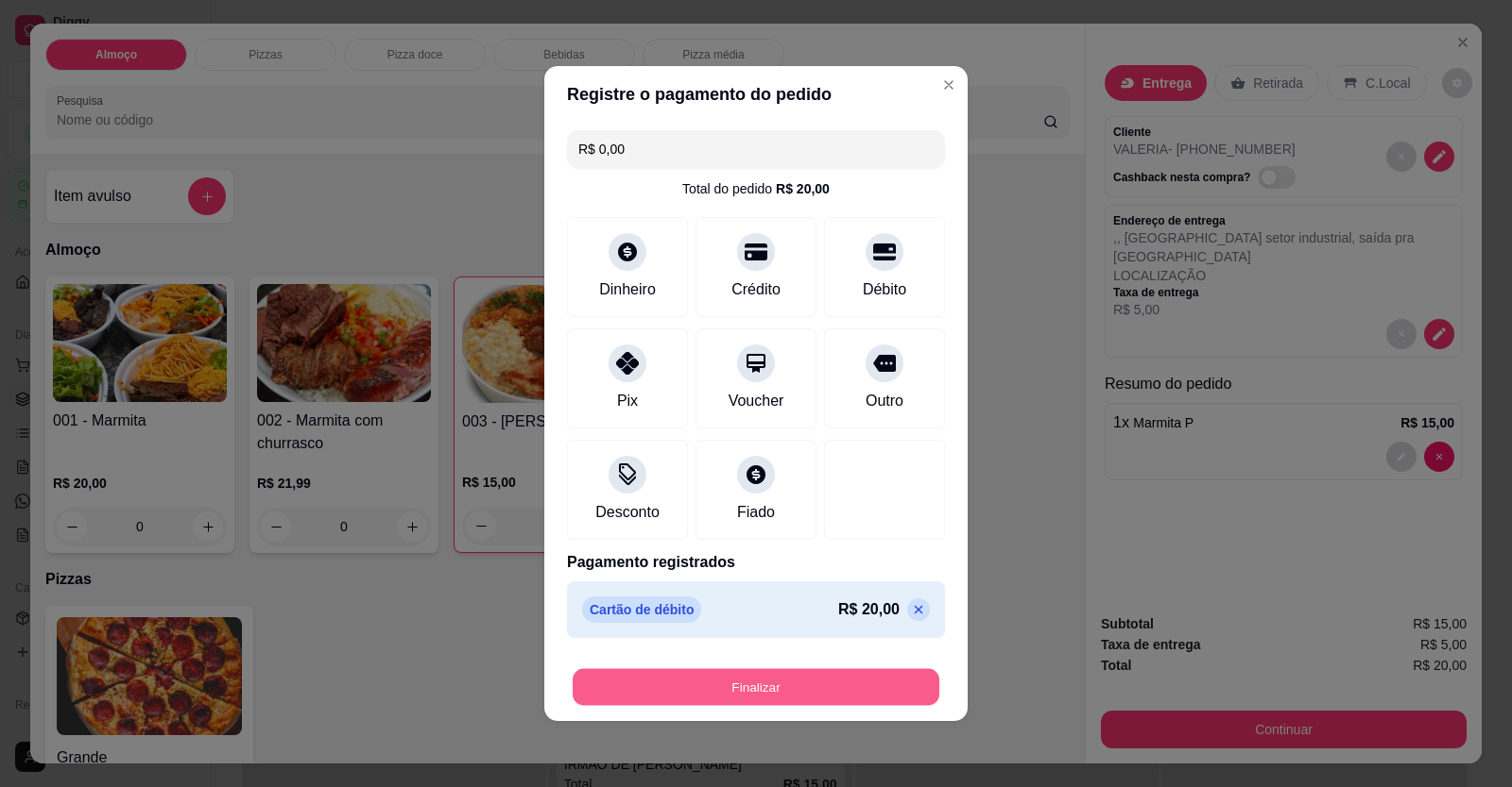
click at [805, 684] on button "Finalizar" at bounding box center [756, 688] width 366 height 37
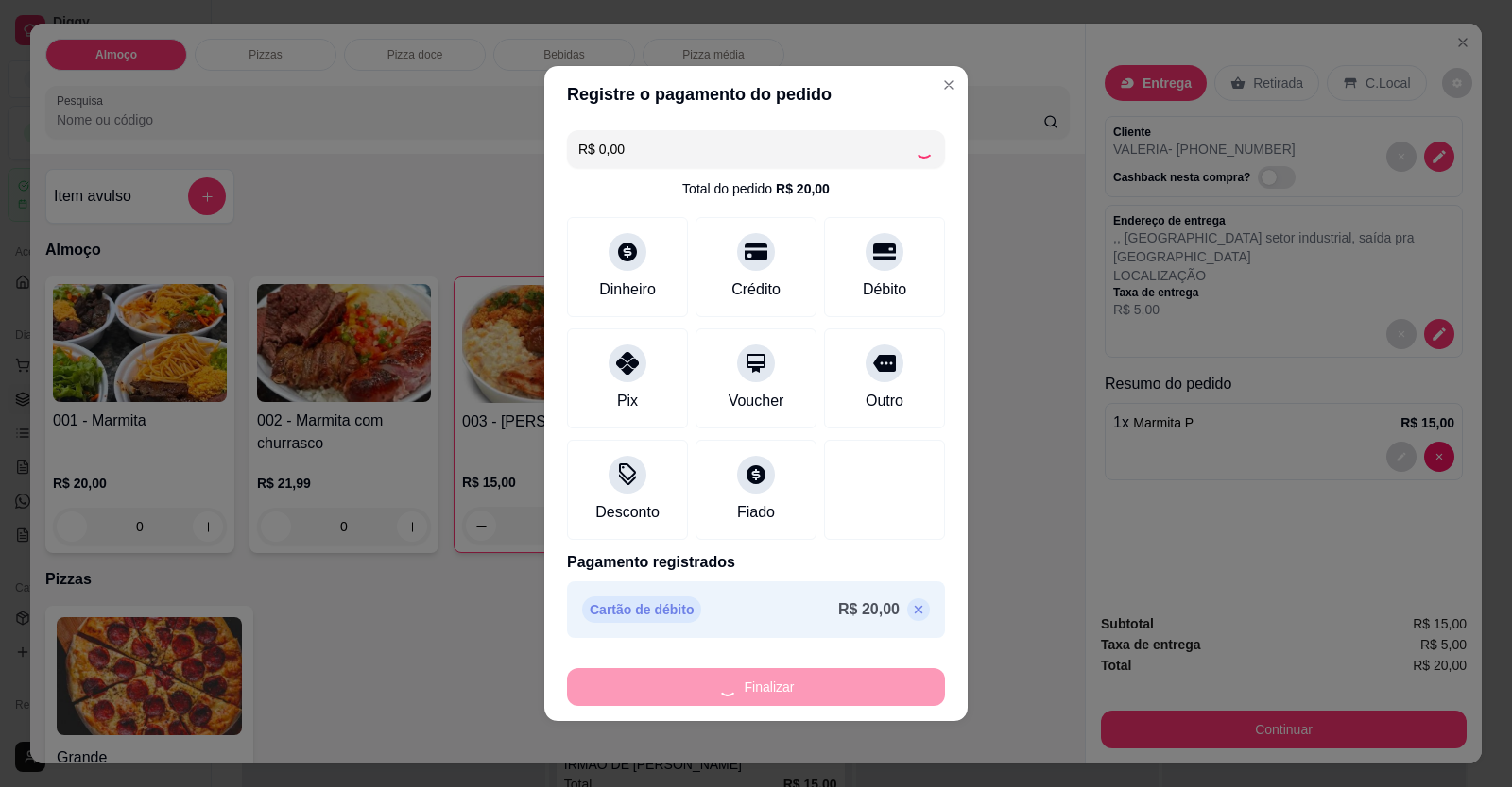
type input "0"
type input "-R$ 20,00"
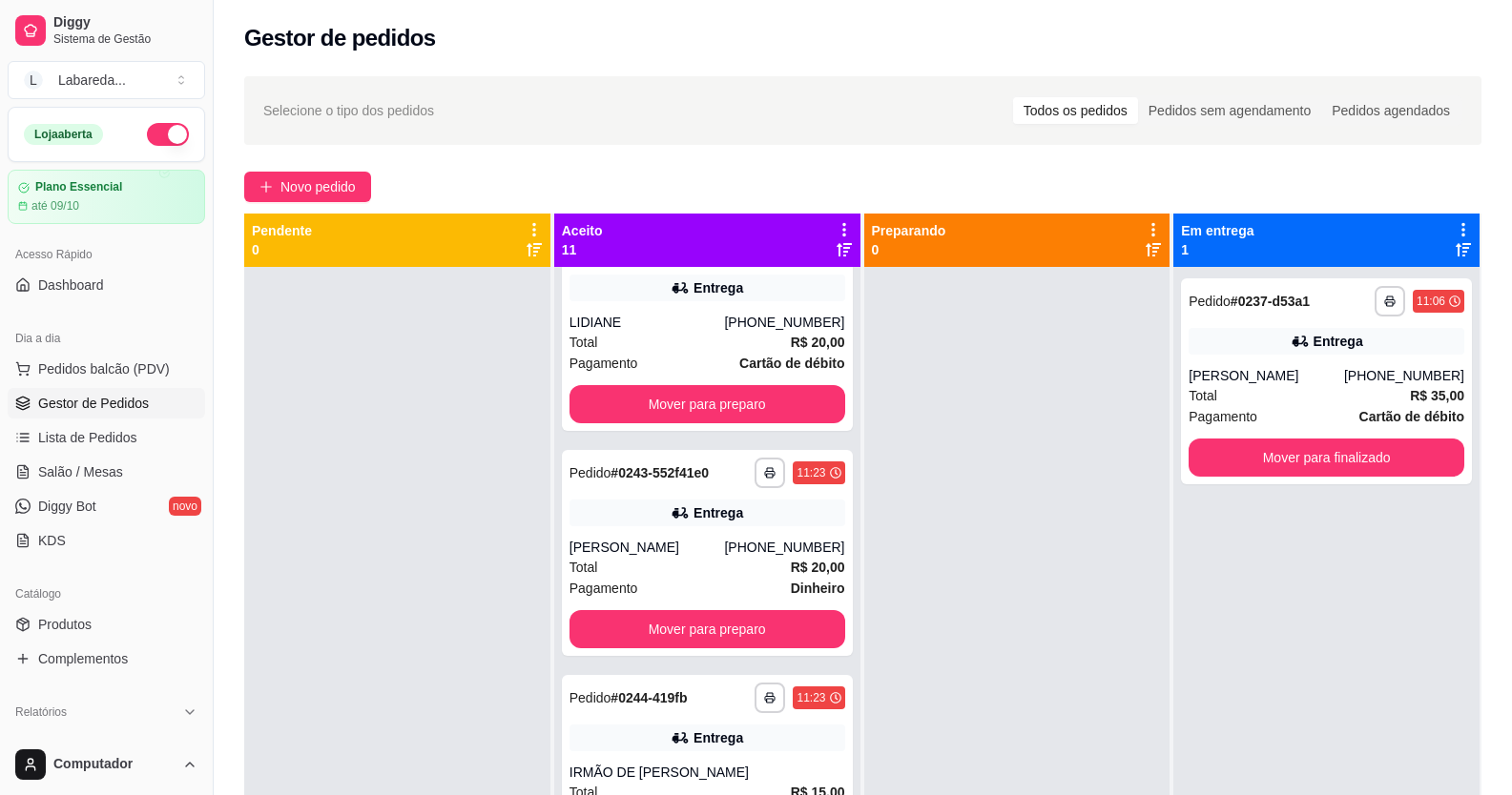
click at [299, 704] on div at bounding box center [397, 664] width 306 height 795
click at [365, 185] on button "Novo pedido" at bounding box center [308, 187] width 127 height 30
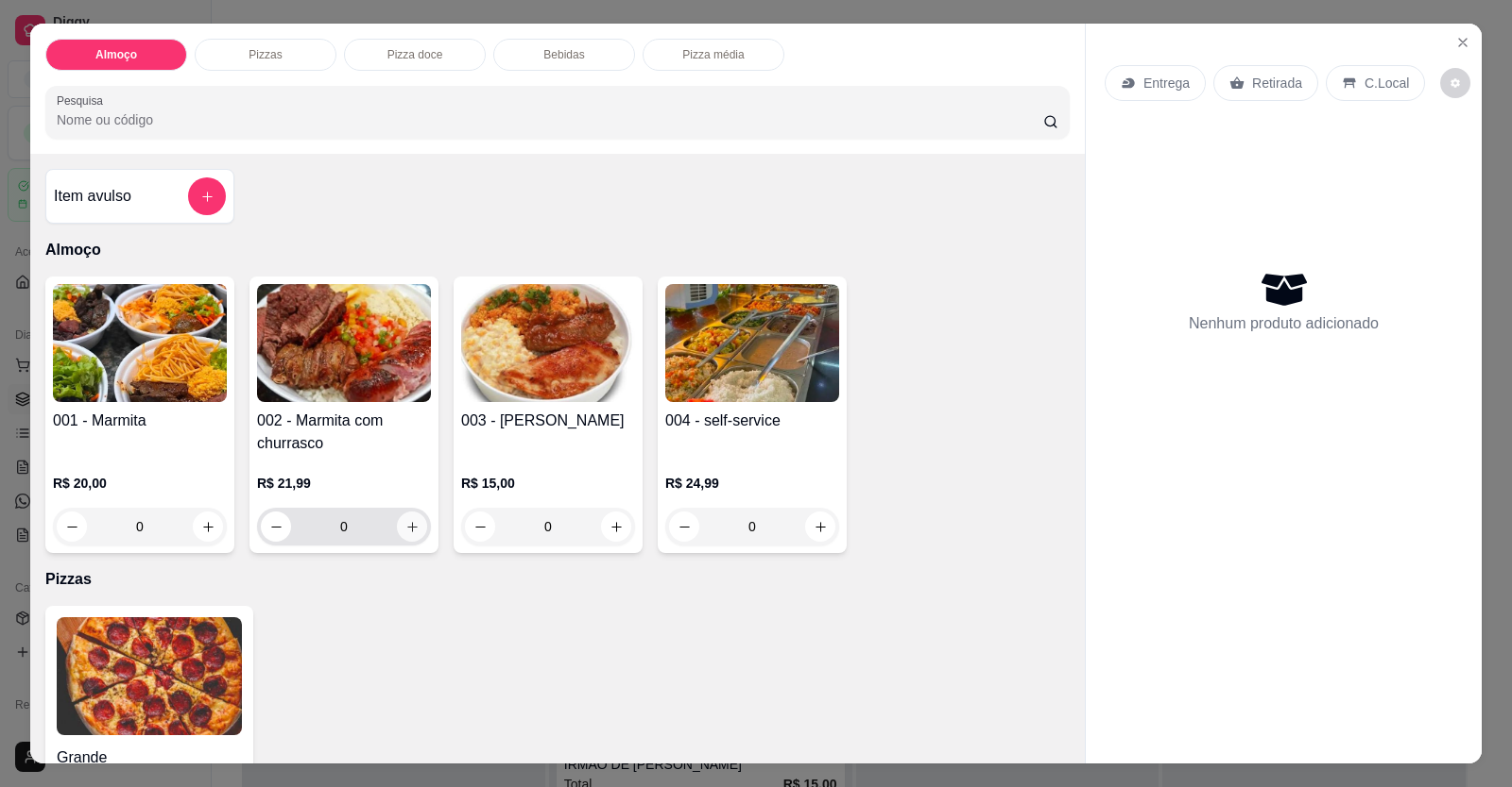
click at [417, 523] on button "increase-product-quantity" at bounding box center [412, 527] width 30 height 30
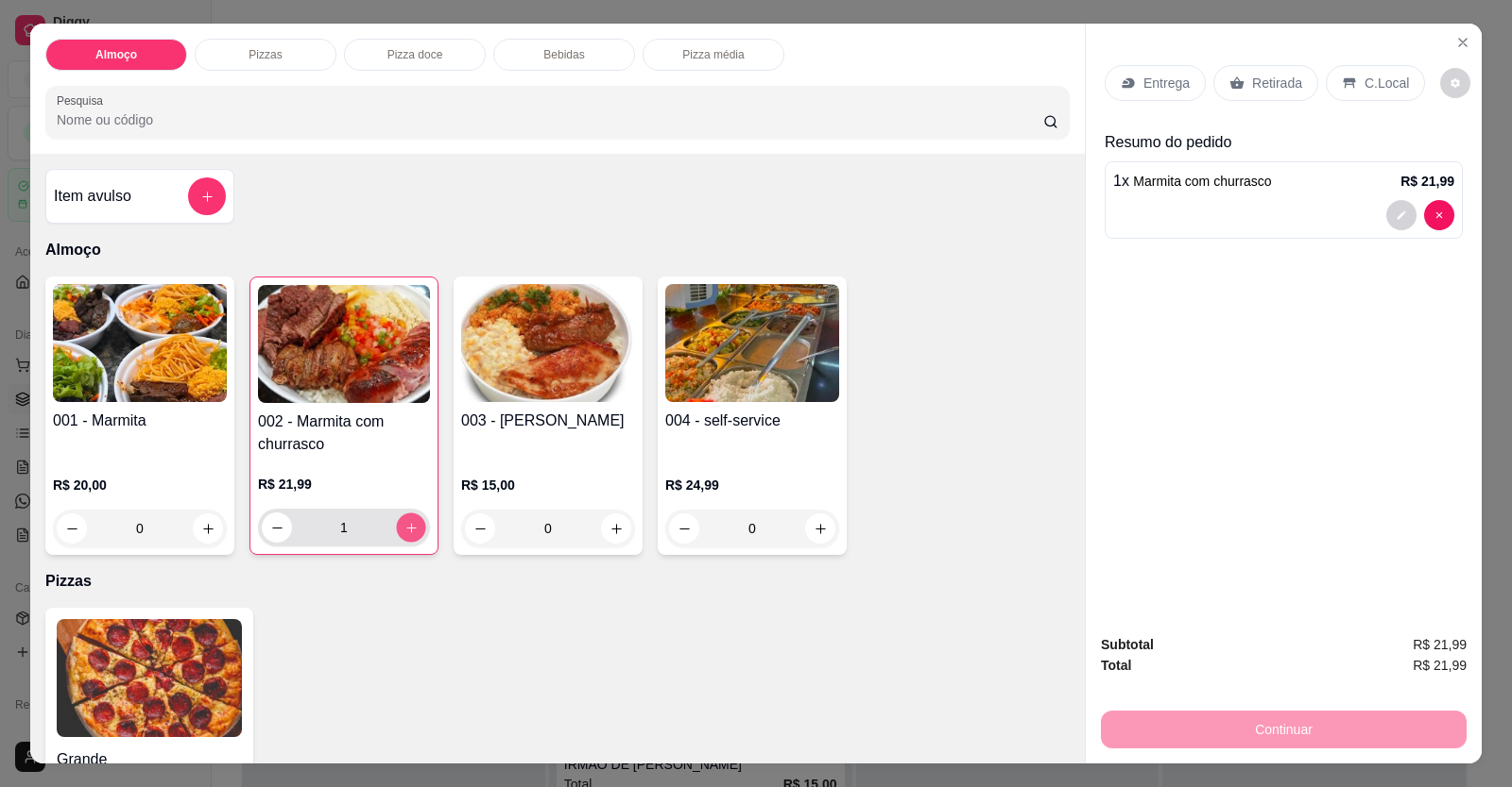
click at [409, 527] on icon "increase-product-quantity" at bounding box center [411, 528] width 15 height 15
type input "2"
click at [976, 235] on div "2 x Marmita com churrasco R$ 43,98" at bounding box center [1283, 200] width 358 height 77
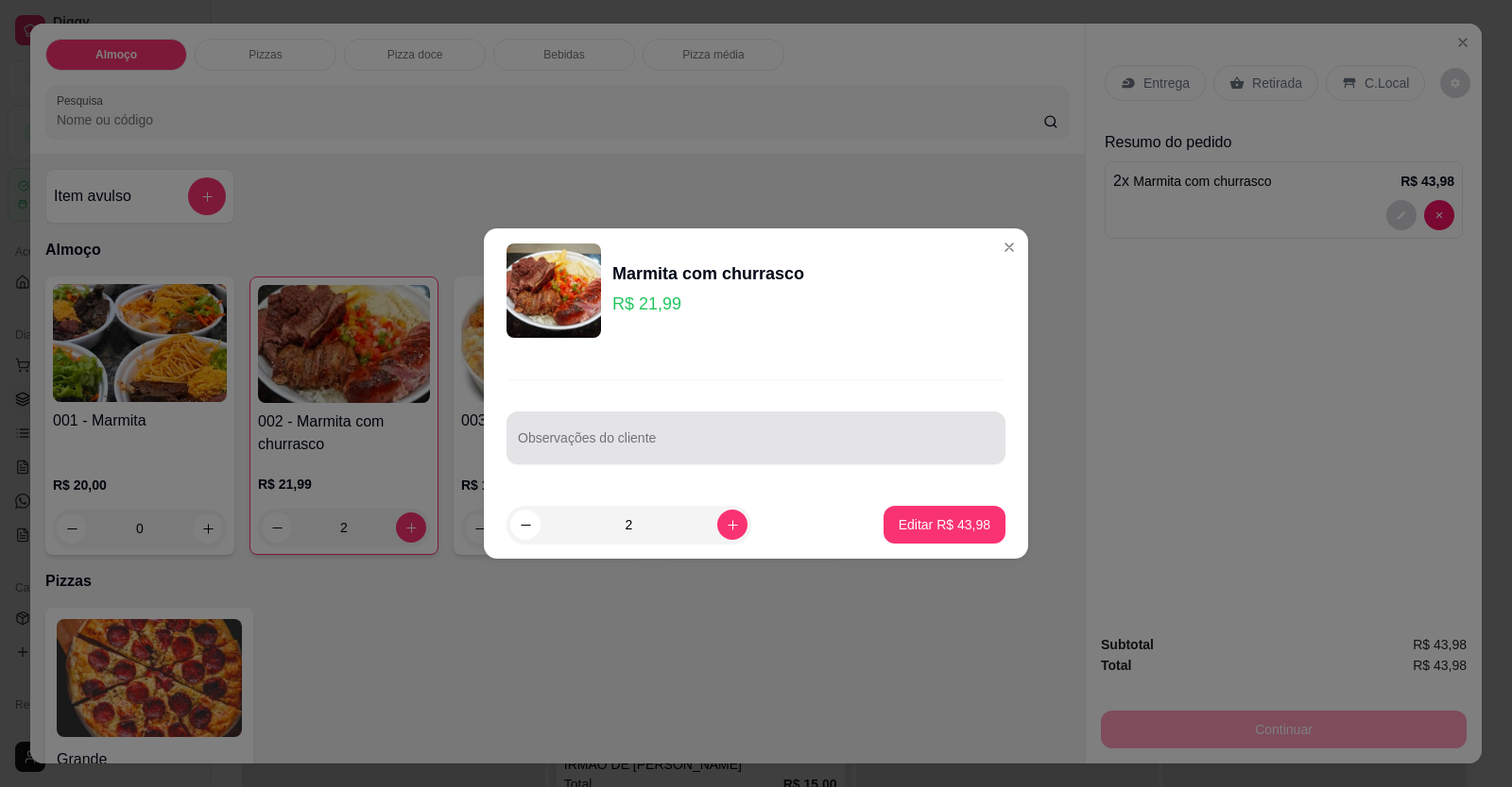
click at [599, 441] on input "Observações do cliente" at bounding box center [756, 446] width 477 height 19
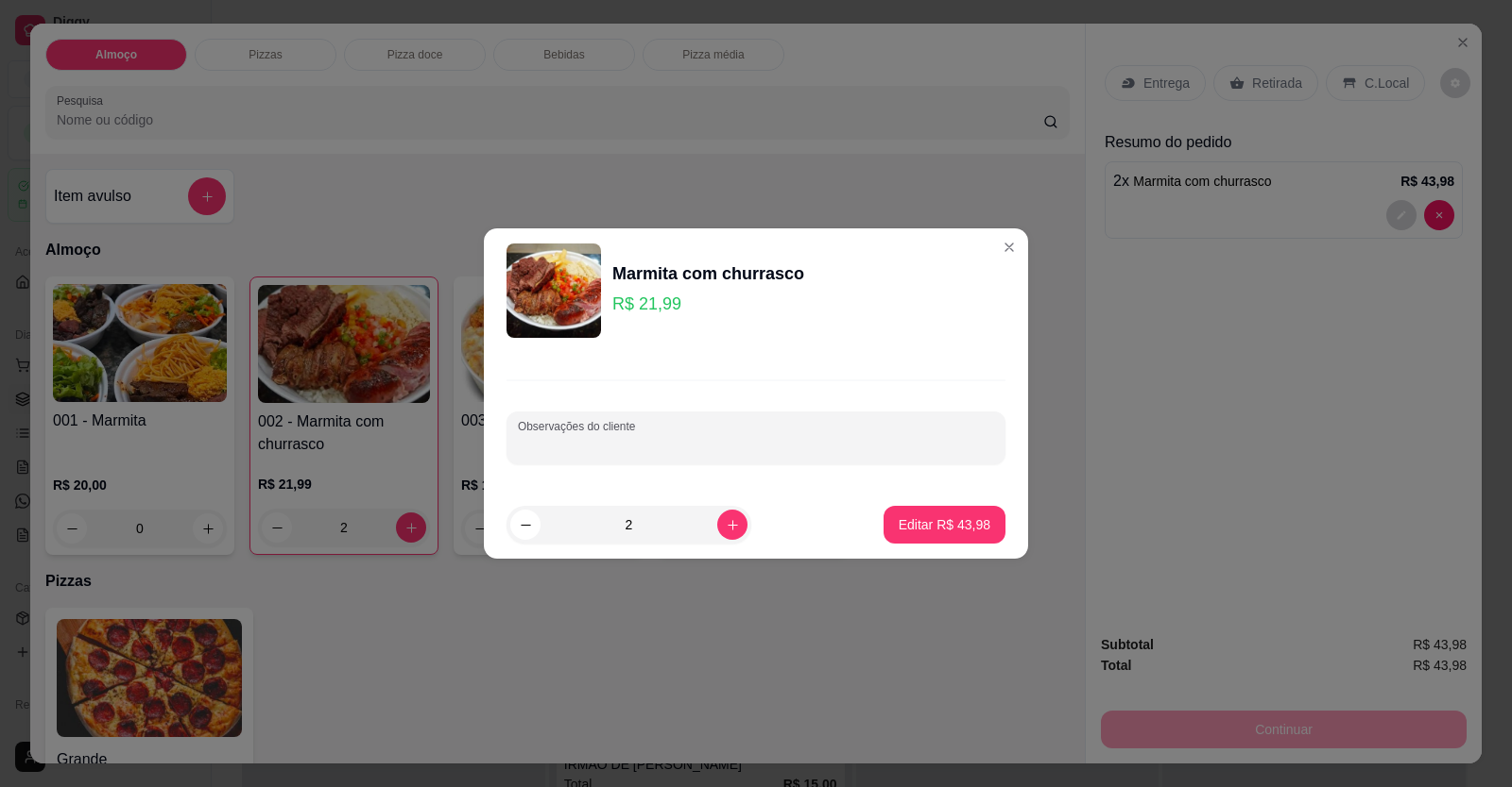
paste input "[PERSON_NAME] Feijoada Panqueca Batata frita Churrasco Salada"
type input "[PERSON_NAME] Feijoada Panqueca Batata frita Churrasco Salada"
click at [900, 519] on p "Editar R$ 43,98" at bounding box center [944, 525] width 89 height 18
type input "0"
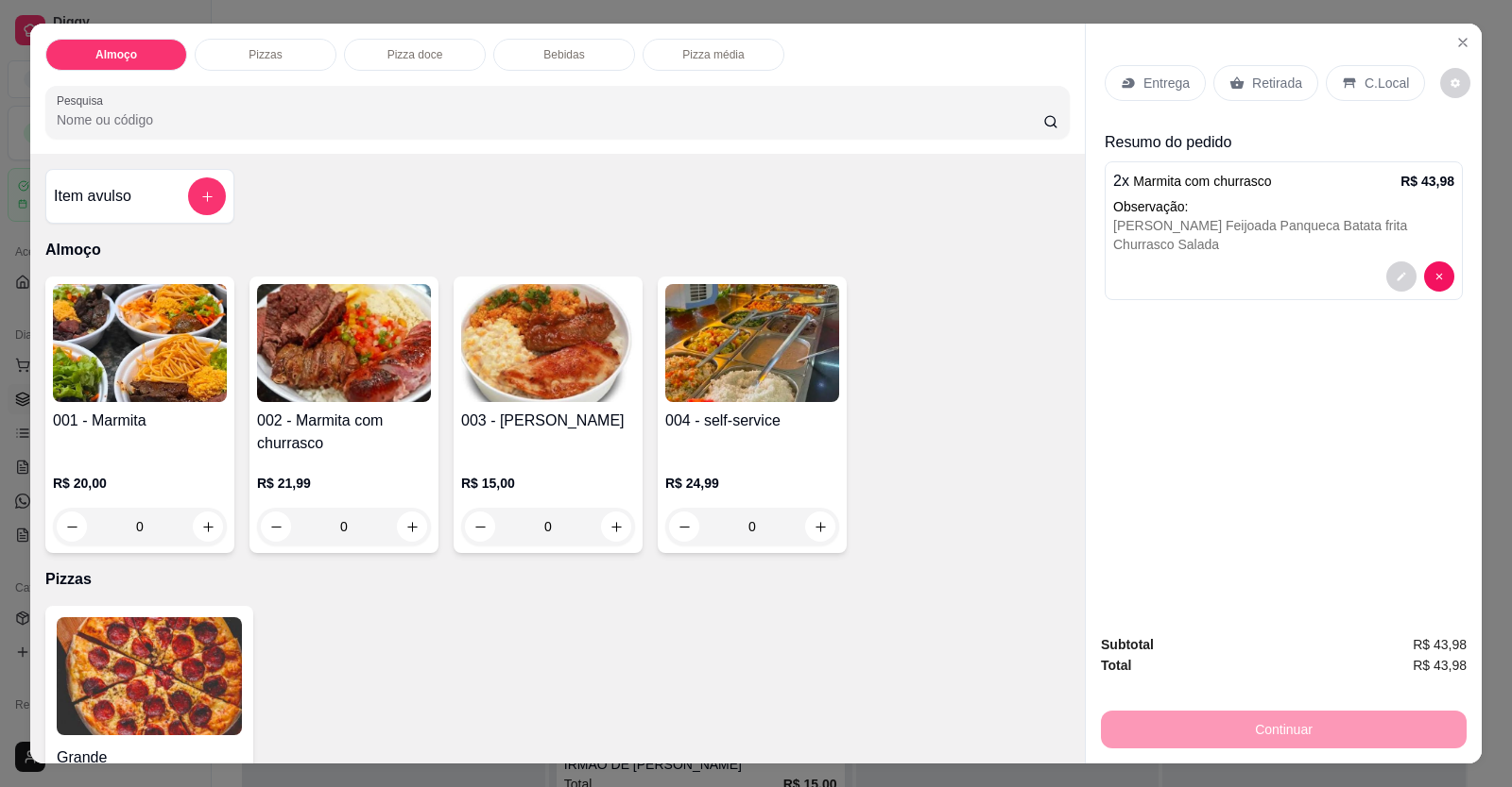
click at [976, 95] on div "Entrega" at bounding box center [1155, 82] width 101 height 36
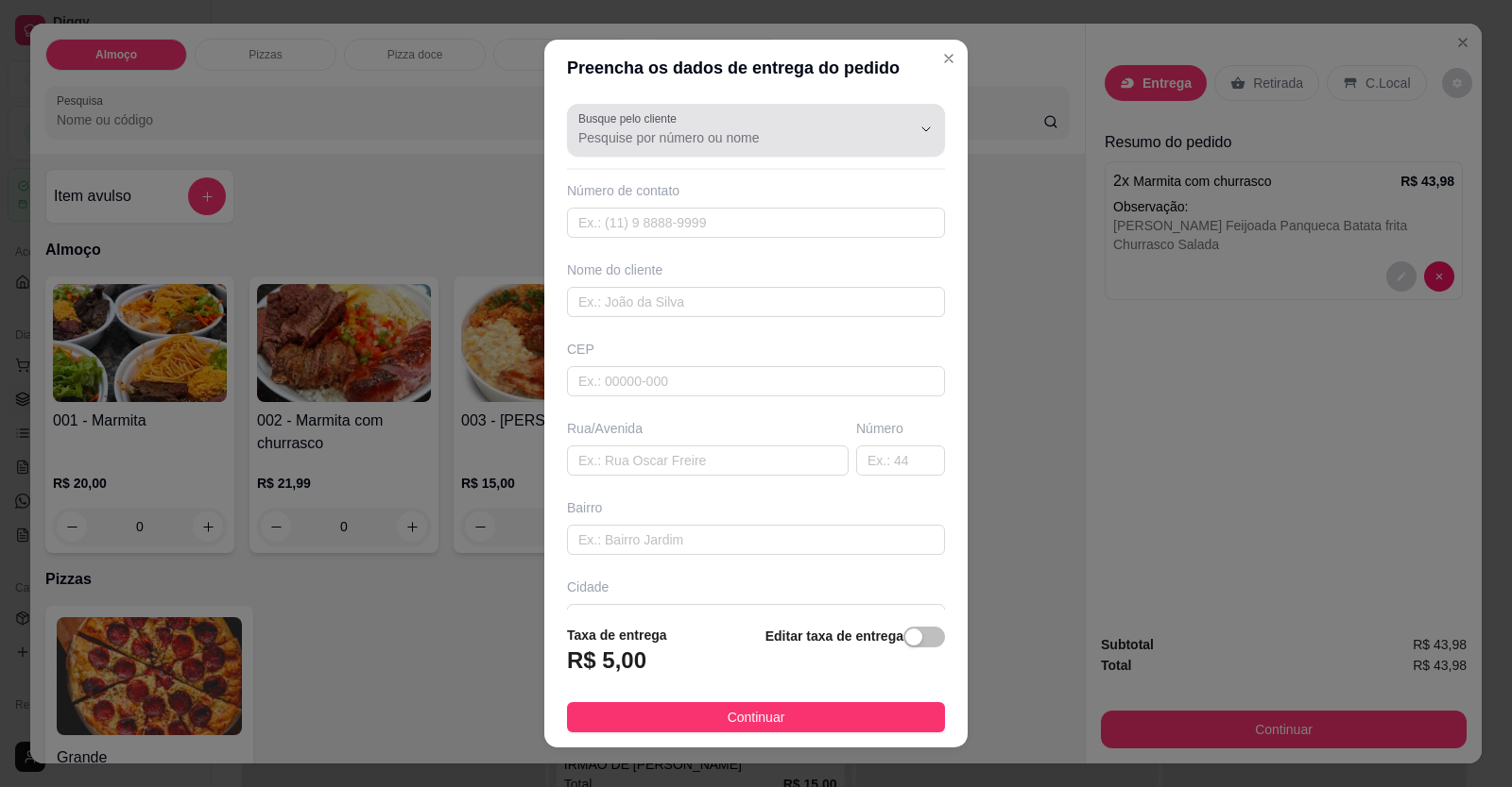
drag, startPoint x: 687, startPoint y: 147, endPoint x: 723, endPoint y: 153, distance: 36.5
click at [688, 146] on div at bounding box center [756, 130] width 355 height 38
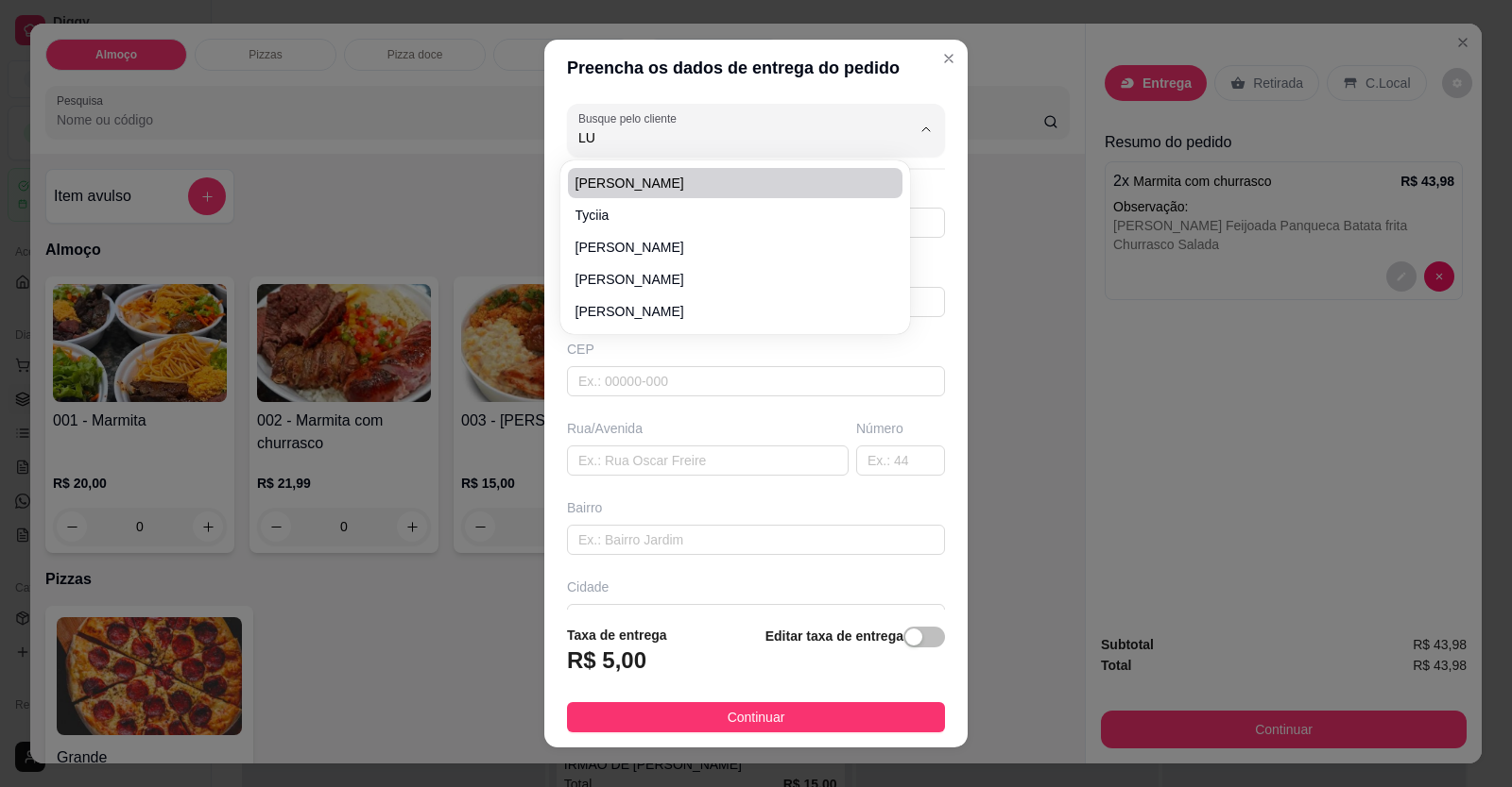
type input "LUU"
click at [697, 173] on span "LUU" at bounding box center [725, 183] width 300 height 19
type input "61996376981"
type input "LUU"
type input "Via 12 quadra 127 lote 17 setor sul fundo da [GEOGRAPHIC_DATA][PERSON_NAME]"
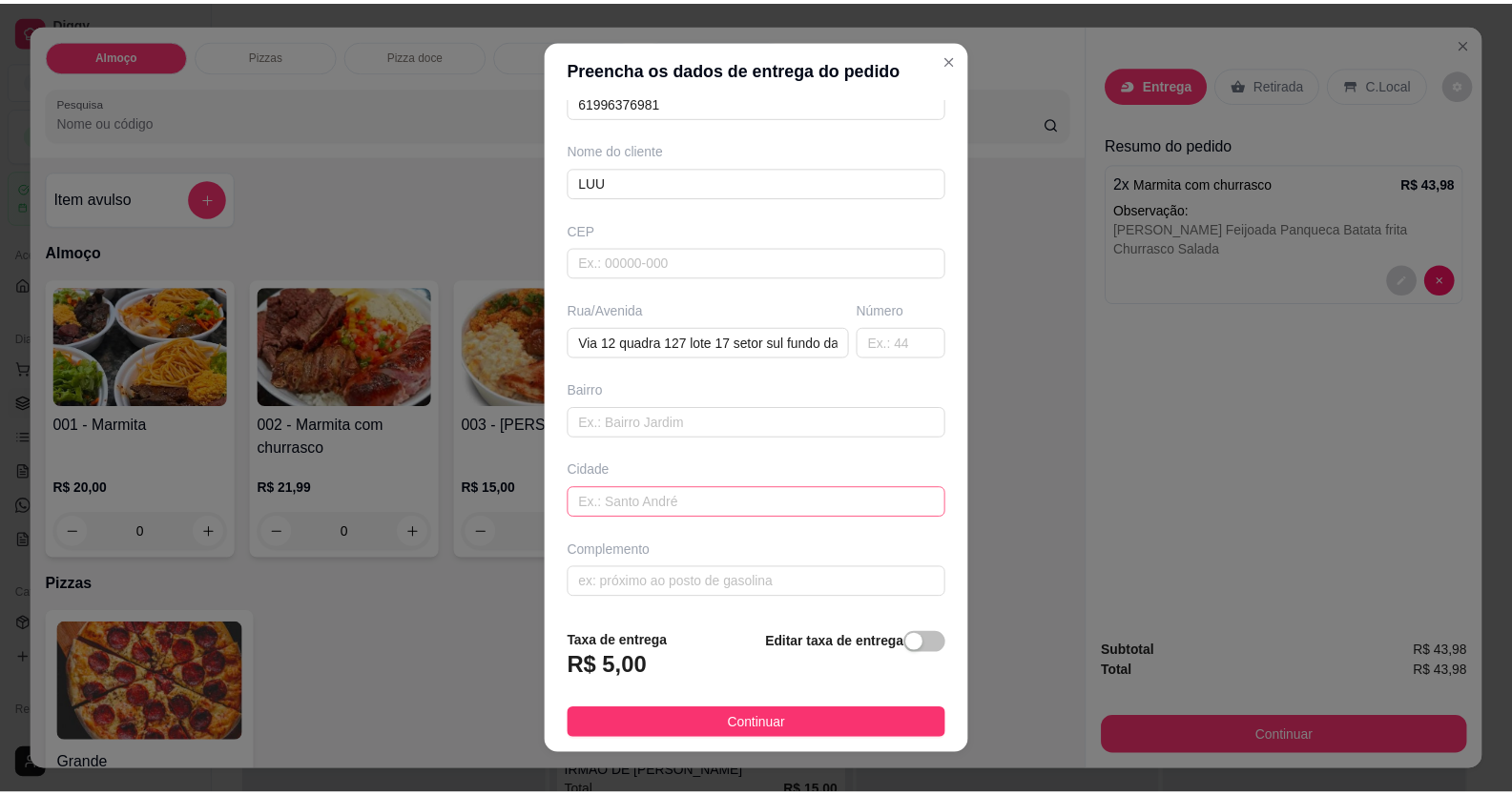
scroll to position [21, 0]
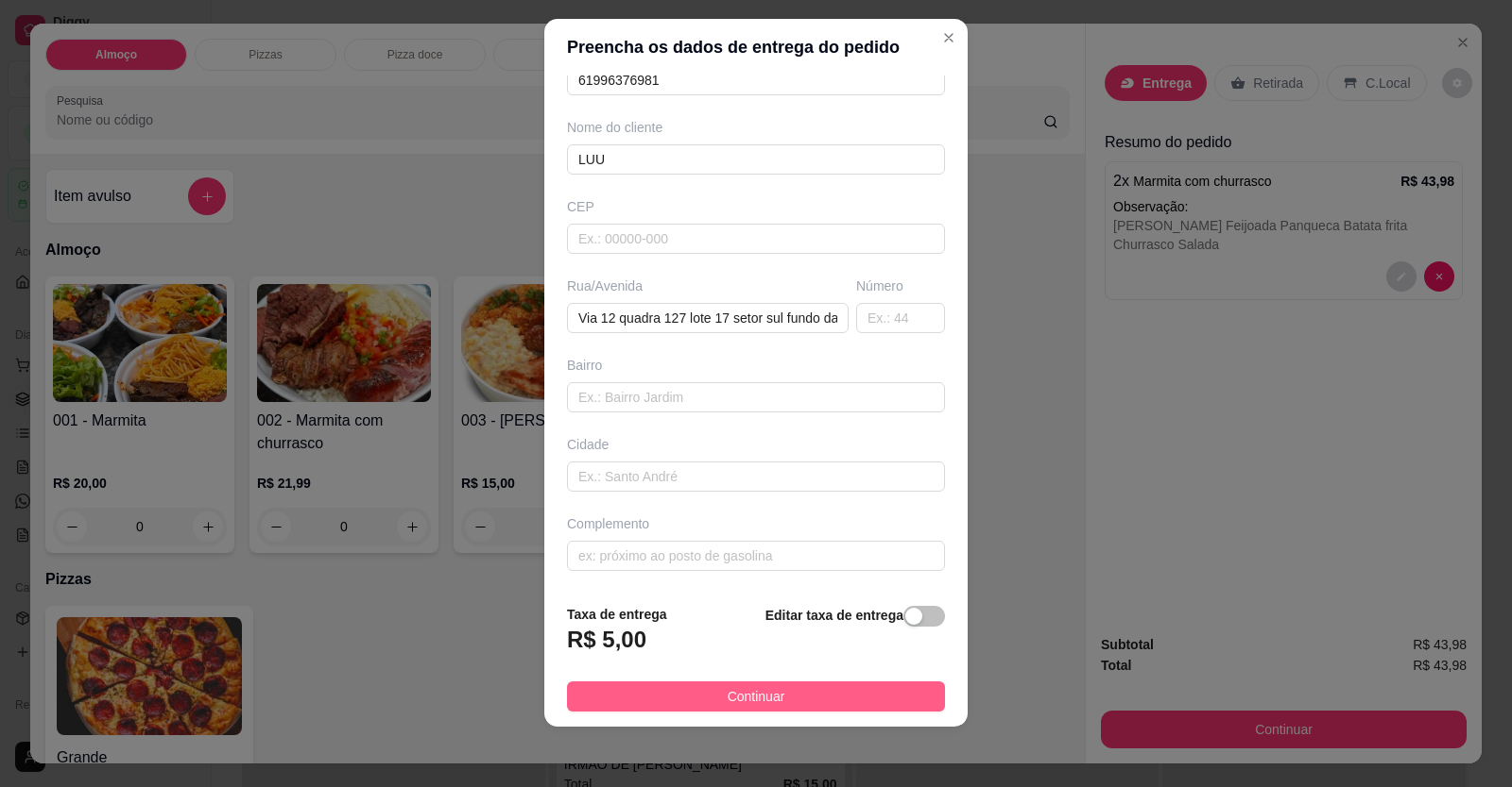
type input "LUU"
click at [774, 693] on button "Continuar" at bounding box center [756, 696] width 378 height 30
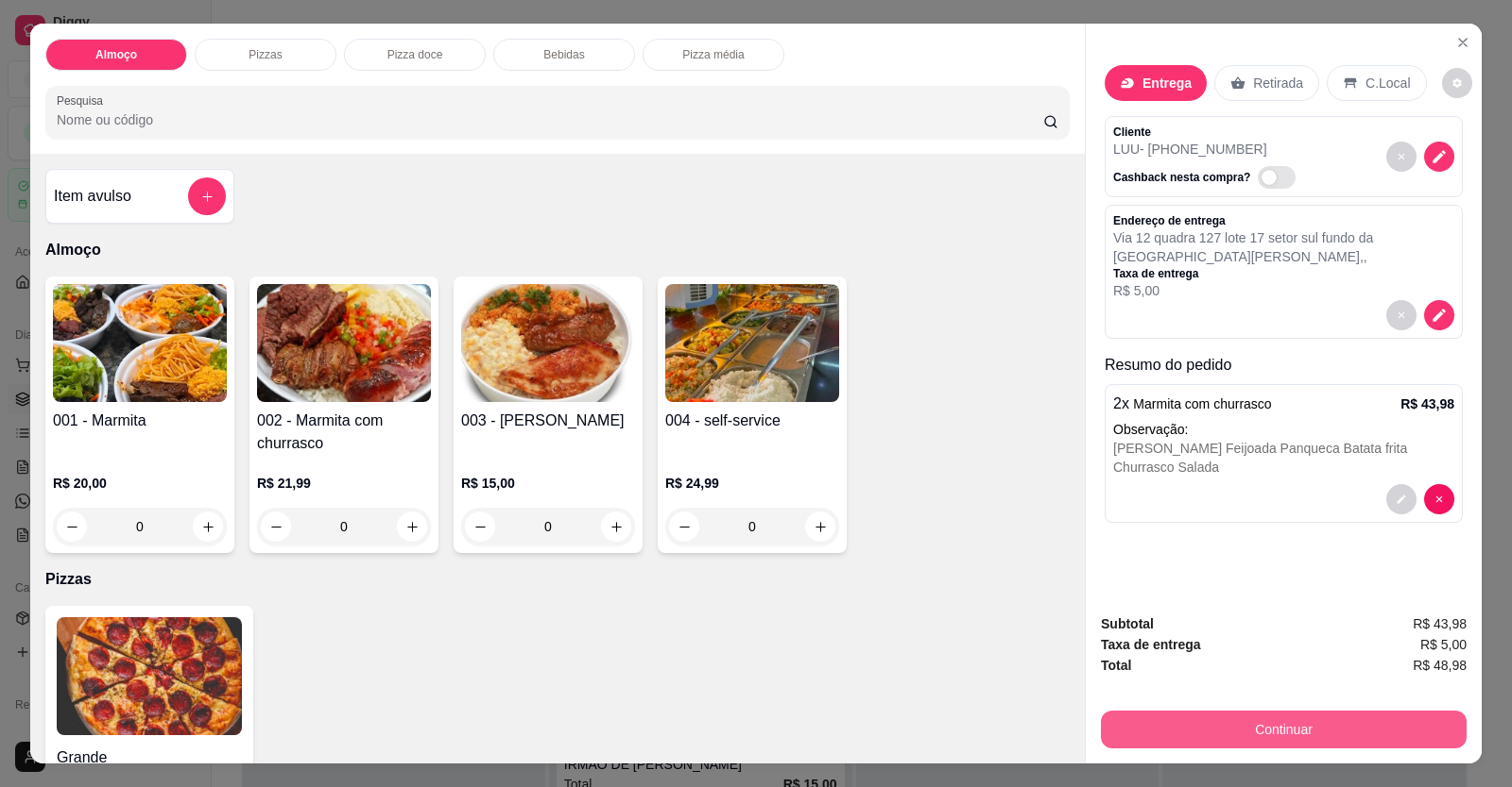
click at [976, 728] on button "Continuar" at bounding box center [1282, 729] width 365 height 38
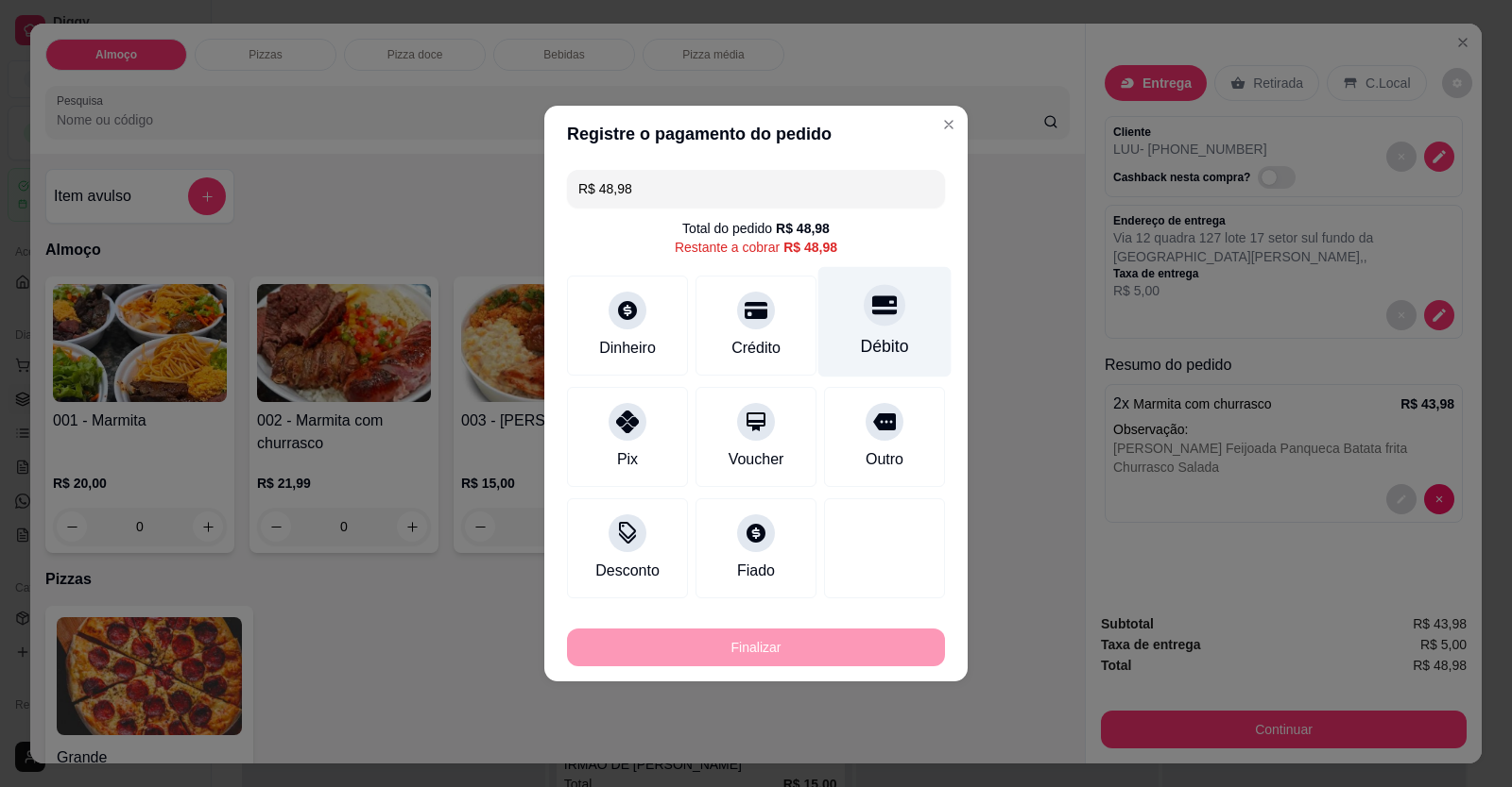
click at [888, 333] on div "Débito" at bounding box center [885, 322] width 134 height 110
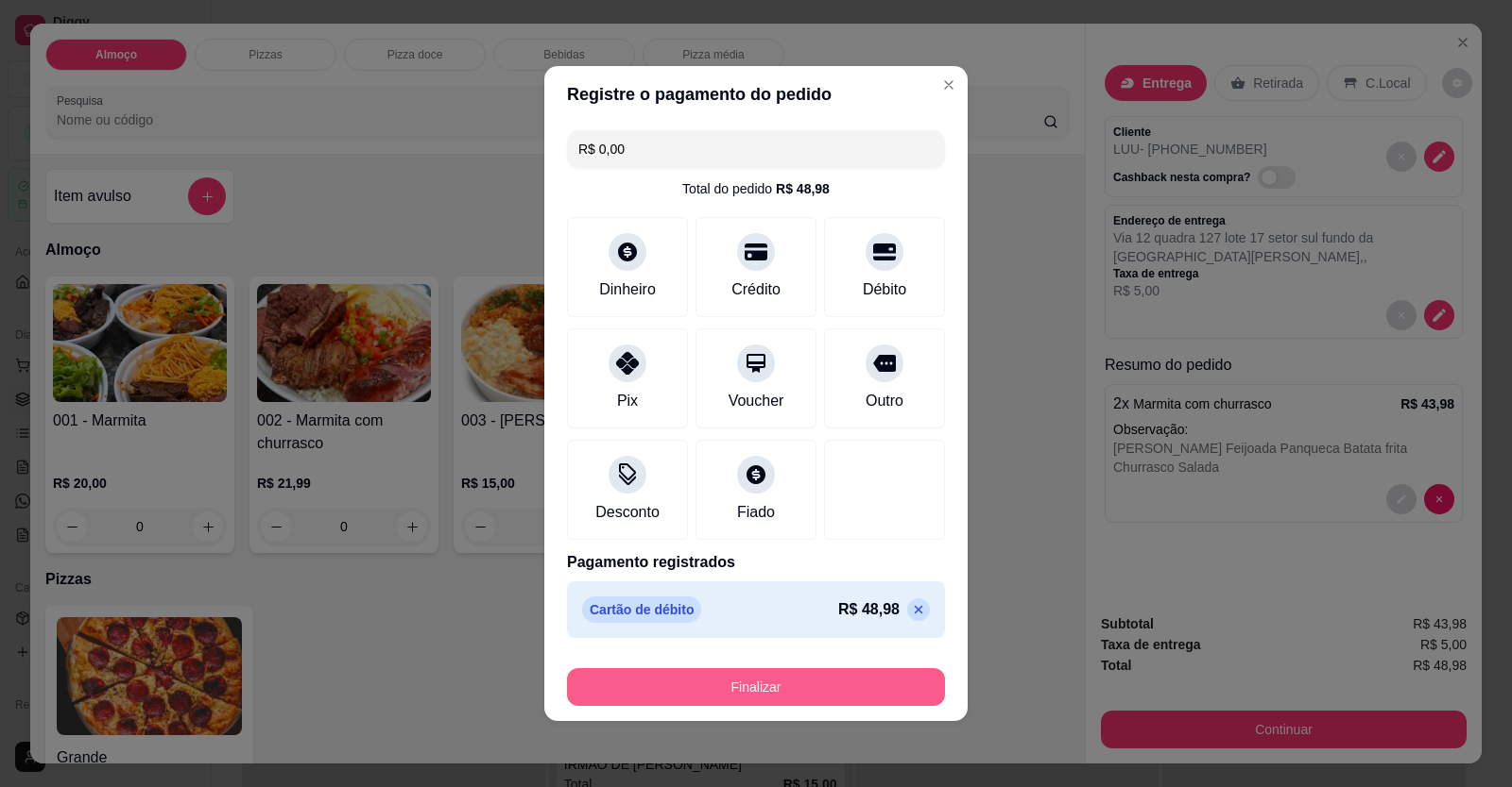
click at [800, 698] on button "Finalizar" at bounding box center [756, 687] width 378 height 38
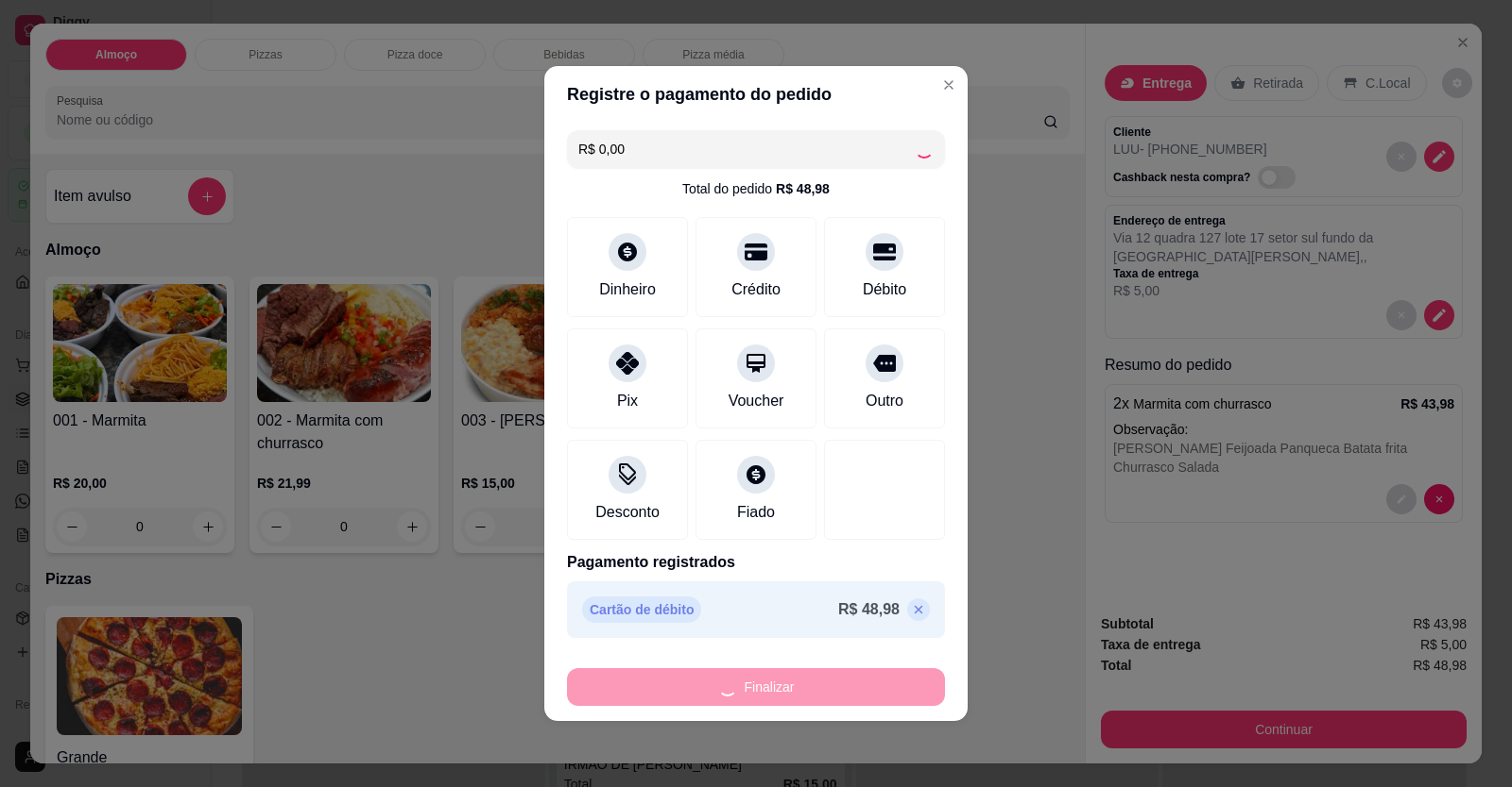
type input "-R$ 48,98"
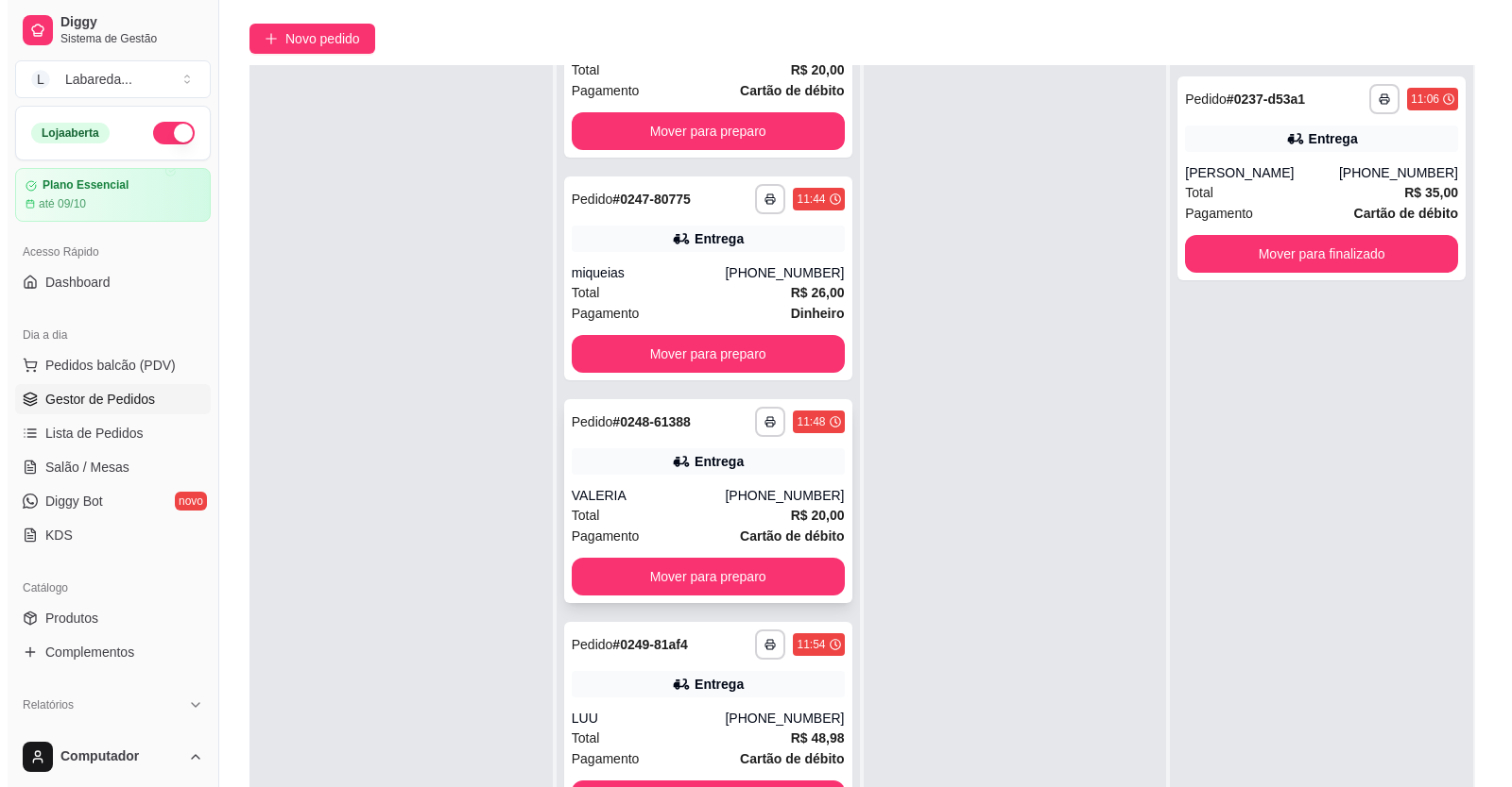
scroll to position [288, 0]
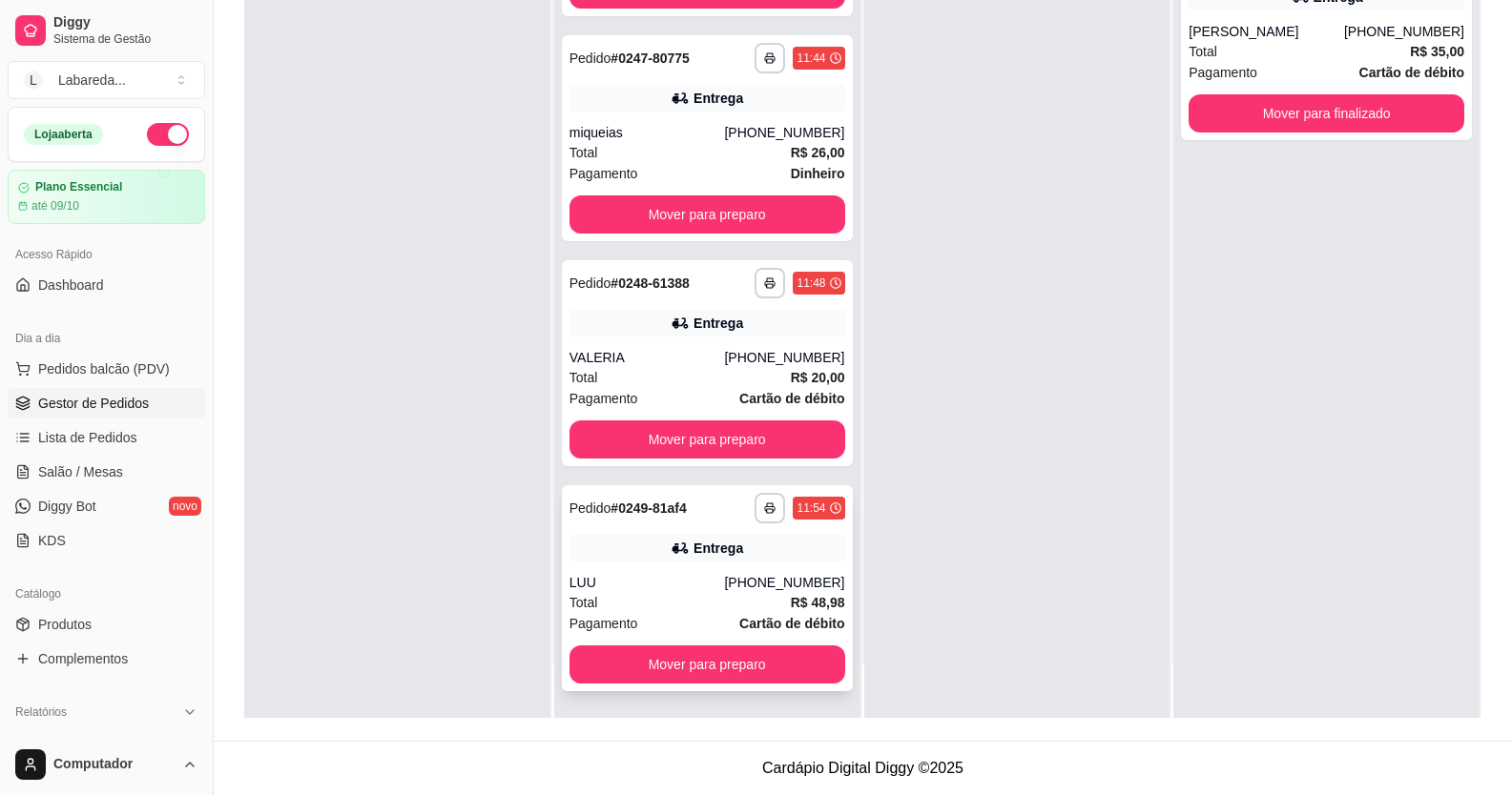
click at [650, 595] on div "Total R$ 48,98" at bounding box center [707, 602] width 276 height 21
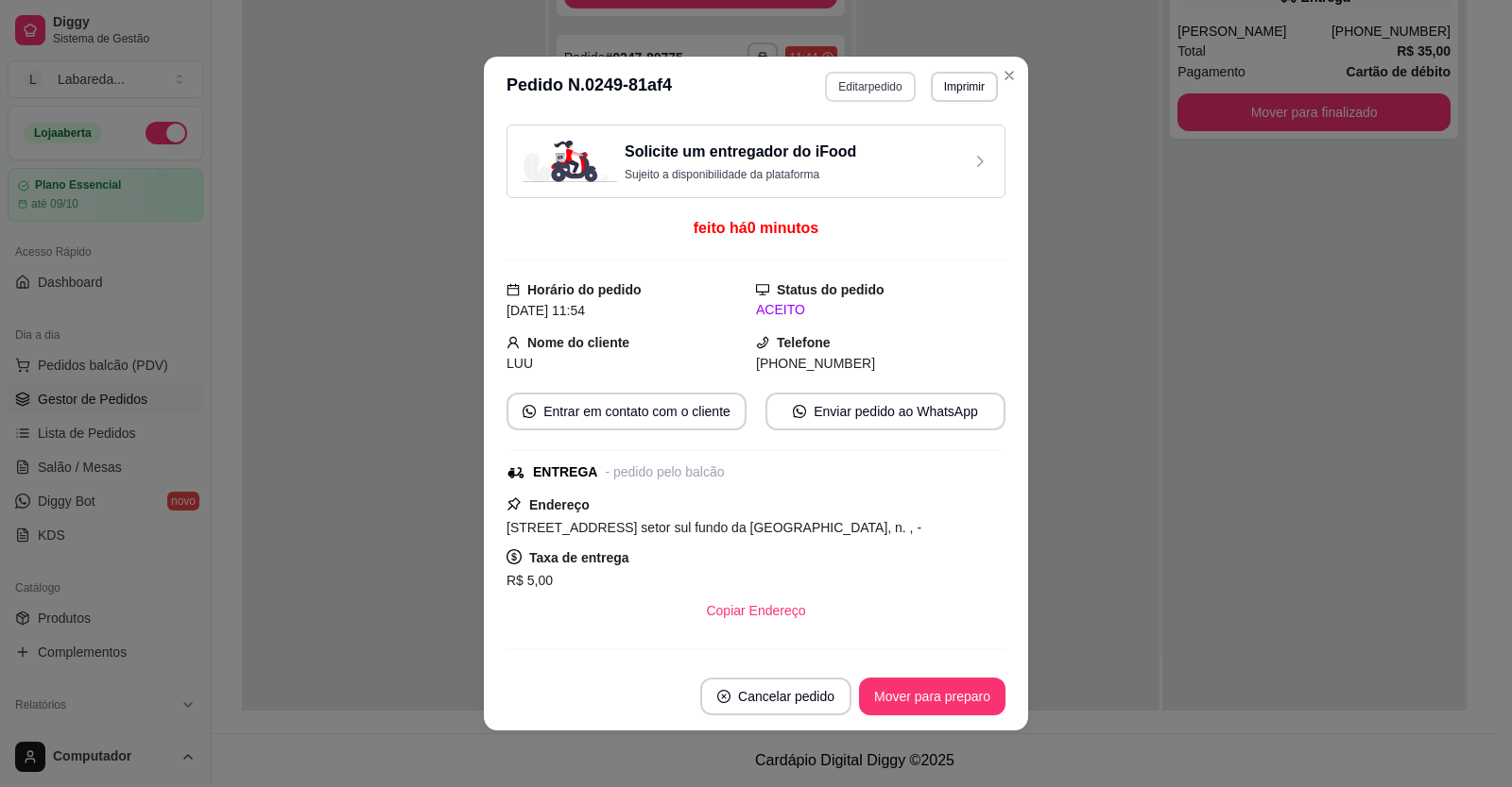
click at [884, 76] on button "Editar pedido" at bounding box center [870, 86] width 90 height 30
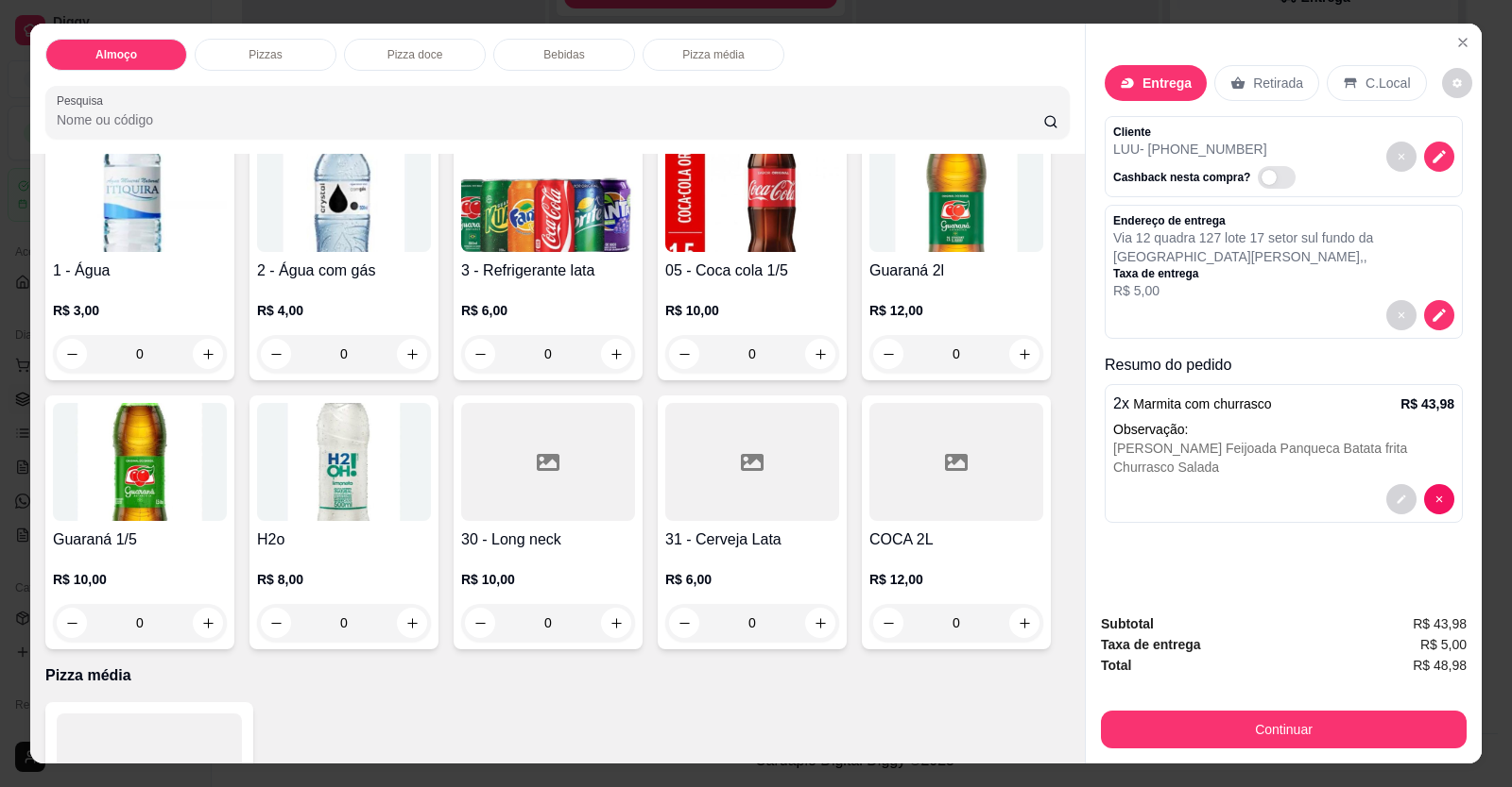
scroll to position [944, 0]
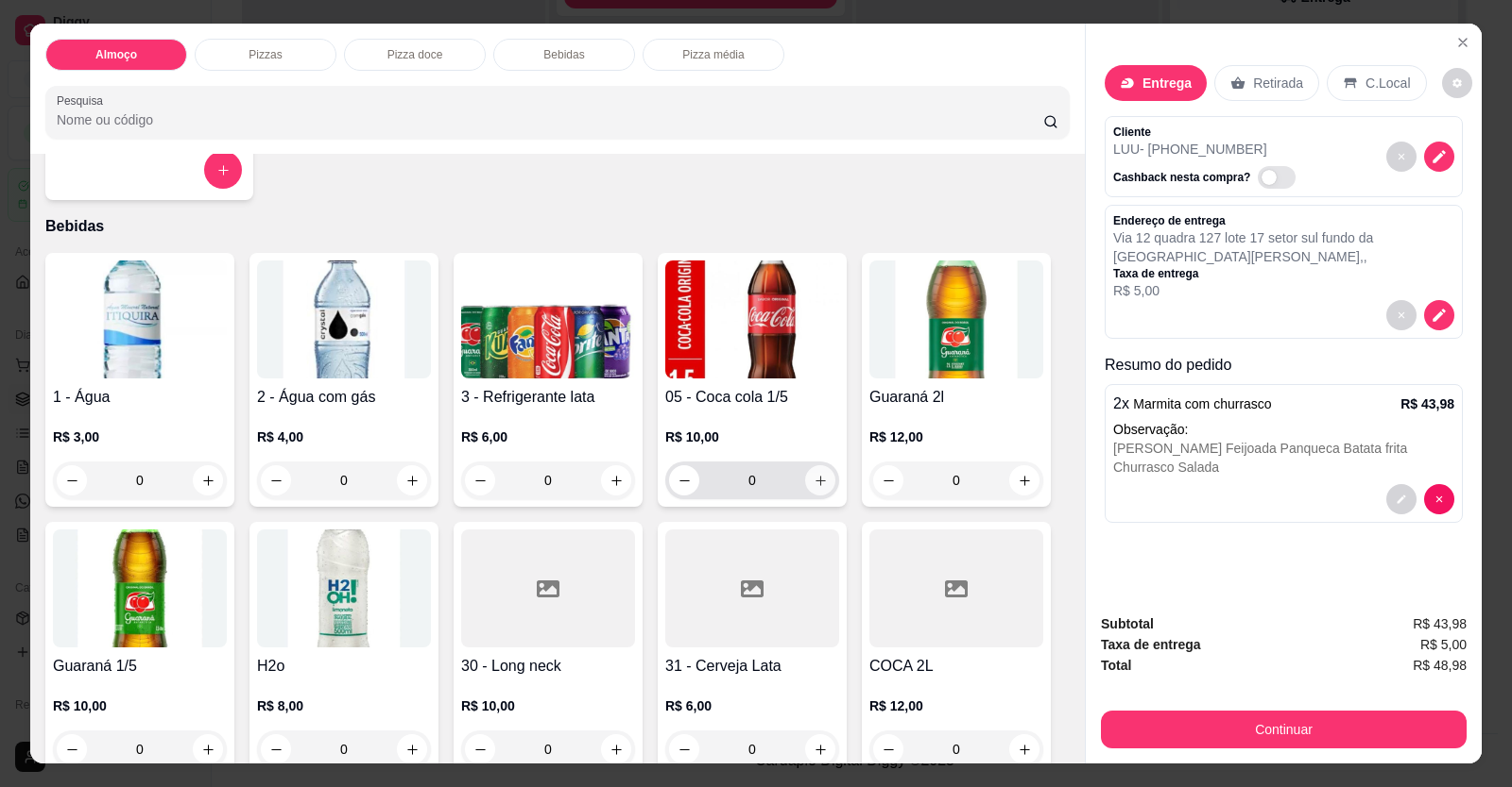
click at [819, 486] on icon "increase-product-quantity" at bounding box center [820, 481] width 15 height 15
type input "1"
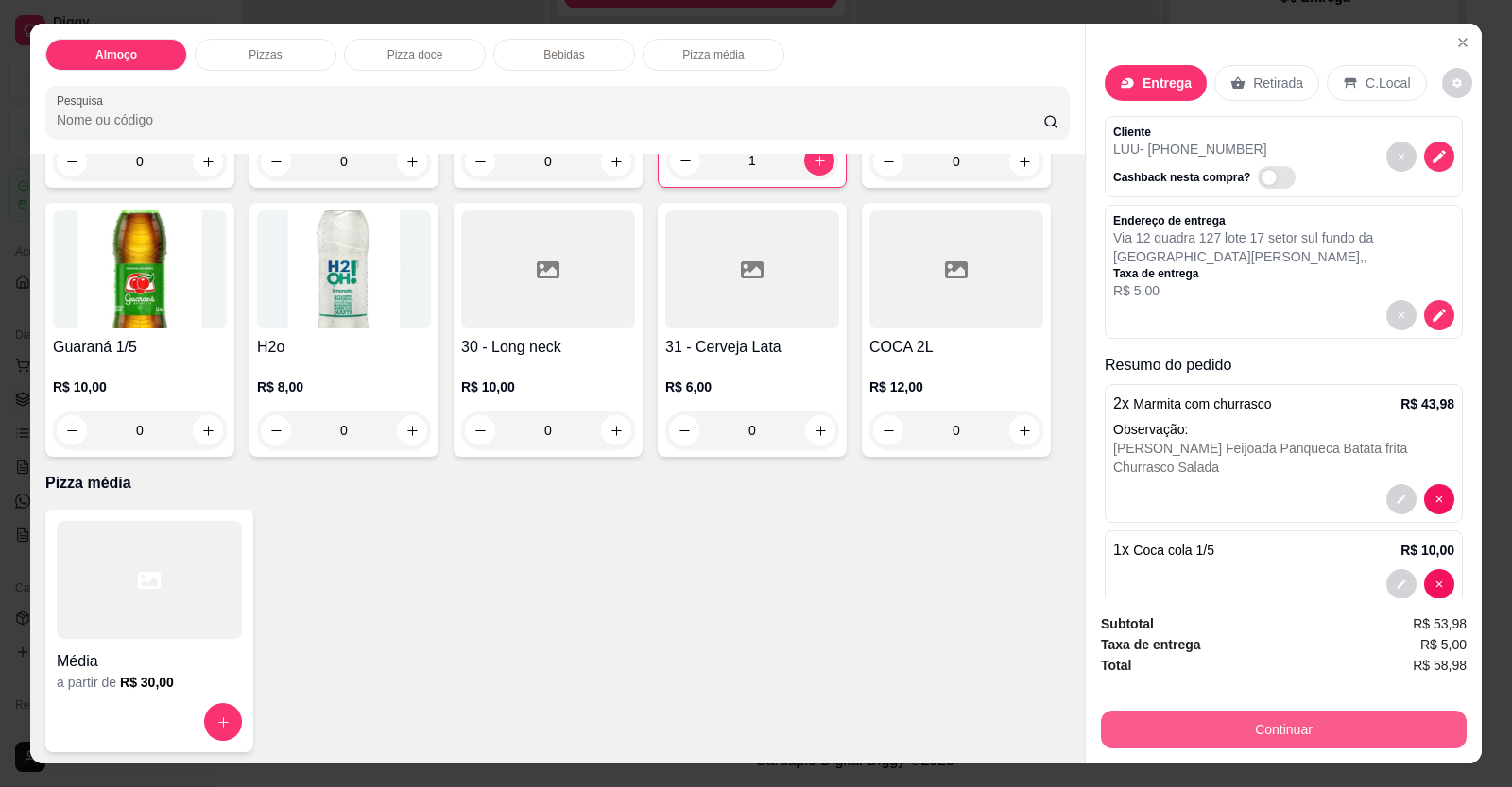
scroll to position [1269, 0]
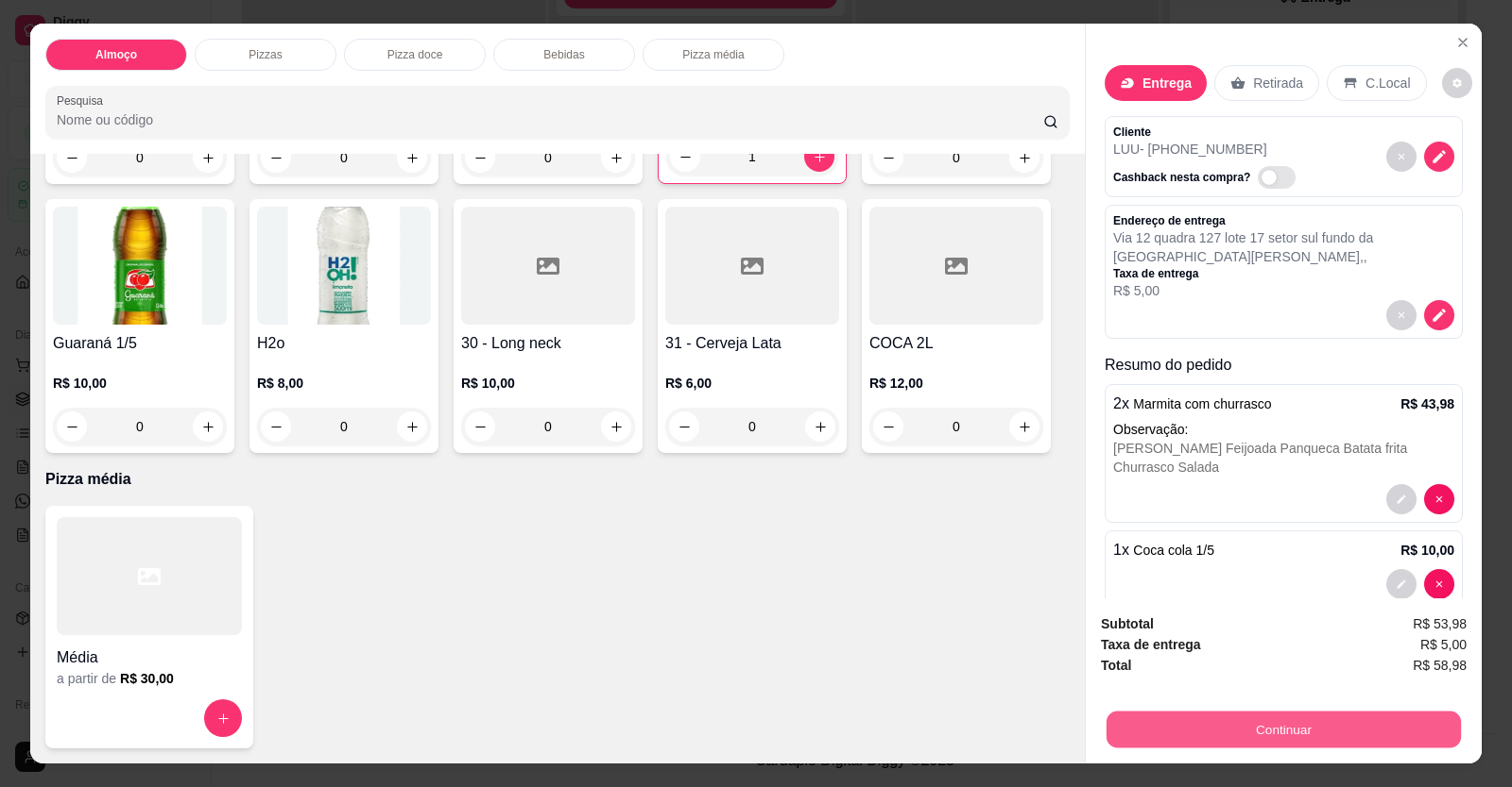
click at [976, 731] on button "Continuar" at bounding box center [1283, 730] width 355 height 37
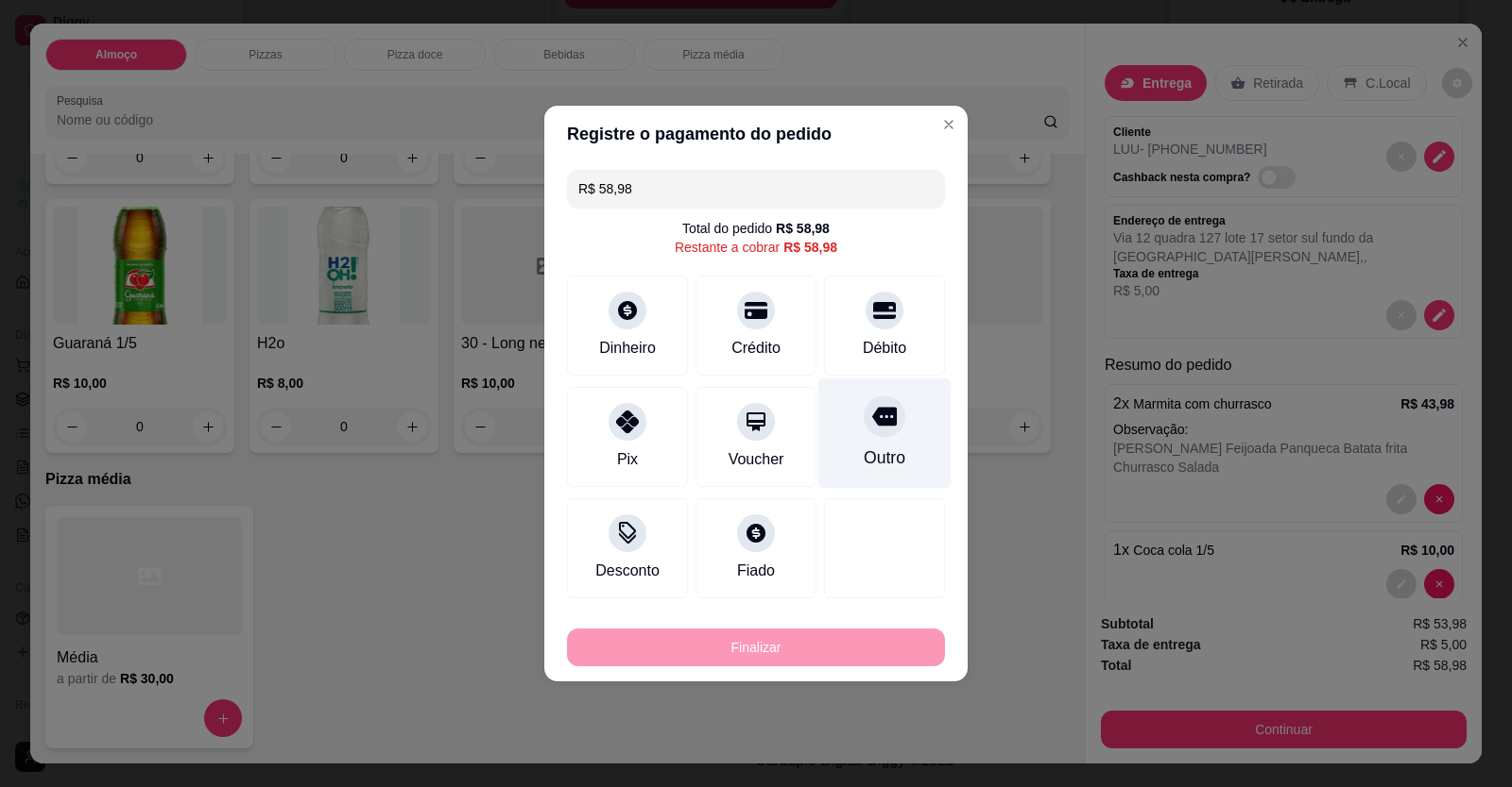
drag, startPoint x: 859, startPoint y: 326, endPoint x: 860, endPoint y: 423, distance: 97.0
click at [860, 327] on div "Débito" at bounding box center [884, 325] width 121 height 100
type input "R$ 0,00"
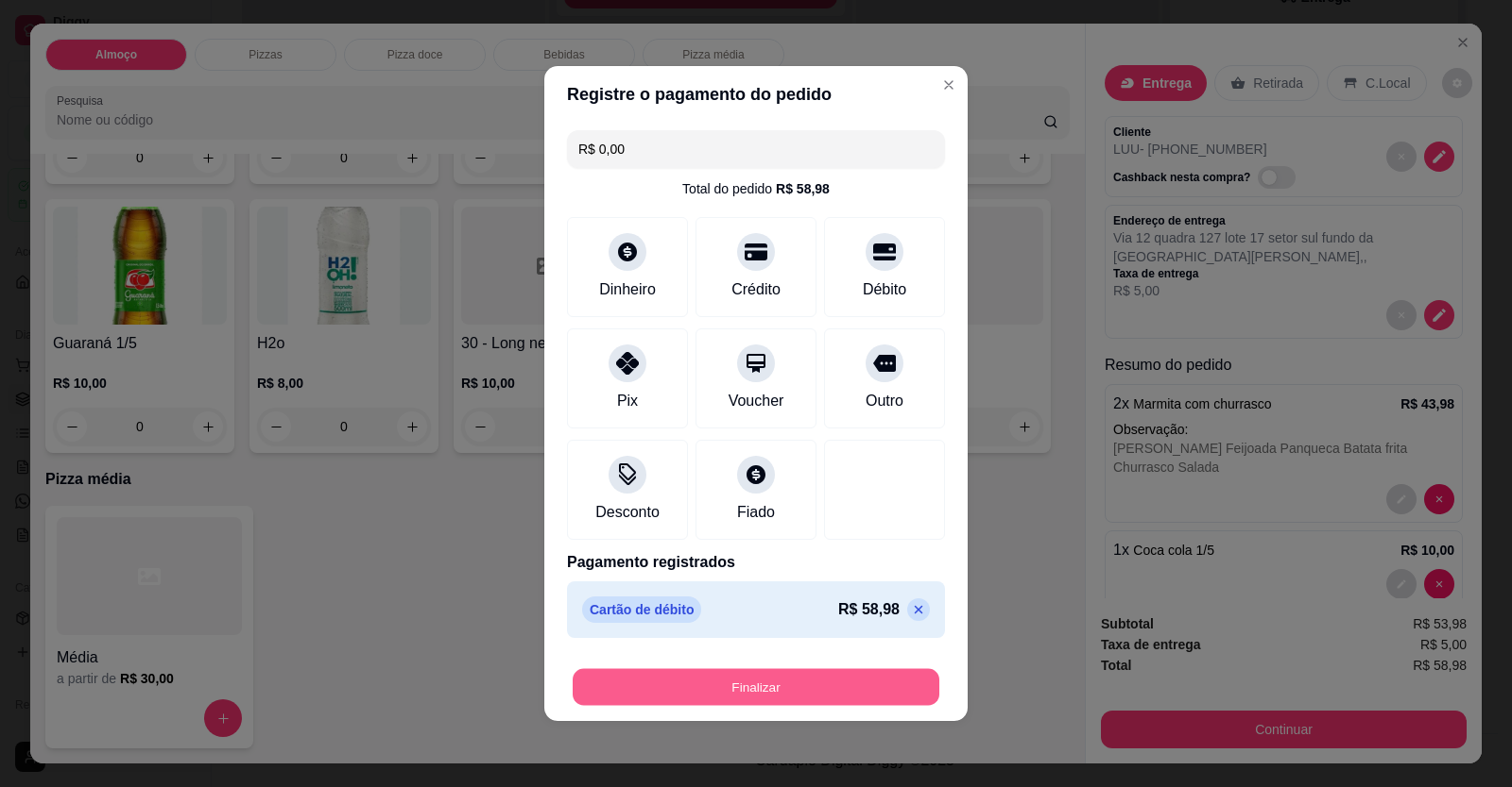
click at [849, 702] on button "Finalizar" at bounding box center [756, 688] width 366 height 37
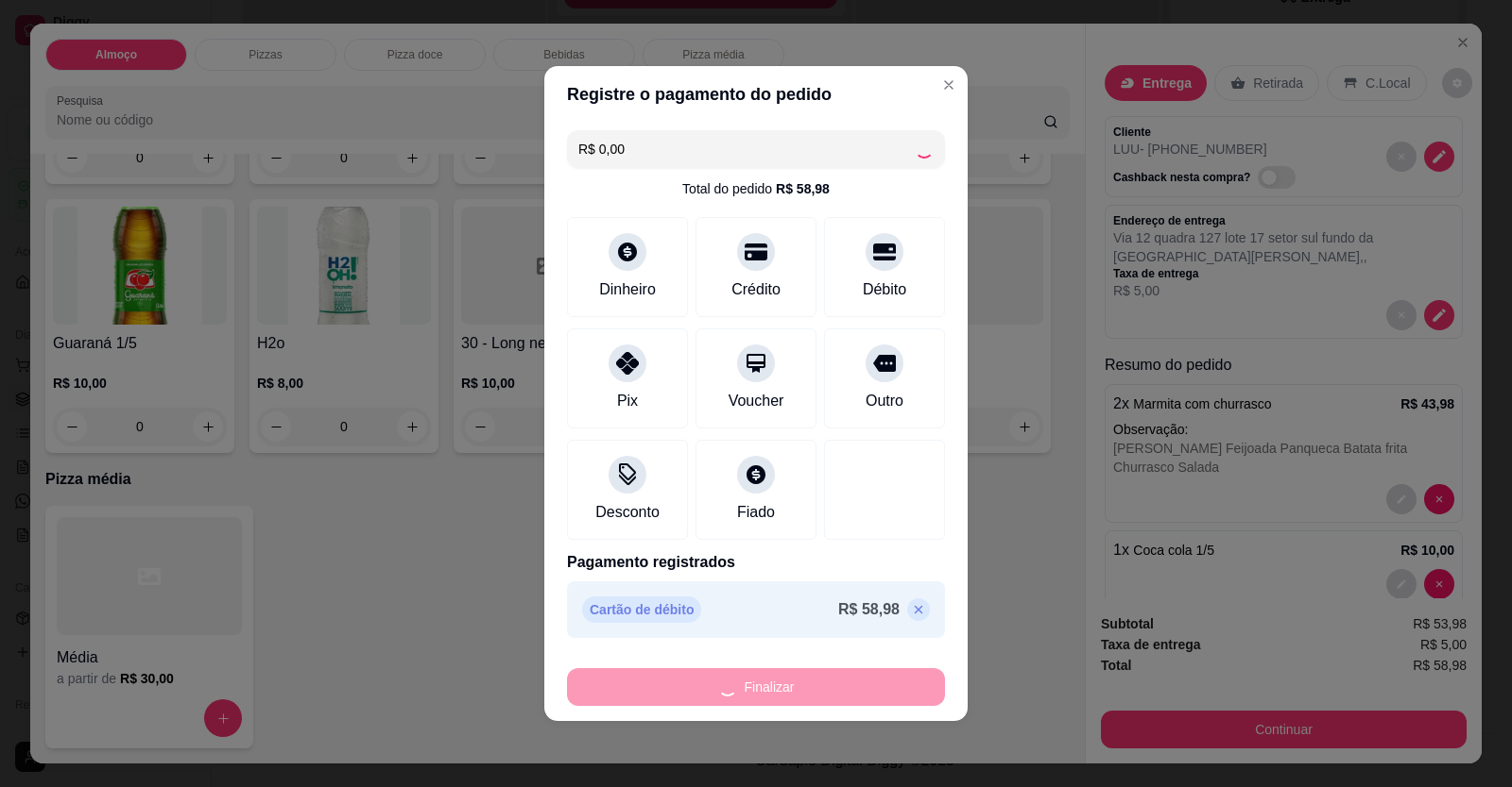
type input "0"
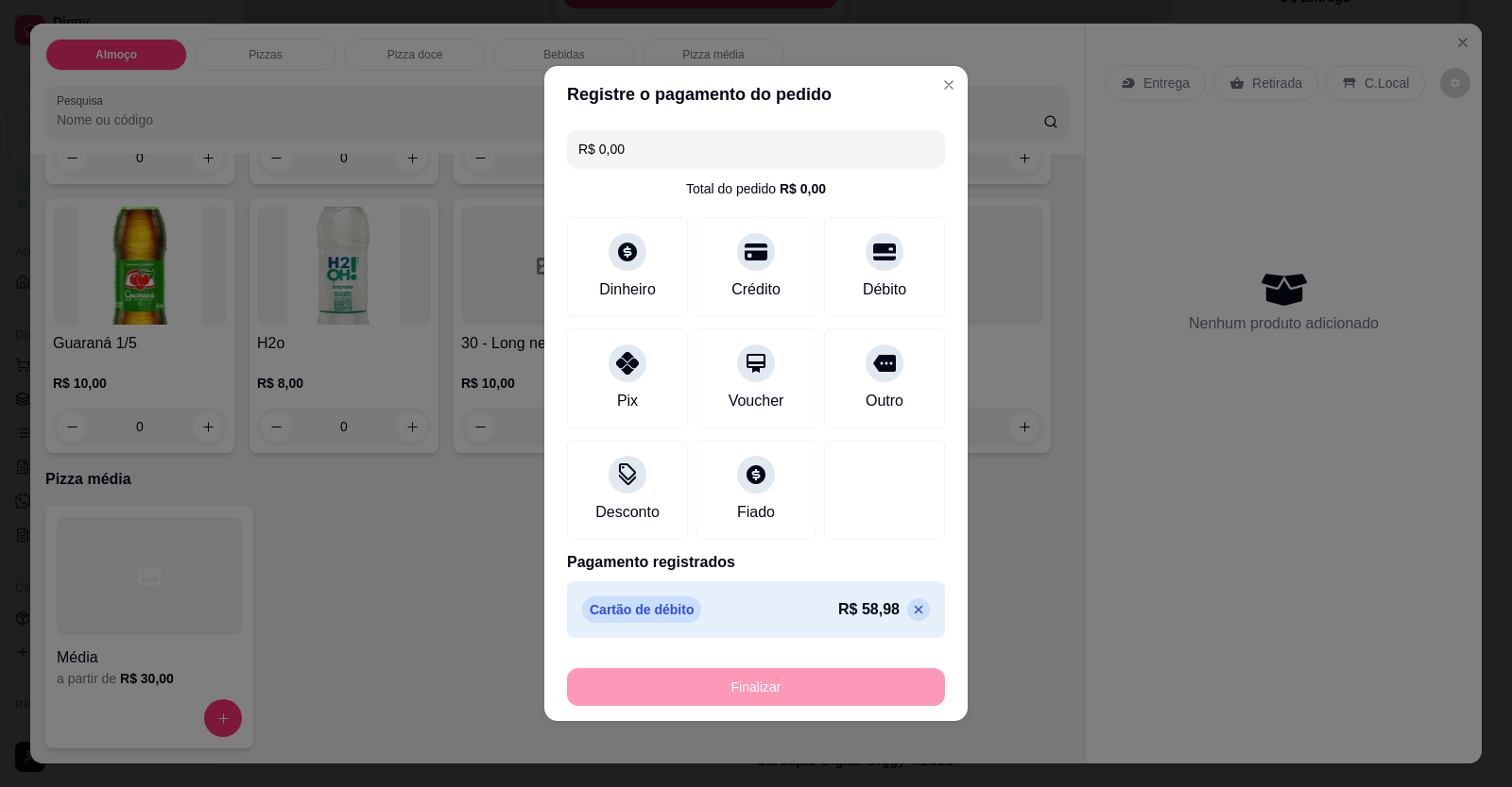
type input "-R$ 58,98"
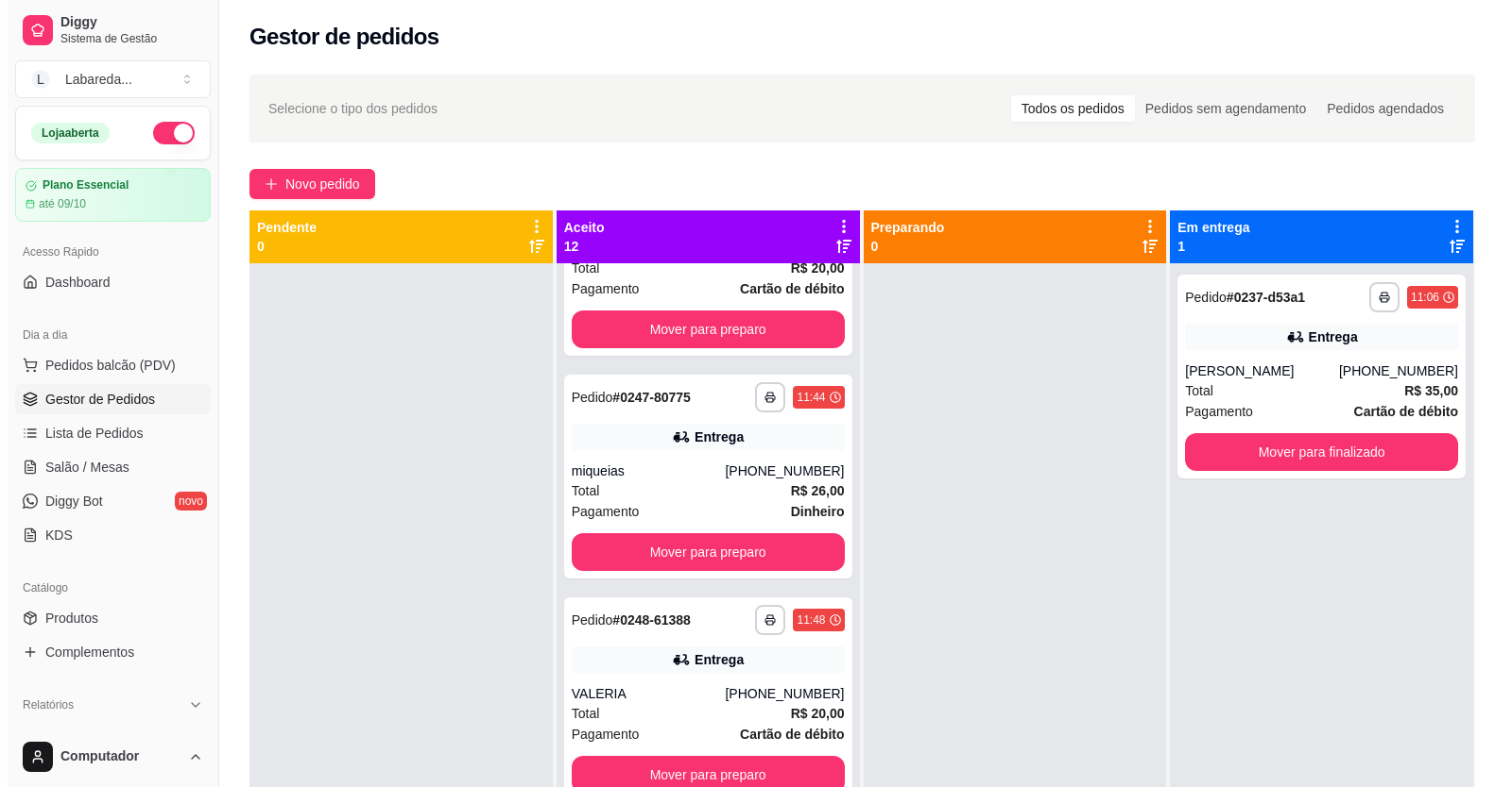
scroll to position [0, 0]
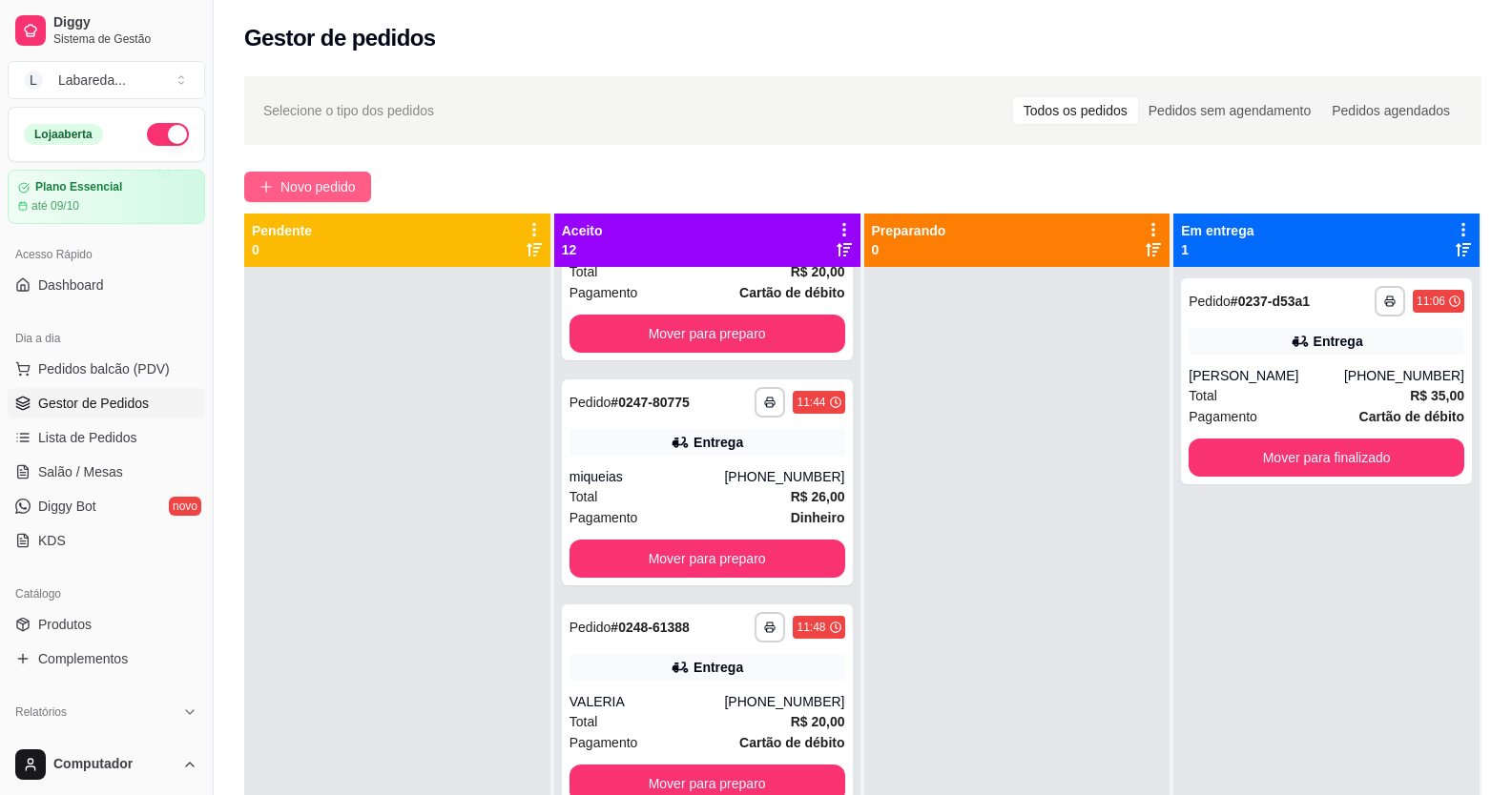
click at [356, 177] on span "Novo pedido" at bounding box center [318, 186] width 75 height 21
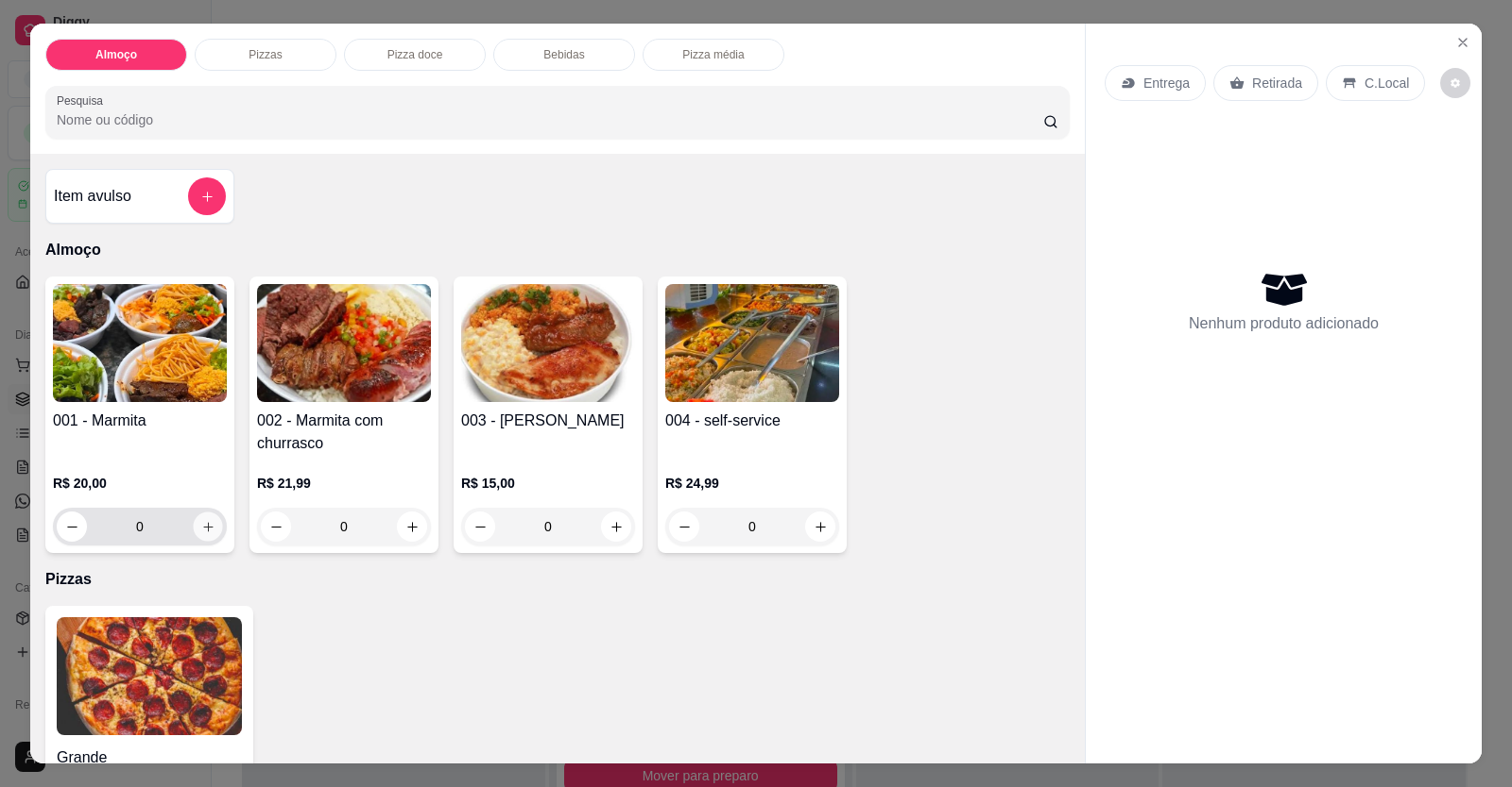
click at [207, 535] on button "increase-product-quantity" at bounding box center [207, 528] width 29 height 29
type input "1"
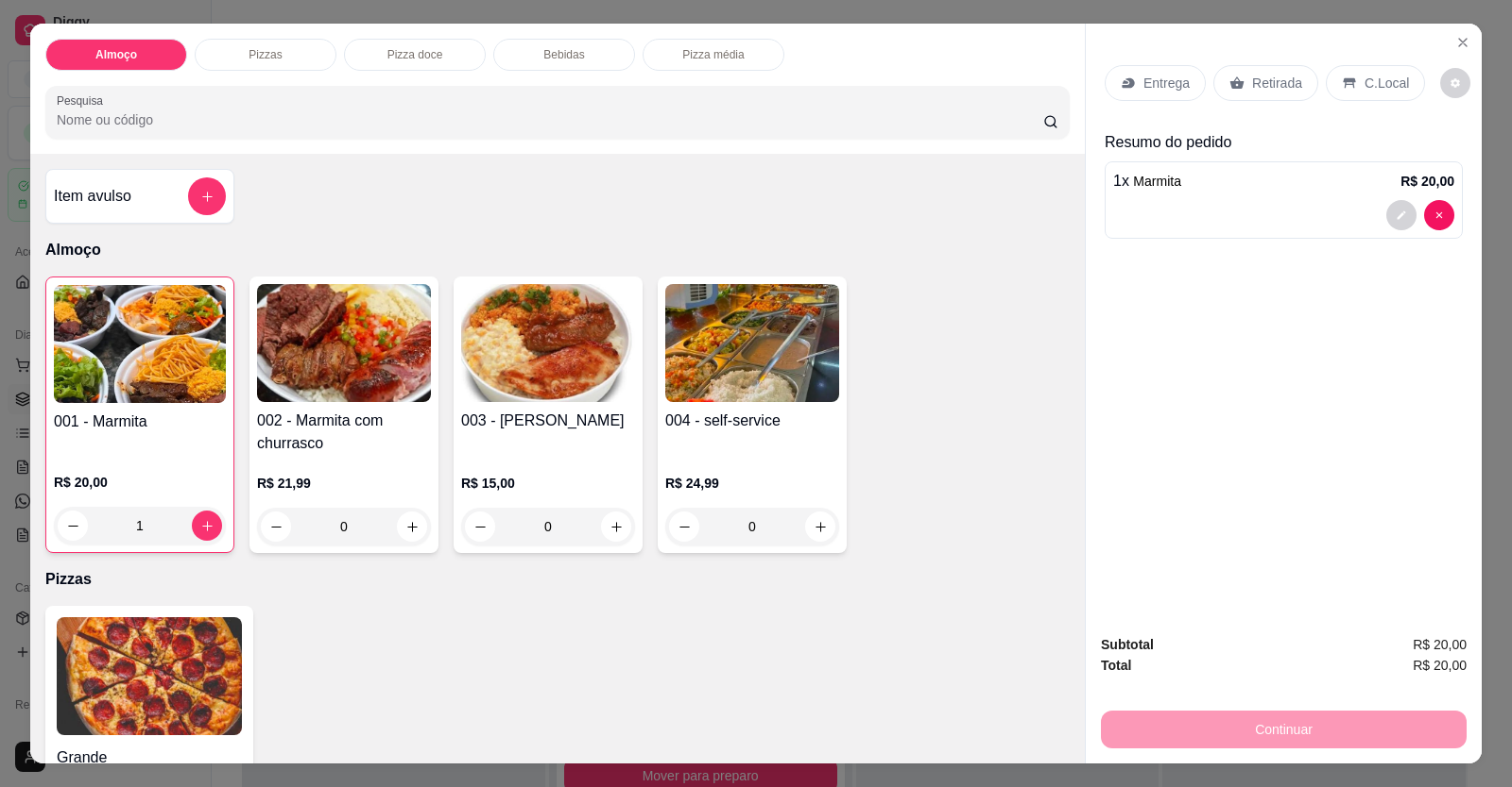
click at [976, 86] on p "Entrega" at bounding box center [1166, 83] width 46 height 19
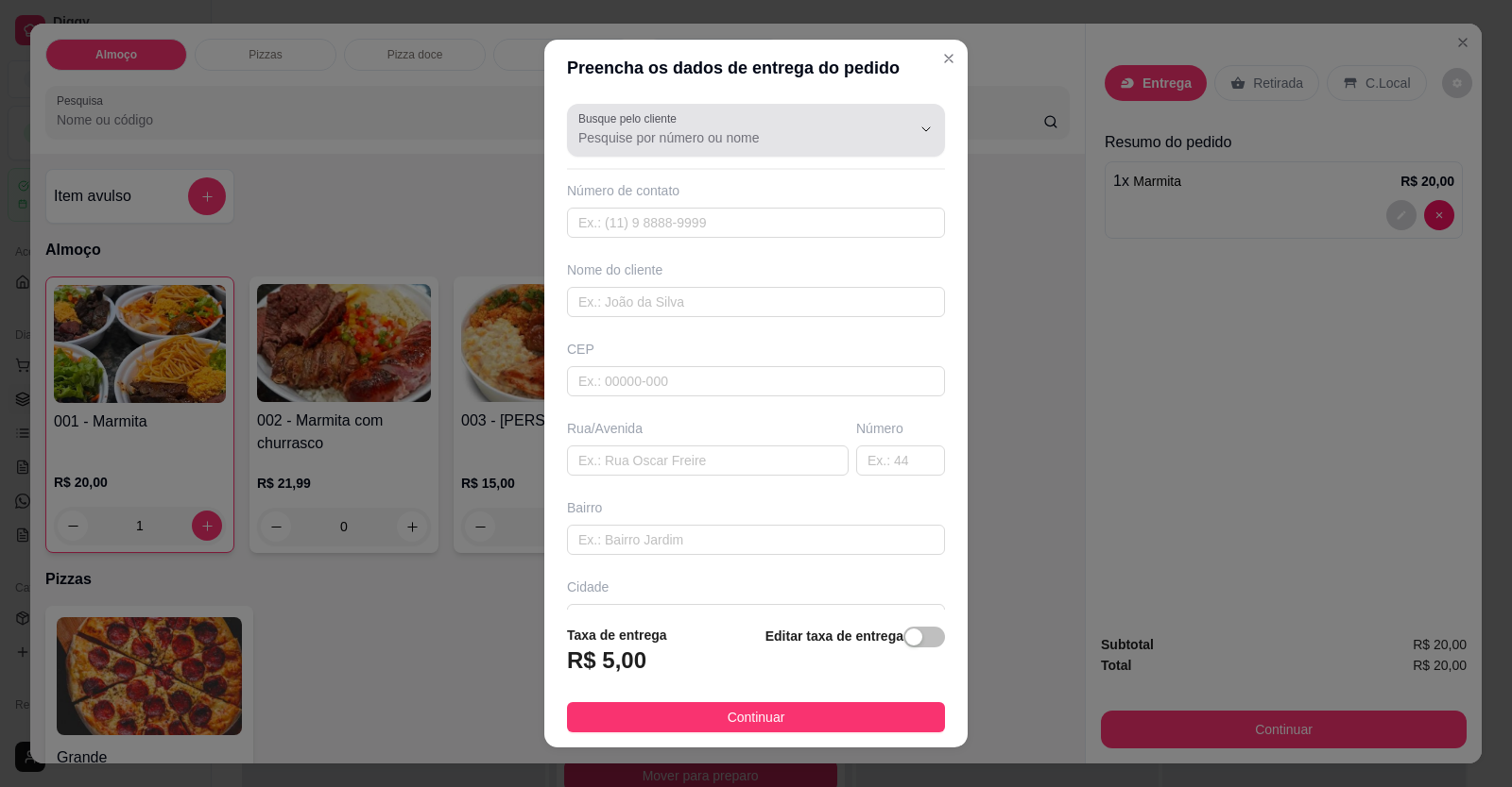
click at [738, 149] on div "Busque pelo cliente" at bounding box center [756, 130] width 378 height 53
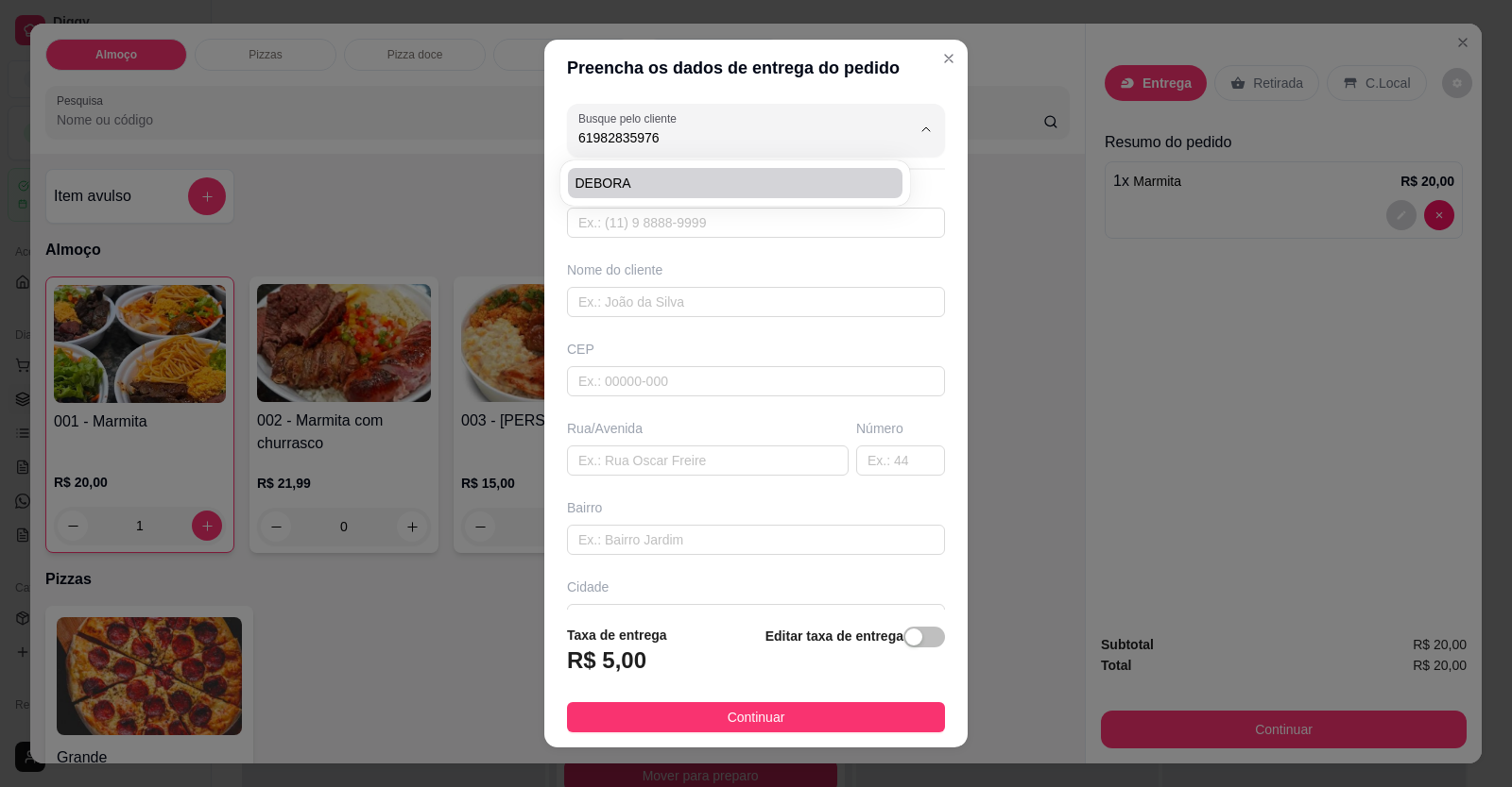
click at [612, 166] on div "DEBORA" at bounding box center [734, 183] width 342 height 38
click at [621, 192] on span "DEBORA" at bounding box center [725, 183] width 300 height 19
type input "DEBORA"
type input "61982835976"
type input "DEBORA"
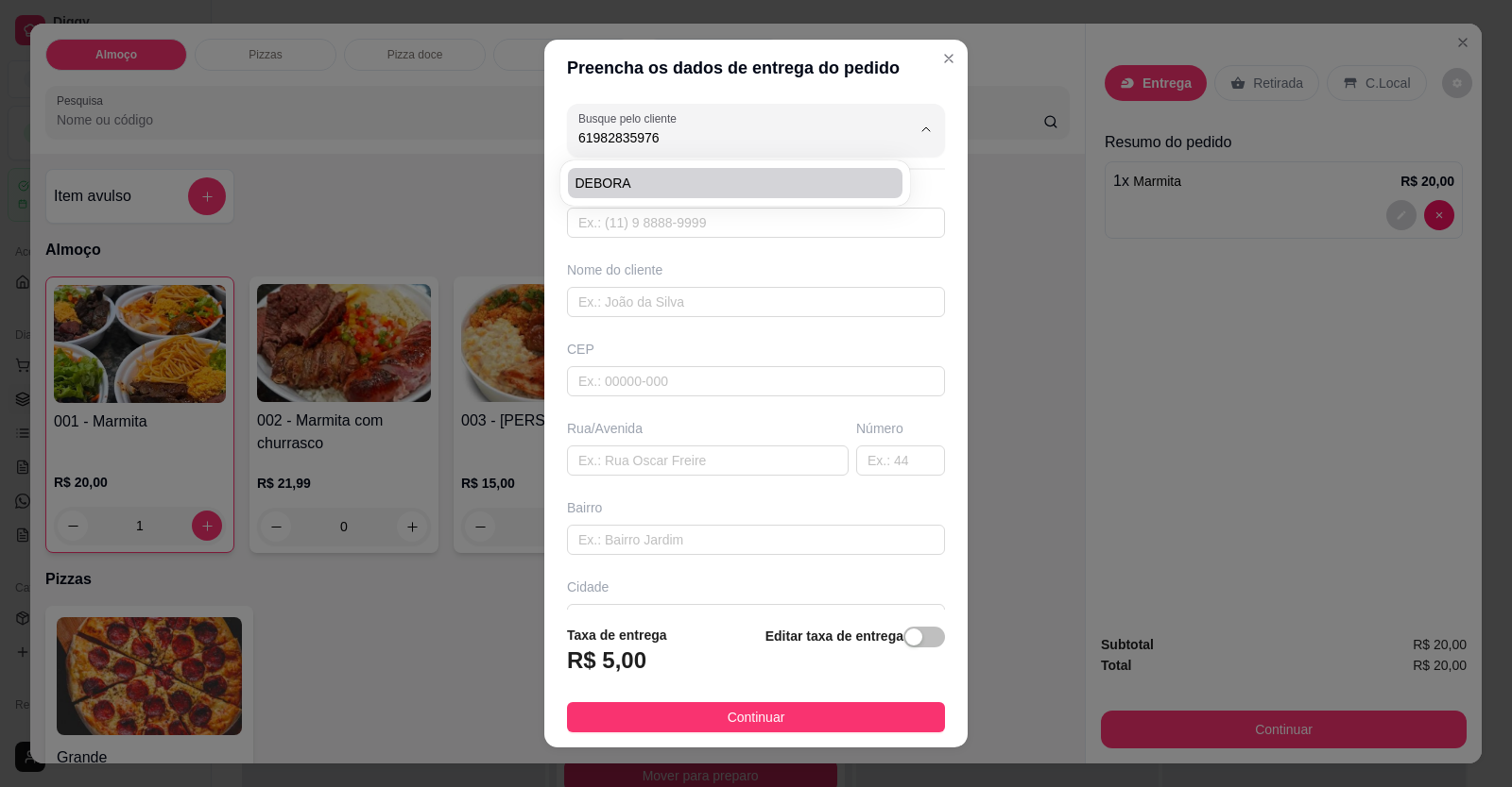
type input "ENTREGAR NA CPP"
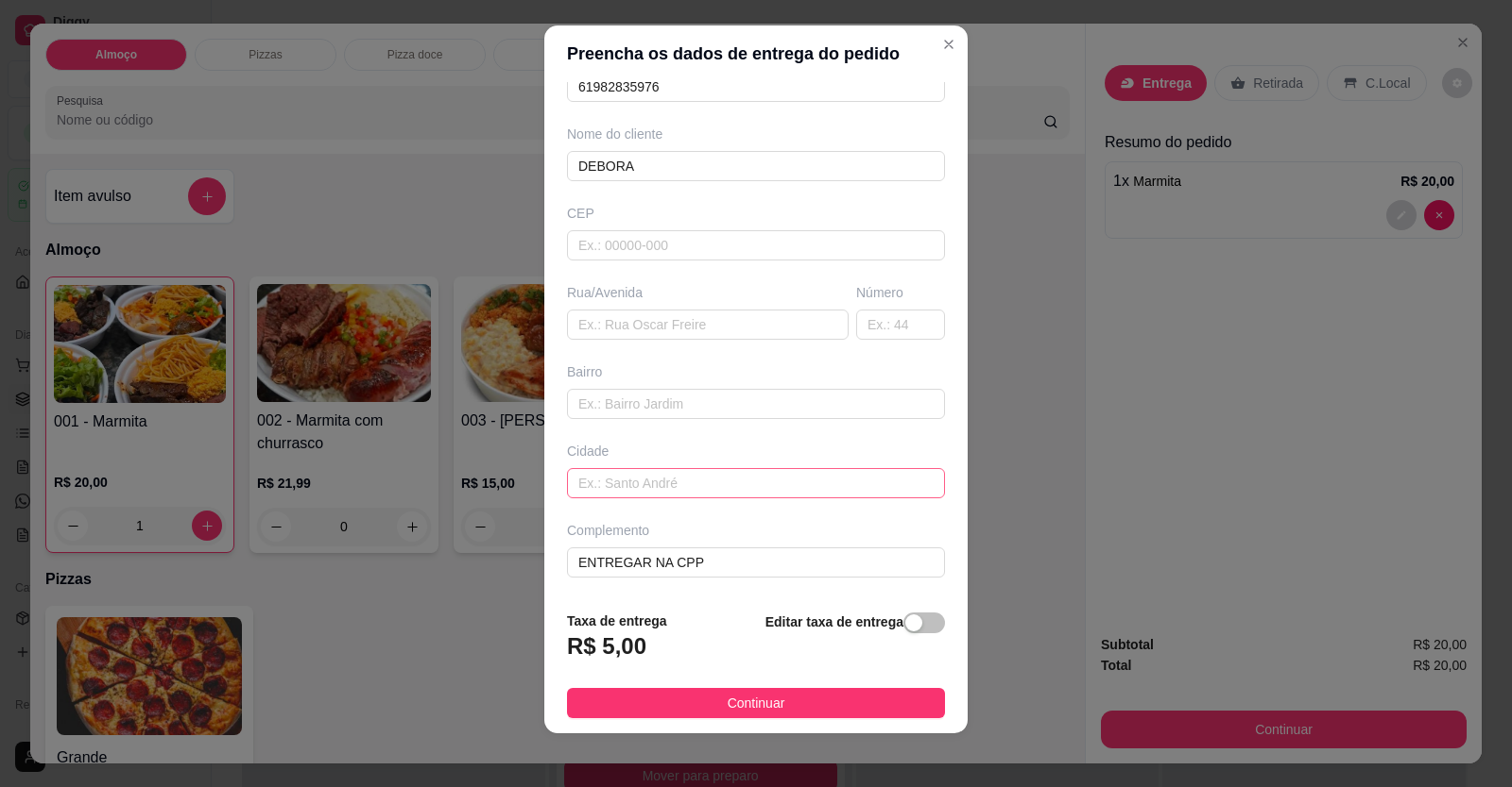
scroll to position [20, 0]
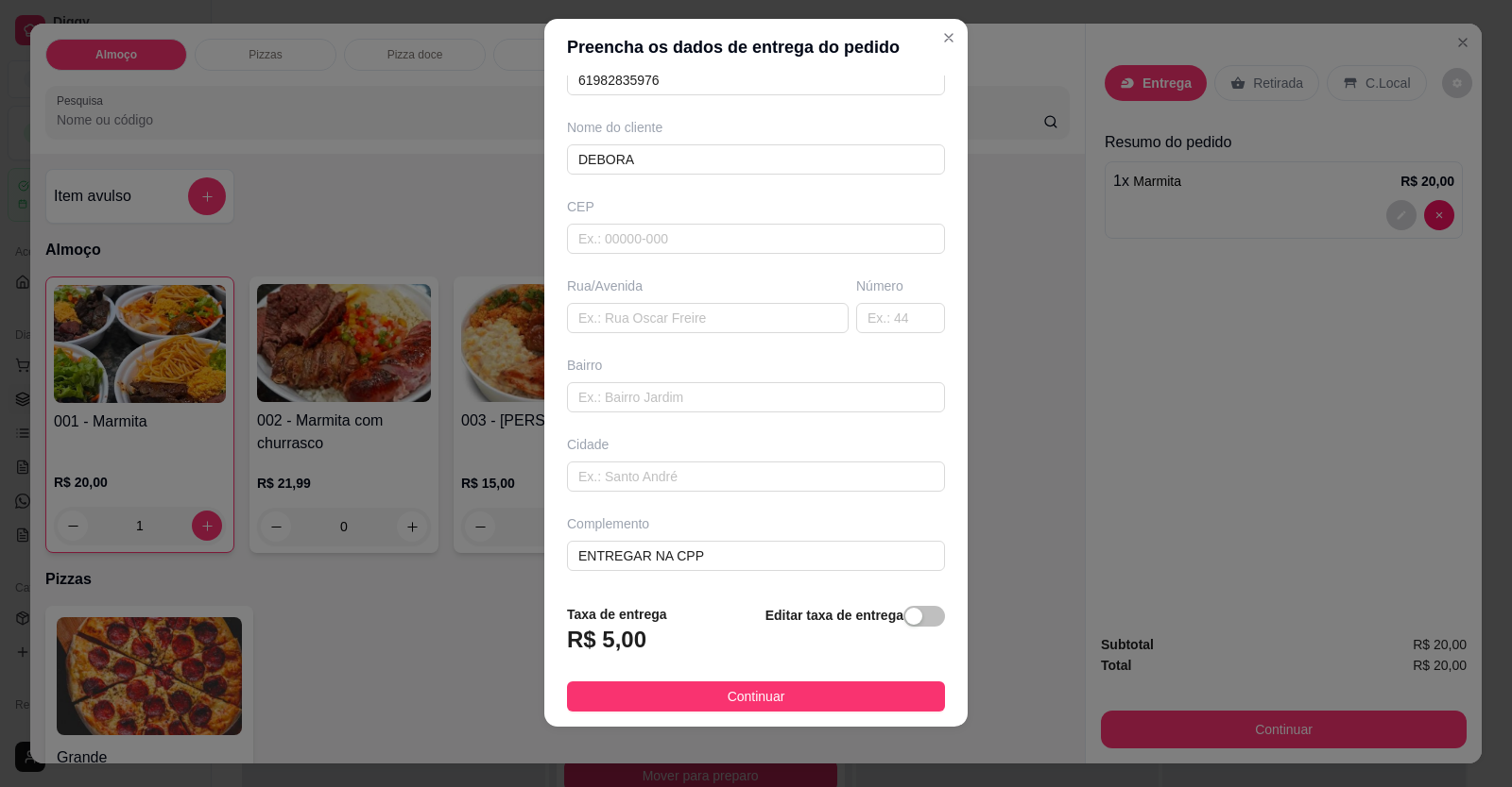
click at [730, 685] on button "Continuar" at bounding box center [756, 696] width 378 height 30
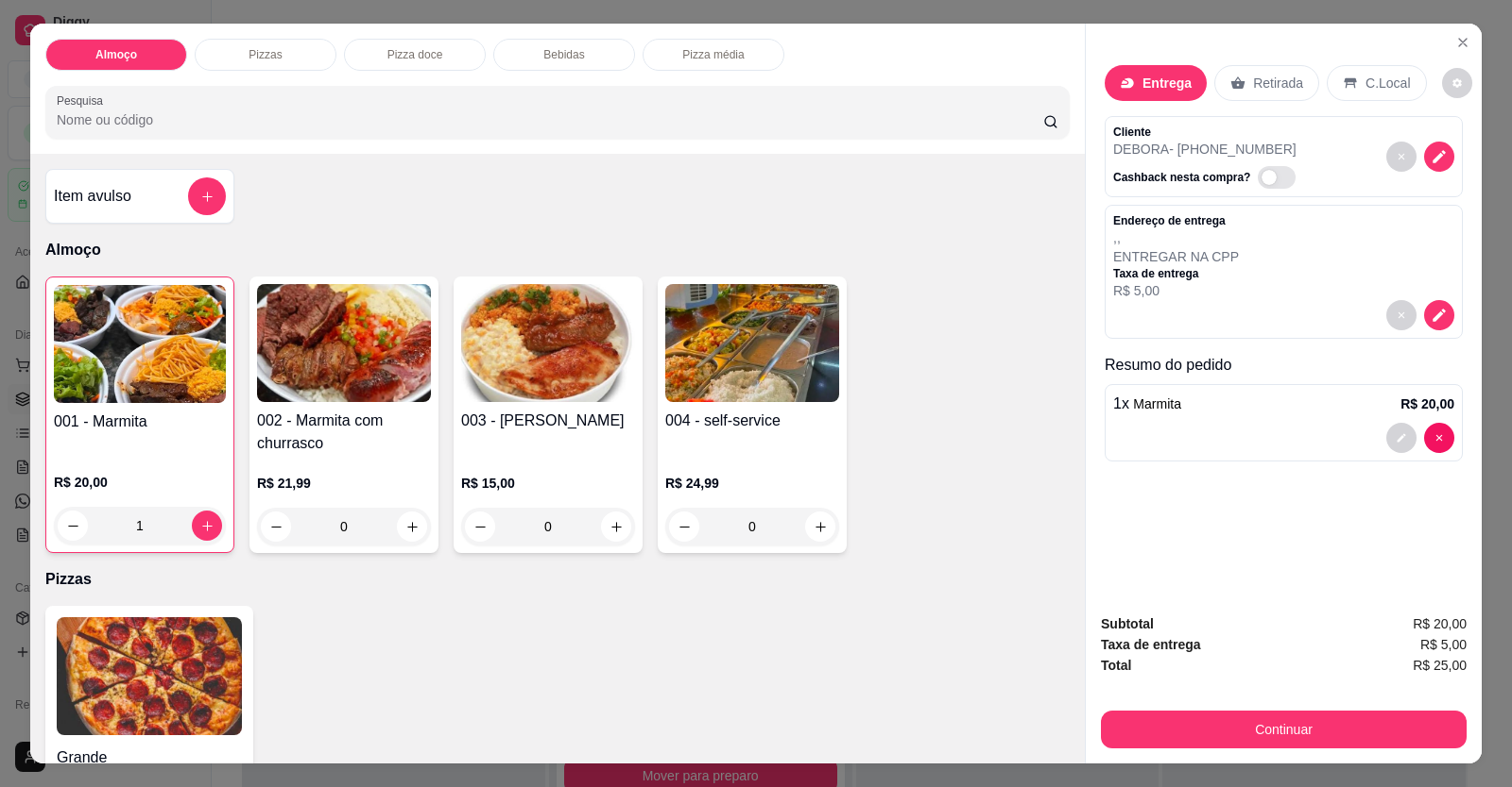
click at [976, 425] on div at bounding box center [1283, 438] width 341 height 30
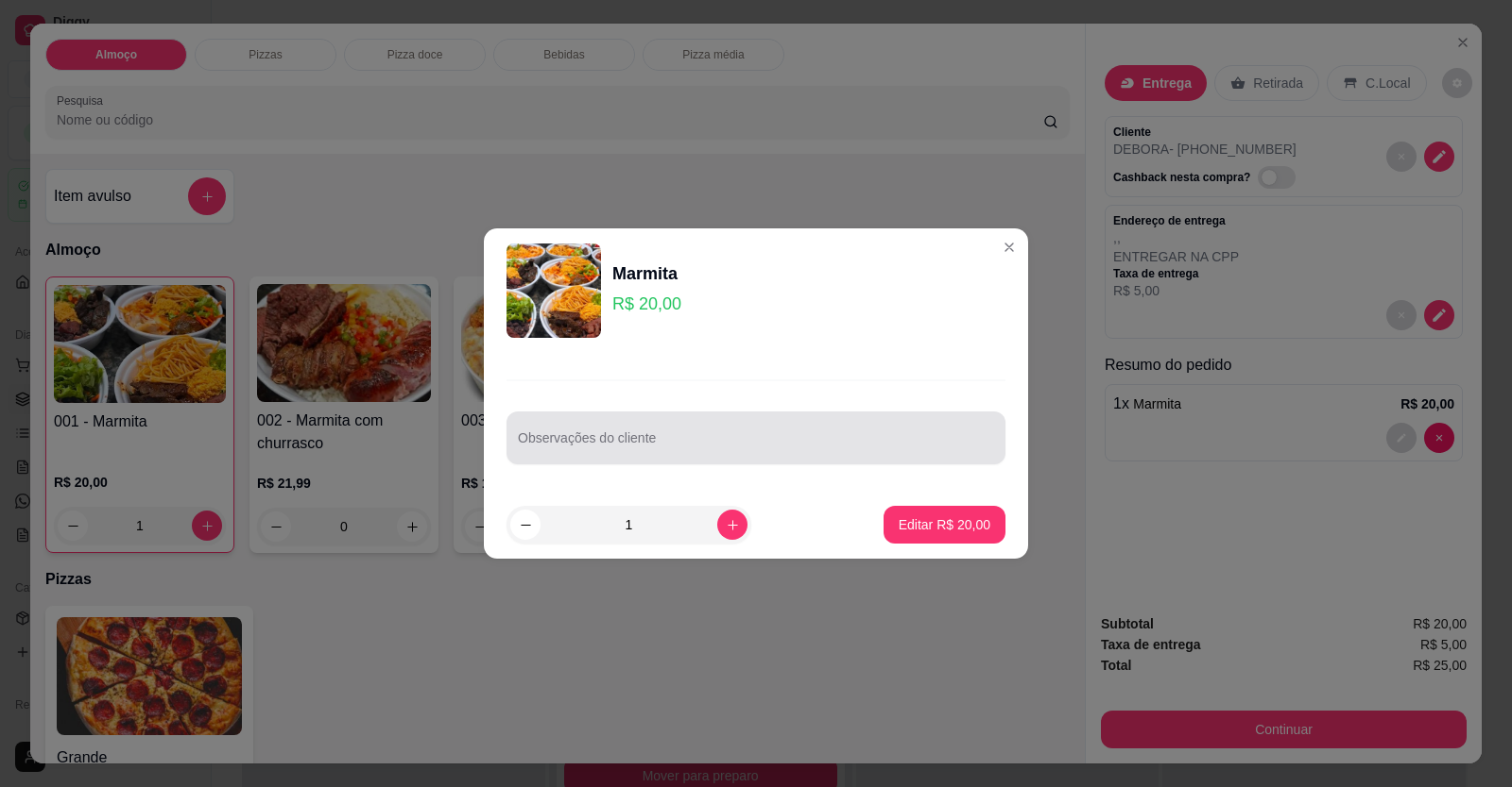
click at [661, 445] on input "Observações do cliente" at bounding box center [756, 446] width 477 height 19
type input "FEIJÃO DE CLADO E FEIJOADA COLOCAR OS DOIS"
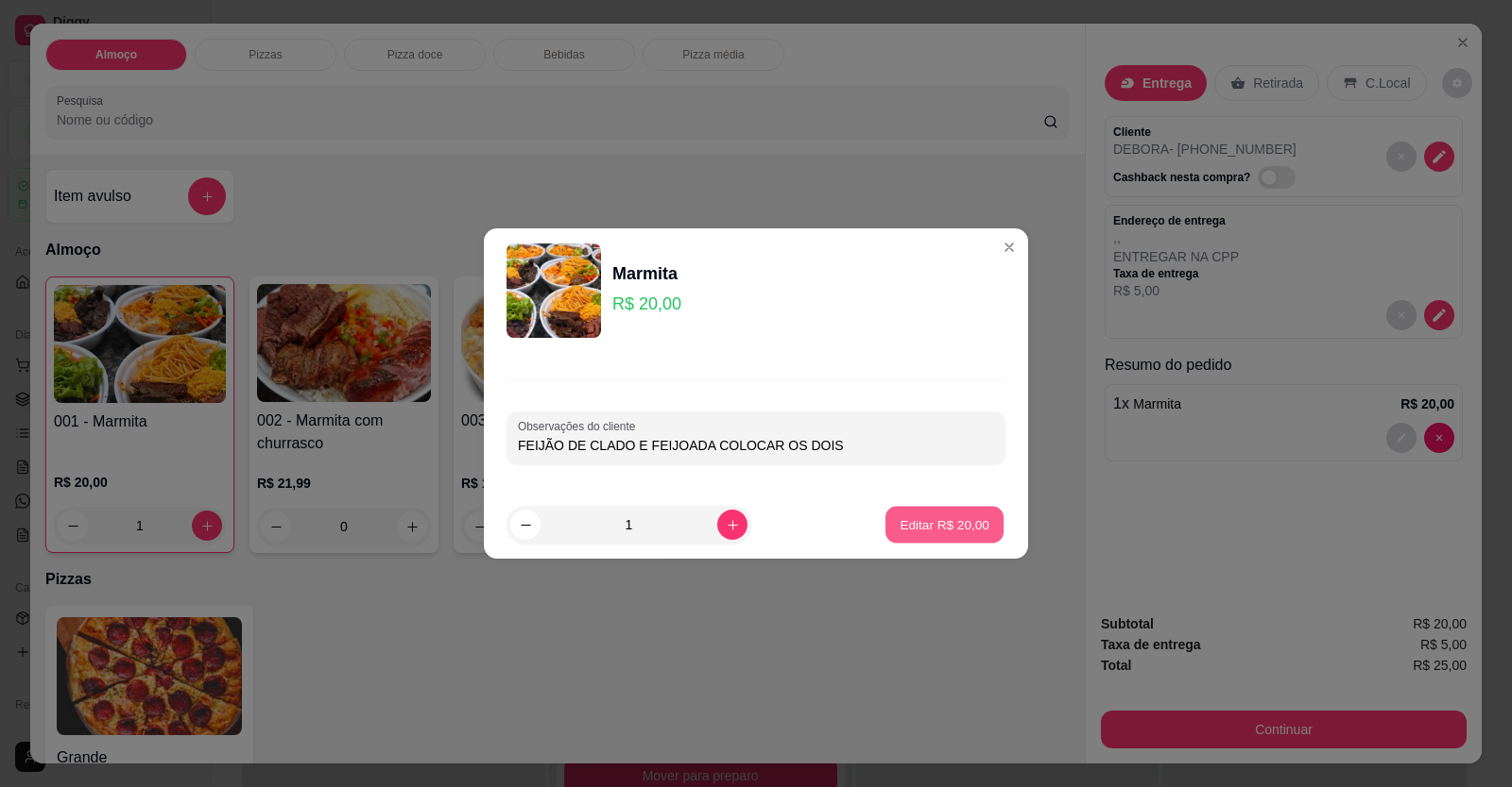
click at [928, 529] on p "Editar R$ 20,00" at bounding box center [944, 525] width 89 height 18
type input "0"
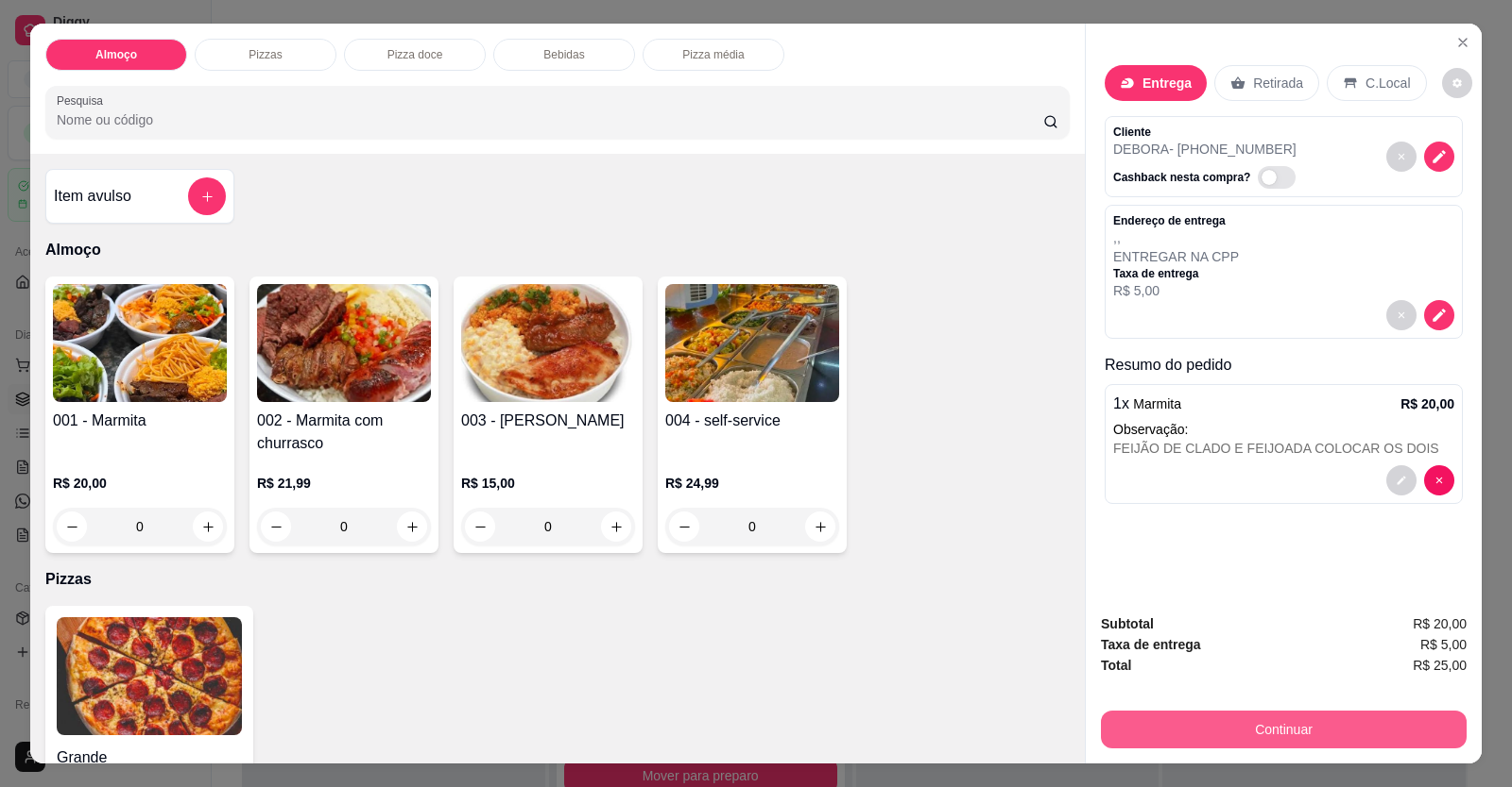
click at [976, 717] on button "Continuar" at bounding box center [1282, 729] width 365 height 38
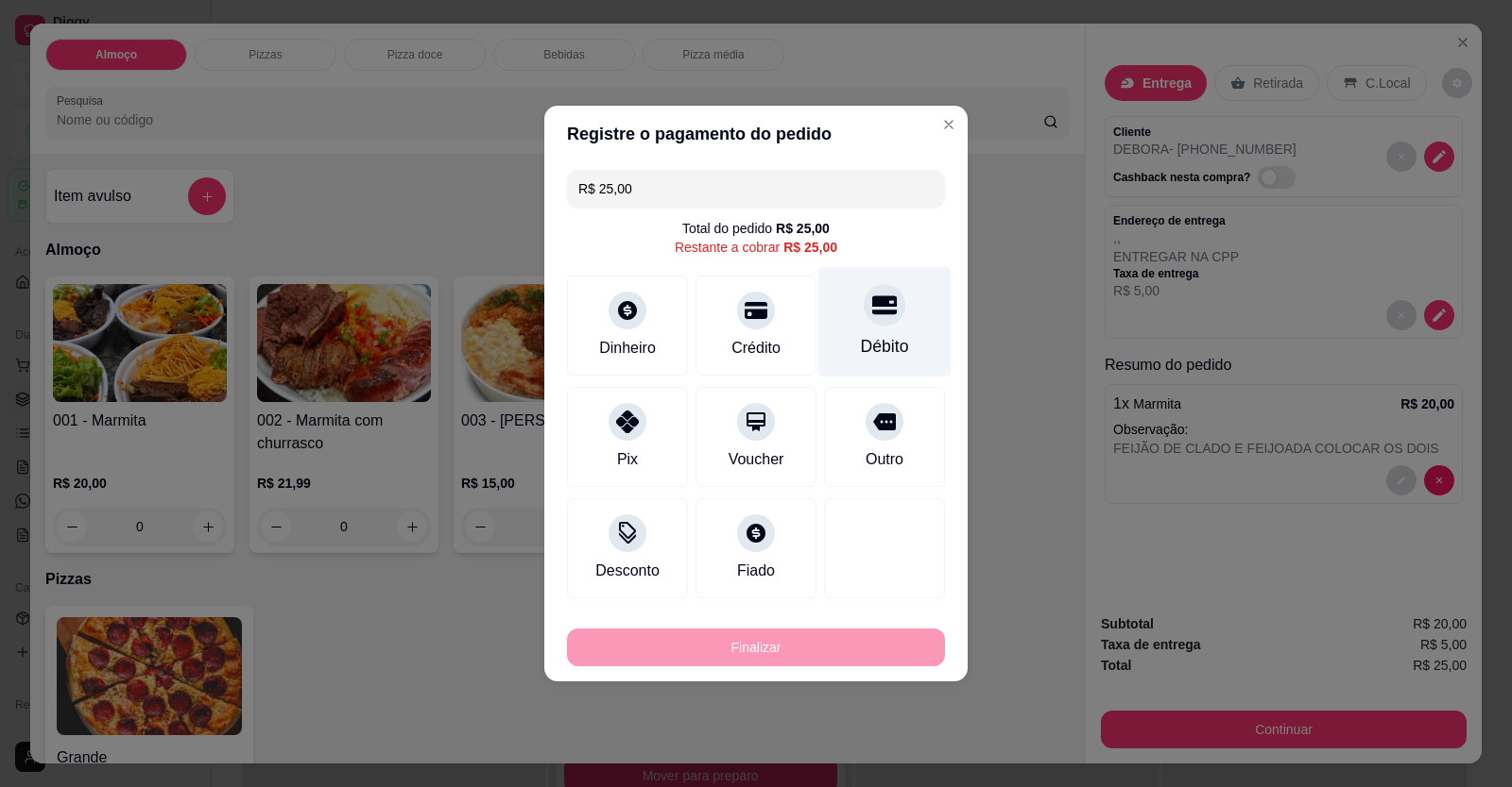
click at [877, 320] on div at bounding box center [884, 305] width 42 height 42
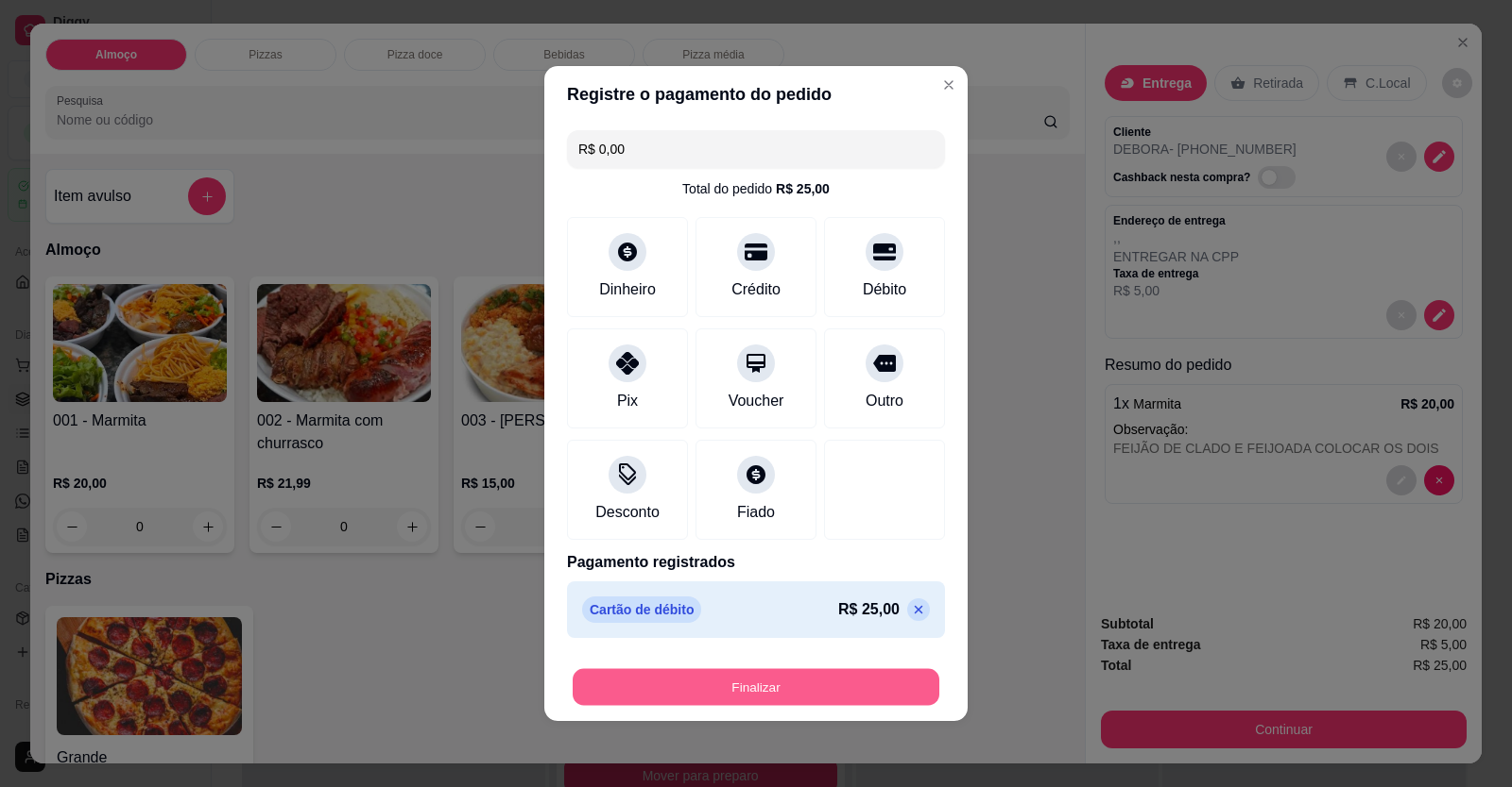
click at [833, 692] on button "Finalizar" at bounding box center [756, 688] width 366 height 37
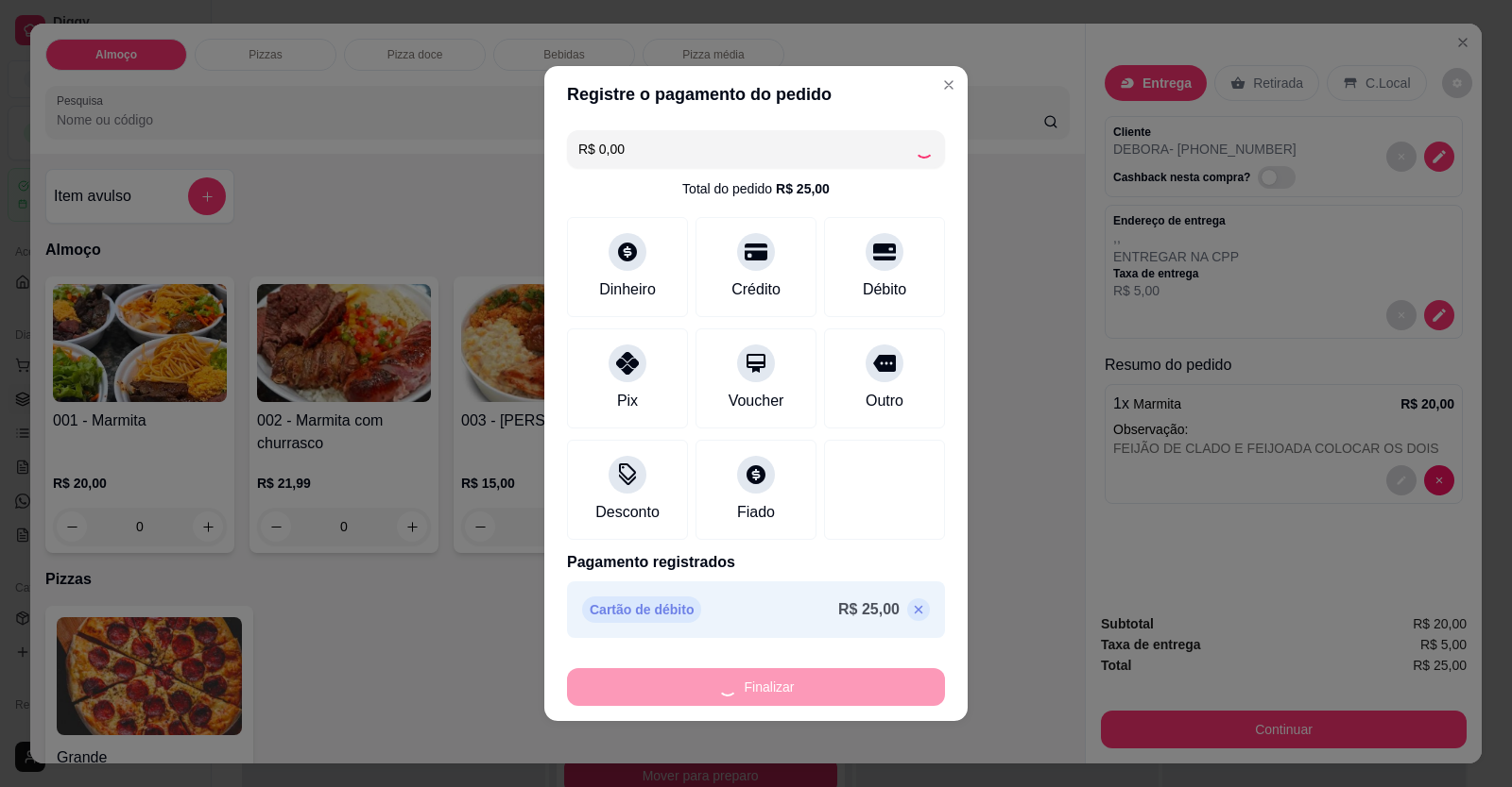
type input "-R$ 25,00"
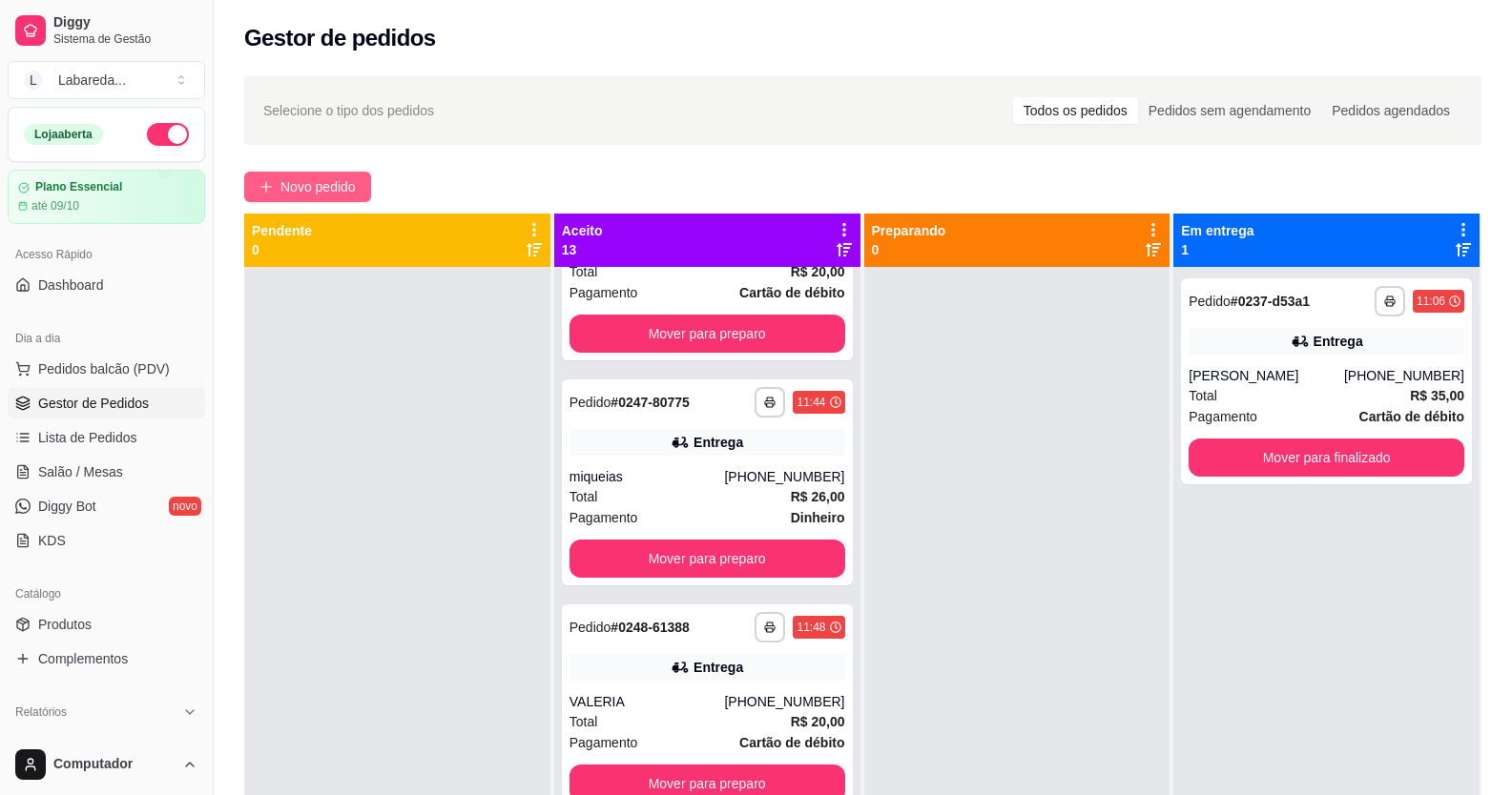
click at [311, 181] on span "Novo pedido" at bounding box center [318, 186] width 75 height 21
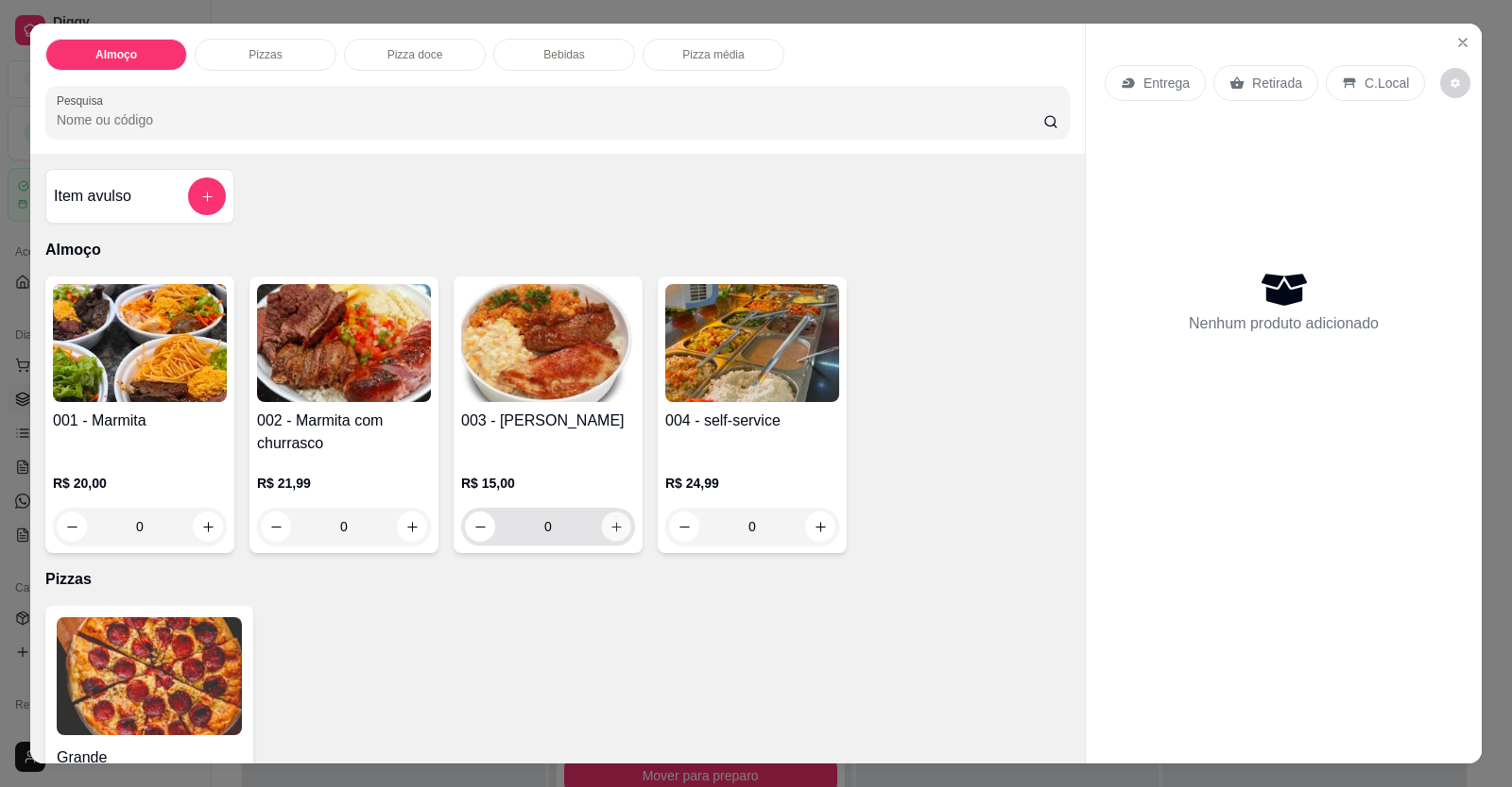
click at [603, 537] on button "increase-product-quantity" at bounding box center [615, 528] width 29 height 29
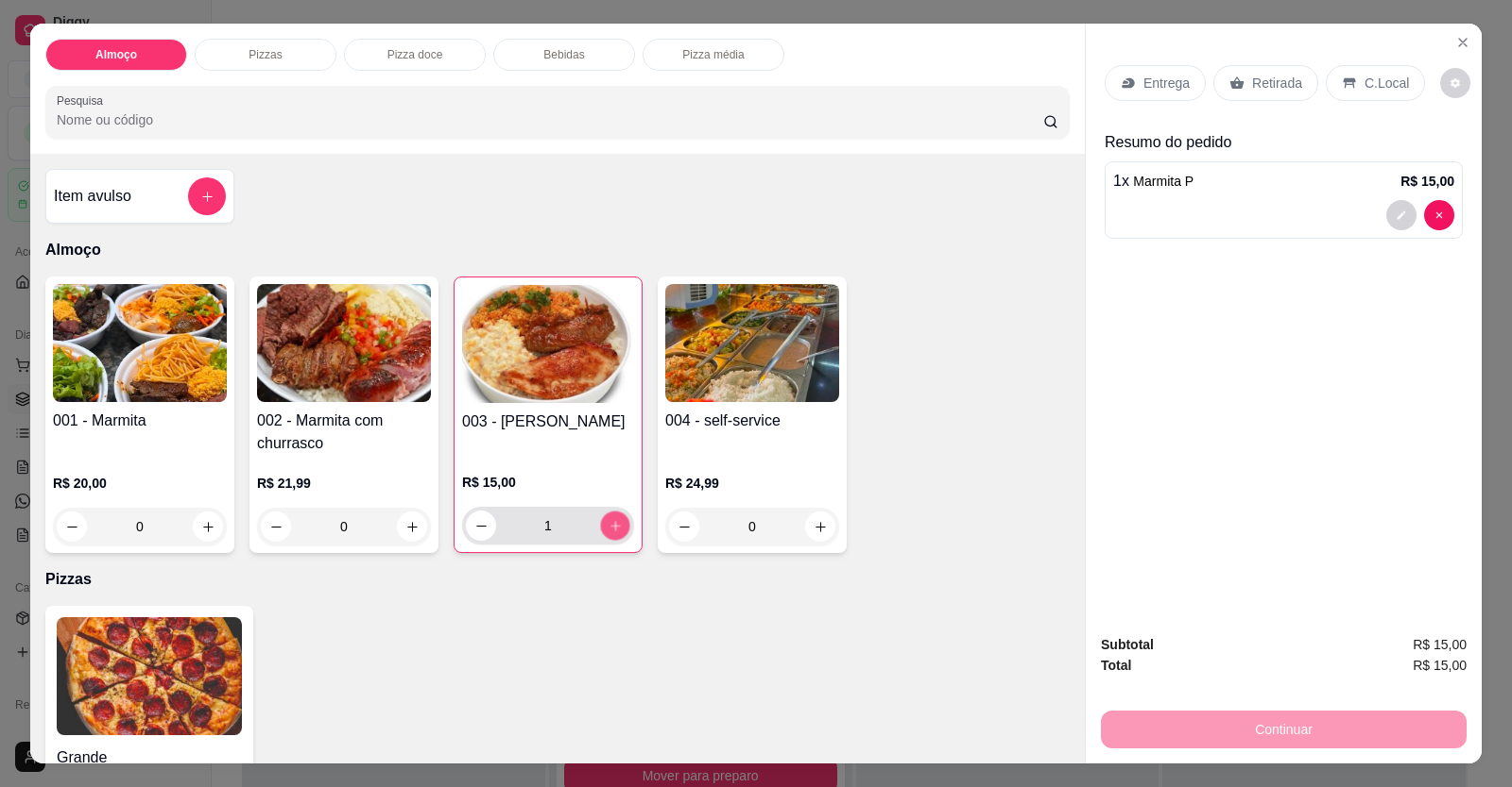
click at [605, 536] on button "increase-product-quantity" at bounding box center [614, 527] width 29 height 29
type input "2"
click at [976, 82] on p "Entrega" at bounding box center [1166, 83] width 46 height 19
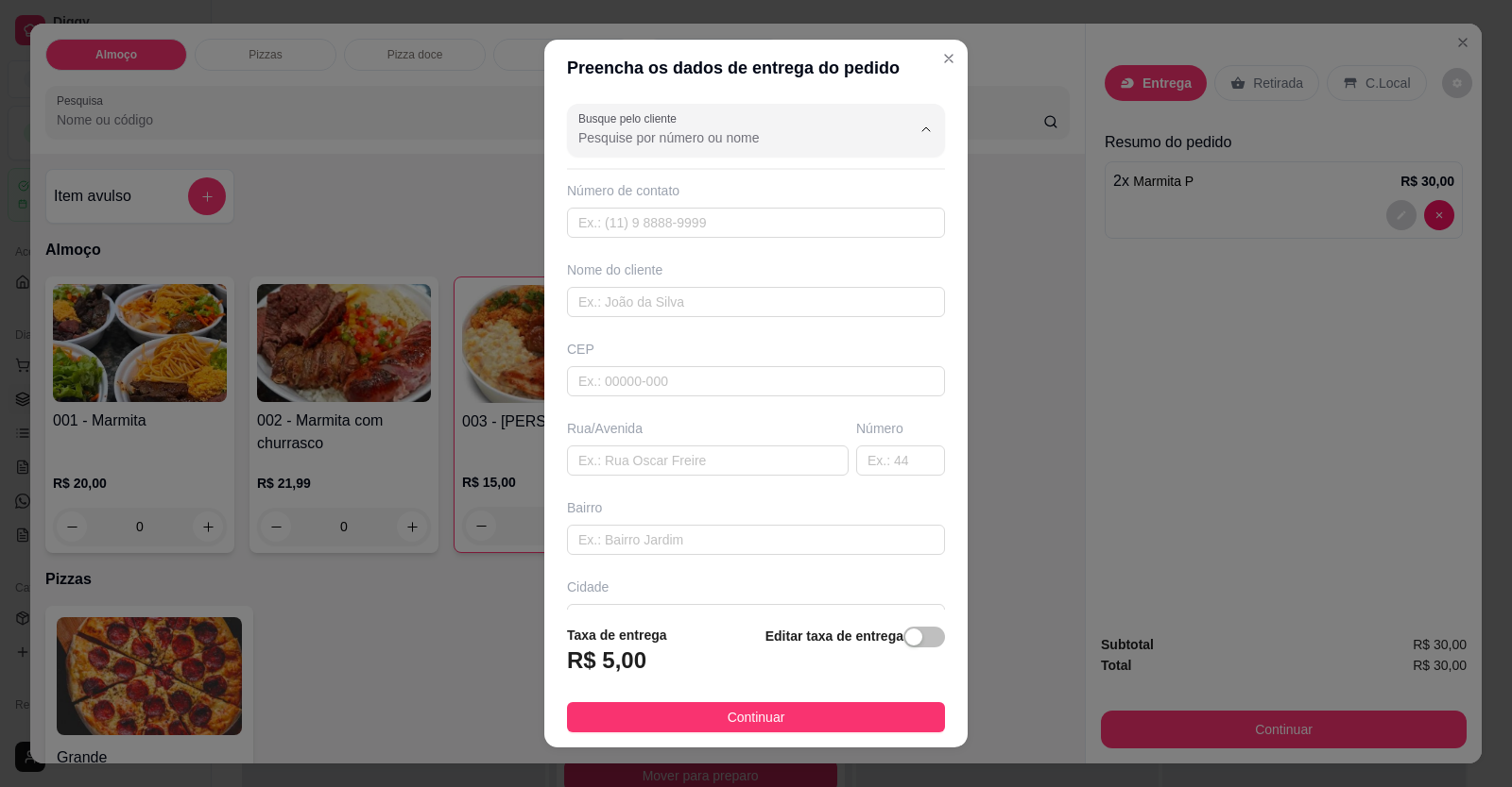
click at [756, 144] on input "Busque pelo cliente" at bounding box center [729, 138] width 302 height 19
type input "BEATR"
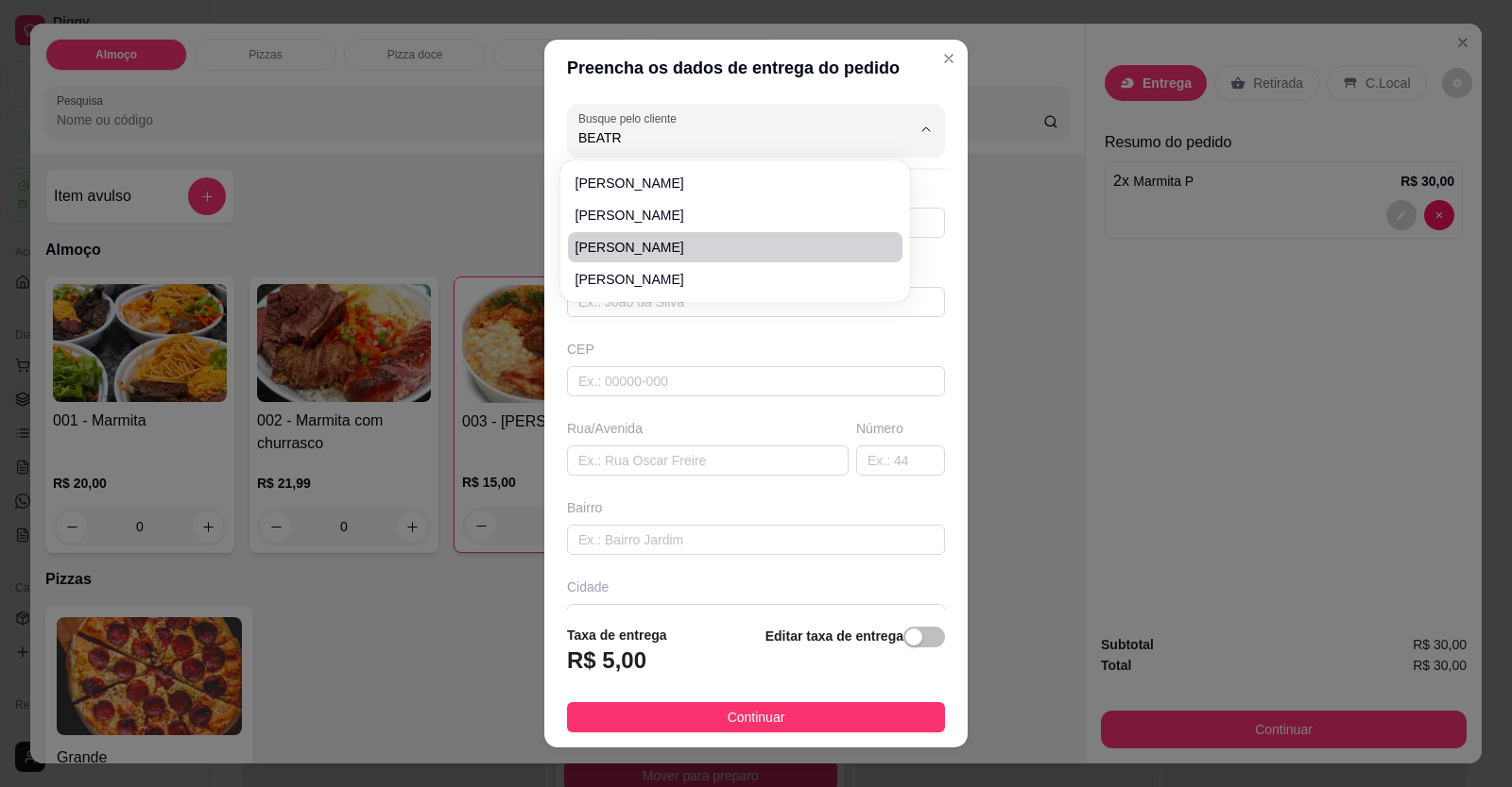
click at [504, 234] on div "Preencha os dados de entrega do pedido Busque pelo cliente BEATR Número de cont…" at bounding box center [756, 393] width 1512 height 787
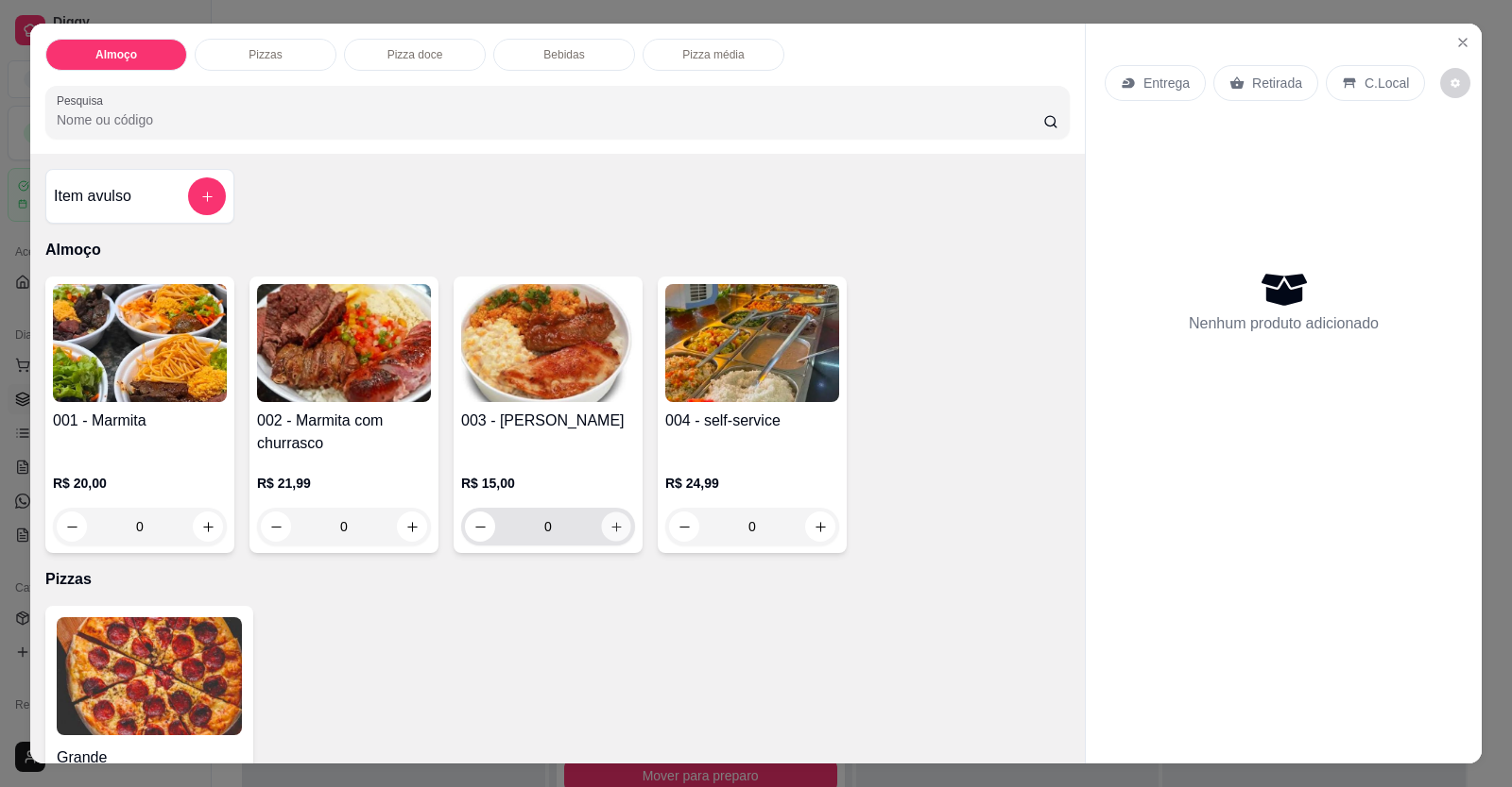
click at [613, 524] on icon "increase-product-quantity" at bounding box center [616, 527] width 15 height 15
type input "1"
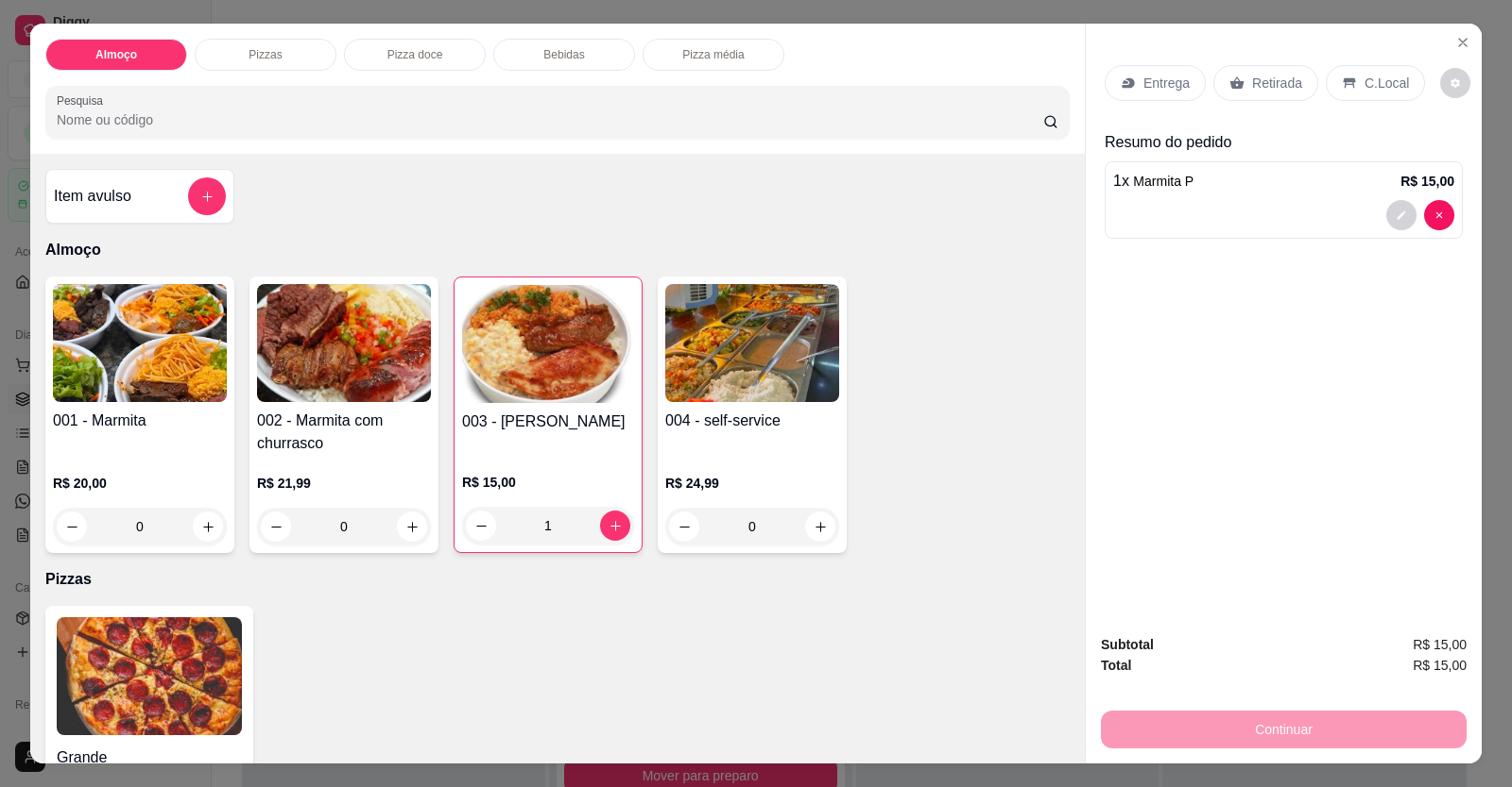
click at [976, 217] on div at bounding box center [1283, 215] width 341 height 30
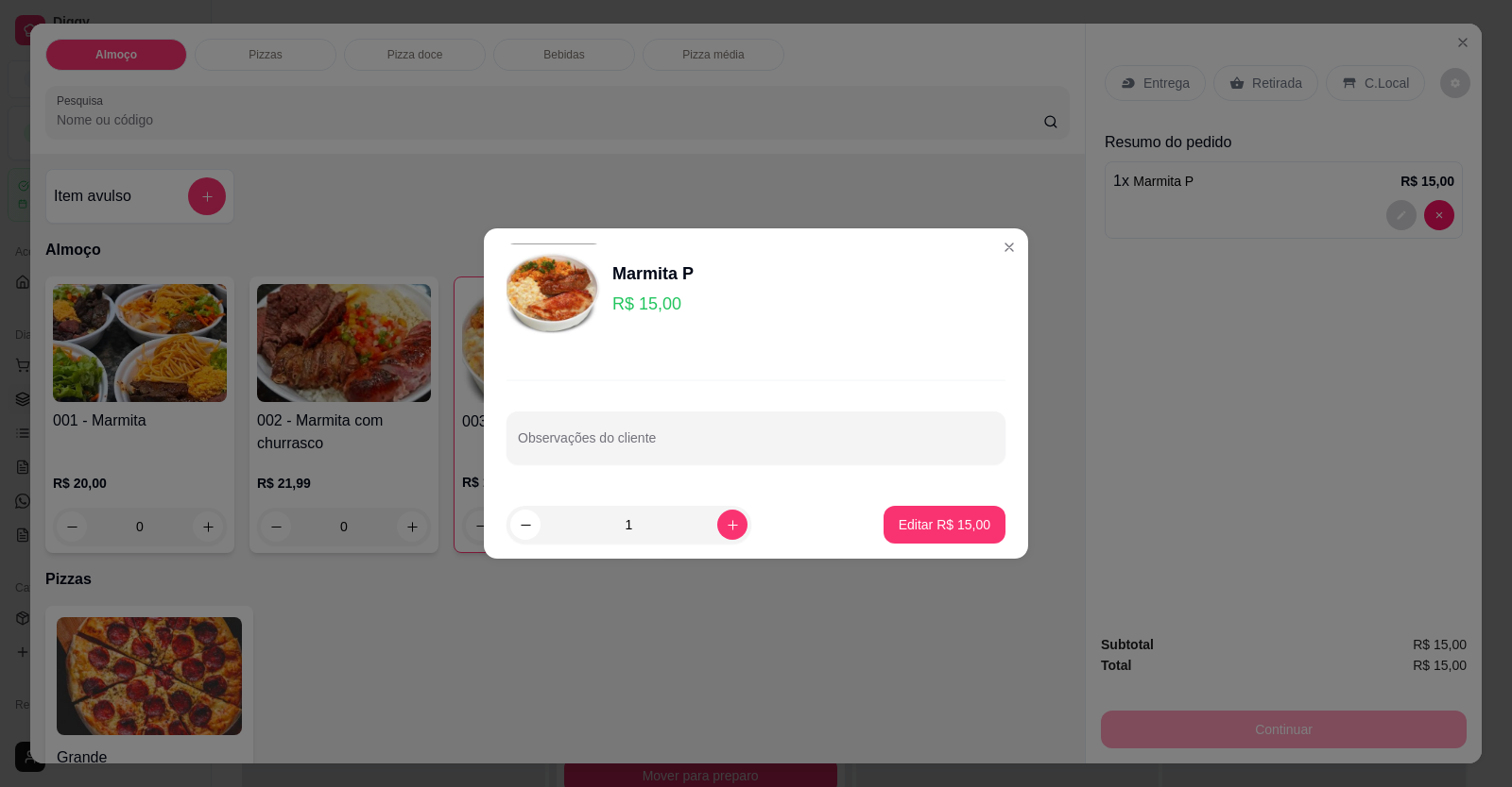
drag, startPoint x: 1167, startPoint y: 217, endPoint x: 625, endPoint y: 418, distance: 578.1
click at [630, 409] on div "Observações do cliente" at bounding box center [756, 422] width 544 height 137
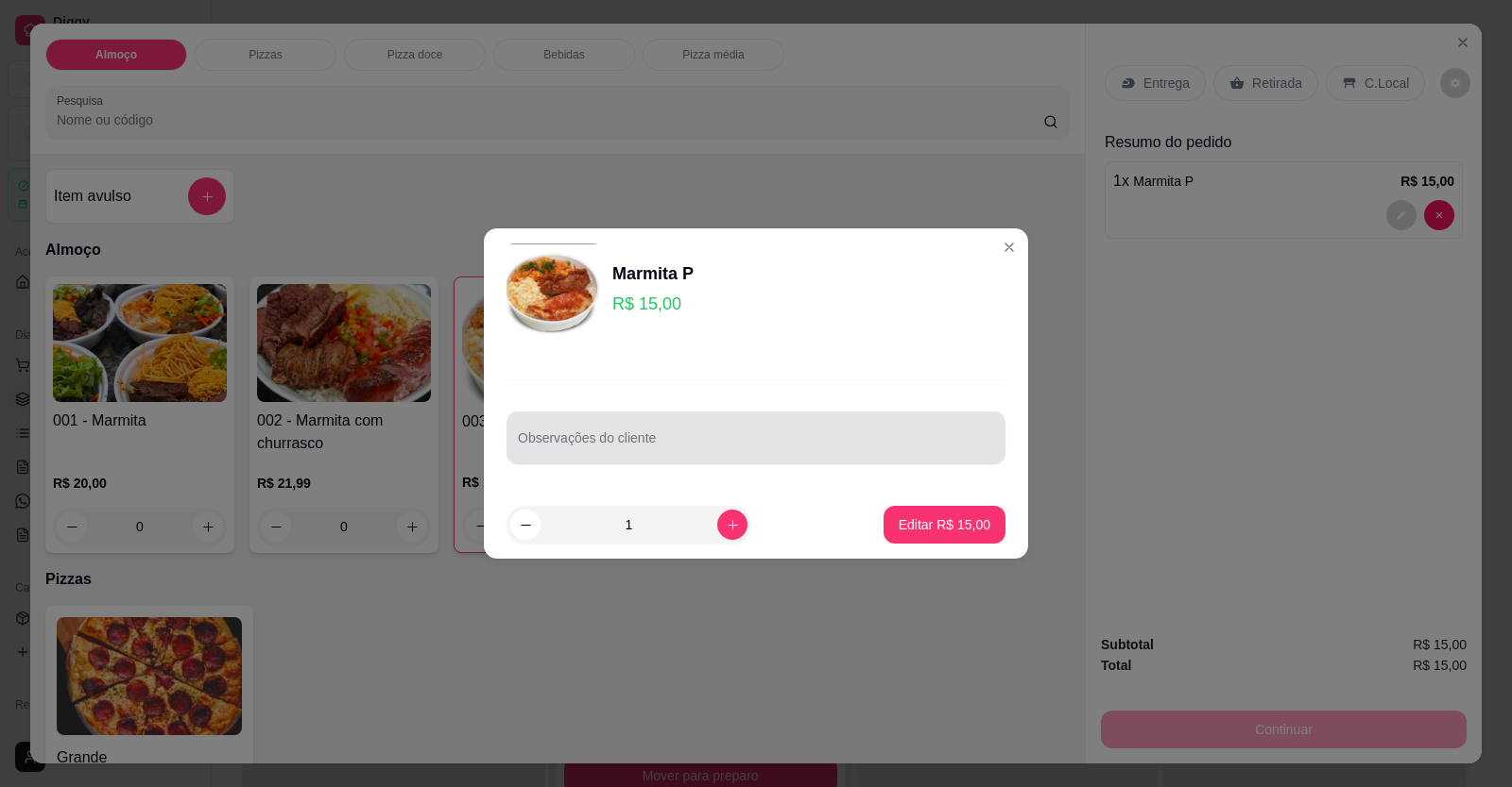
drag, startPoint x: 625, startPoint y: 427, endPoint x: 628, endPoint y: 457, distance: 30.1
click at [626, 440] on div at bounding box center [756, 438] width 477 height 38
click at [629, 457] on div "Observações do cliente" at bounding box center [756, 438] width 499 height 53
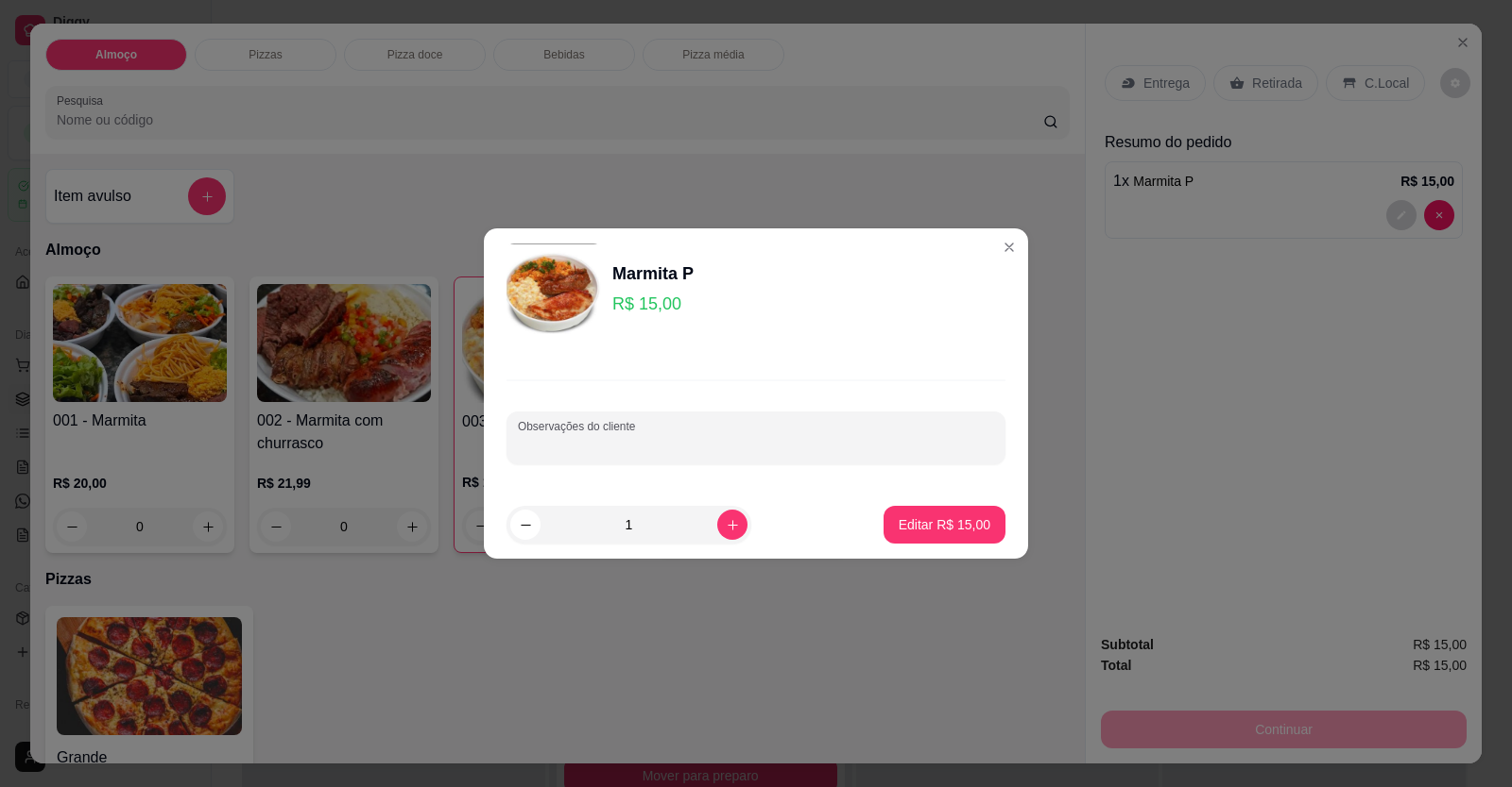
drag, startPoint x: 629, startPoint y: 457, endPoint x: 590, endPoint y: 443, distance: 41.4
click at [590, 443] on input "Observações do cliente" at bounding box center [756, 446] width 477 height 19
paste input ": feijoada, arroz branco, abobrinha e cenoura, batata frita, churrasco, carne p…"
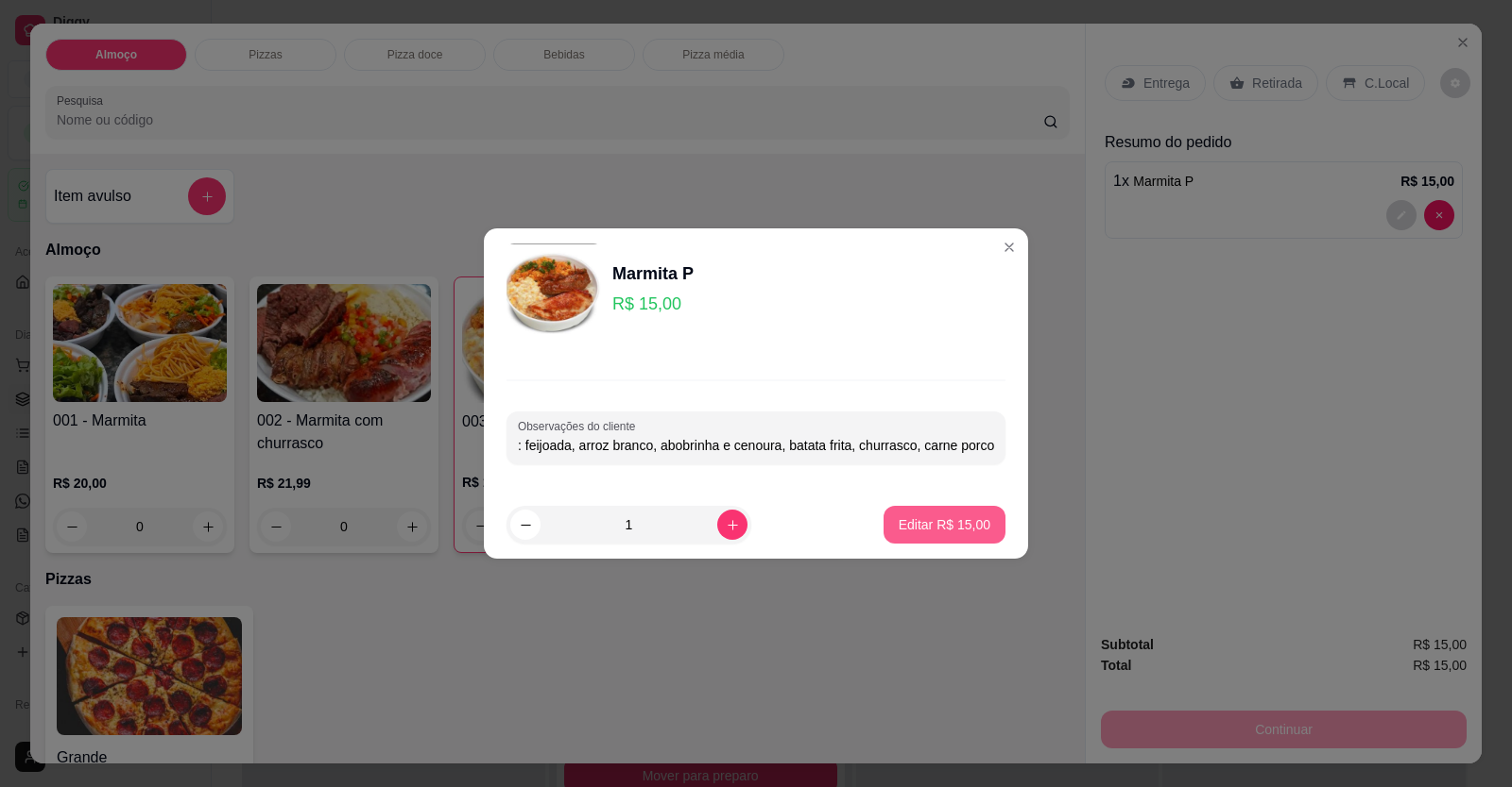
type input ": feijoada, arroz branco, abobrinha e cenoura, batata frita, churrasco, carne p…"
click at [925, 530] on p "Editar R$ 15,00" at bounding box center [944, 525] width 89 height 18
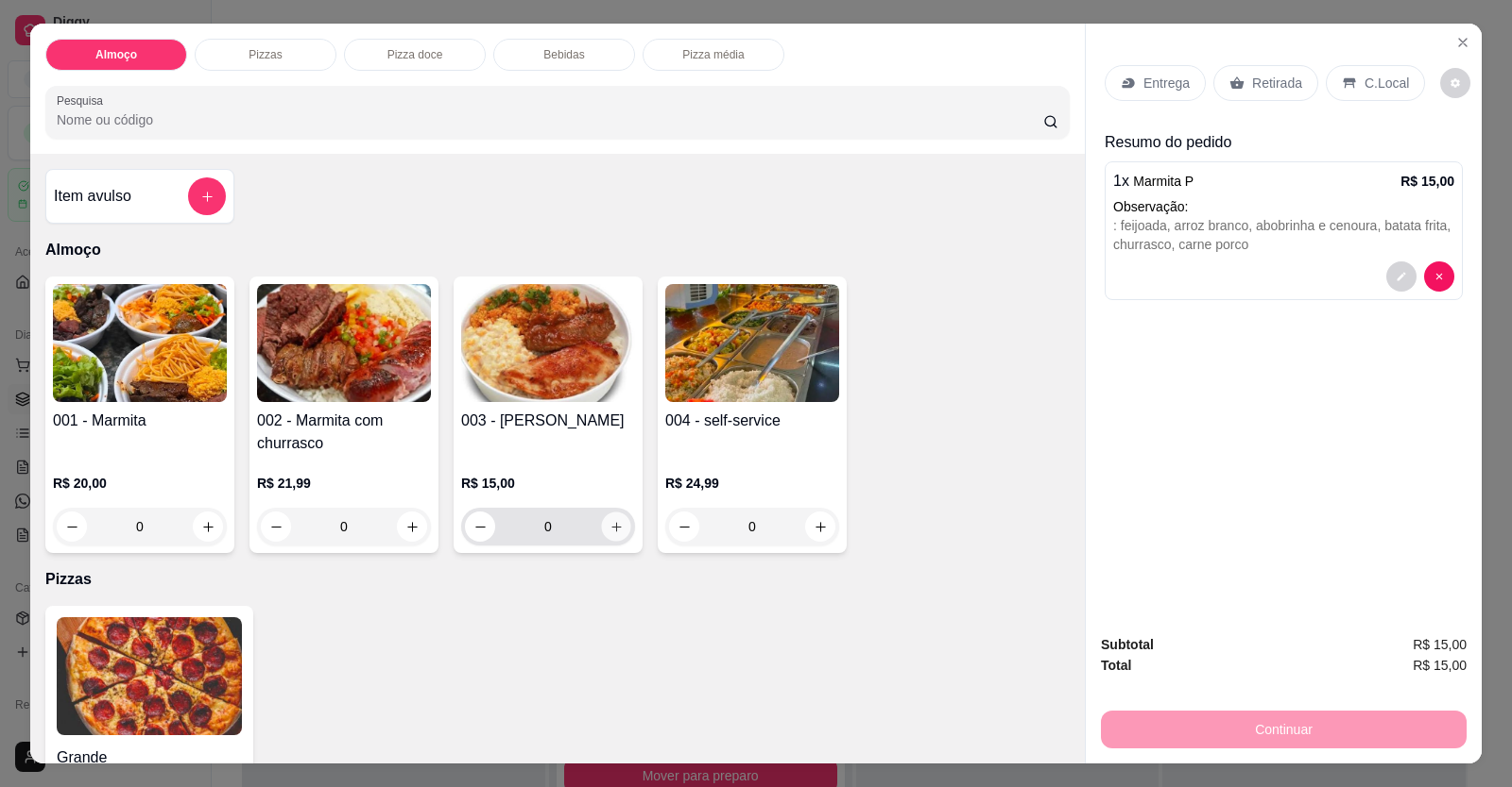
click at [609, 521] on icon "increase-product-quantity" at bounding box center [616, 527] width 15 height 15
type input "1"
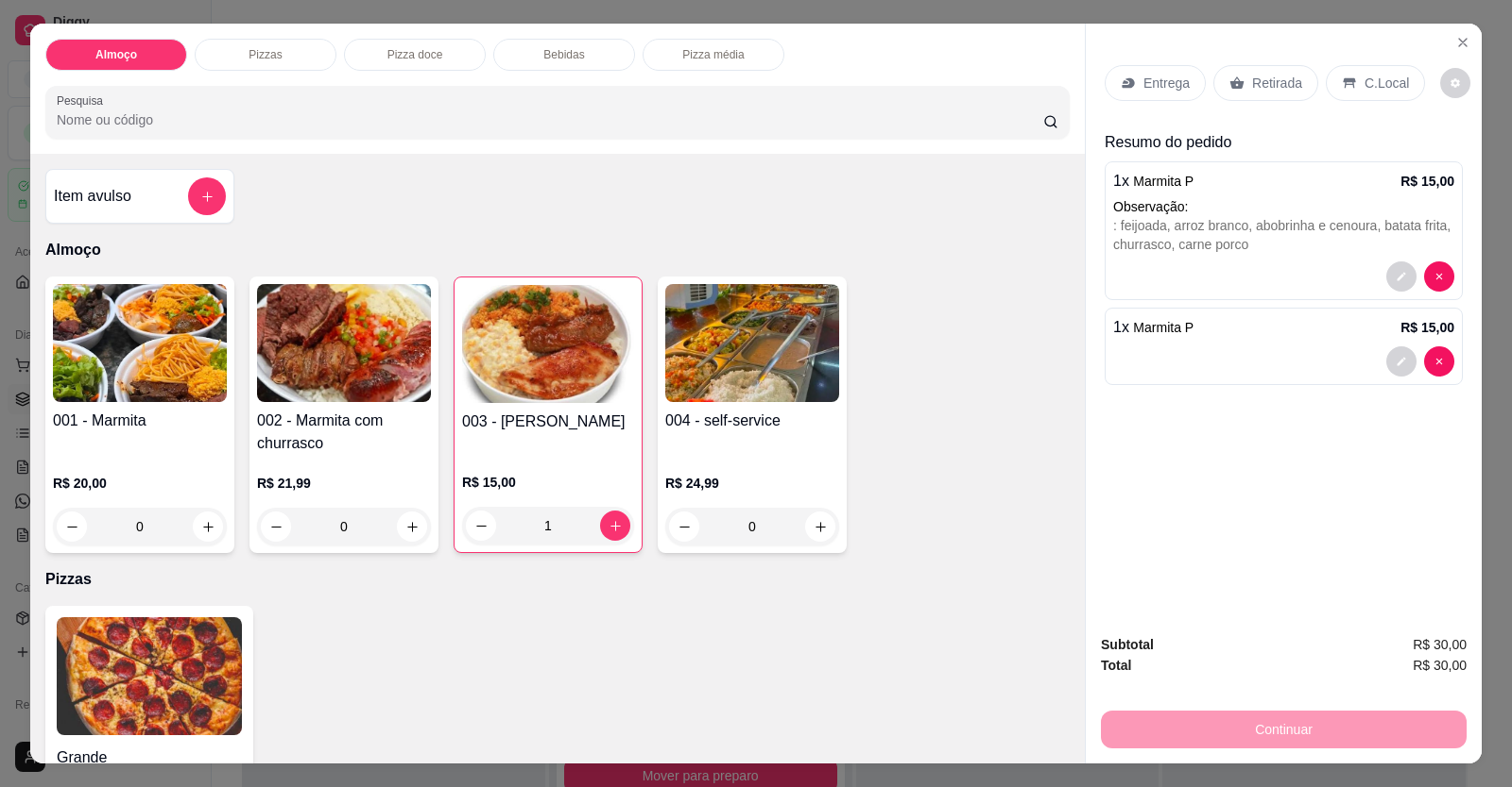
click at [976, 91] on div "Entrega" at bounding box center [1155, 82] width 101 height 36
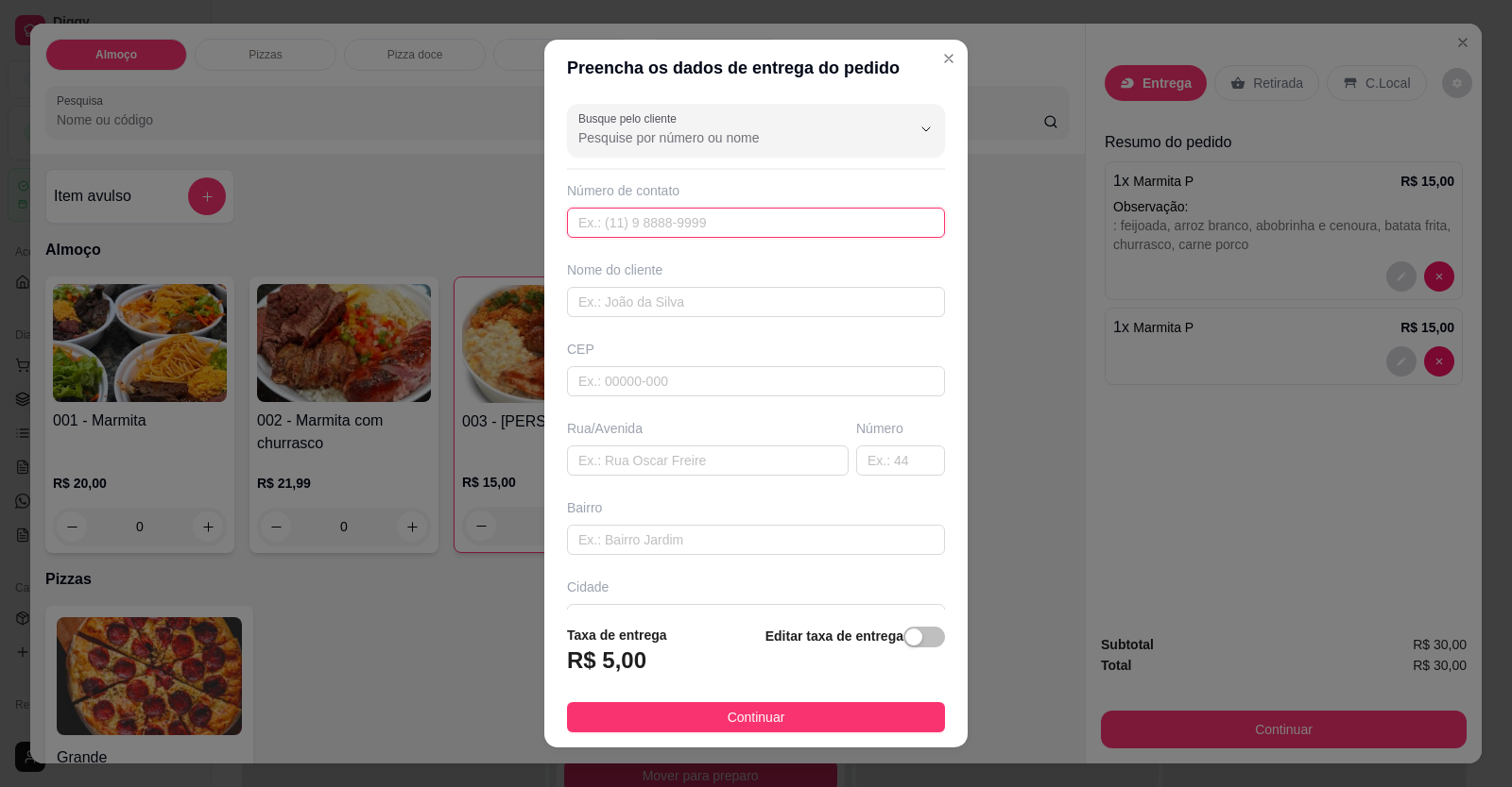
click at [765, 229] on input "text" at bounding box center [756, 223] width 378 height 30
click at [787, 226] on input "text" at bounding box center [756, 223] width 378 height 30
type input "[PHONE_NUMBER]"
click at [758, 297] on input "text" at bounding box center [756, 302] width 378 height 30
drag, startPoint x: 688, startPoint y: 230, endPoint x: 534, endPoint y: 214, distance: 154.8
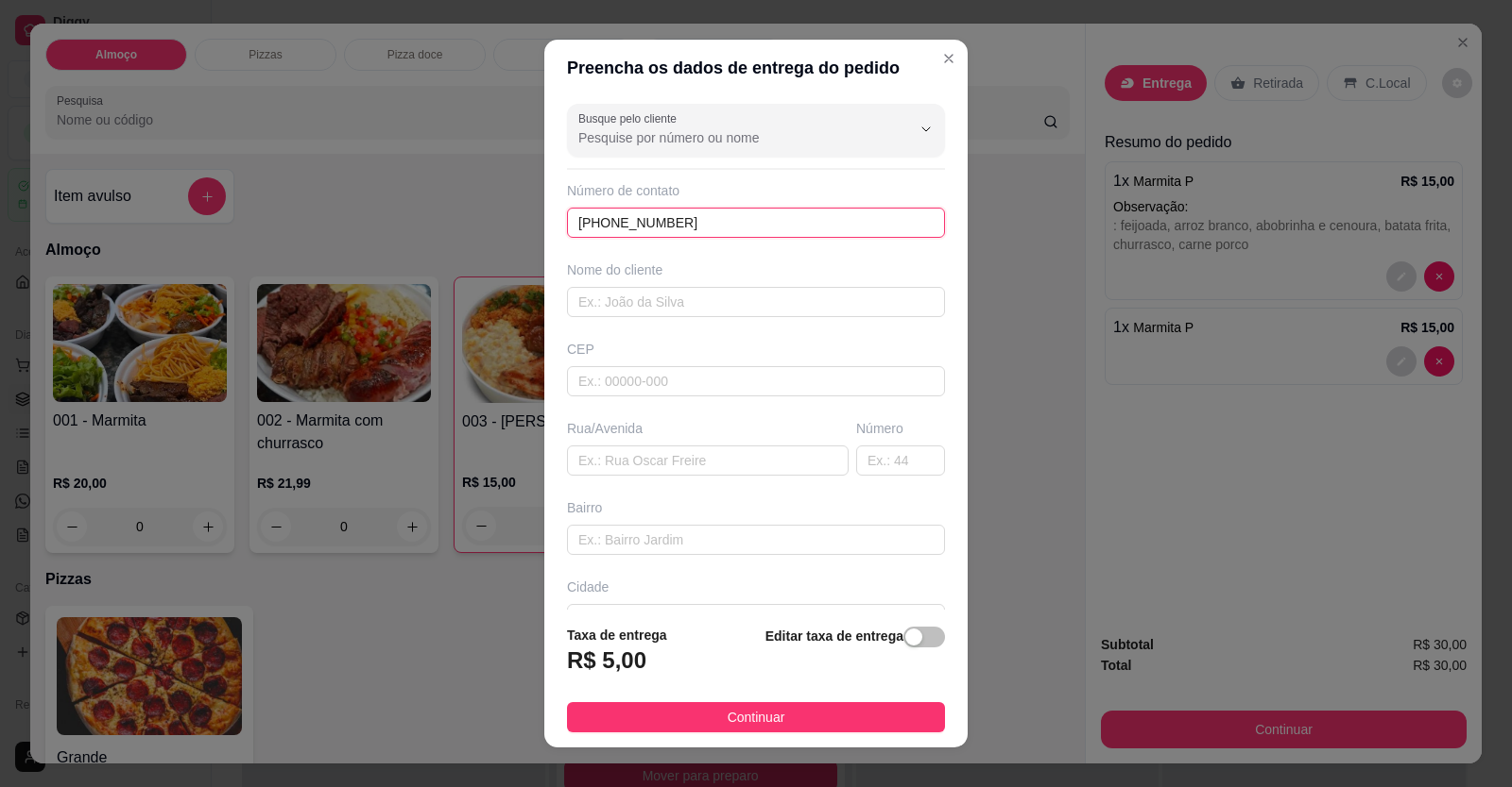
click at [534, 214] on div "Preencha os dados de entrega do pedido Busque pelo cliente Número de contato [P…" at bounding box center [756, 393] width 1512 height 787
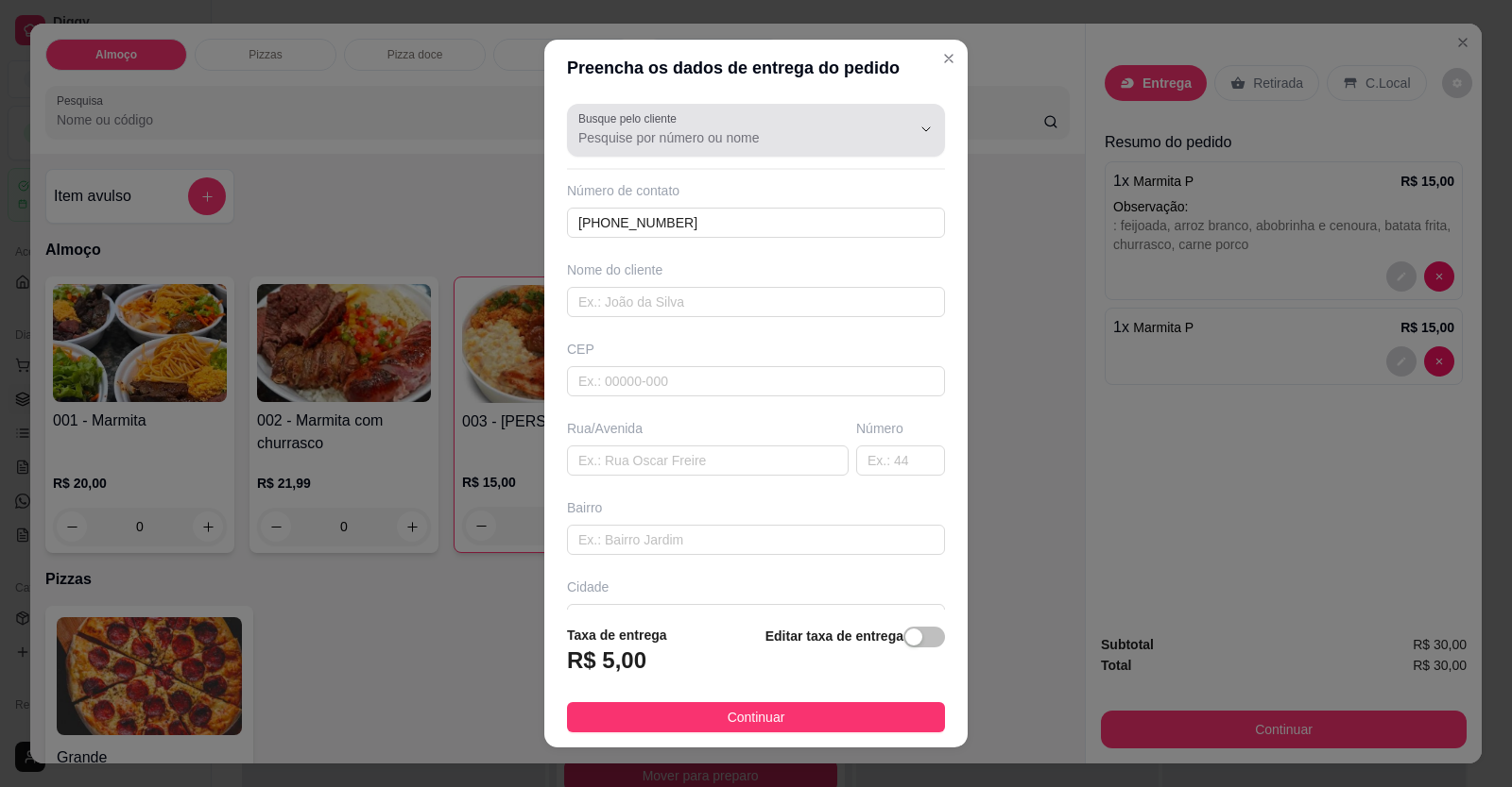
click at [635, 138] on input "Busque pelo cliente" at bounding box center [729, 138] width 302 height 19
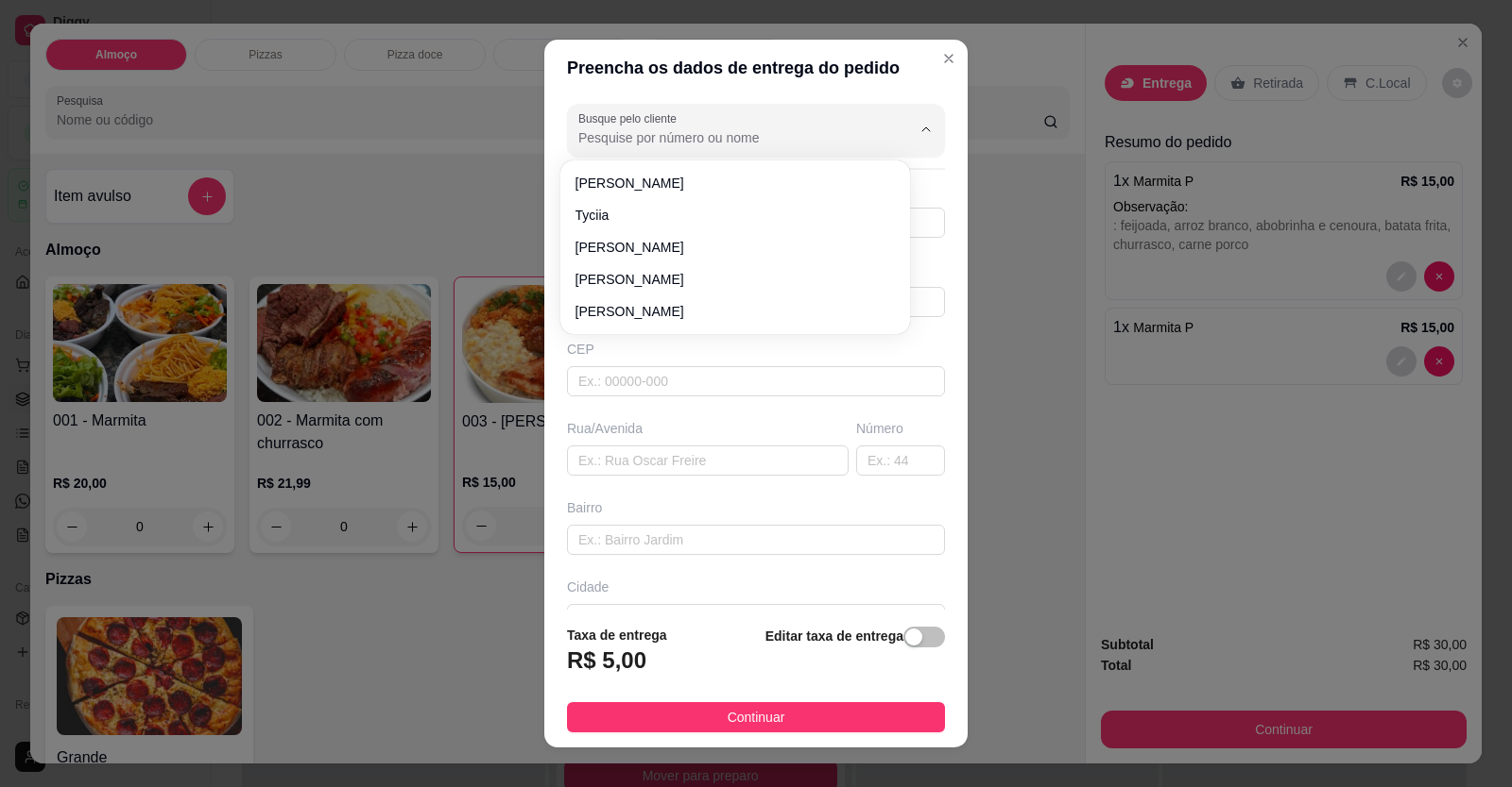
paste input "[PHONE_NUMBER]"
type input "[PHONE_NUMBER]"
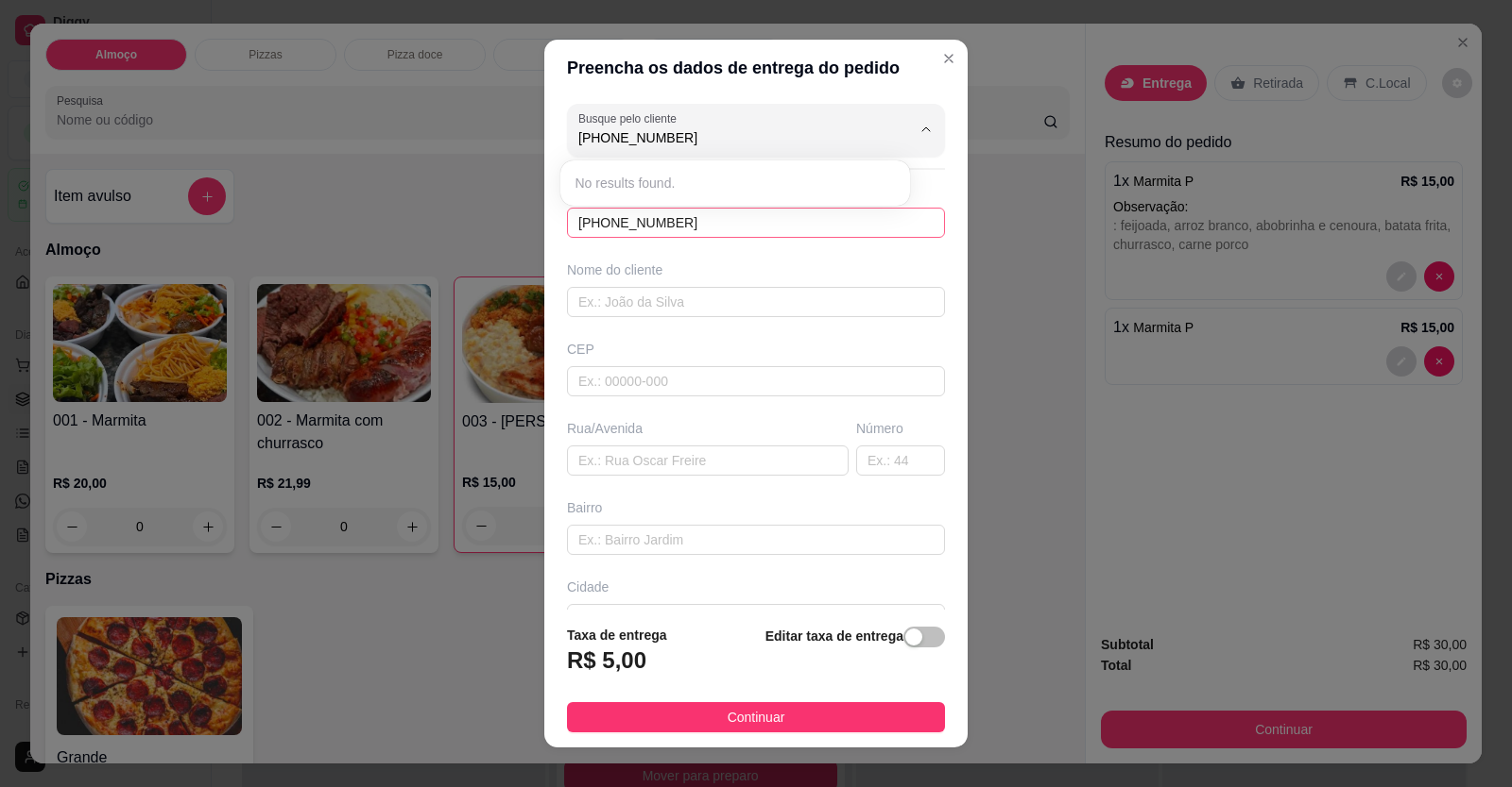
click at [490, 233] on div "Preencha os dados de entrega do pedido Busque pelo cliente [PHONE_NUMBER] Númer…" at bounding box center [756, 393] width 1512 height 787
drag, startPoint x: 670, startPoint y: 211, endPoint x: 435, endPoint y: 258, distance: 239.7
click at [418, 251] on div "Preencha os dados de entrega do pedido Busque pelo cliente Número de contato [P…" at bounding box center [756, 393] width 1512 height 787
click at [652, 139] on input "Busque pelo cliente" at bounding box center [729, 138] width 302 height 19
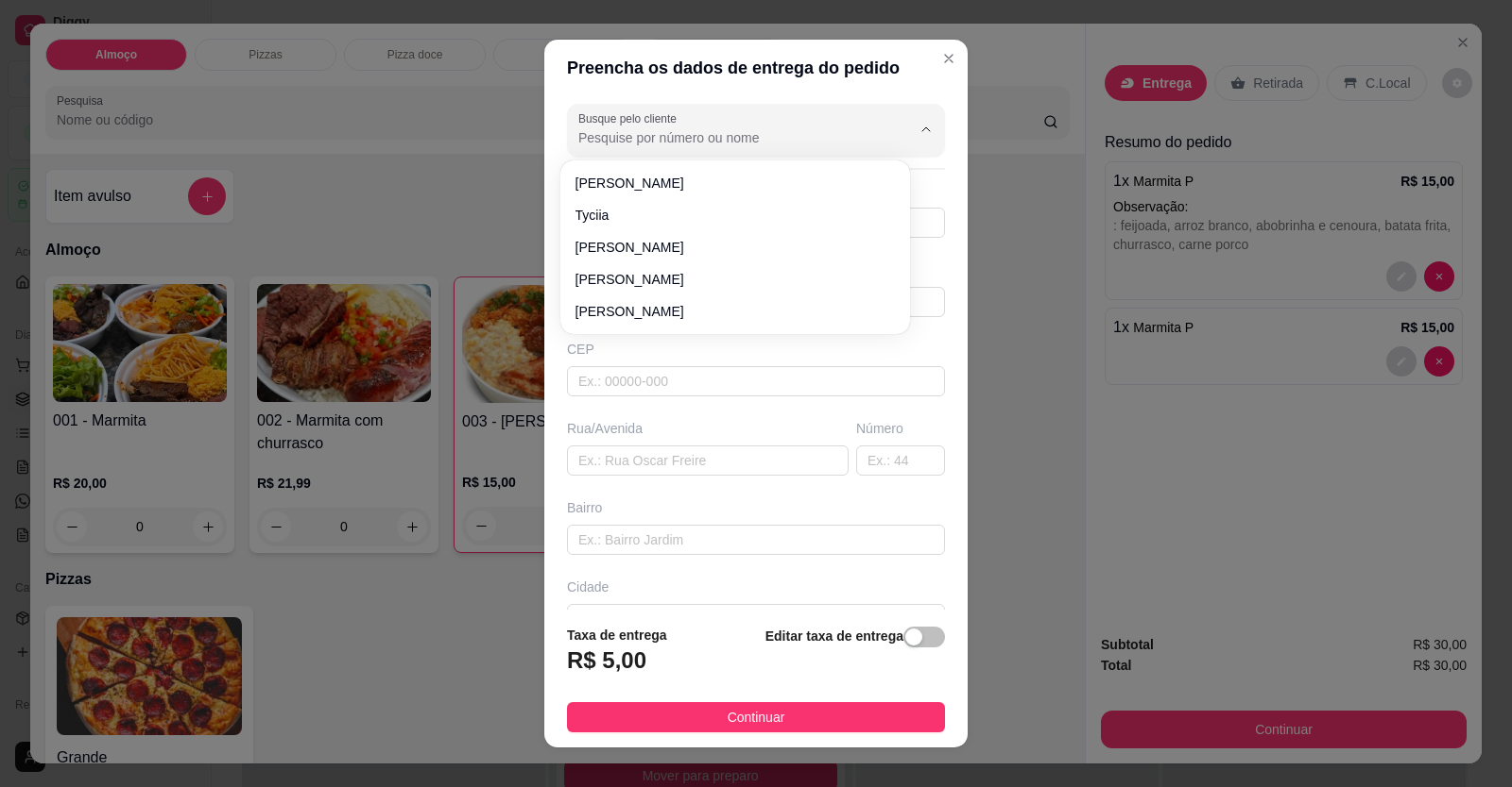
paste input "[PHONE_NUMBER]"
type input "[PHONE_NUMBER]"
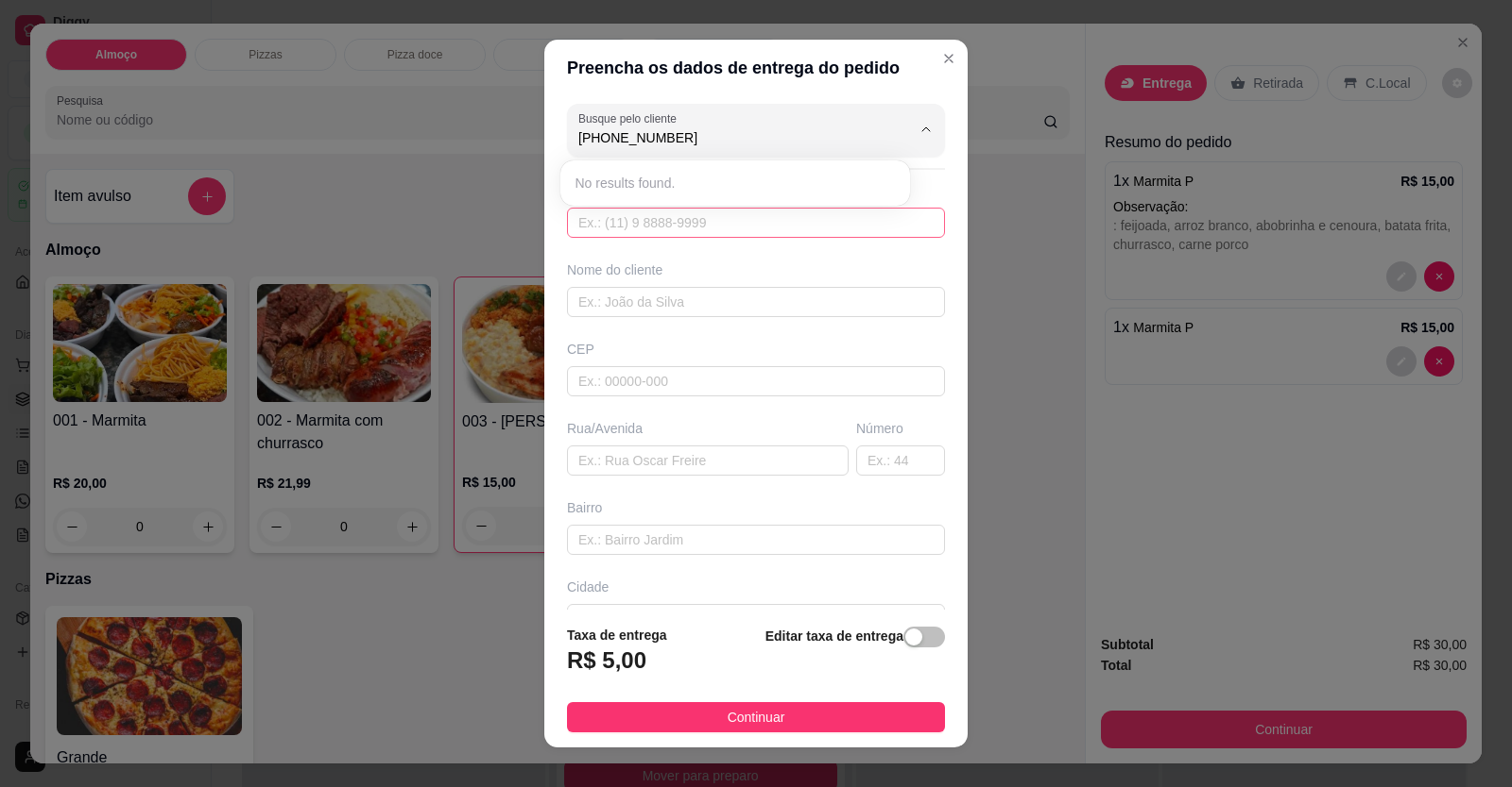
click at [659, 213] on input "text" at bounding box center [756, 223] width 378 height 30
paste input "[PHONE_NUMBER]"
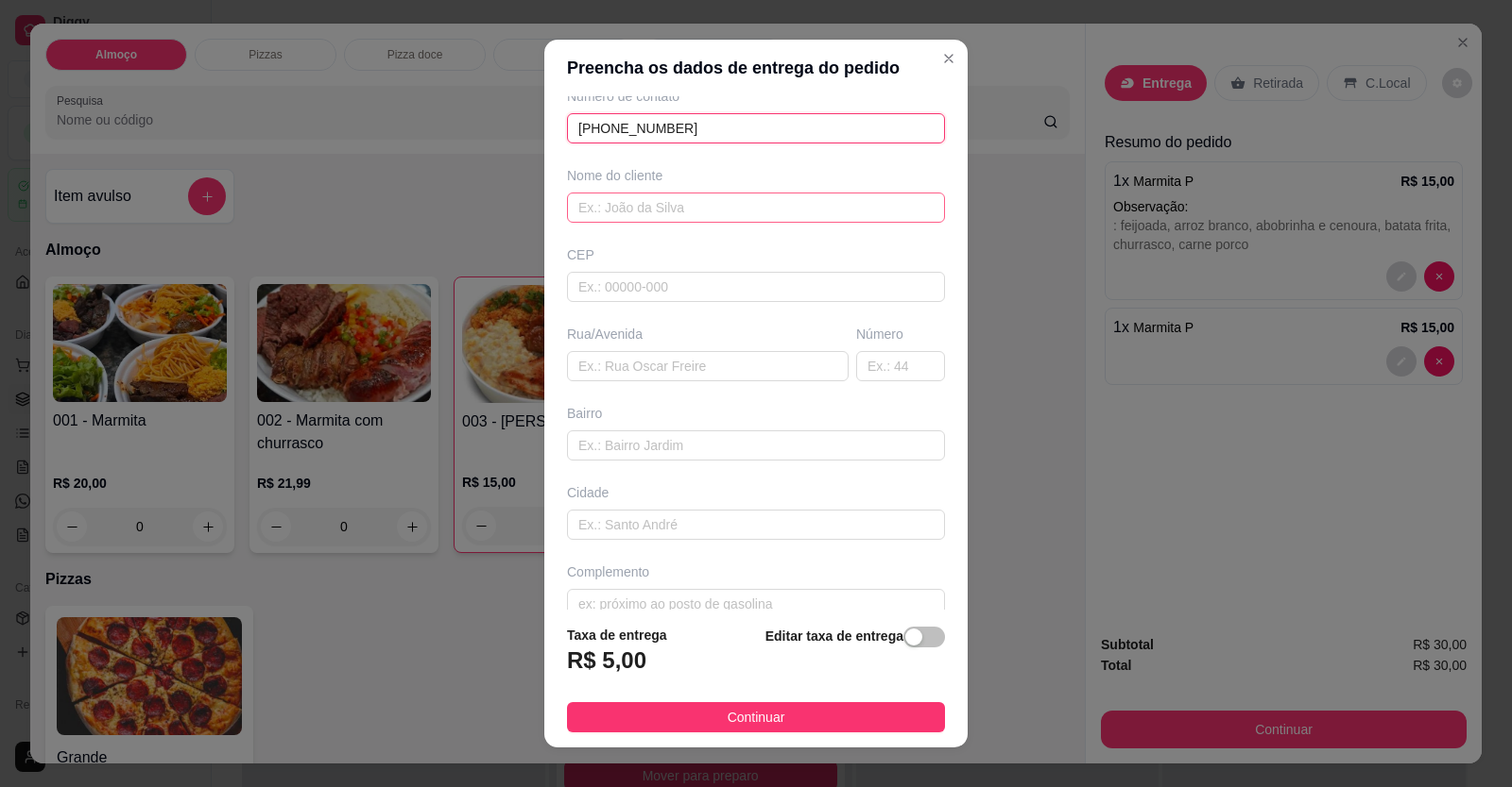
type input "[PHONE_NUMBER]"
click at [658, 203] on input "text" at bounding box center [756, 207] width 378 height 30
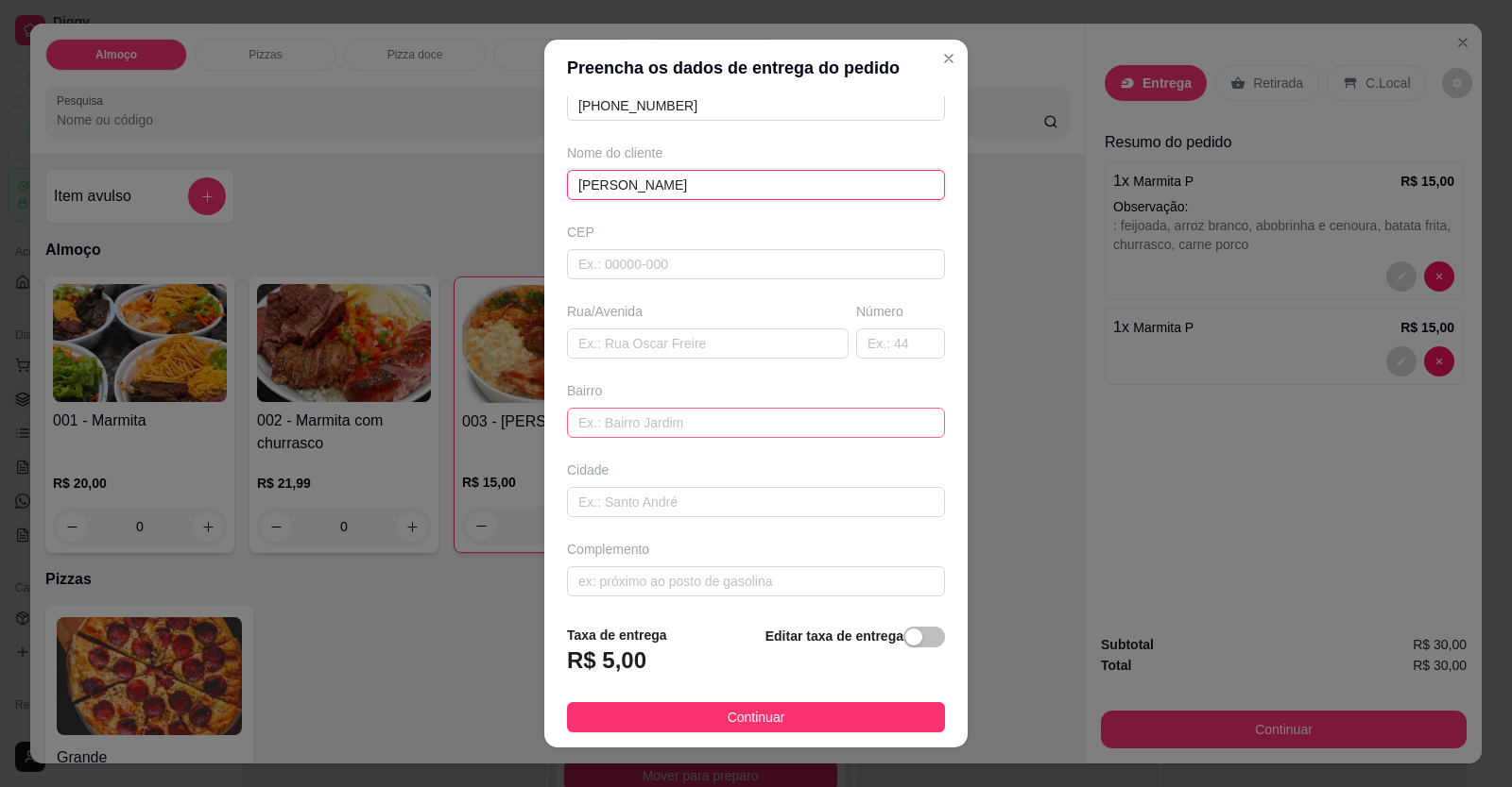
scroll to position [122, 0]
type input "[PERSON_NAME]"
click at [603, 430] on input "text" at bounding box center [756, 417] width 378 height 30
paste input "[STREET_ADDRESS]"
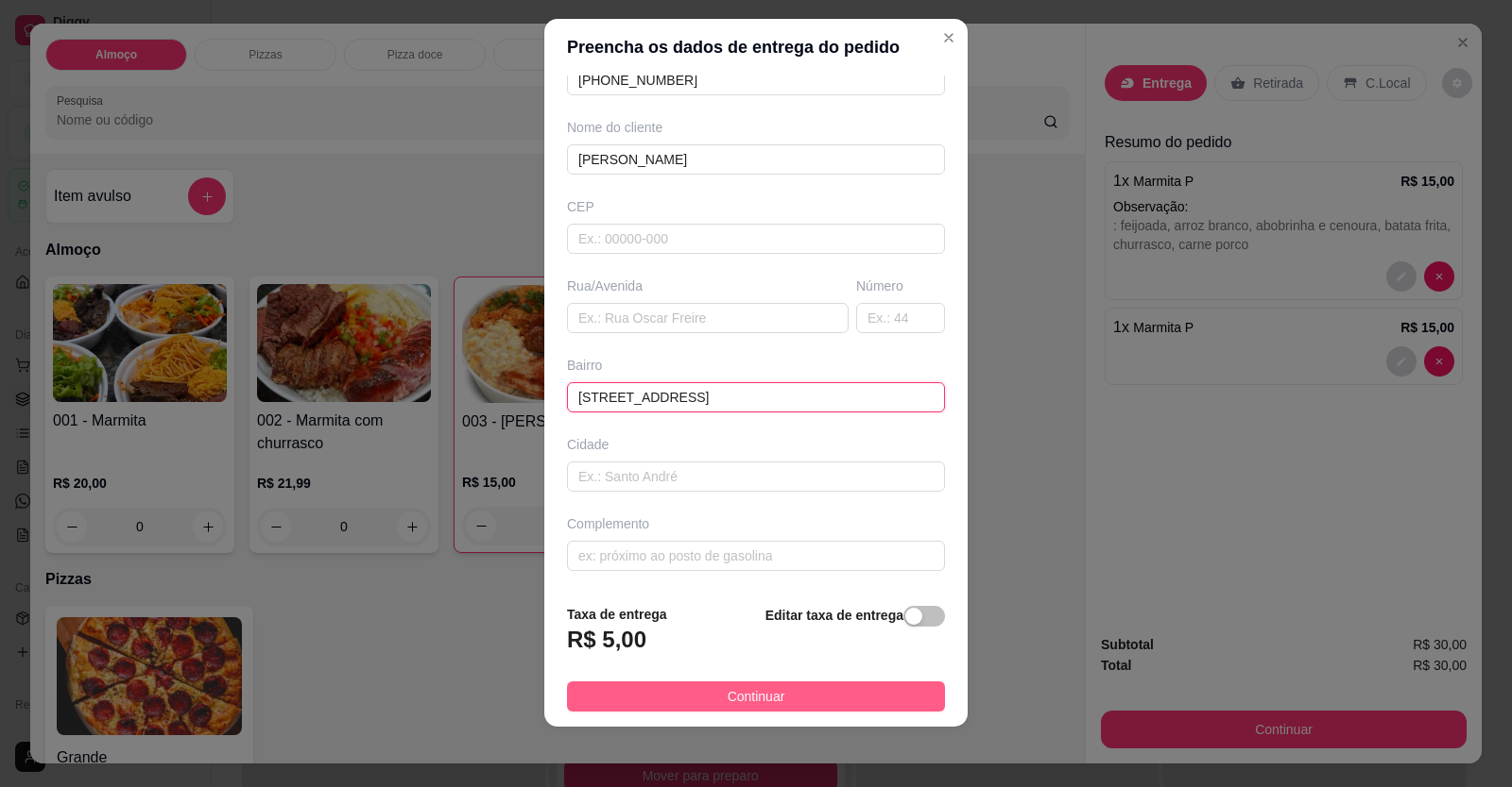
type input "[STREET_ADDRESS]"
click at [690, 699] on button "Continuar" at bounding box center [756, 696] width 378 height 30
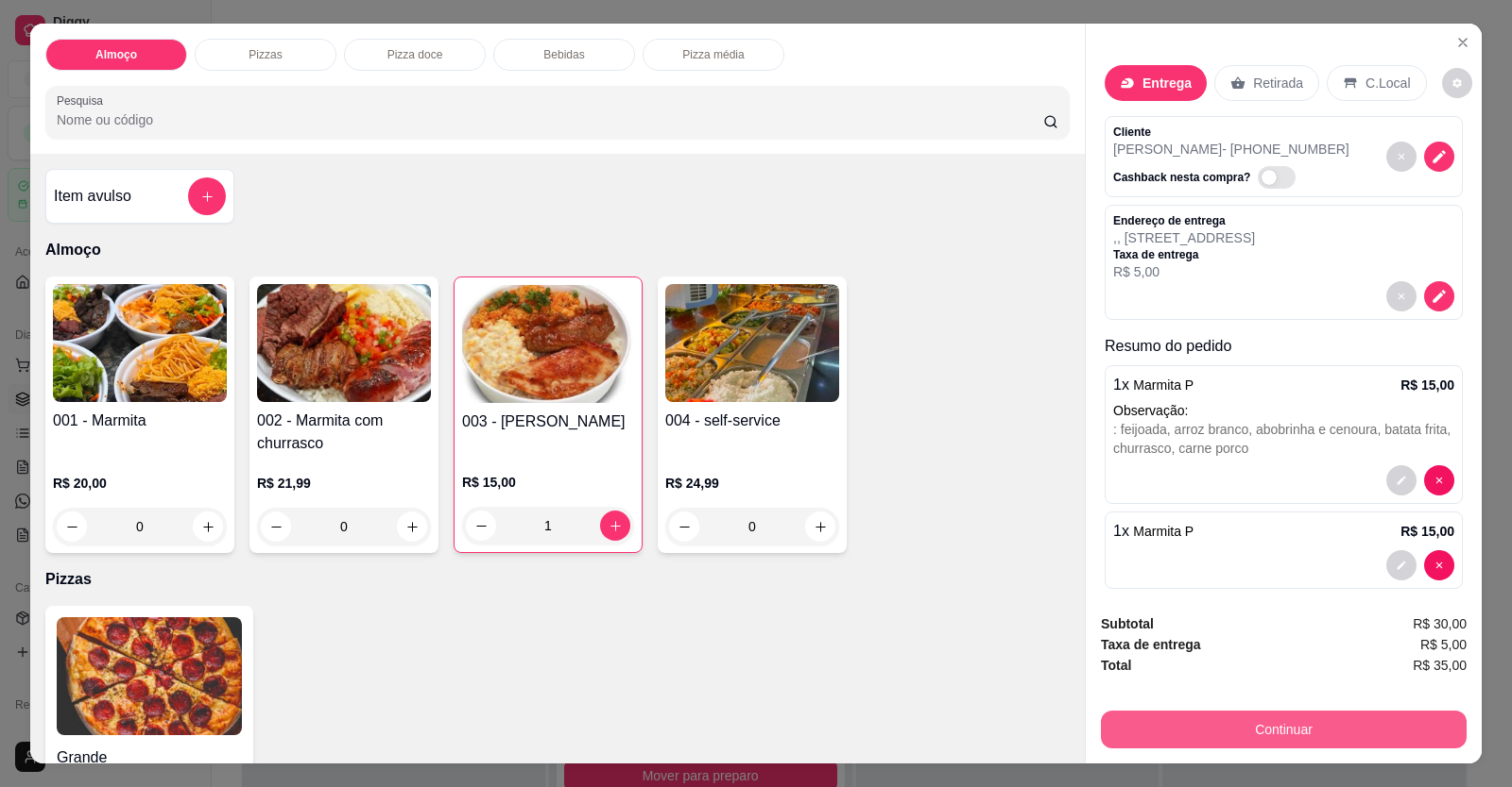
click at [976, 725] on button "Continuar" at bounding box center [1282, 729] width 365 height 38
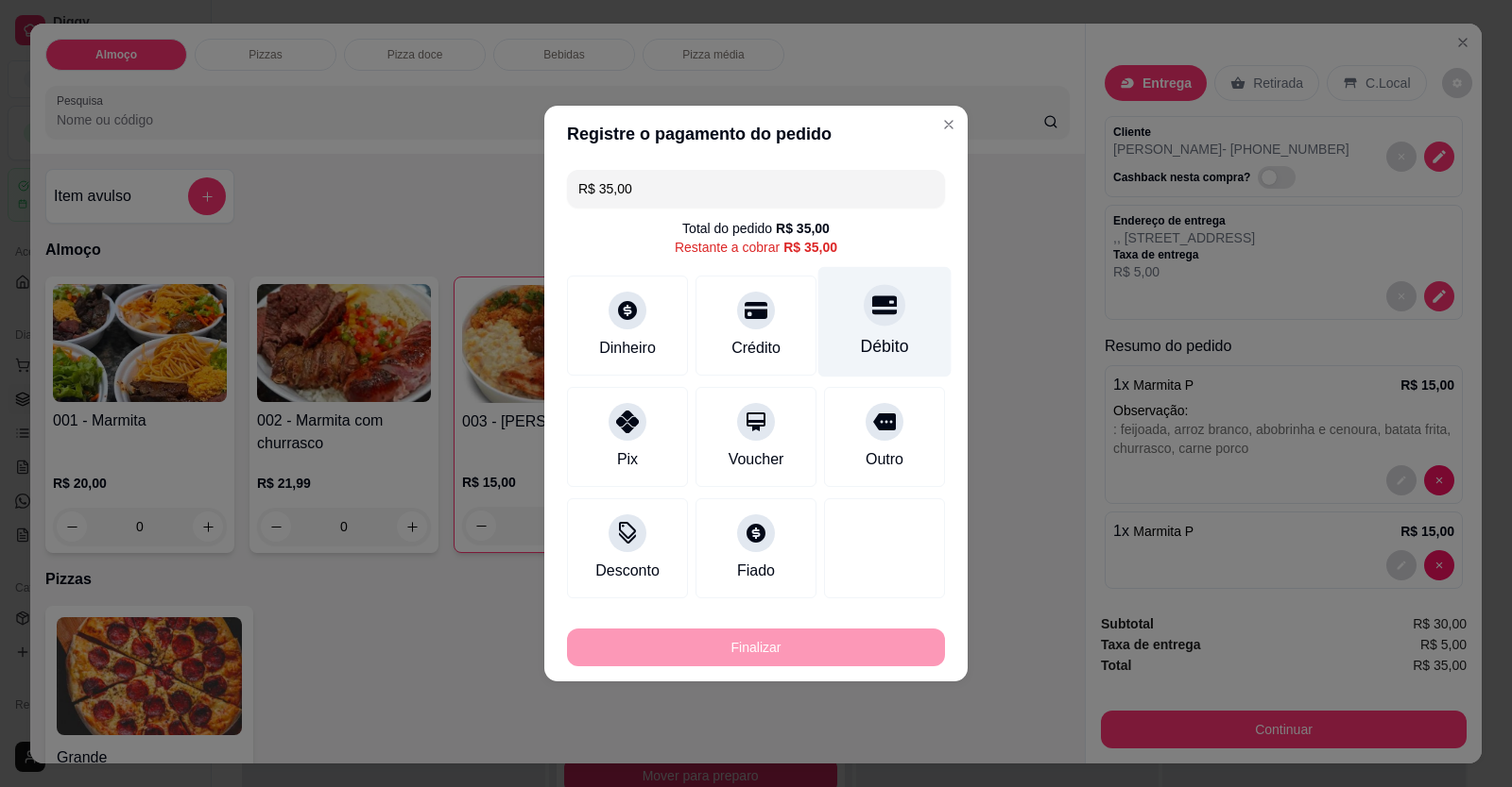
click at [866, 340] on div "Débito" at bounding box center [885, 346] width 48 height 24
type input "R$ 0,00"
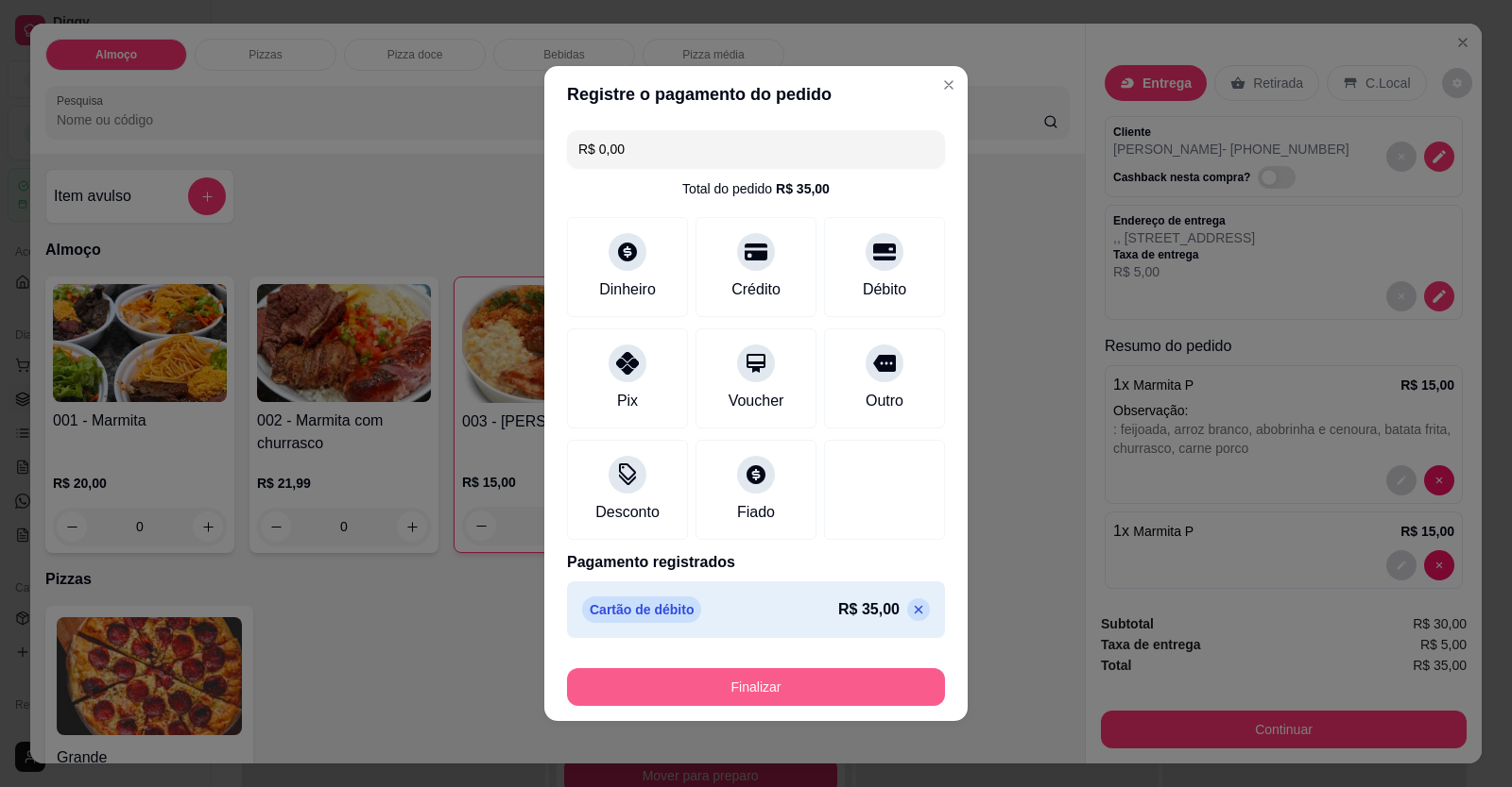
click at [814, 681] on button "Finalizar" at bounding box center [756, 687] width 378 height 38
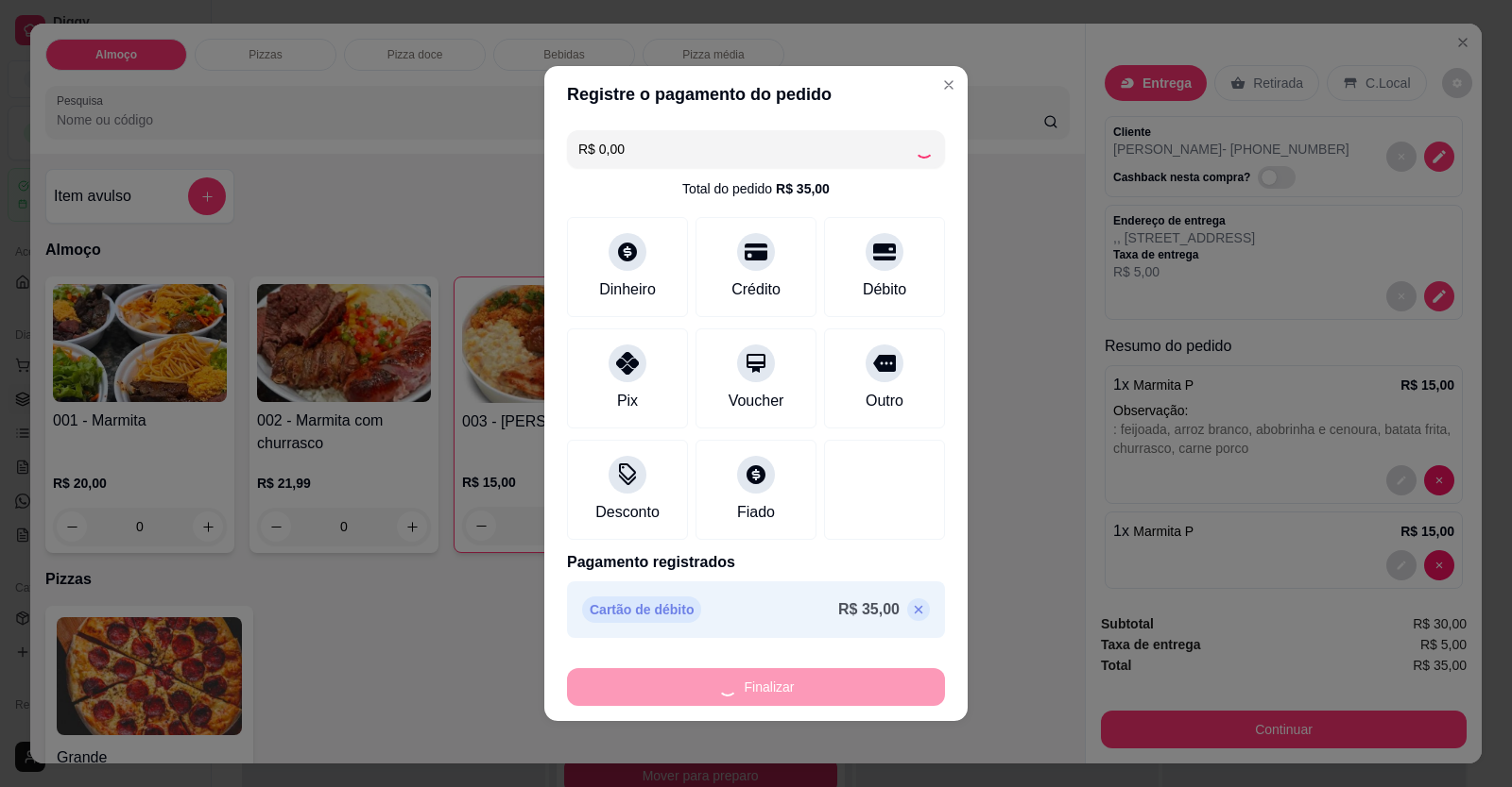
type input "0"
type input "-R$ 35,00"
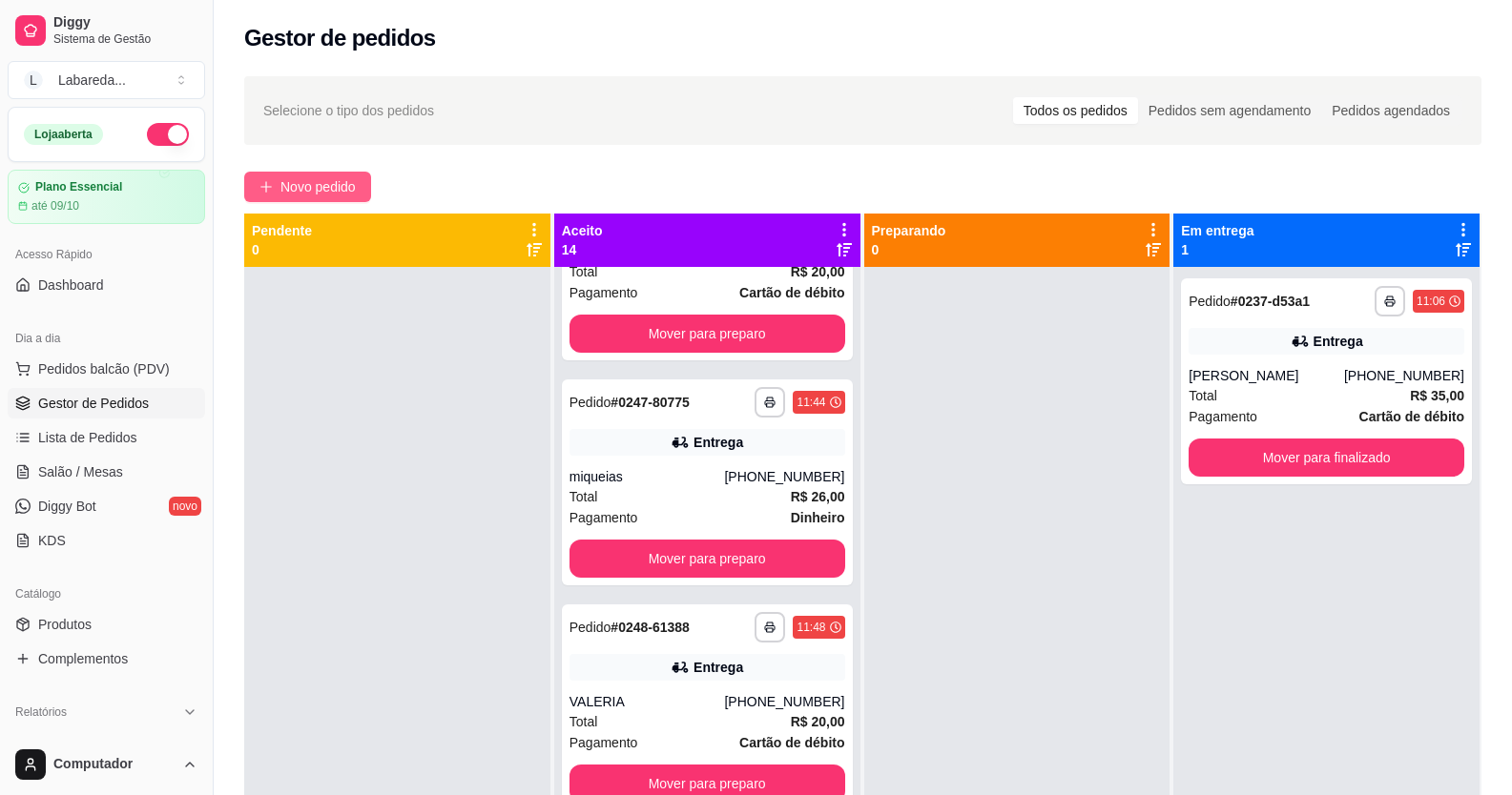
click at [323, 197] on span "Novo pedido" at bounding box center [318, 186] width 75 height 21
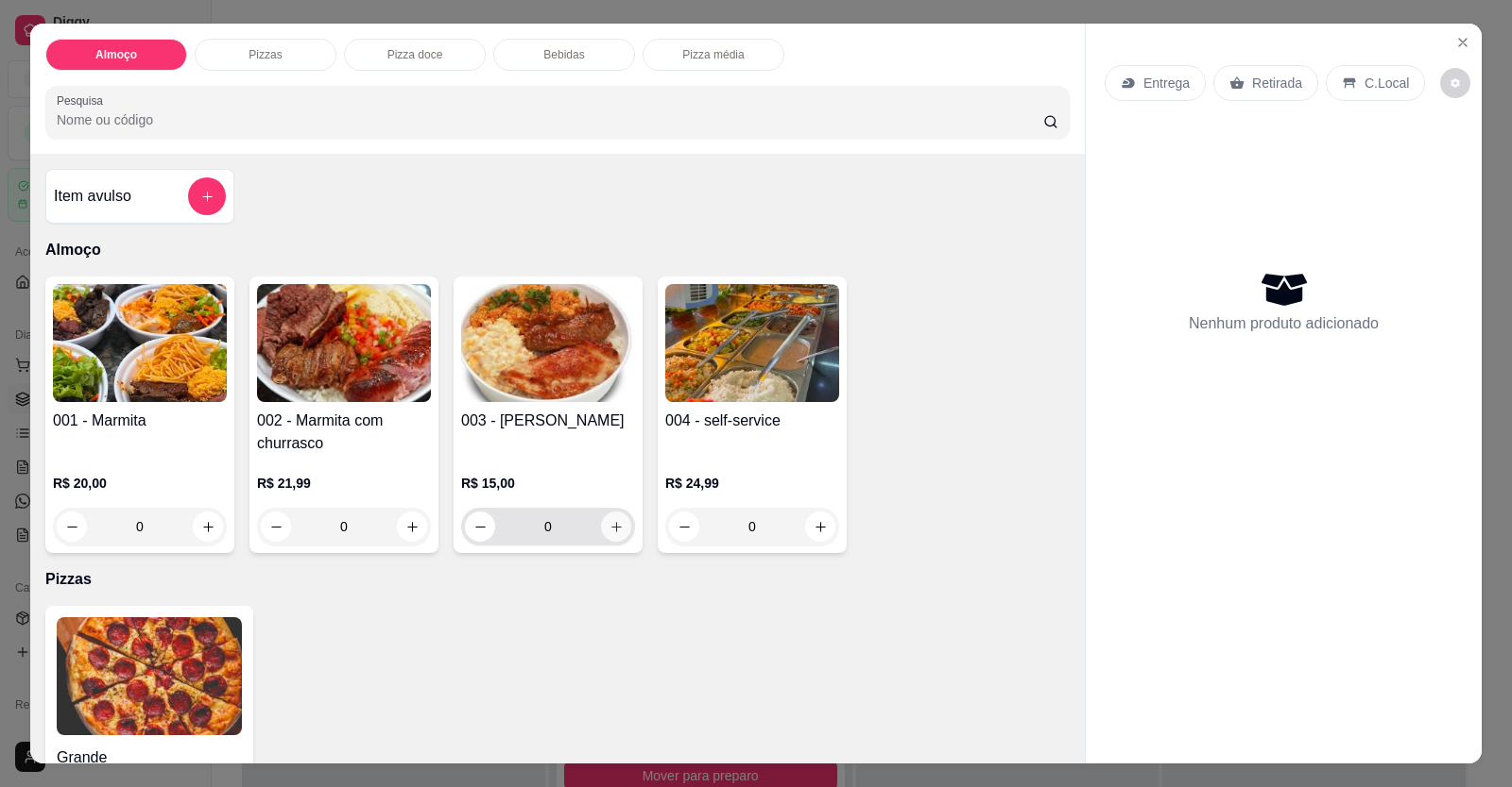
click at [612, 537] on button "increase-product-quantity" at bounding box center [615, 527] width 30 height 30
type input "1"
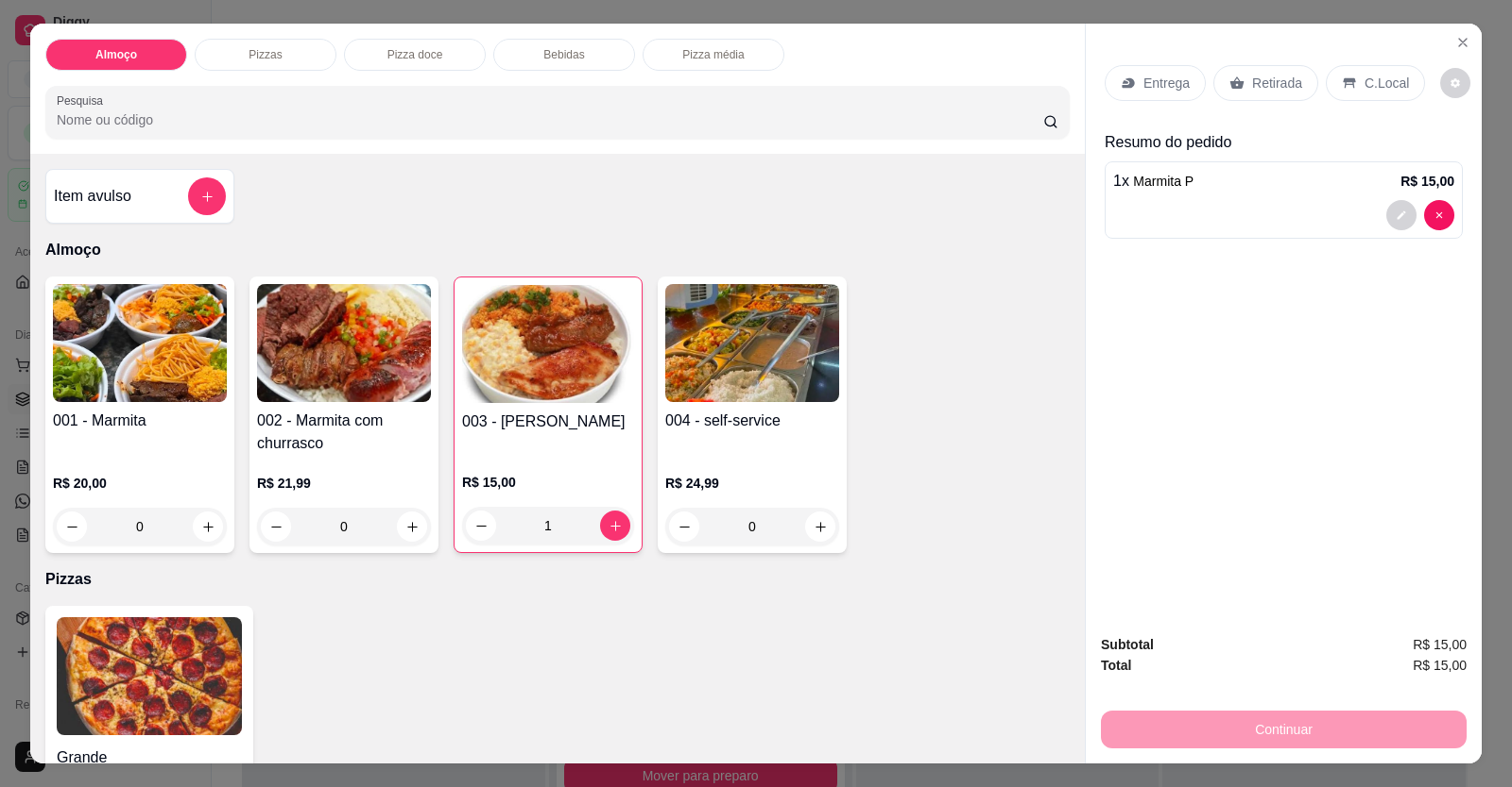
click at [976, 222] on div at bounding box center [1283, 215] width 341 height 30
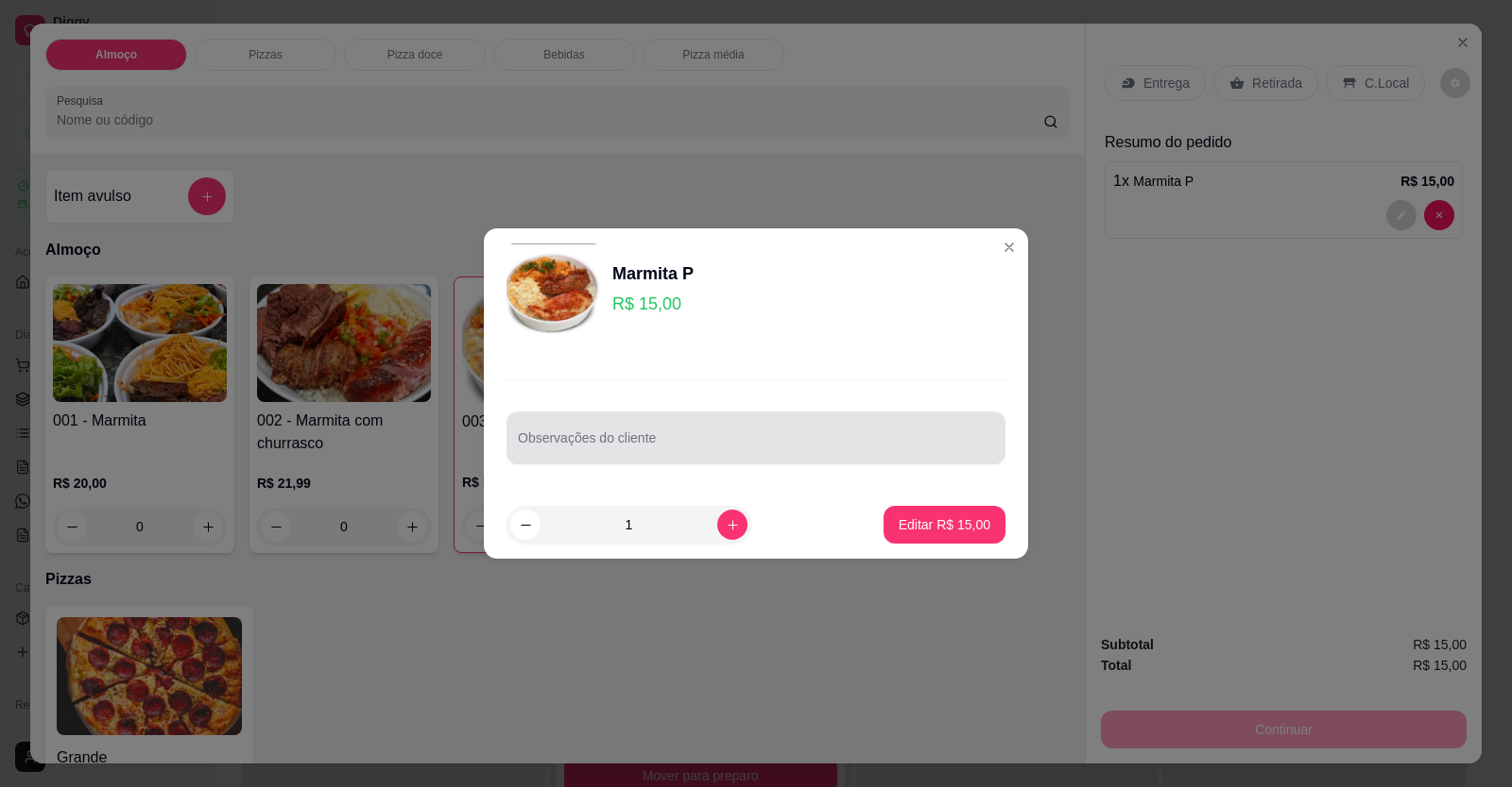
click at [880, 451] on input "Observações do cliente" at bounding box center [756, 446] width 477 height 19
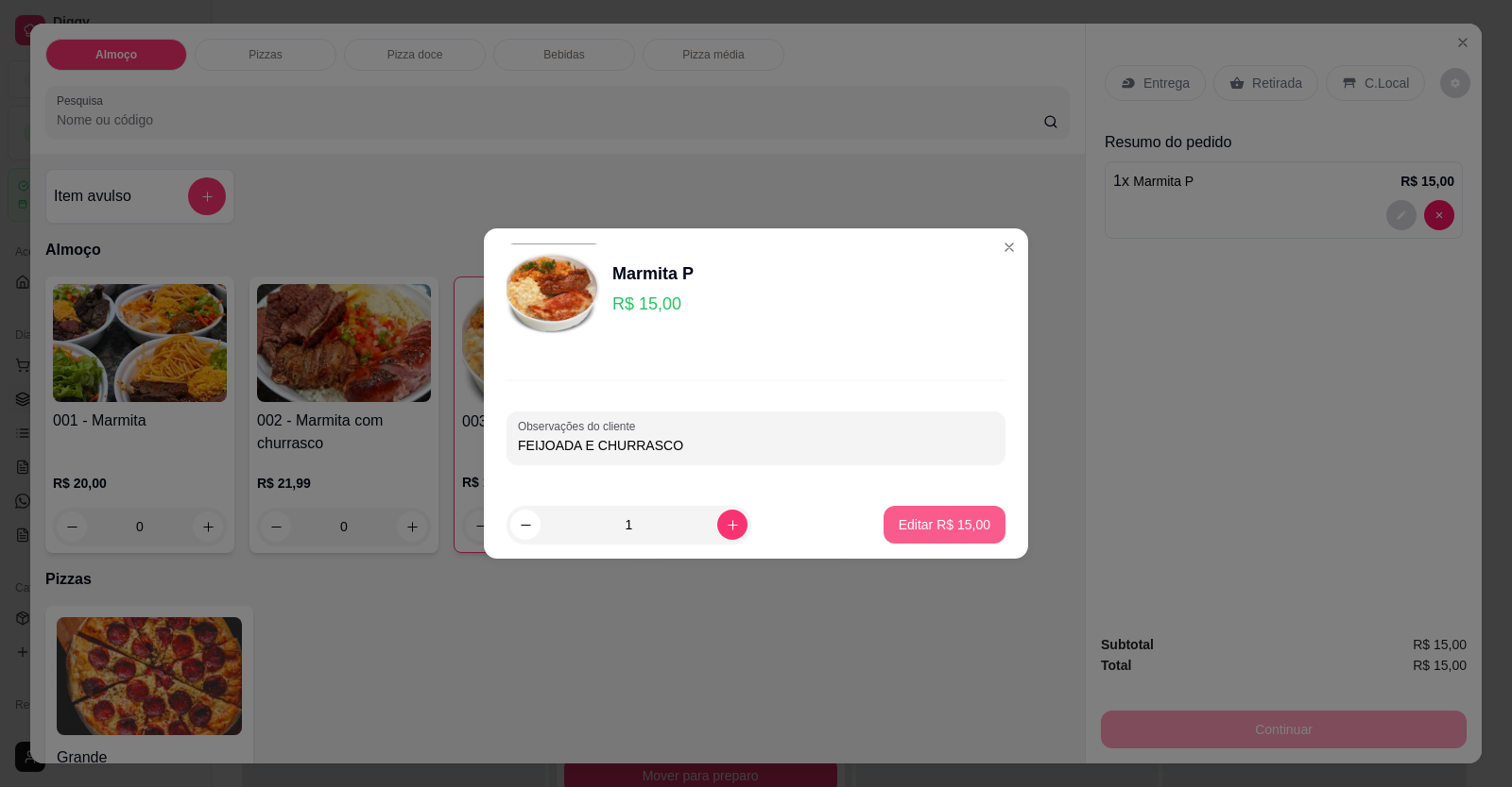
type input "FEIJOADA E CHURRASCO"
click at [899, 521] on p "Editar R$ 15,00" at bounding box center [944, 526] width 92 height 19
type input "0"
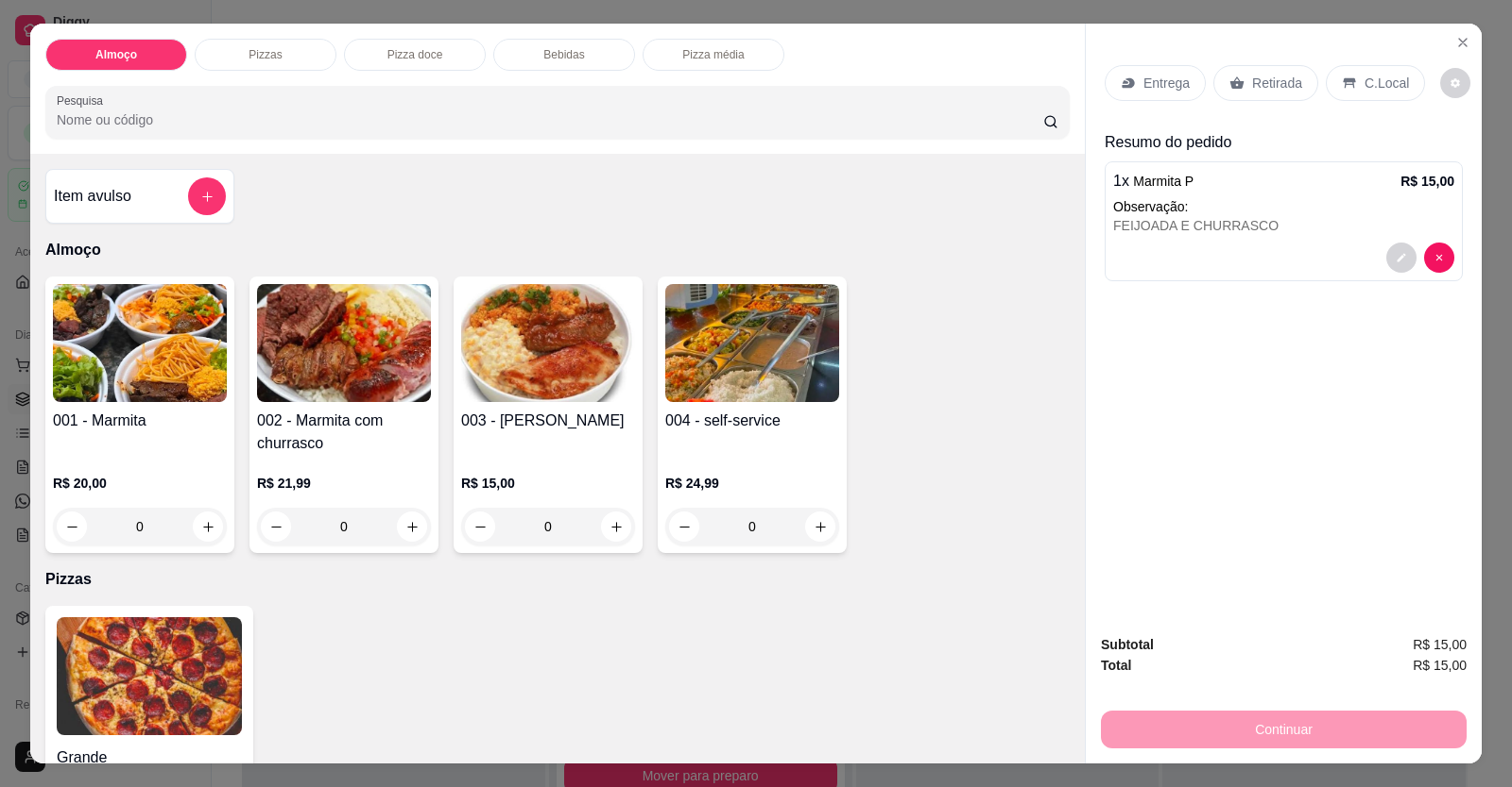
click at [976, 90] on icon at bounding box center [1128, 83] width 15 height 15
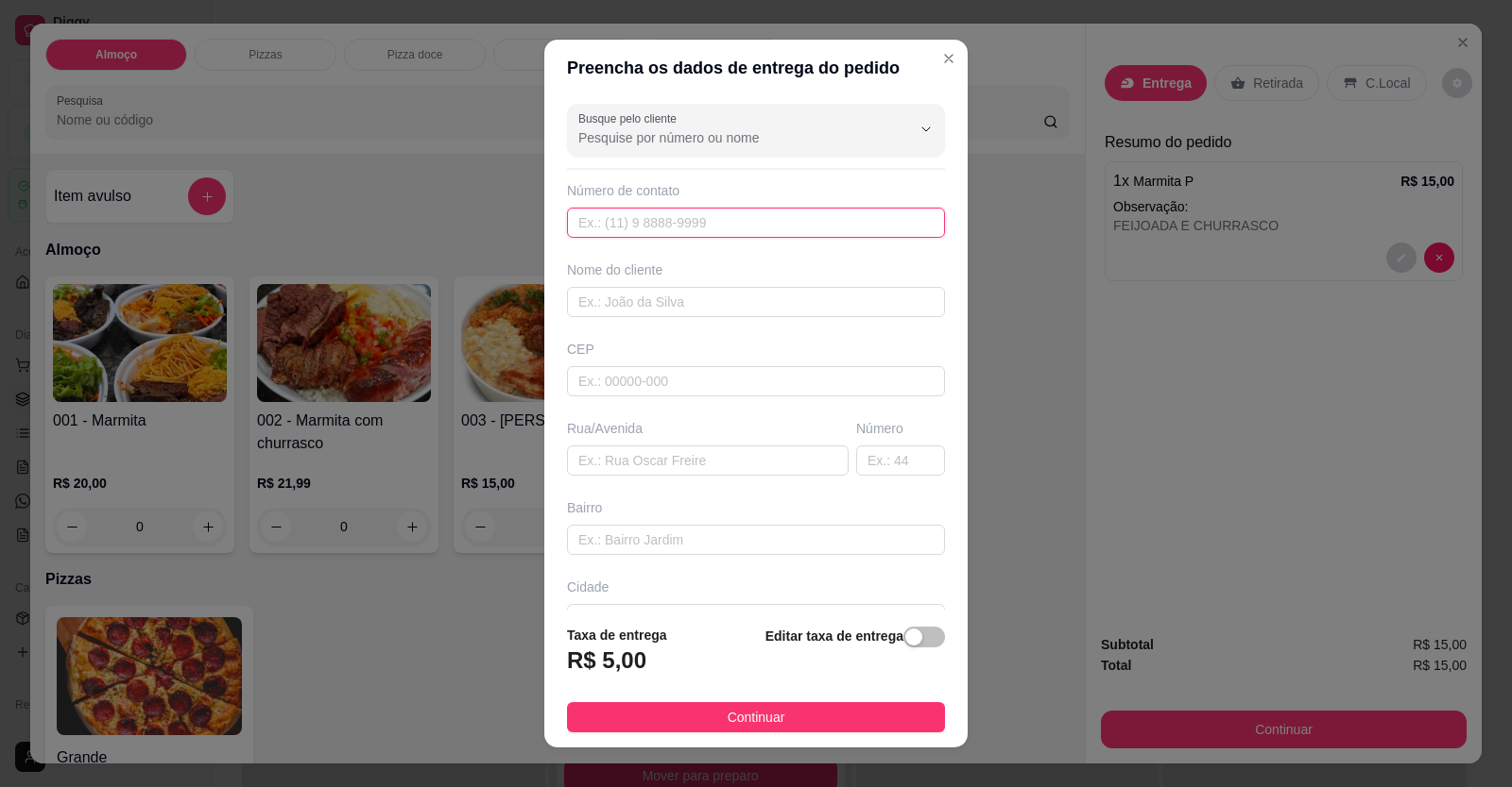
click at [801, 236] on input "text" at bounding box center [756, 223] width 378 height 30
click at [737, 144] on input "Busque pelo cliente" at bounding box center [729, 138] width 302 height 19
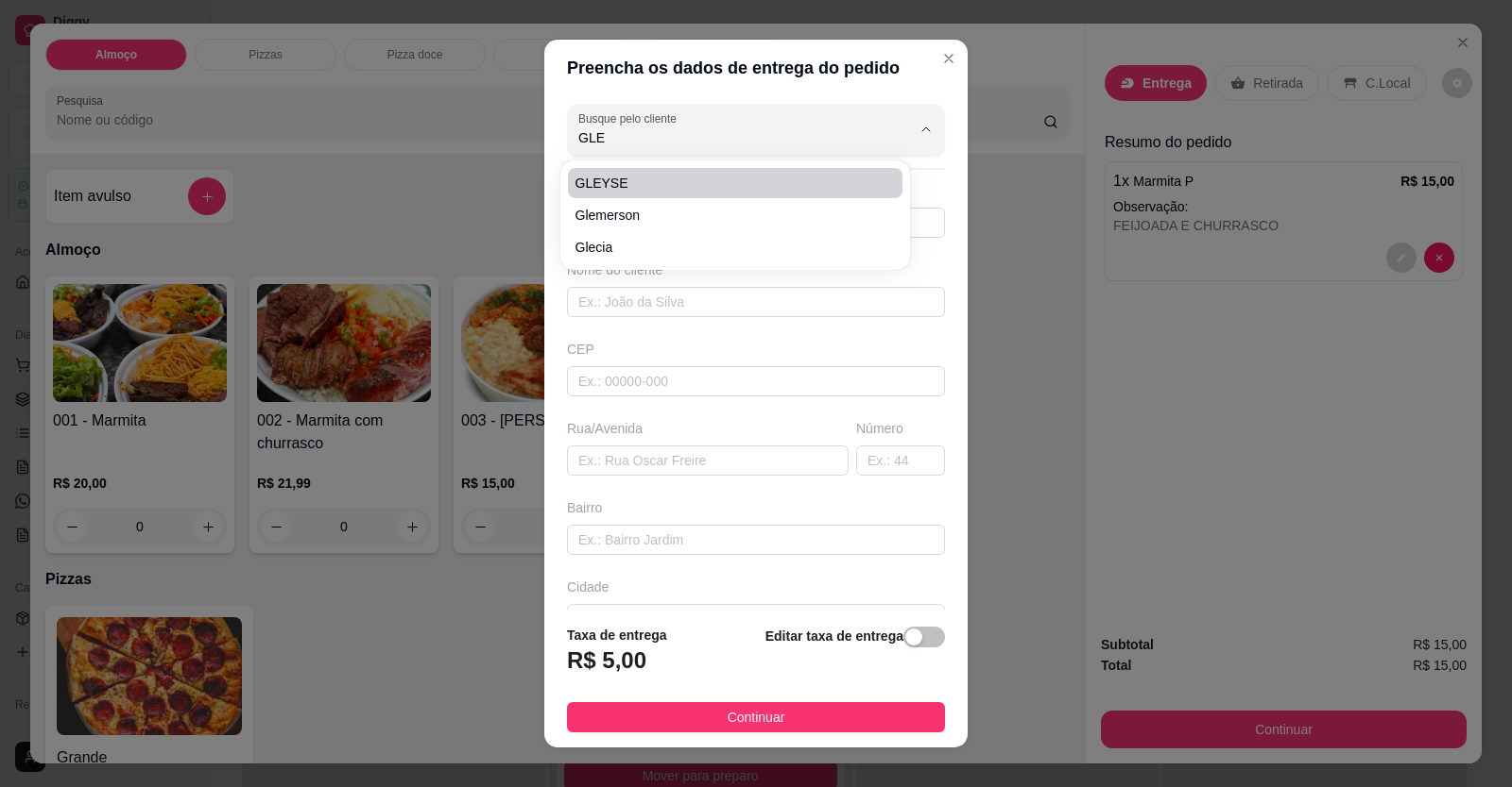
click at [746, 178] on span "GLEYSE" at bounding box center [725, 183] width 300 height 19
type input "GLEYSE"
type input "61998440326"
type input "GLEYSE"
type input "fonte de vida polpa"
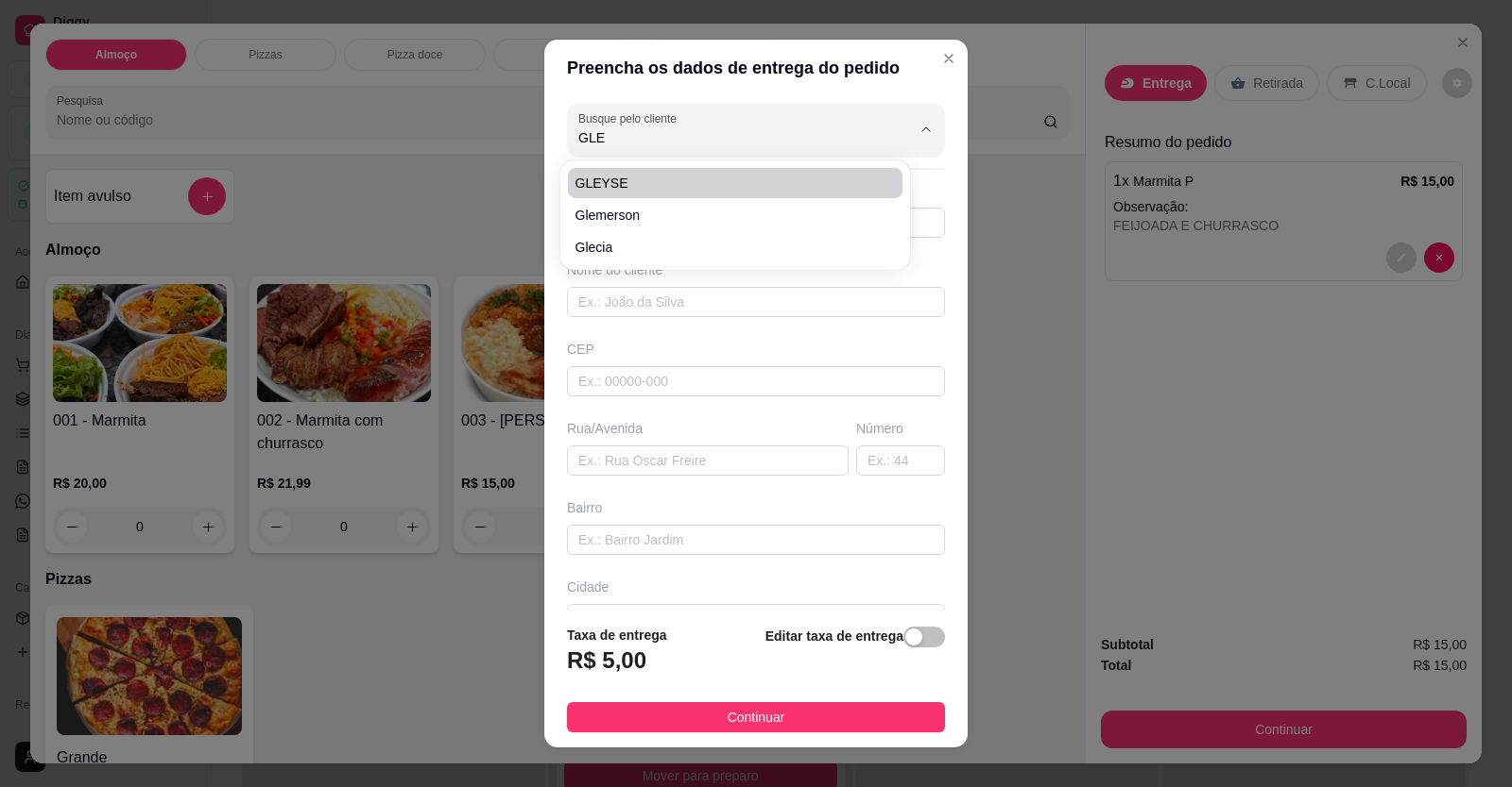
type input "av 6 formosinha ao lado da hidrofe"
type input "LOCALIZAÇÃO"
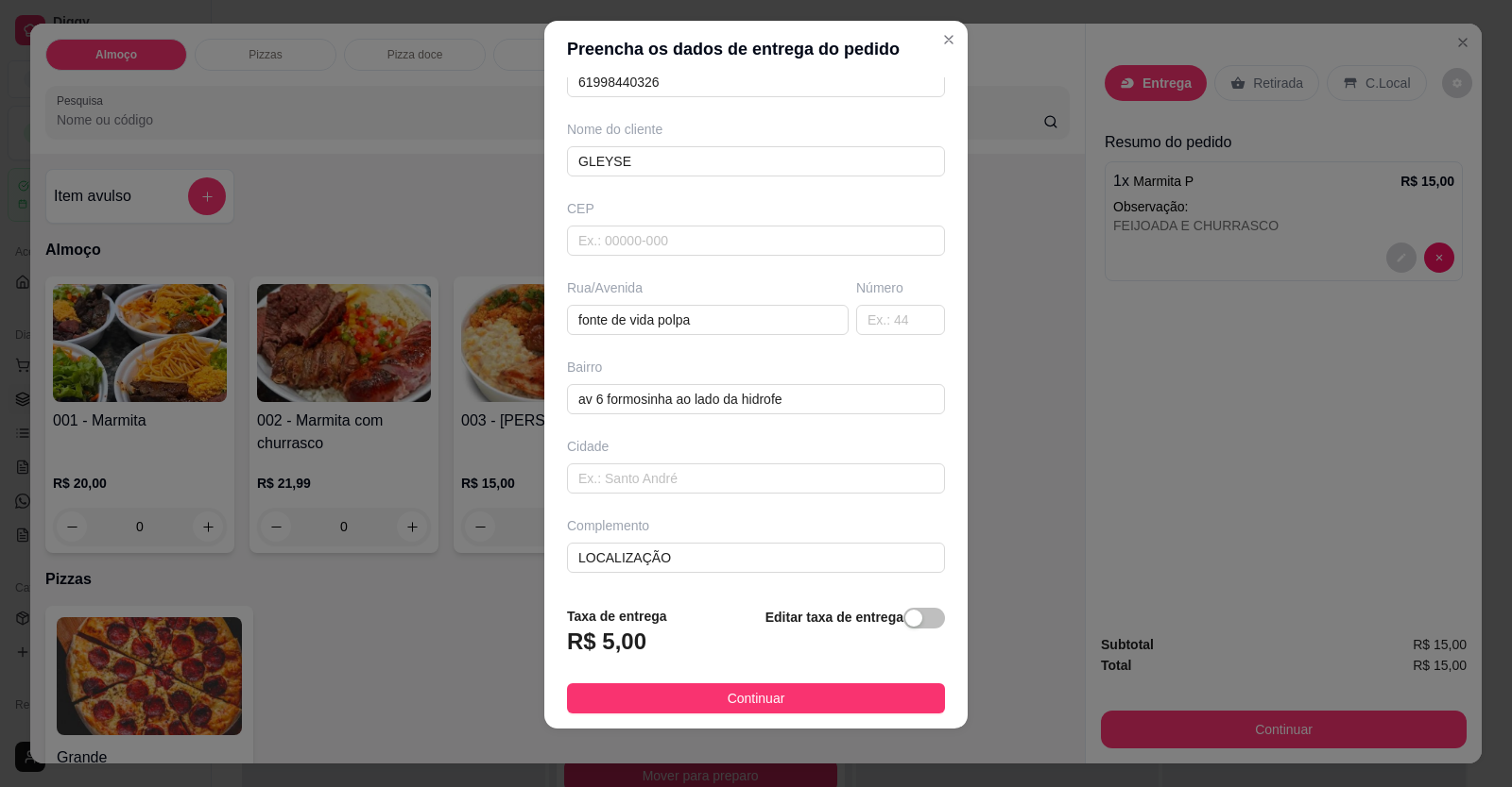
scroll to position [20, 0]
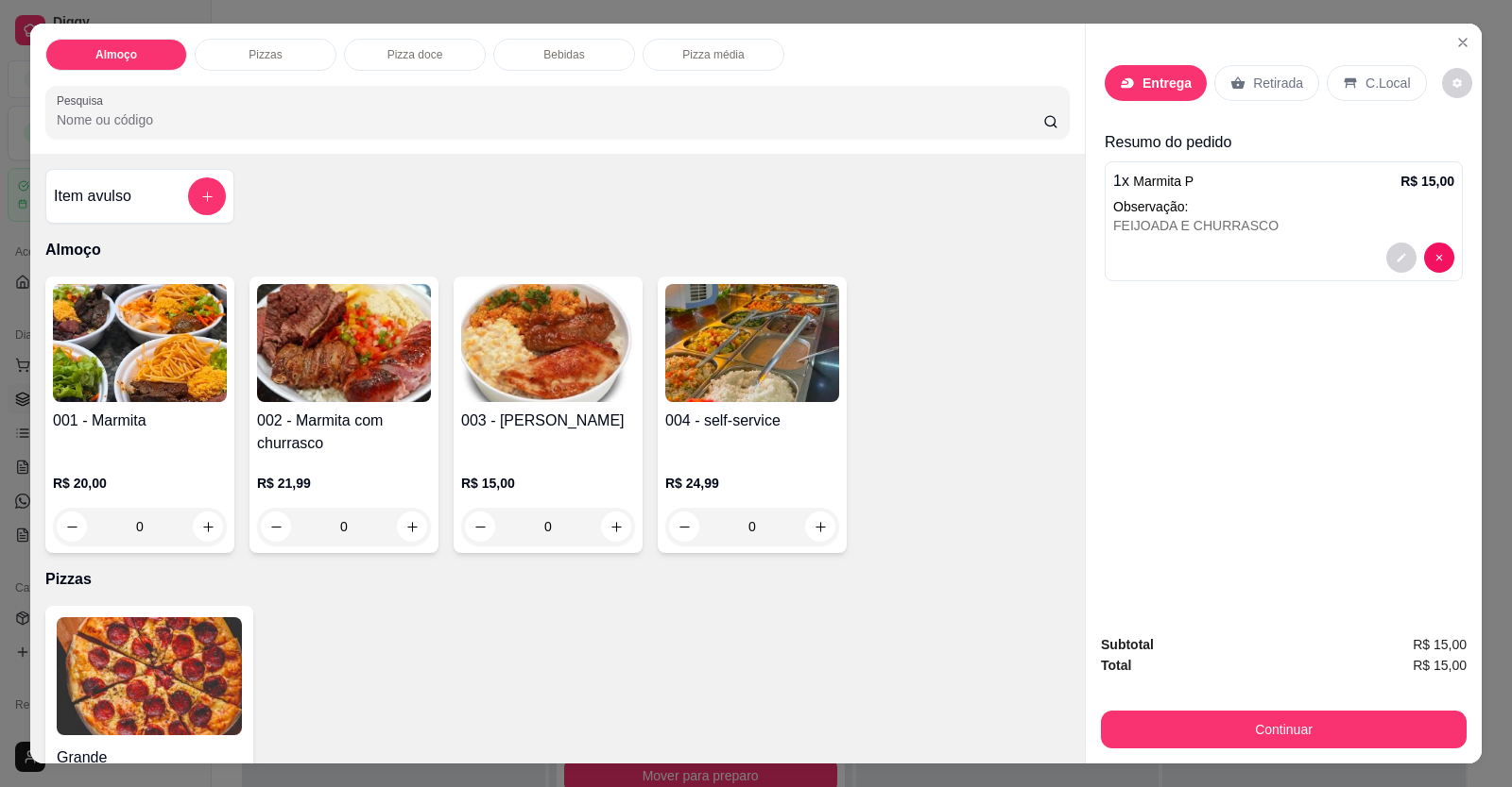
click at [976, 93] on p "Entrega" at bounding box center [1166, 83] width 49 height 19
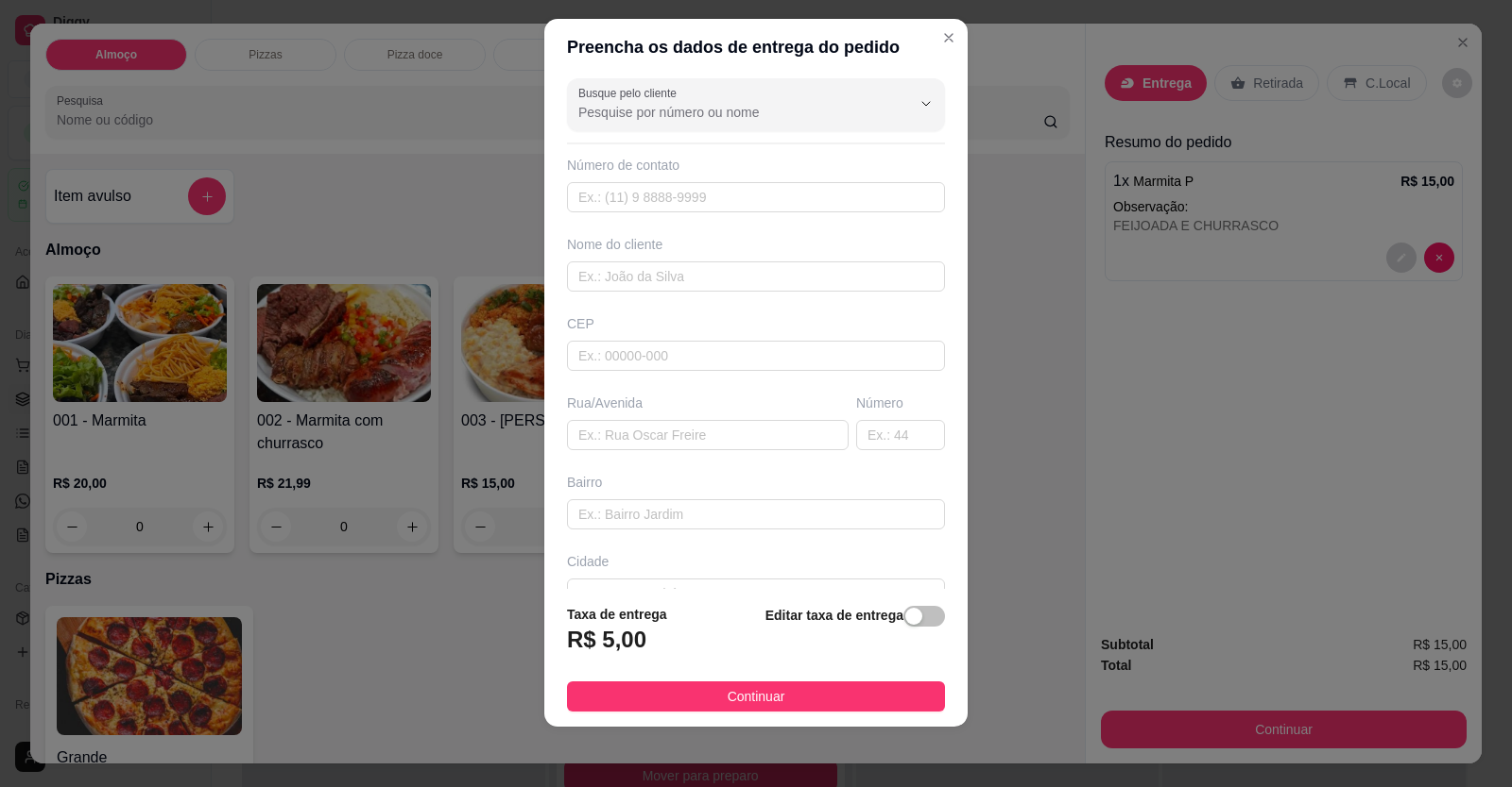
scroll to position [0, 0]
click at [822, 107] on input "Busque pelo cliente" at bounding box center [729, 117] width 302 height 19
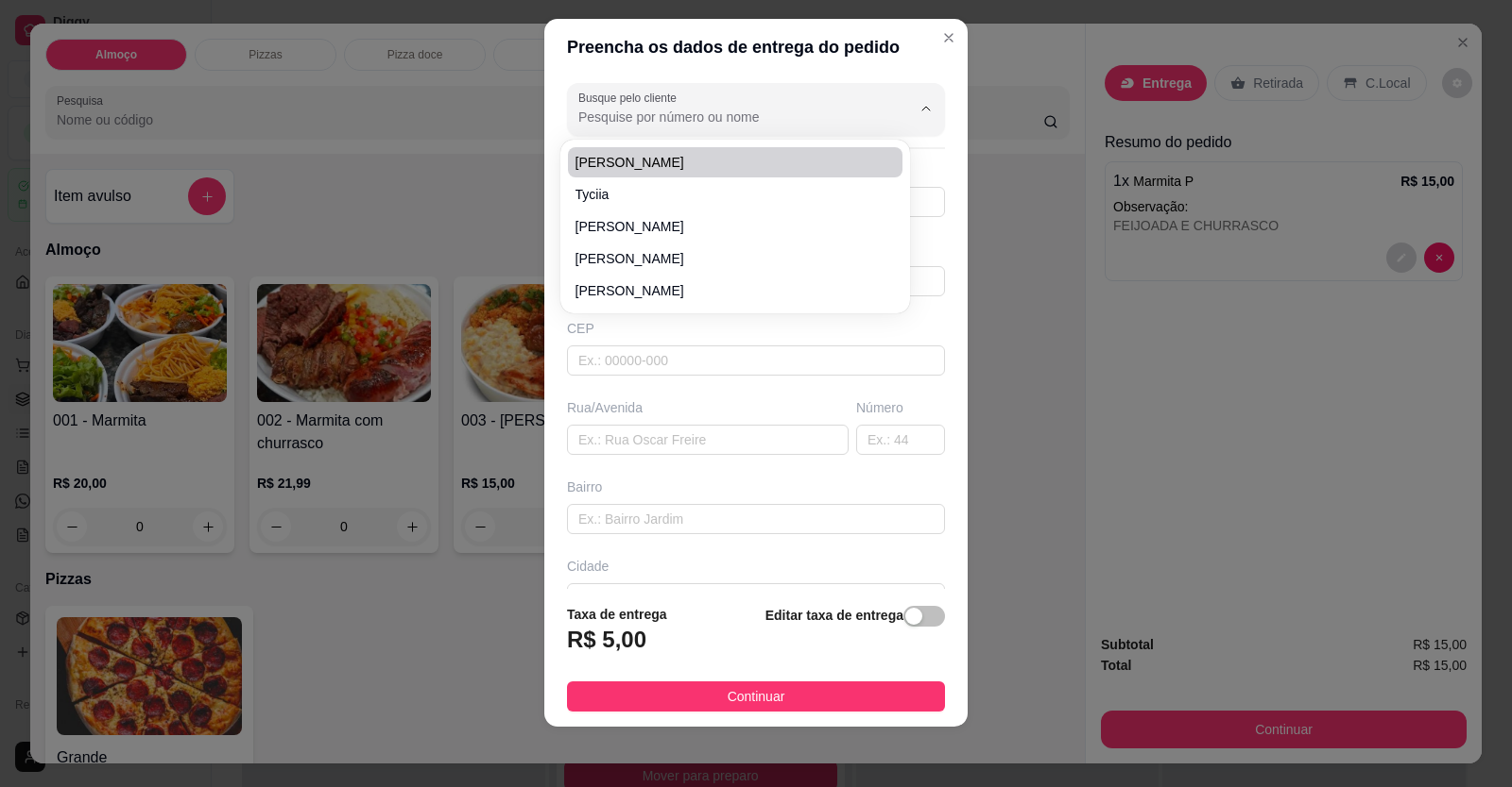
click at [732, 106] on div at bounding box center [756, 109] width 355 height 38
click at [689, 168] on span "GLEYSE" at bounding box center [725, 163] width 300 height 19
type input "GLEYSE"
type input "61998440326"
type input "GLEYSE"
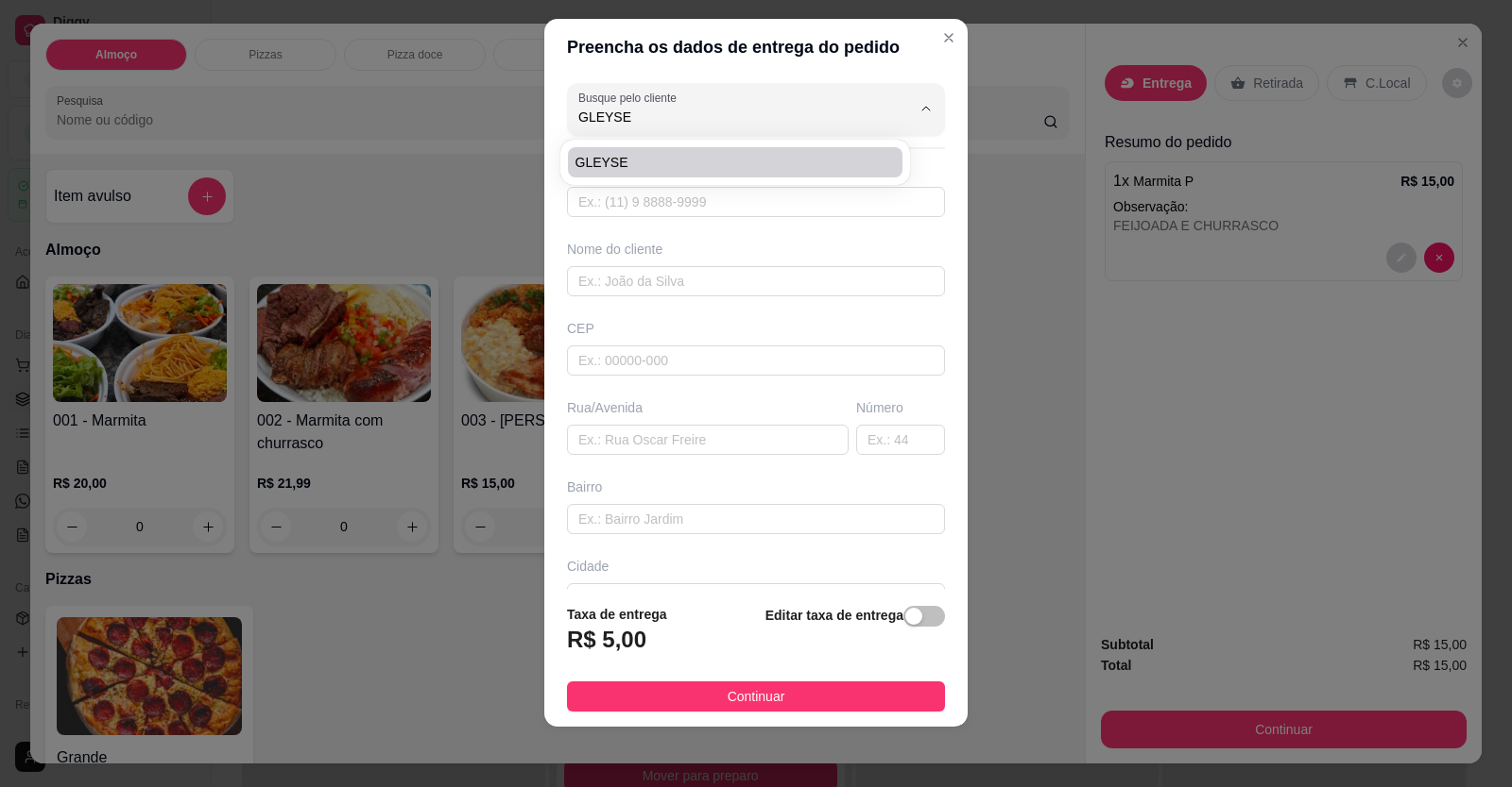
type input "fonte de vida polpa"
type input "av 6 formosinha ao lado da hidrofe"
type input "LOCALIZAÇÃO"
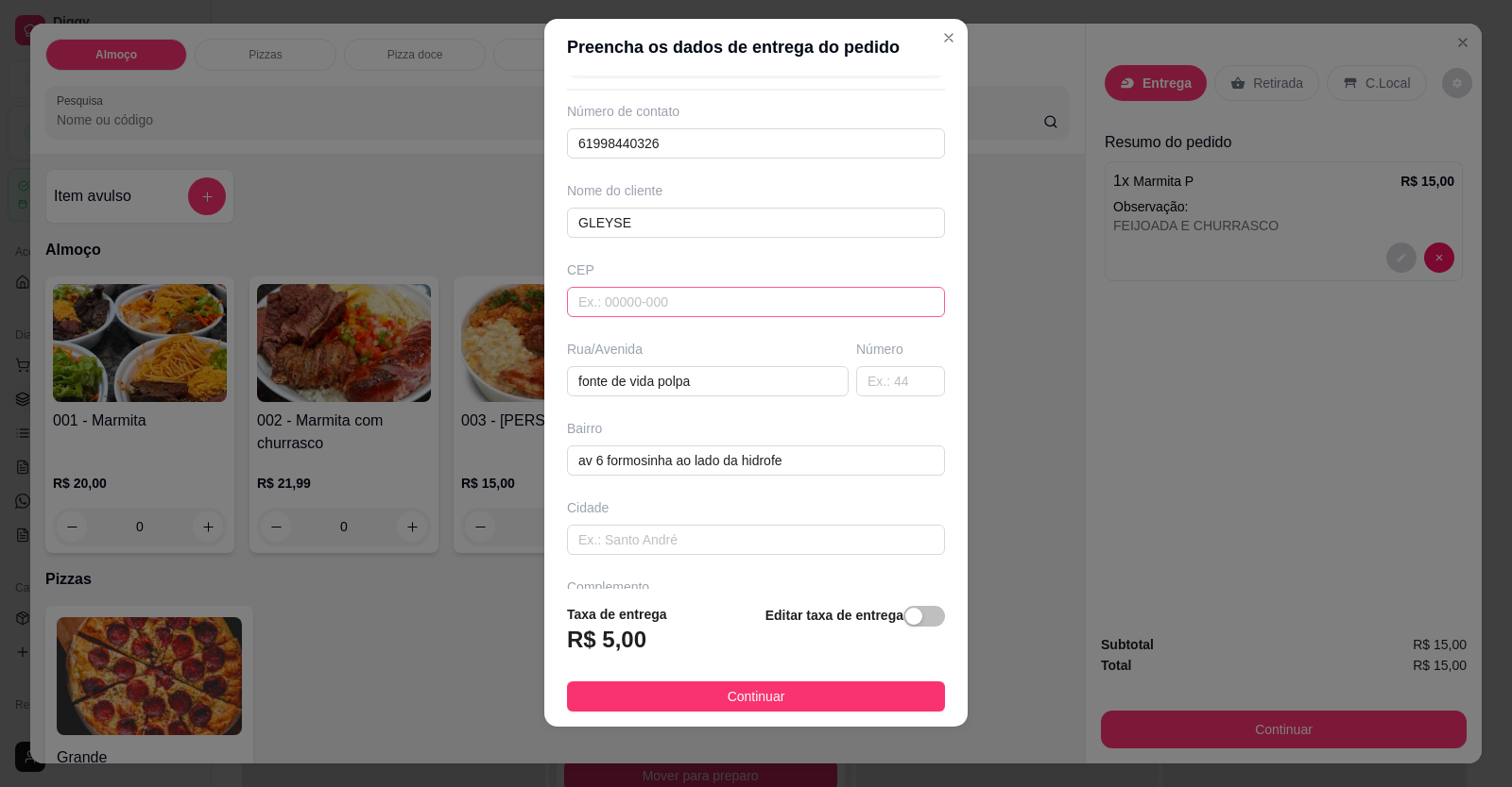
scroll to position [122, 0]
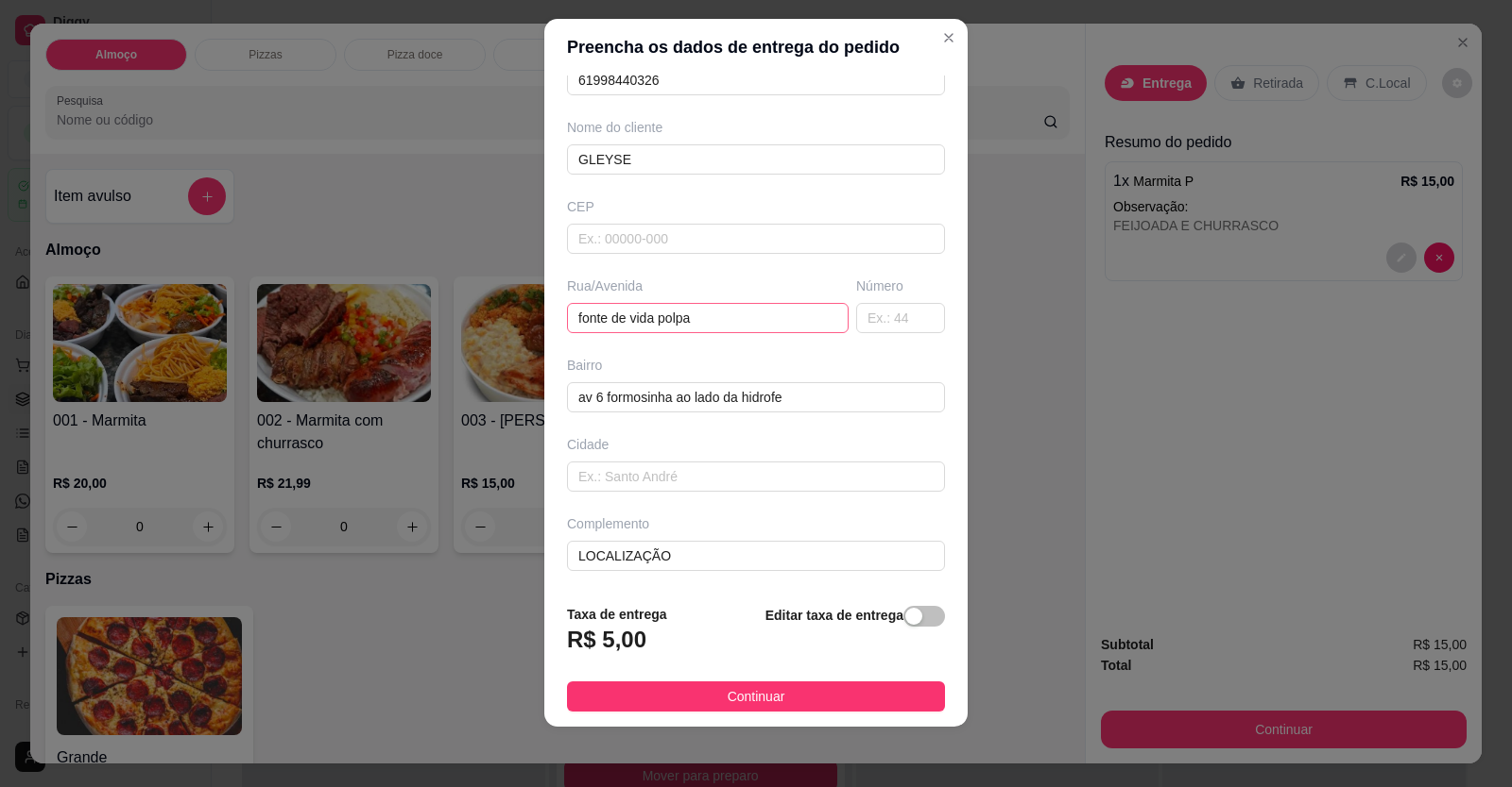
type input "GLEYSE"
click at [570, 322] on input "fonte de vida polpa" at bounding box center [707, 318] width 282 height 30
type input "fonte de vida polpa"
click at [627, 477] on input "text" at bounding box center [756, 476] width 378 height 30
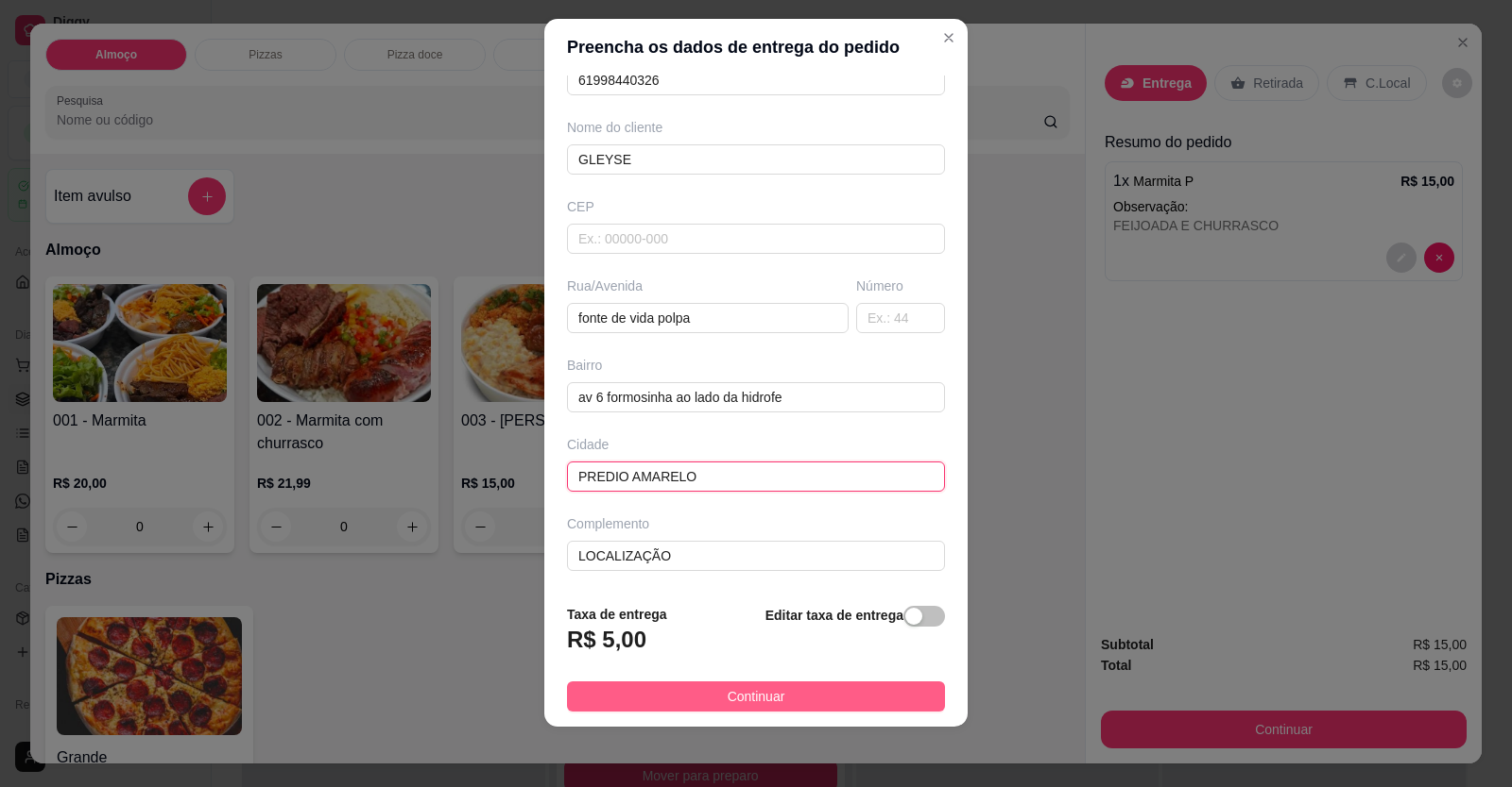
type input "PREDIO AMARELO"
click at [696, 699] on button "Continuar" at bounding box center [756, 696] width 378 height 30
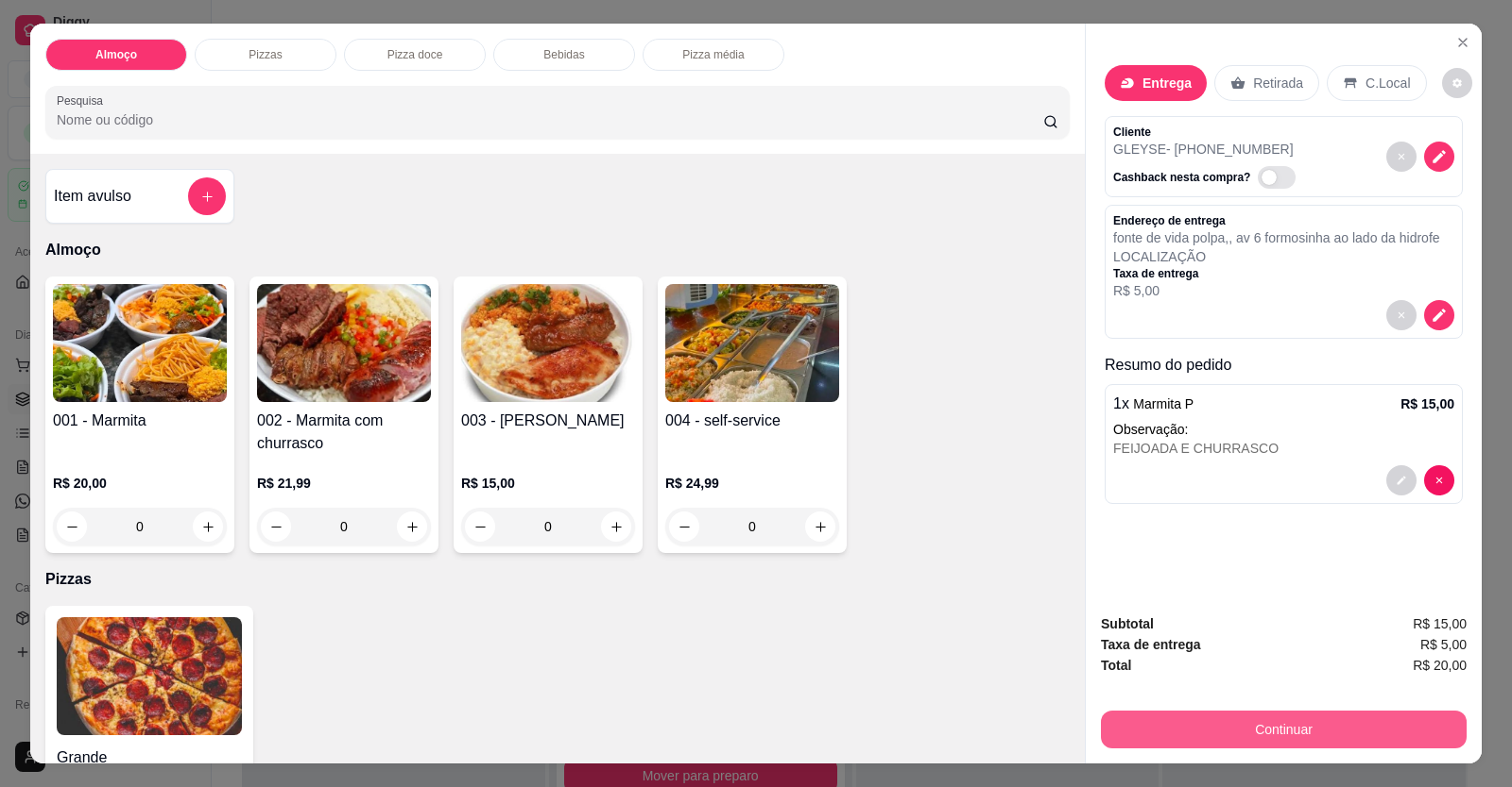
click at [976, 738] on button "Continuar" at bounding box center [1282, 729] width 365 height 38
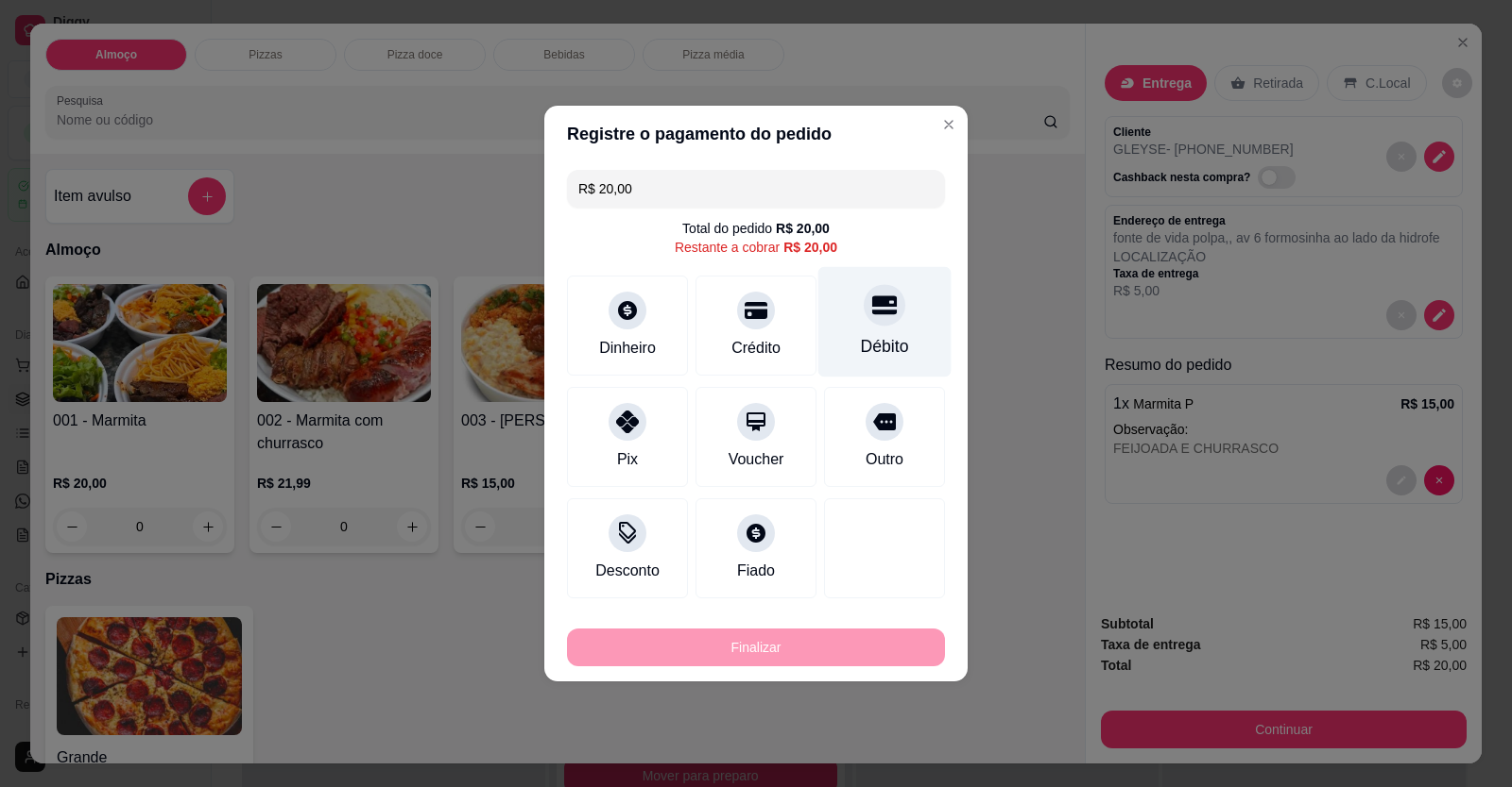
click at [858, 375] on div "R$ 20,00 Total do pedido R$ 20,00 Restante a cobrar R$ 20,00 Dinheiro Crédito D…" at bounding box center [756, 384] width 423 height 443
click at [869, 348] on div "Débito" at bounding box center [885, 346] width 48 height 24
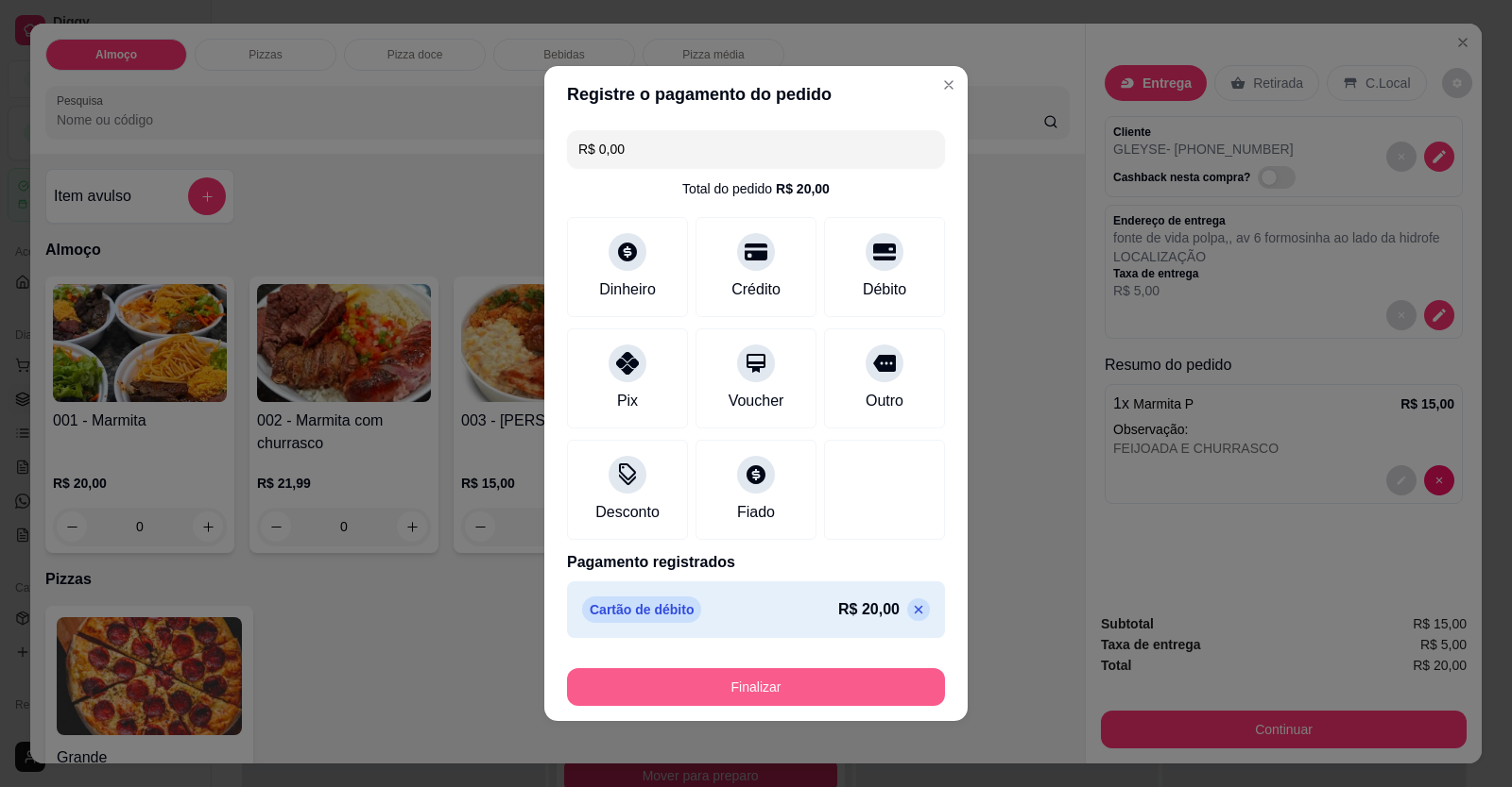
click at [738, 683] on button "Finalizar" at bounding box center [756, 687] width 378 height 38
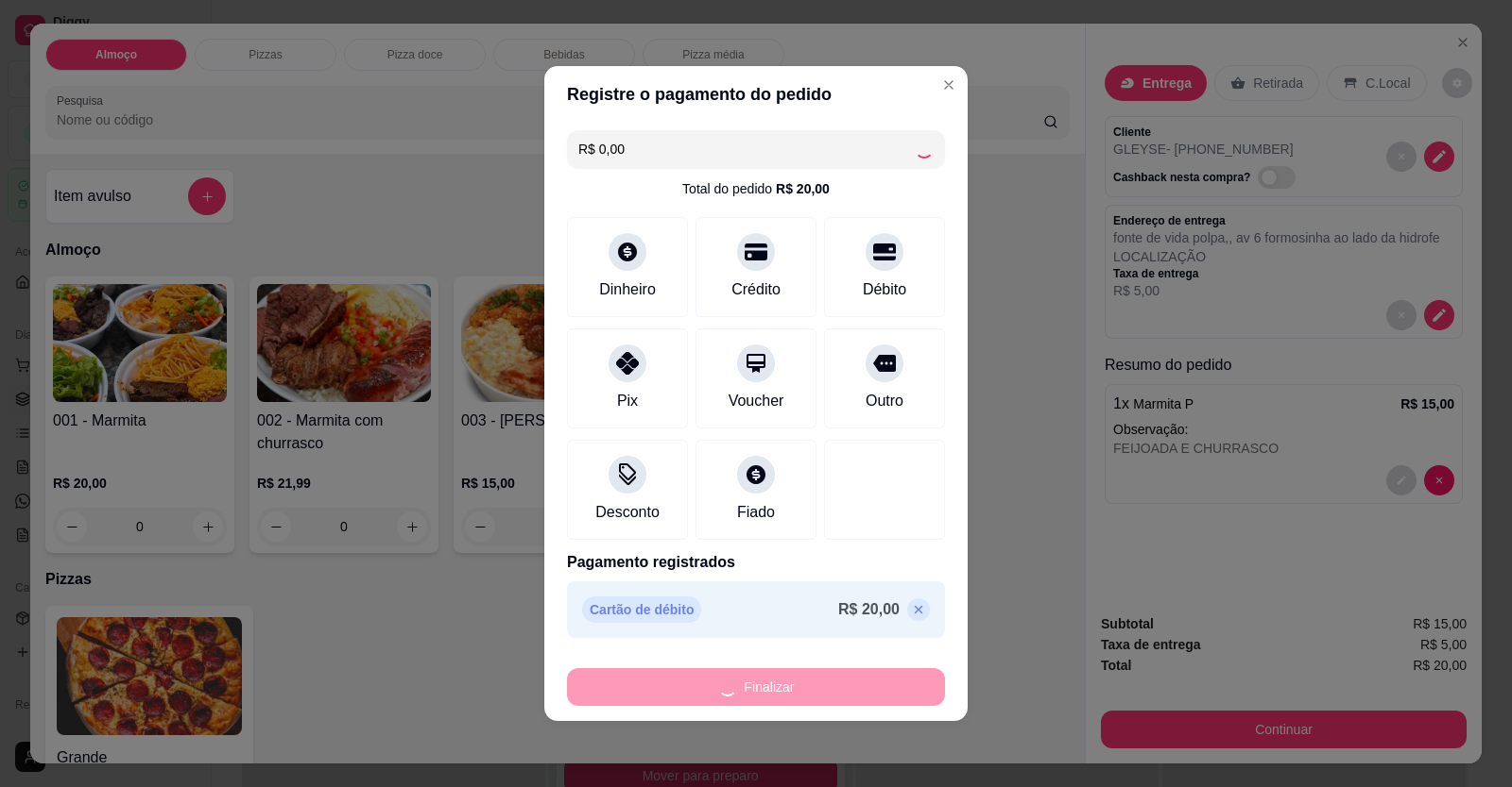
type input "-R$ 20,00"
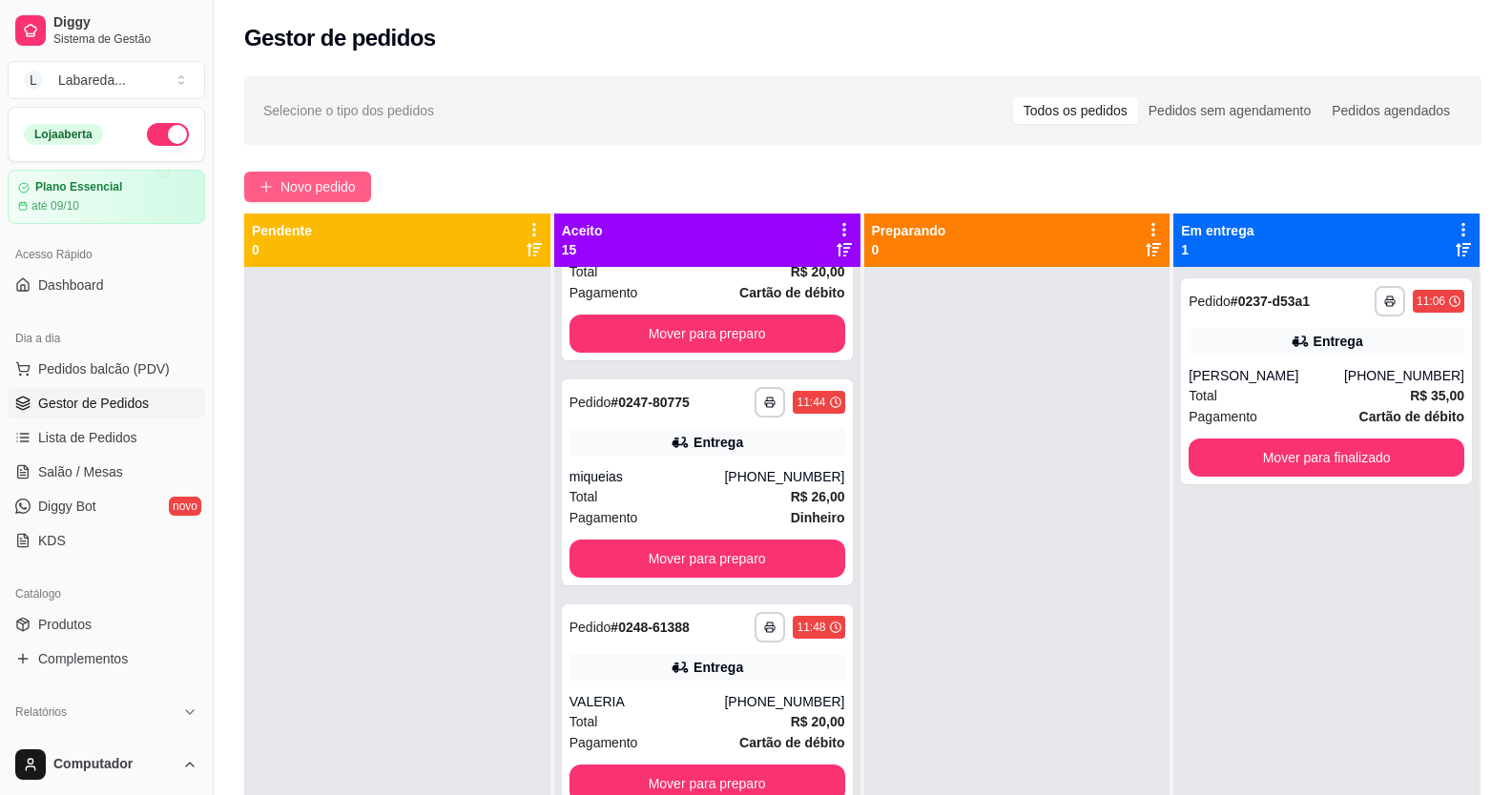
click at [365, 191] on button "Novo pedido" at bounding box center [308, 187] width 127 height 30
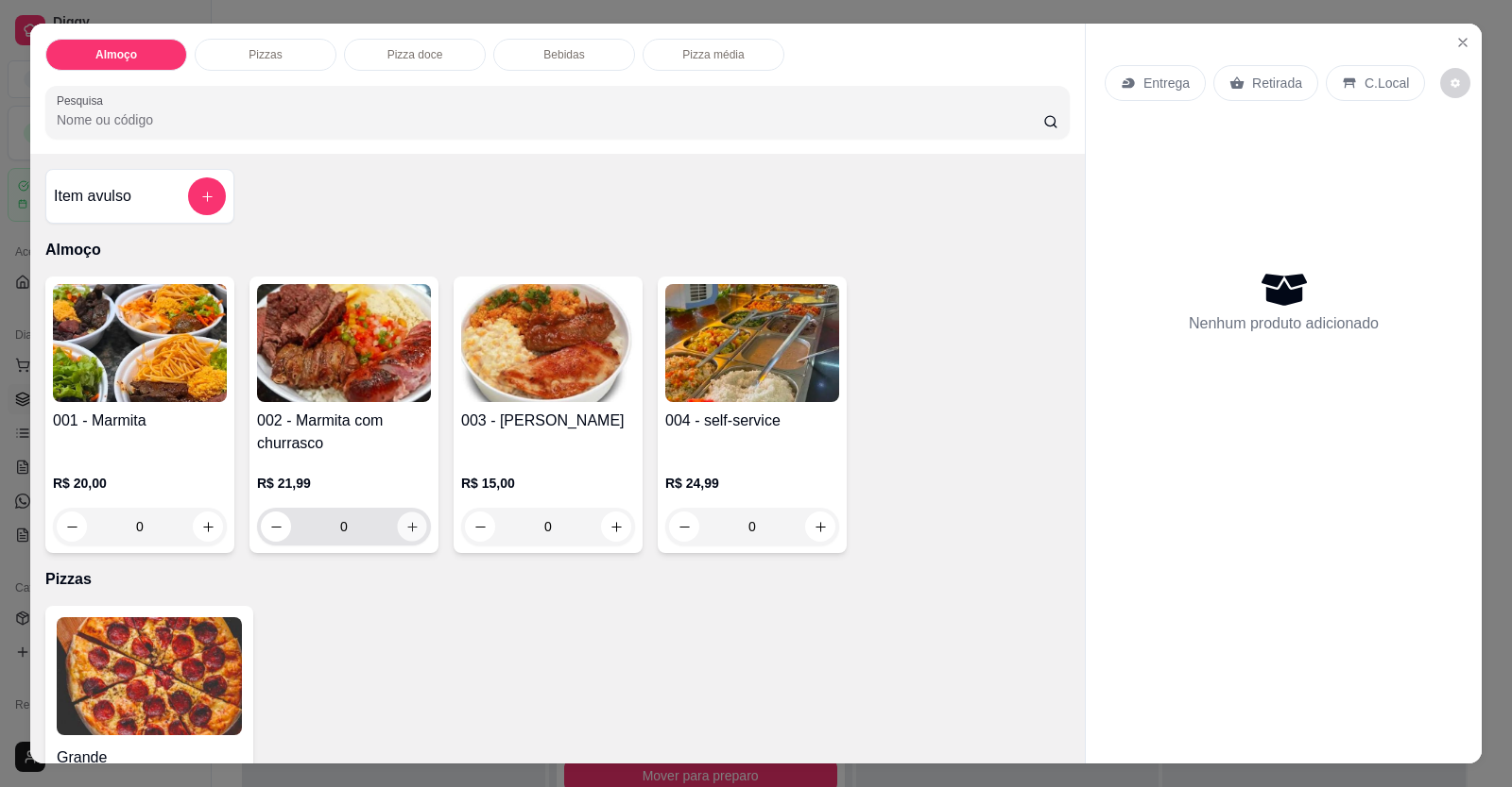
click at [411, 530] on icon "increase-product-quantity" at bounding box center [412, 527] width 15 height 15
type input "1"
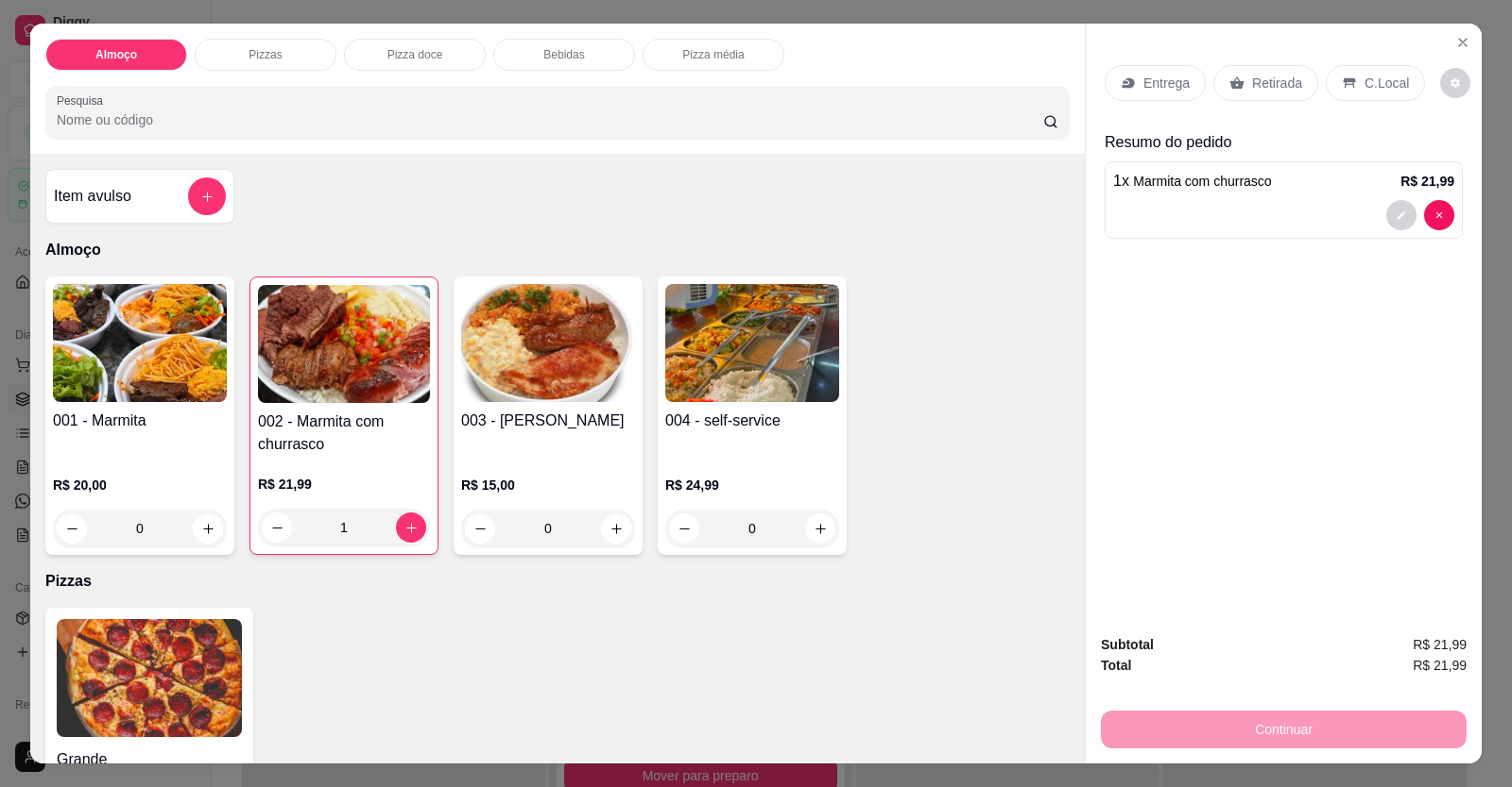
click at [976, 76] on p "Entrega" at bounding box center [1166, 83] width 46 height 19
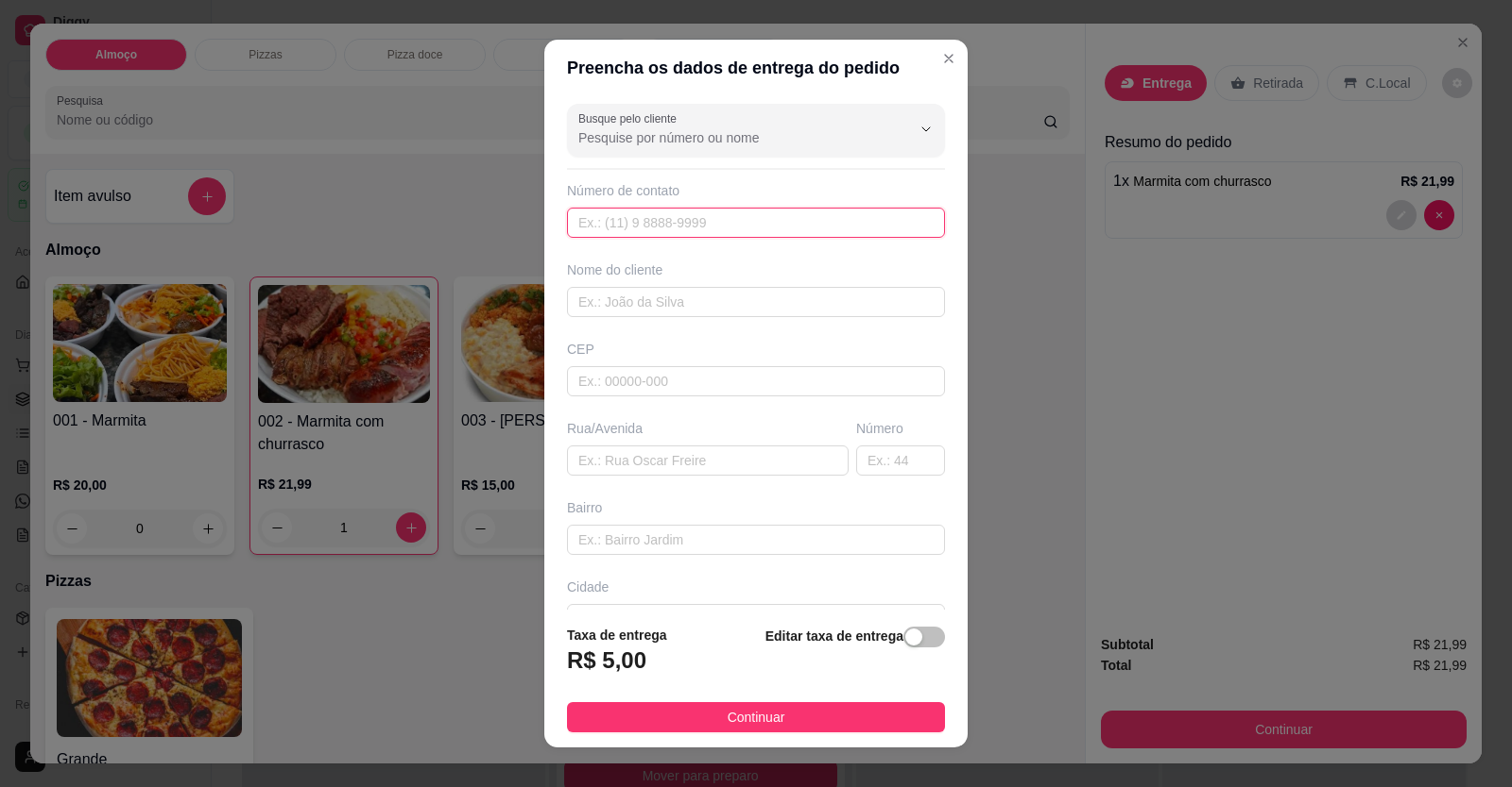
click at [840, 232] on input "text" at bounding box center [756, 223] width 378 height 30
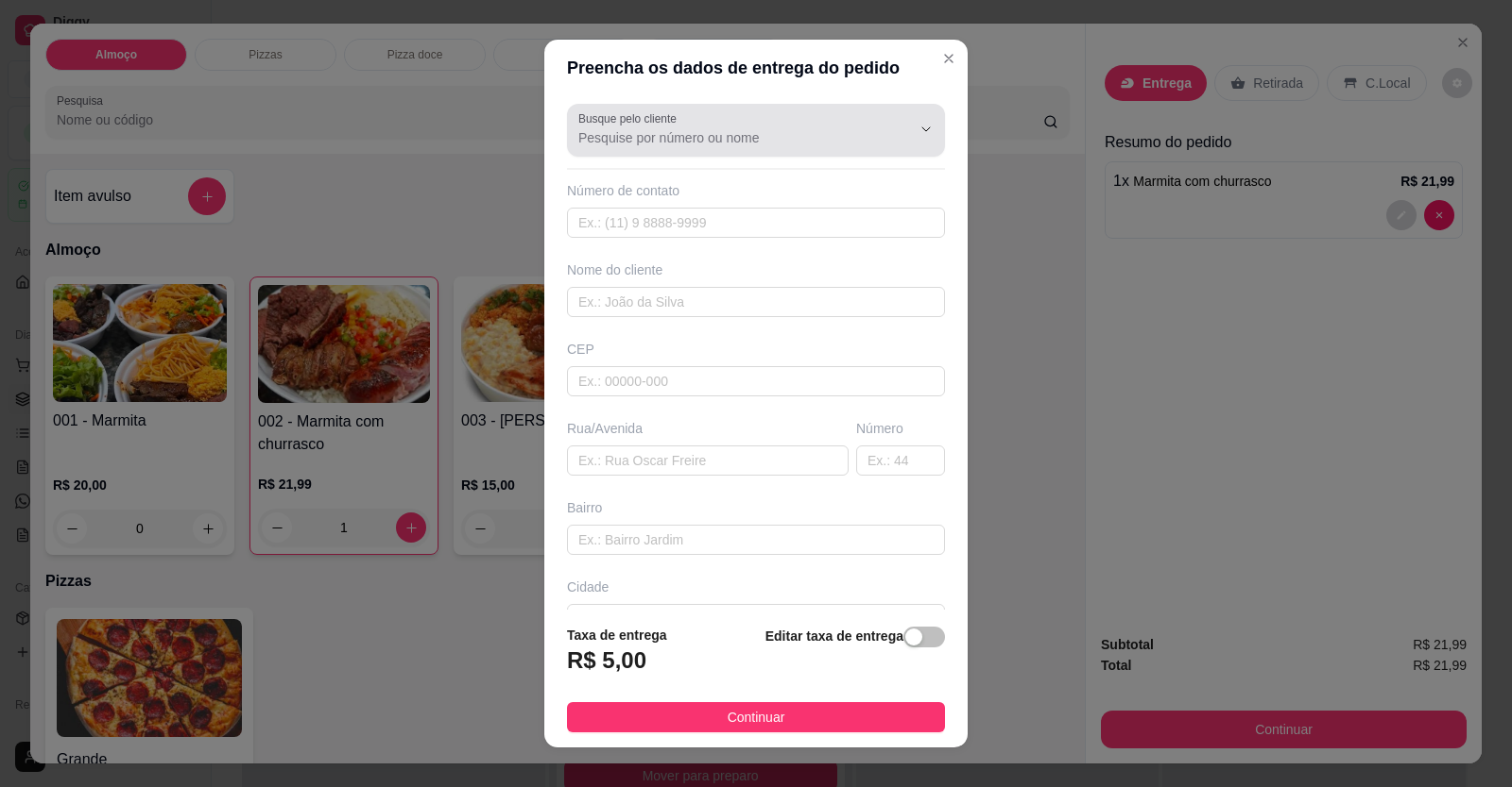
click at [767, 119] on div at bounding box center [756, 130] width 355 height 38
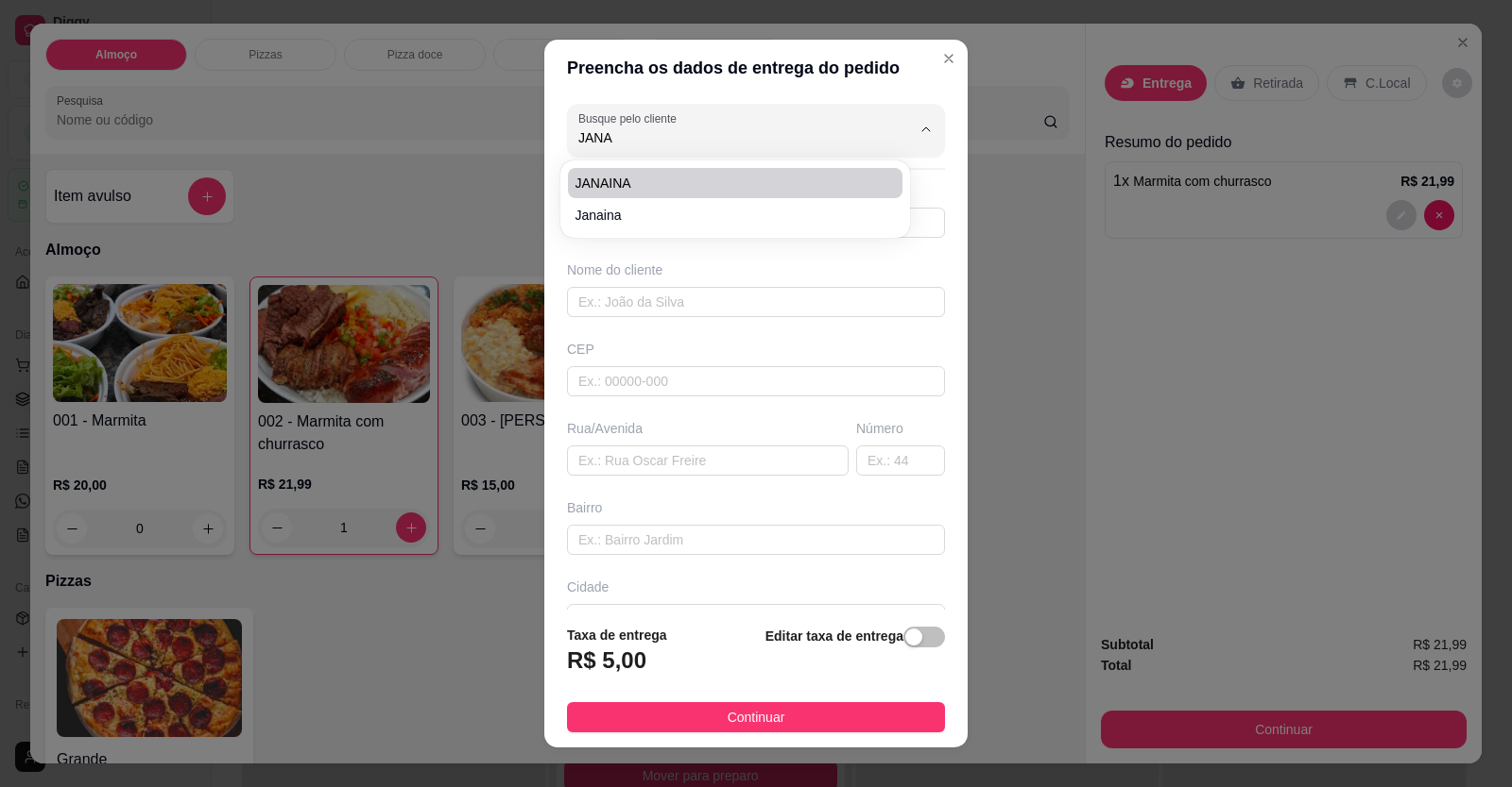
click at [754, 181] on span "JANAINA" at bounding box center [725, 183] width 300 height 19
type input "JANAINA"
type input "61998851776"
type input "JANAINA"
type input "FLORICULTURA ALECRIM"
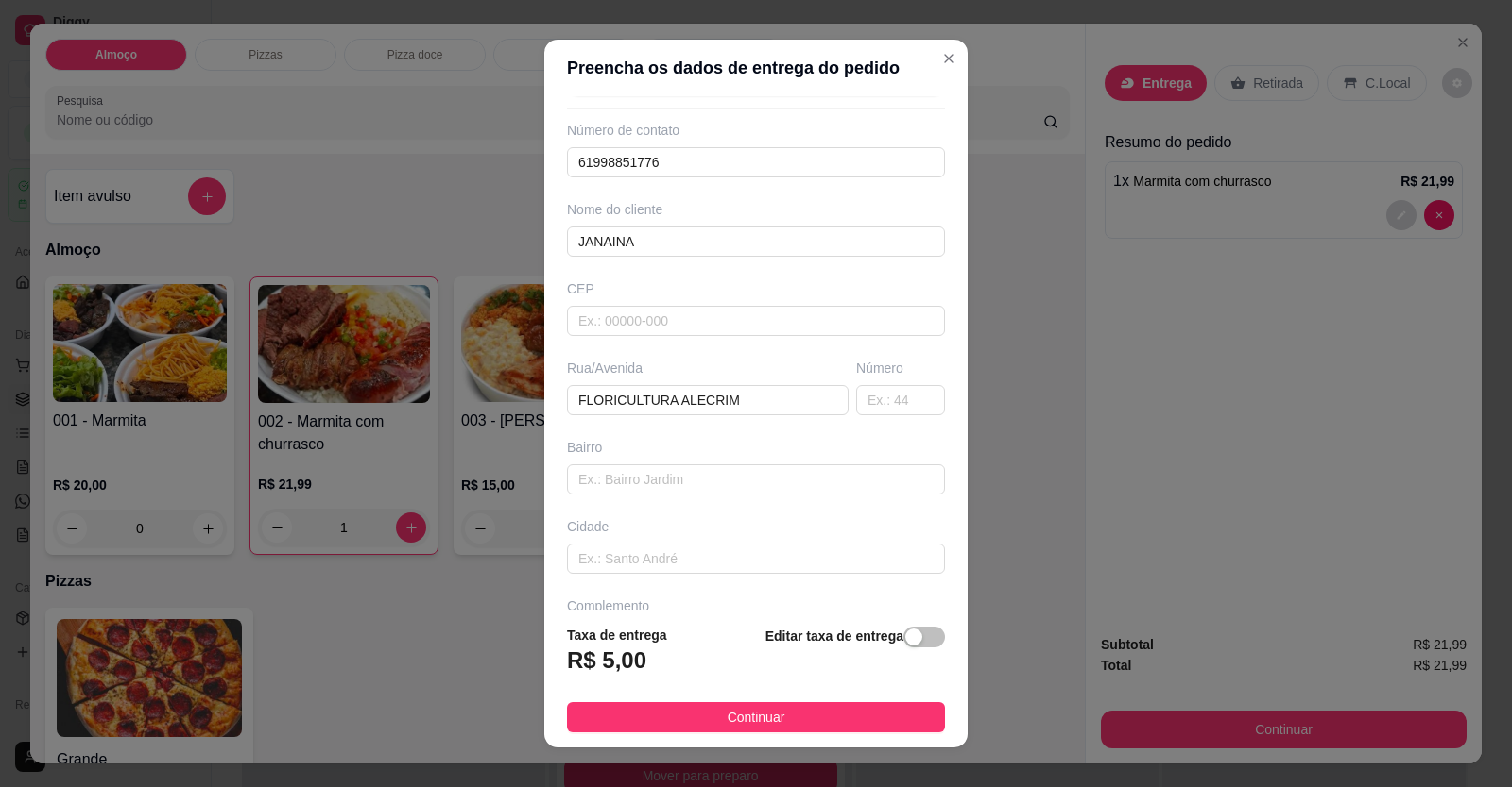
scroll to position [122, 0]
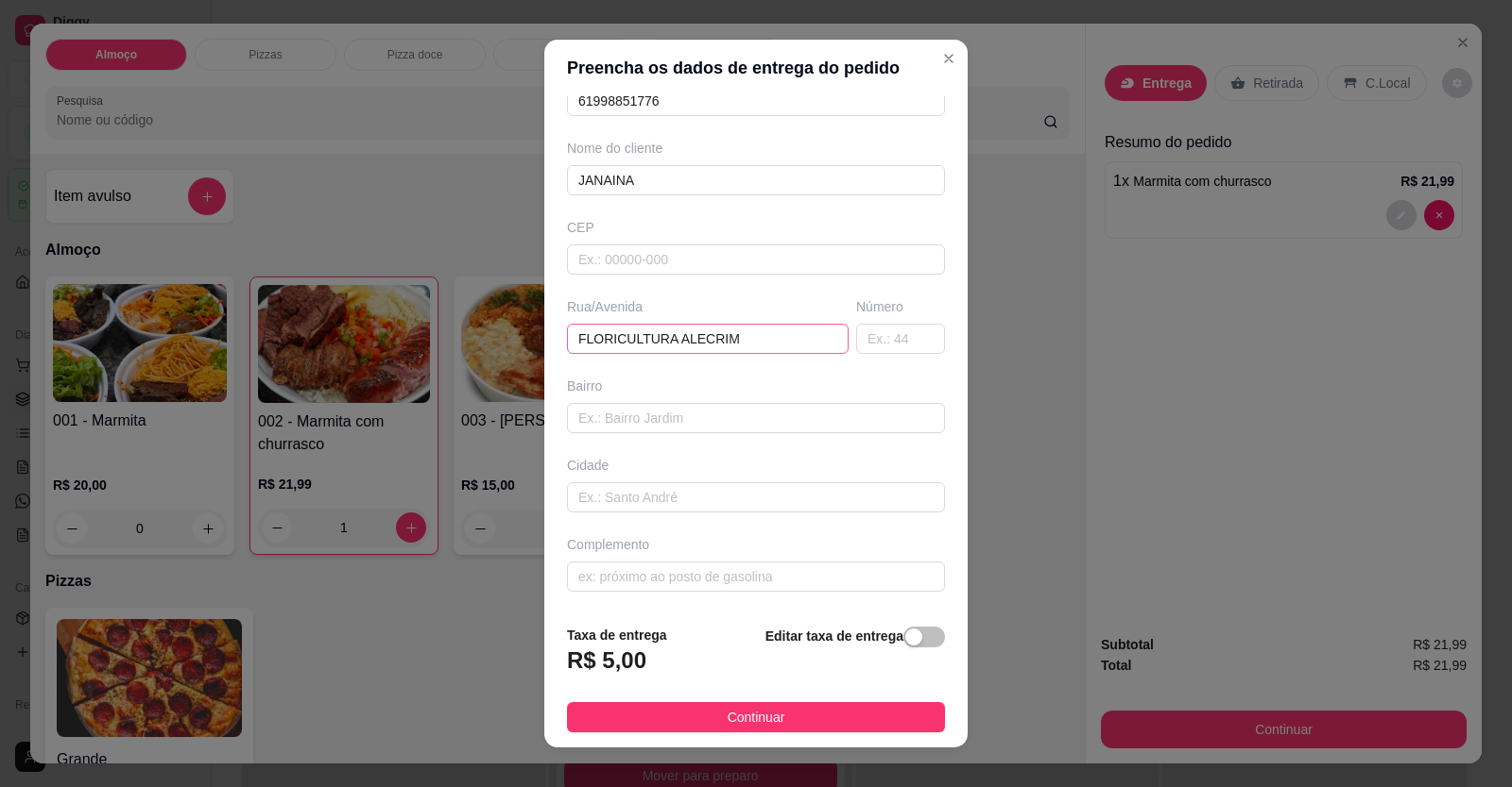
type input "JANAINA"
drag, startPoint x: 749, startPoint y: 339, endPoint x: 31, endPoint y: 316, distance: 718.4
click at [23, 325] on div "Preencha os dados de entrega do pedido Busque pelo cliente JANAINA Número de co…" at bounding box center [756, 393] width 1512 height 787
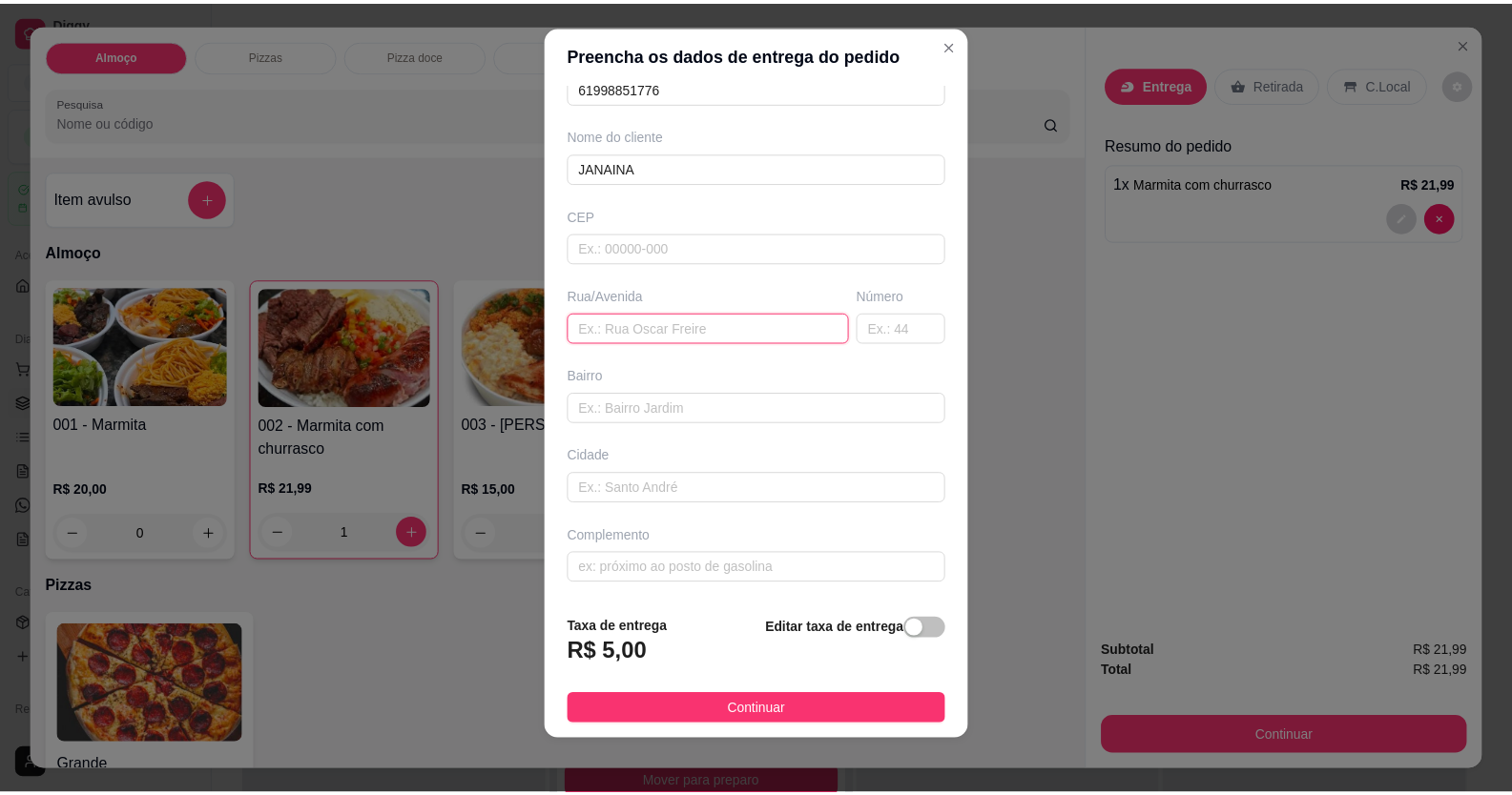
scroll to position [21, 0]
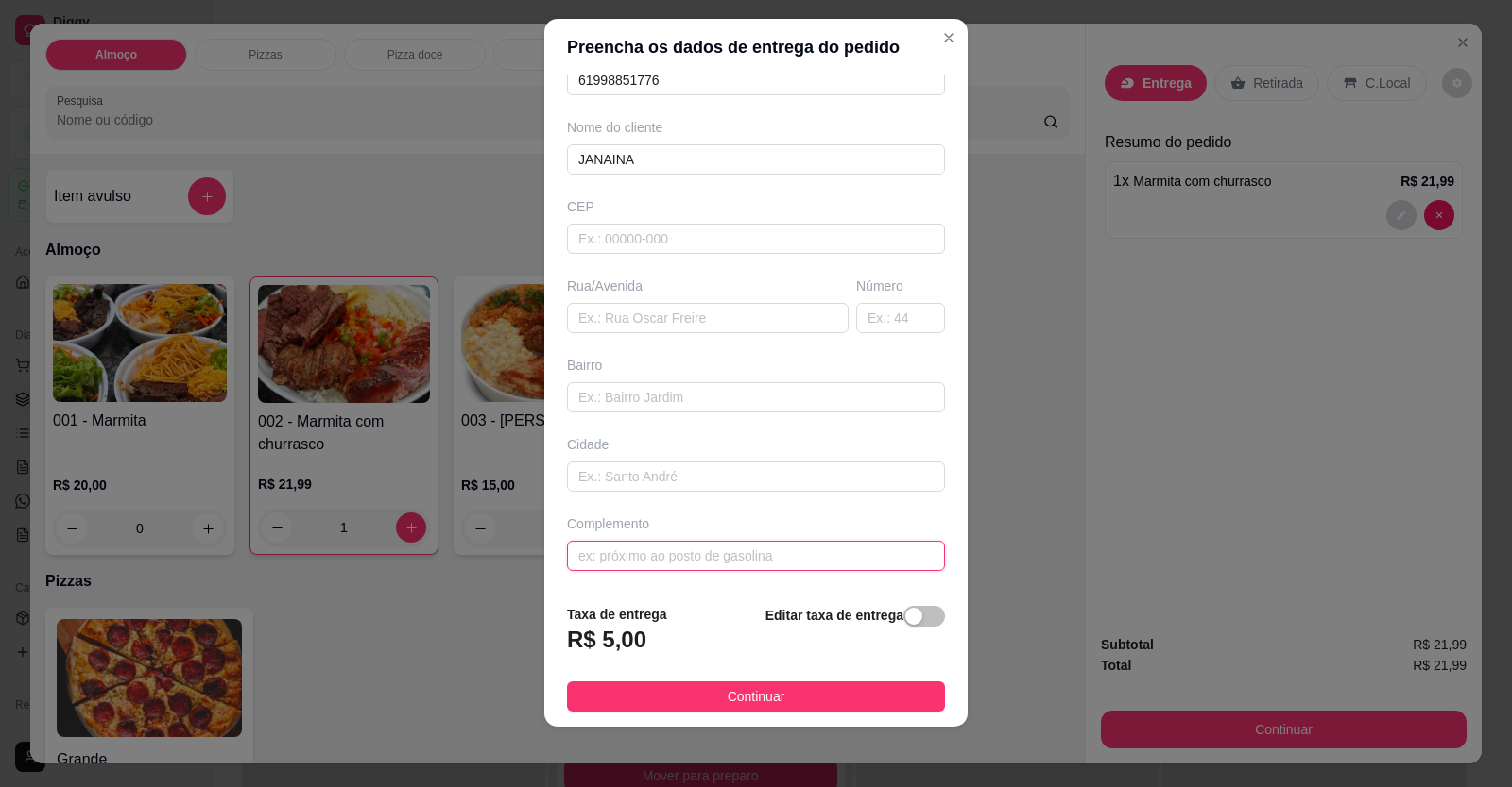
drag, startPoint x: 711, startPoint y: 560, endPoint x: 663, endPoint y: 560, distance: 48.0
click at [715, 557] on input "text" at bounding box center [756, 556] width 378 height 30
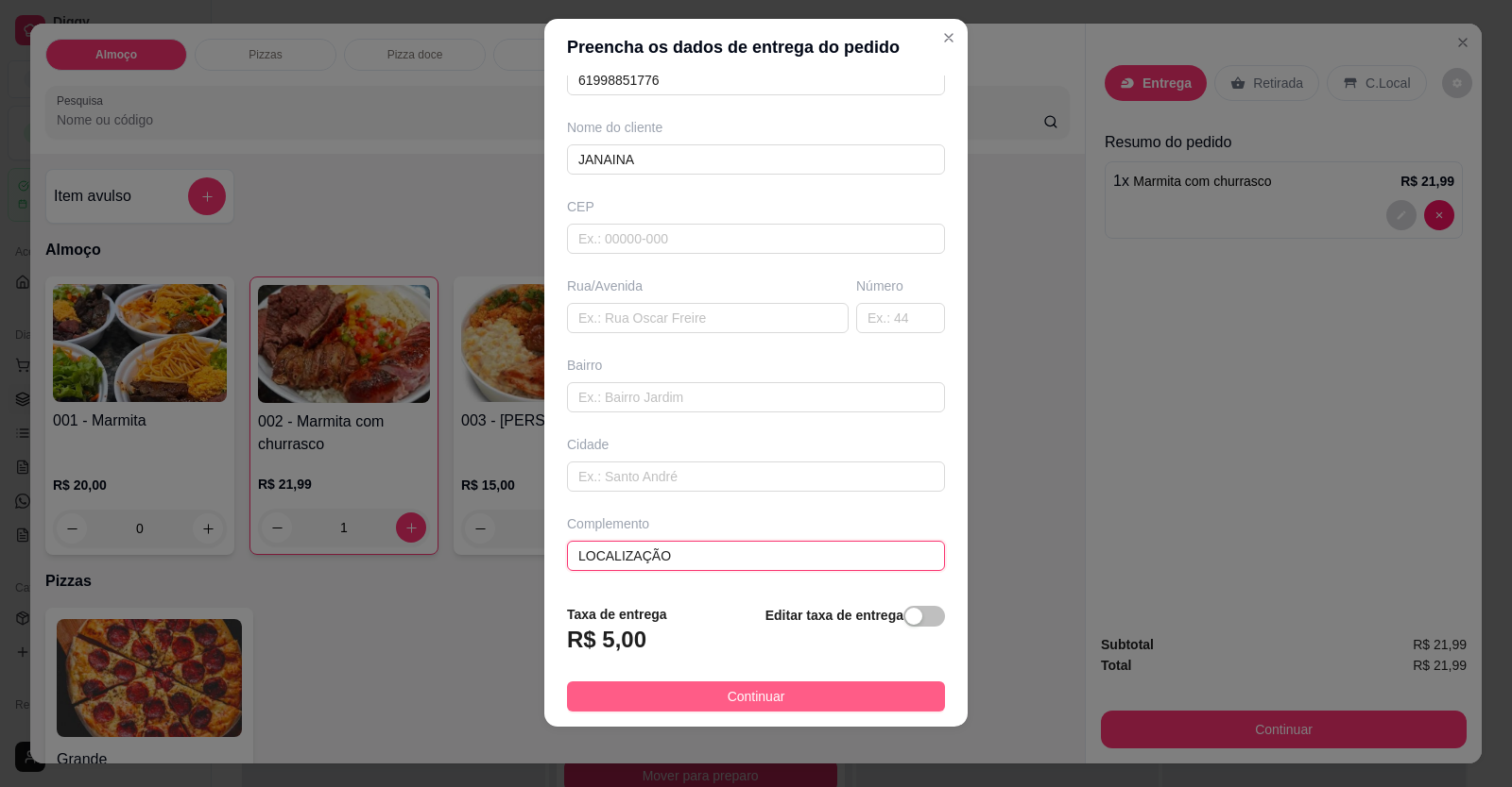
type input "LOCALIZAÇÃO"
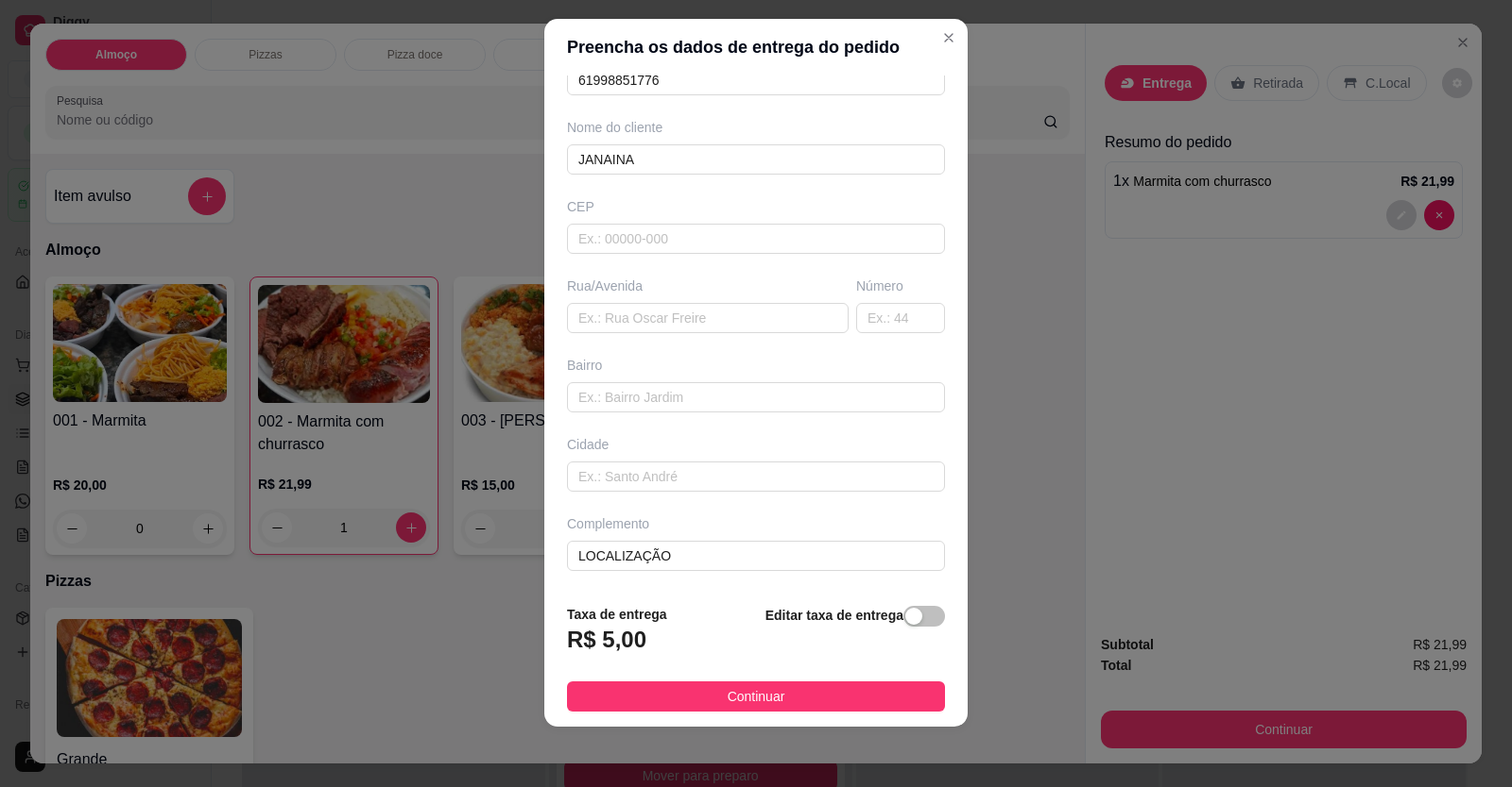
drag, startPoint x: 689, startPoint y: 688, endPoint x: 663, endPoint y: 732, distance: 51.1
click at [689, 687] on button "Continuar" at bounding box center [756, 696] width 378 height 30
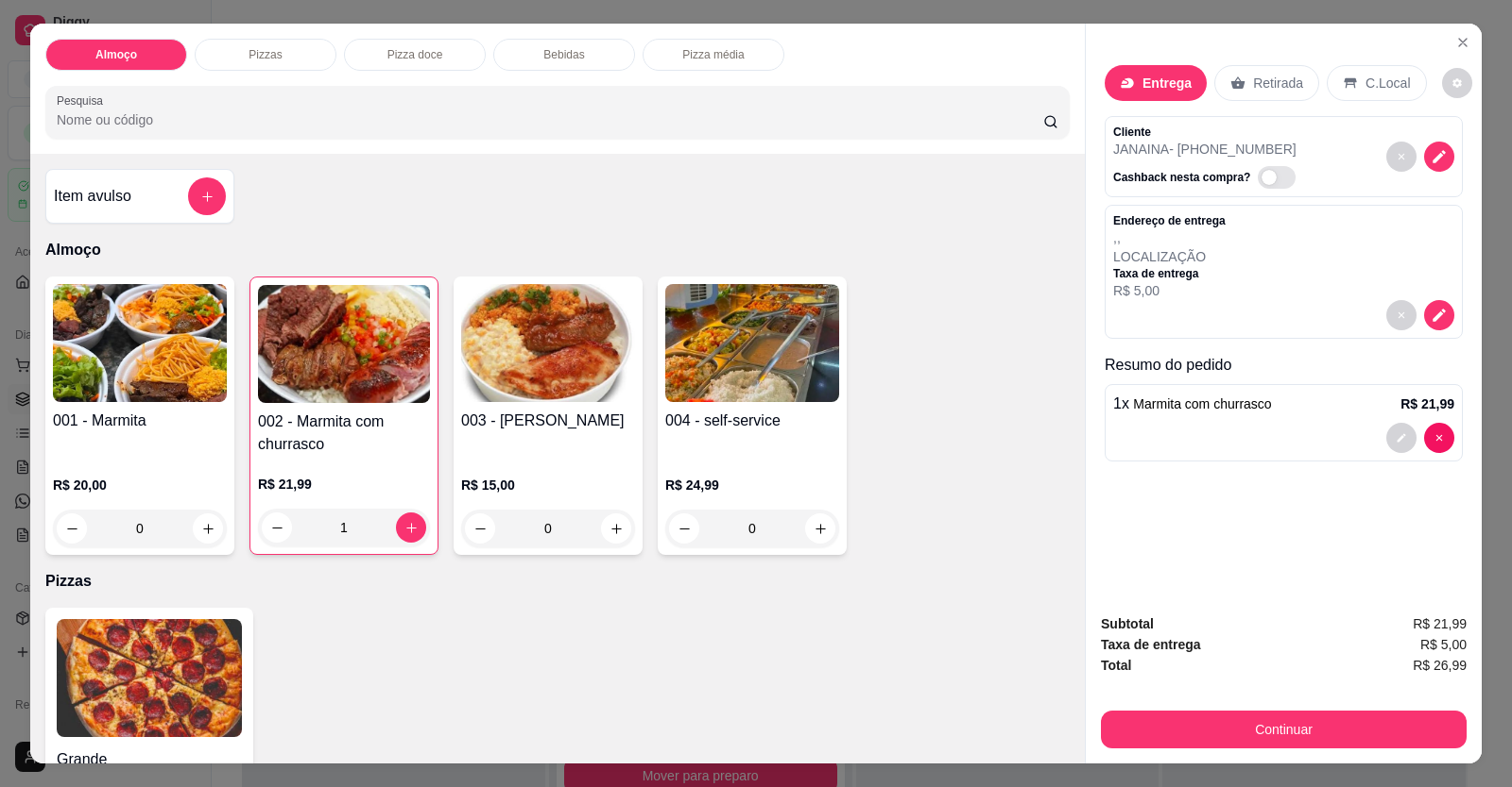
click at [976, 721] on button "Continuar" at bounding box center [1282, 729] width 365 height 38
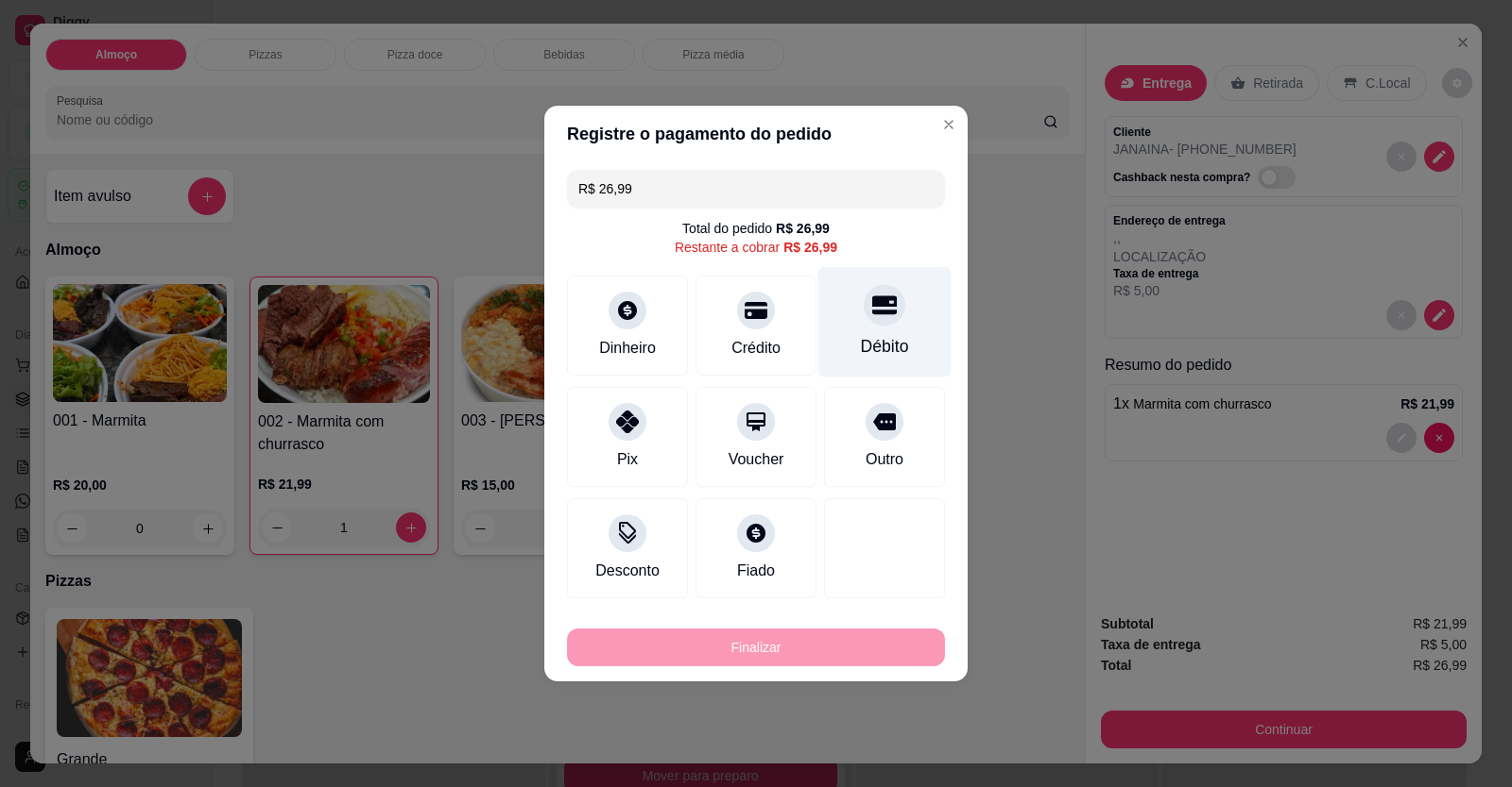
click at [869, 322] on div at bounding box center [884, 305] width 42 height 42
type input "R$ 0,00"
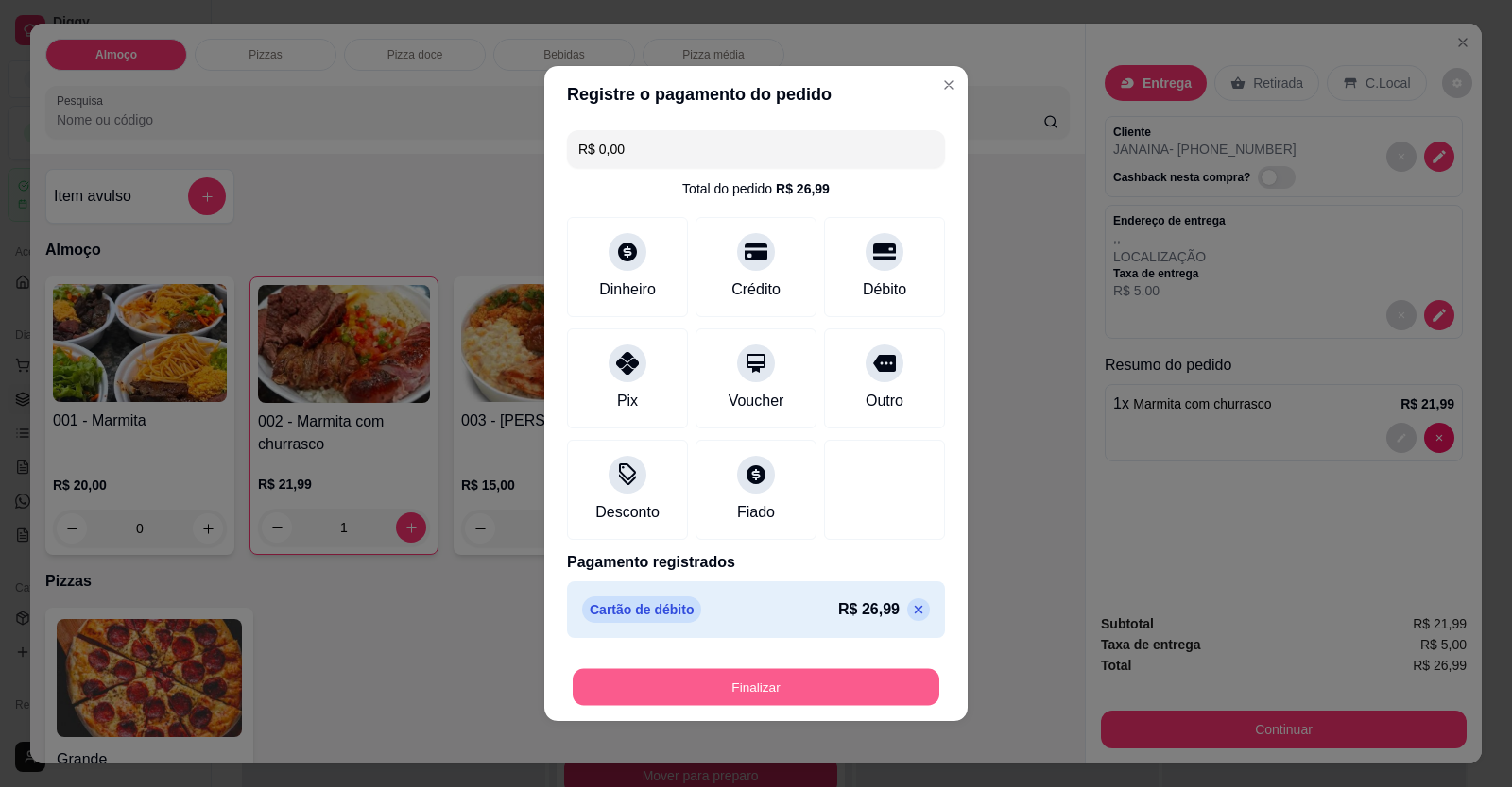
click at [834, 690] on button "Finalizar" at bounding box center [756, 688] width 366 height 37
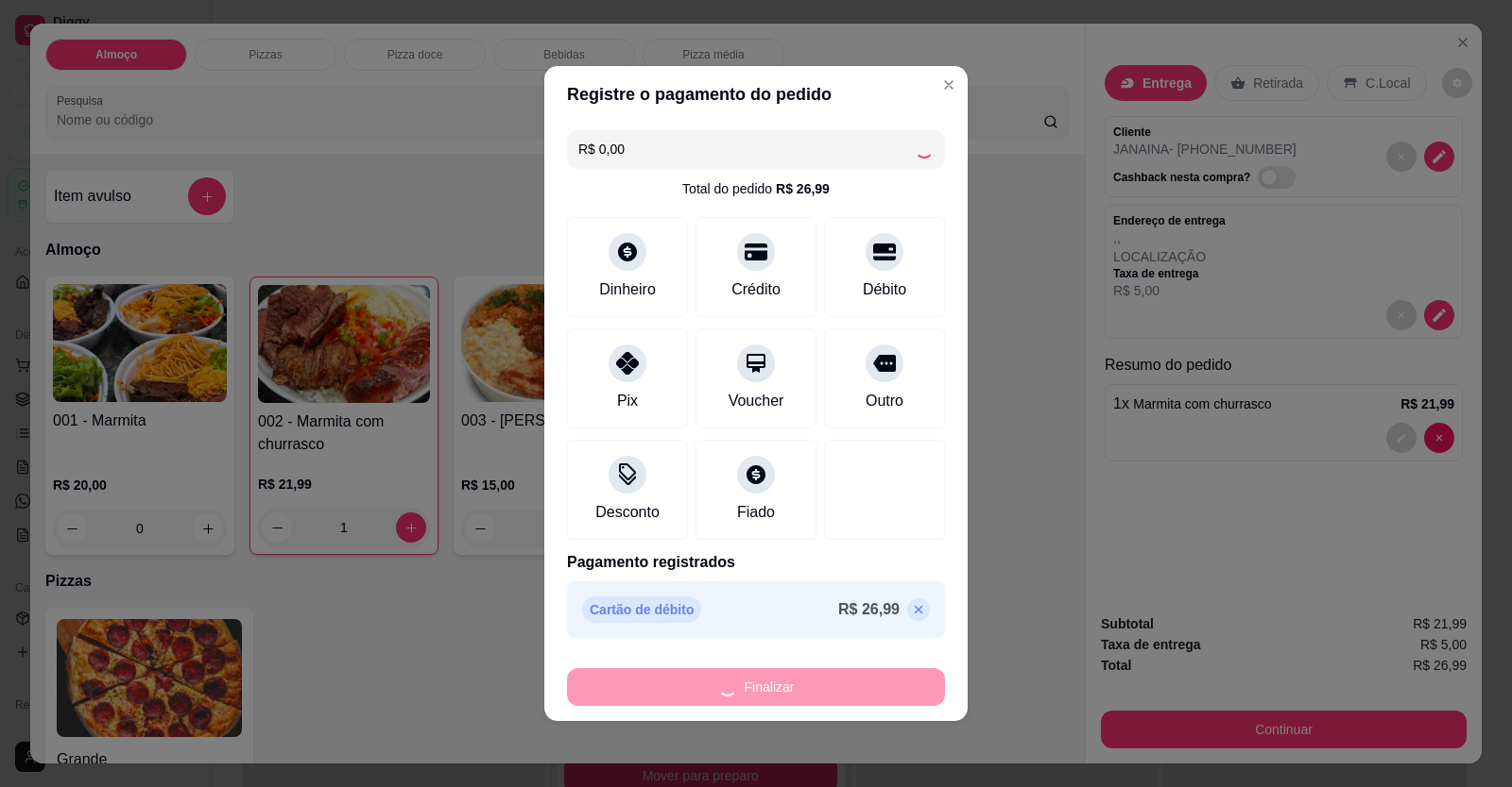
type input "0"
type input "-R$ 26,99"
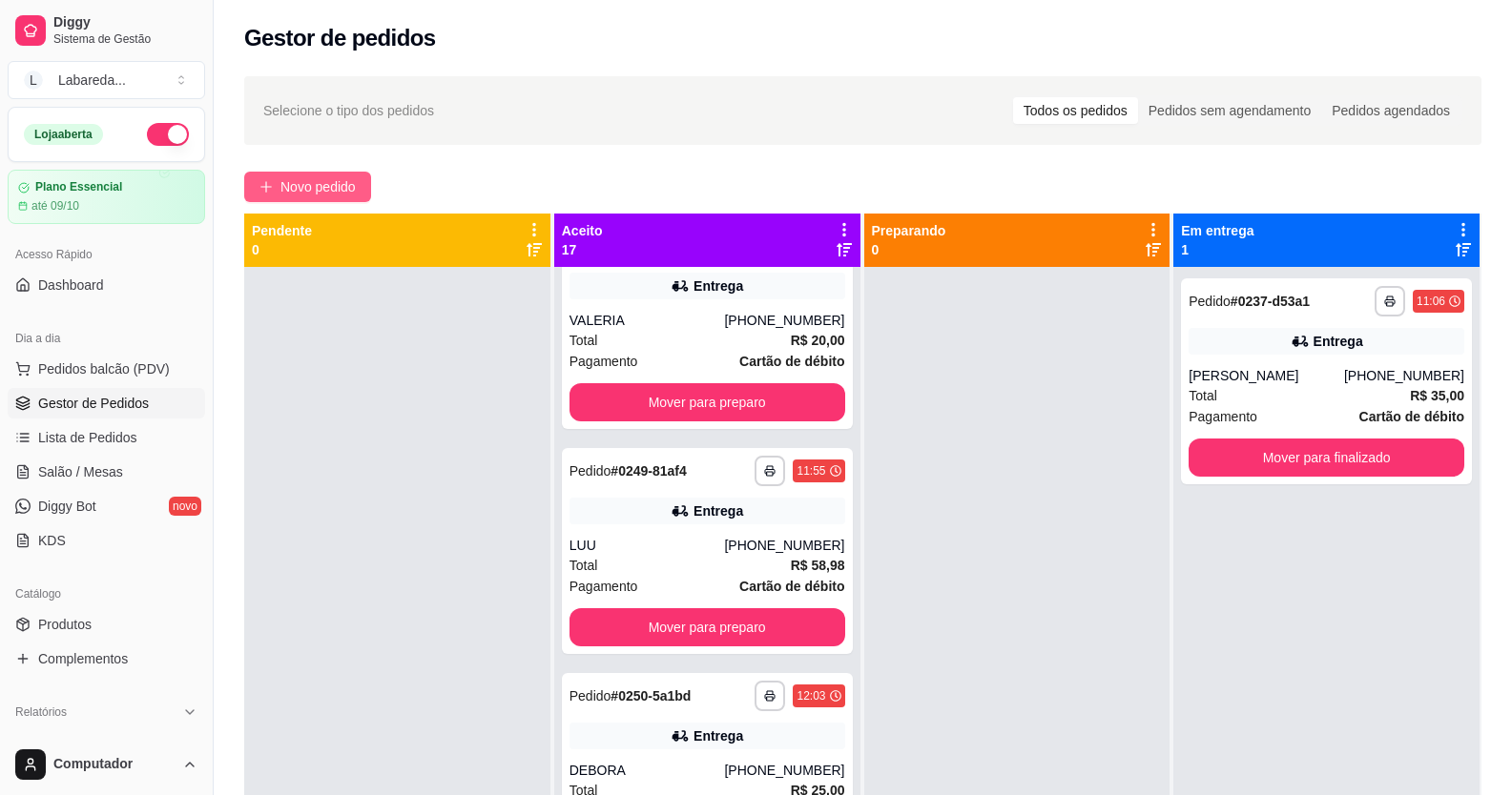
click at [356, 177] on span "Novo pedido" at bounding box center [318, 186] width 75 height 21
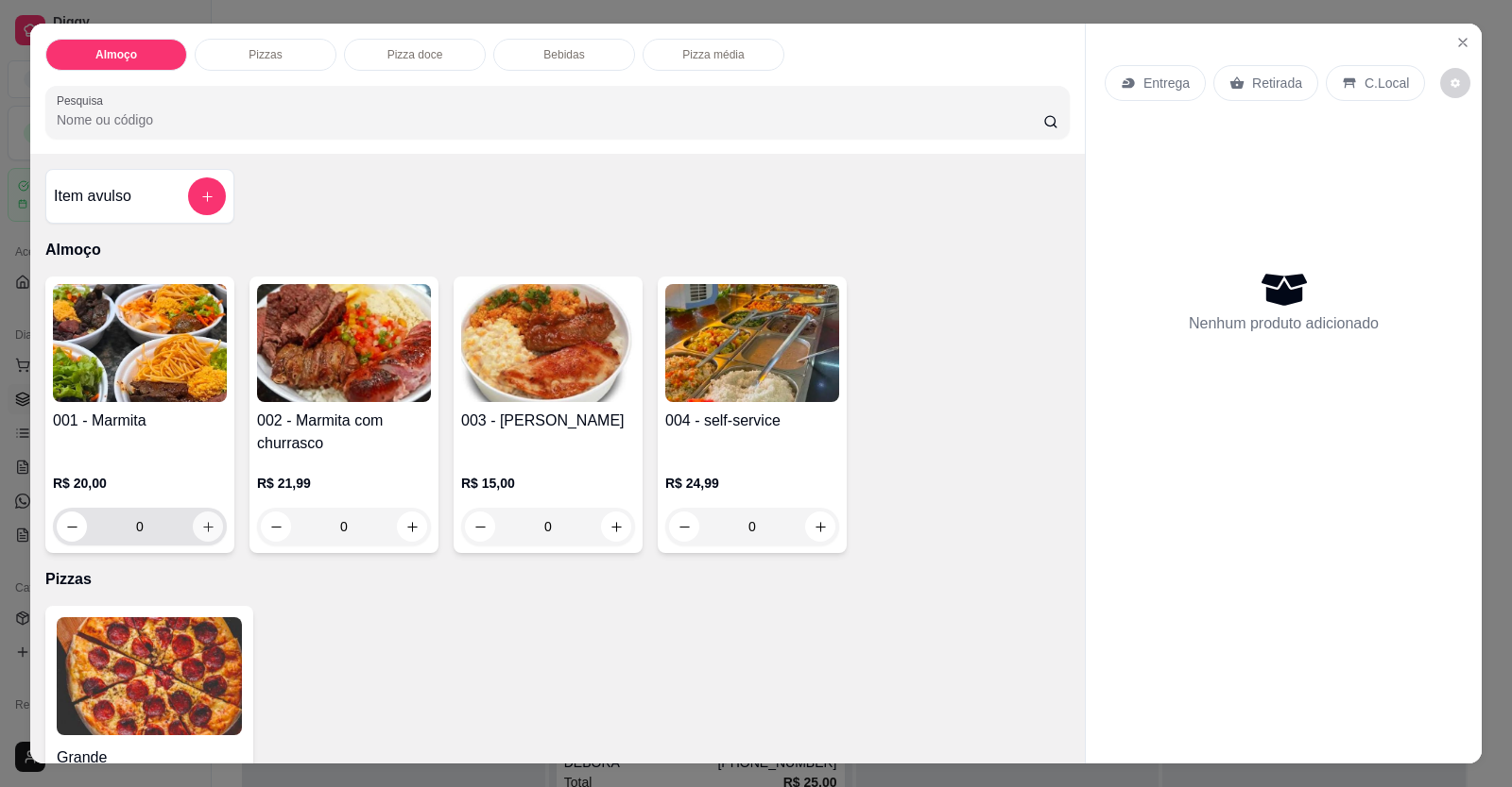
click at [205, 537] on button "increase-product-quantity" at bounding box center [207, 527] width 30 height 30
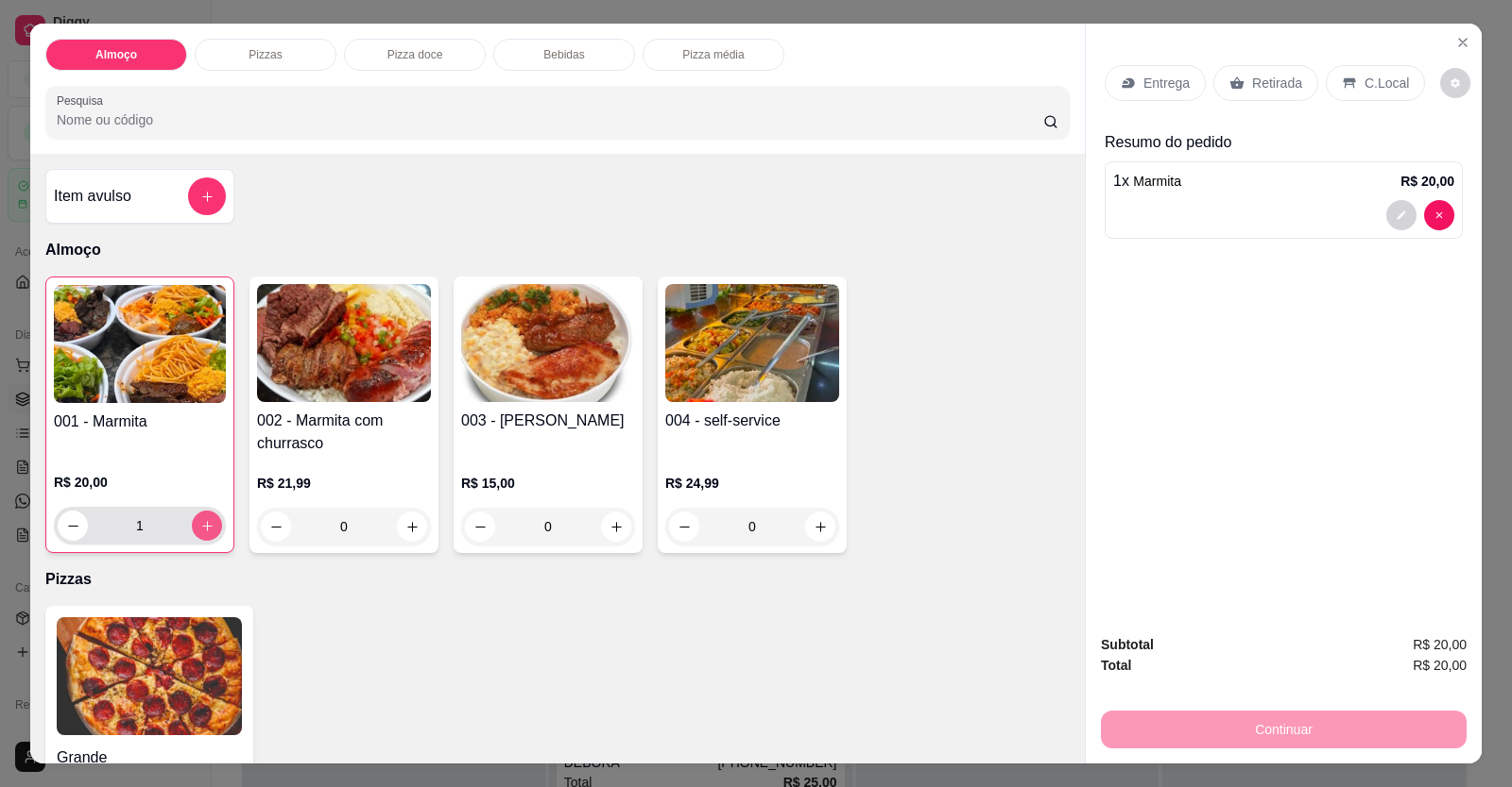
click at [205, 537] on button "increase-product-quantity" at bounding box center [206, 526] width 30 height 30
type input "2"
click at [976, 212] on div at bounding box center [1283, 215] width 341 height 30
click at [976, 99] on div "Entrega" at bounding box center [1155, 82] width 101 height 36
click at [976, 85] on p "Entrega" at bounding box center [1166, 83] width 46 height 19
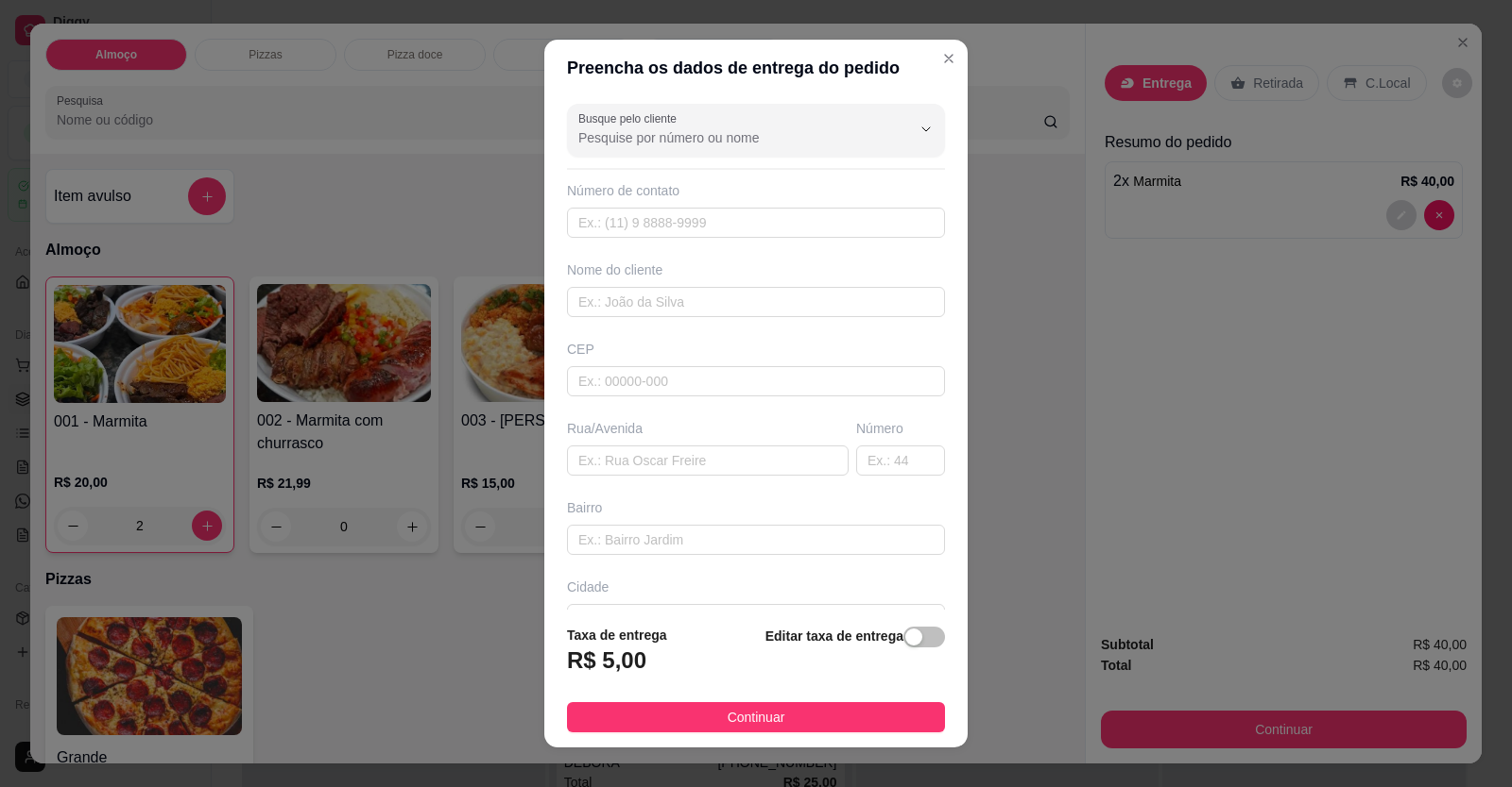
click at [818, 241] on div "Busque pelo cliente Número de contato Nome do cliente CEP Rua/[GEOGRAPHIC_DATA]" at bounding box center [756, 353] width 423 height 515
click at [817, 217] on input "text" at bounding box center [756, 223] width 378 height 30
type input "[PHONE_NUMBER]"
drag, startPoint x: 773, startPoint y: 296, endPoint x: 798, endPoint y: 302, distance: 25.7
click at [774, 296] on input "text" at bounding box center [756, 302] width 378 height 30
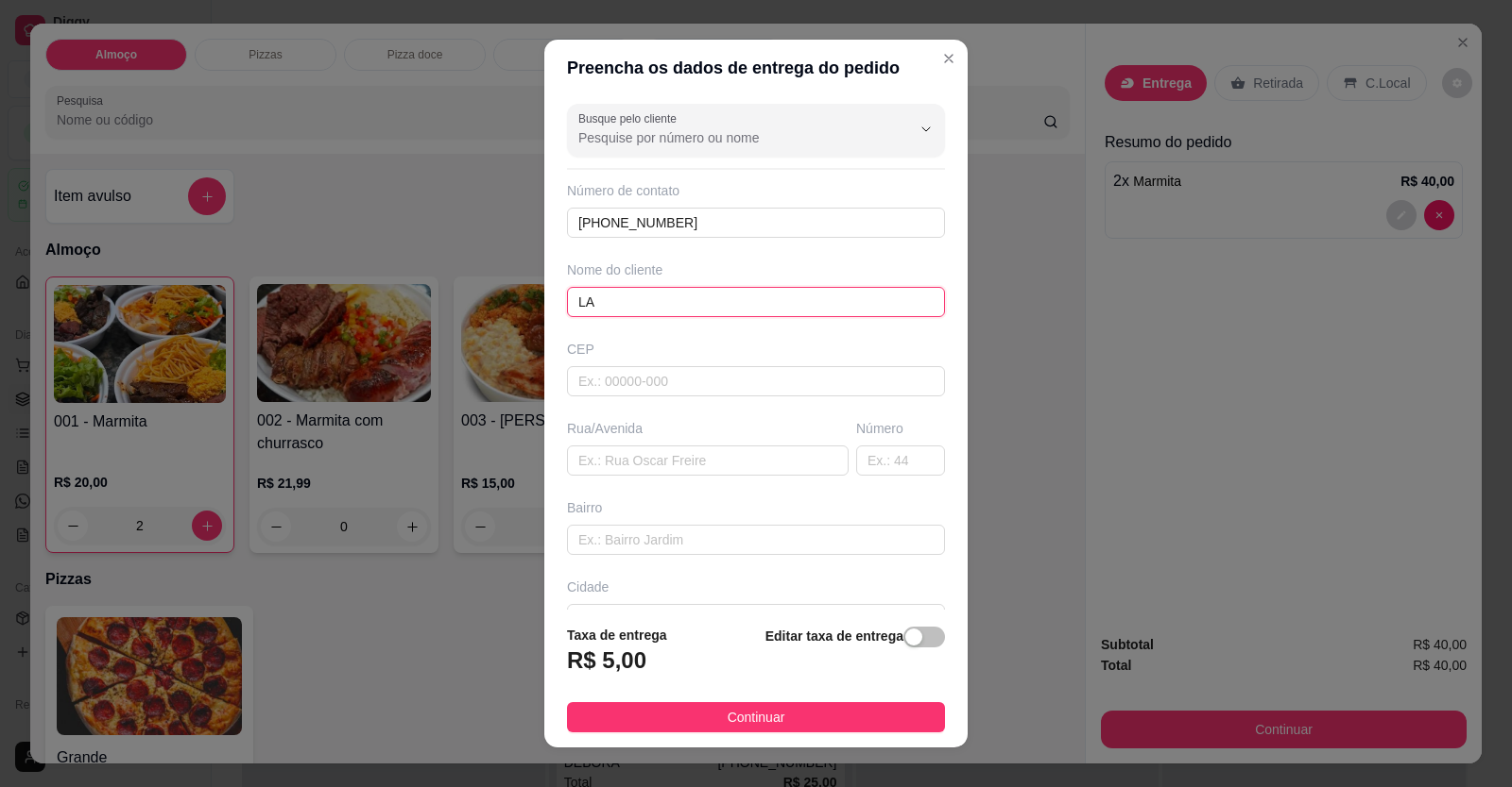
type input "L"
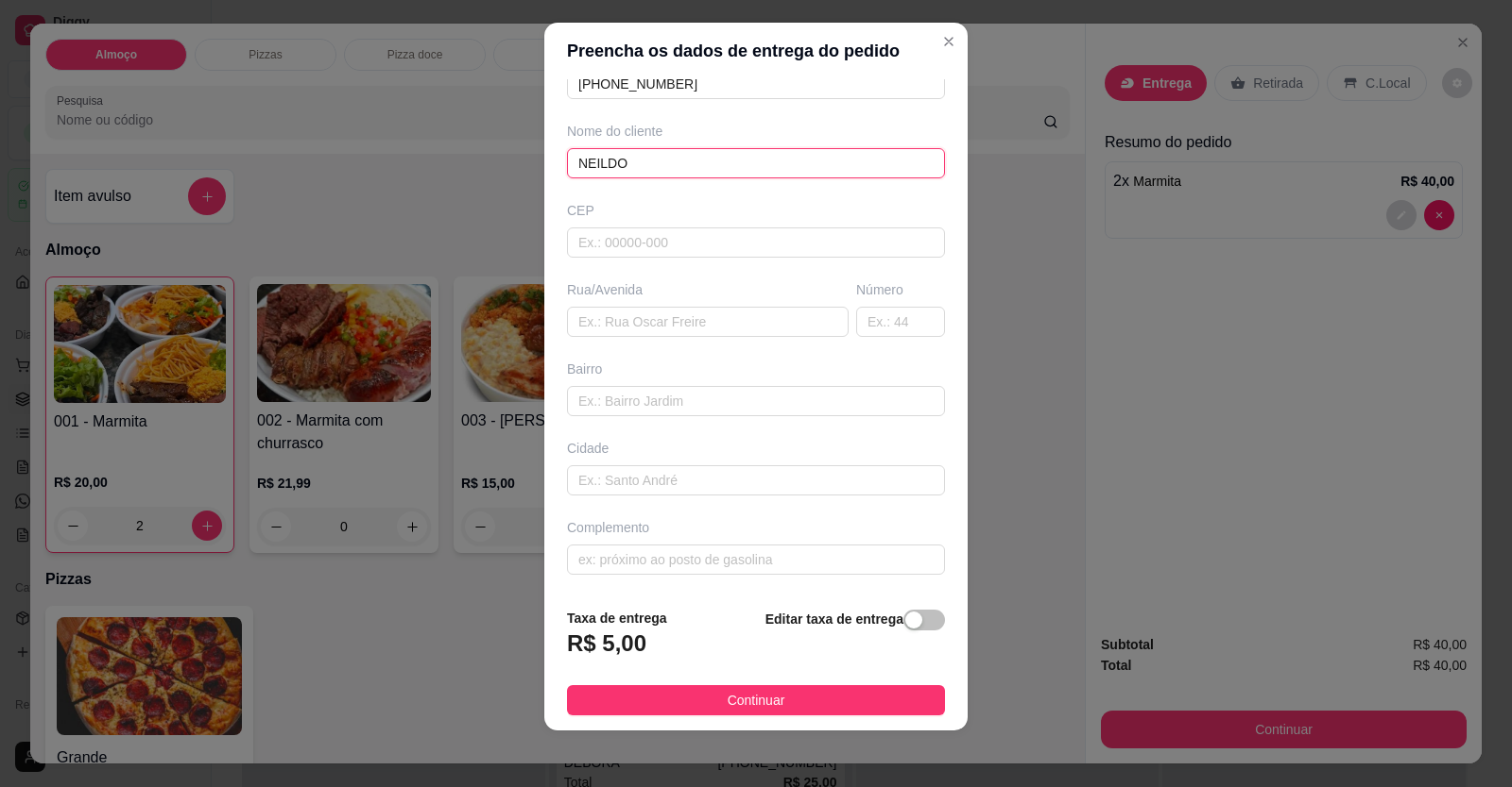
scroll to position [20, 0]
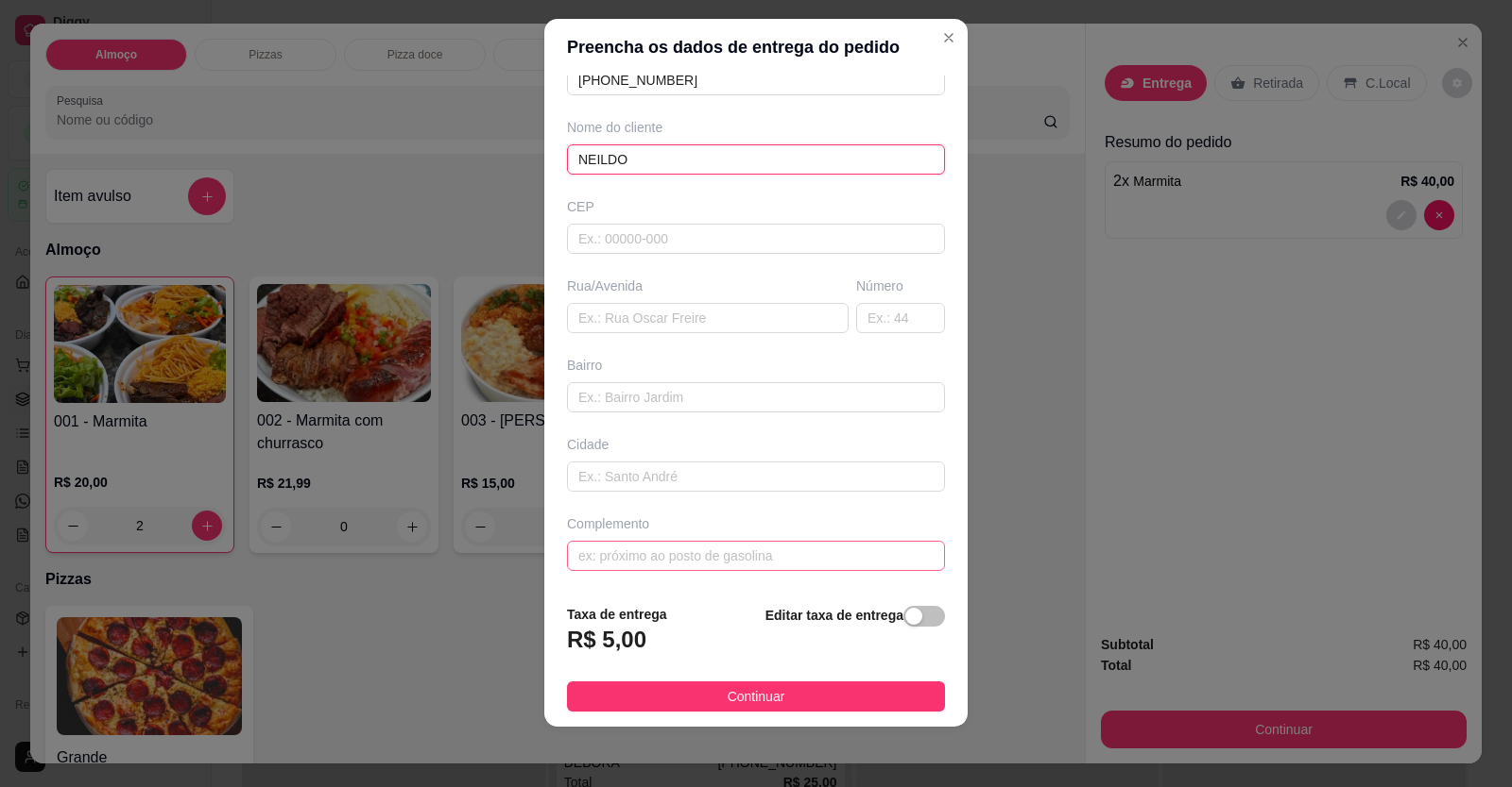
type input "NEILDO"
drag, startPoint x: 672, startPoint y: 561, endPoint x: 675, endPoint y: 545, distance: 16.3
click at [673, 560] on input "text" at bounding box center [756, 556] width 378 height 30
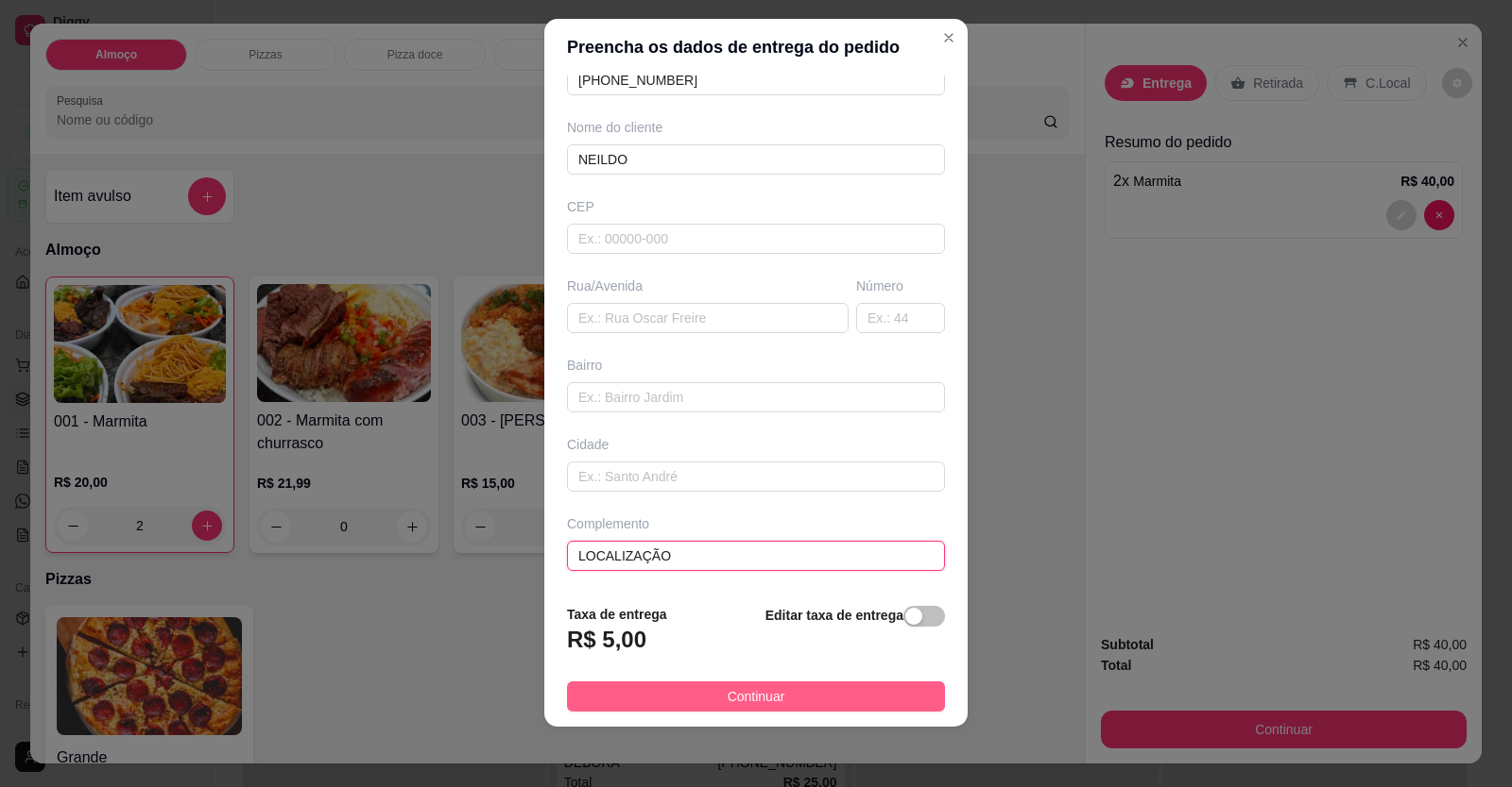
type input "LOCALIZAÇÃO"
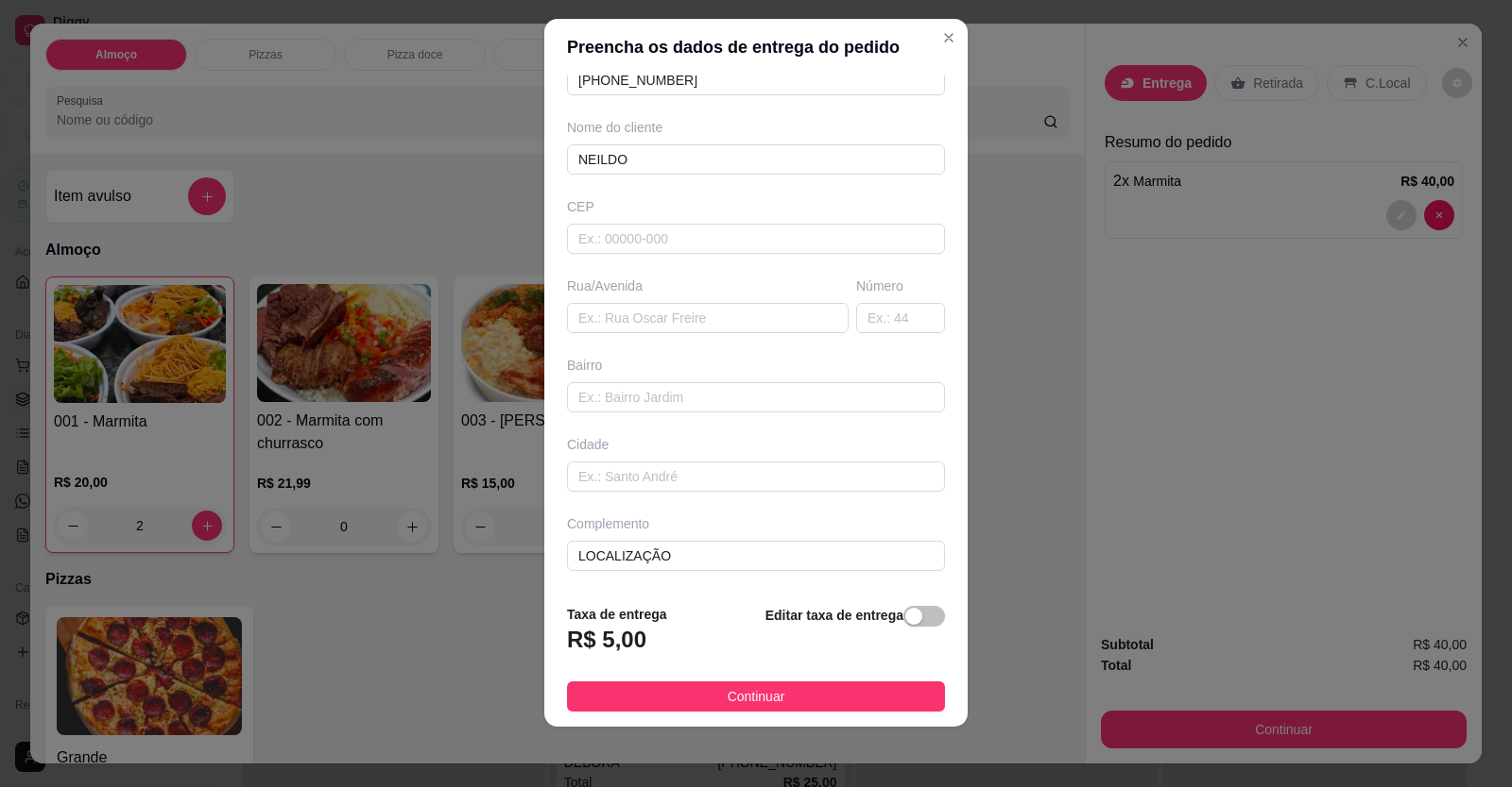
drag, startPoint x: 708, startPoint y: 703, endPoint x: 718, endPoint y: 701, distance: 10.2
click at [710, 702] on button "Continuar" at bounding box center [756, 696] width 378 height 30
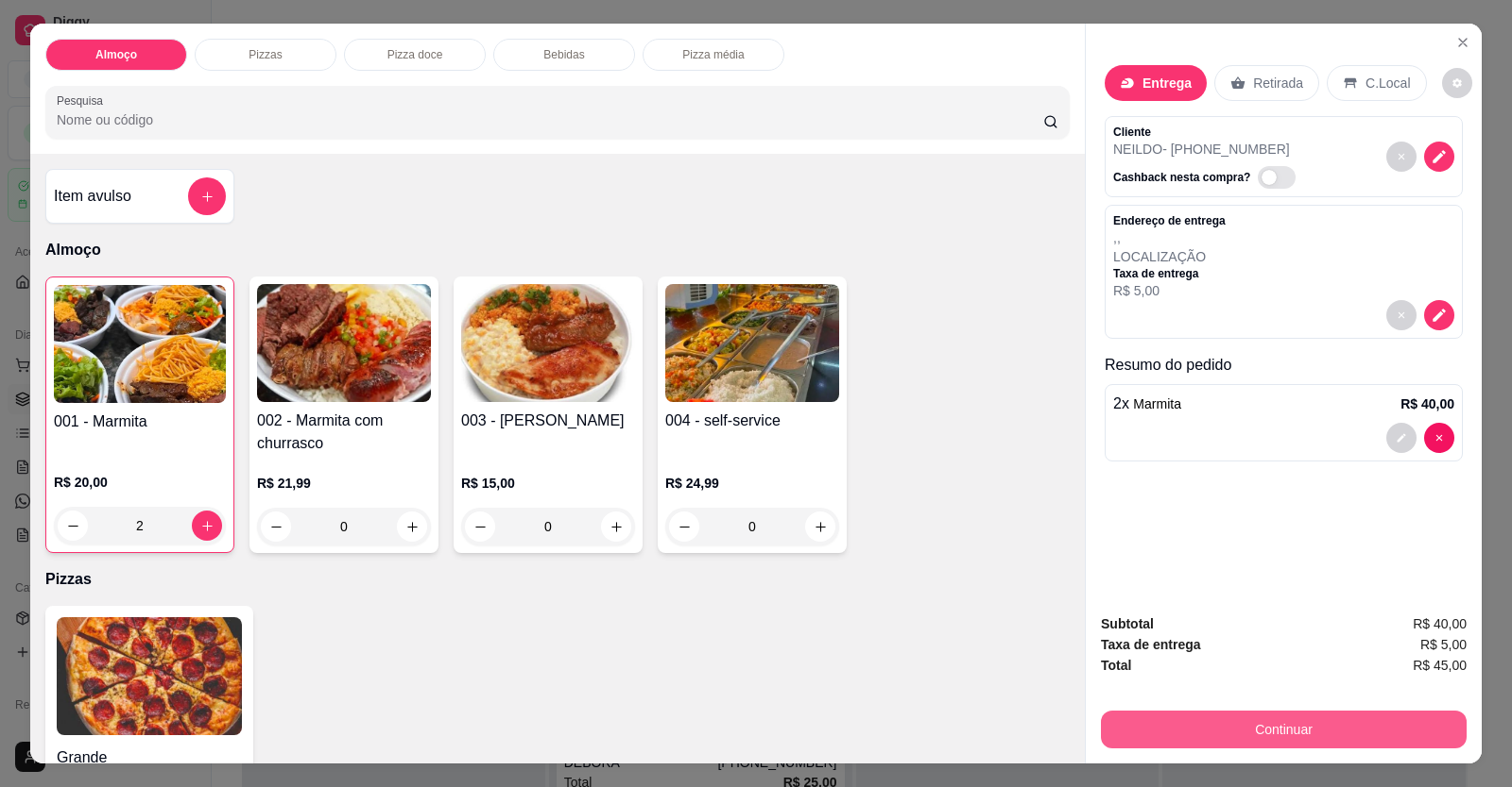
click at [976, 729] on button "Continuar" at bounding box center [1282, 729] width 365 height 38
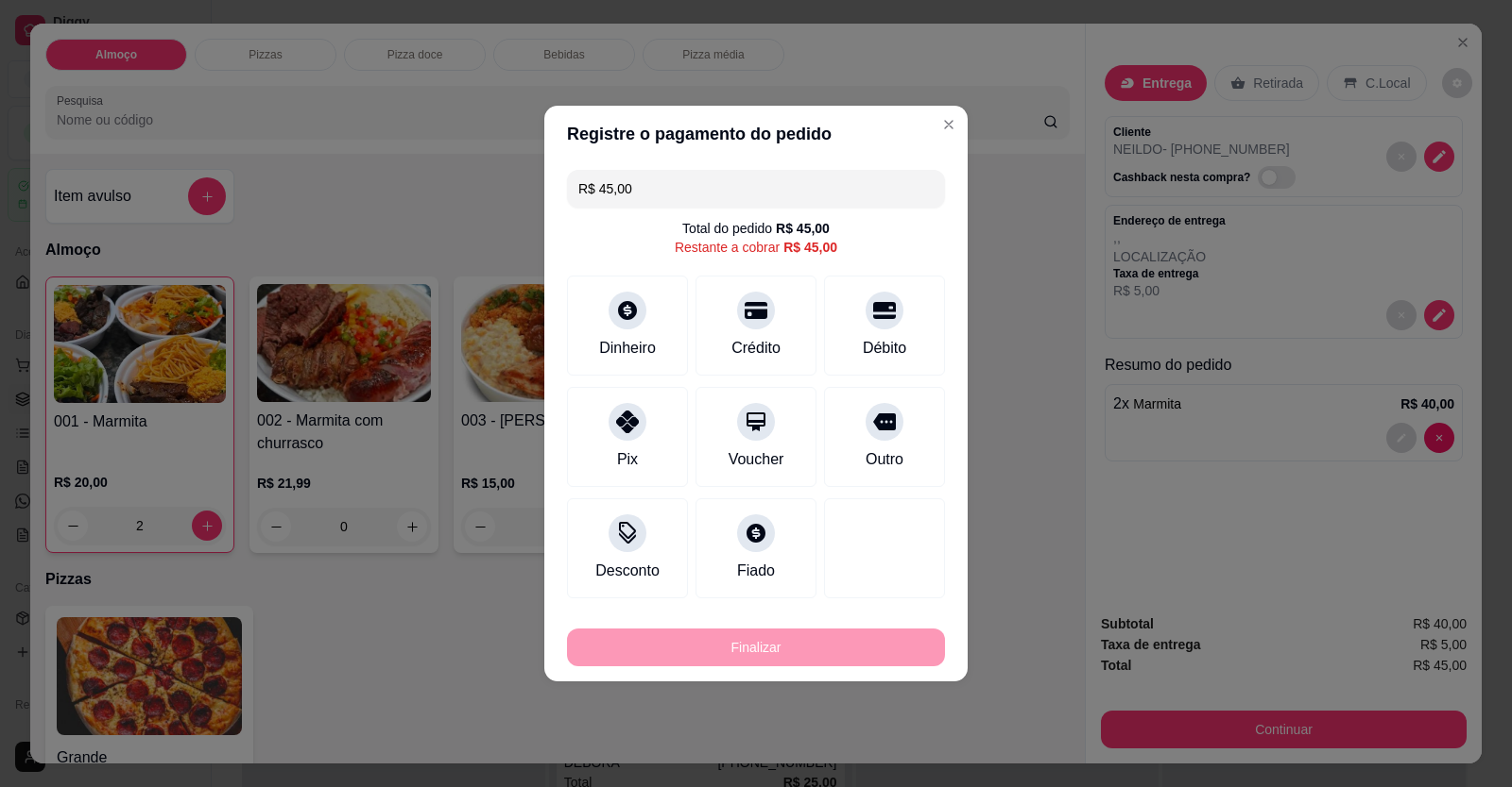
click at [880, 323] on div at bounding box center [883, 310] width 38 height 38
type input "R$ 0,00"
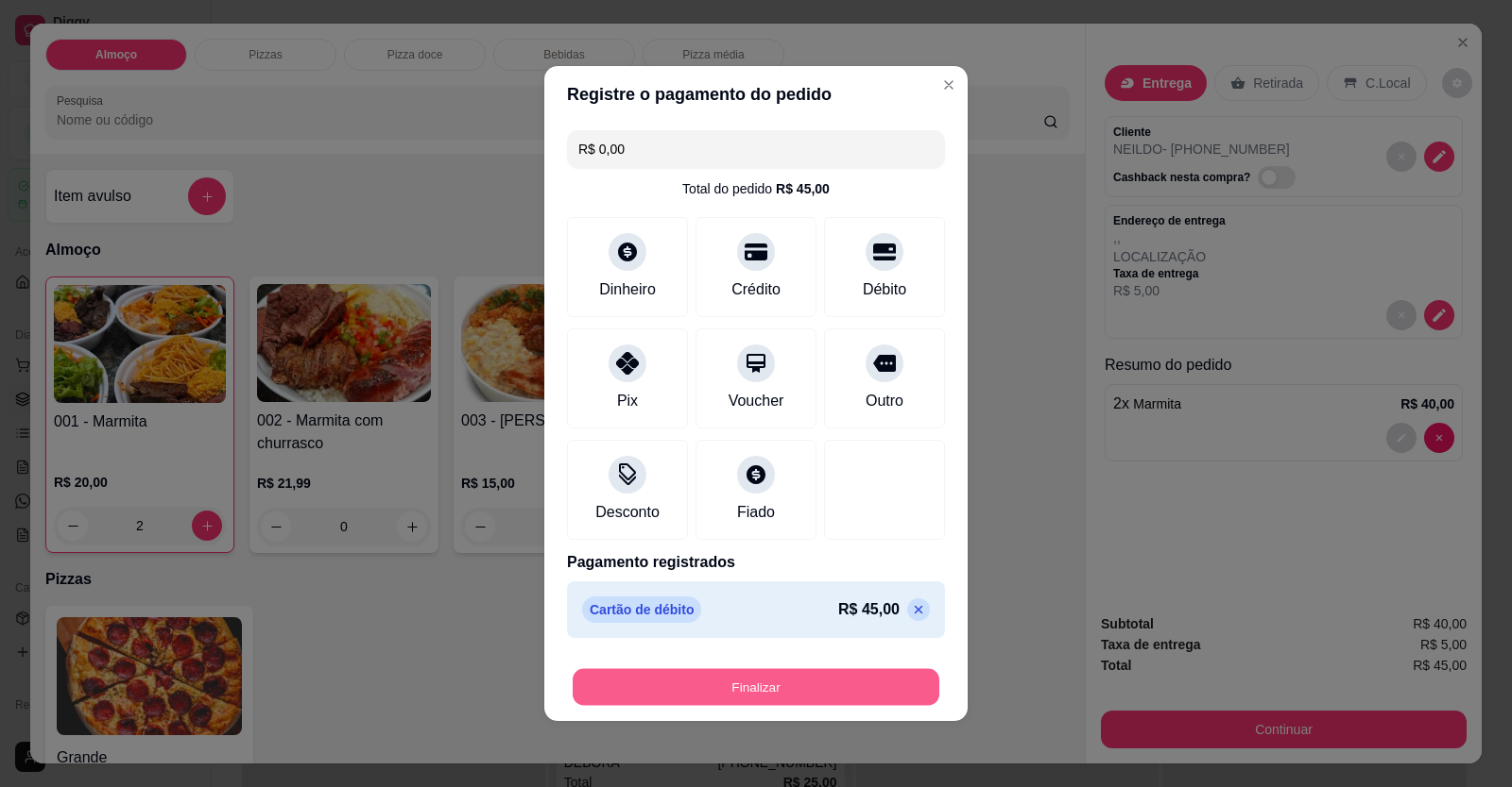
click at [825, 670] on button "Finalizar" at bounding box center [756, 688] width 366 height 37
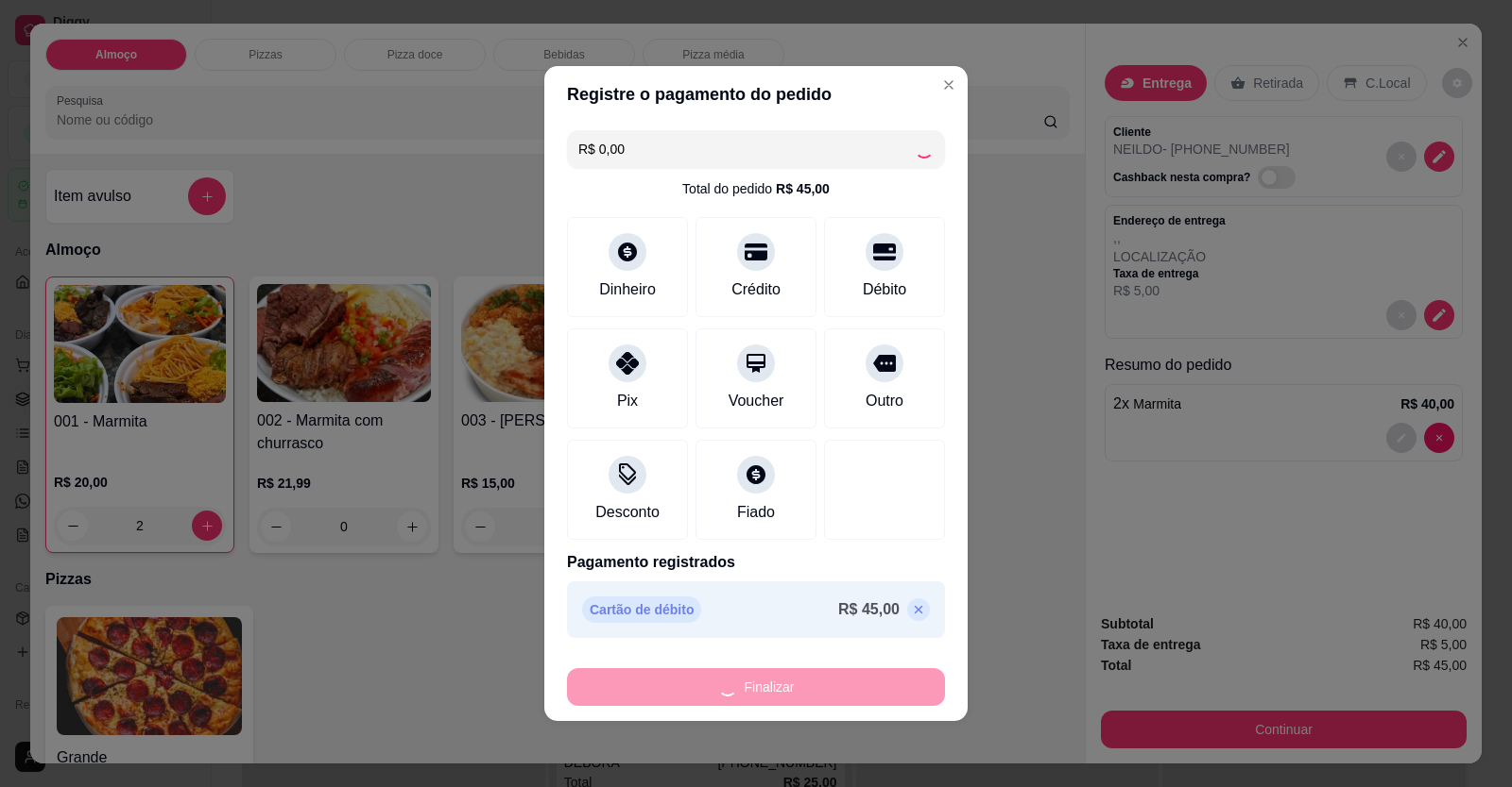
type input "0"
type input "-R$ 45,00"
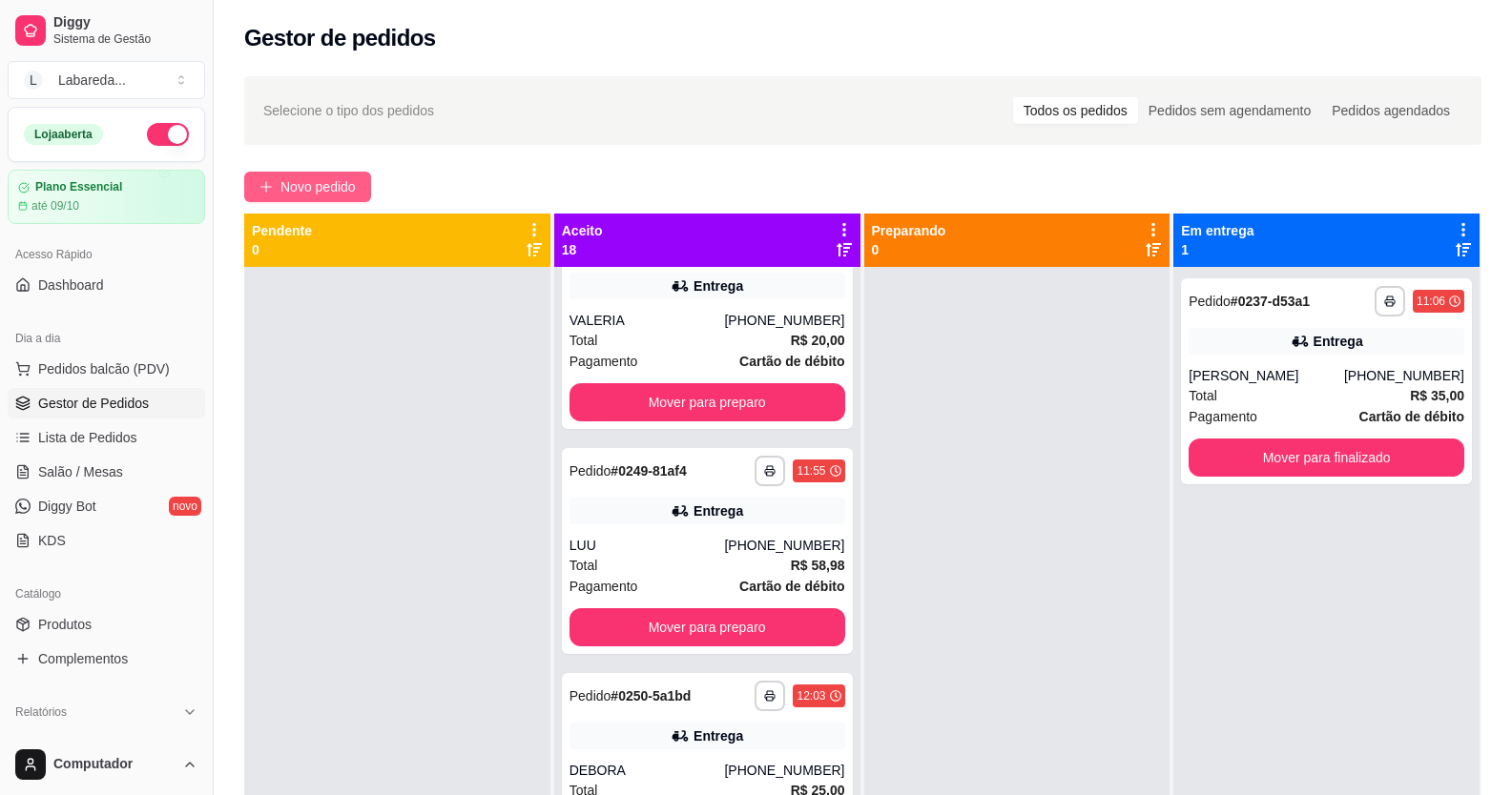
click at [328, 191] on span "Novo pedido" at bounding box center [318, 186] width 75 height 21
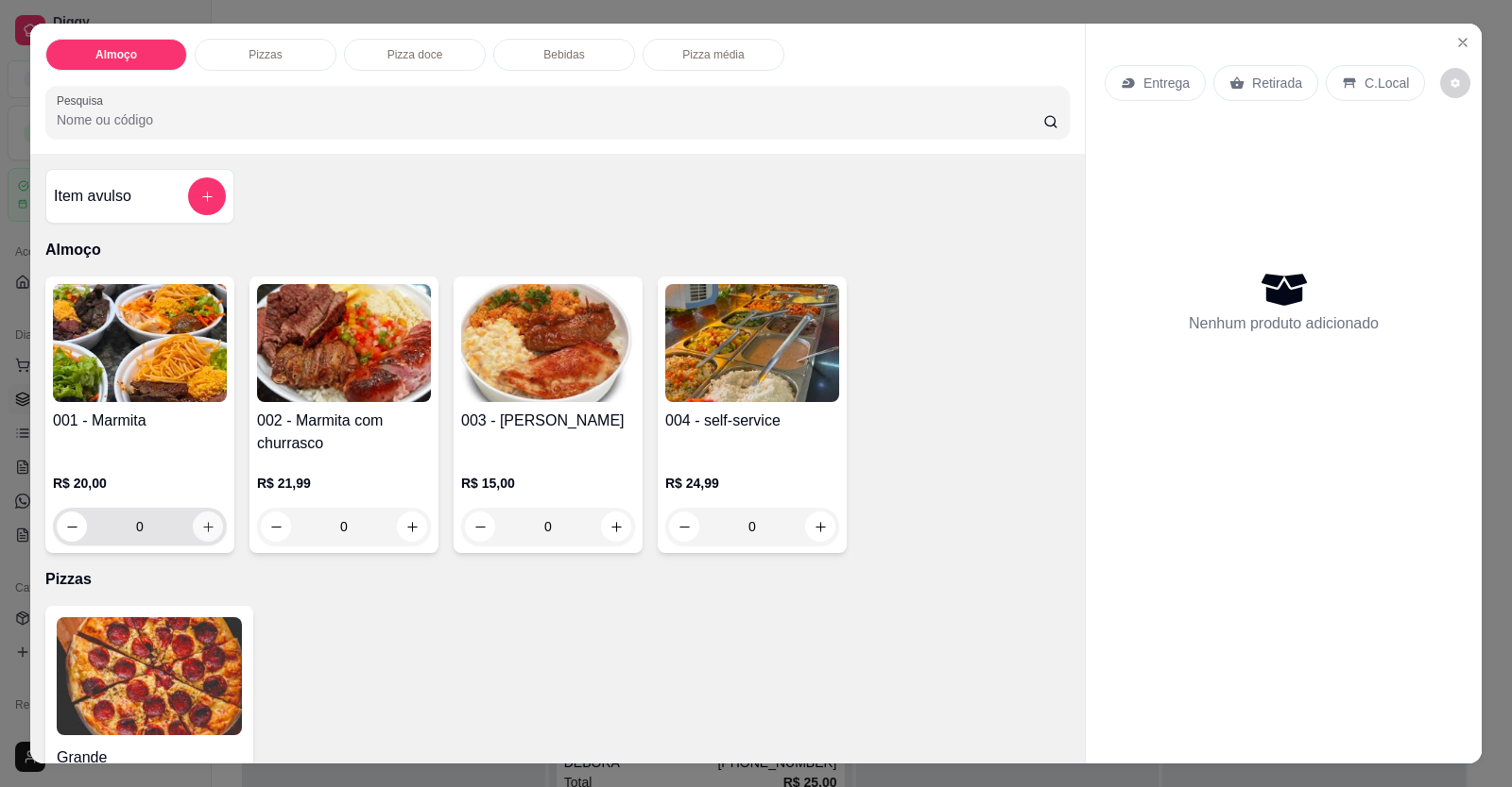
click at [211, 530] on button "increase-product-quantity" at bounding box center [207, 527] width 30 height 30
type input "1"
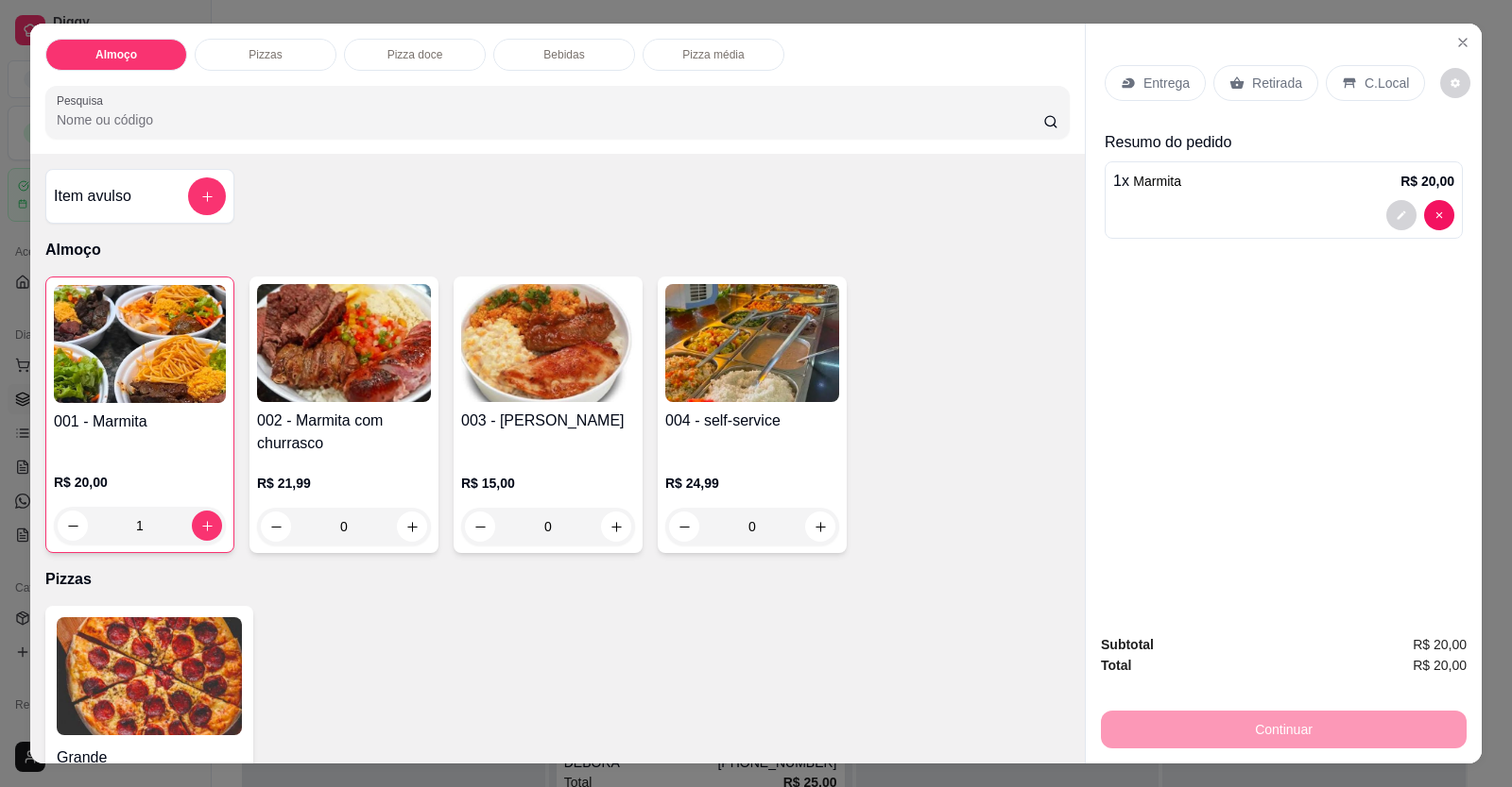
click at [976, 212] on div at bounding box center [1283, 215] width 341 height 30
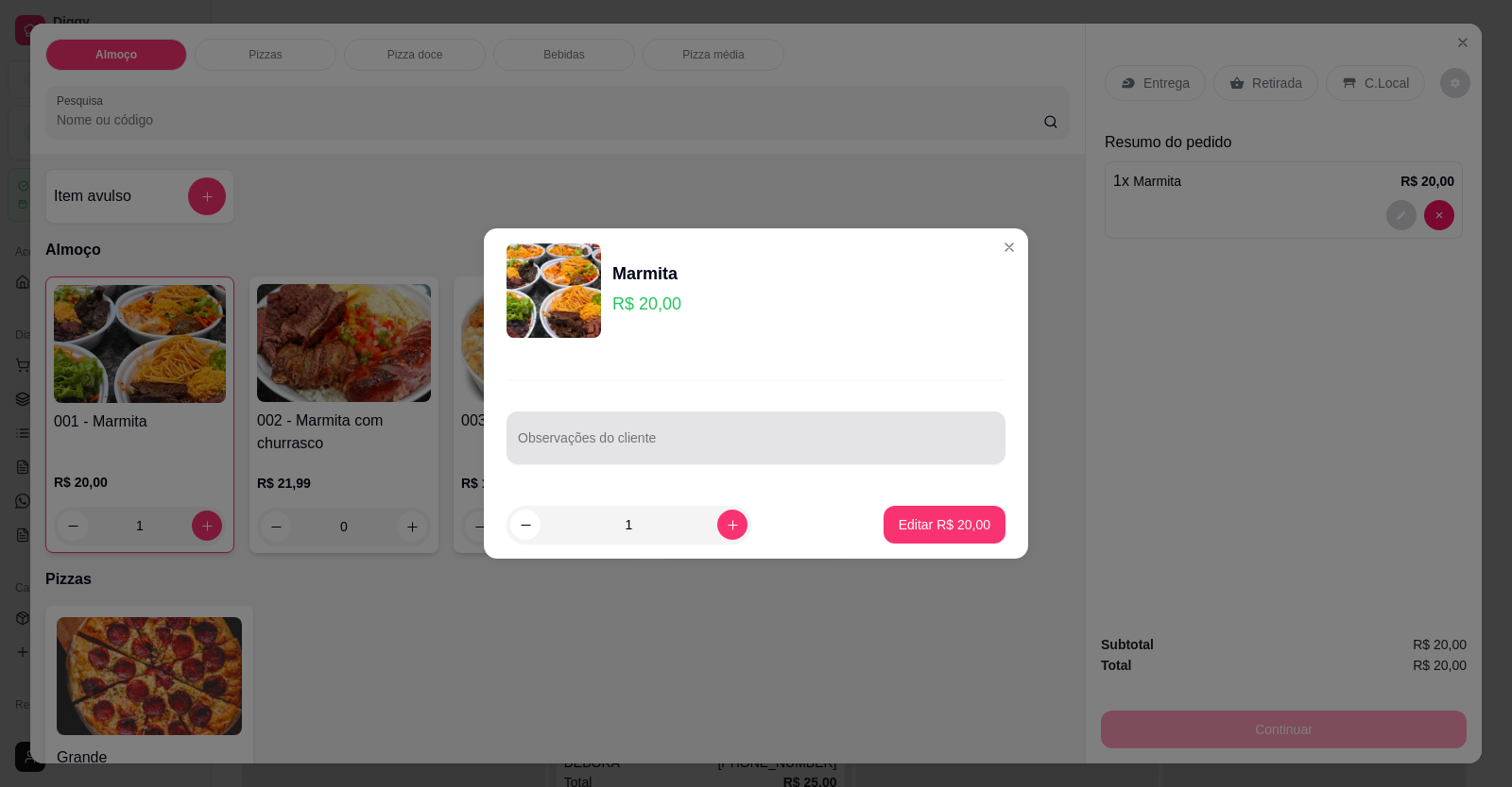
click at [737, 447] on input "Observações do cliente" at bounding box center [756, 446] width 477 height 19
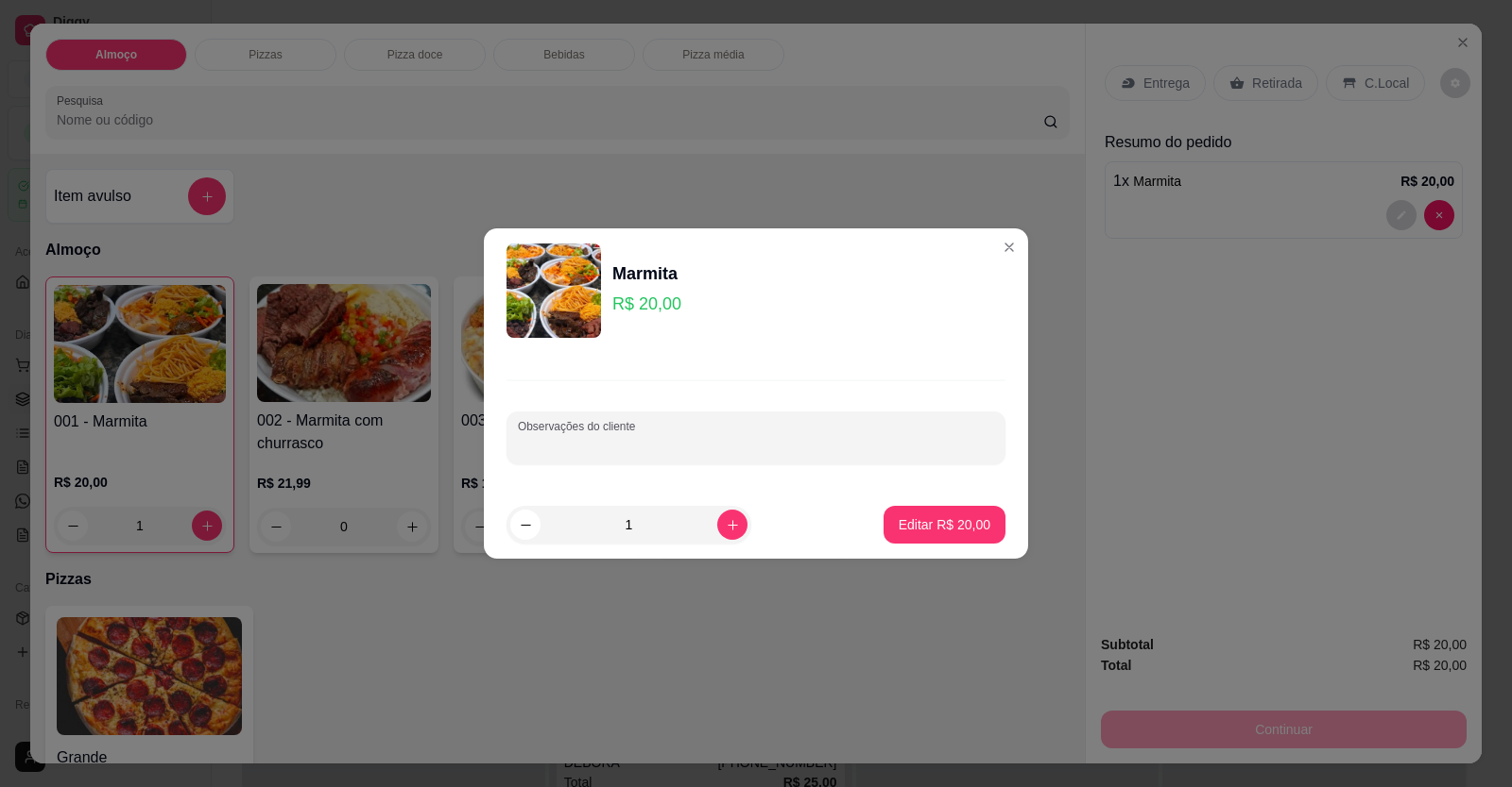
paste input "Arroz feijão de caldo macarrão, salada e churrasco só"
click at [910, 529] on p "Editar R$ 20,00" at bounding box center [944, 525] width 89 height 18
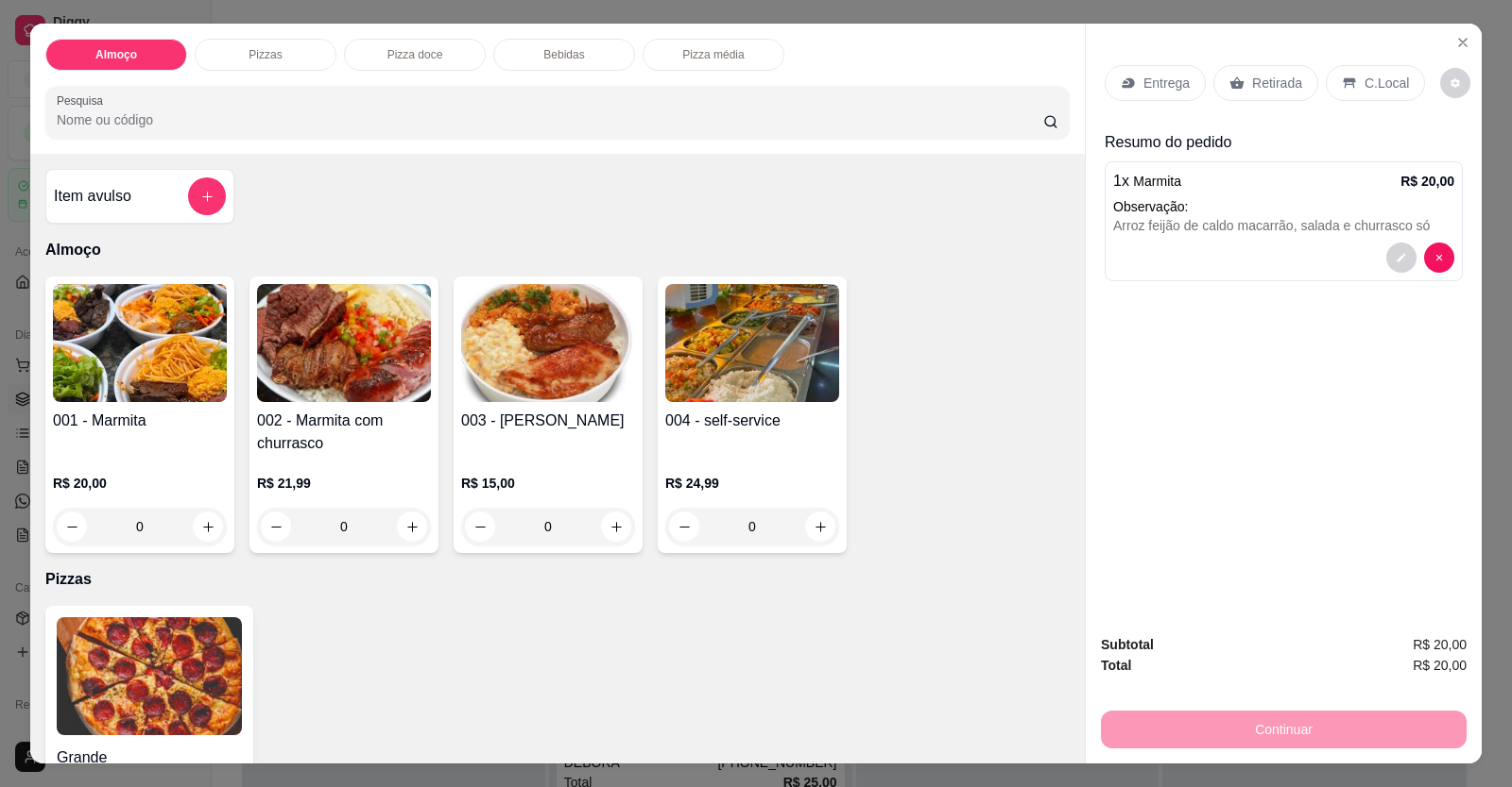
click at [976, 83] on p "Entrega" at bounding box center [1166, 83] width 46 height 19
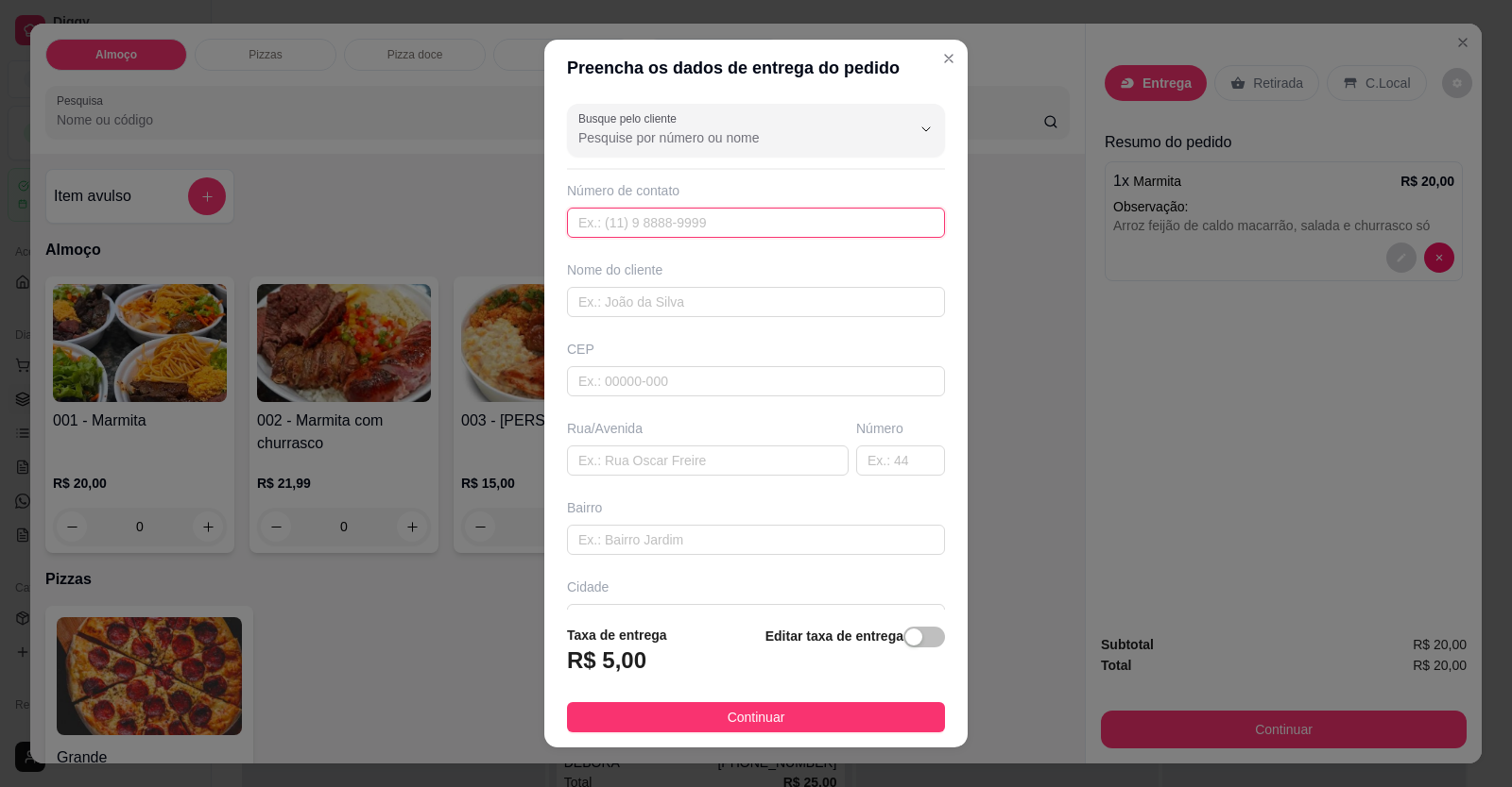
click at [780, 217] on input "text" at bounding box center [756, 223] width 378 height 30
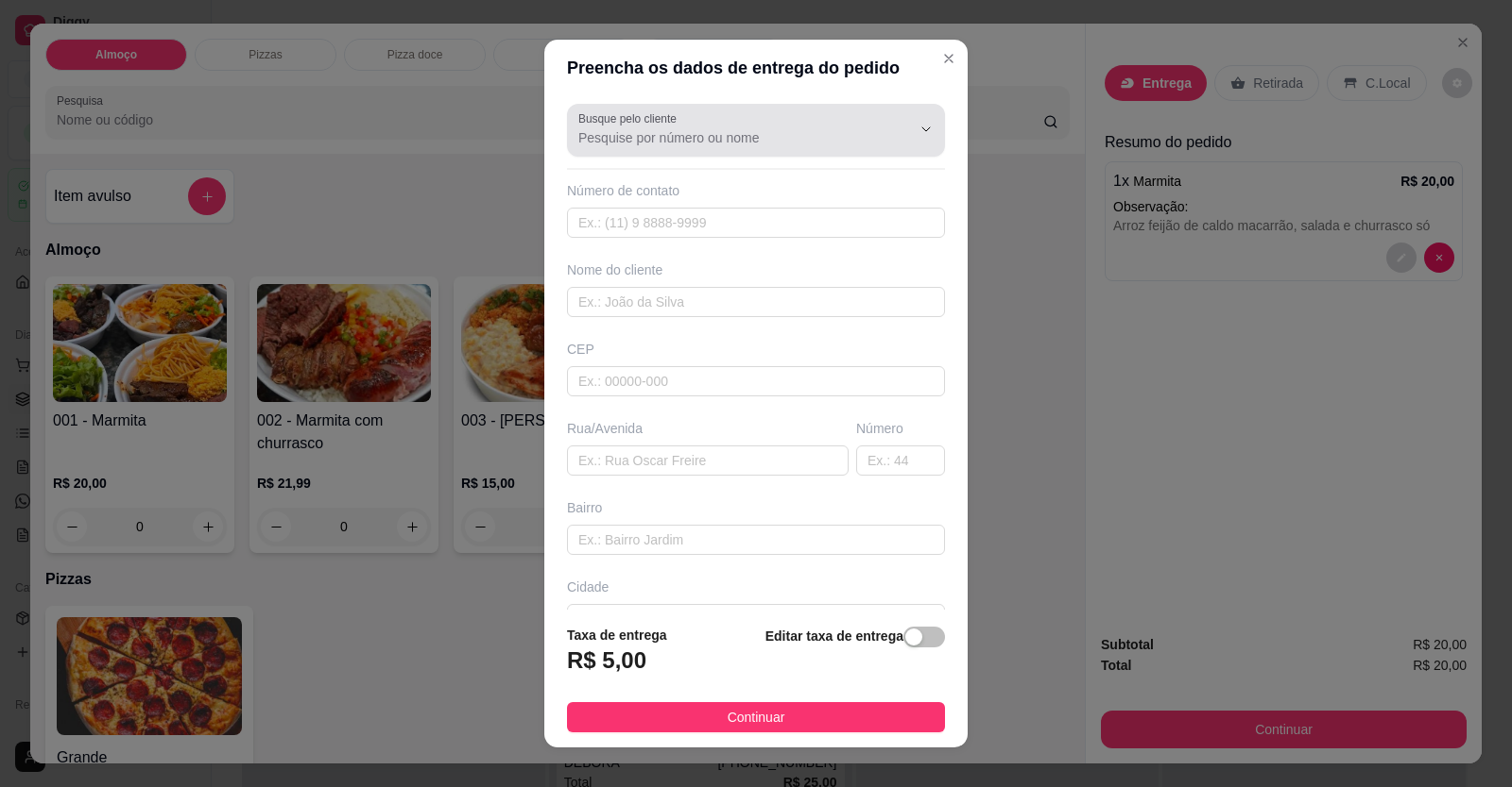
click at [675, 120] on div at bounding box center [756, 130] width 355 height 38
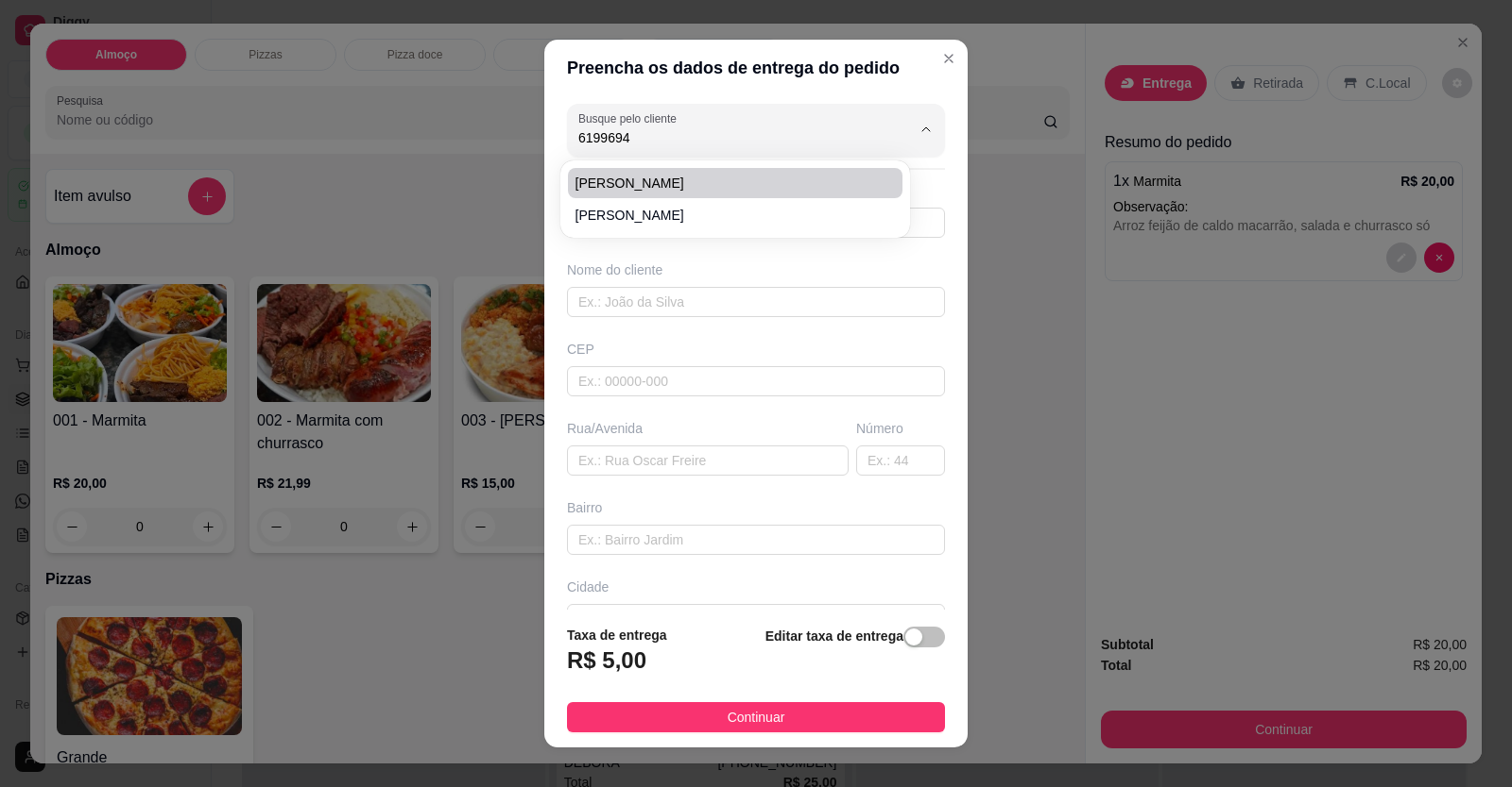
click at [653, 173] on span "[PERSON_NAME]" at bounding box center [725, 183] width 300 height 19
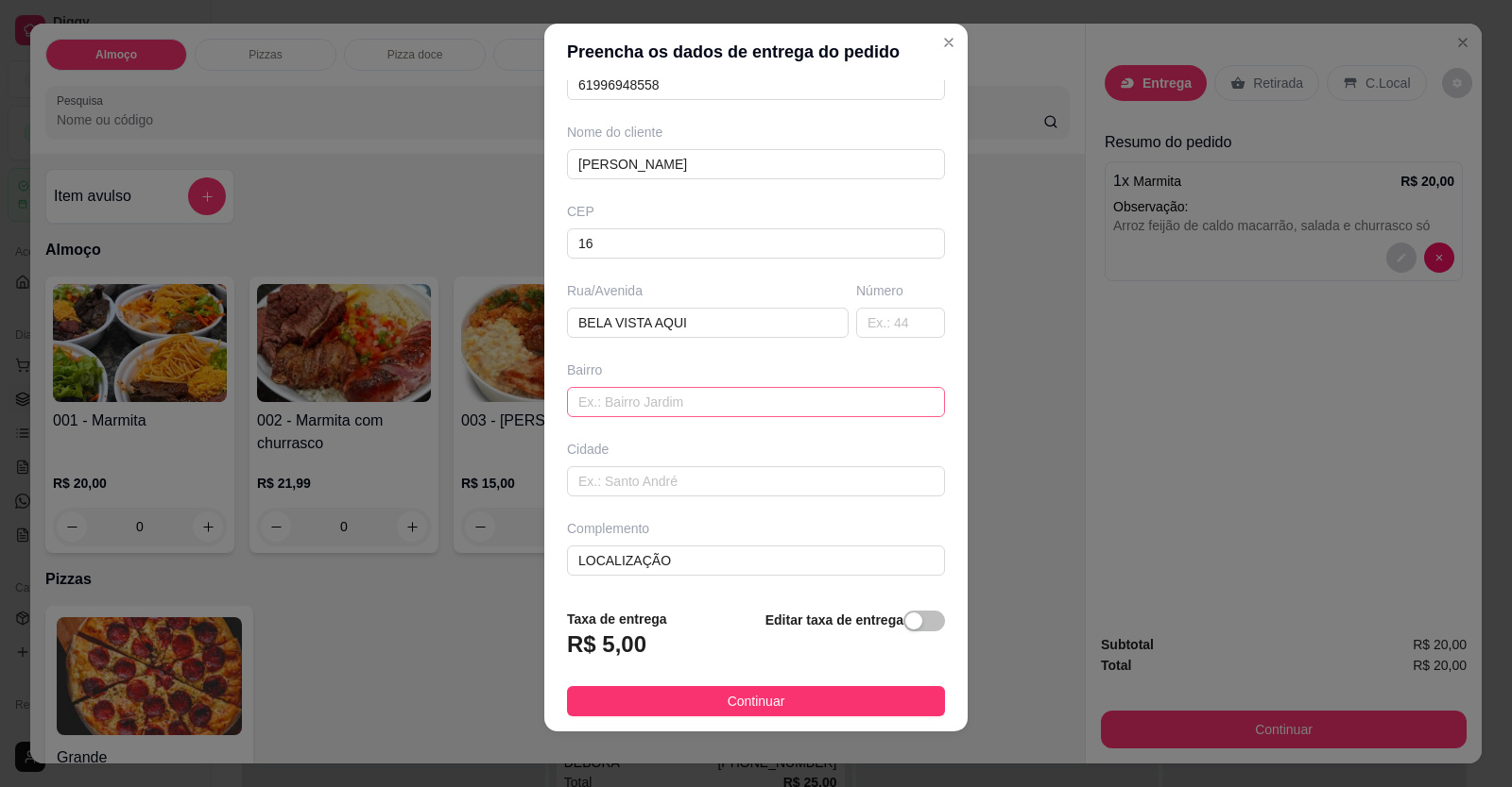
scroll to position [20, 0]
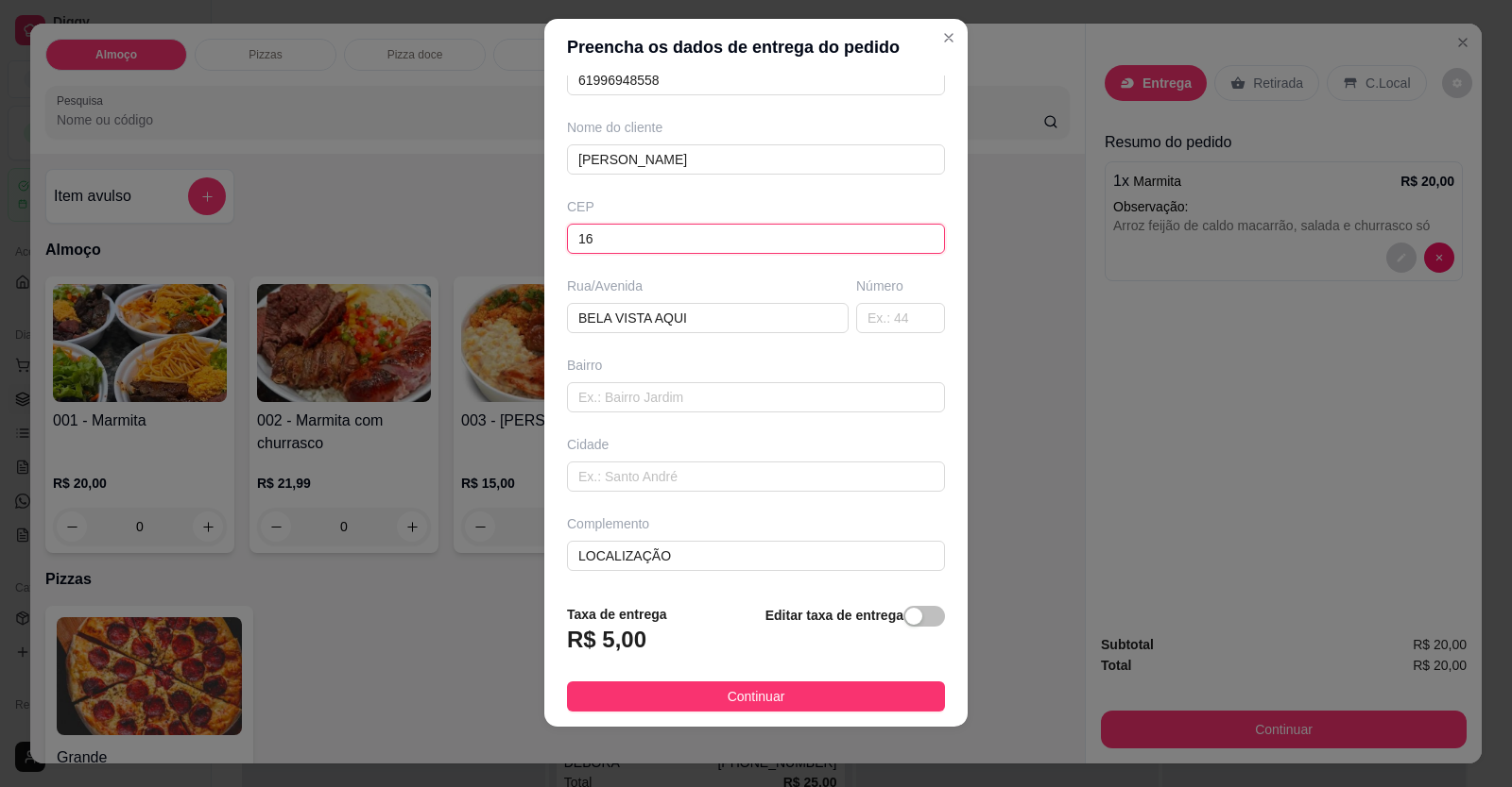
click at [567, 238] on input "16" at bounding box center [756, 238] width 378 height 30
click at [572, 235] on input "16" at bounding box center [756, 238] width 378 height 30
drag, startPoint x: 598, startPoint y: 244, endPoint x: 539, endPoint y: 223, distance: 62.6
click at [544, 223] on div "Busque pelo cliente [PERSON_NAME] Número de contato 61996948558 Nome do cliente…" at bounding box center [756, 333] width 423 height 515
click at [686, 388] on input "text" at bounding box center [756, 397] width 378 height 30
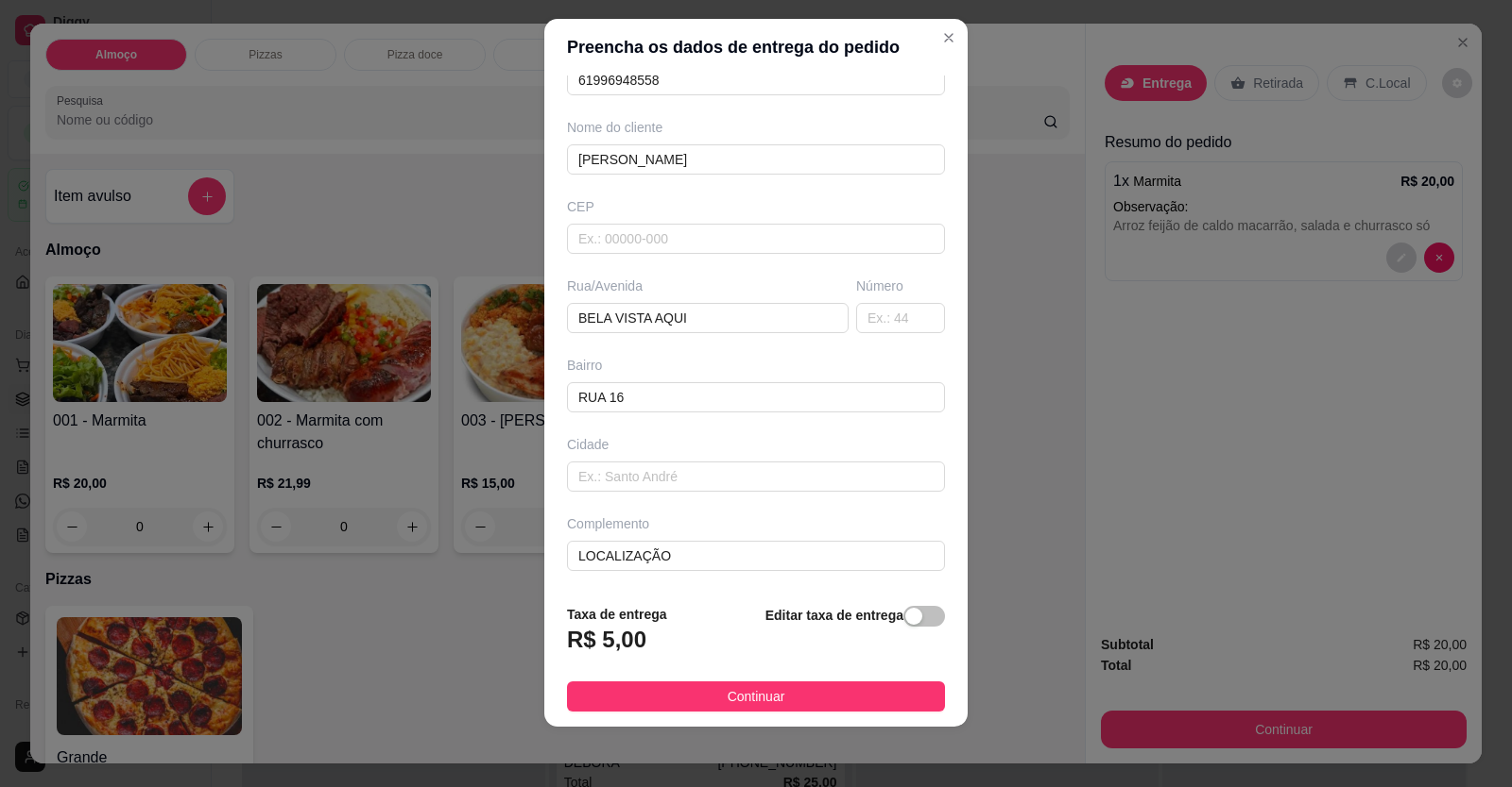
click at [711, 691] on button "Continuar" at bounding box center [756, 696] width 378 height 30
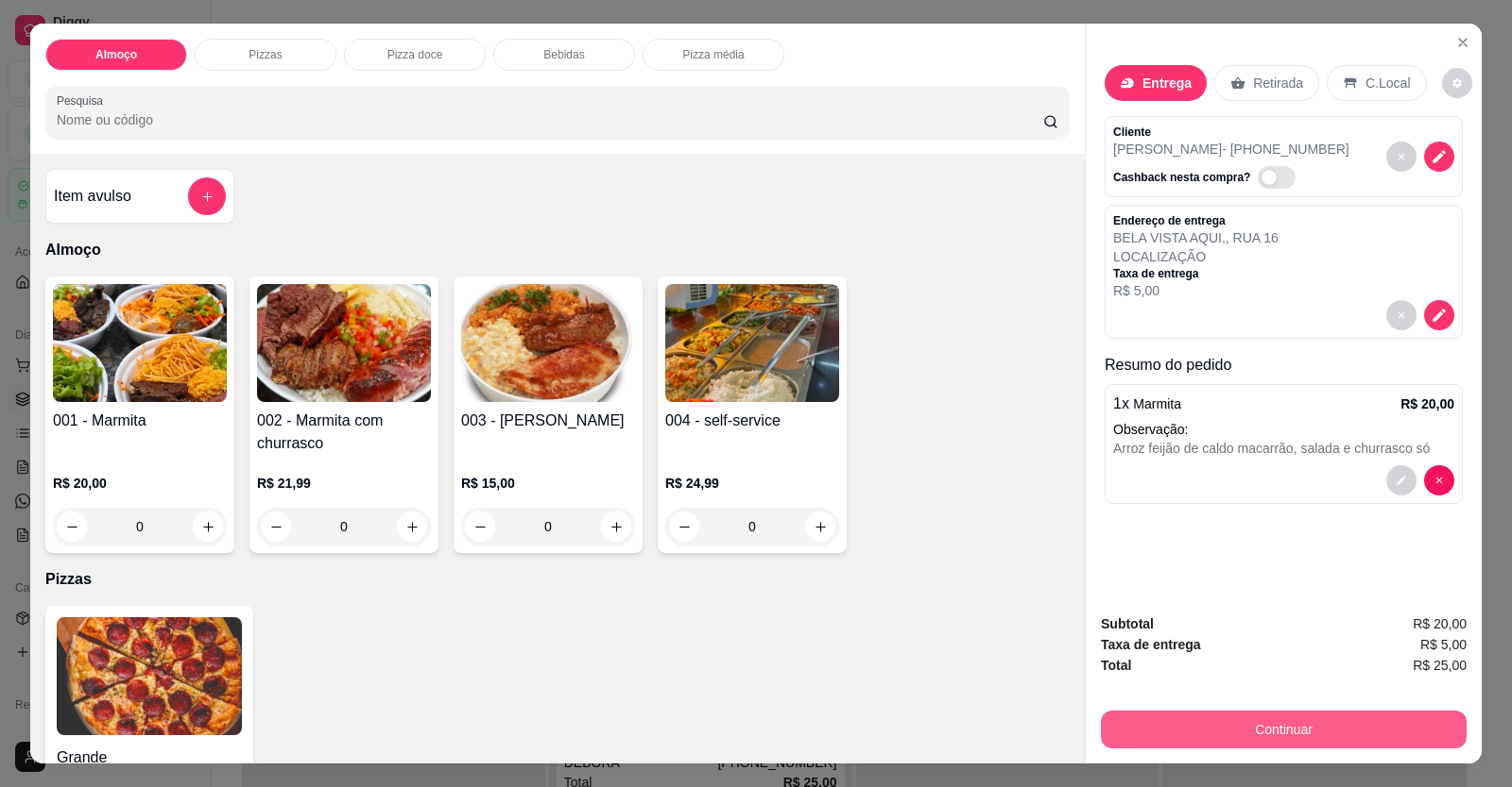
click at [976, 722] on button "Continuar" at bounding box center [1282, 729] width 365 height 38
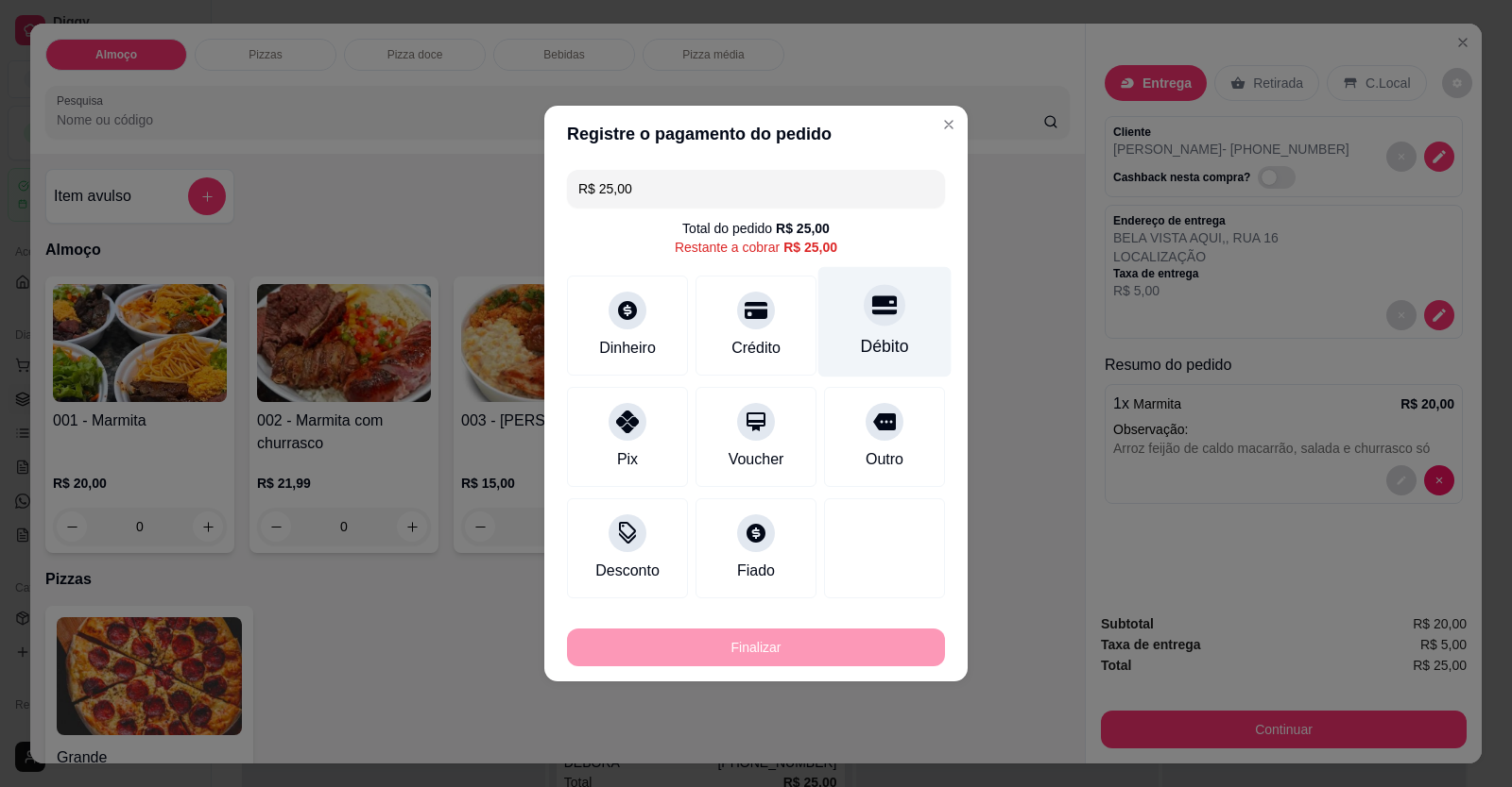
drag, startPoint x: 890, startPoint y: 315, endPoint x: 878, endPoint y: 348, distance: 35.1
click at [890, 316] on div at bounding box center [884, 305] width 42 height 42
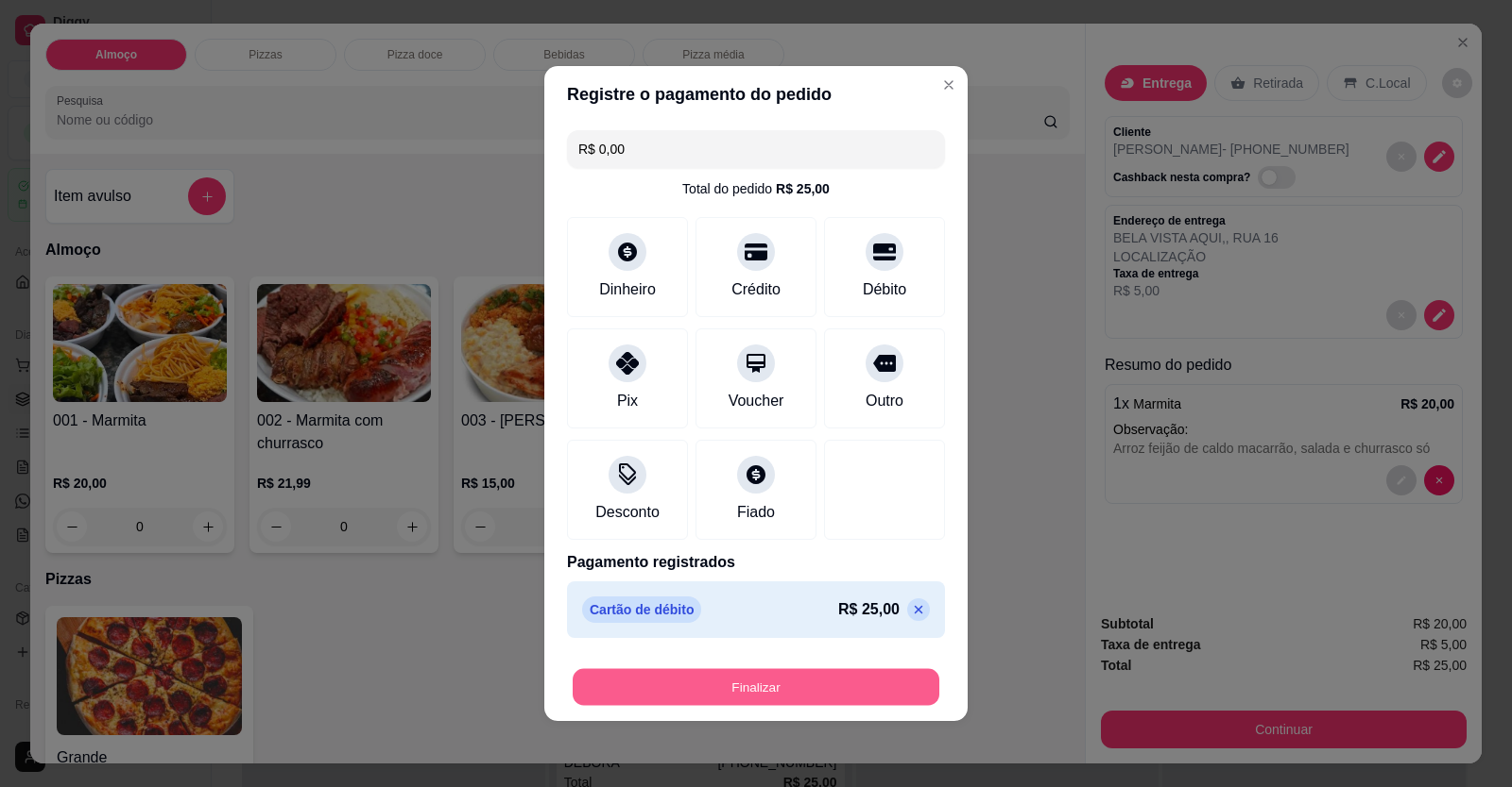
click at [857, 686] on button "Finalizar" at bounding box center [756, 688] width 366 height 37
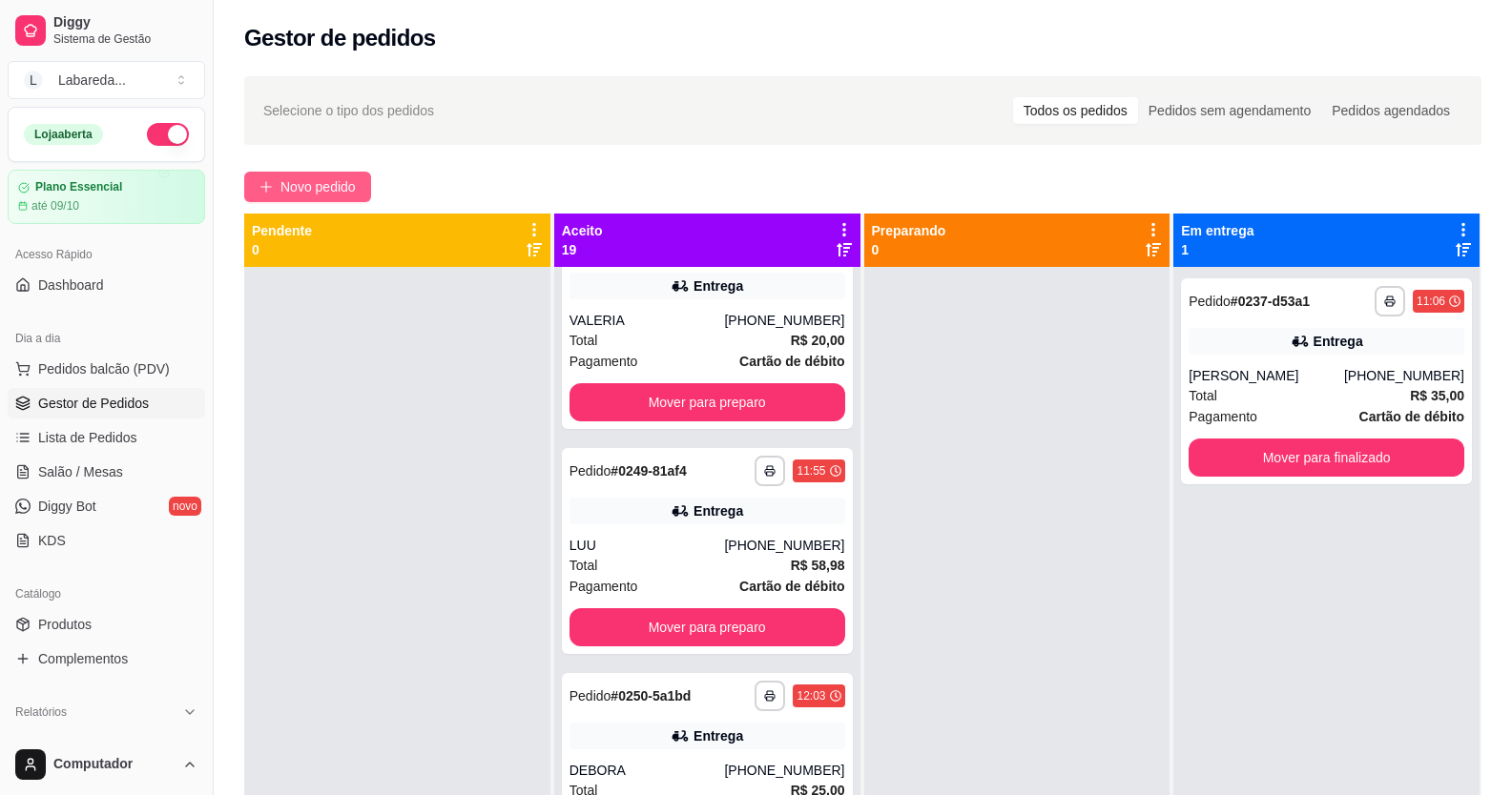
click at [351, 180] on span "Novo pedido" at bounding box center [318, 186] width 75 height 21
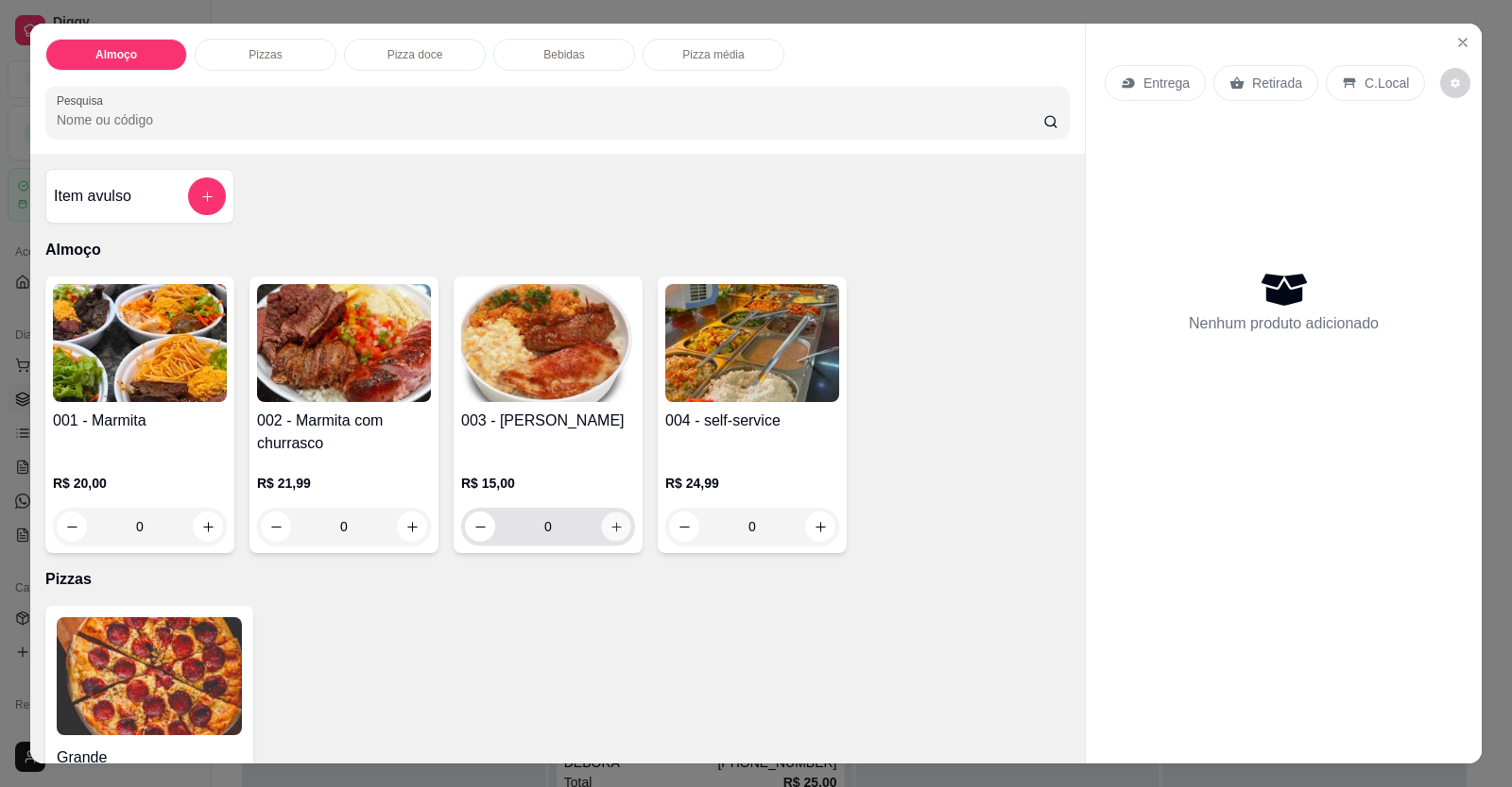
click at [614, 531] on icon "increase-product-quantity" at bounding box center [616, 527] width 15 height 15
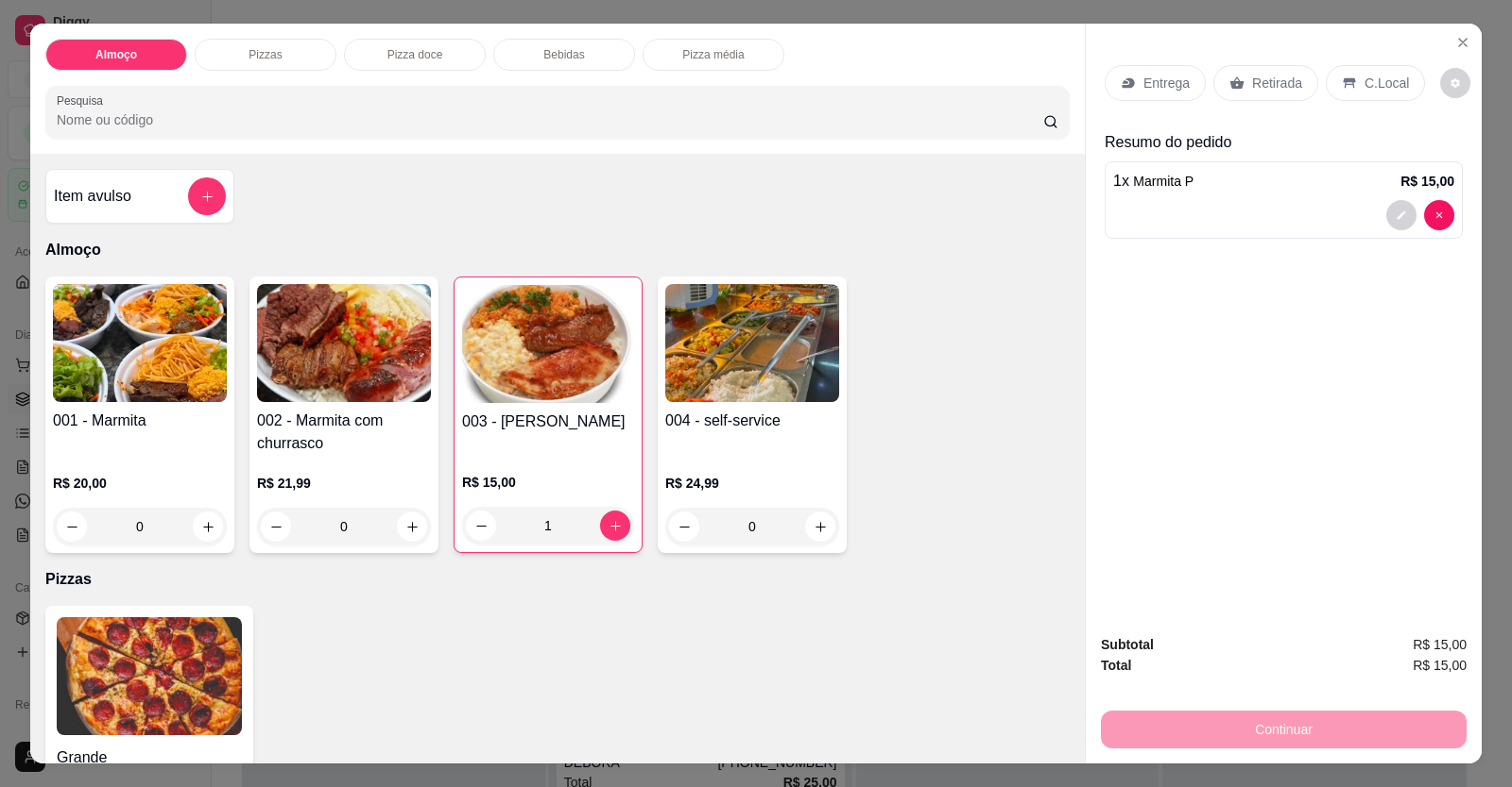
click at [976, 249] on div "Entrega Retirada C.Local Resumo do pedido 1 x Marmita P R$ 15,00" at bounding box center [1283, 320] width 396 height 595
click at [976, 224] on div at bounding box center [1283, 215] width 341 height 30
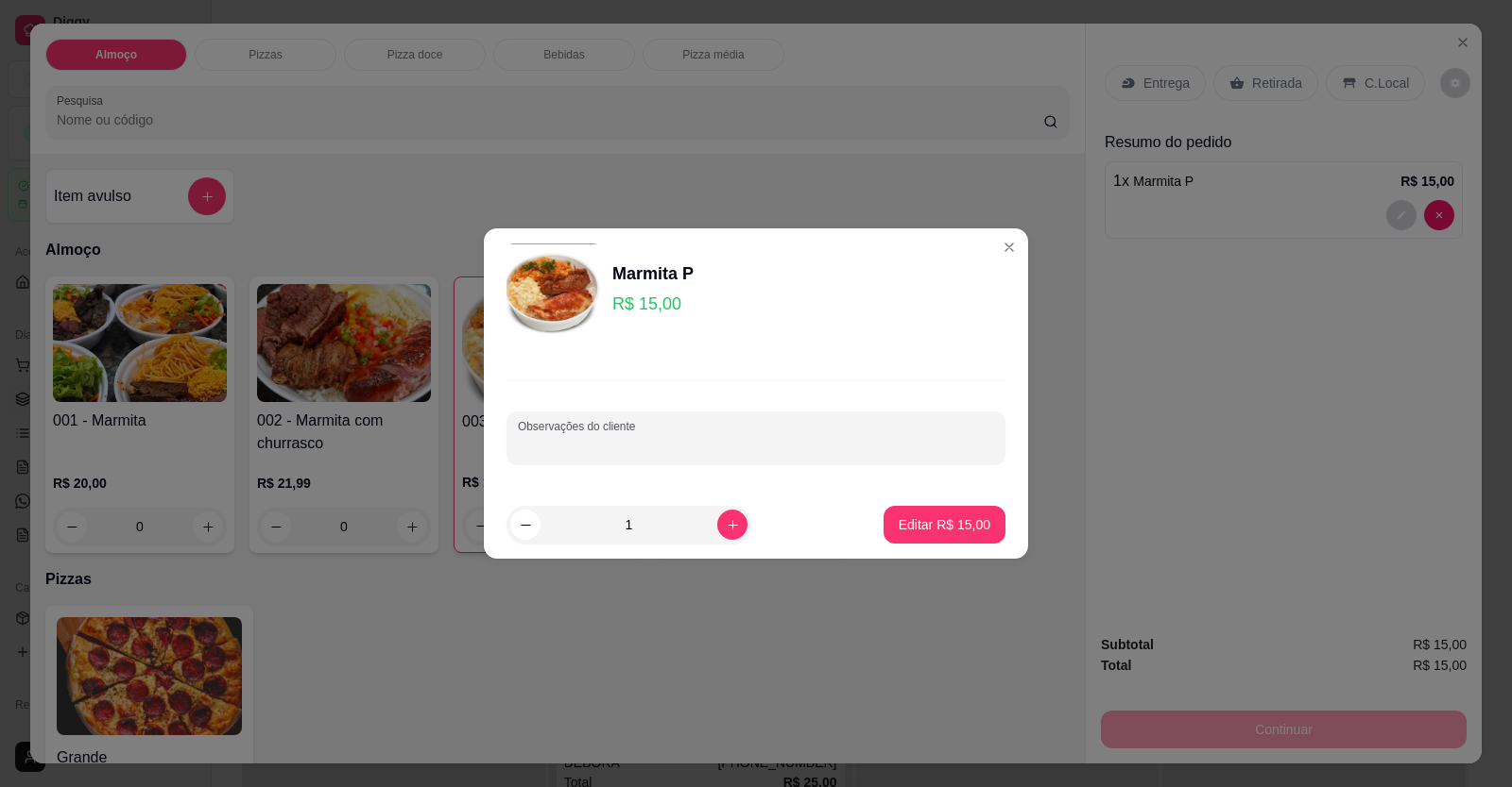
click at [768, 447] on input "Observações do cliente" at bounding box center [756, 446] width 477 height 19
paste input "Arroz Feijão Macarrão Batata frita Carne de porco"
click at [916, 518] on p "Editar R$ 15,00" at bounding box center [944, 526] width 92 height 19
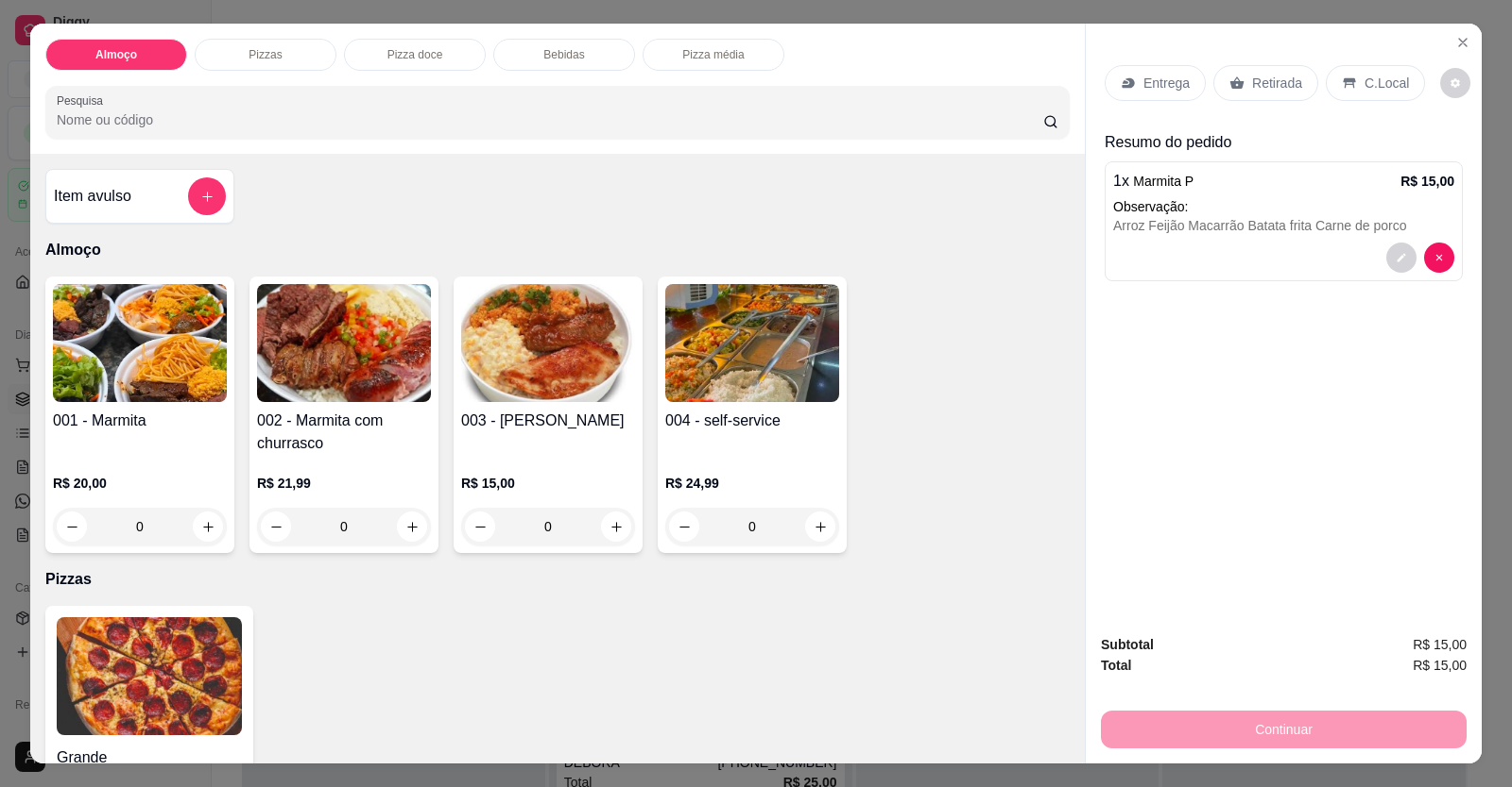
click at [976, 80] on p "Entrega" at bounding box center [1166, 83] width 46 height 19
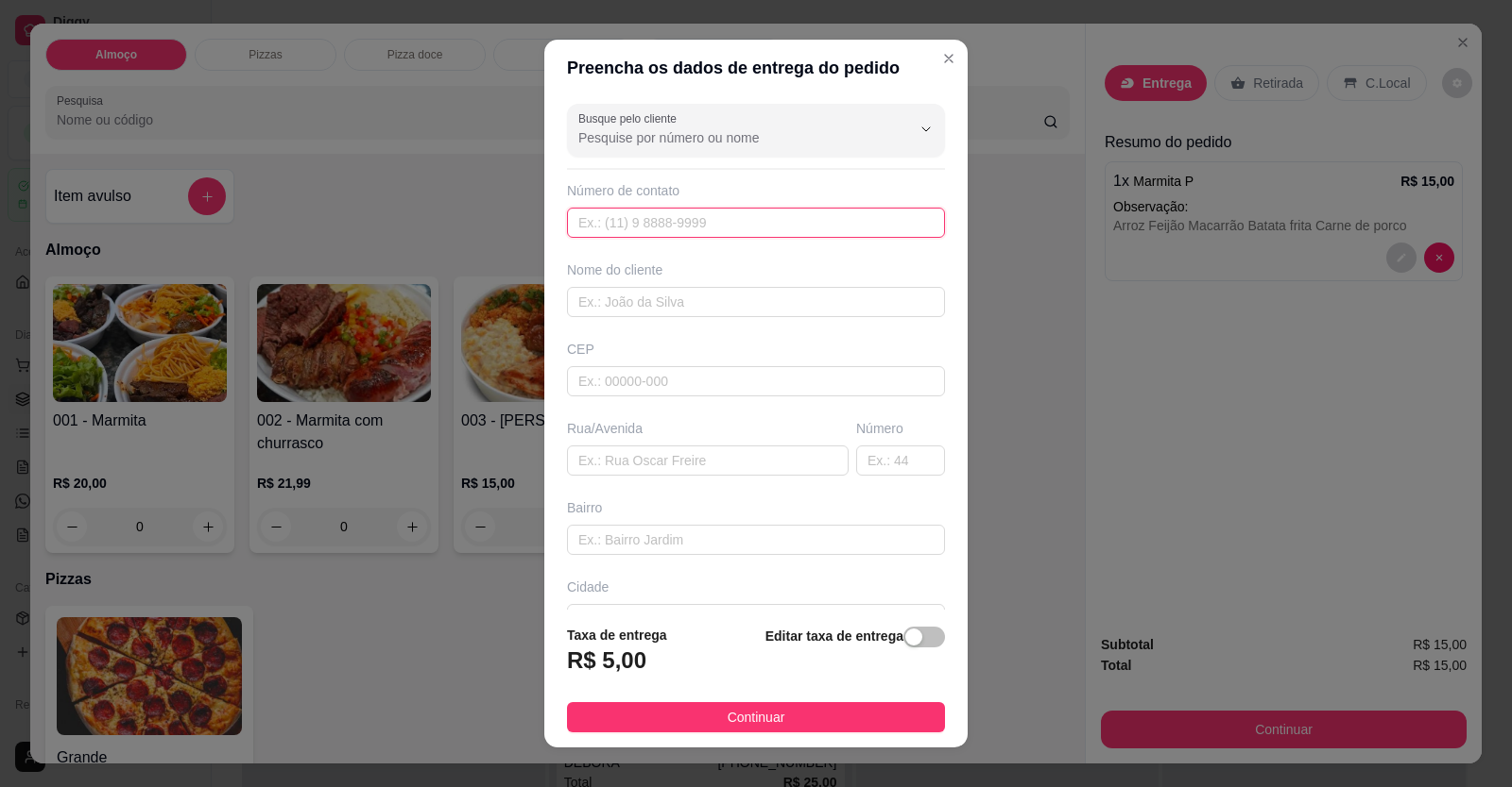
click at [782, 218] on input "text" at bounding box center [756, 223] width 378 height 30
click at [767, 157] on div "Busque pelo cliente Número de contato Nome do cliente CEP Rua/[GEOGRAPHIC_DATA]" at bounding box center [756, 353] width 423 height 515
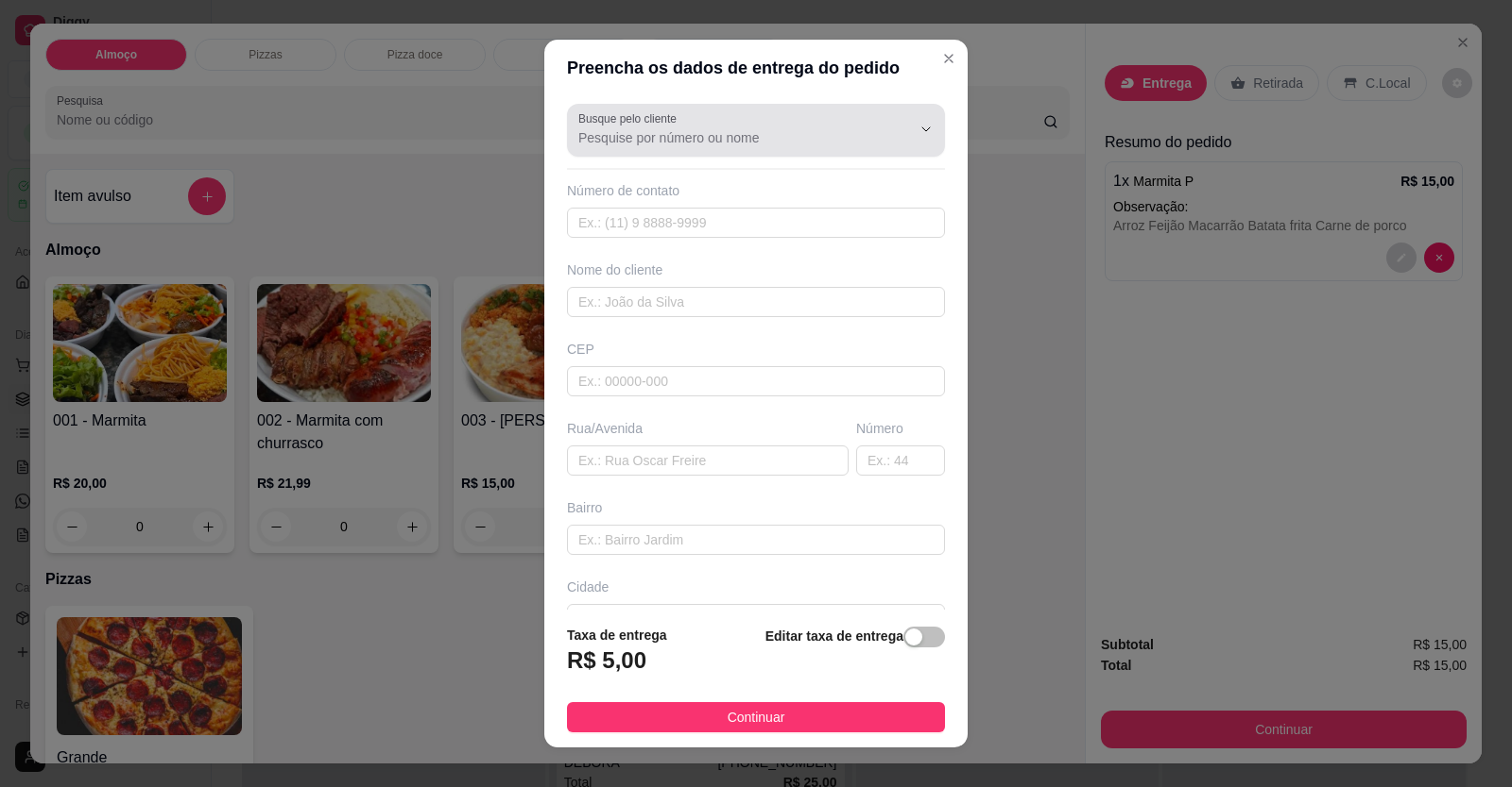
click at [762, 136] on input "Busque pelo cliente" at bounding box center [729, 138] width 302 height 19
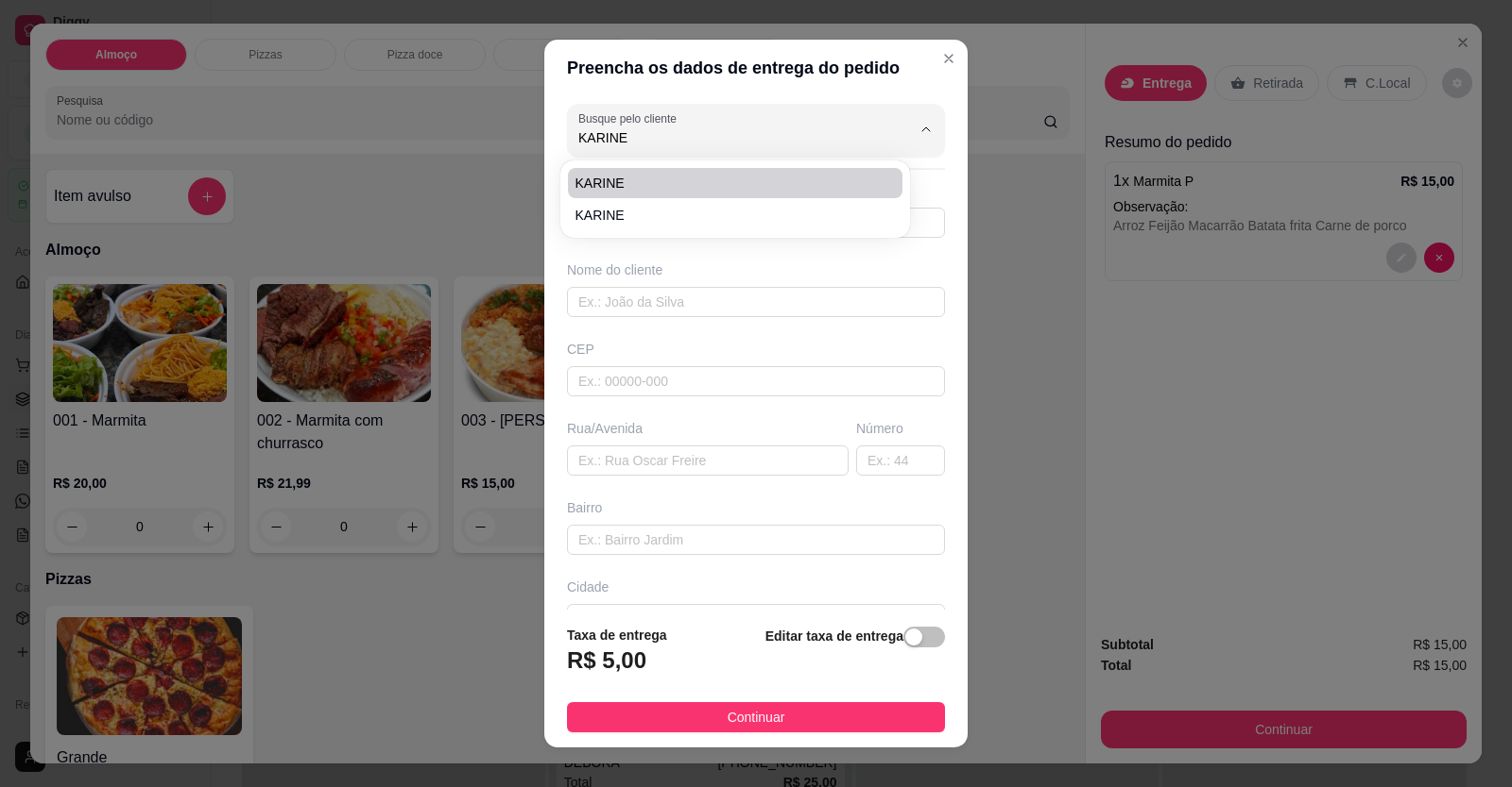
click at [665, 168] on li "KARINE" at bounding box center [734, 183] width 334 height 30
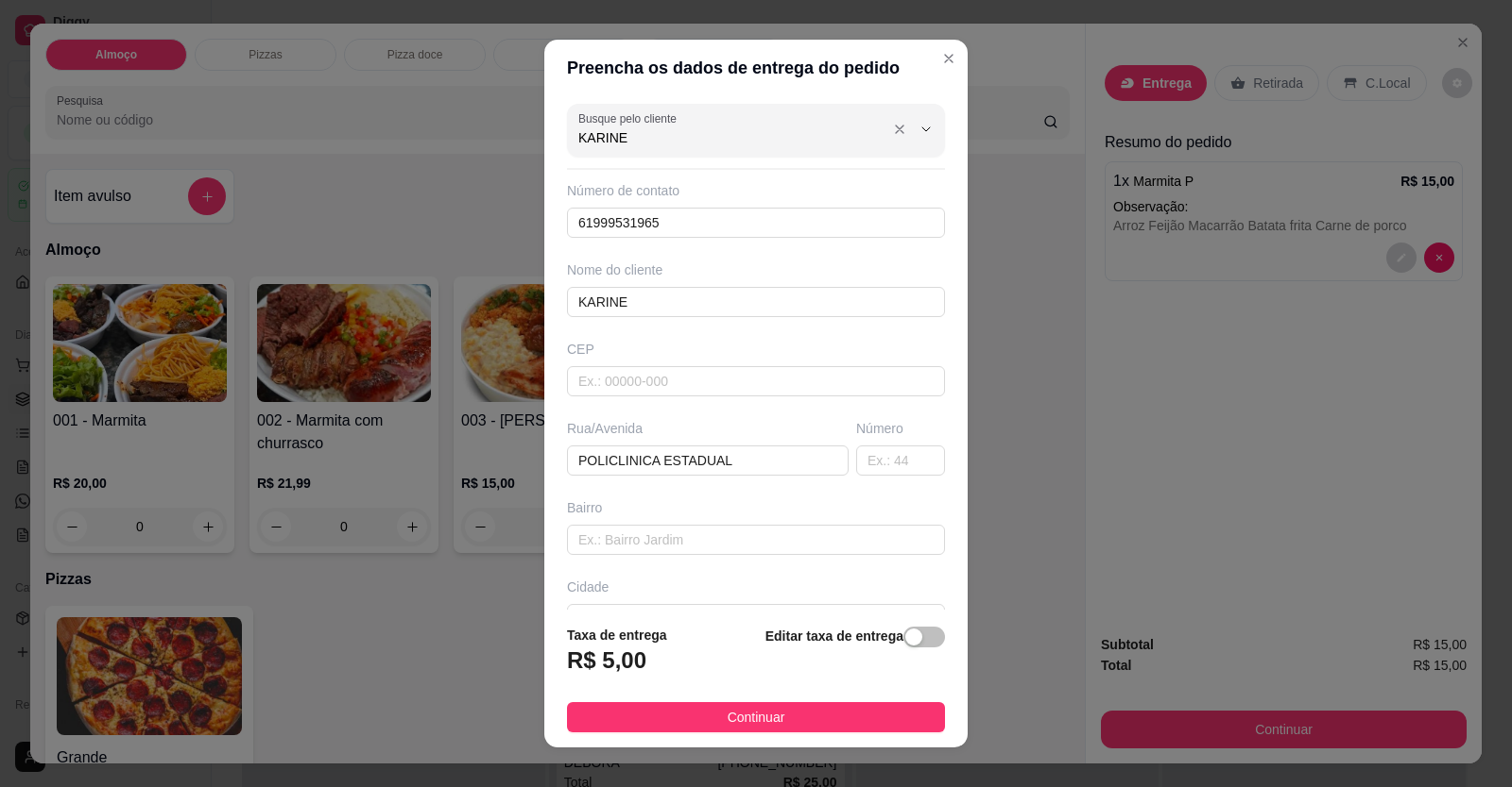
click at [657, 136] on input "KARINE" at bounding box center [729, 138] width 302 height 19
click at [660, 202] on li "KARINE" at bounding box center [734, 215] width 334 height 30
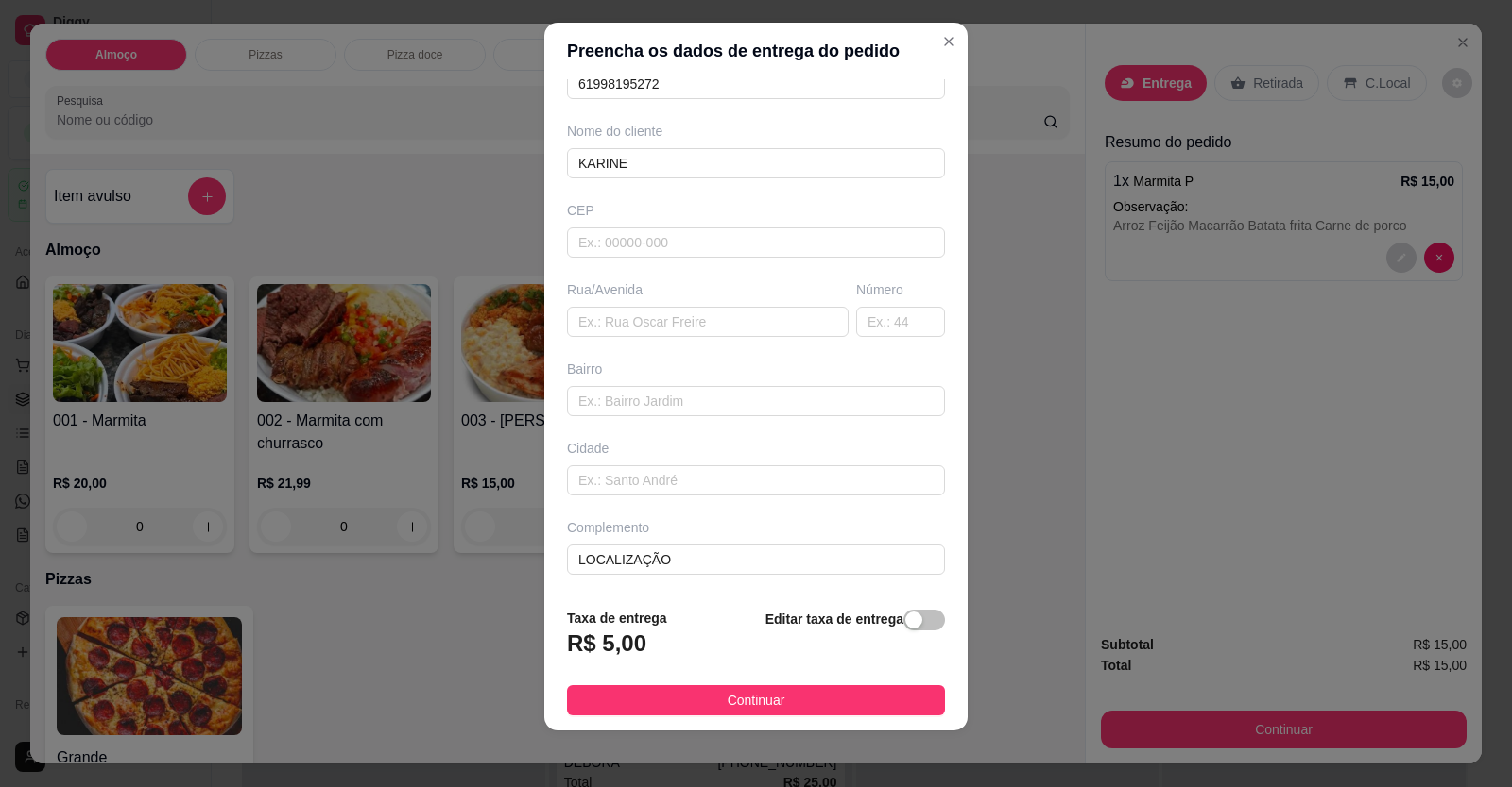
scroll to position [20, 0]
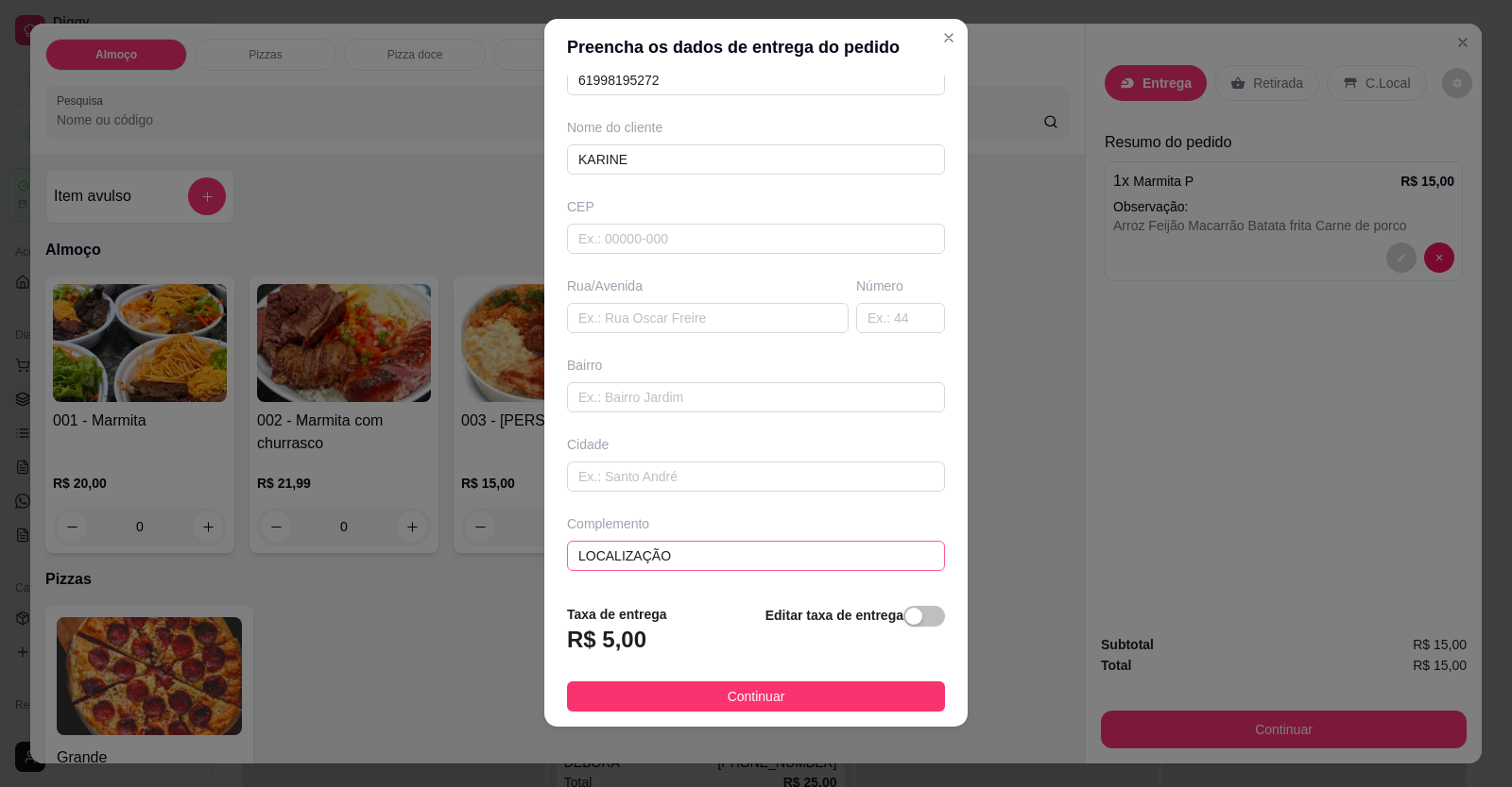
drag, startPoint x: 711, startPoint y: 571, endPoint x: 663, endPoint y: 554, distance: 50.9
click at [664, 554] on div "Busque pelo cliente KARINE Número de contato 61998195272 Nome do cliente [PERSO…" at bounding box center [756, 333] width 423 height 515
click at [610, 407] on input "text" at bounding box center [756, 397] width 378 height 30
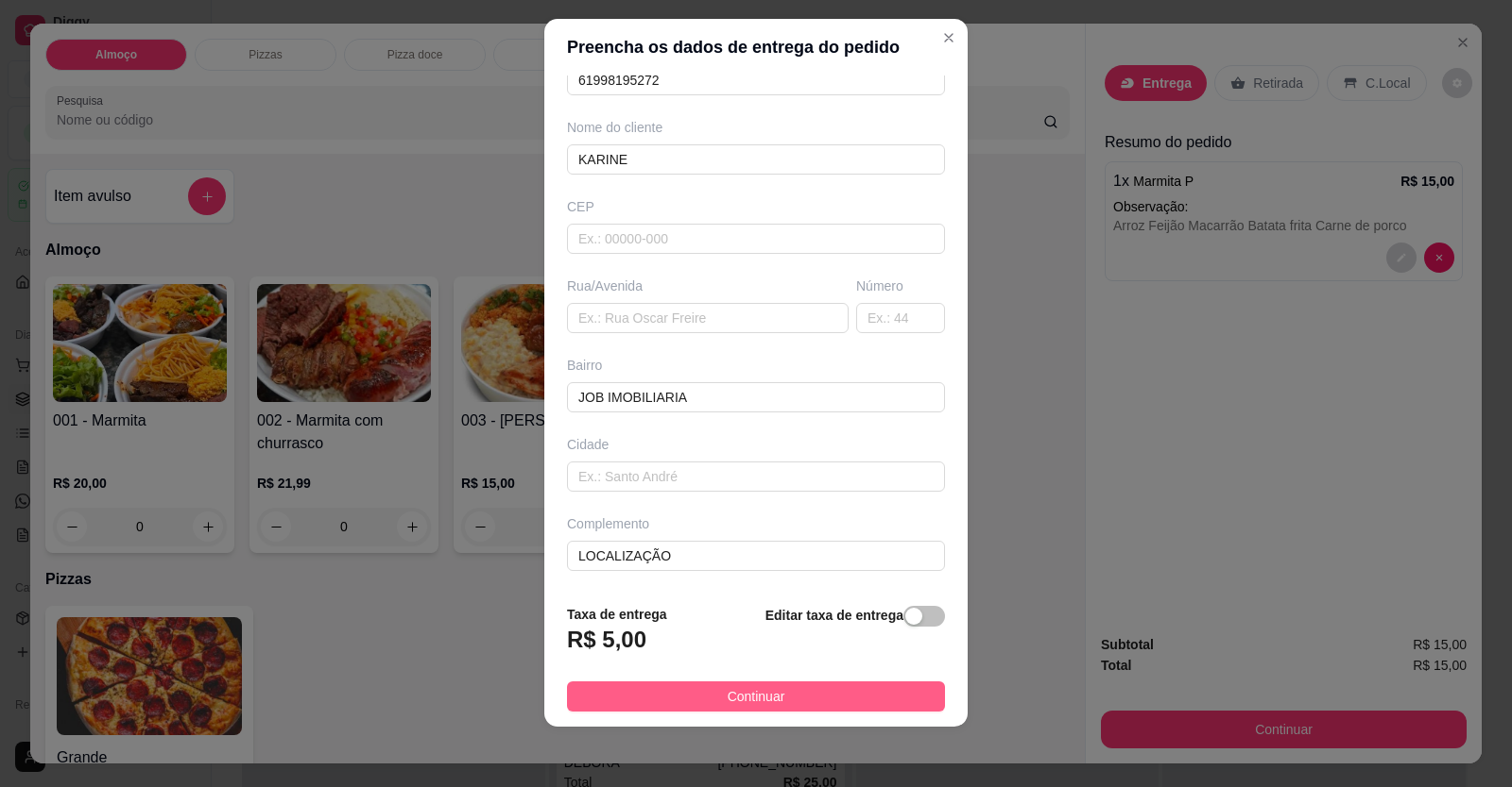
click at [775, 703] on button "Continuar" at bounding box center [756, 696] width 378 height 30
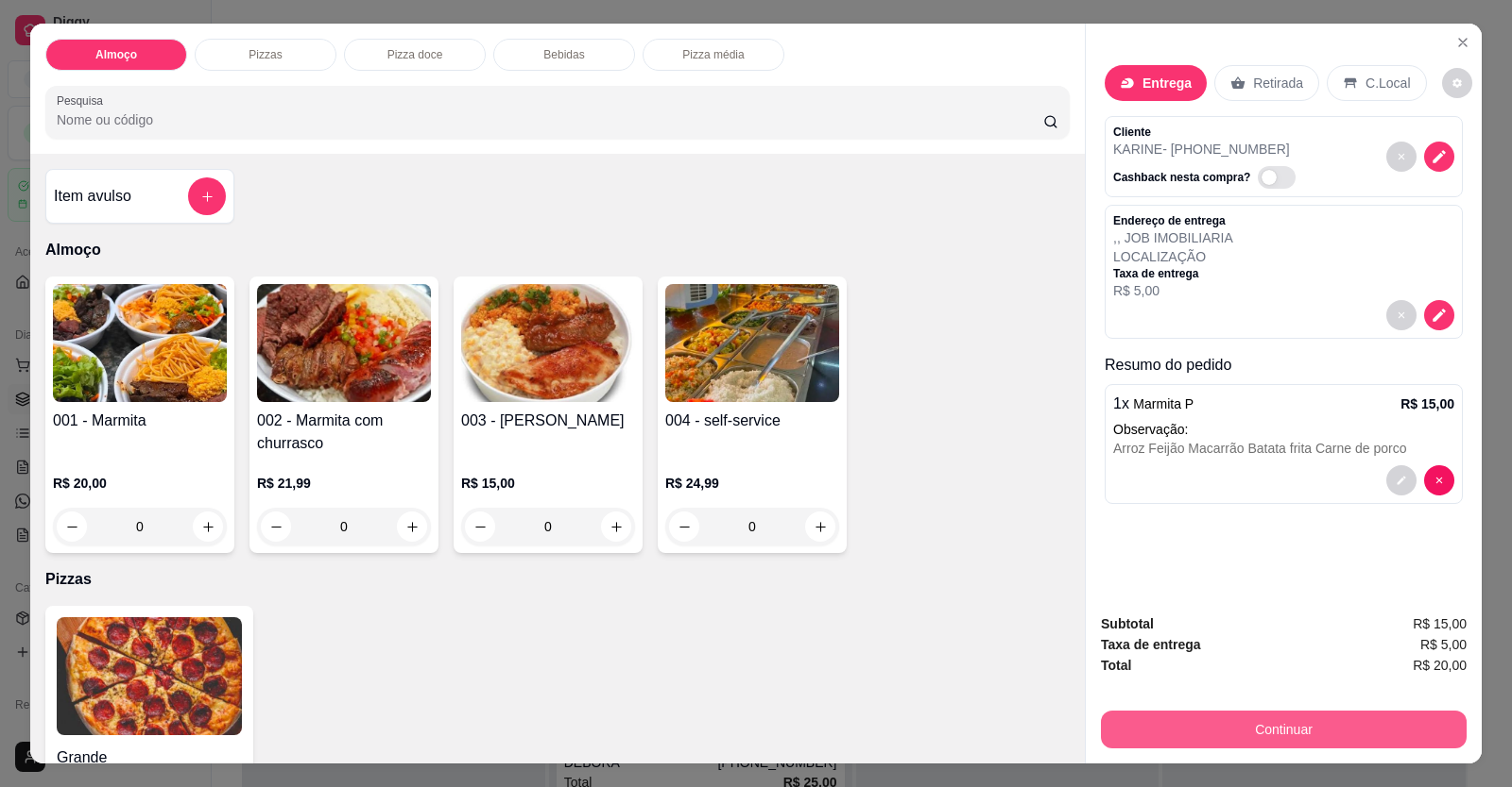
click at [976, 729] on button "Continuar" at bounding box center [1282, 729] width 365 height 38
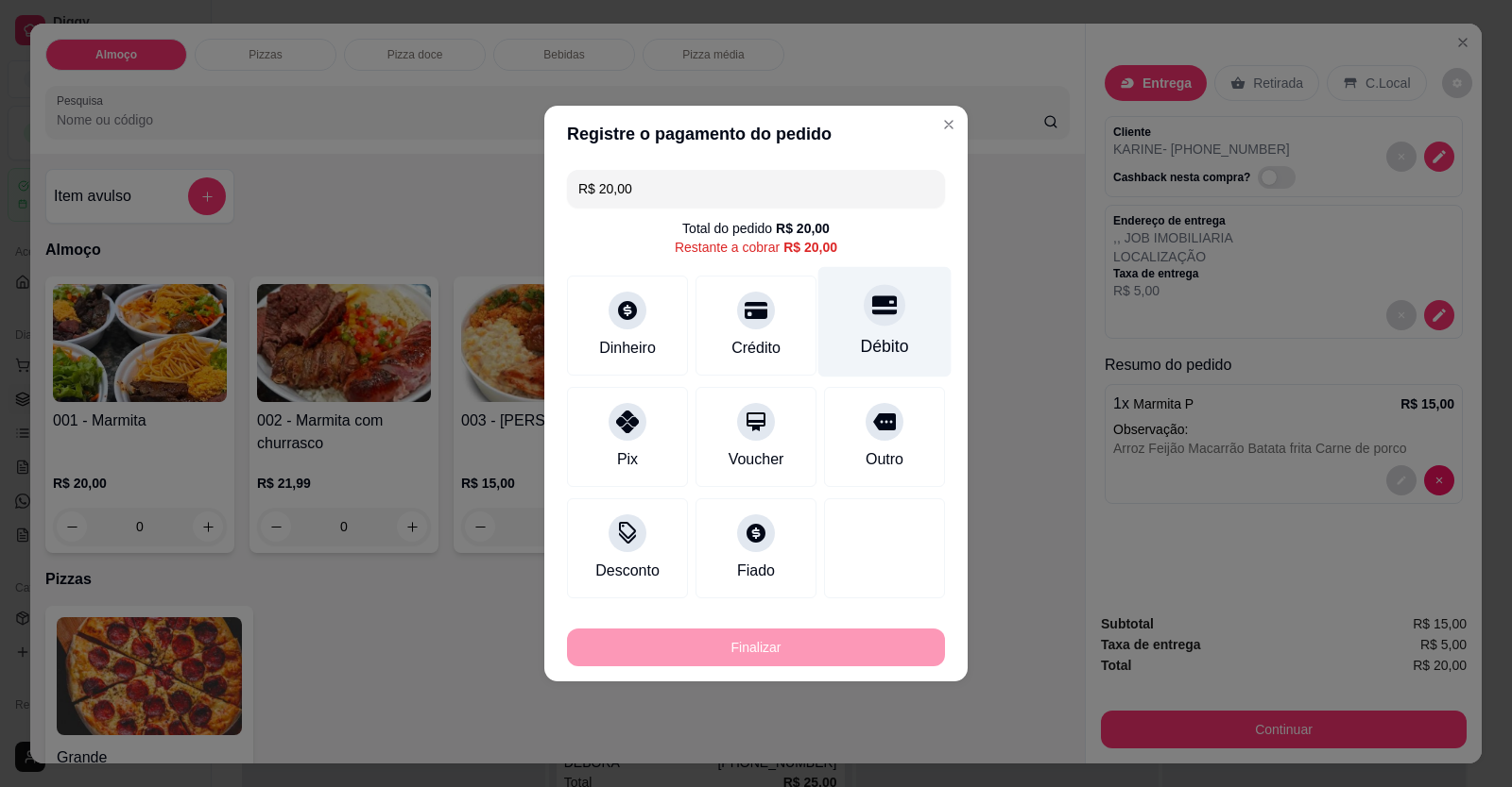
click at [879, 350] on div "Débito" at bounding box center [885, 346] width 48 height 24
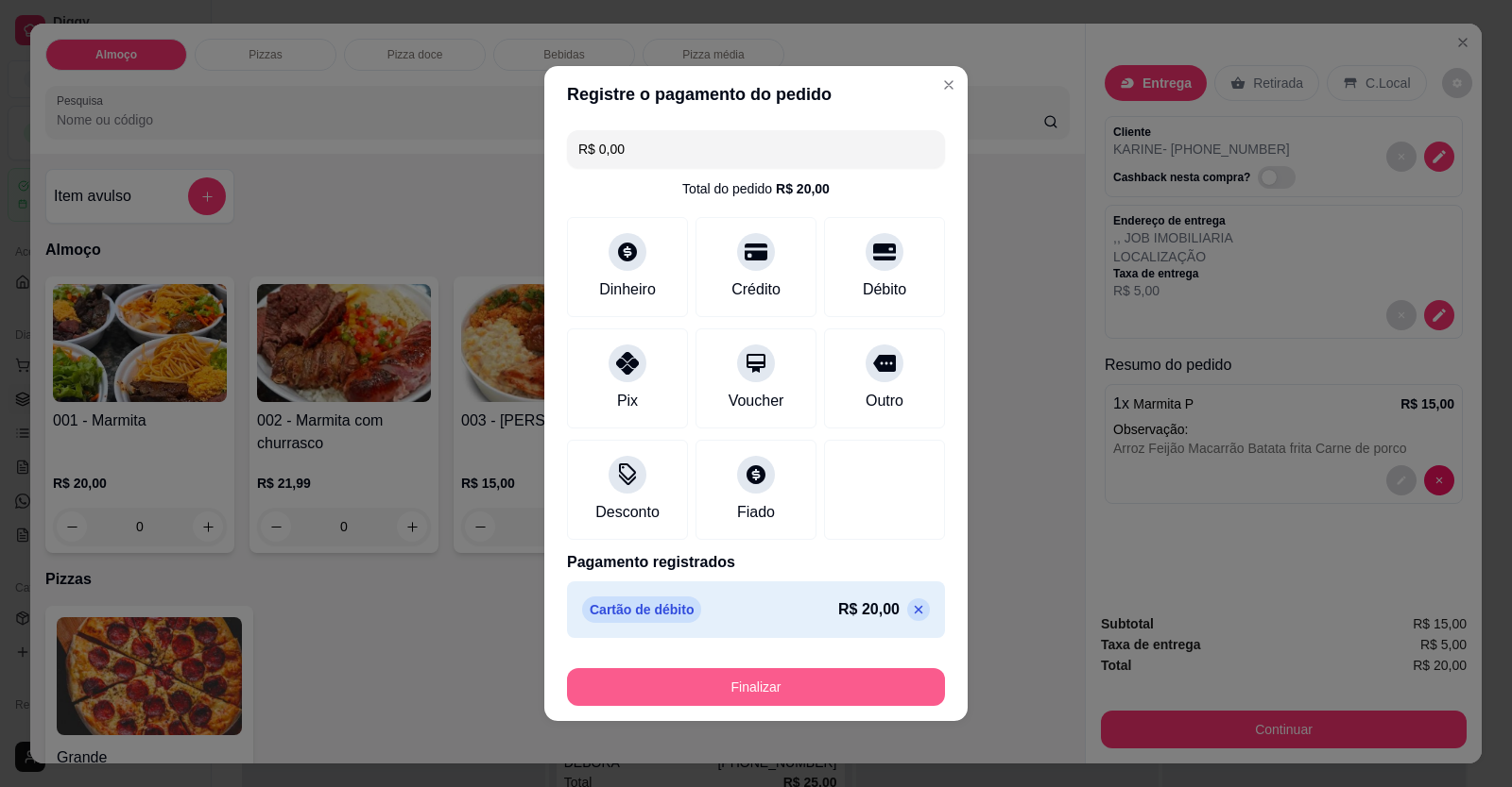
click at [818, 691] on button "Finalizar" at bounding box center [756, 687] width 378 height 38
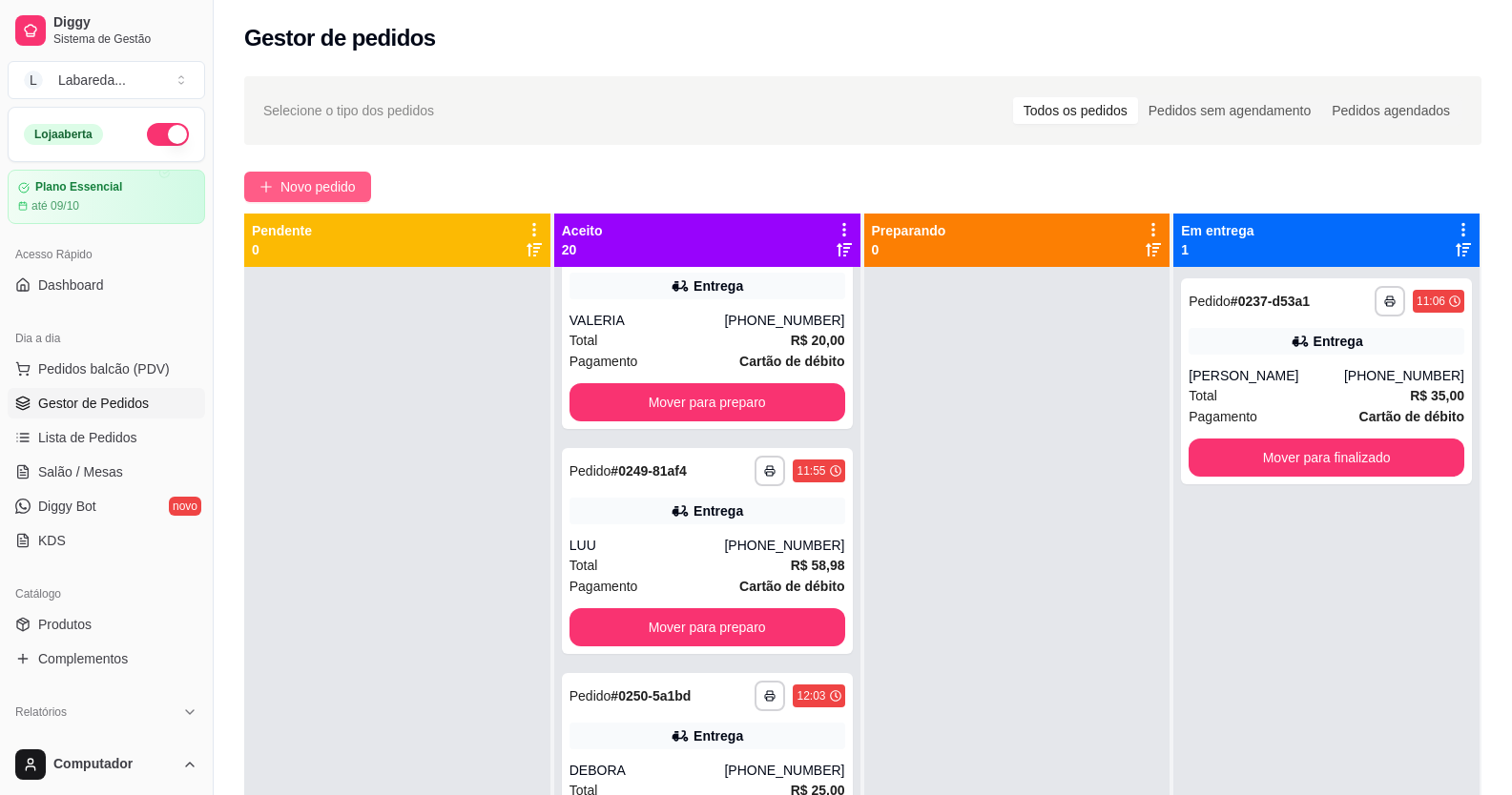
click at [276, 194] on button "Novo pedido" at bounding box center [308, 187] width 127 height 30
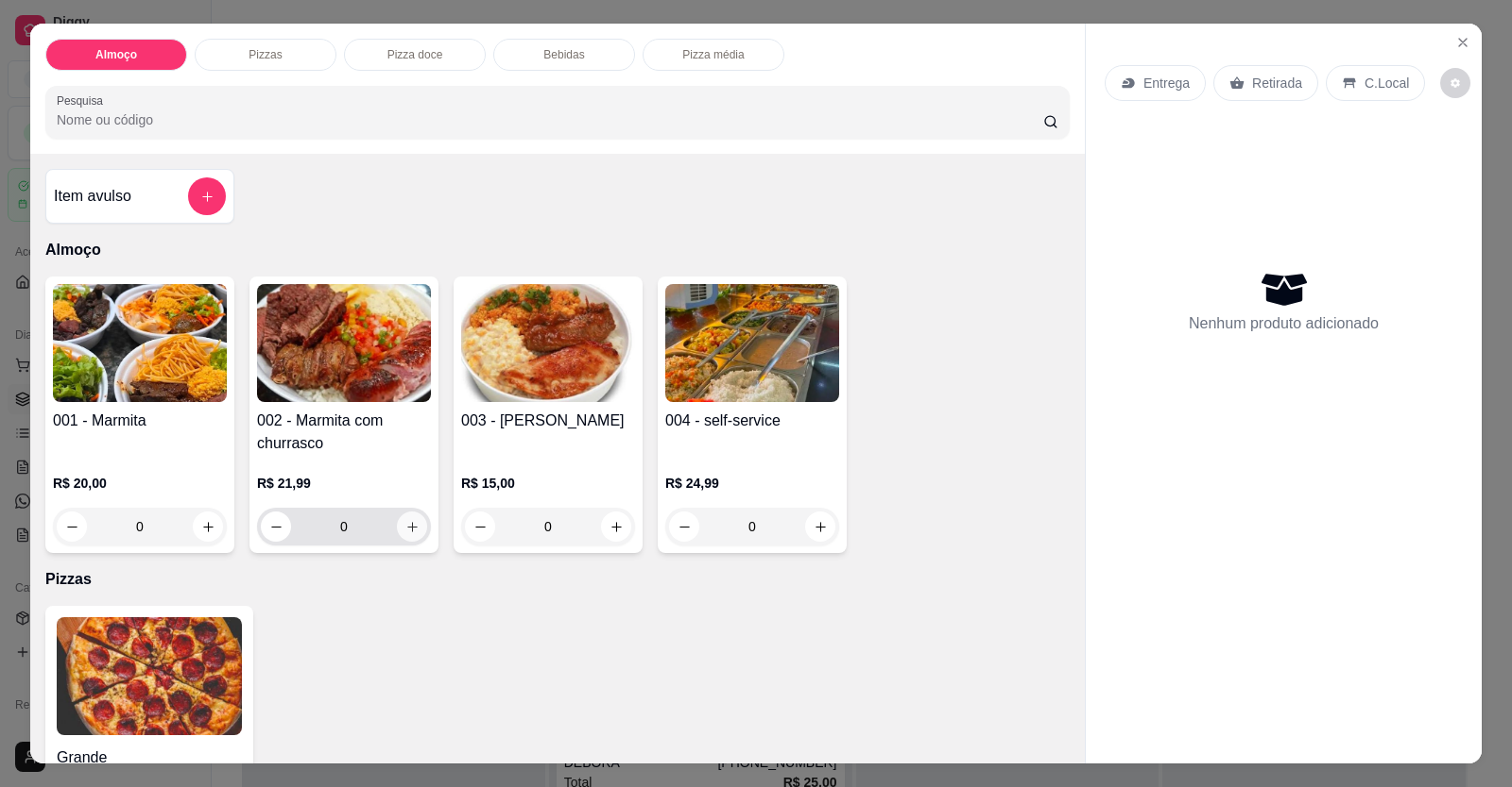
click at [405, 520] on icon "increase-product-quantity" at bounding box center [412, 527] width 15 height 15
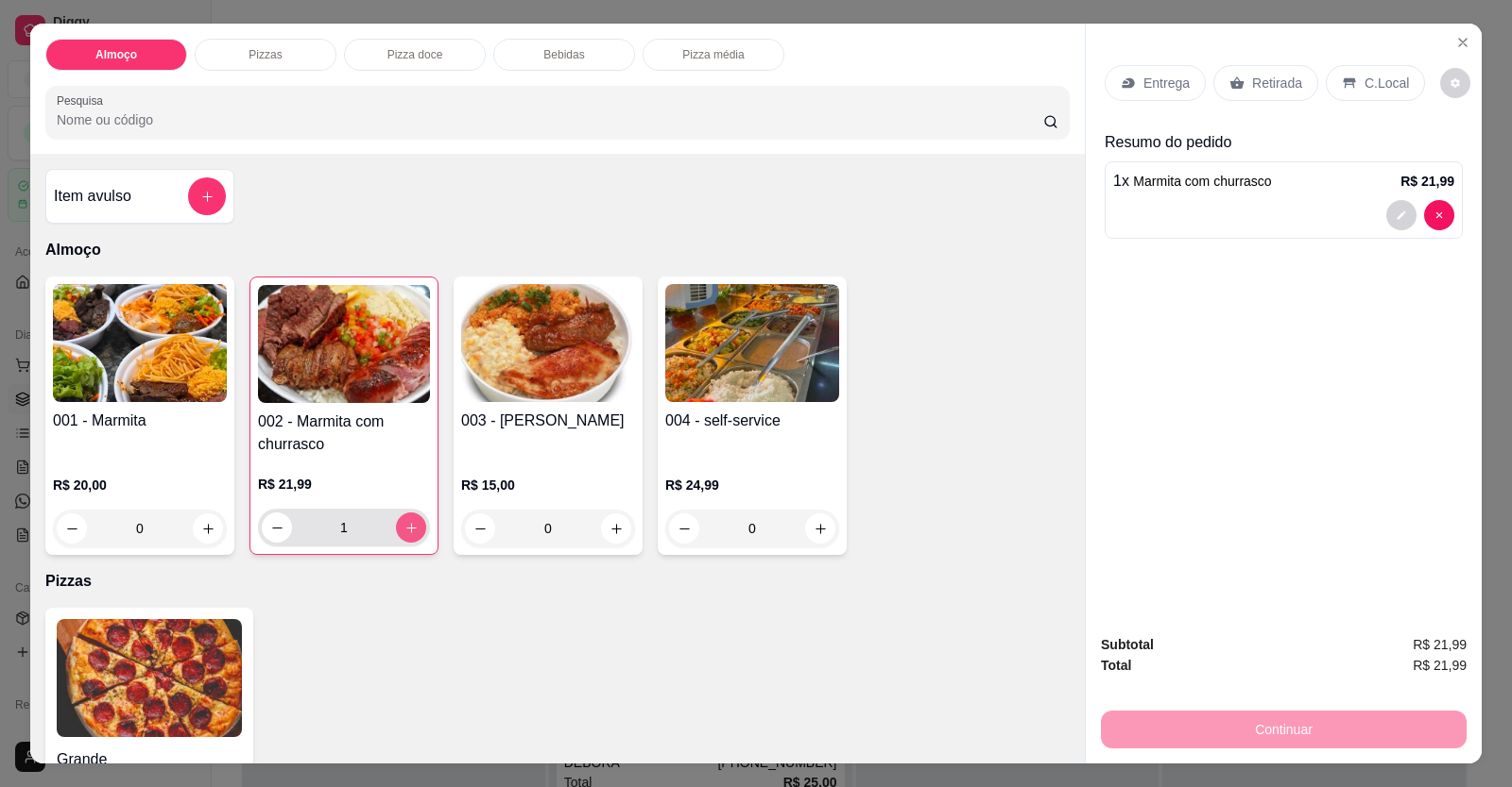
click at [404, 525] on icon "increase-product-quantity" at bounding box center [411, 528] width 15 height 15
click at [976, 97] on div "Entrega" at bounding box center [1155, 82] width 101 height 36
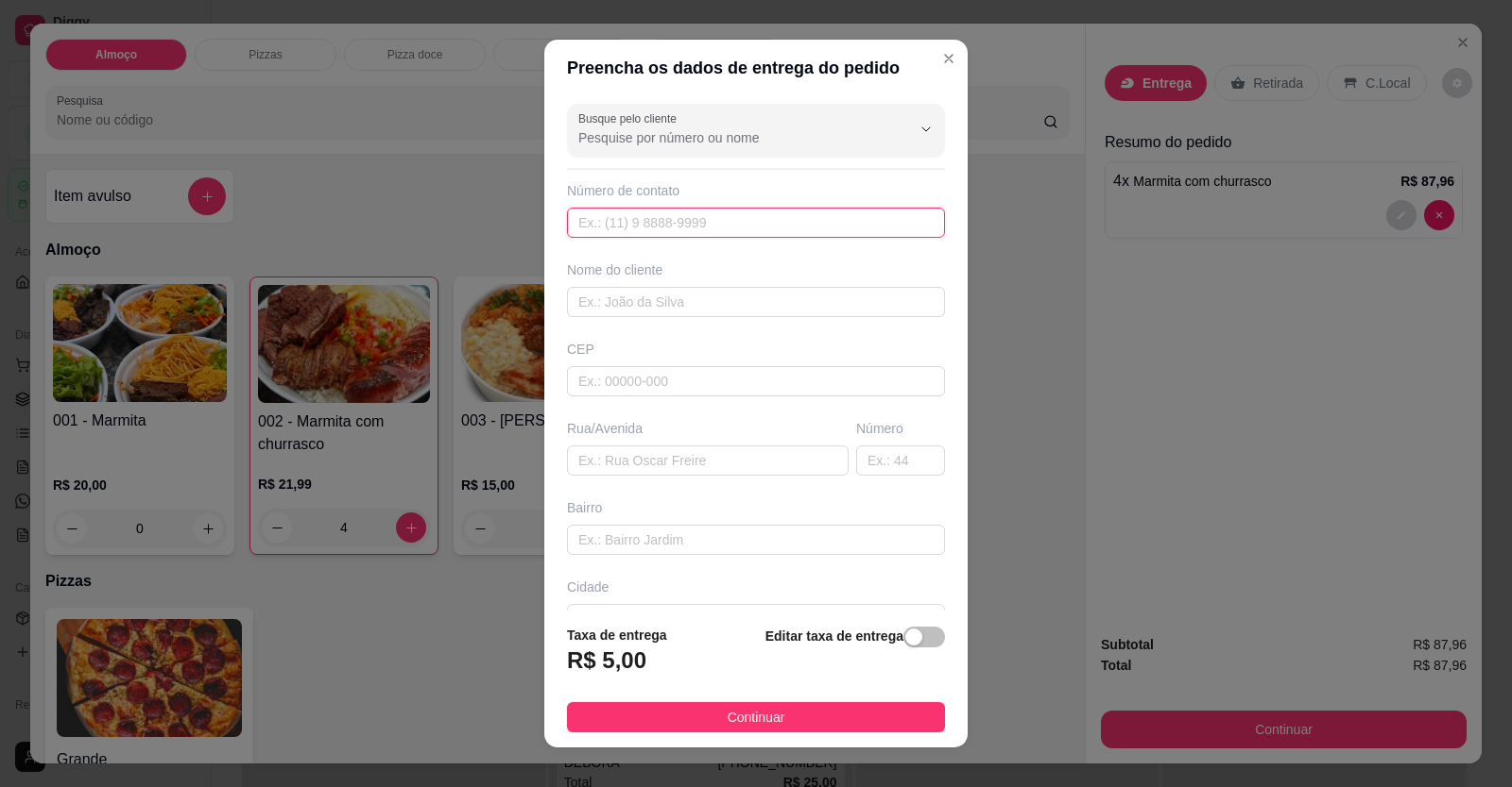
click at [907, 216] on input "text" at bounding box center [756, 223] width 378 height 30
click at [756, 129] on input "Busque pelo cliente" at bounding box center [729, 138] width 302 height 19
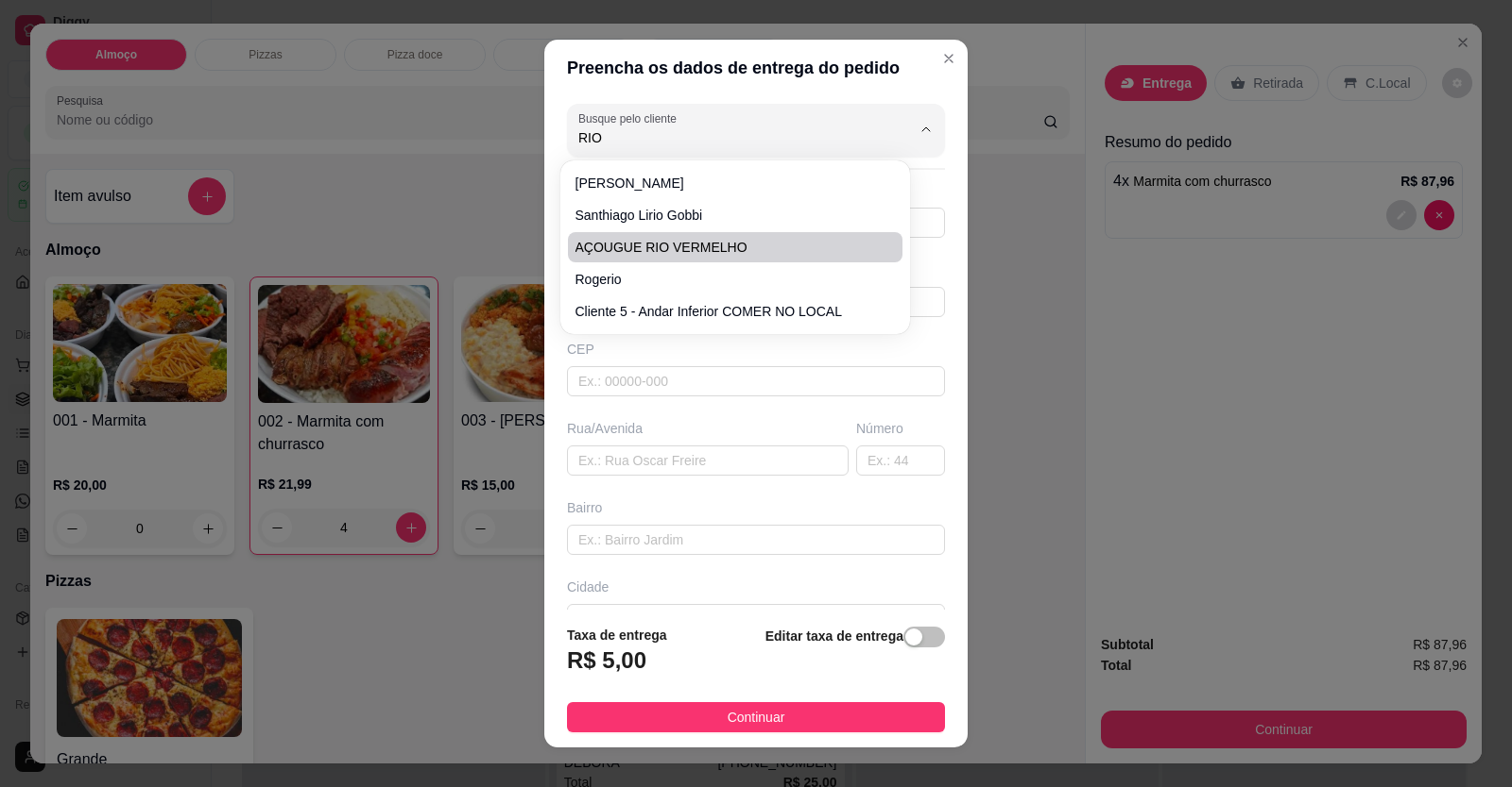
click at [701, 248] on span "AÇOUGUE RIO VERMELHO" at bounding box center [725, 248] width 300 height 19
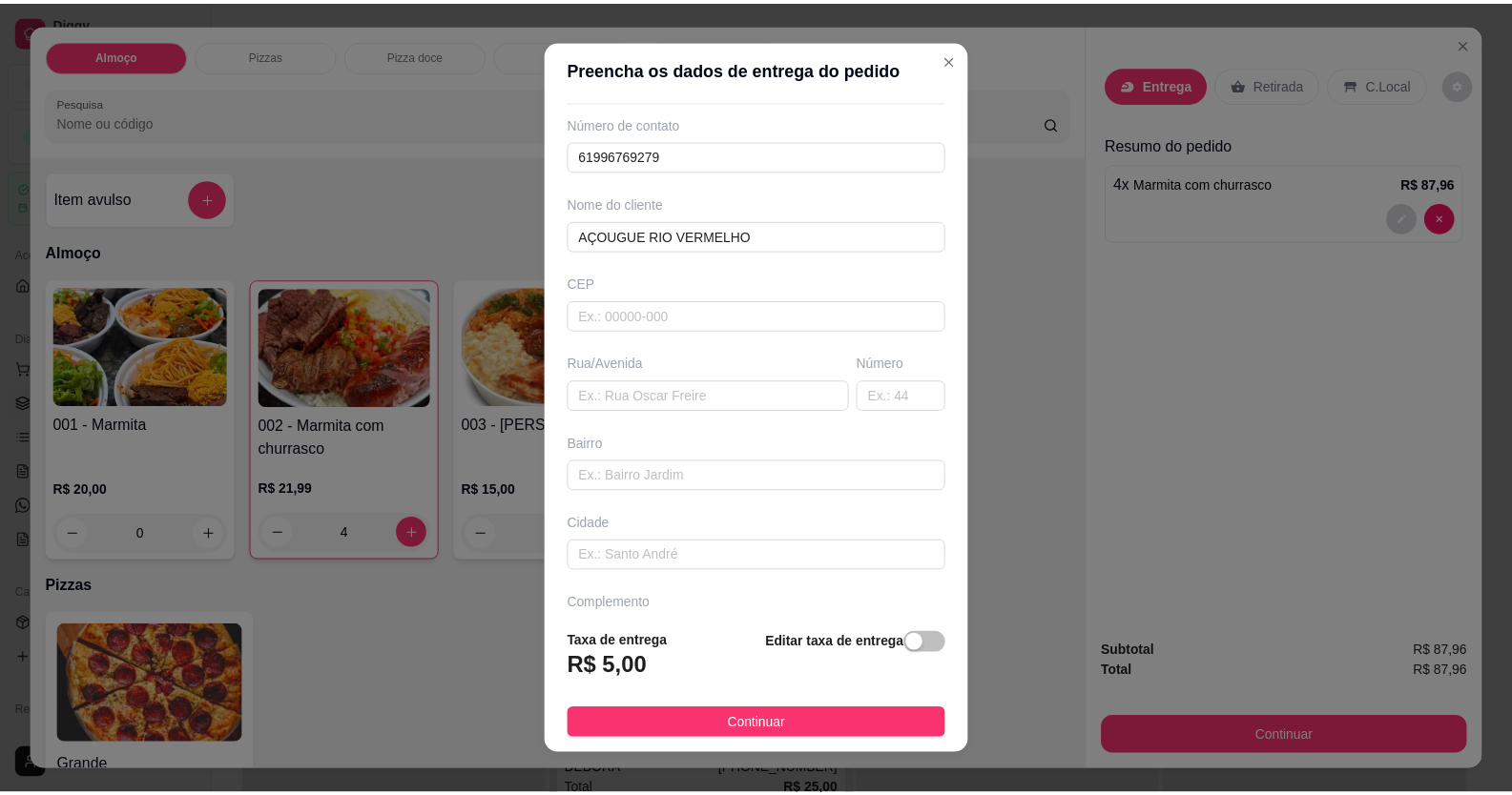
scroll to position [123, 0]
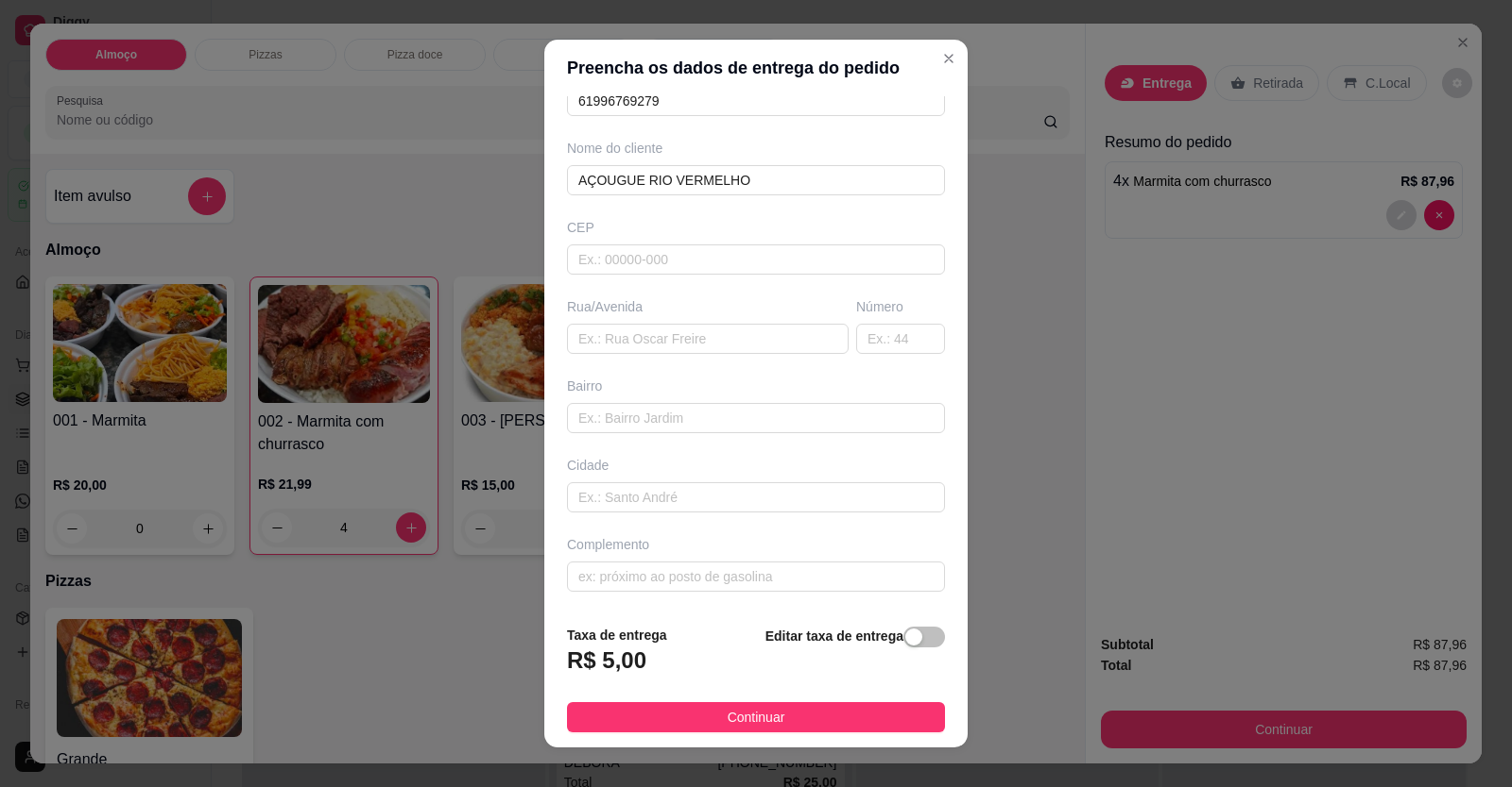
click at [702, 717] on button "Continuar" at bounding box center [756, 717] width 378 height 30
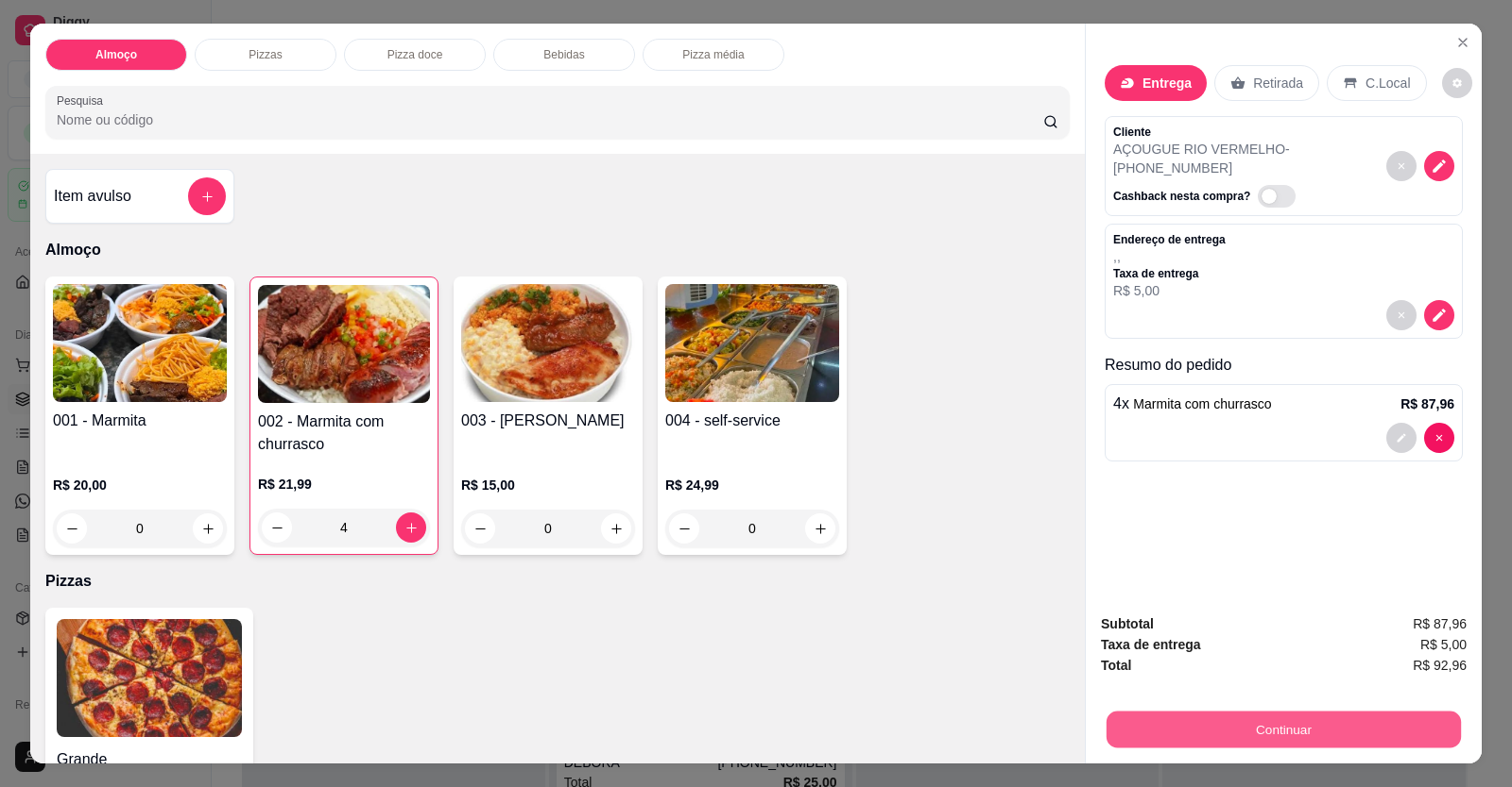
click at [976, 726] on button "Continuar" at bounding box center [1283, 730] width 355 height 37
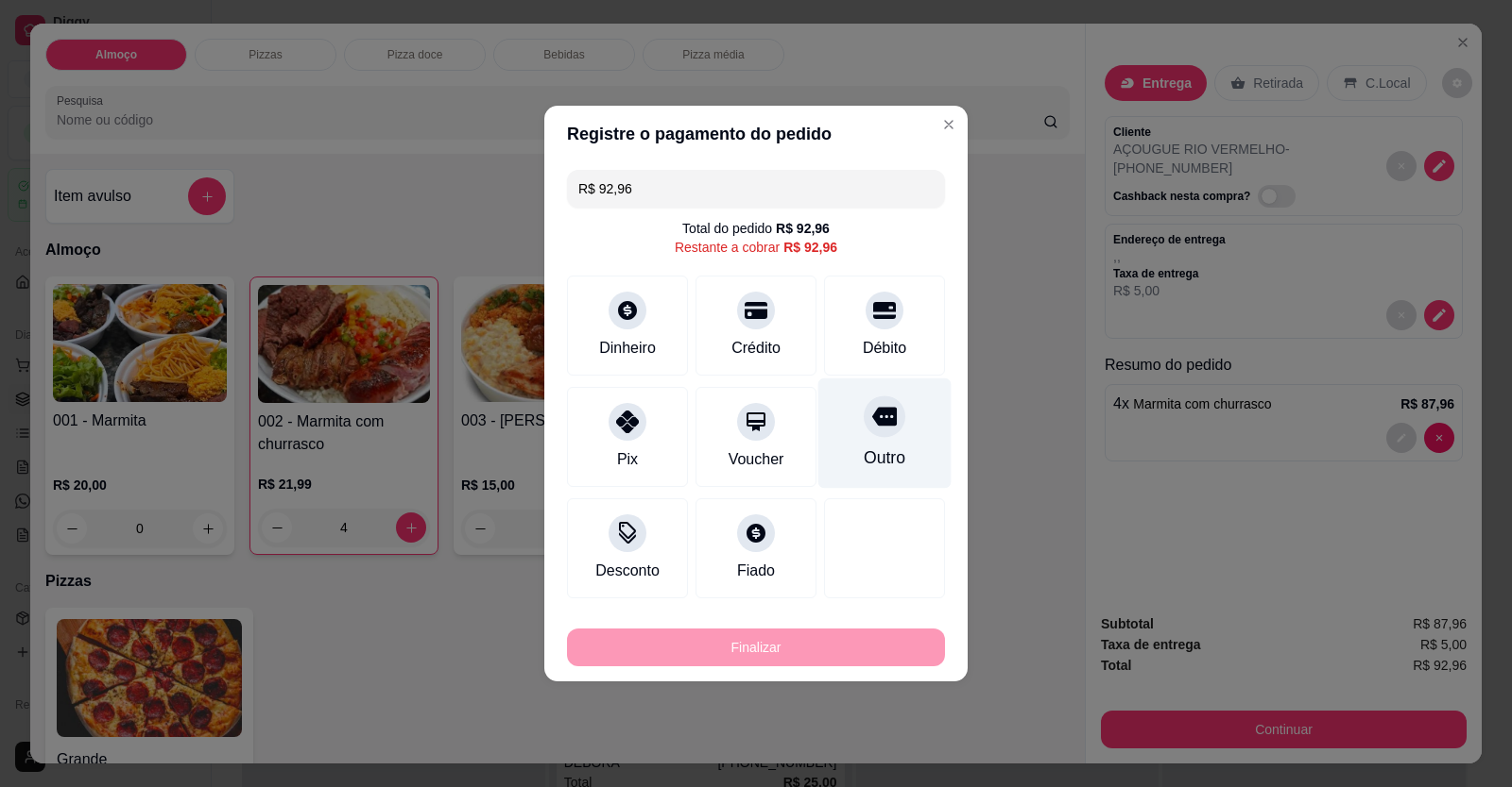
drag, startPoint x: 896, startPoint y: 340, endPoint x: 891, endPoint y: 349, distance: 10.3
click at [897, 341] on div "Débito" at bounding box center [884, 348] width 44 height 22
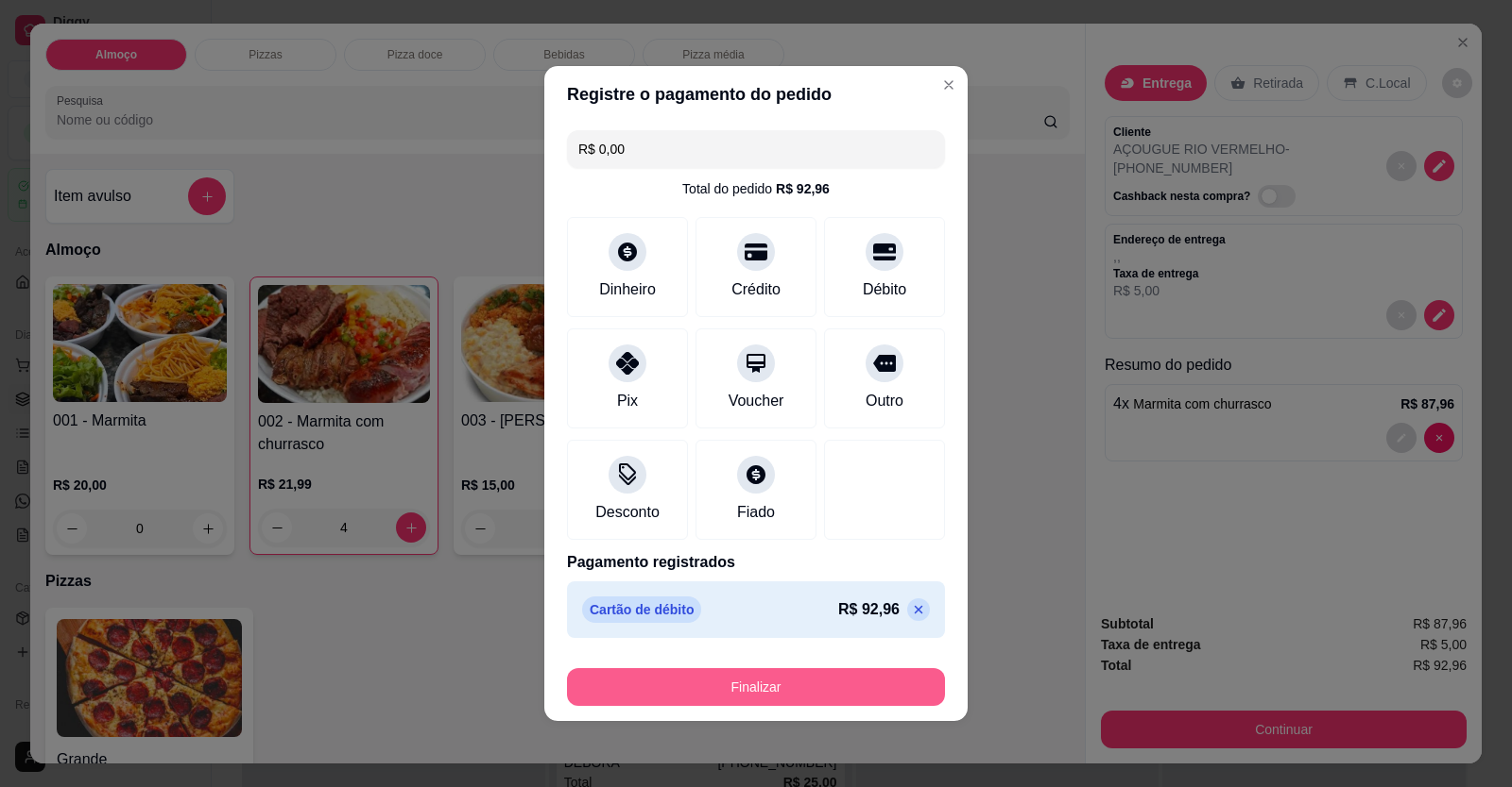
click at [810, 693] on button "Finalizar" at bounding box center [756, 687] width 378 height 38
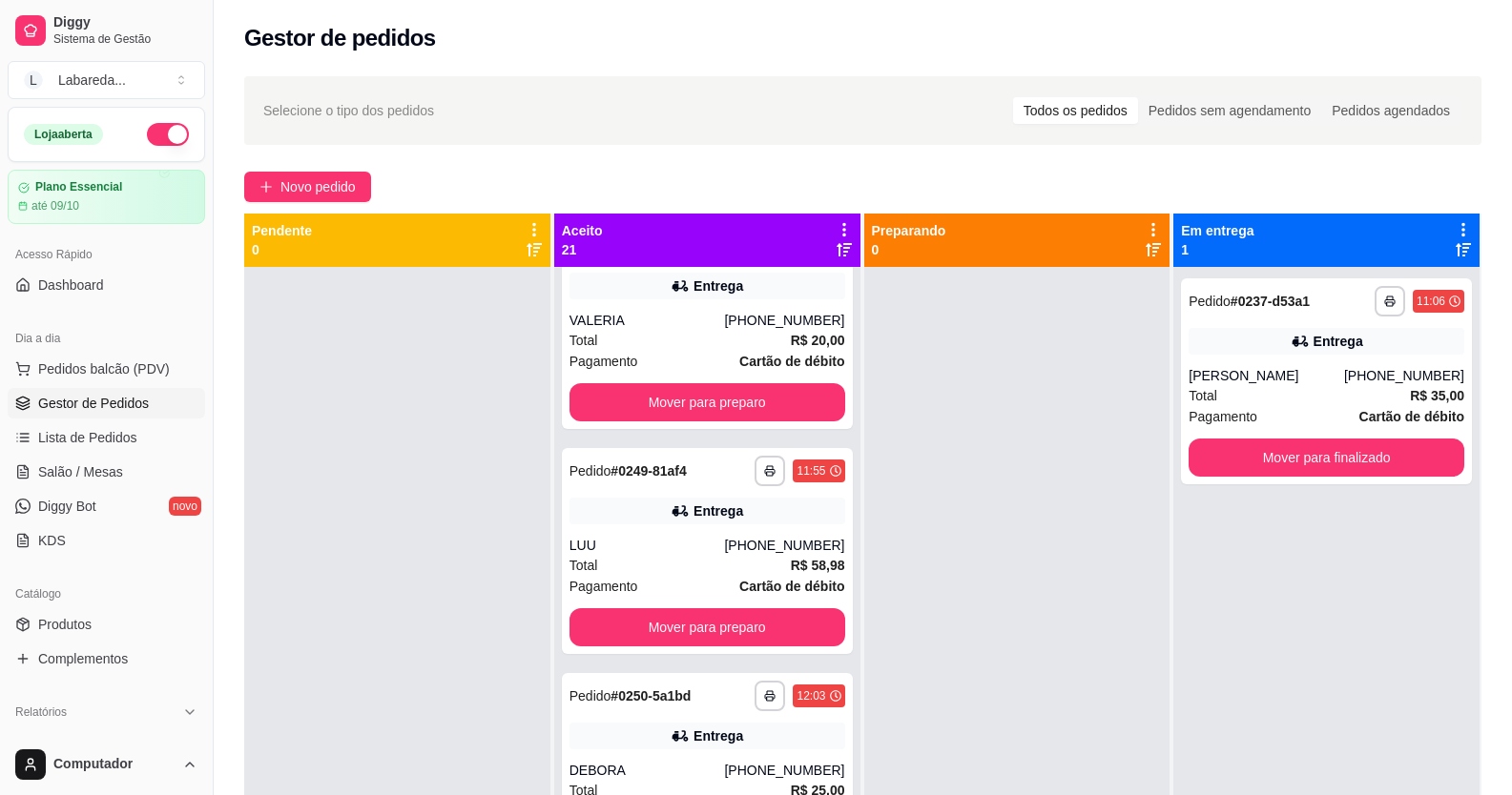
drag, startPoint x: 392, startPoint y: 56, endPoint x: 366, endPoint y: 35, distance: 33.4
drag, startPoint x: 366, startPoint y: 35, endPoint x: 392, endPoint y: 693, distance: 658.5
click at [390, 698] on div at bounding box center [397, 664] width 306 height 795
click at [321, 176] on span "Novo pedido" at bounding box center [318, 186] width 75 height 21
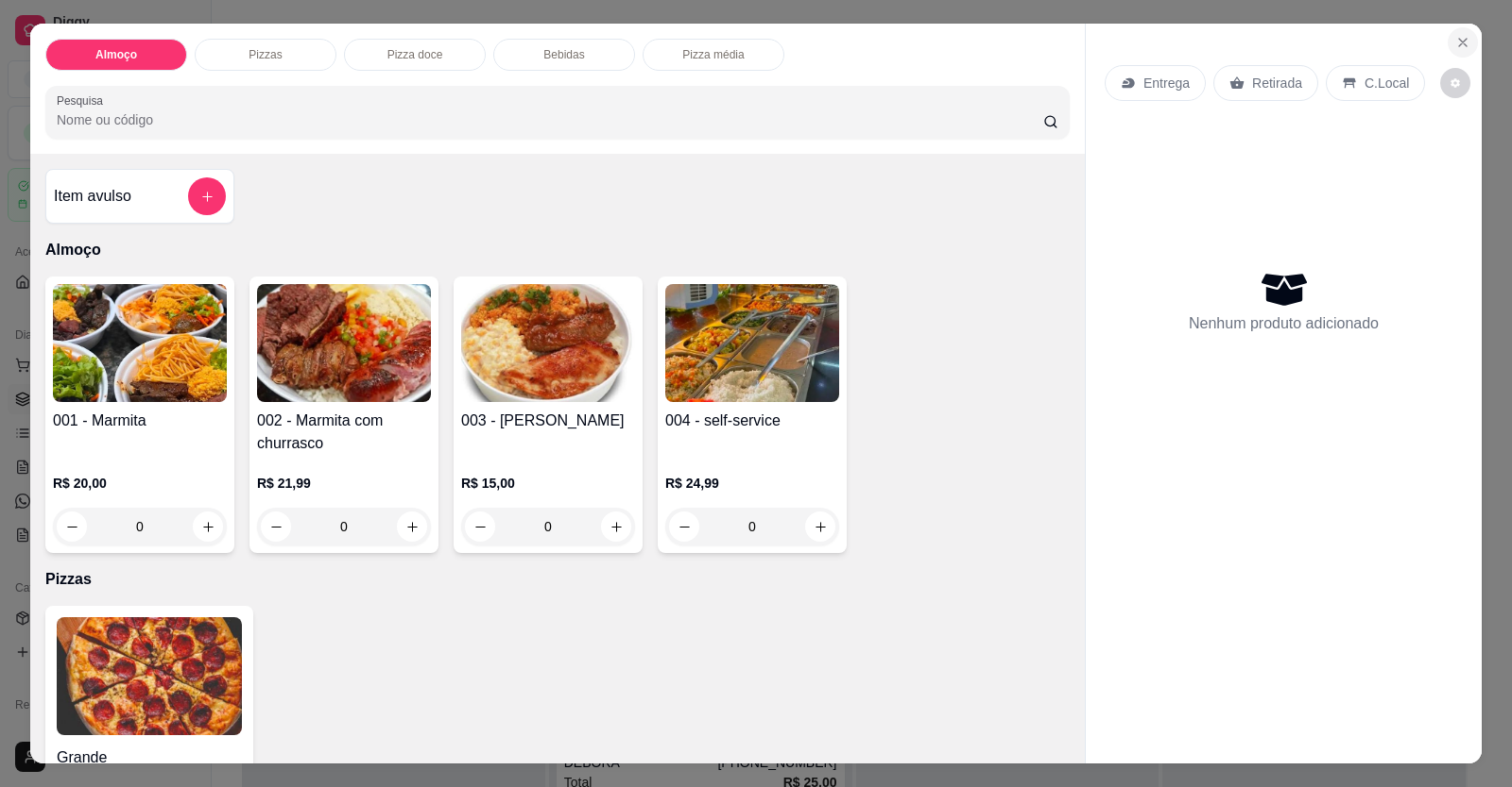
click at [976, 40] on icon "Close" at bounding box center [1463, 43] width 15 height 15
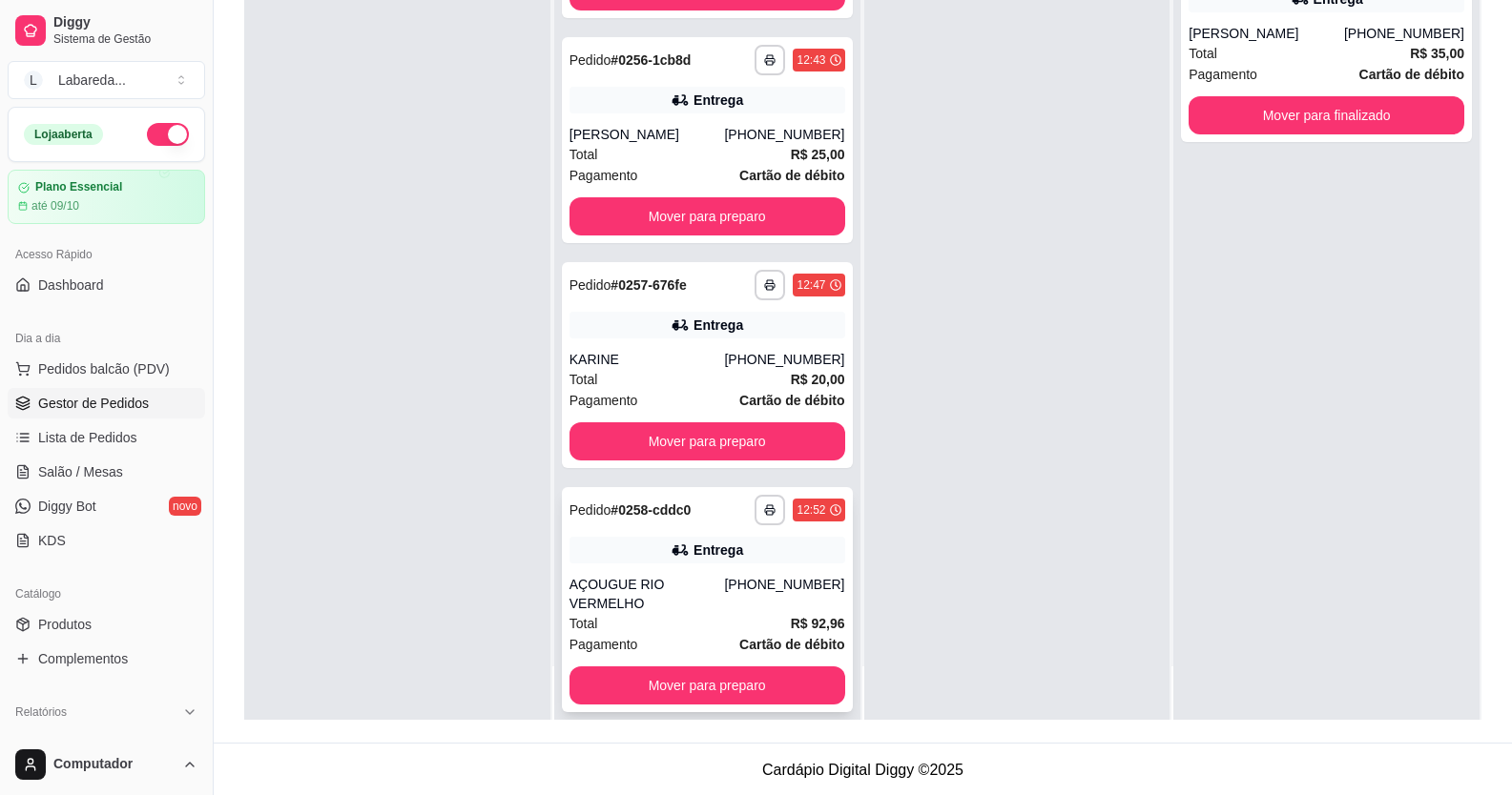
scroll to position [290, 0]
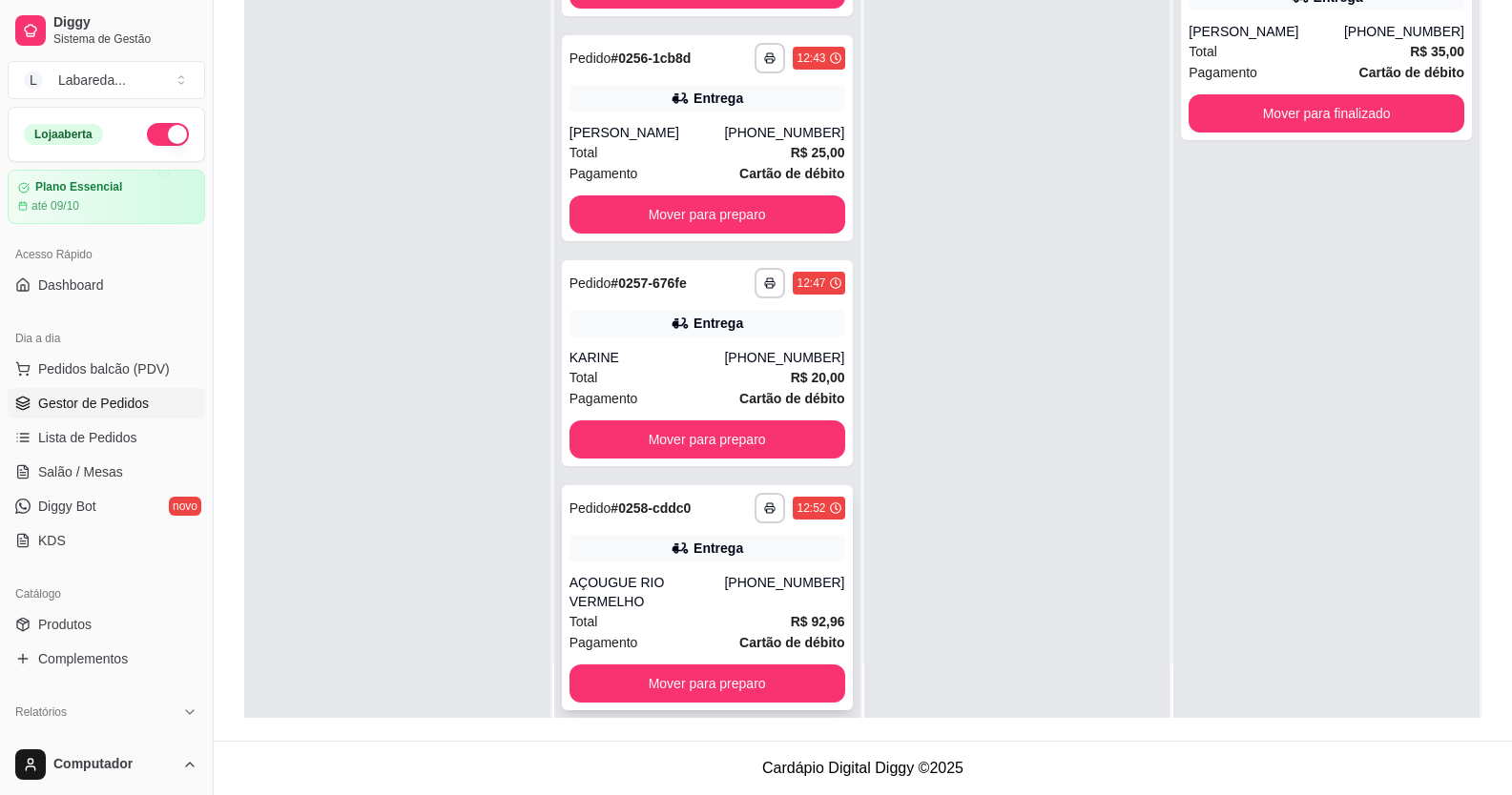
click at [719, 611] on div "Total R$ 92,96" at bounding box center [707, 621] width 276 height 21
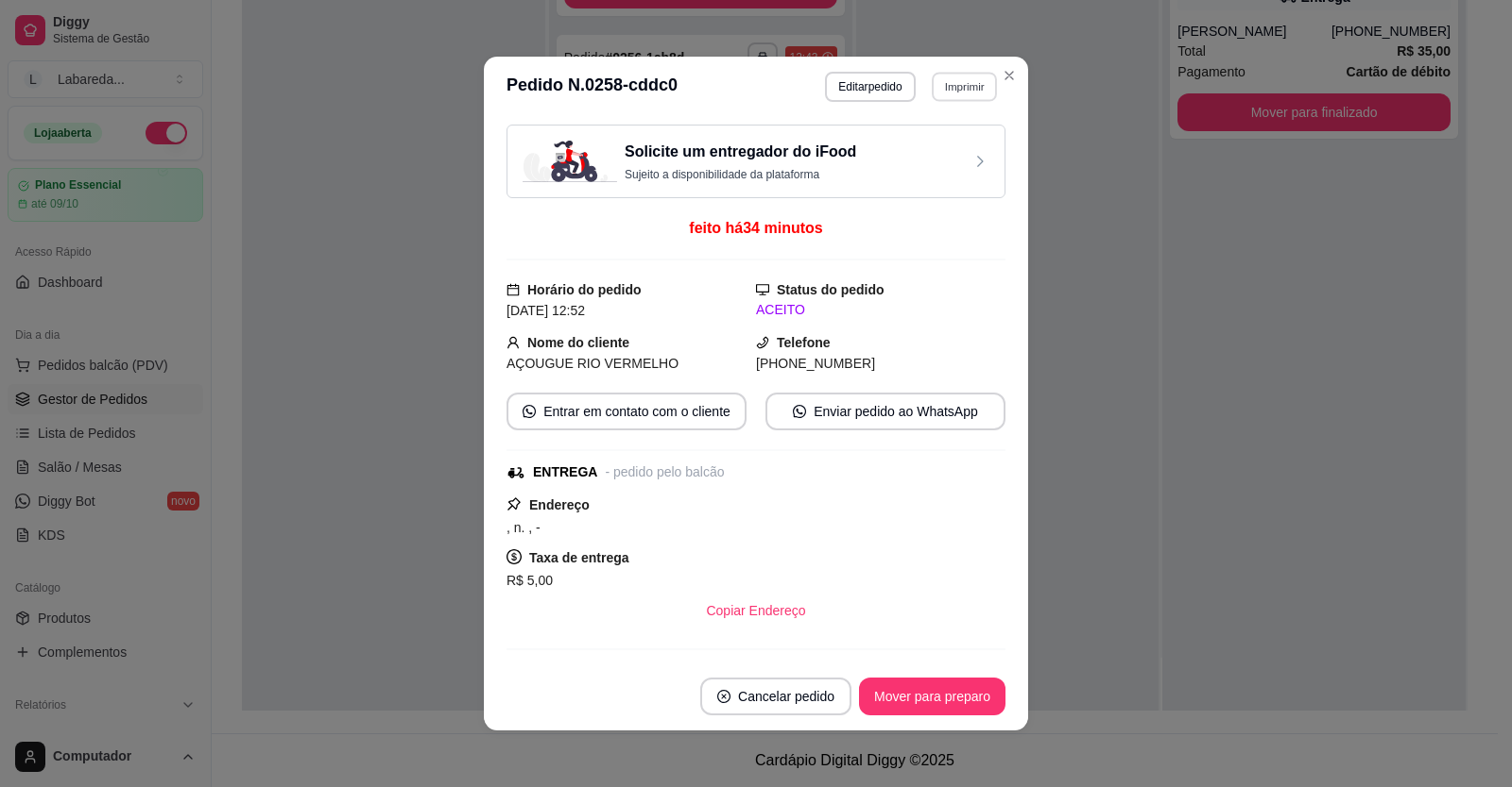
click at [969, 91] on button "Imprimir" at bounding box center [964, 86] width 65 height 29
click at [938, 154] on button "IMPRESSORA" at bounding box center [924, 152] width 133 height 29
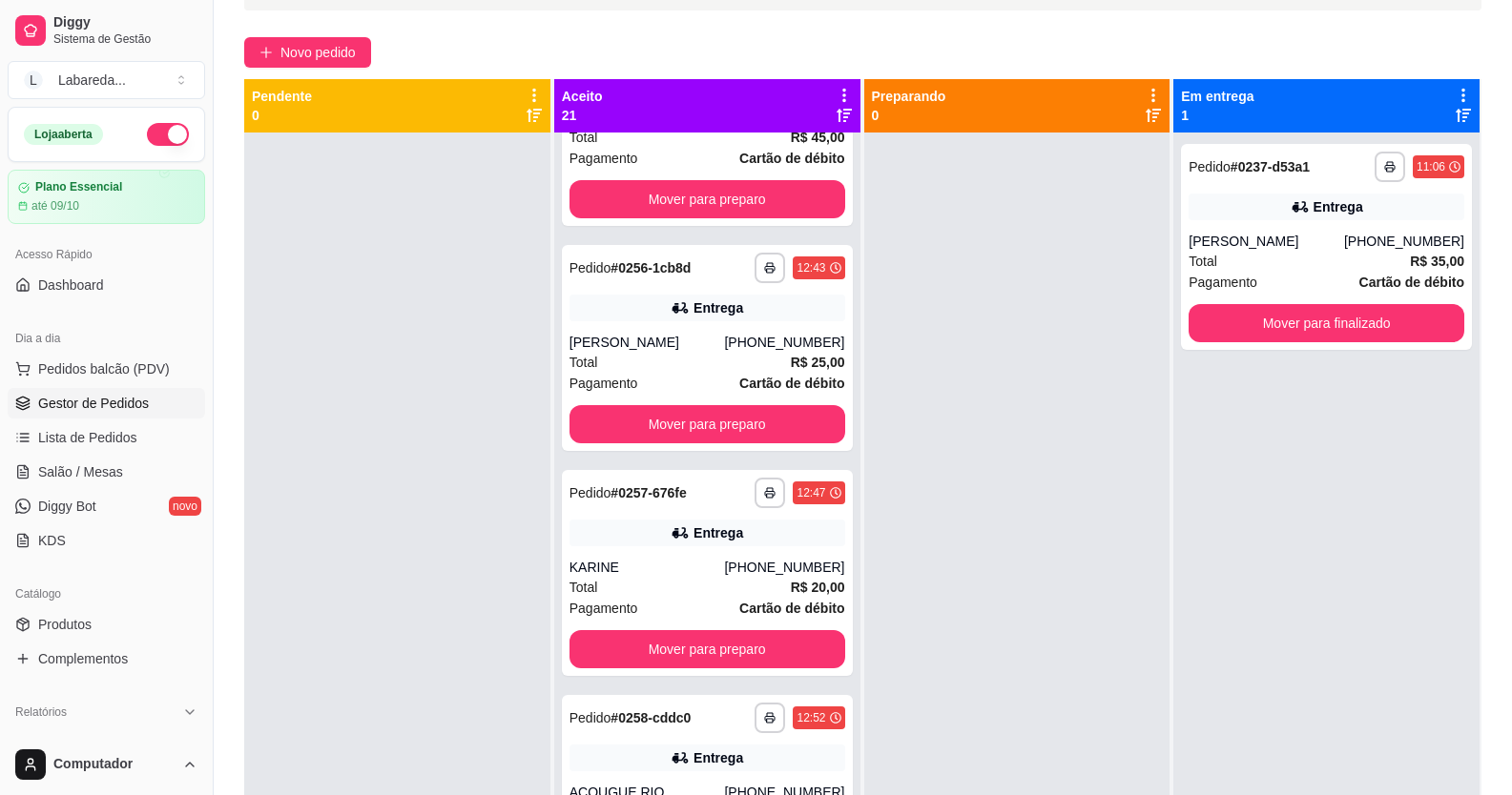
scroll to position [0, 0]
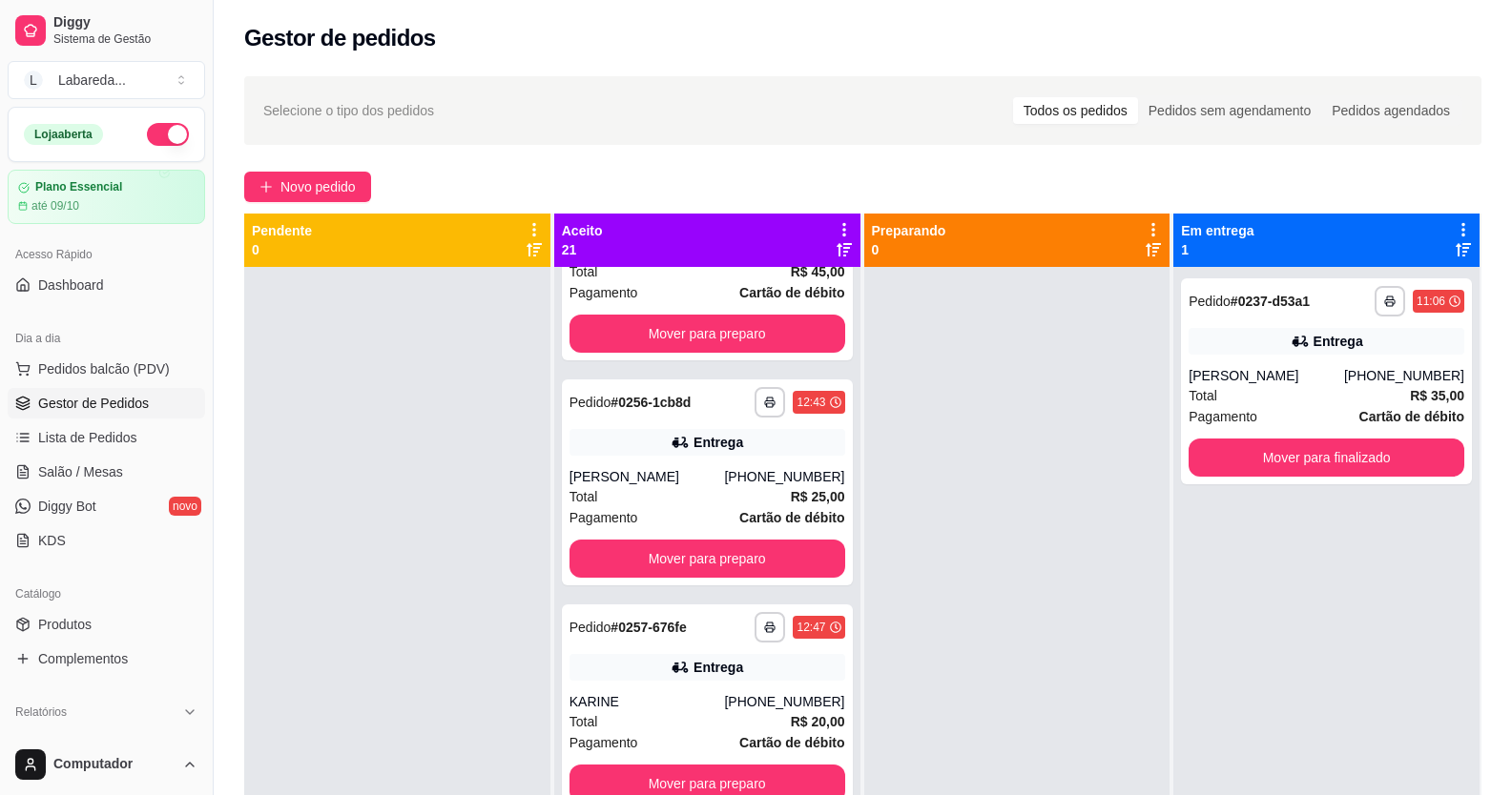
click at [986, 162] on div "**********" at bounding box center [863, 548] width 1299 height 967
